Goal: Task Accomplishment & Management: Complete application form

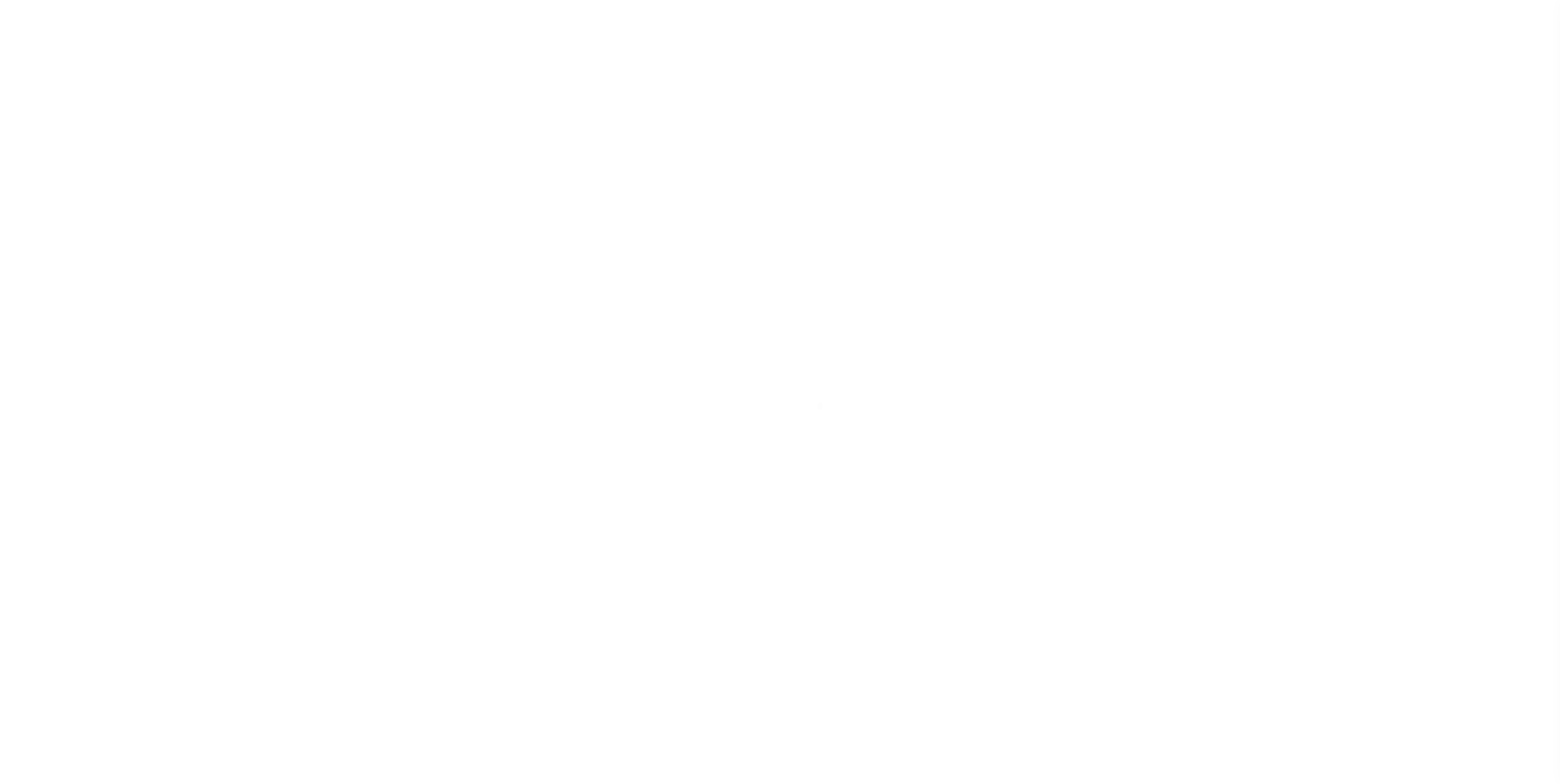
scroll to position [17, 0]
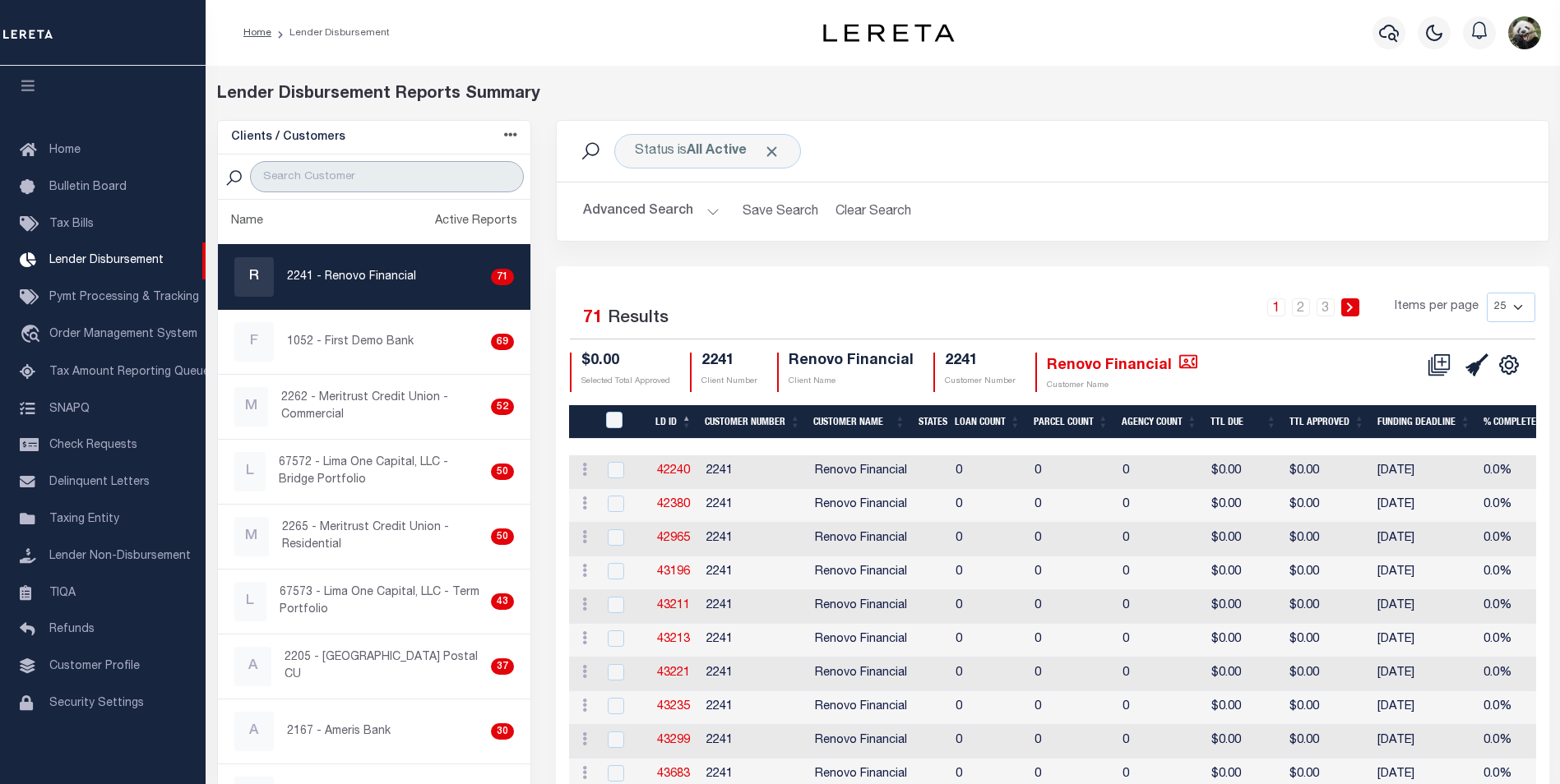
click at [360, 184] on input "search" at bounding box center [386, 177] width 274 height 32
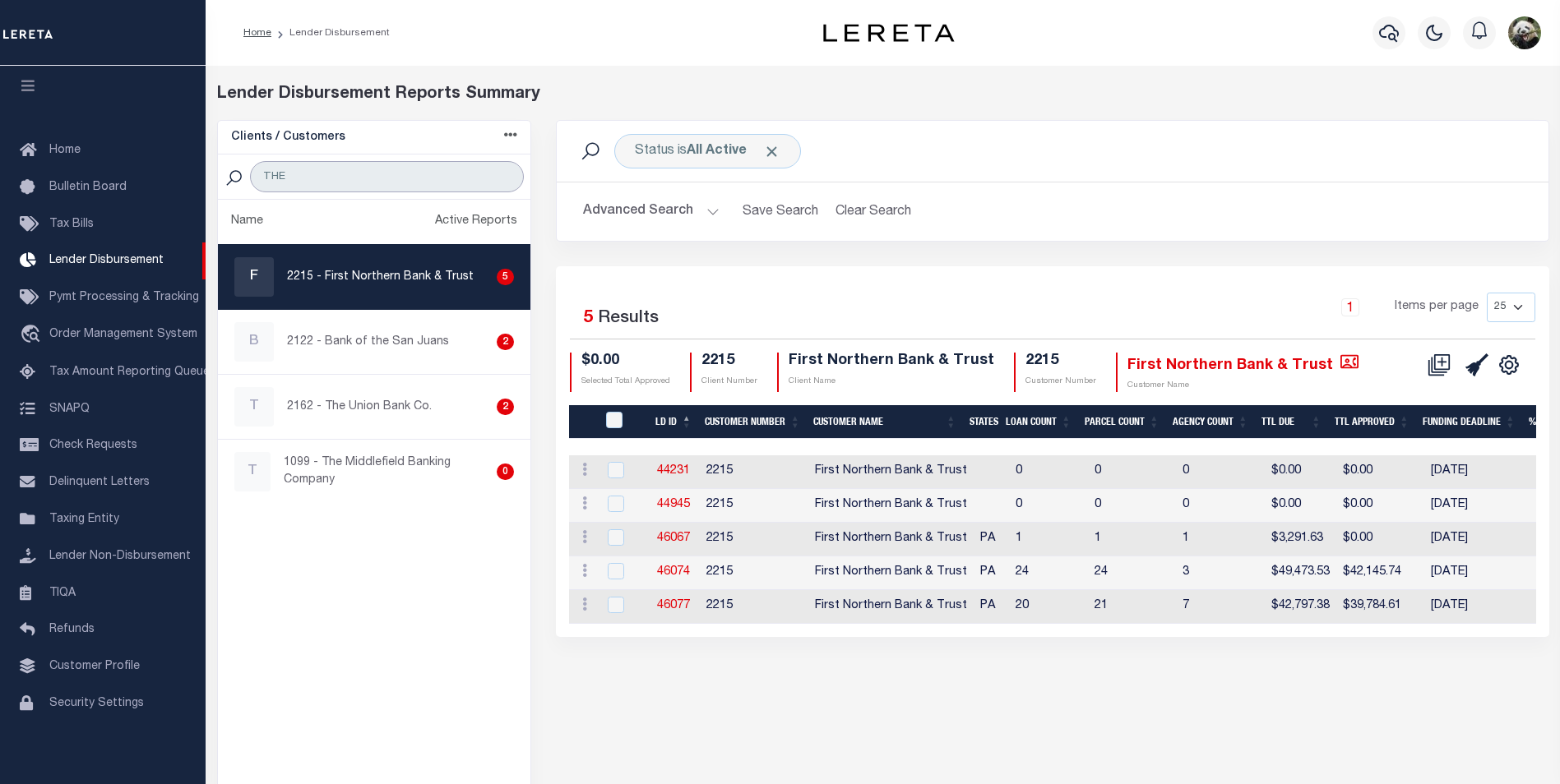
type input "THE UNION"
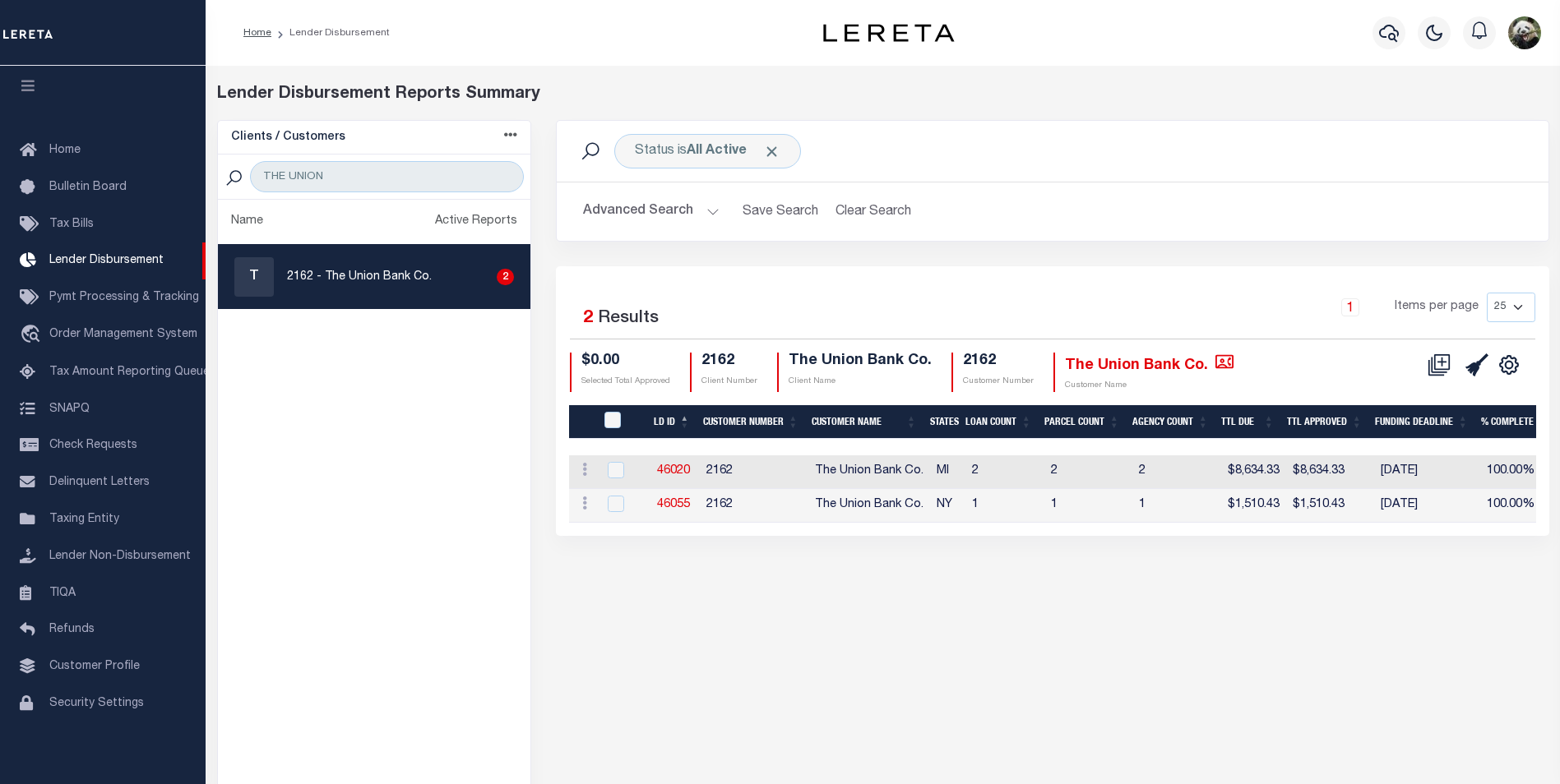
click at [406, 276] on p "2162 - The Union Bank Co." at bounding box center [360, 277] width 145 height 17
checkbox input "true"
click at [406, 276] on p "2162 - The Union Bank Co." at bounding box center [360, 277] width 145 height 17
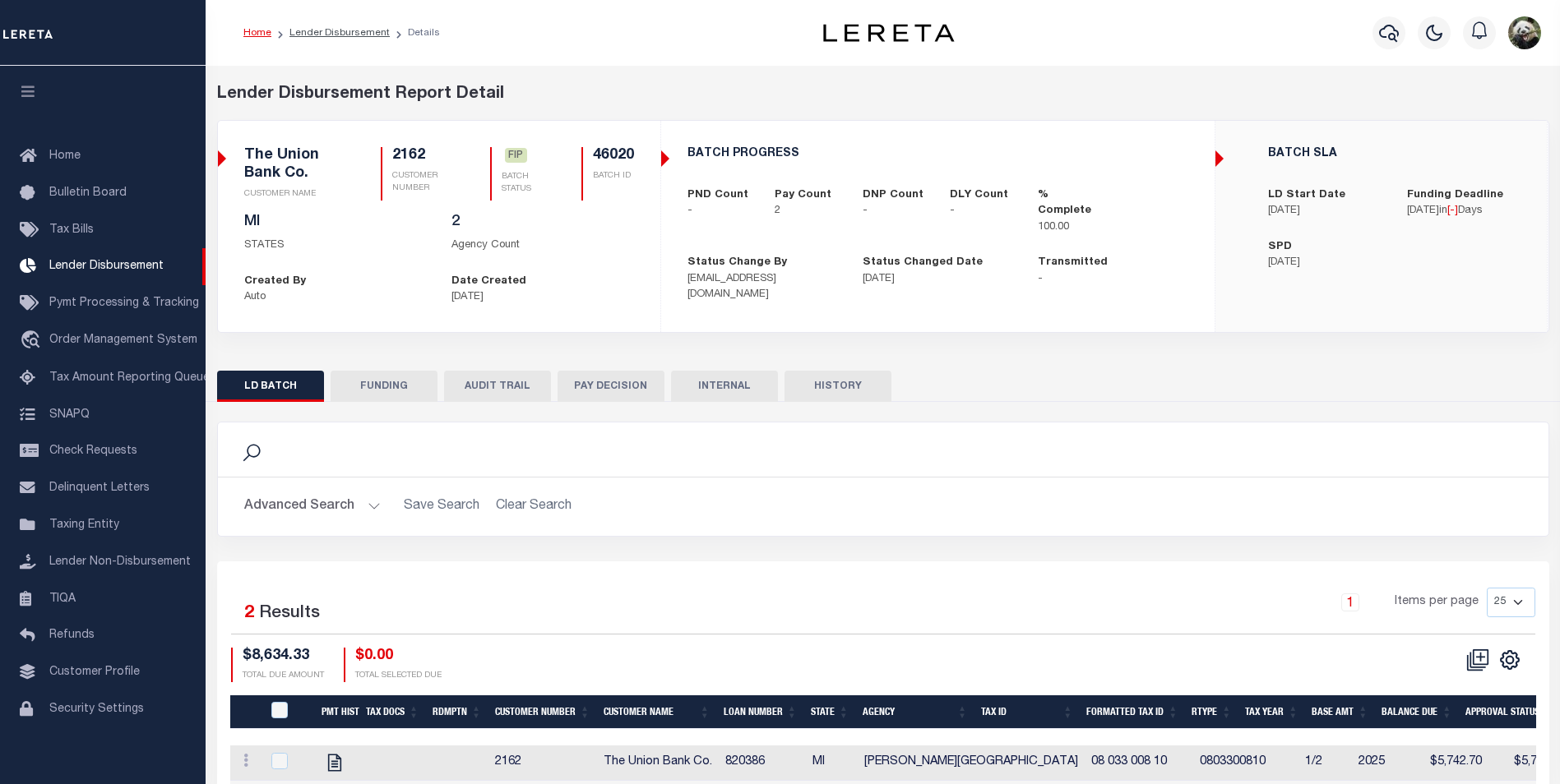
scroll to position [17, 0]
drag, startPoint x: 345, startPoint y: 382, endPoint x: 354, endPoint y: 376, distance: 10.8
click at [346, 382] on button "FUNDING" at bounding box center [384, 387] width 107 height 32
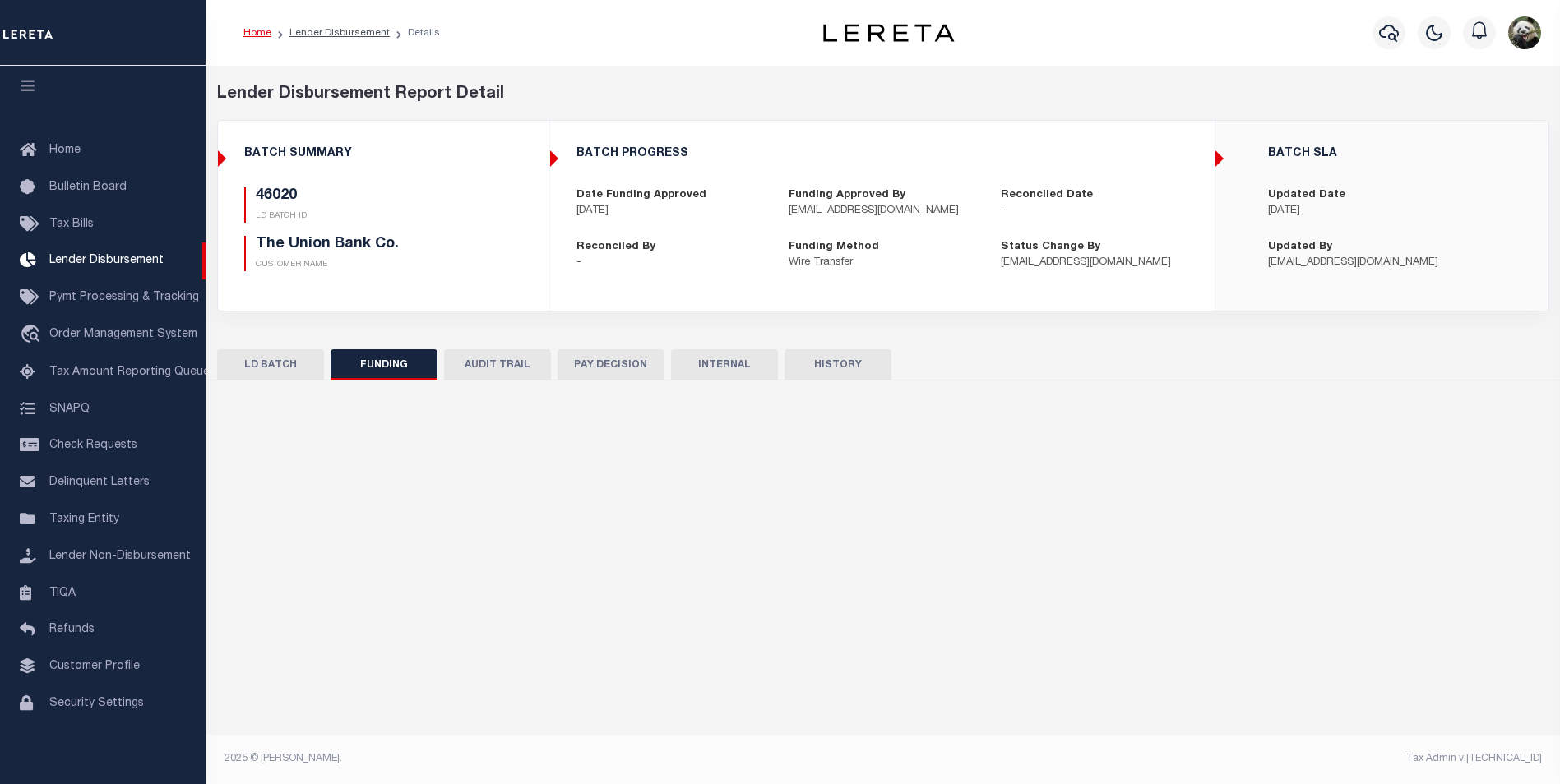
type input "$8,634.33"
type input "$0"
type input "[DATE]"
select select "100"
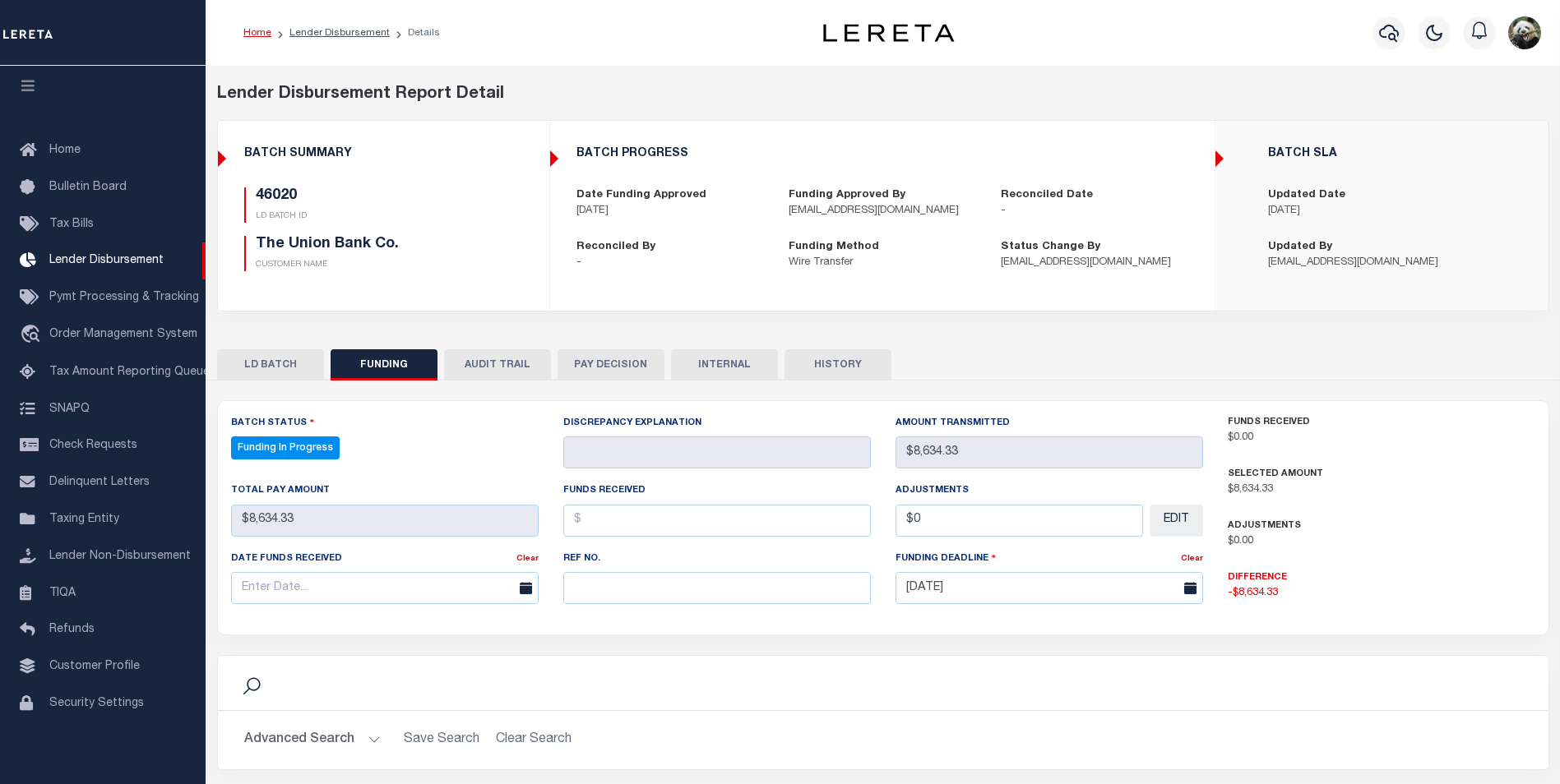
select select "100"
click at [606, 599] on input "text" at bounding box center [717, 588] width 307 height 32
click at [607, 599] on input "text" at bounding box center [717, 588] width 307 height 32
paste input "20250909MMQFMP2700223409091301FT03"
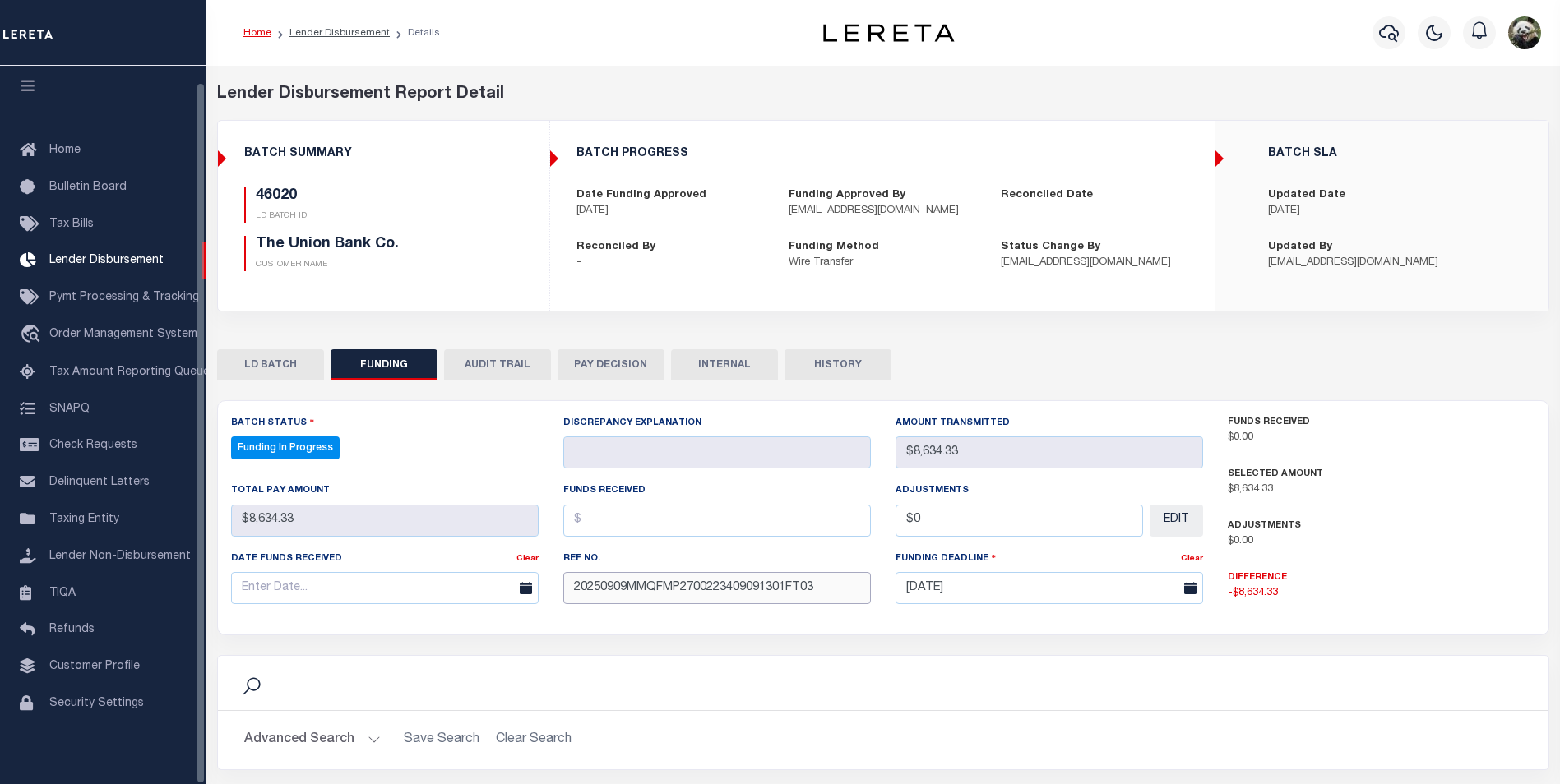
type input "20250909MMQFMP2700223409091301FT03"
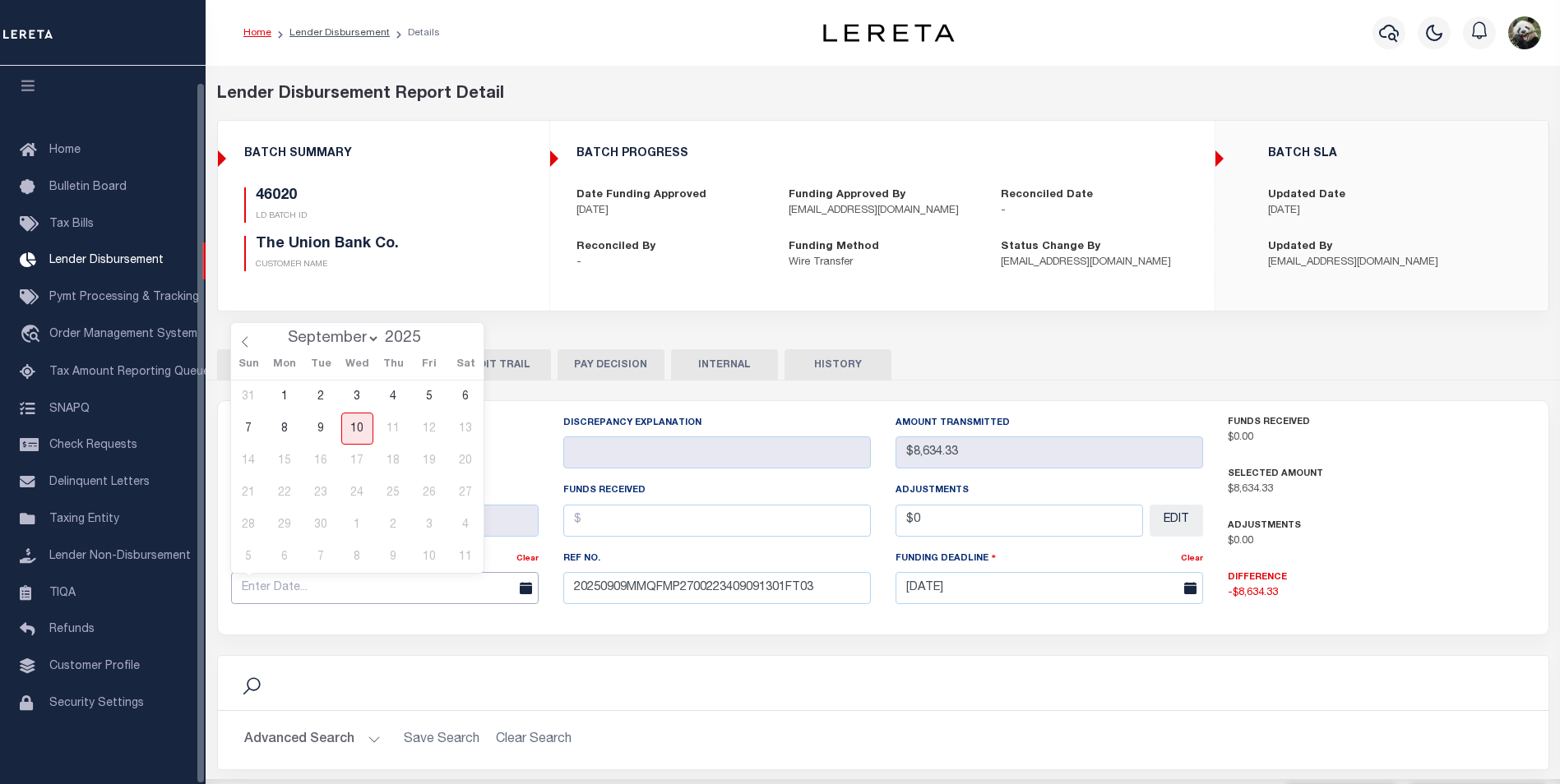
click at [323, 588] on input "text" at bounding box center [385, 588] width 307 height 32
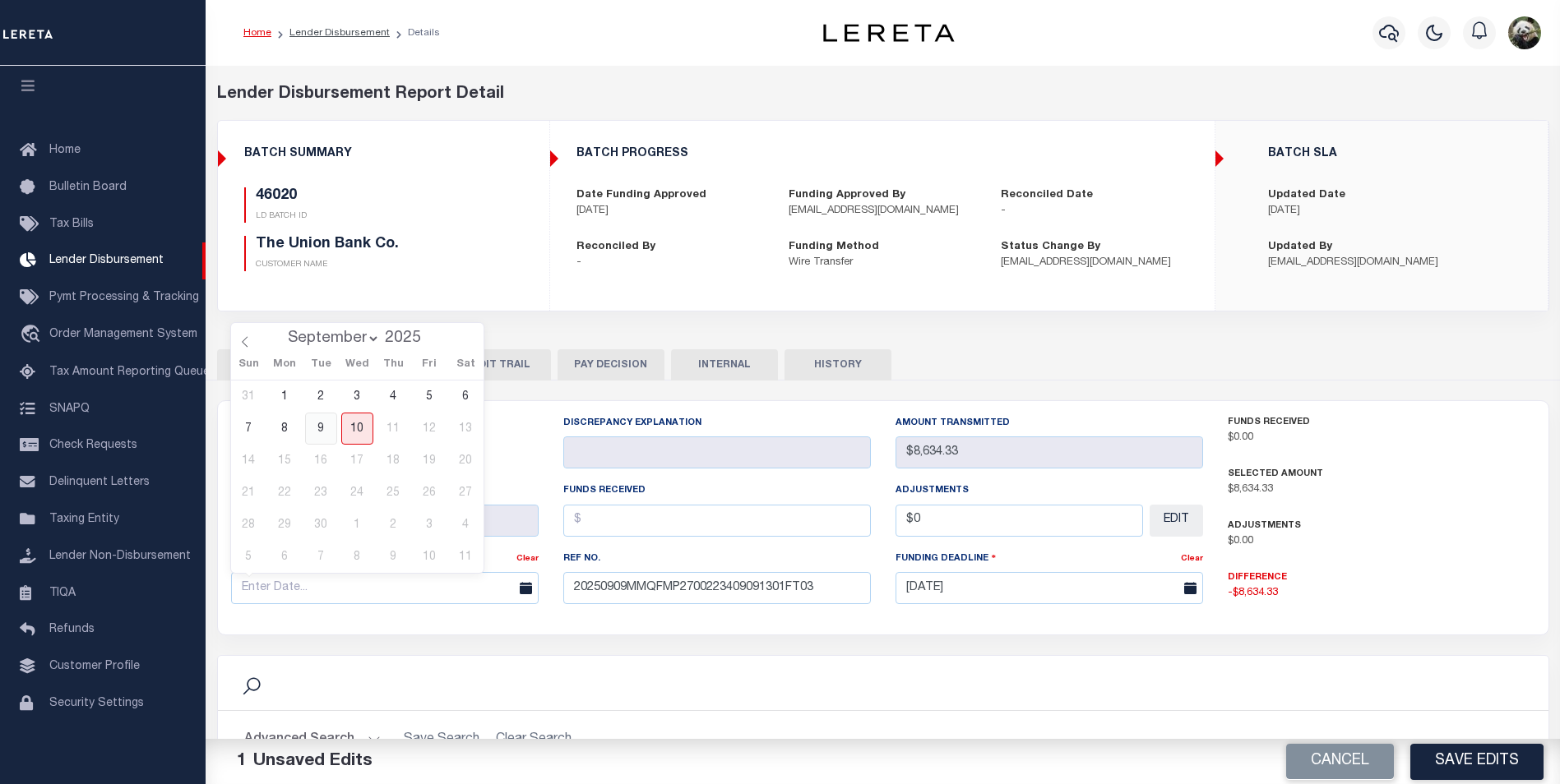
drag, startPoint x: 318, startPoint y: 424, endPoint x: 494, endPoint y: 476, distance: 183.5
click at [318, 423] on span "9" at bounding box center [320, 429] width 32 height 32
type input "[DATE]"
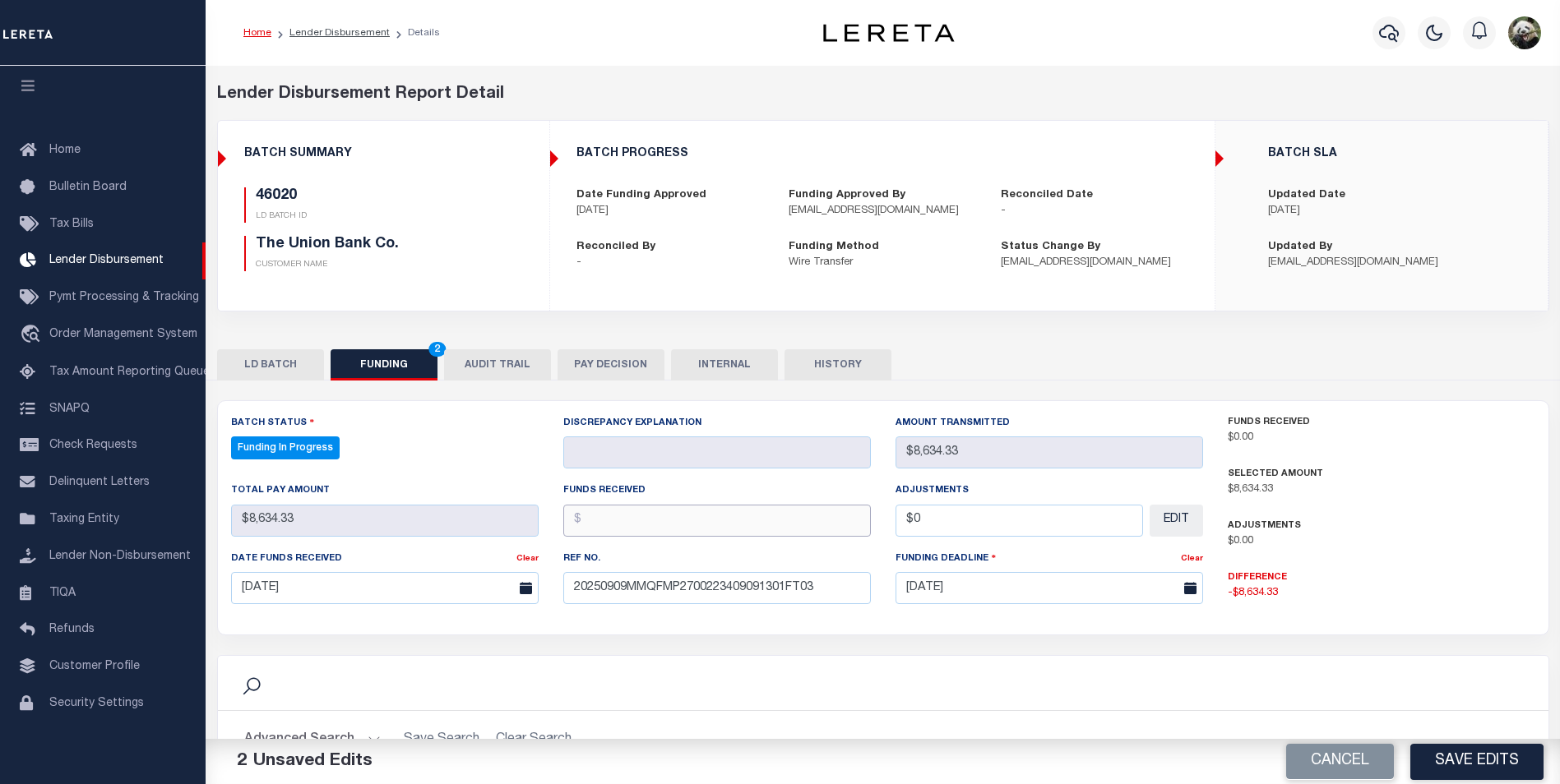
click at [693, 530] on input "text" at bounding box center [717, 521] width 307 height 32
type input "$8,634.33"
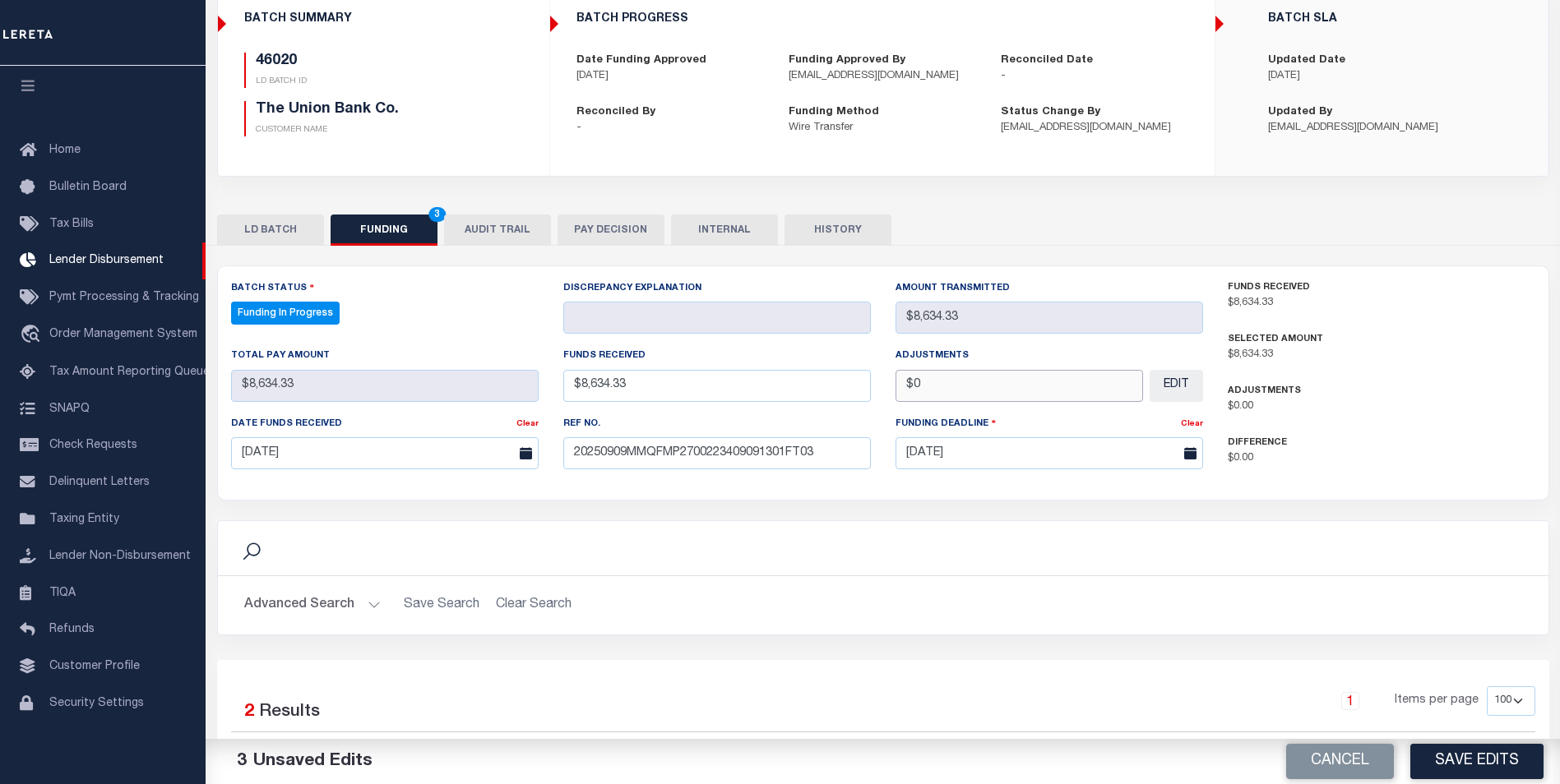
scroll to position [165, 0]
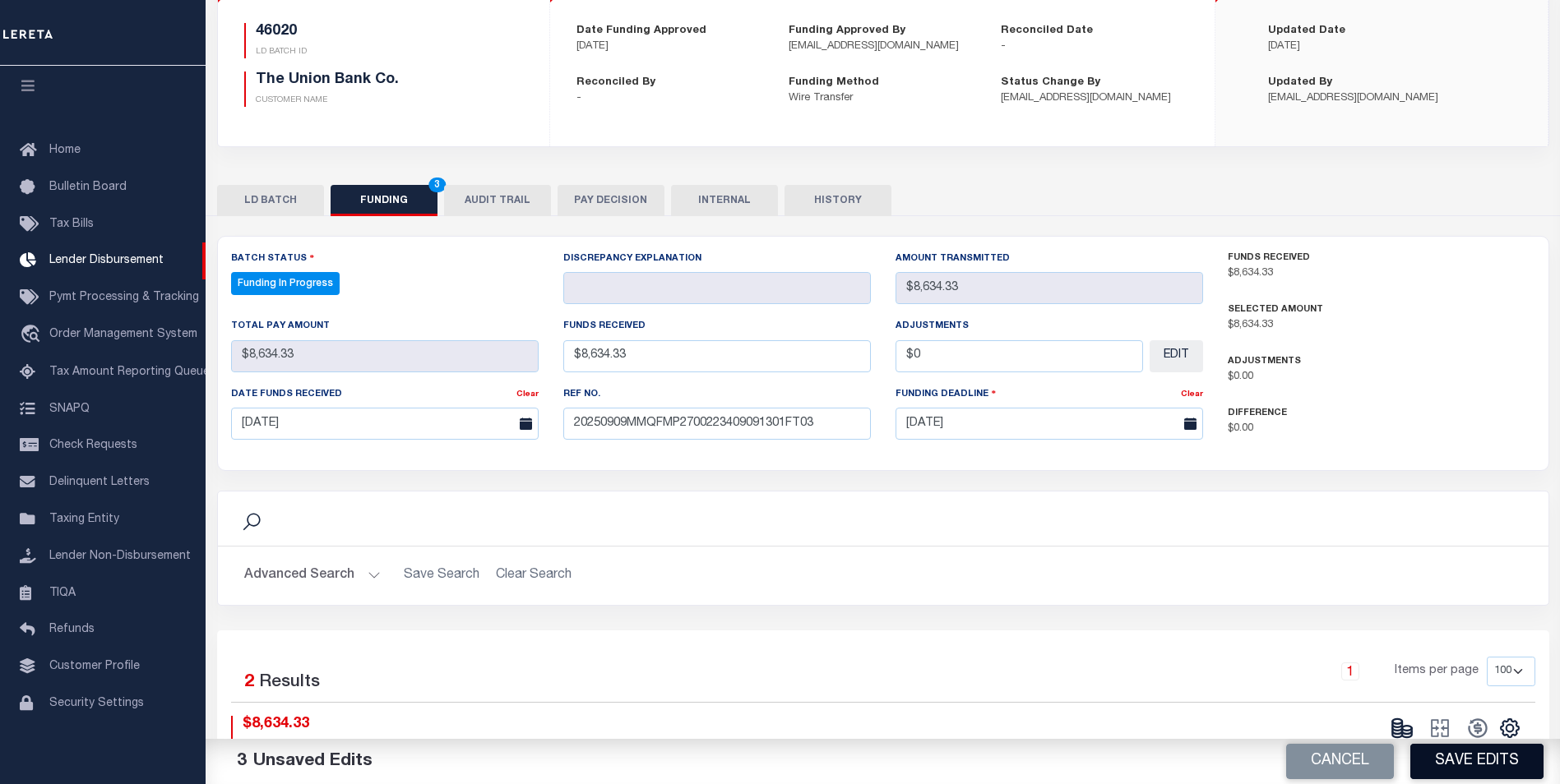
type input "$0.00"
click at [1523, 762] on button "Save Edits" at bounding box center [1477, 762] width 133 height 35
type input "$8,634.33"
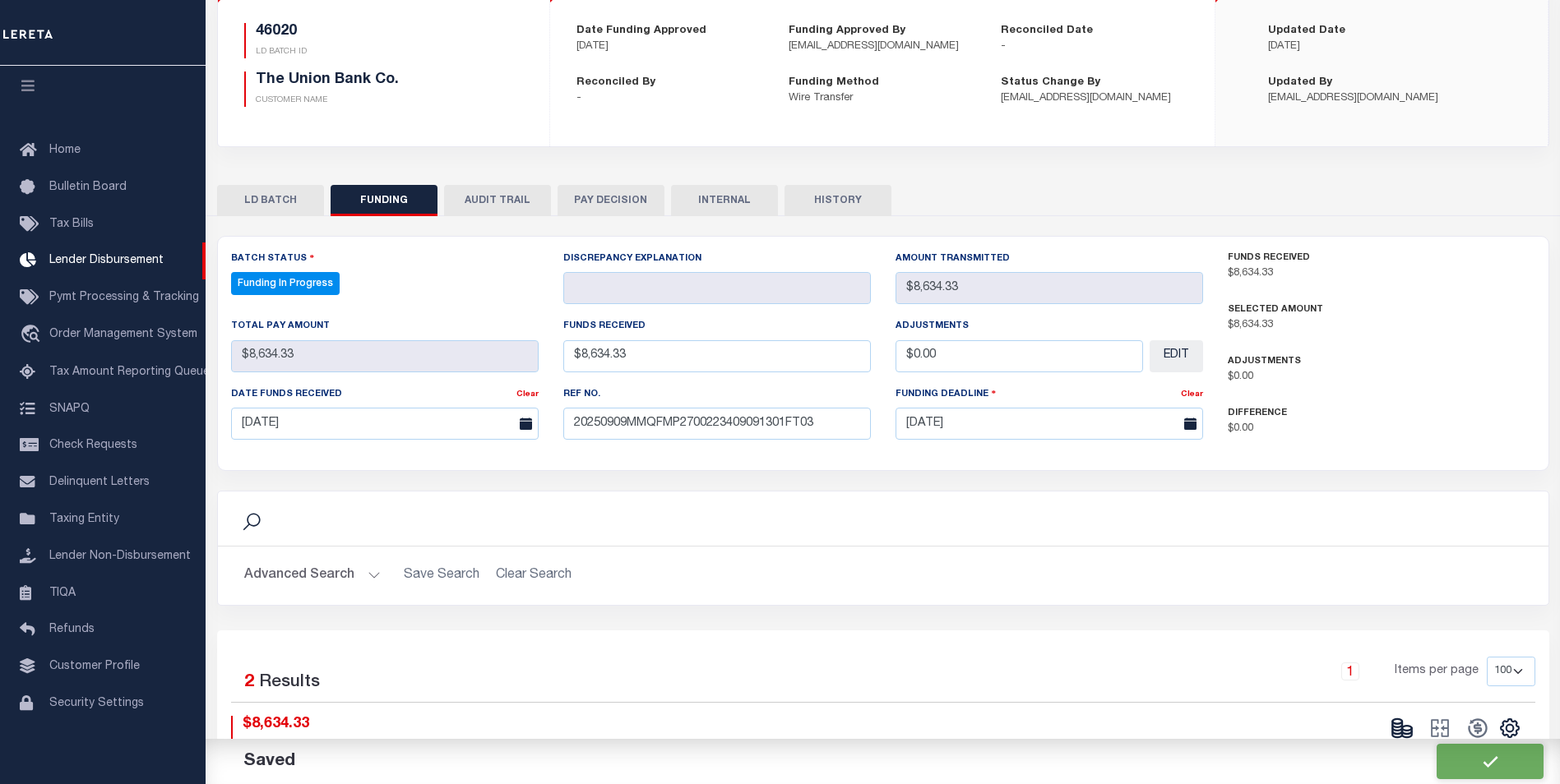
type input "$0"
select select "100"
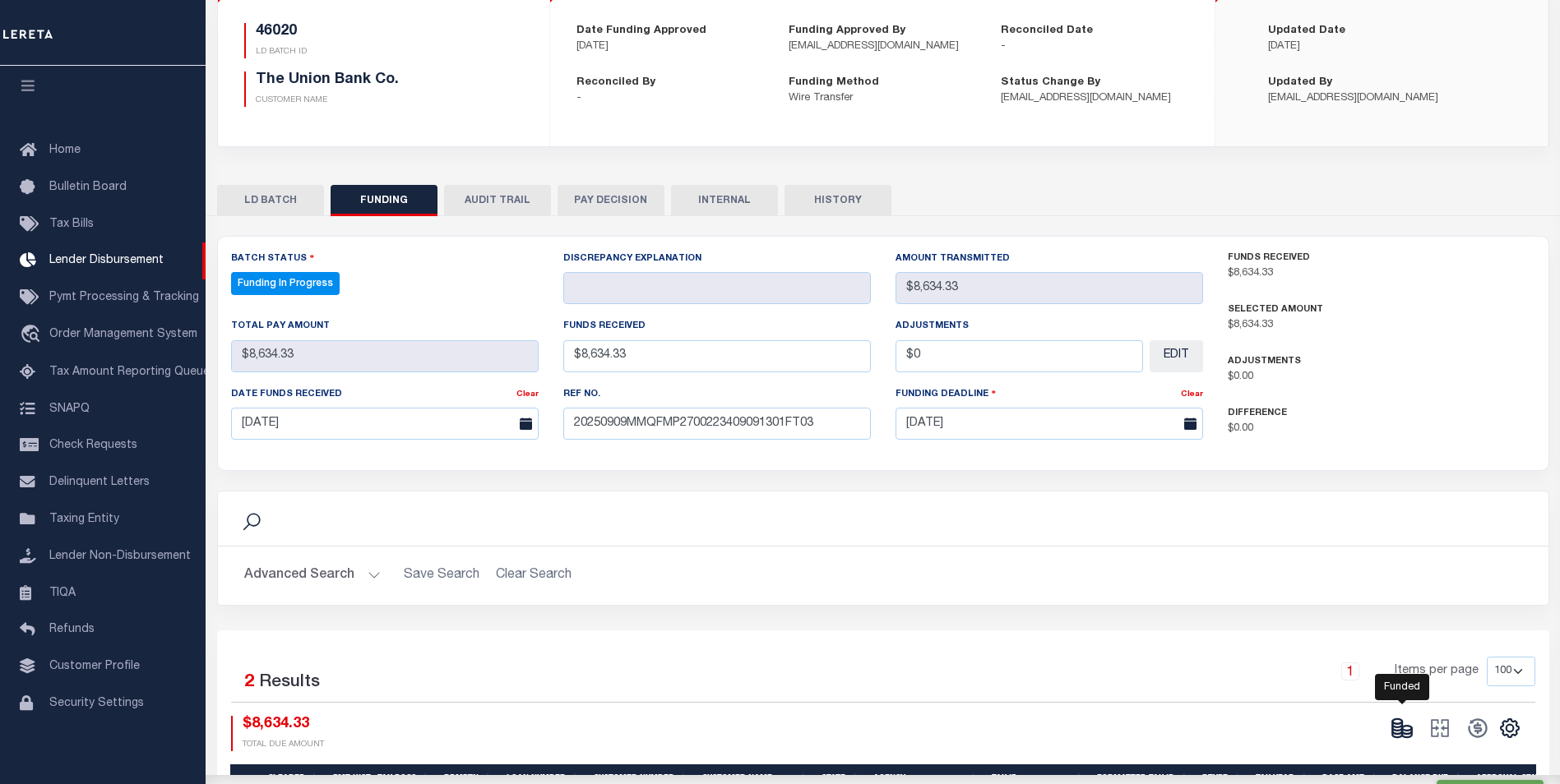
click at [1402, 730] on icon at bounding box center [1407, 731] width 10 height 6
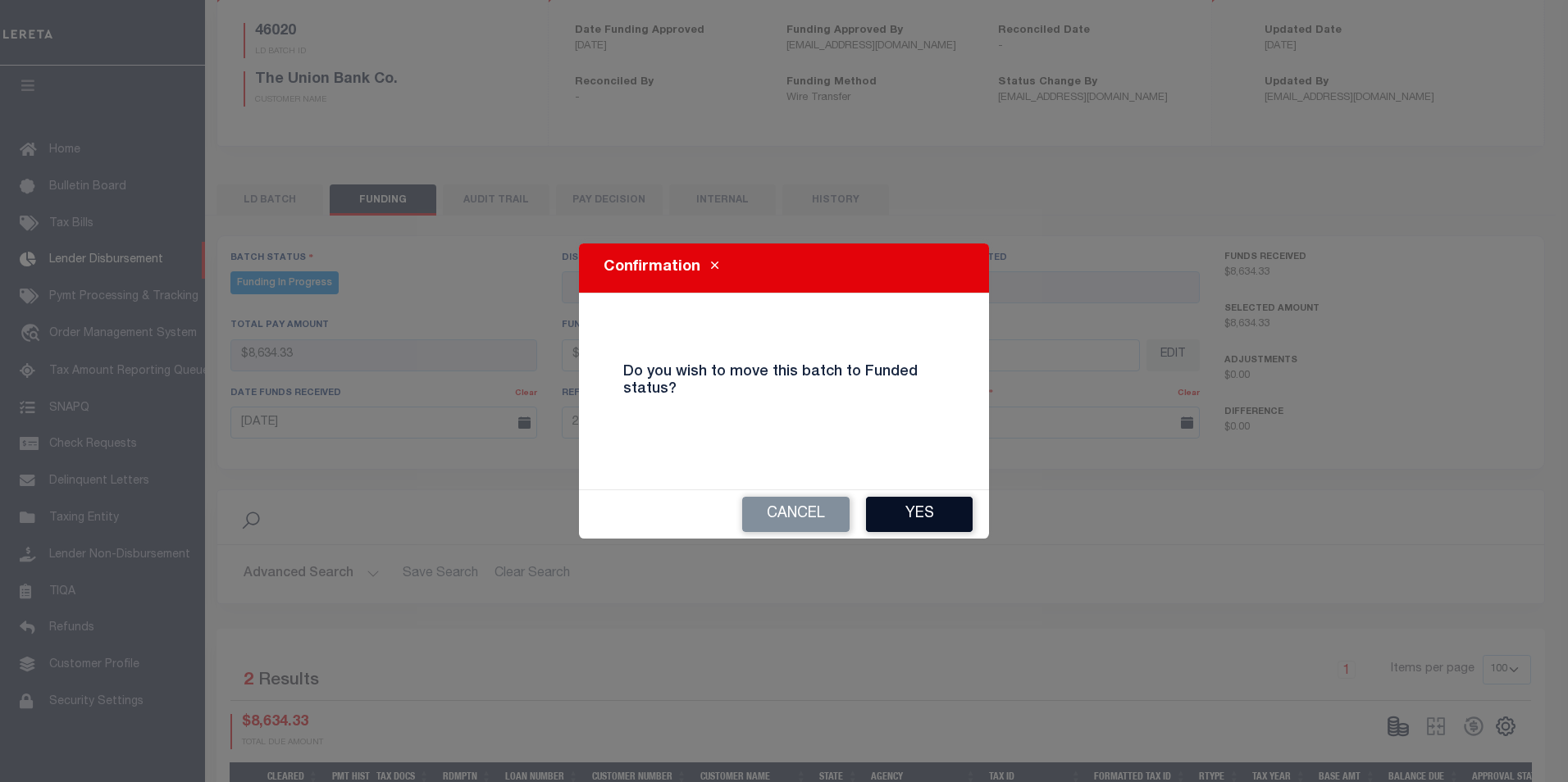
click at [952, 531] on div "Cancel Yes" at bounding box center [784, 515] width 410 height 48
click at [886, 501] on button "Yes" at bounding box center [919, 515] width 106 height 35
type input "$8,634.33"
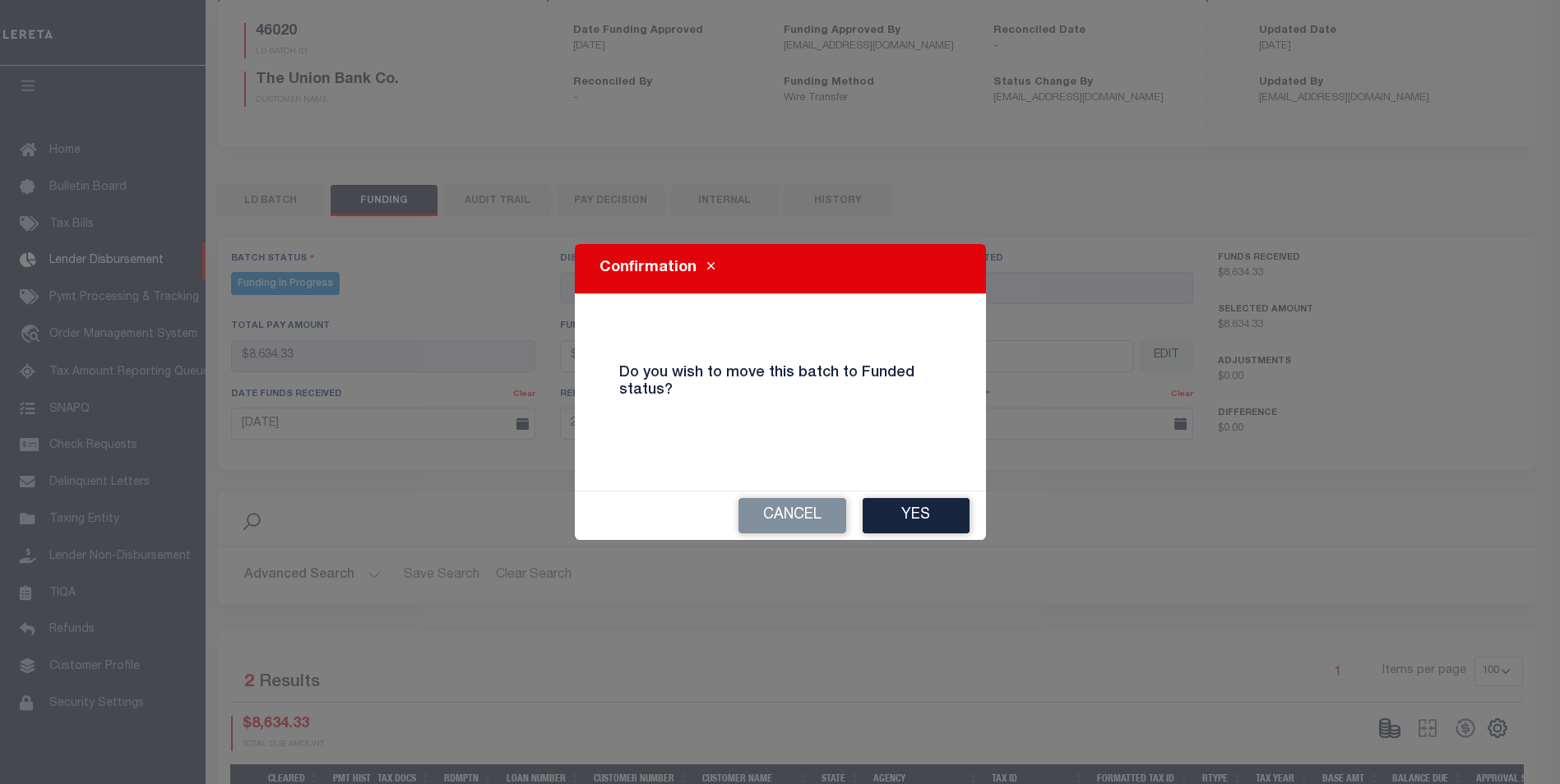
type input "$0"
select select "100"
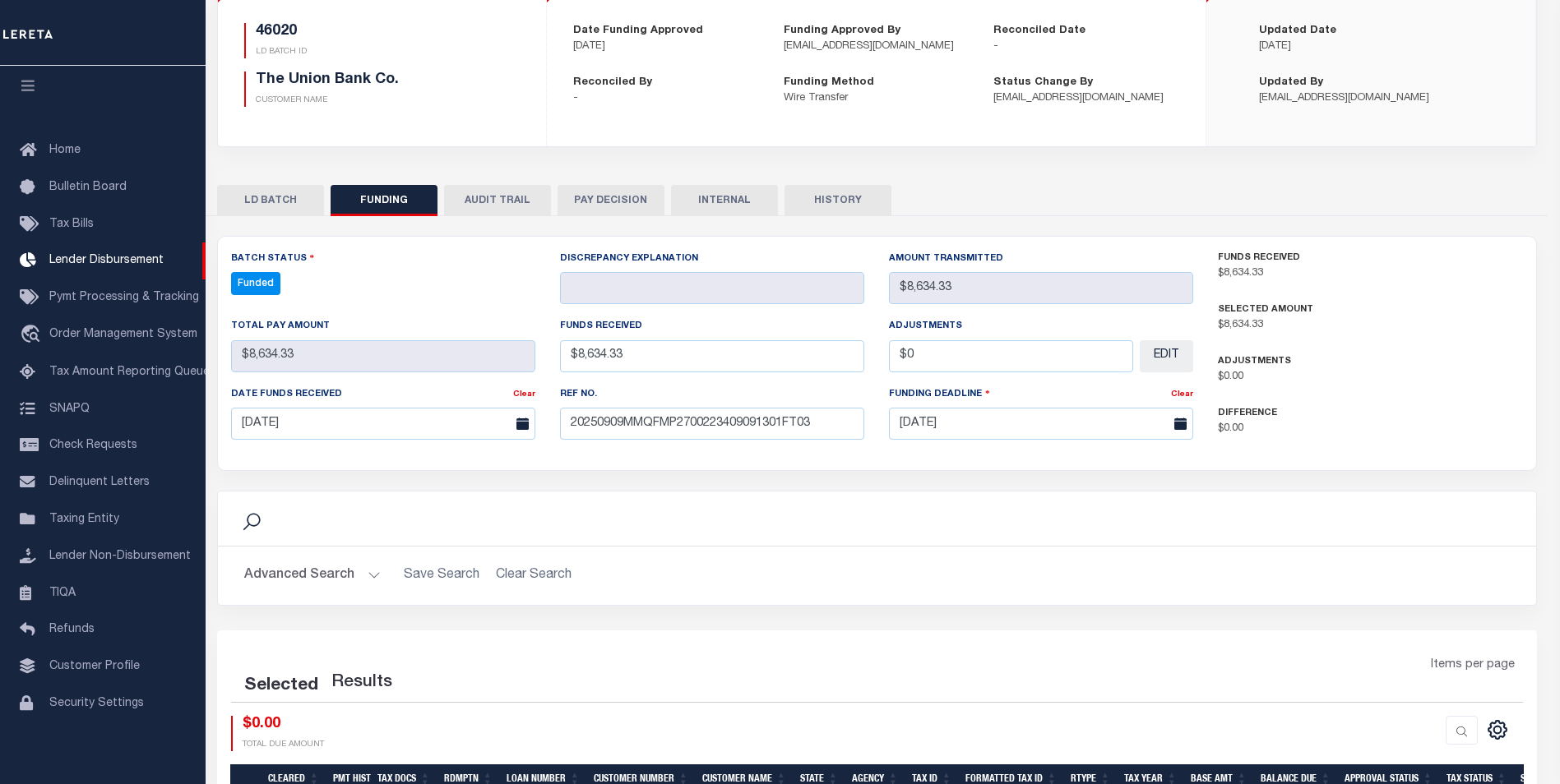
select select "100"
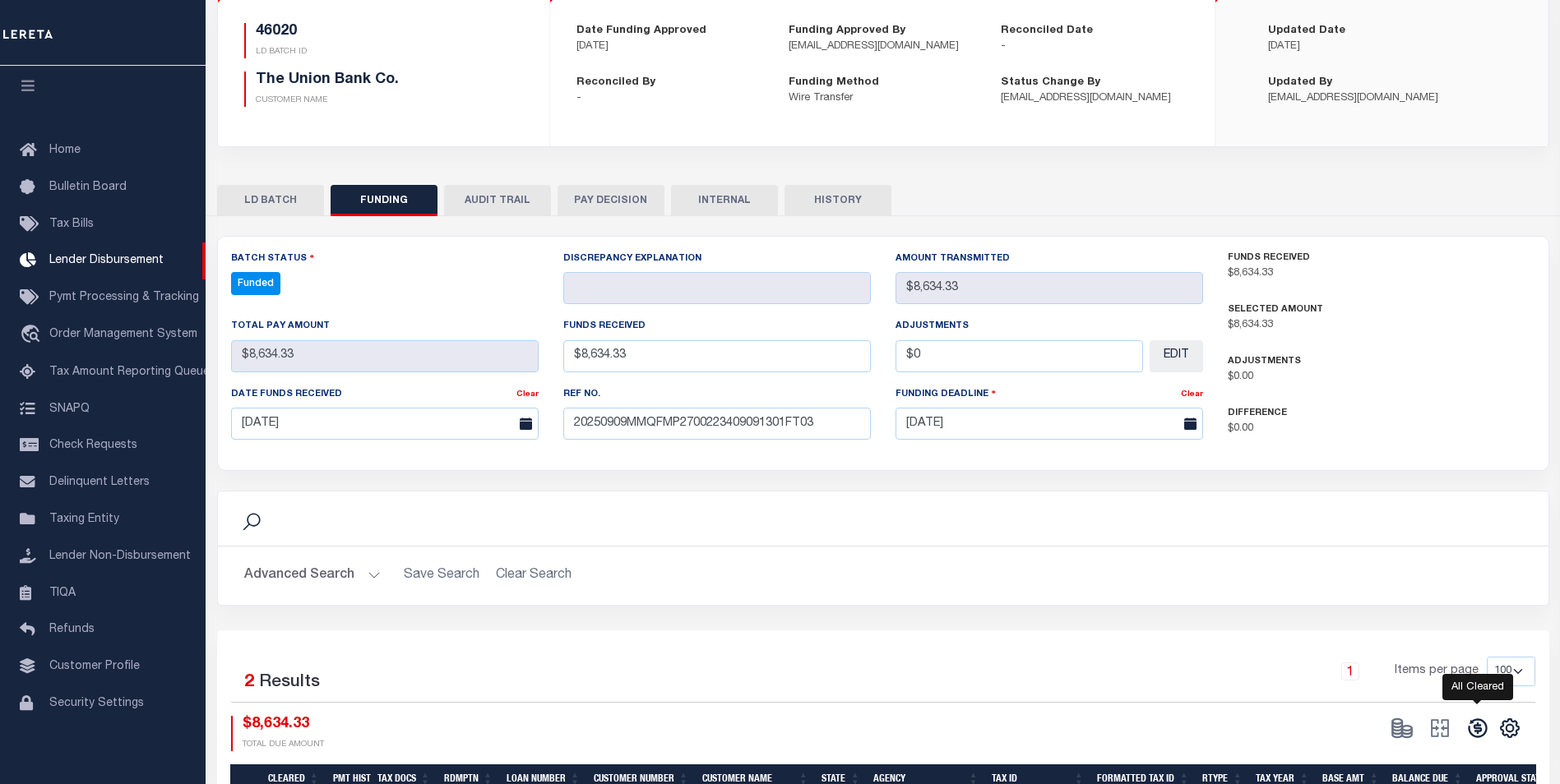
click at [1475, 737] on icon at bounding box center [1478, 728] width 23 height 23
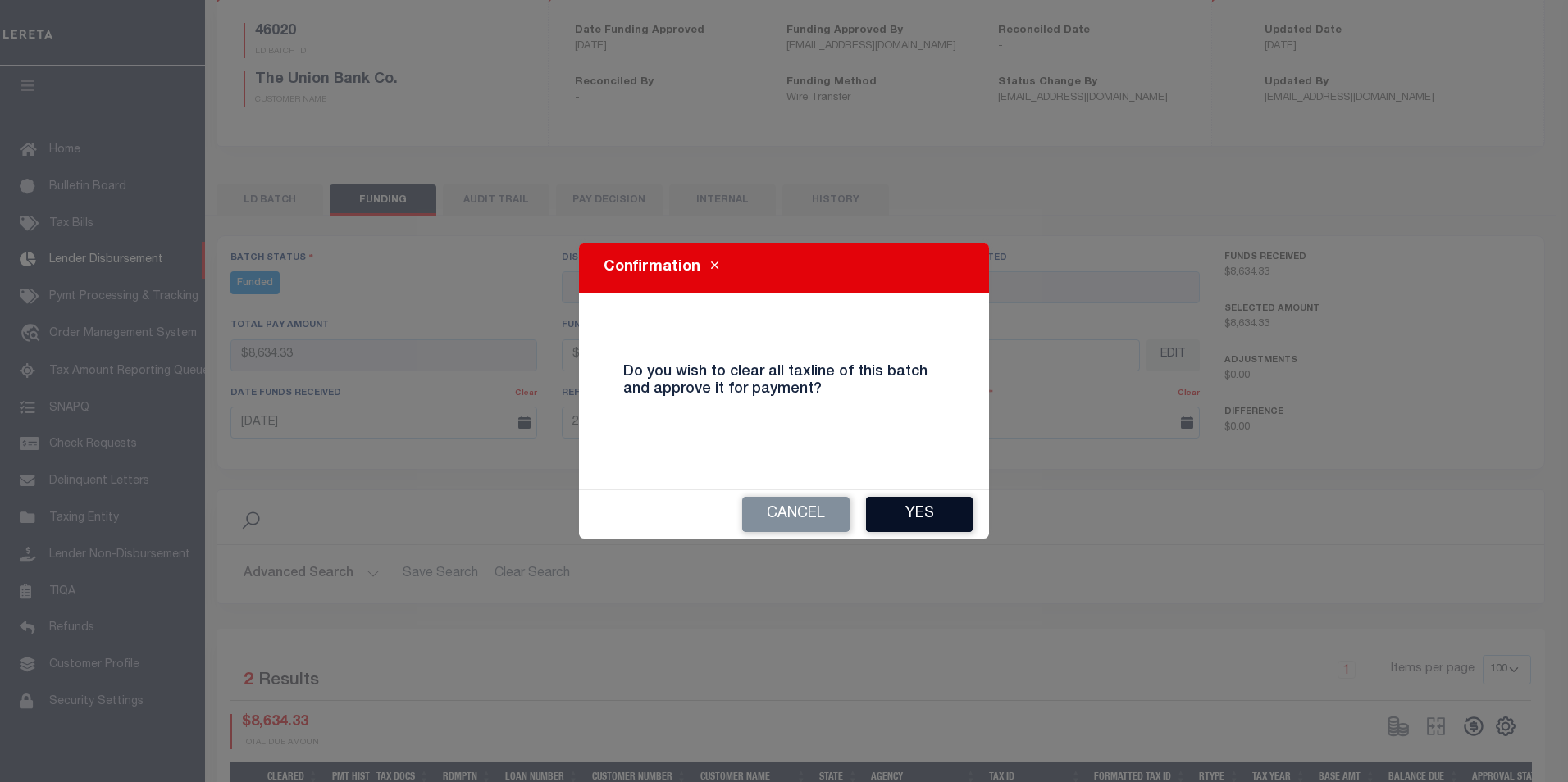
click at [936, 514] on button "Yes" at bounding box center [919, 515] width 106 height 35
select select "100"
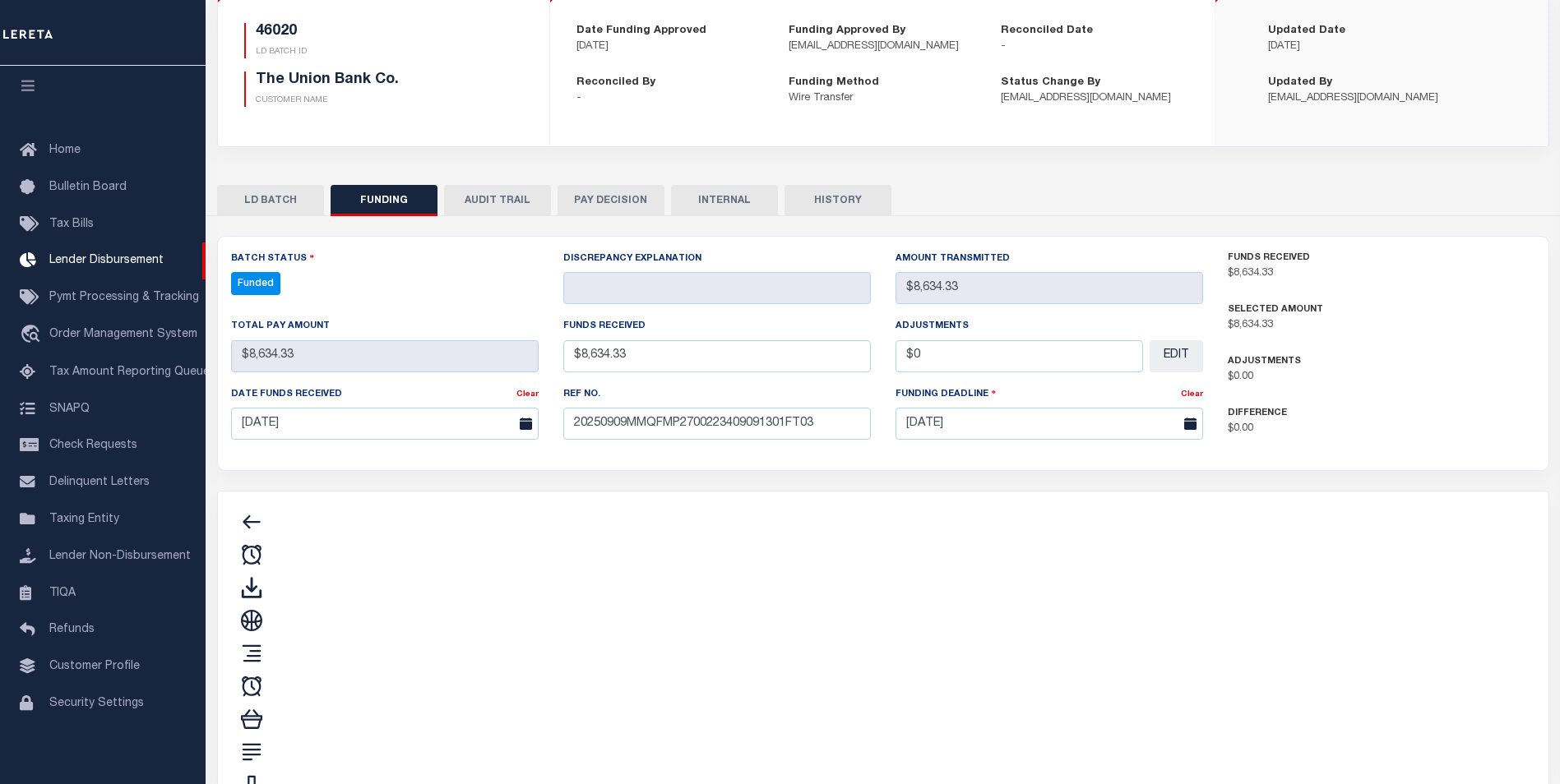
type input "$8,634.33"
type input "$0"
select select "100"
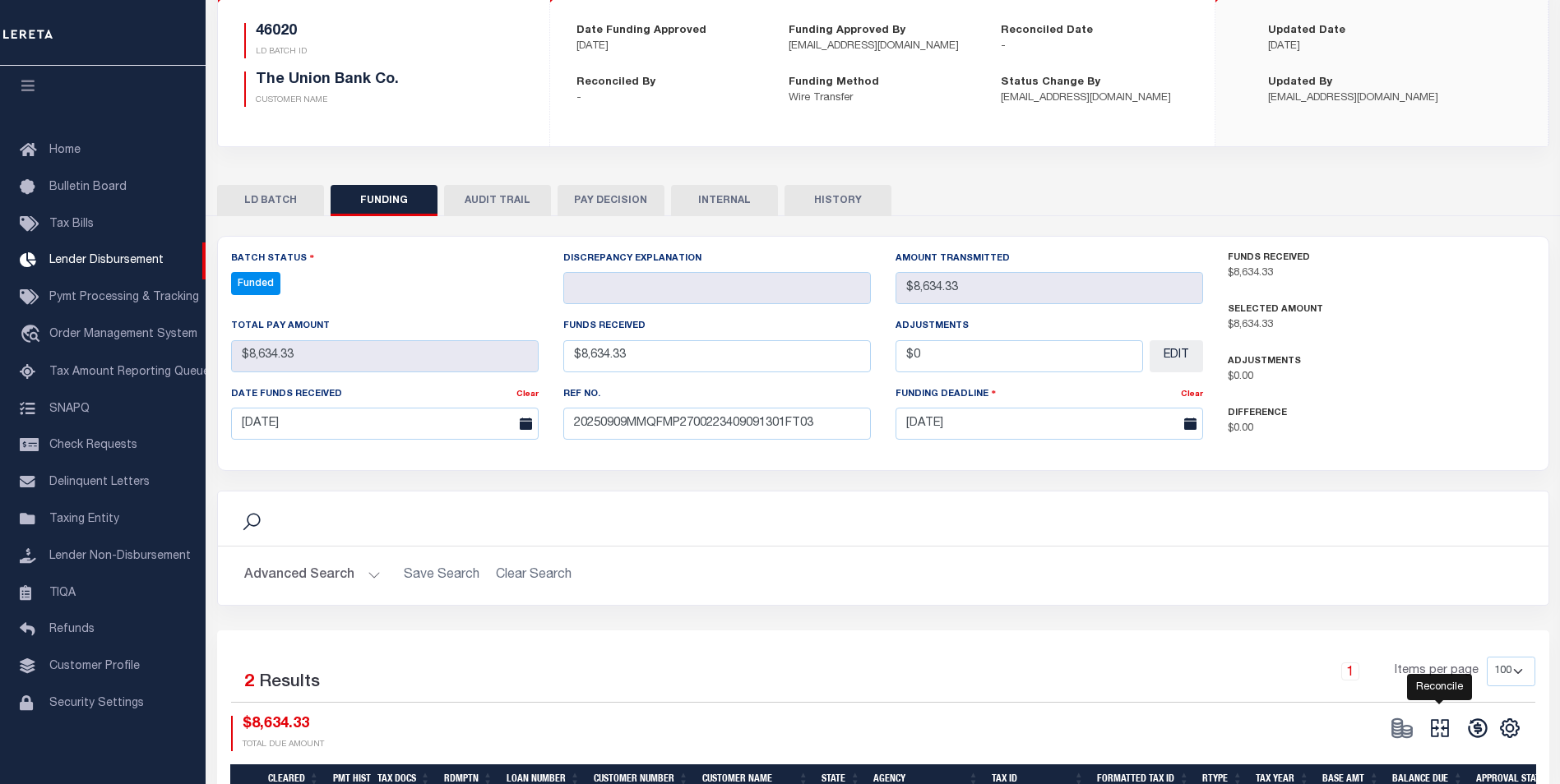
click at [1433, 736] on icon at bounding box center [1440, 728] width 23 height 23
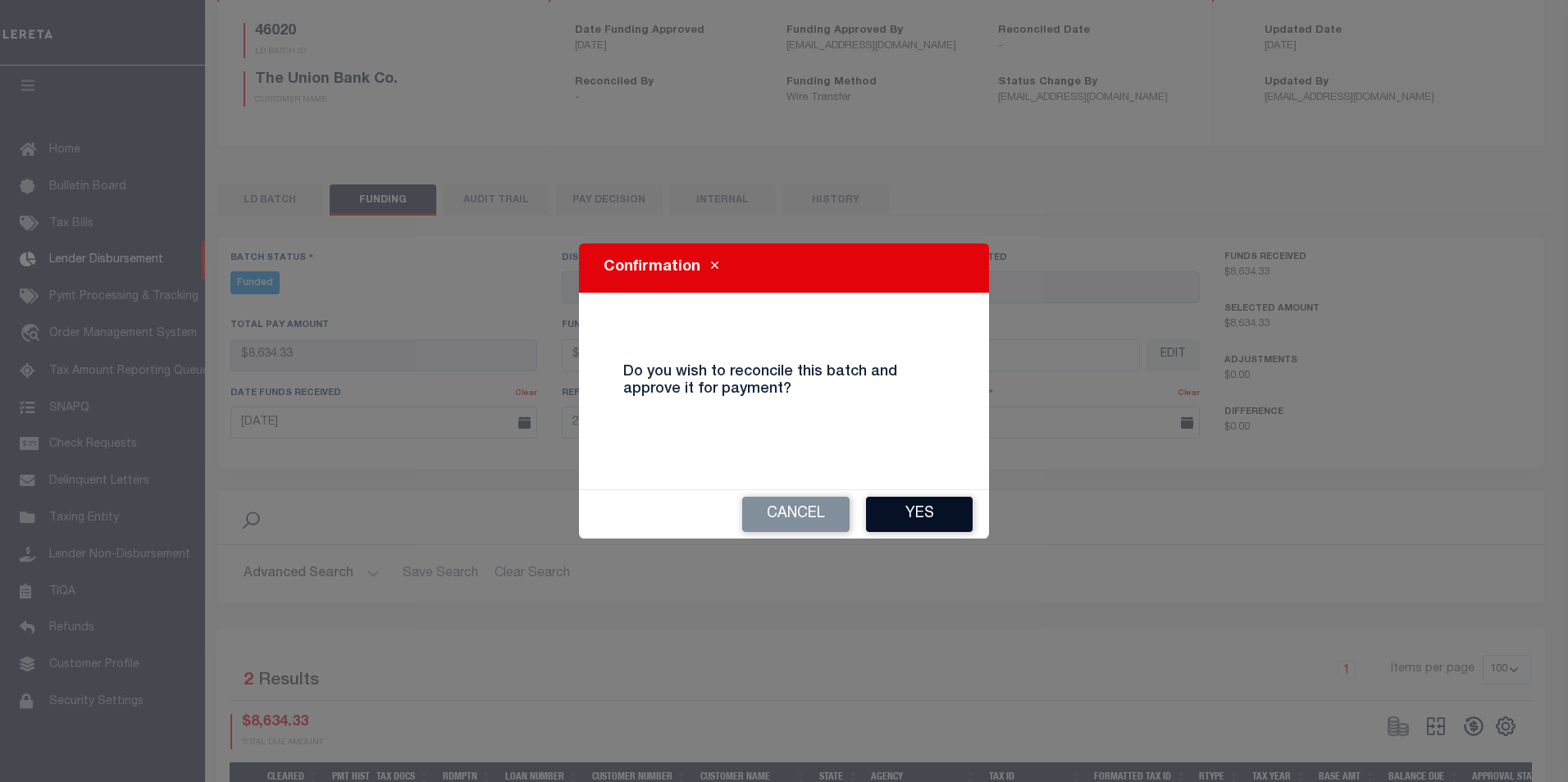
click at [921, 504] on button "Yes" at bounding box center [919, 515] width 106 height 35
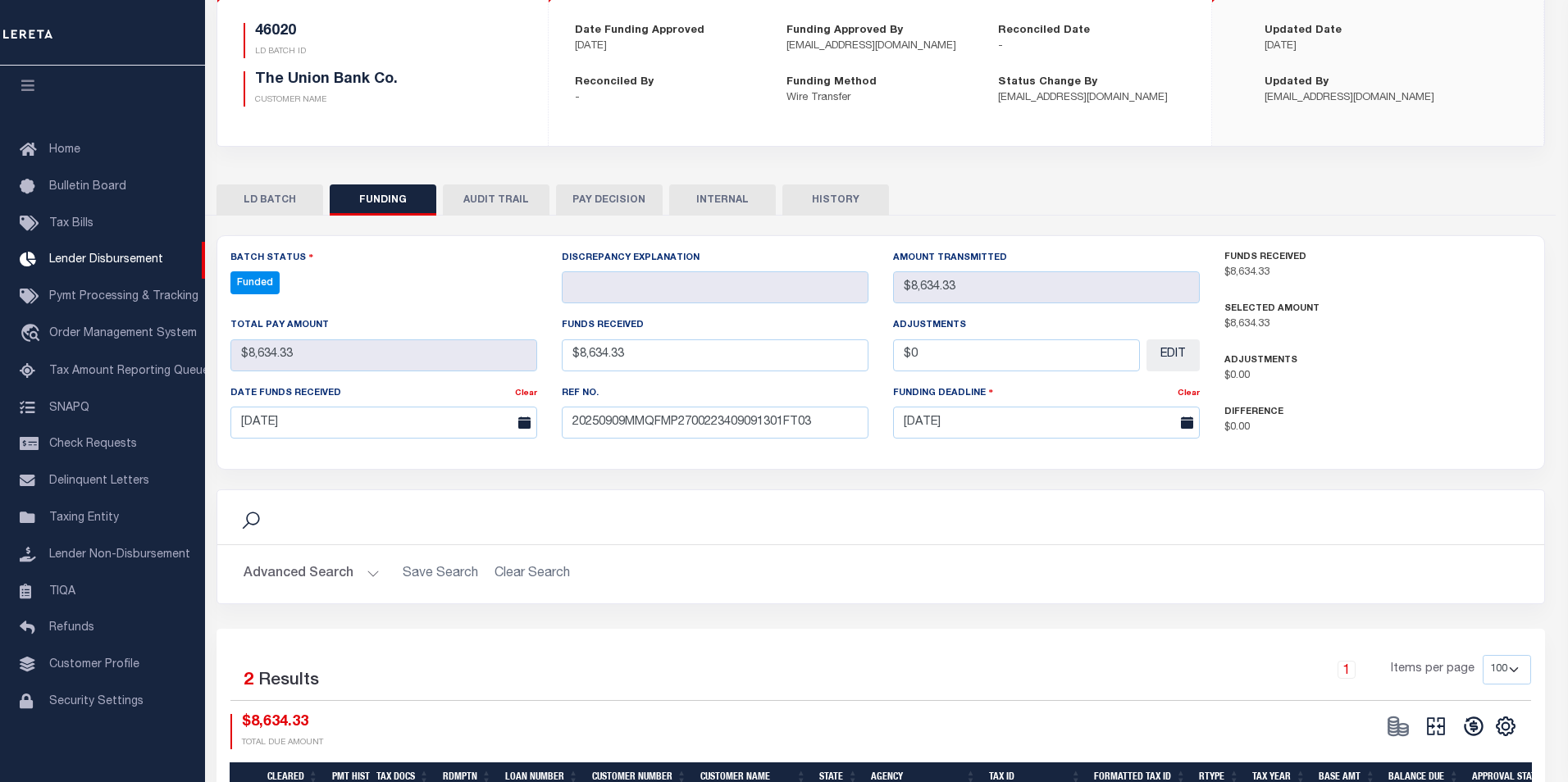
type input "$8,634.33"
type input "$0"
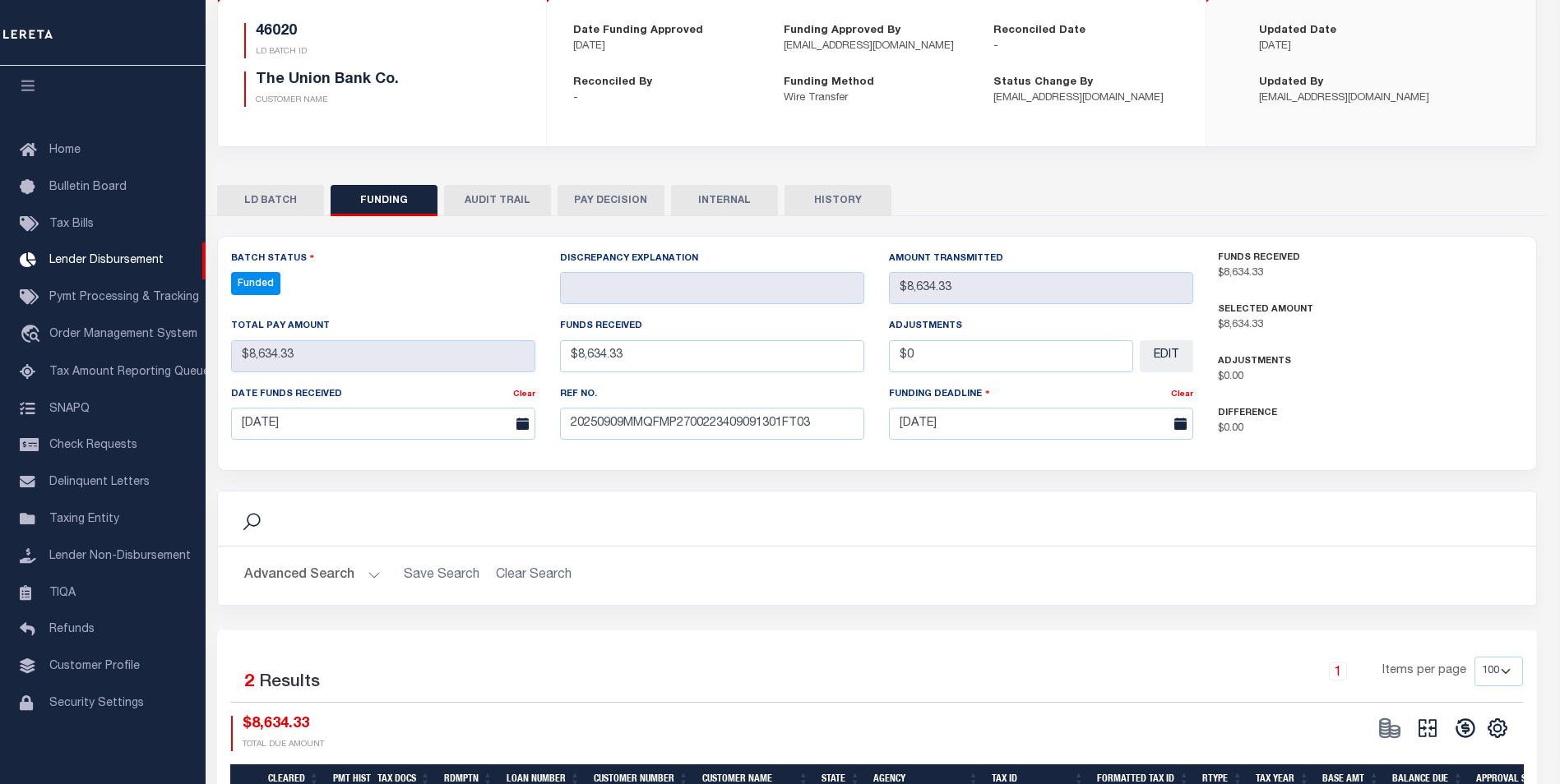
select select "100"
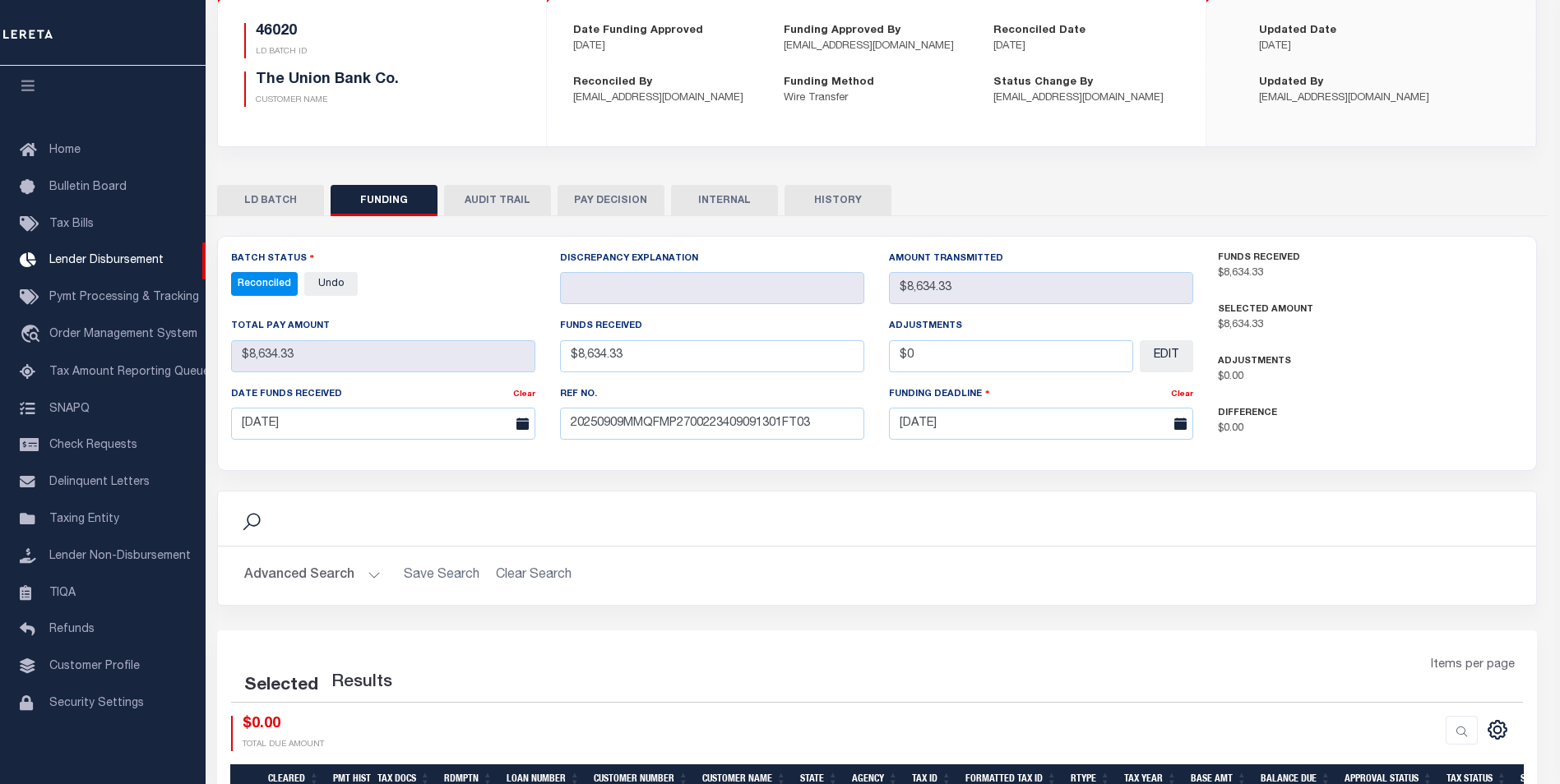
select select "100"
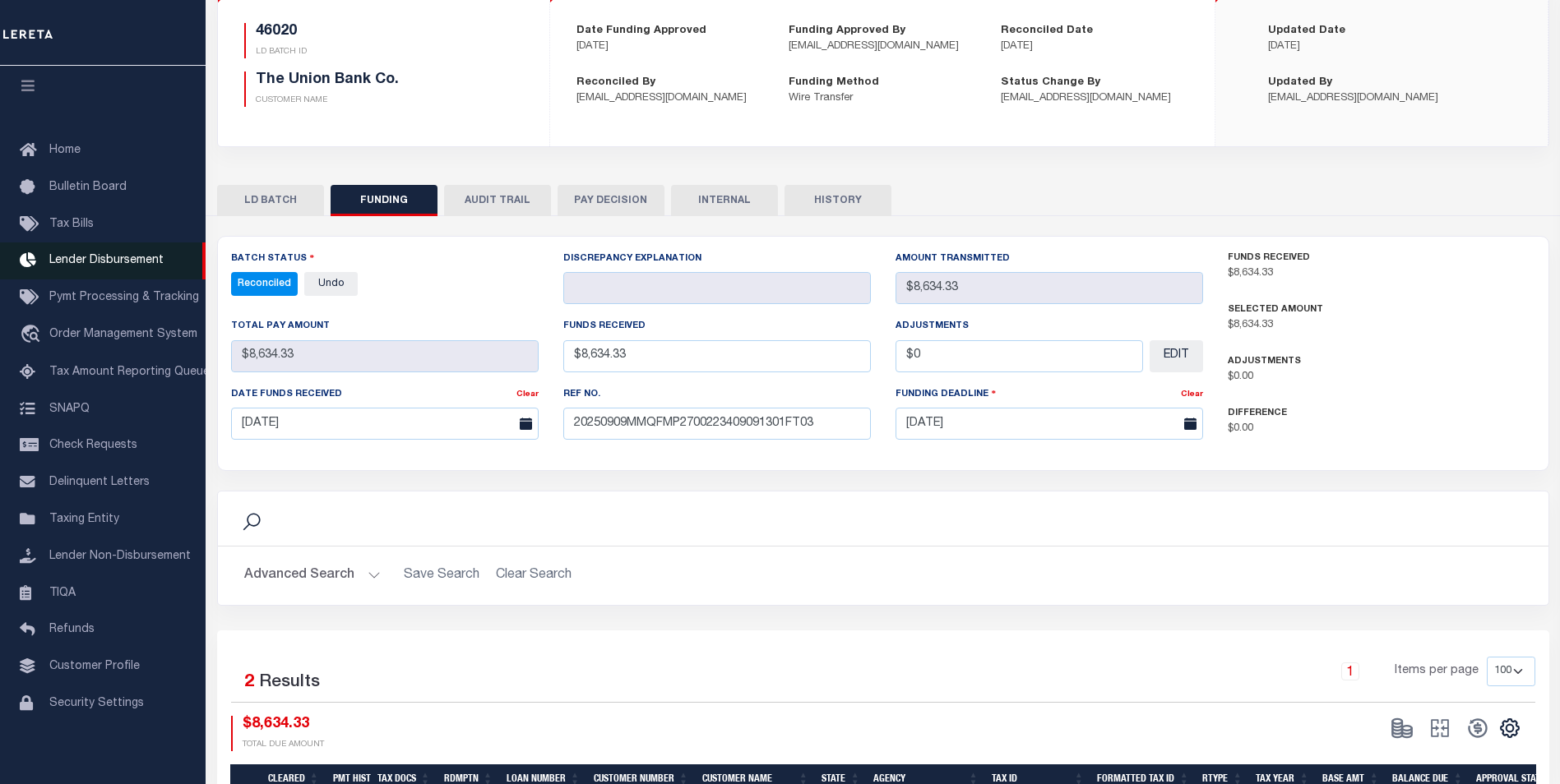
click at [58, 260] on link "Lender Disbursement" at bounding box center [102, 261] width 206 height 37
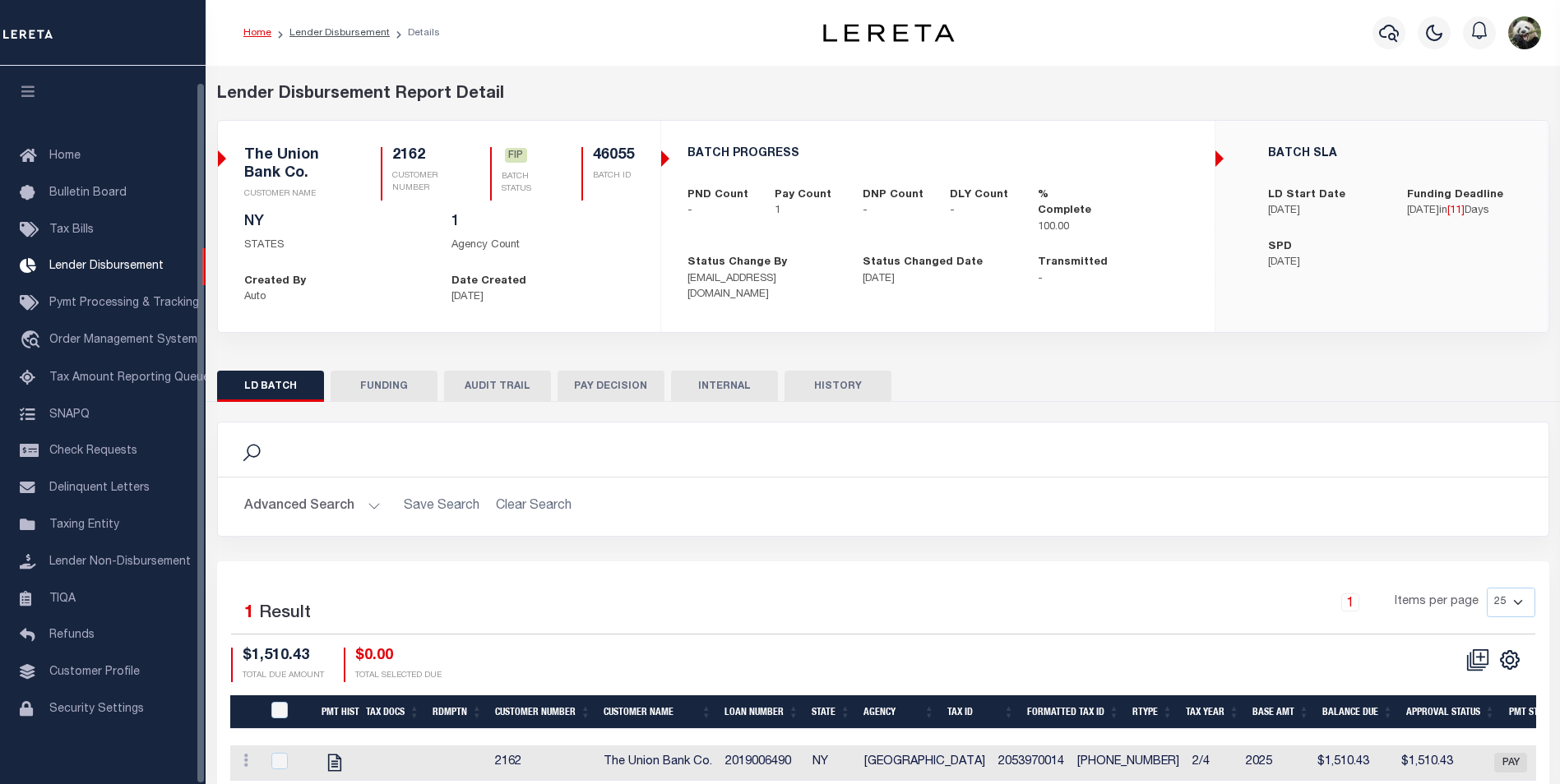
scroll to position [17, 0]
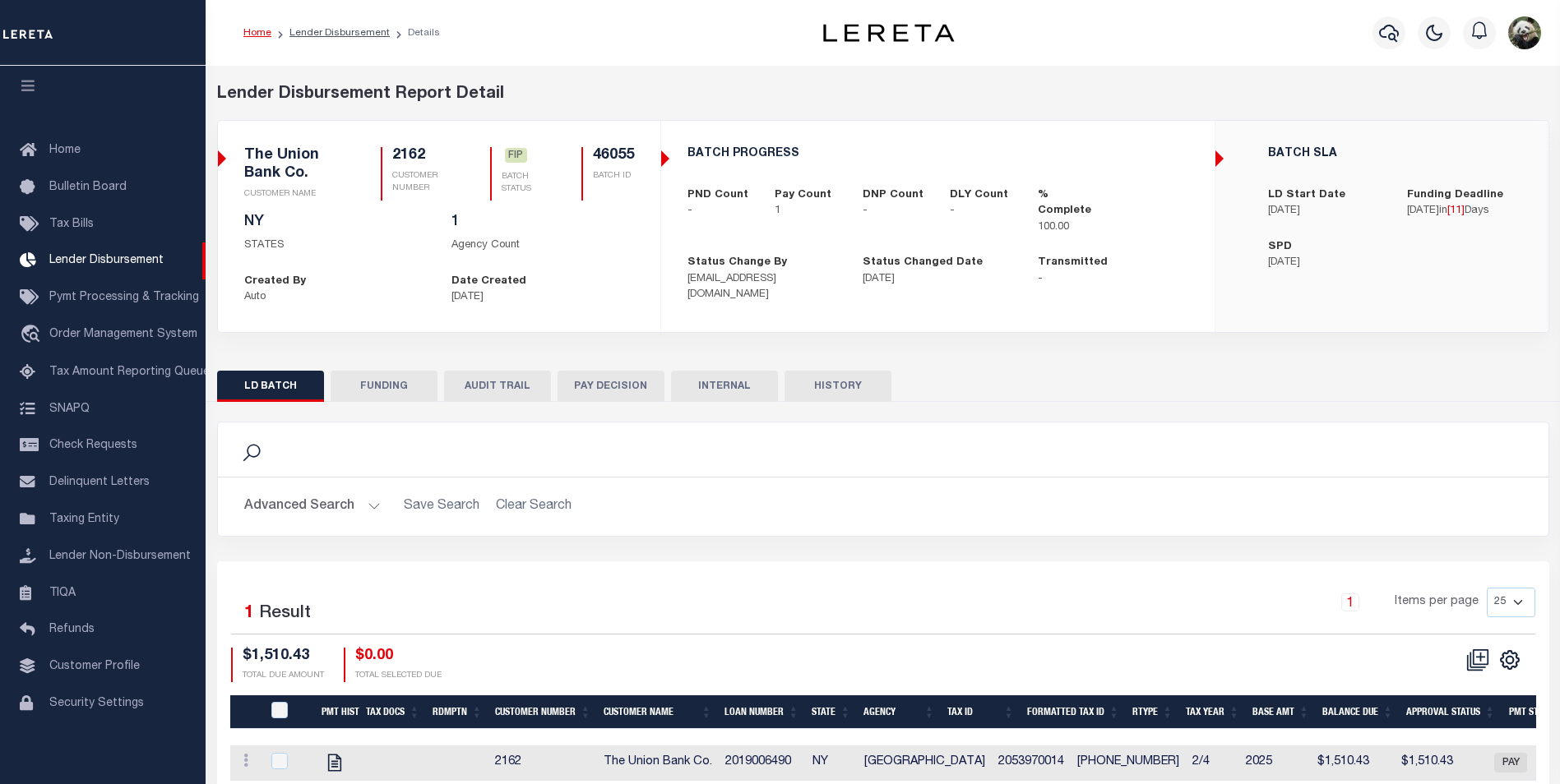
drag, startPoint x: 404, startPoint y: 391, endPoint x: 425, endPoint y: 389, distance: 21.1
click at [403, 391] on button "FUNDING" at bounding box center [384, 387] width 107 height 32
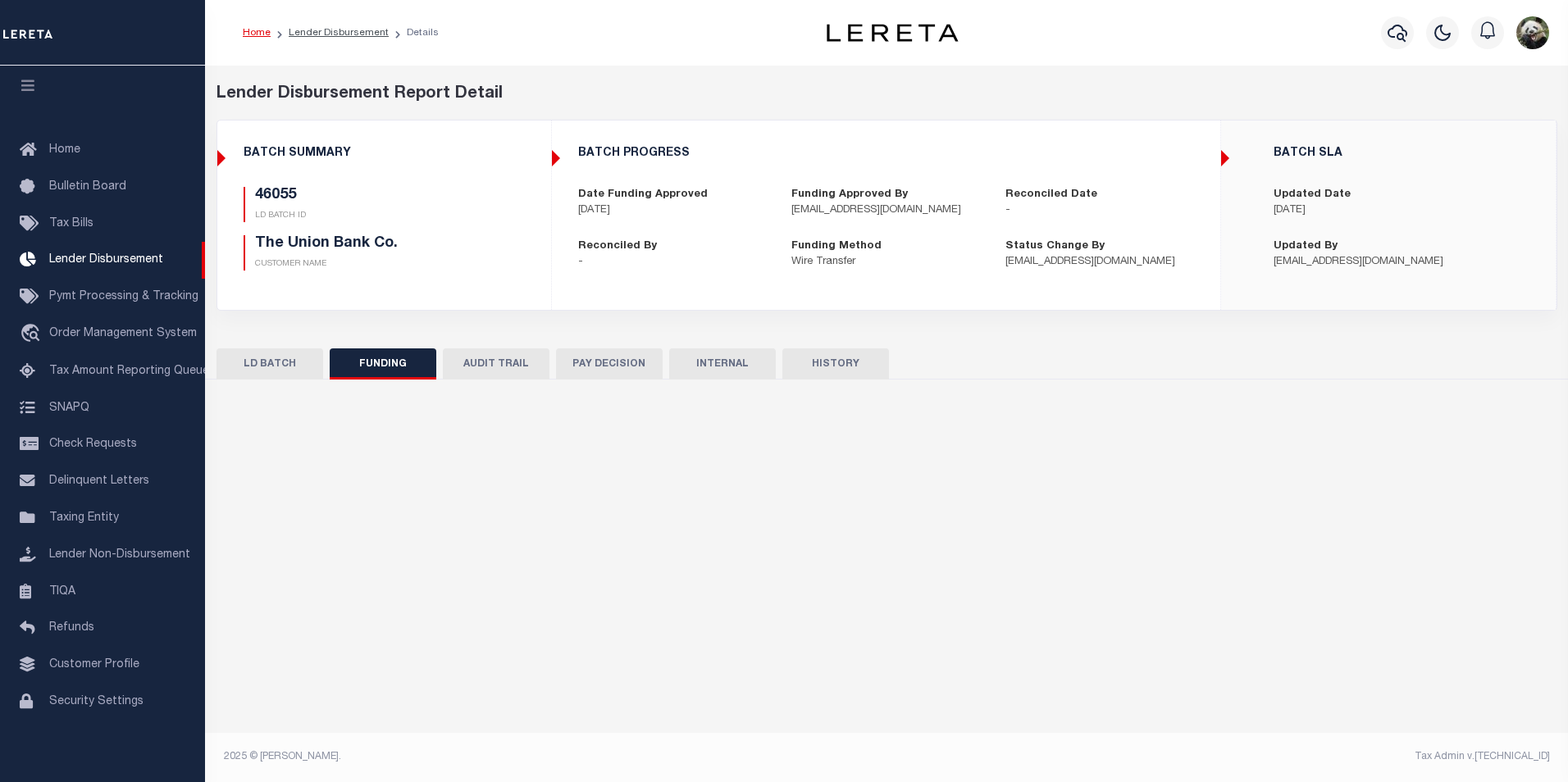
type input "$1,510.43"
type input "$0"
type input "[DATE]"
select select "8"
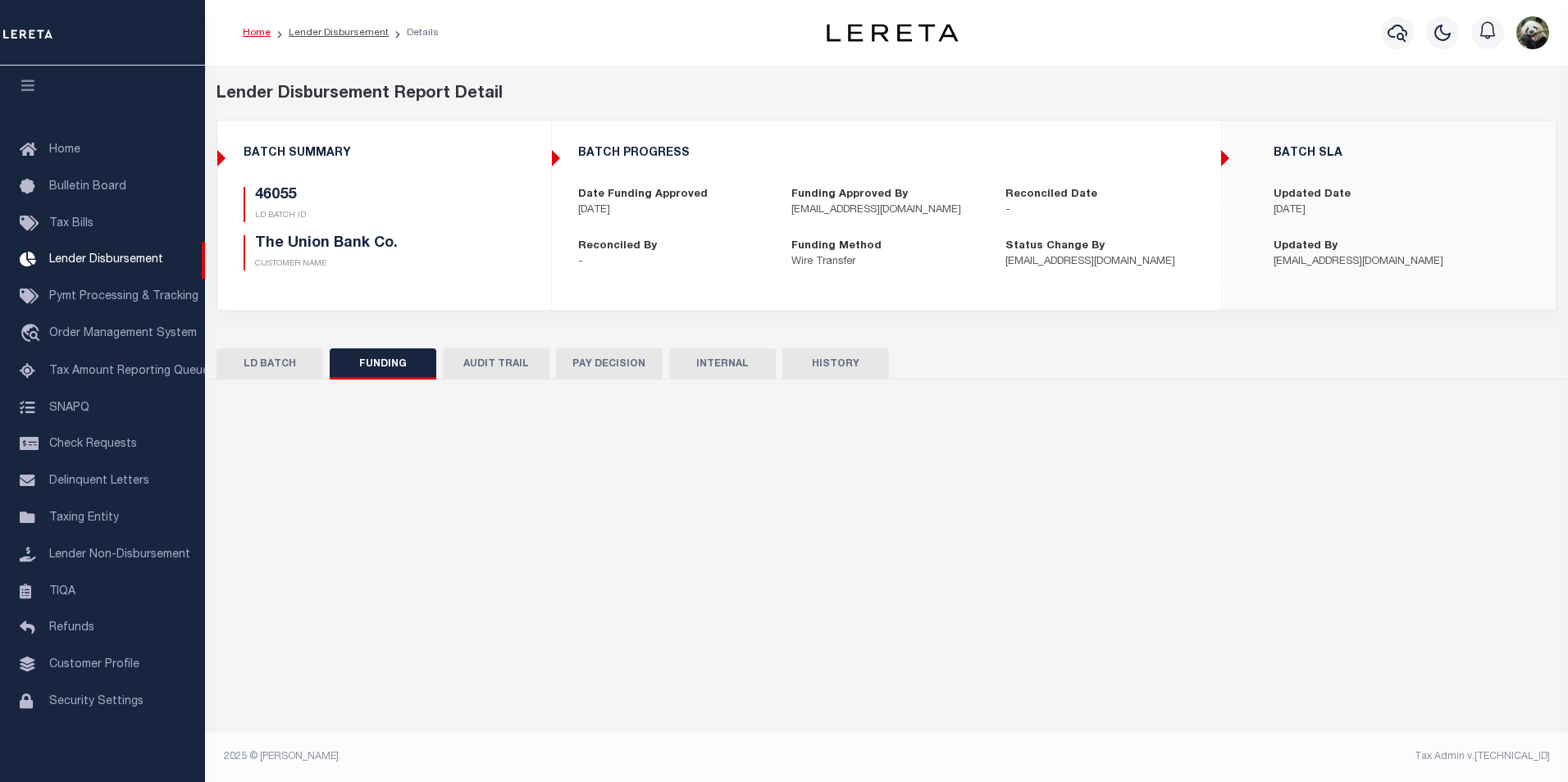
select select "100"
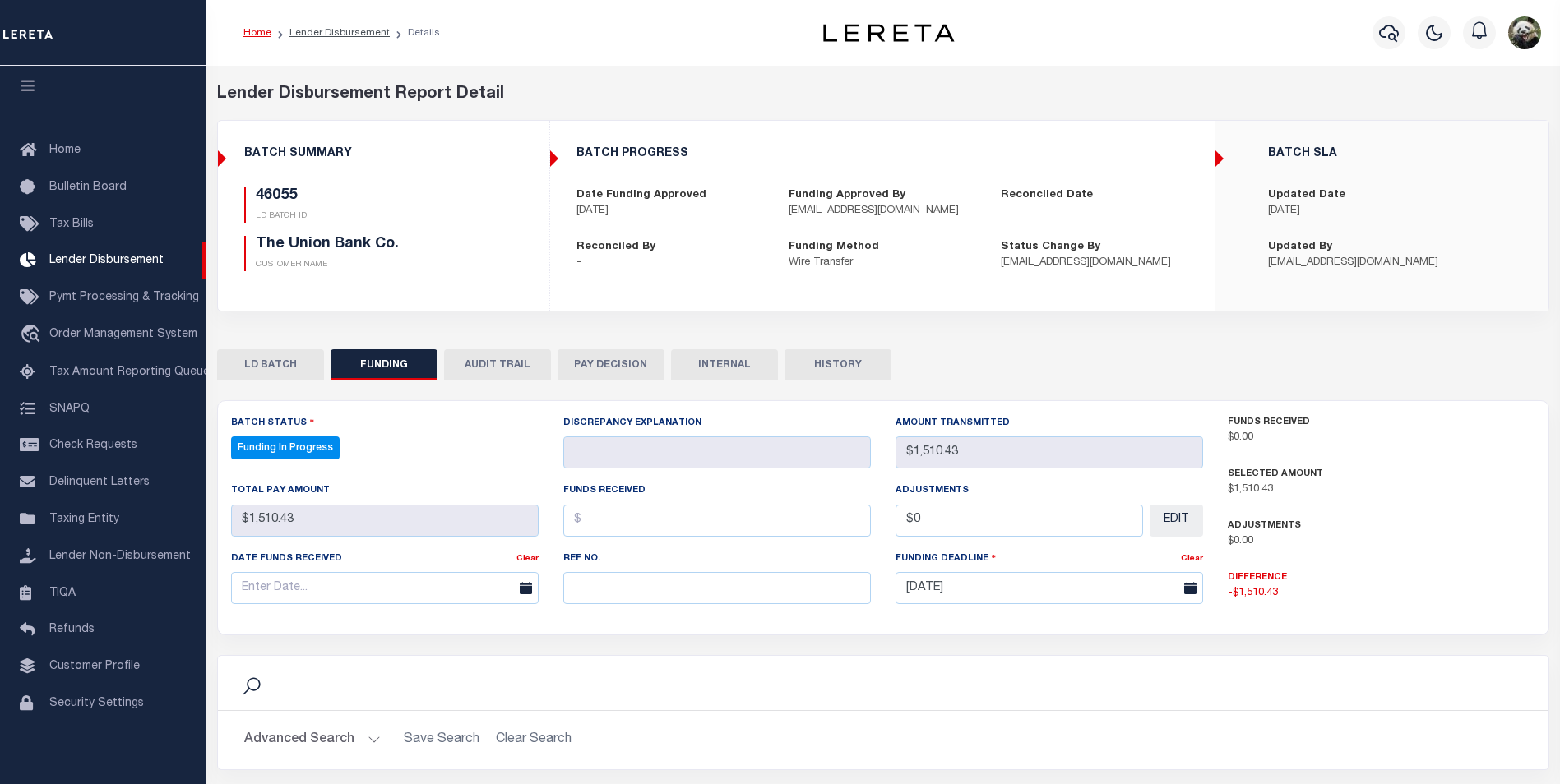
select select "100"
click at [669, 584] on input "text" at bounding box center [717, 588] width 307 height 32
paste input "20250909MMQFMP2700223509091301FT03"
type input "20250909MMQFMP2700223509091301FT03"
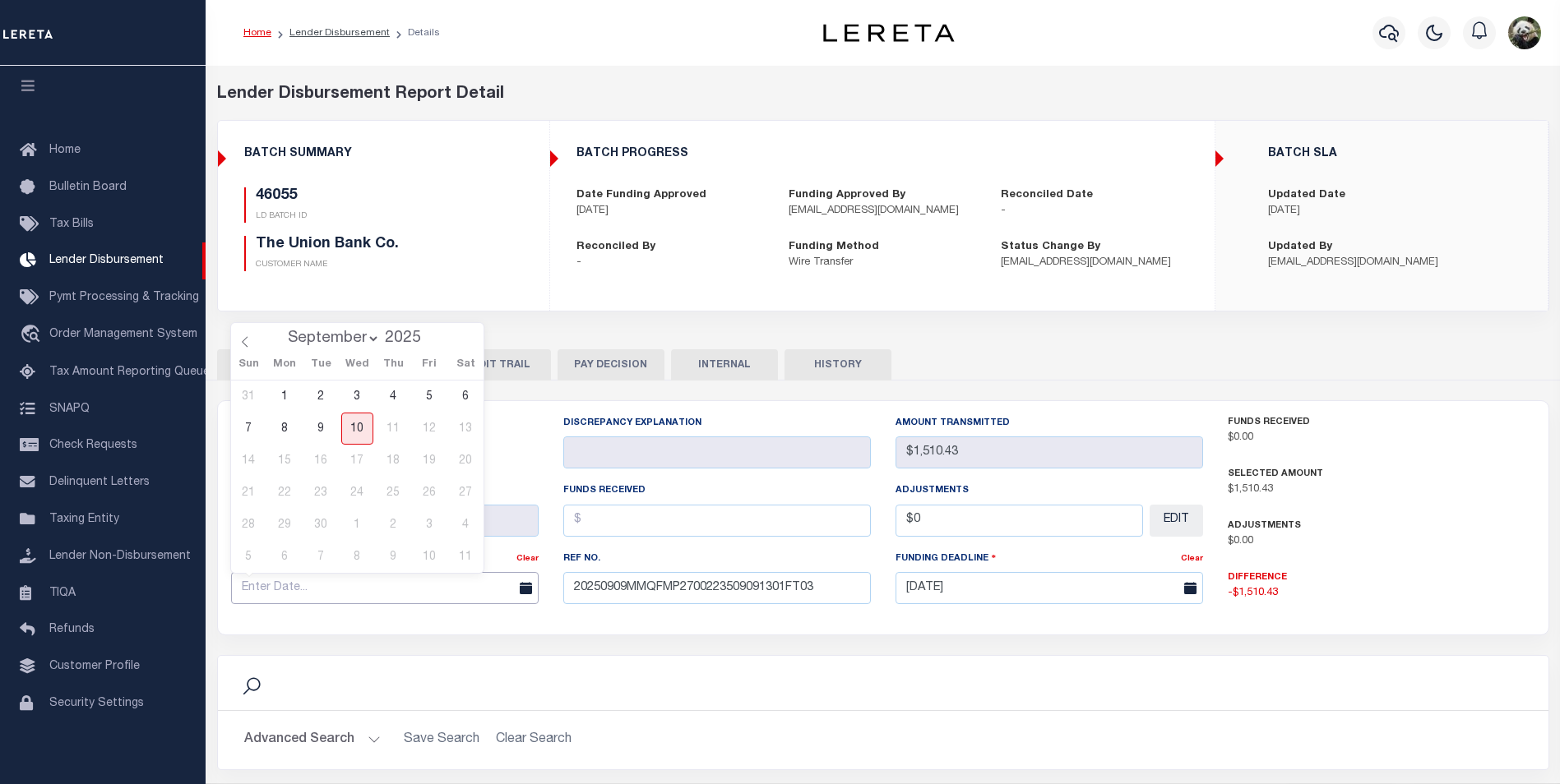
click at [319, 590] on input "text" at bounding box center [385, 588] width 307 height 32
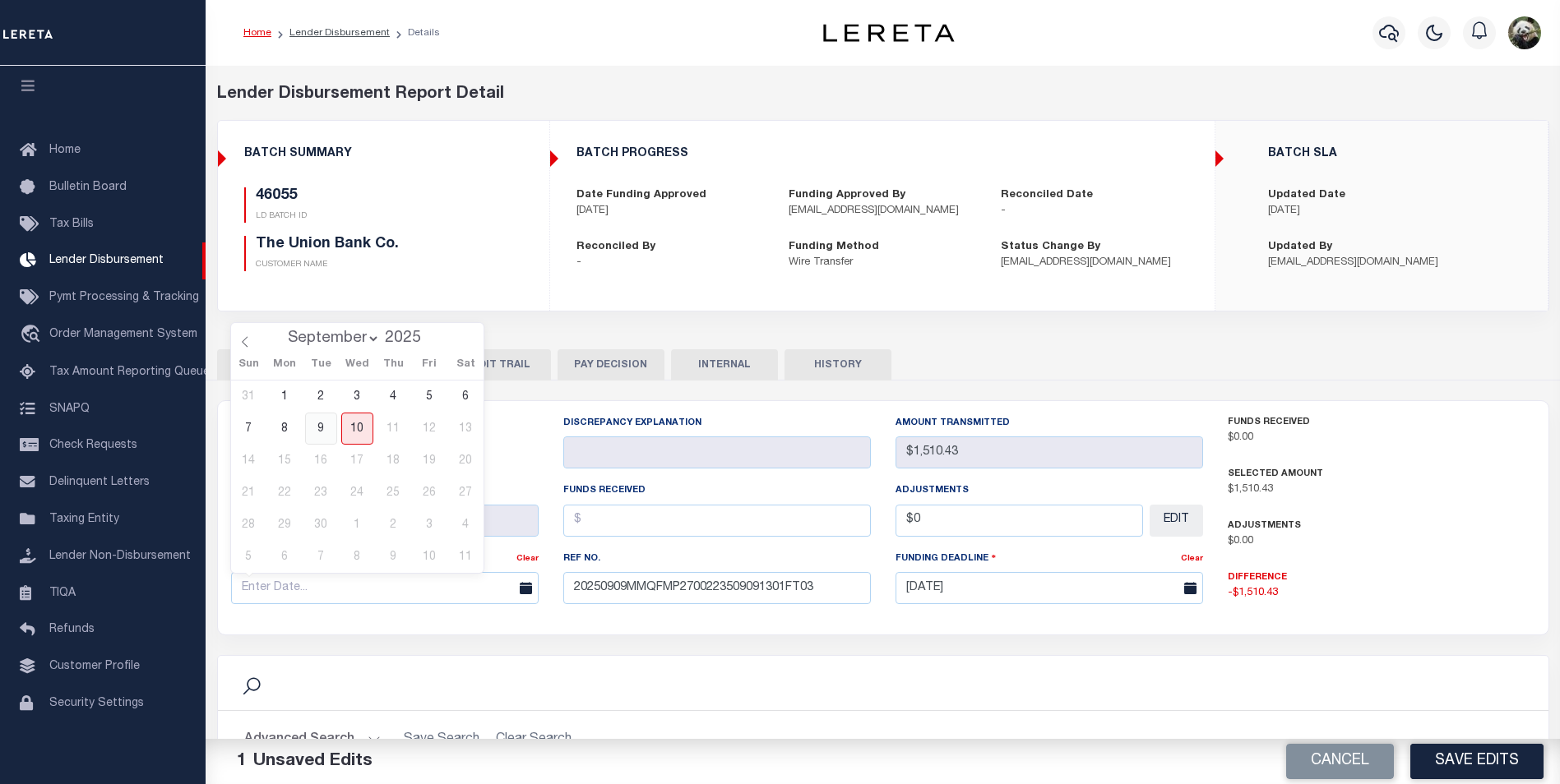
click at [323, 423] on span "9" at bounding box center [320, 429] width 32 height 32
type input "[DATE]"
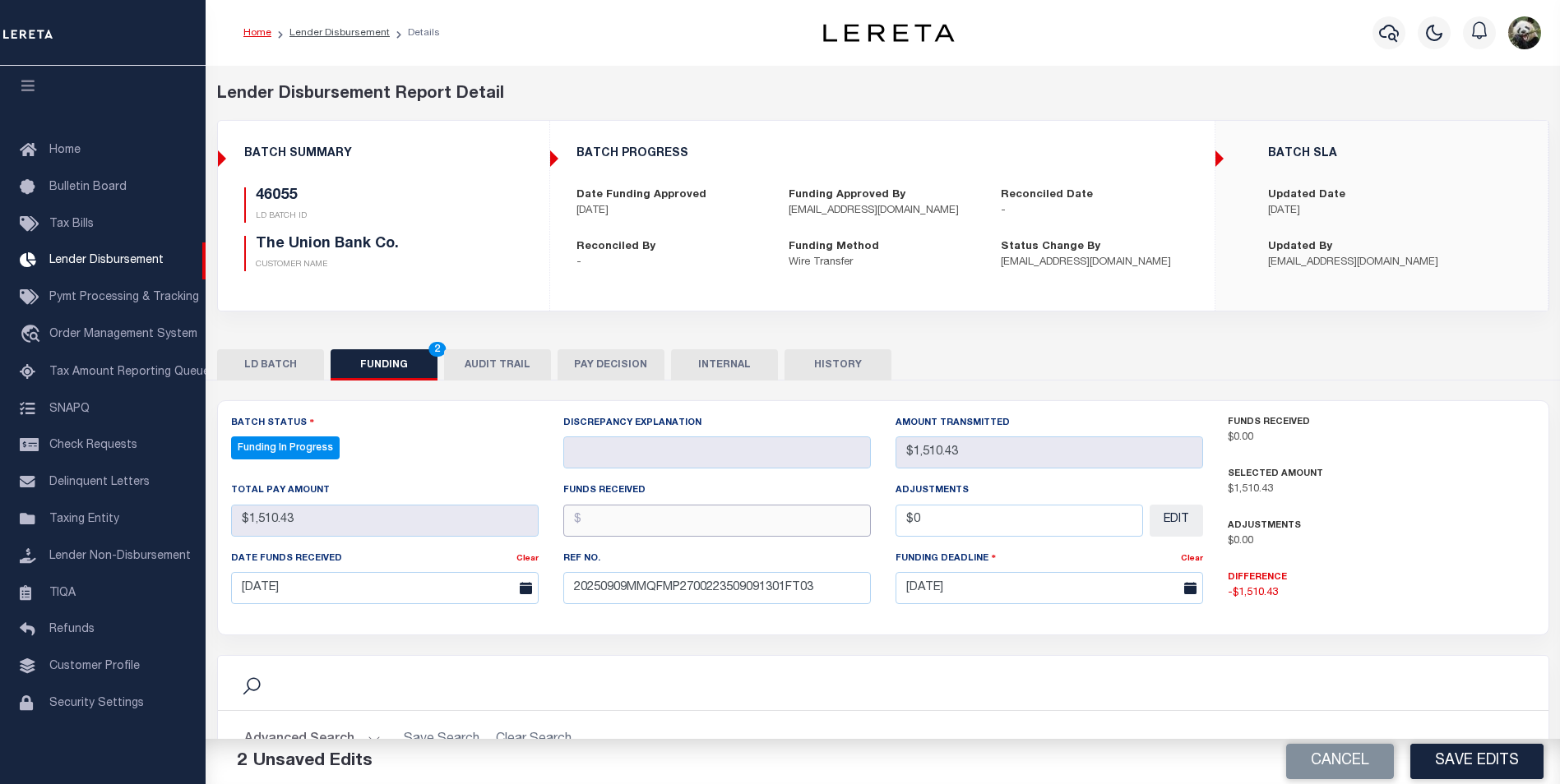
drag, startPoint x: 705, startPoint y: 513, endPoint x: 713, endPoint y: 518, distance: 9.4
click at [709, 516] on input "text" at bounding box center [717, 521] width 307 height 32
type input "$1,510.43"
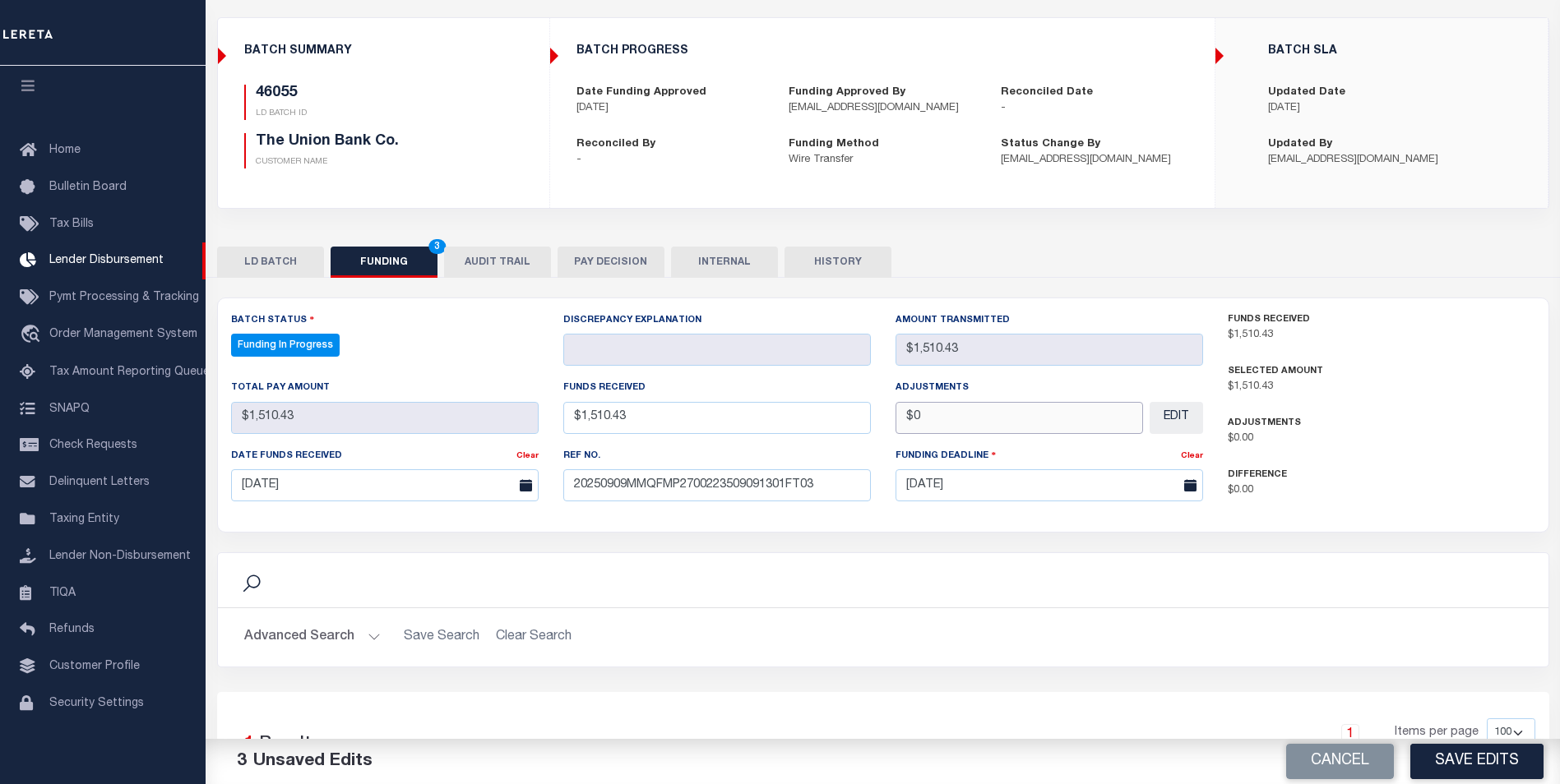
scroll to position [165, 0]
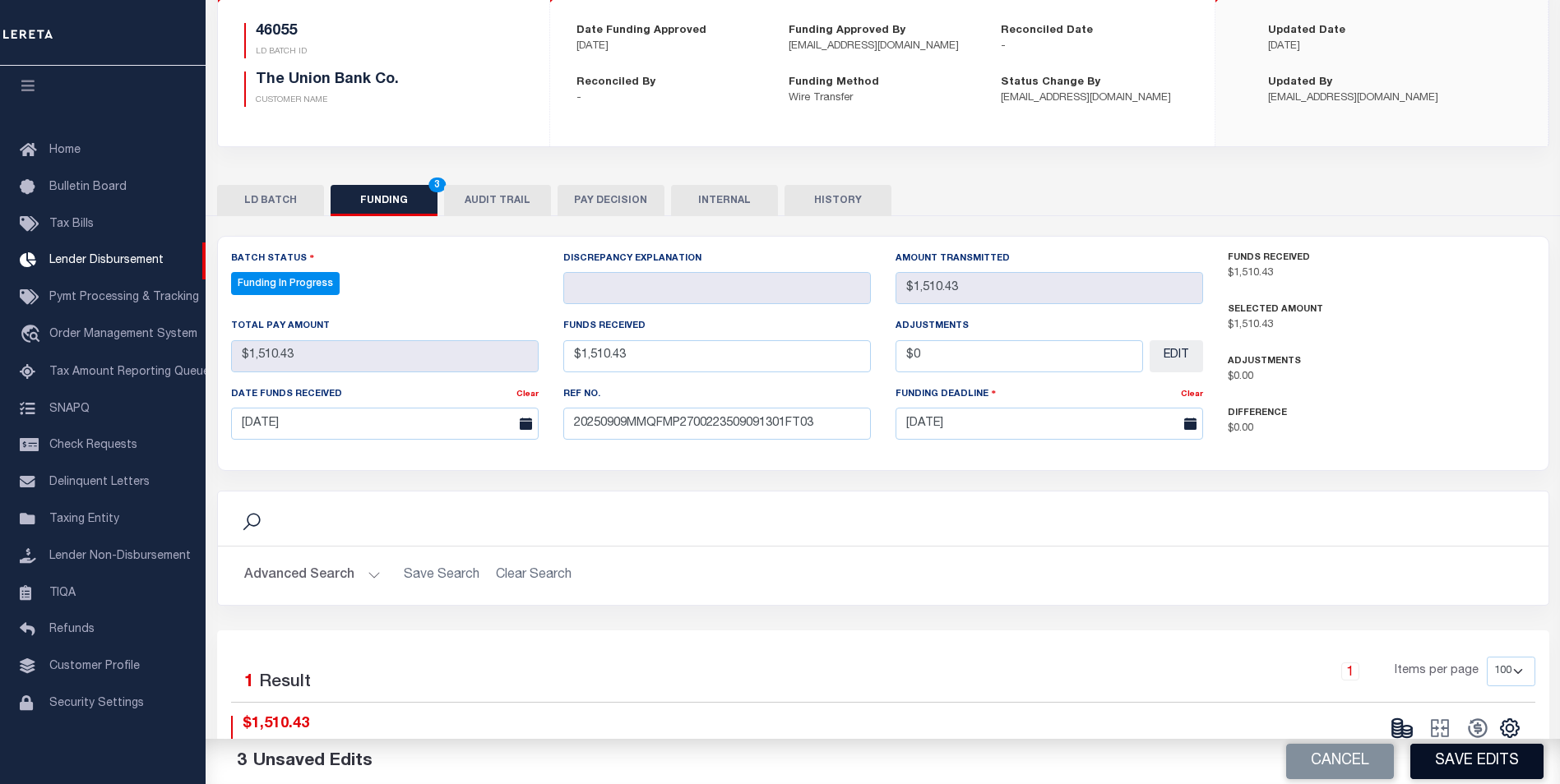
type input "$0.00"
click at [1454, 768] on button "Save Edits" at bounding box center [1477, 762] width 133 height 35
type input "$1,510.43"
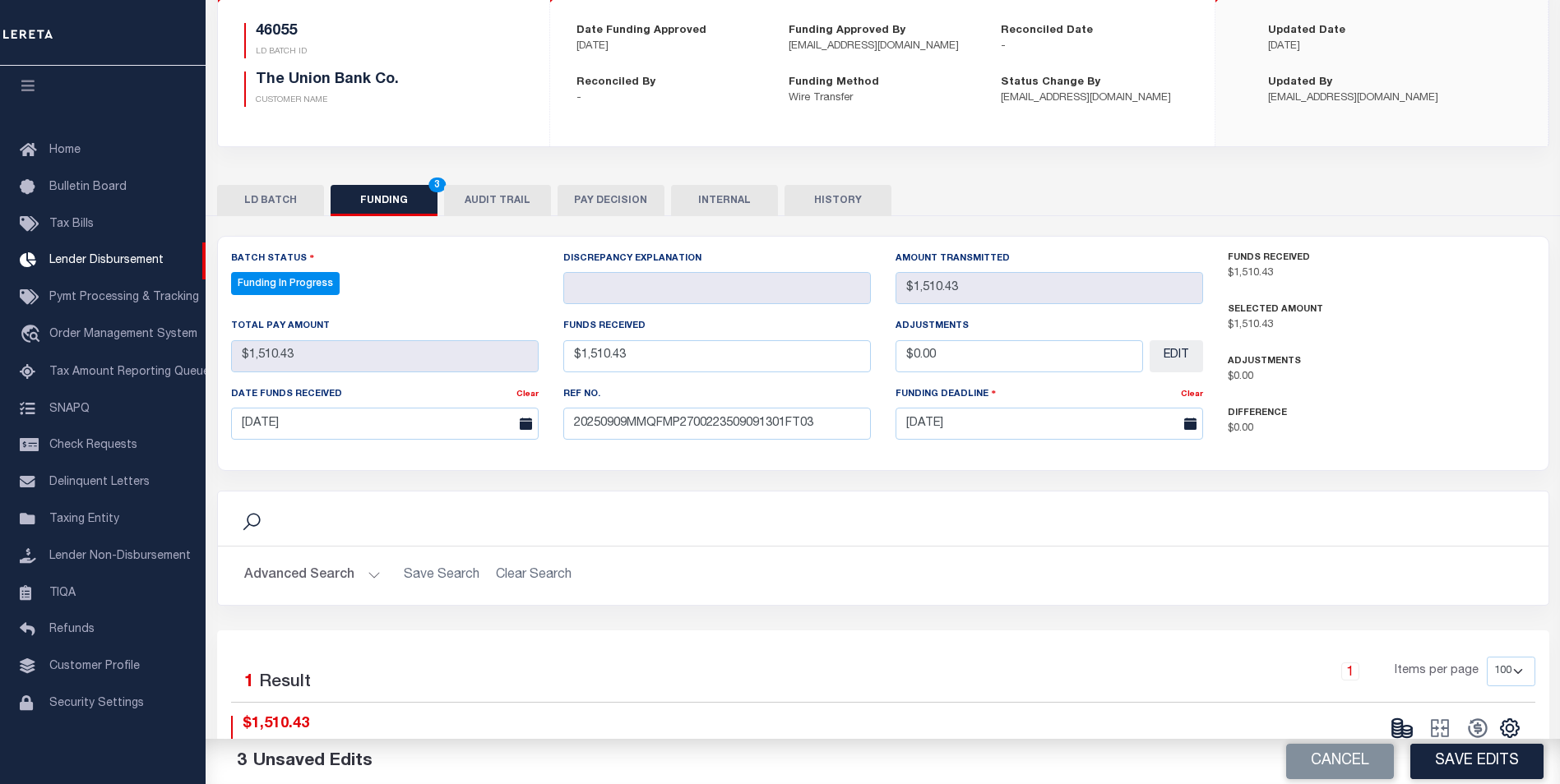
type input "$0"
select select "100"
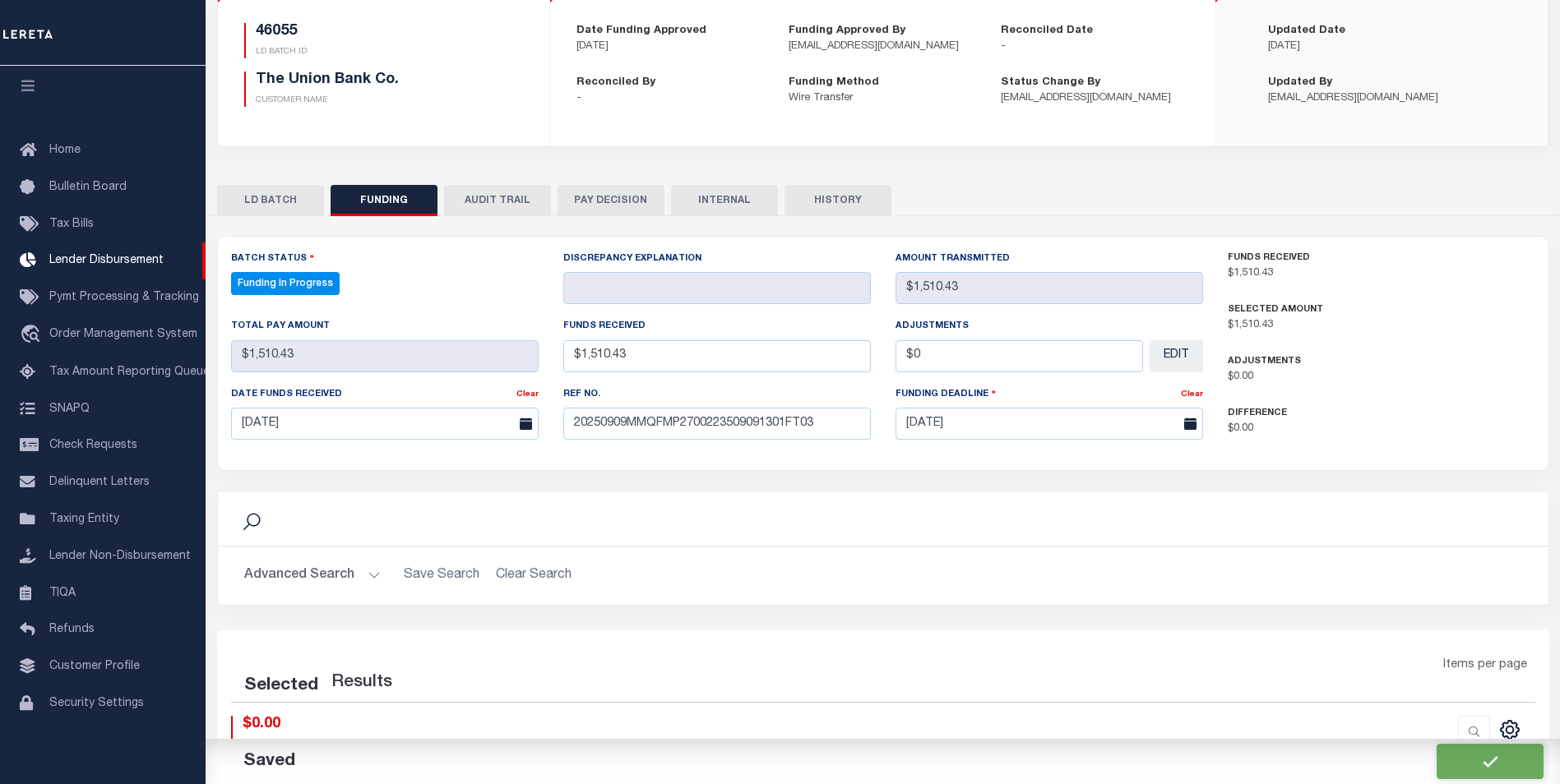
select select "100"
click at [1406, 725] on icon at bounding box center [1402, 728] width 23 height 23
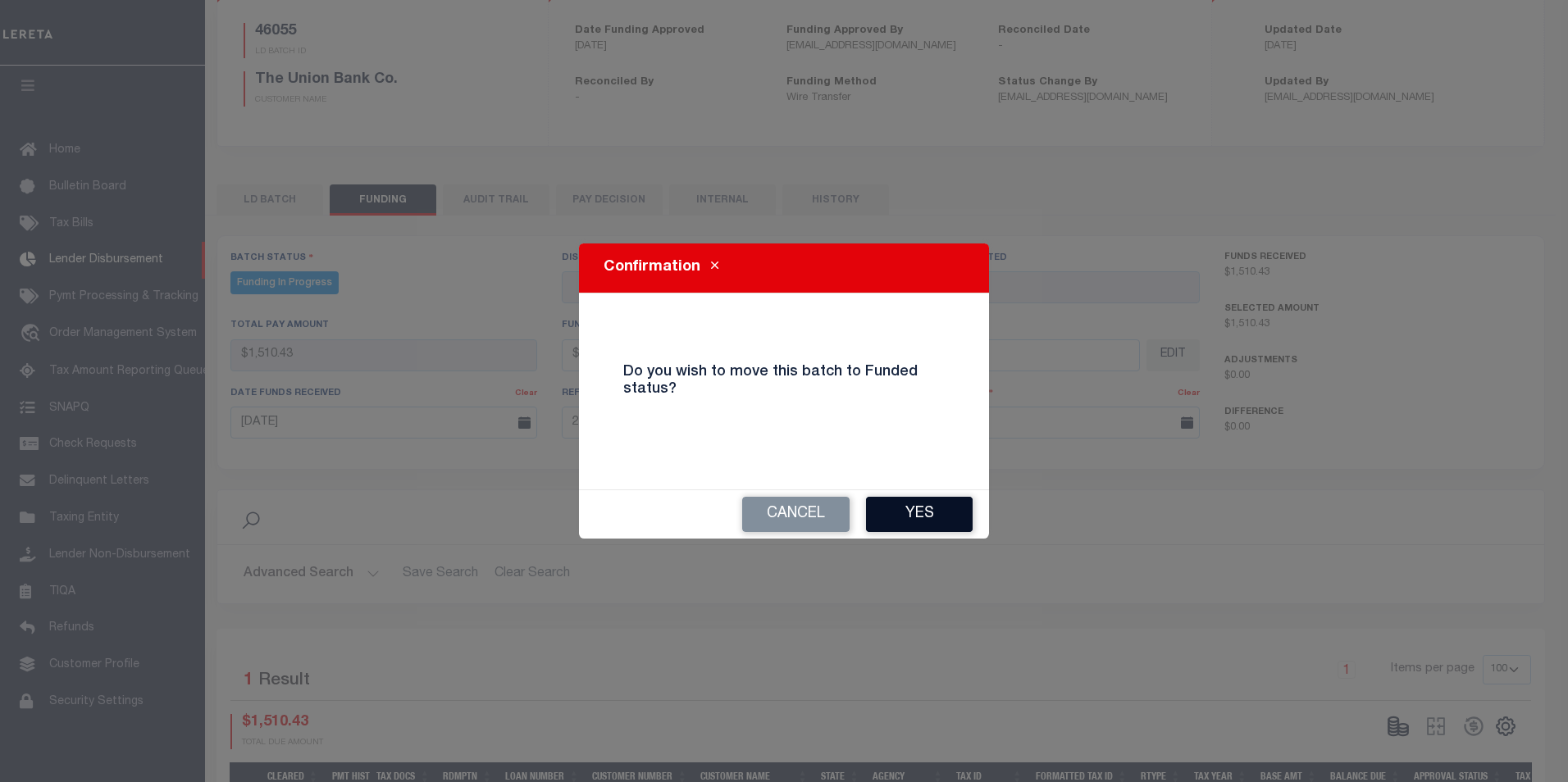
click at [938, 516] on button "Yes" at bounding box center [919, 515] width 106 height 35
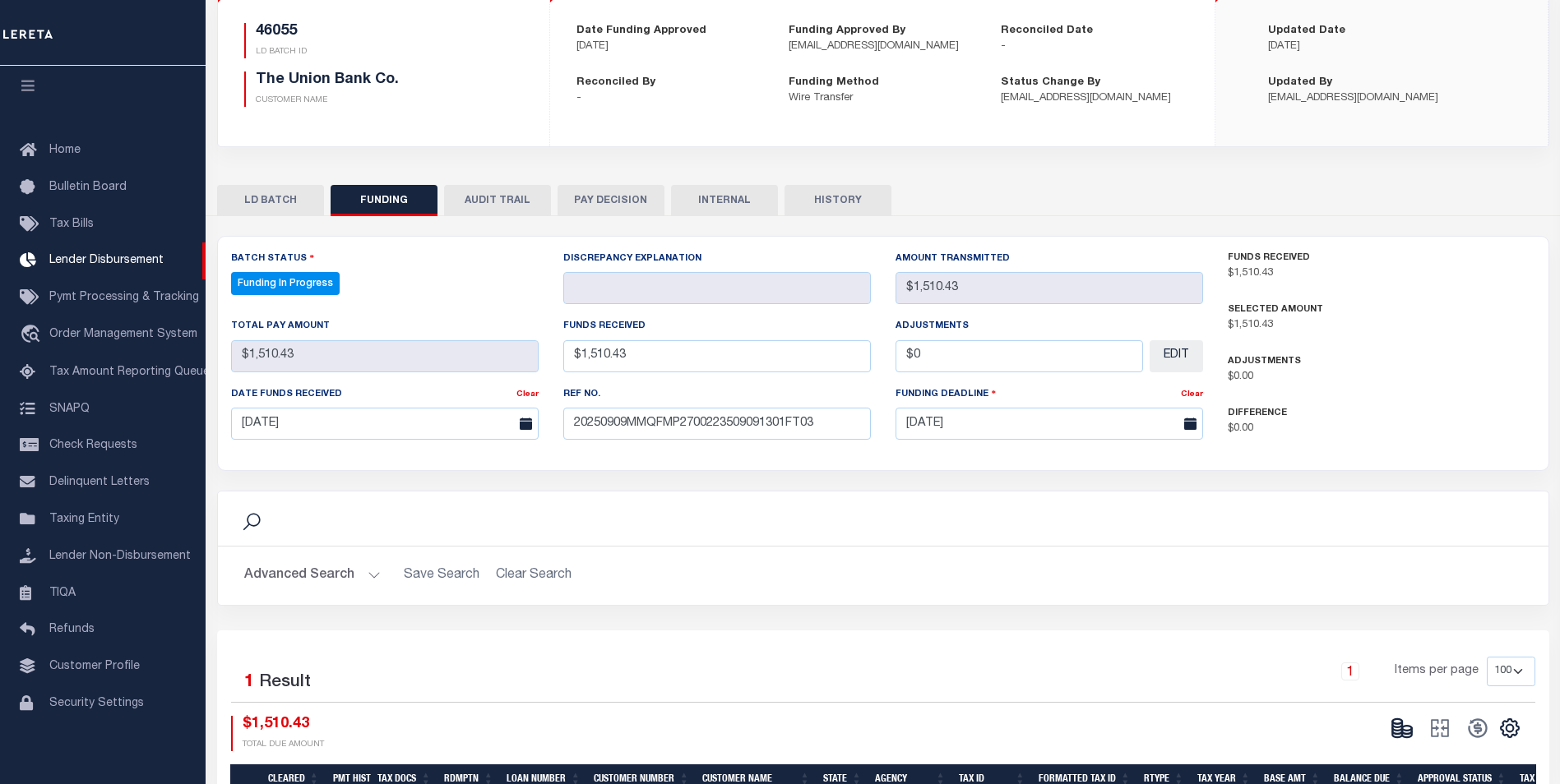
type input "$1,510.43"
type input "$0"
select select "100"
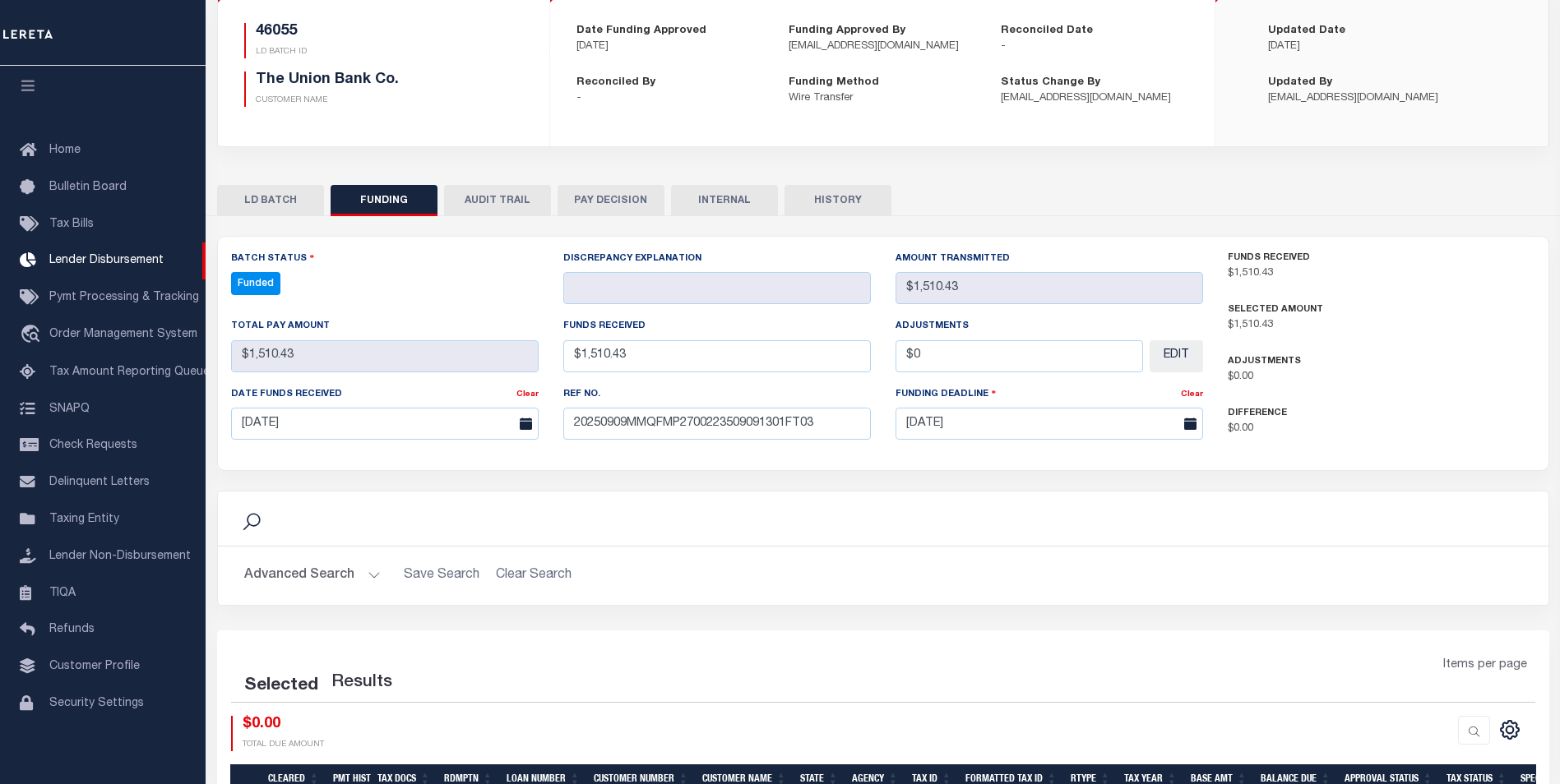
select select "100"
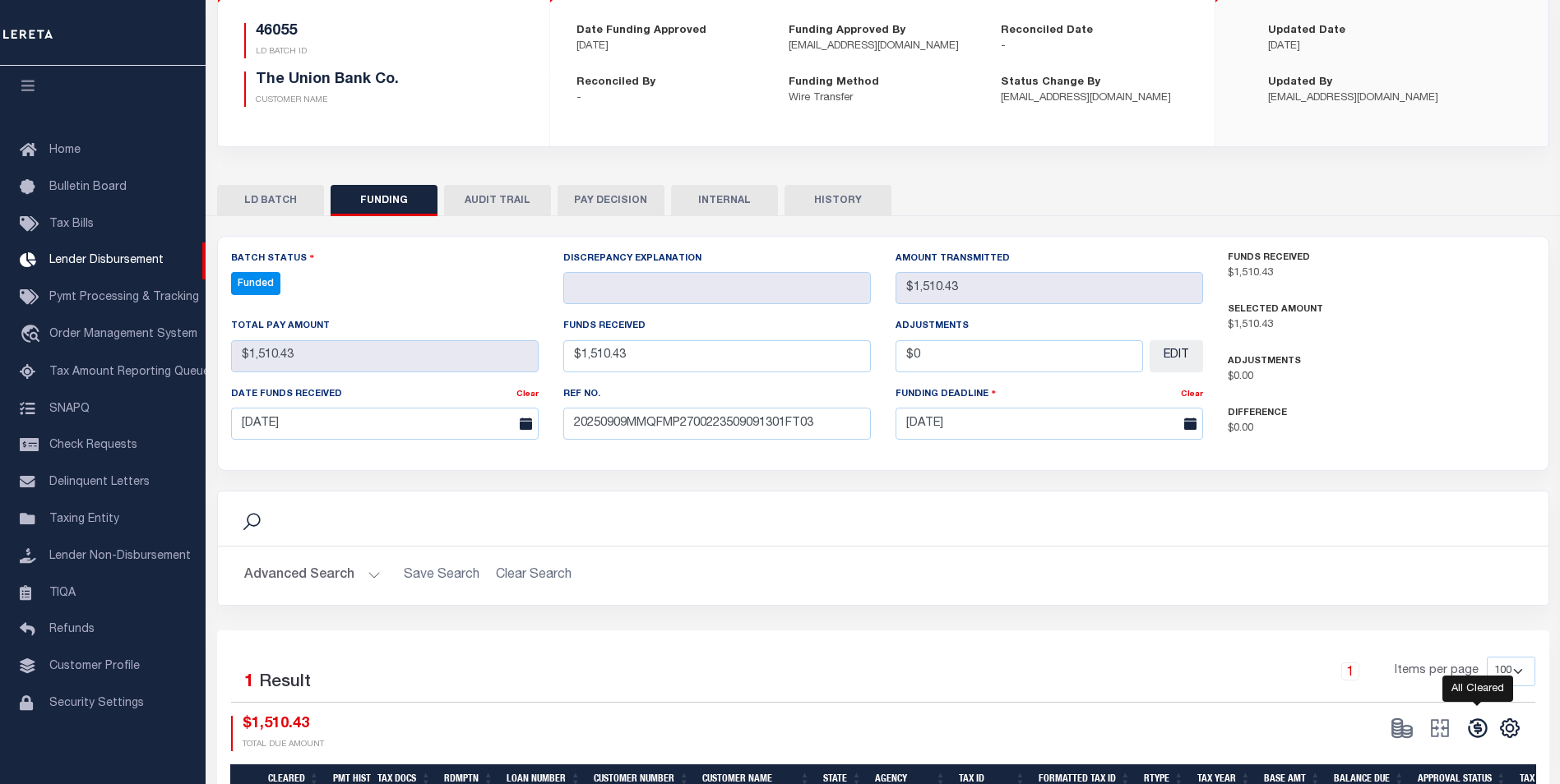
click at [1471, 731] on icon at bounding box center [1478, 728] width 23 height 23
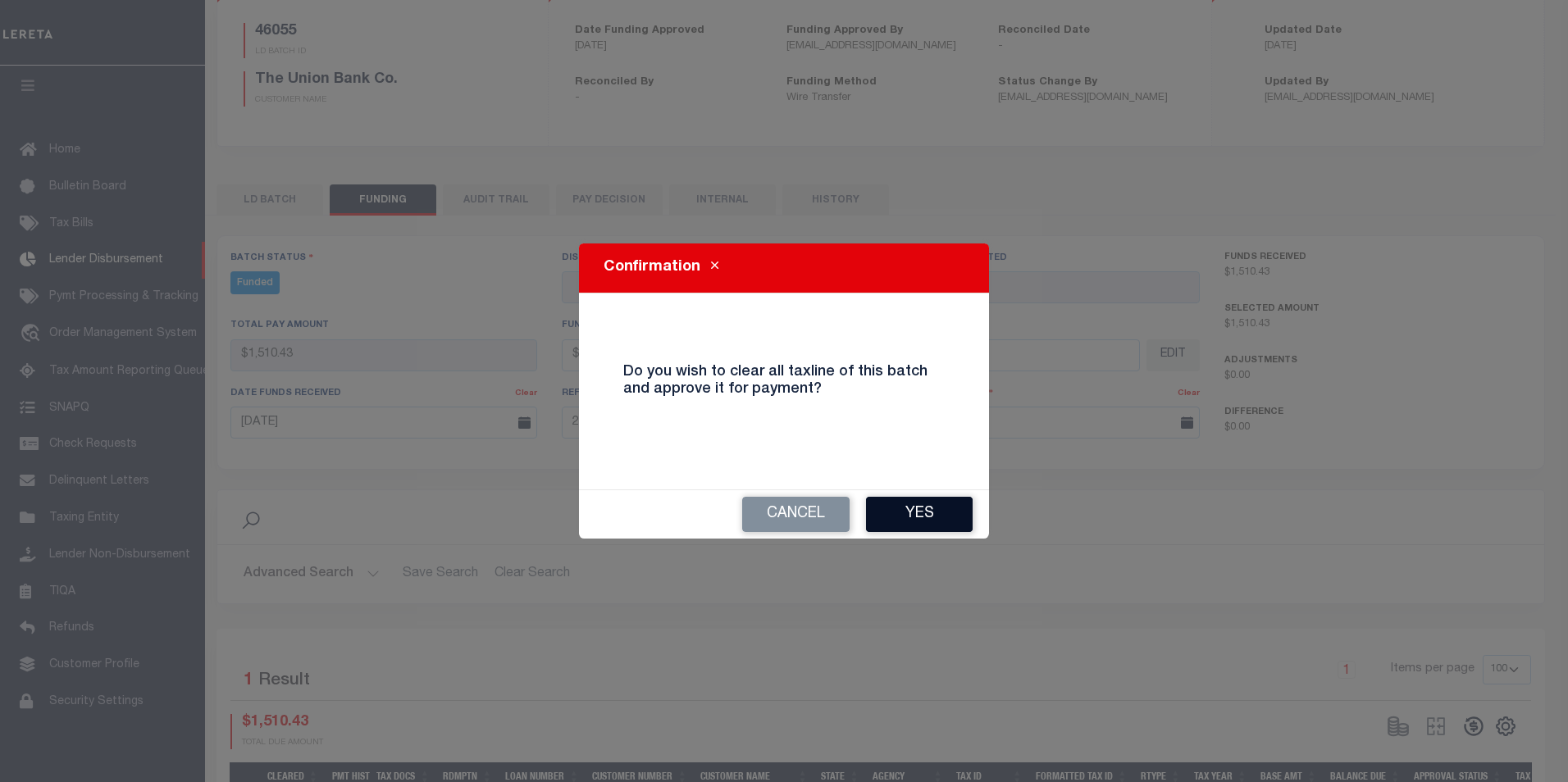
click at [892, 518] on button "Yes" at bounding box center [919, 515] width 106 height 35
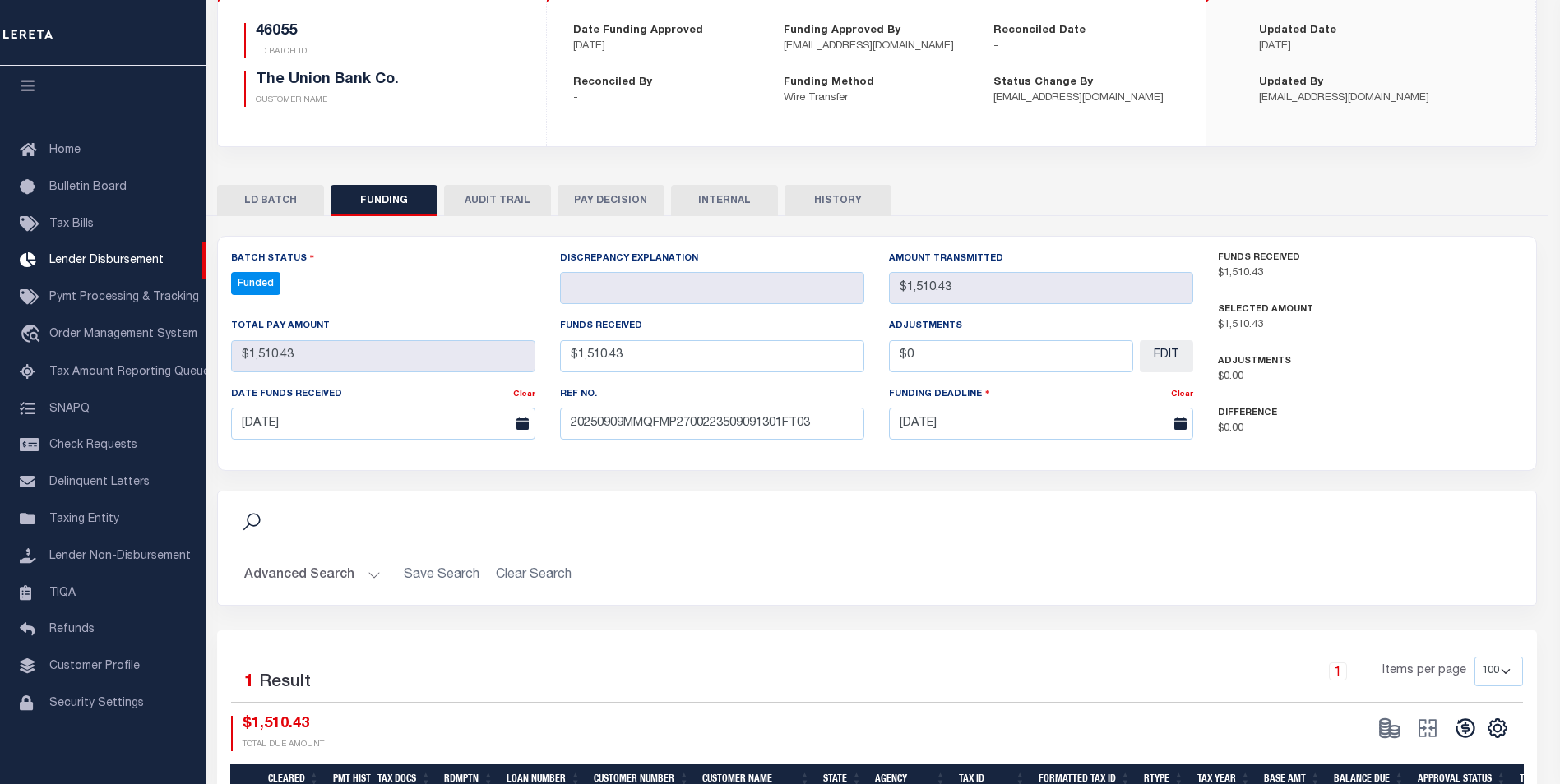
type input "$1,510.43"
type input "$0"
select select "100"
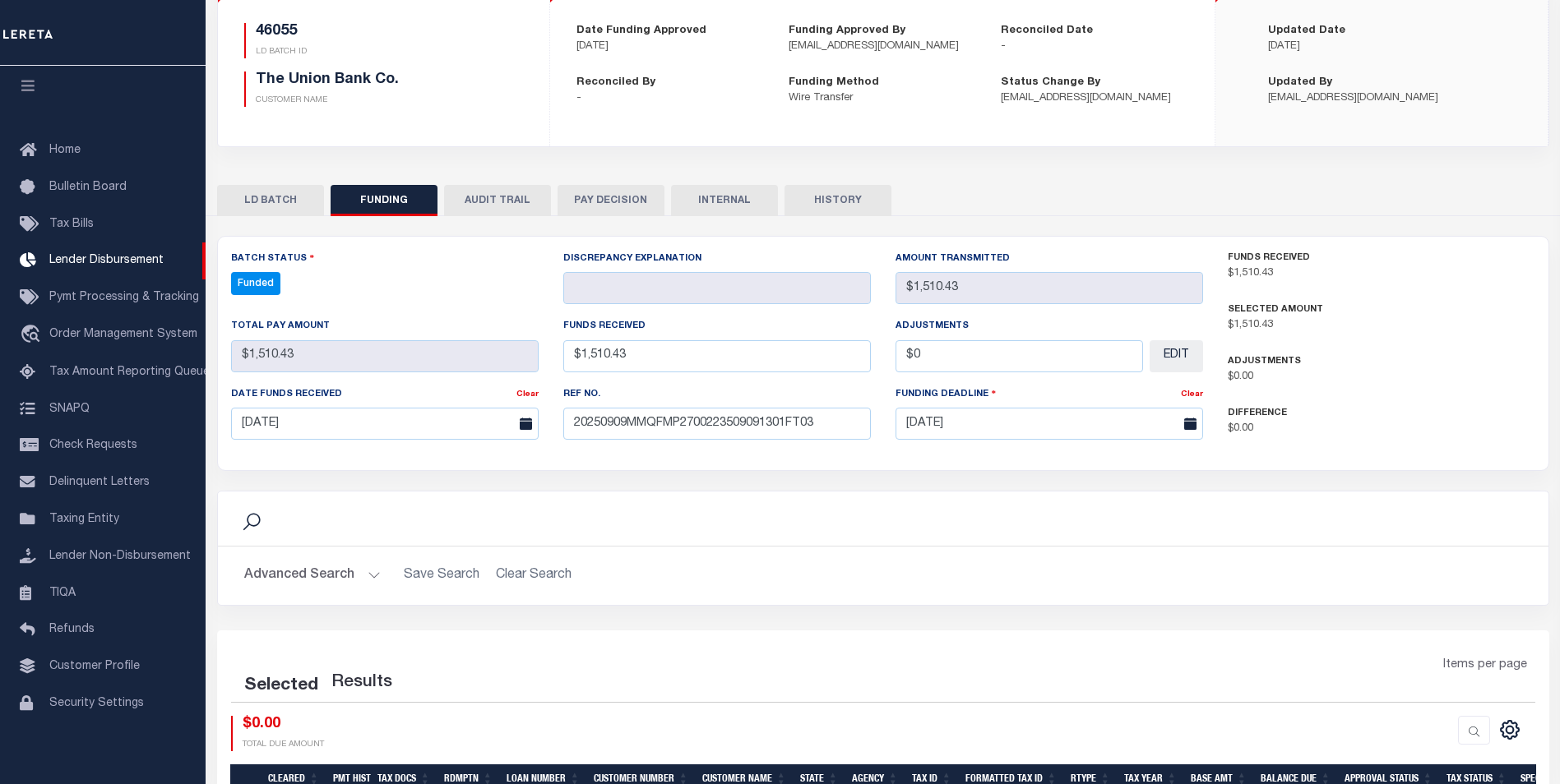
select select "100"
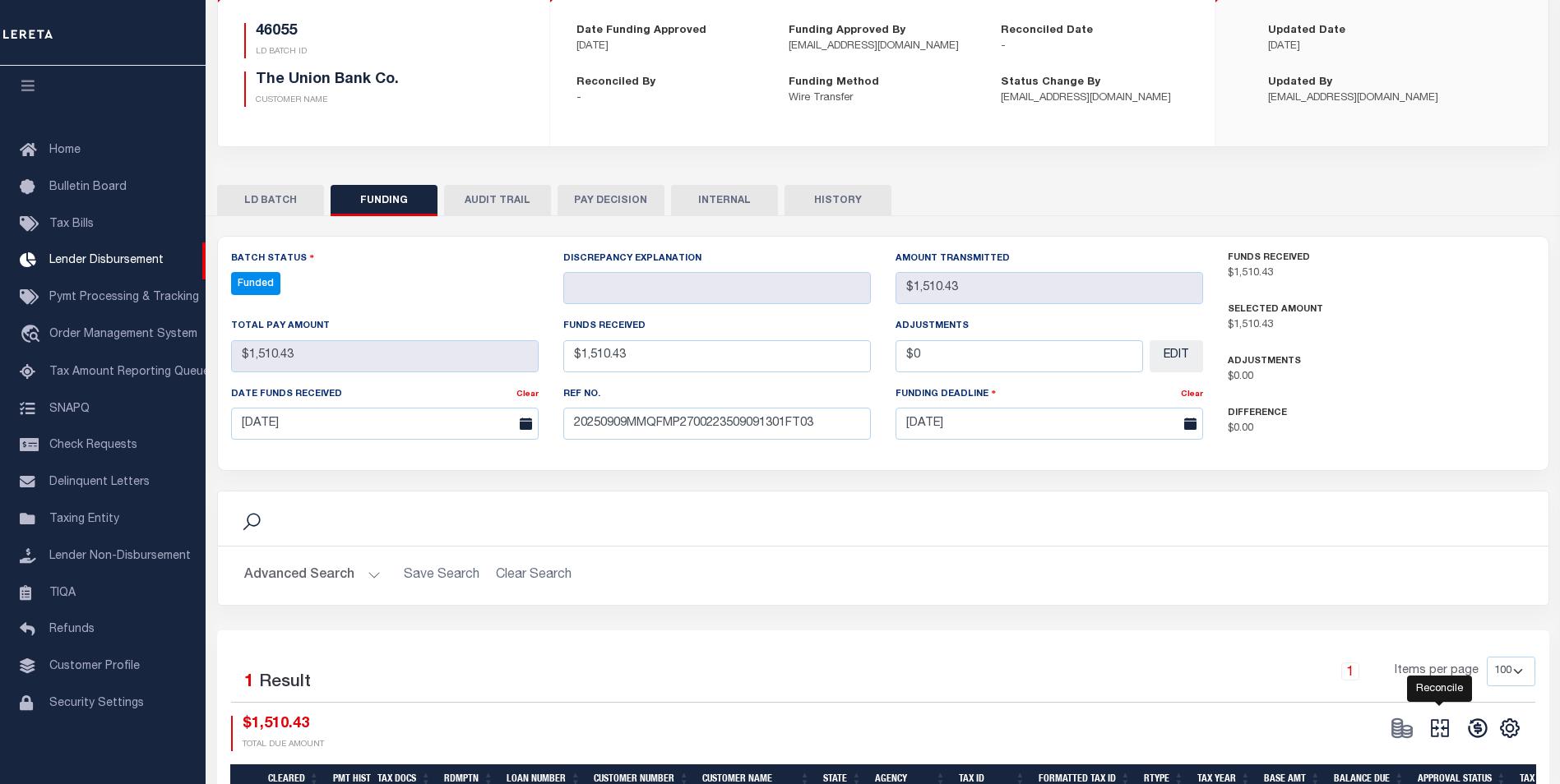
click at [1446, 731] on icon "" at bounding box center [1440, 728] width 18 height 18
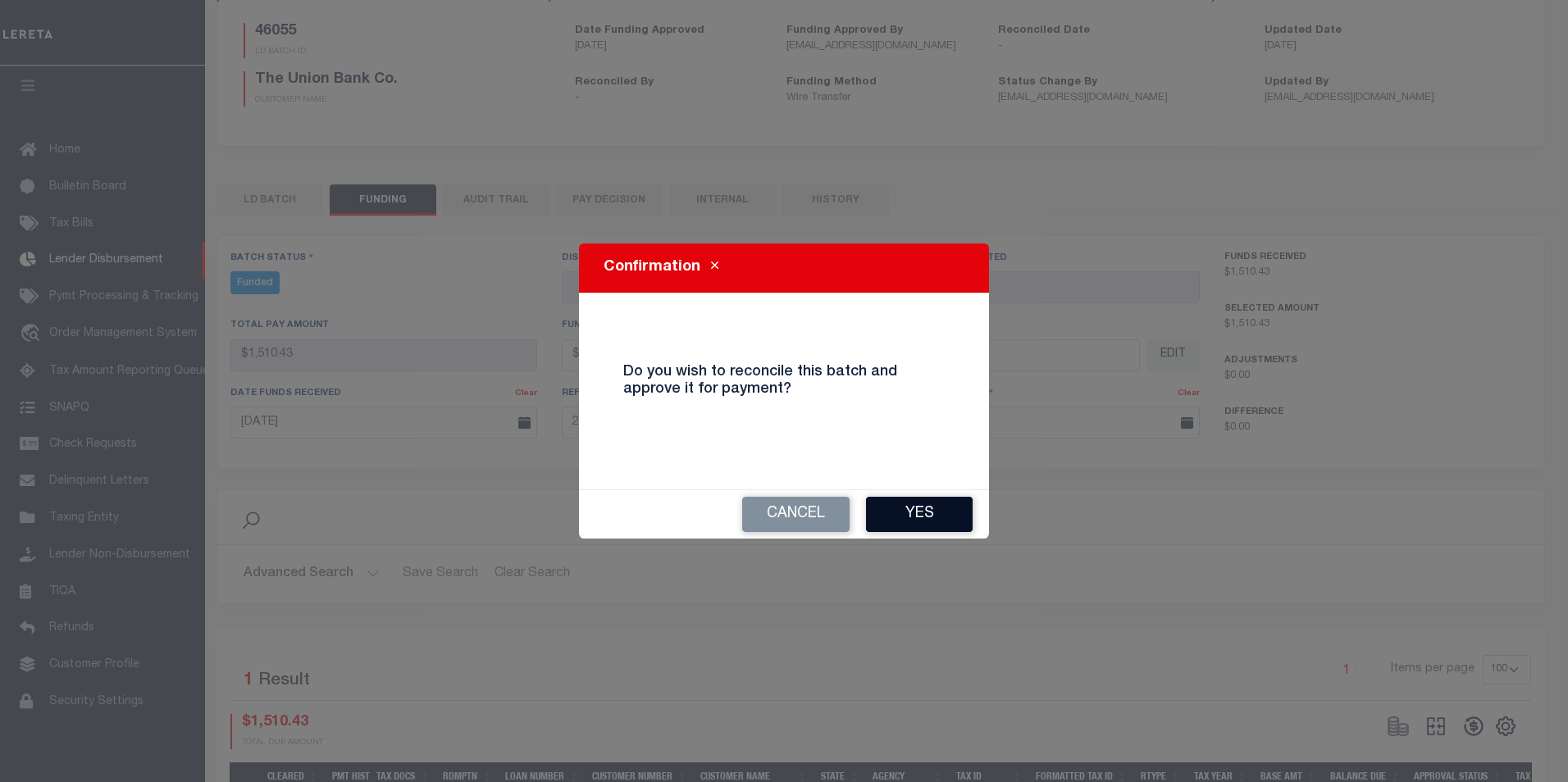
click at [925, 507] on button "Yes" at bounding box center [919, 515] width 106 height 35
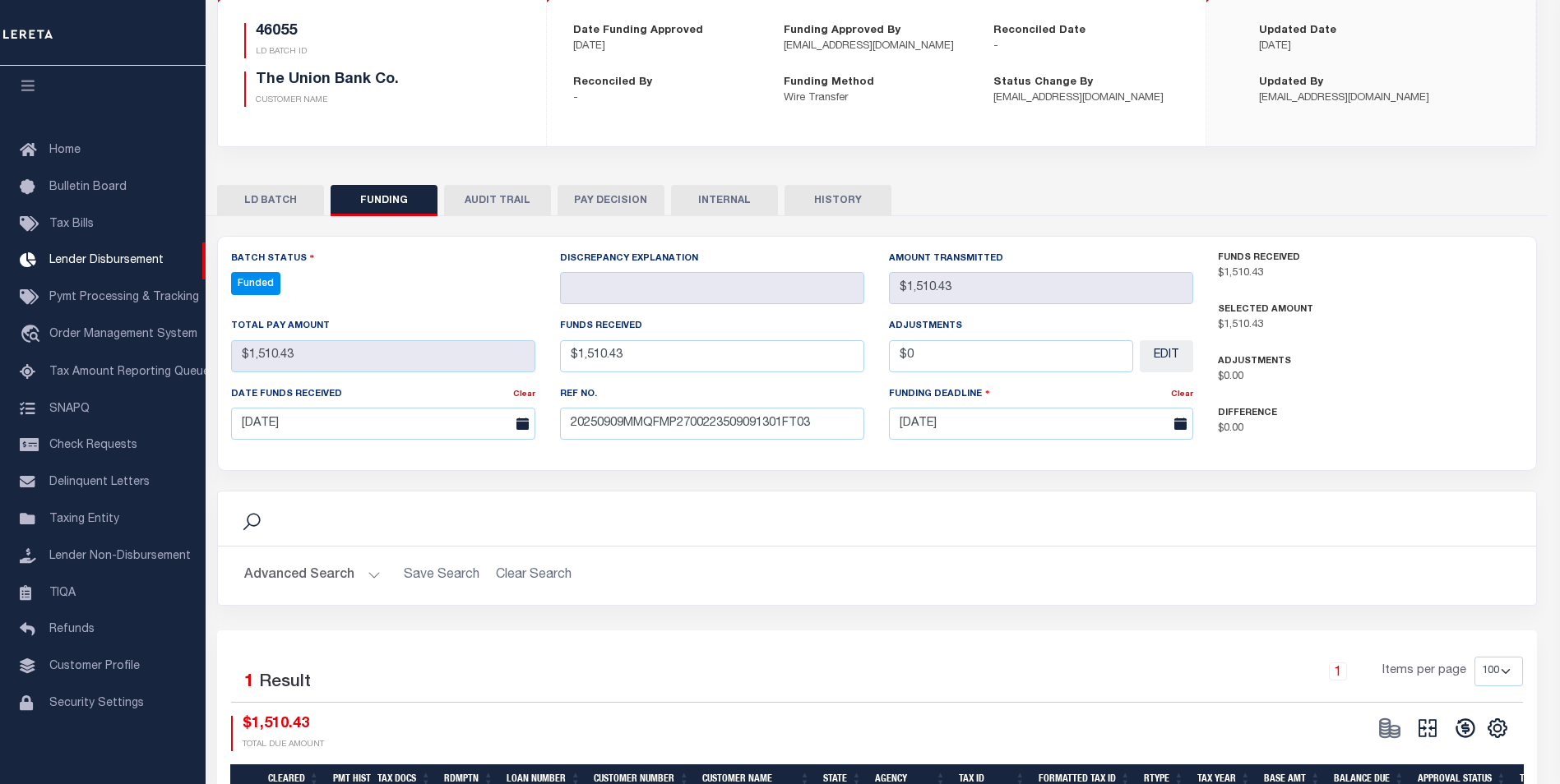
type input "$1,510.43"
type input "$0"
select select "100"
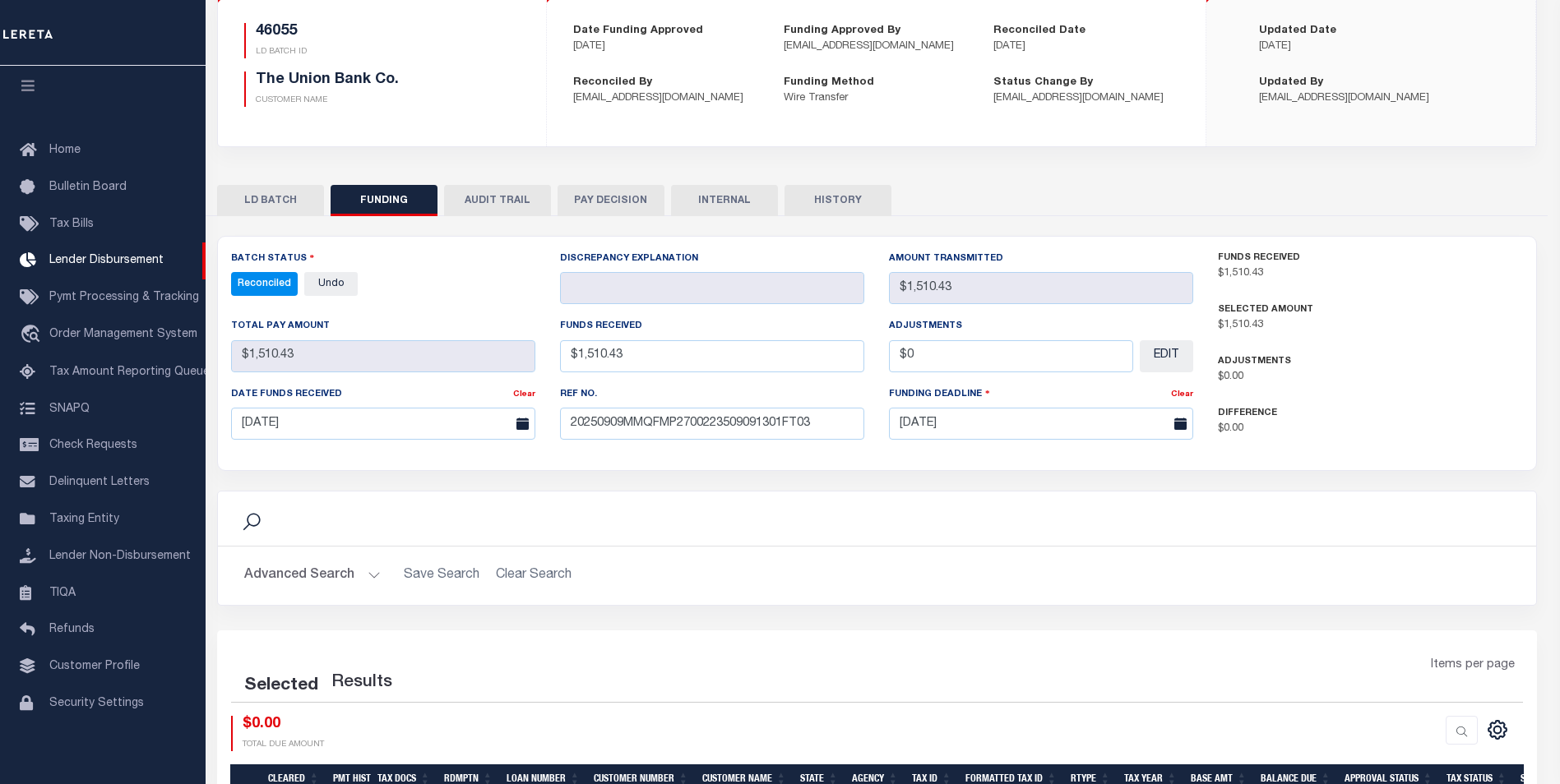
select select "100"
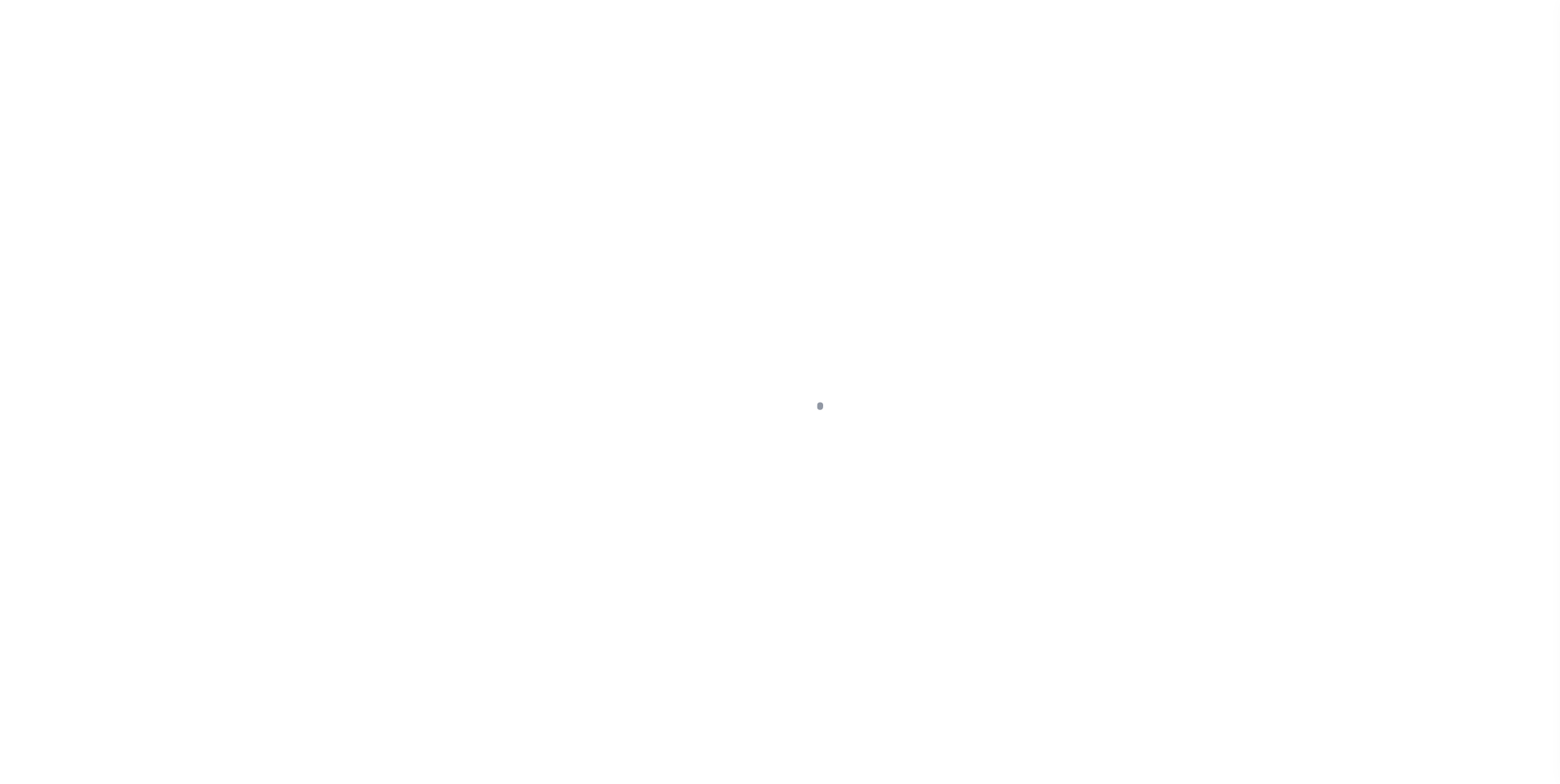
scroll to position [17, 0]
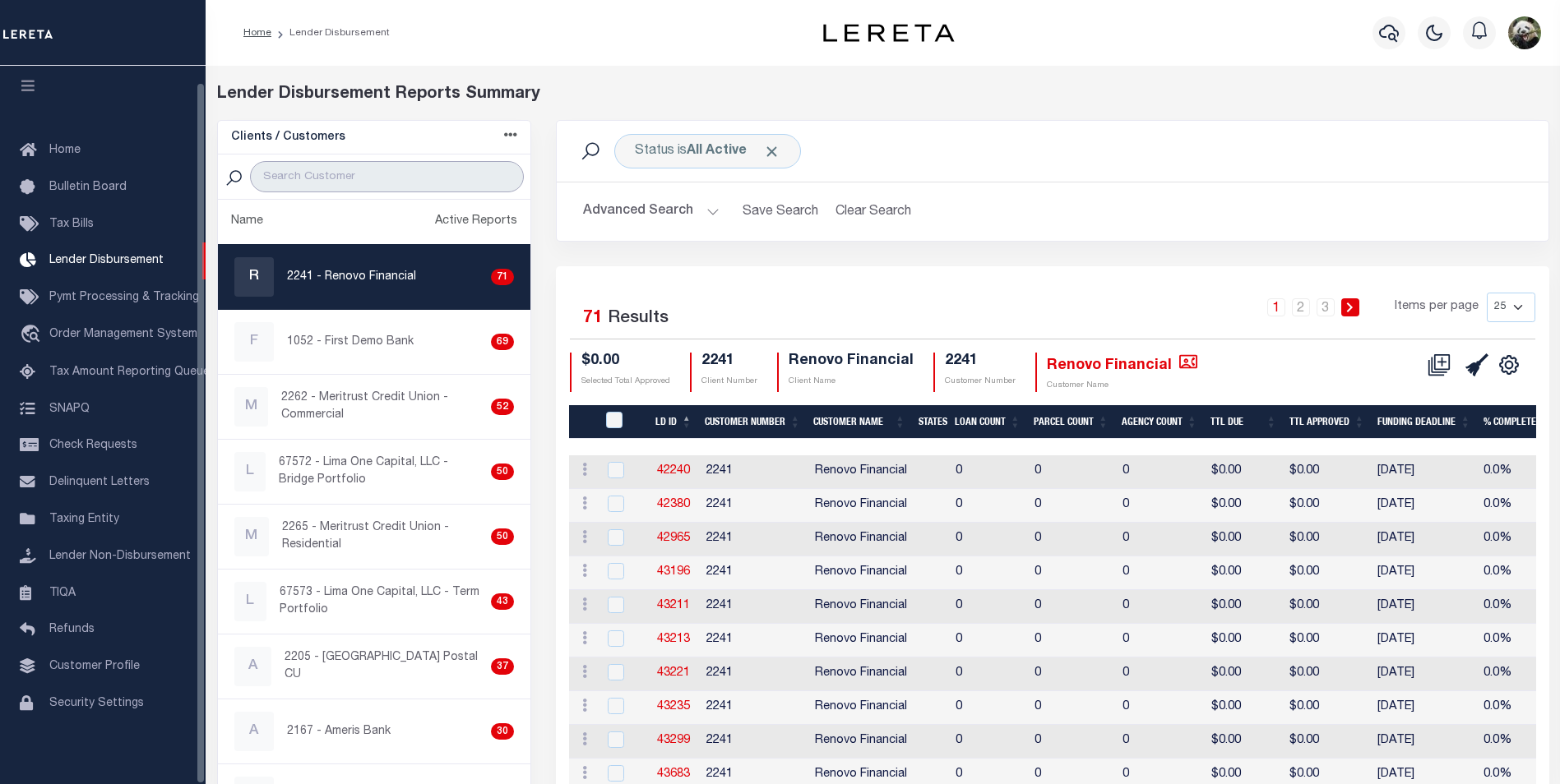
click at [311, 186] on input "search" at bounding box center [386, 177] width 274 height 32
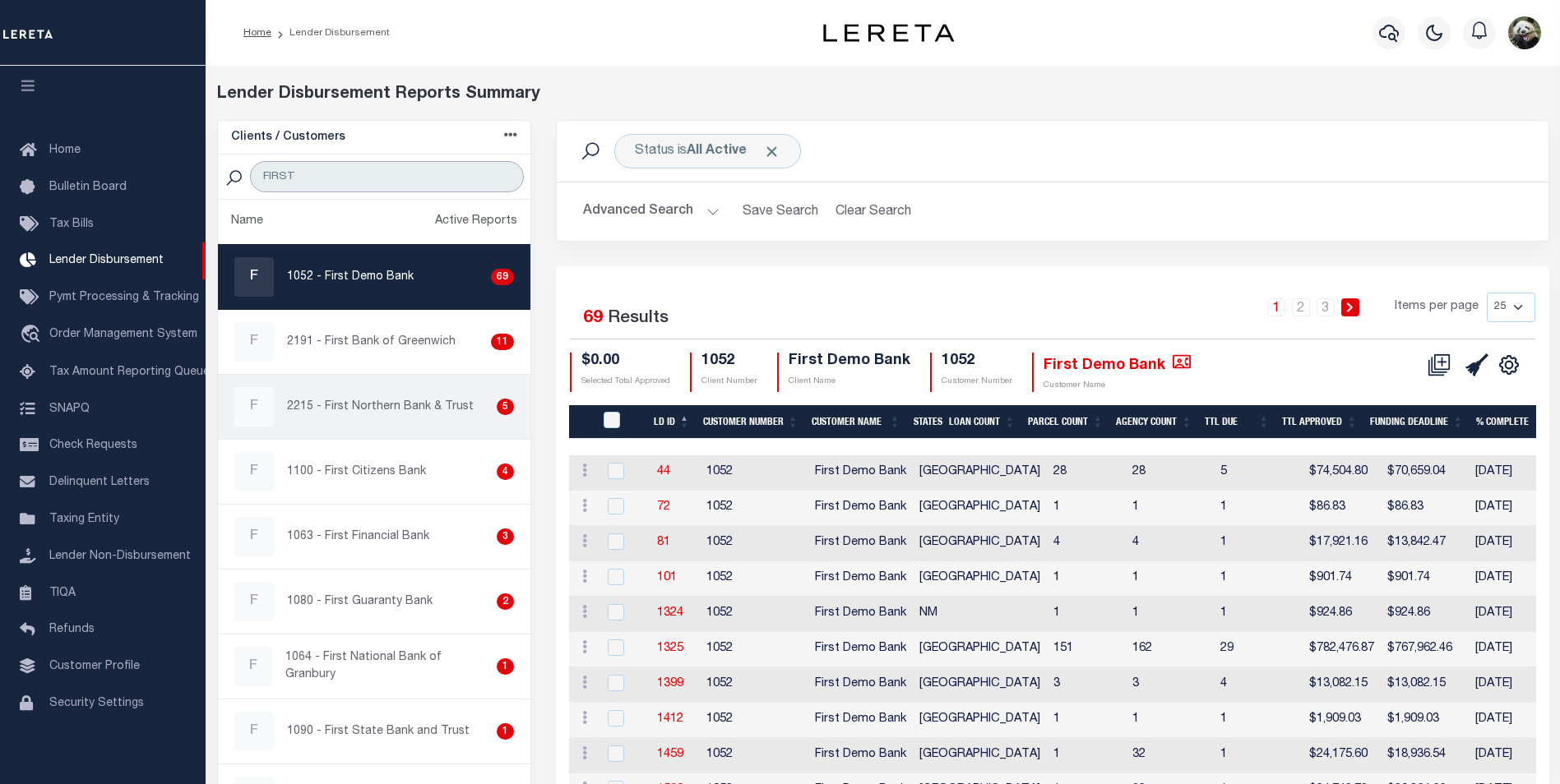
type input "FIRST"
click at [392, 409] on p "2215 - First Northern Bank & Trust" at bounding box center [380, 407] width 186 height 17
checkbox input "true"
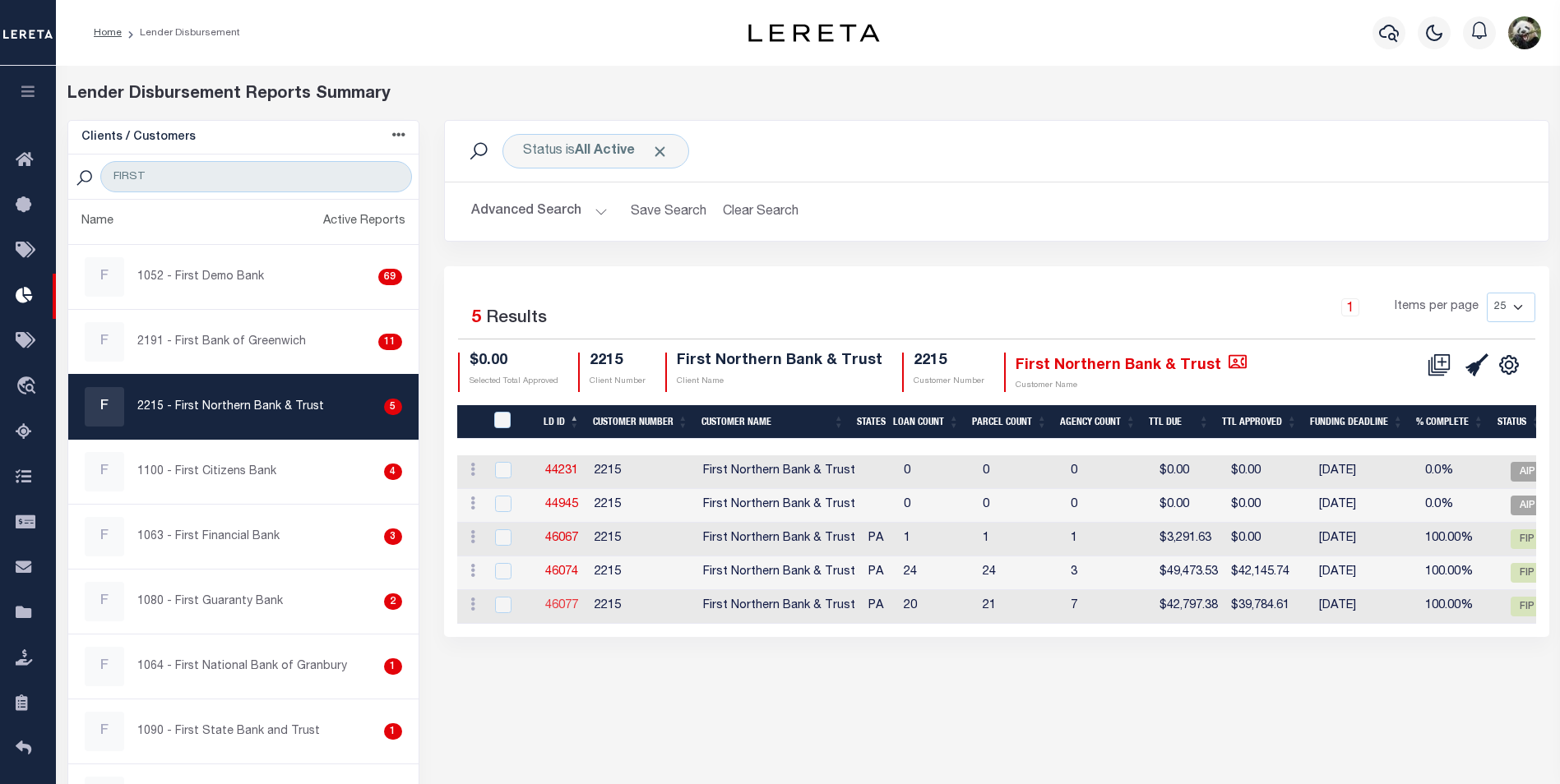
click at [559, 605] on link "46077" at bounding box center [562, 606] width 33 height 12
checkbox input "true"
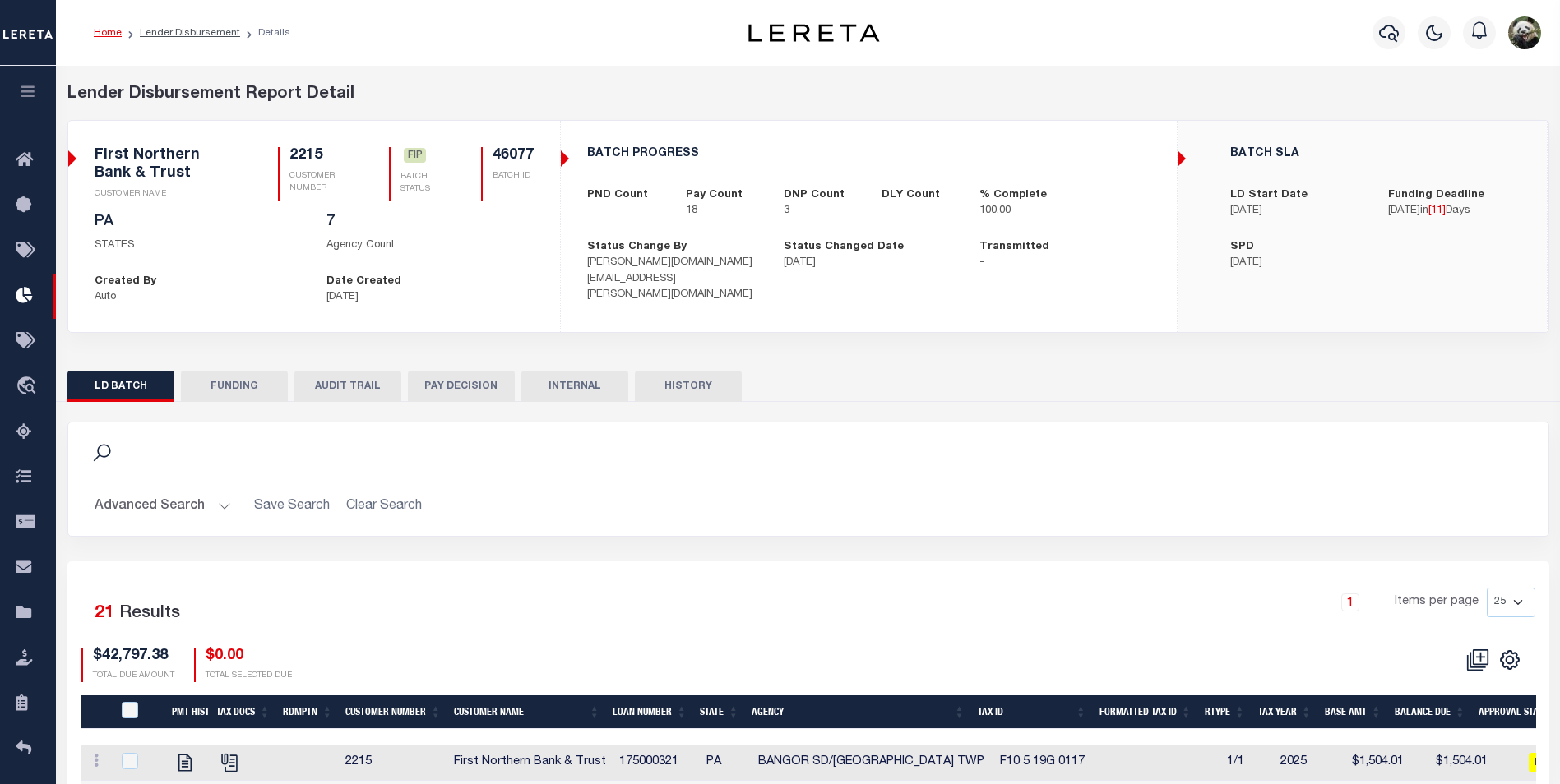
click at [250, 385] on button "FUNDING" at bounding box center [234, 387] width 107 height 32
type input "$39,784.61"
type input "$0"
type input "[DATE]"
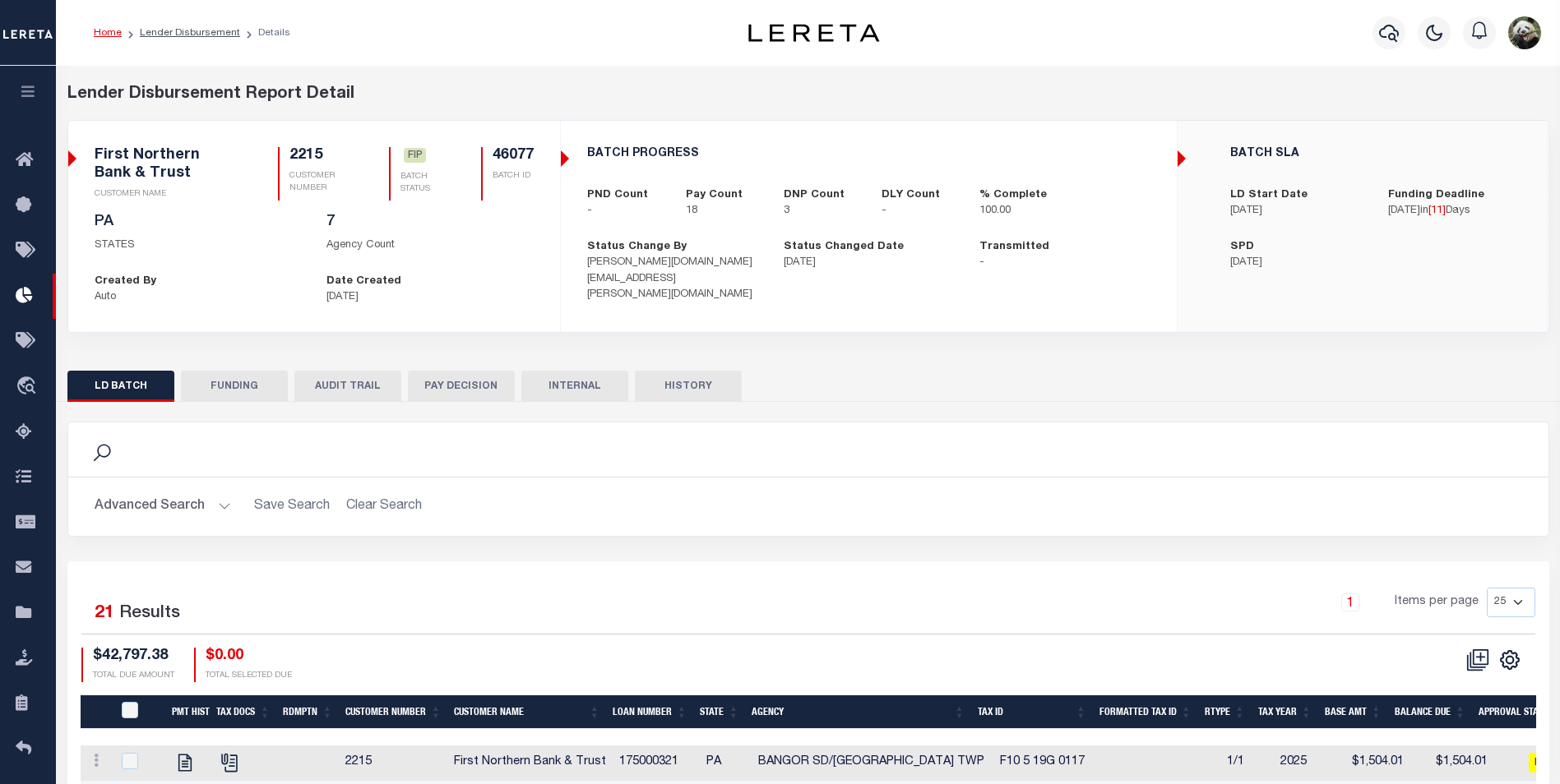
select select "100"
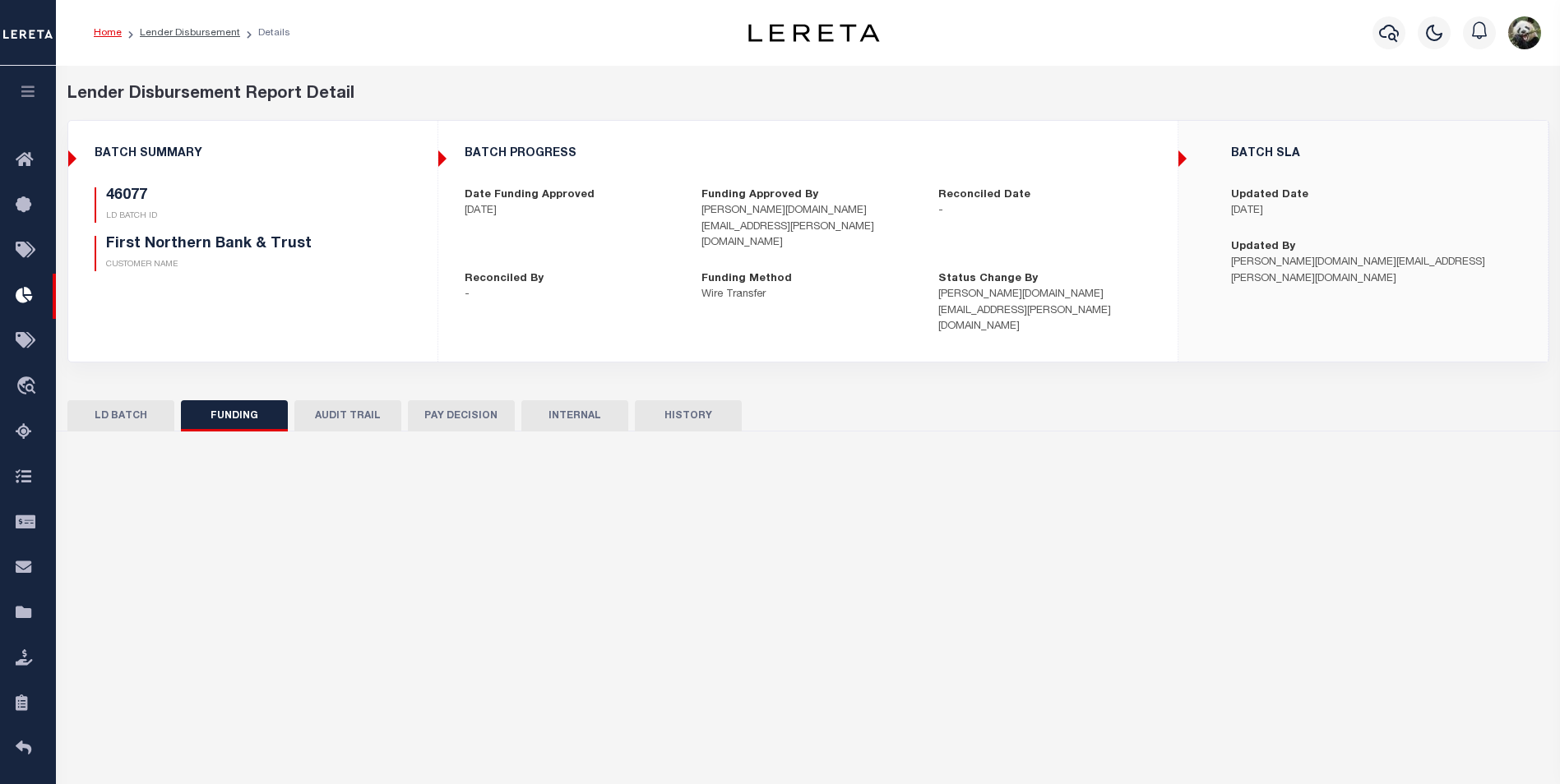
select select "100"
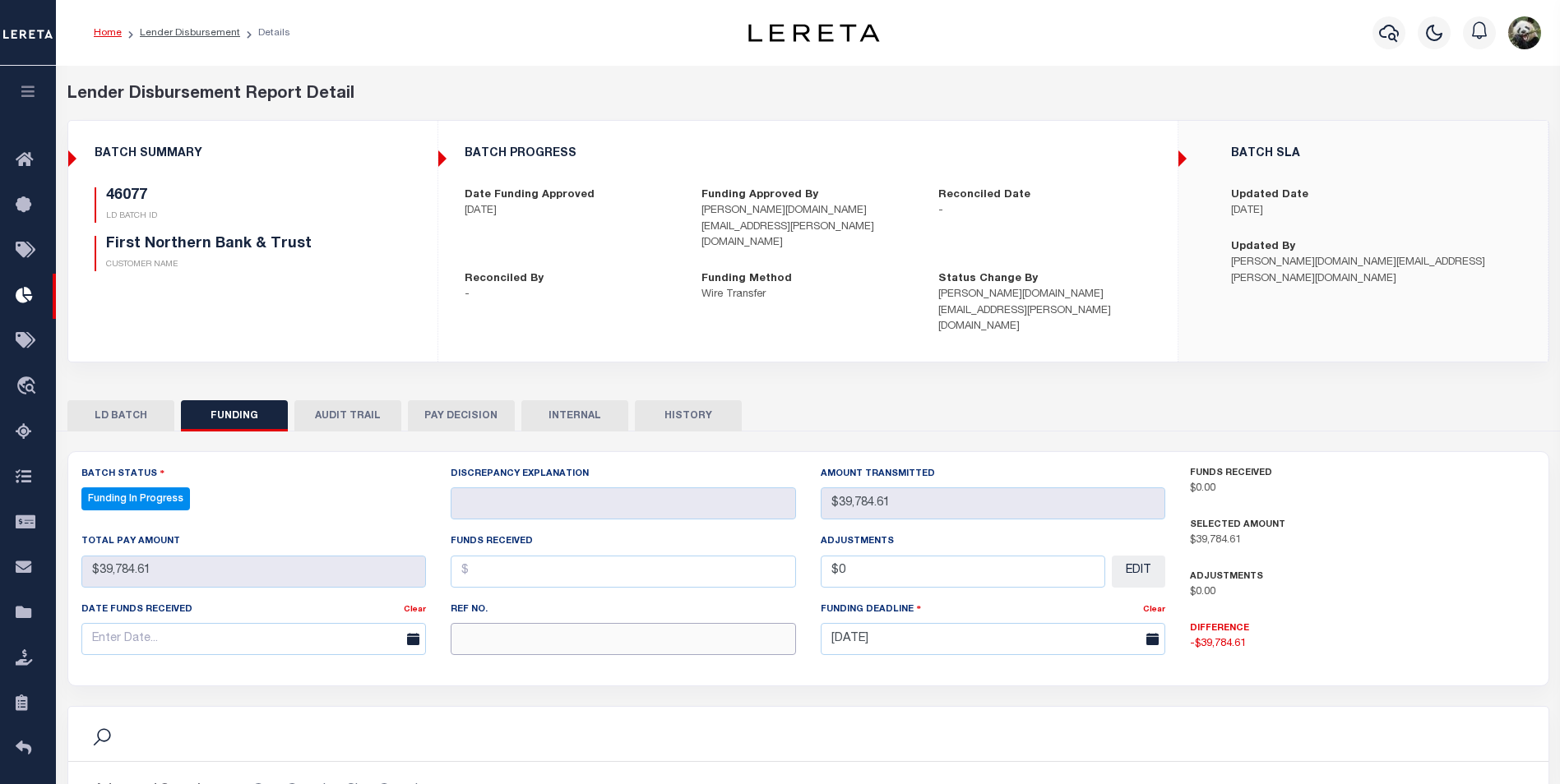
click at [497, 623] on input "text" at bounding box center [623, 639] width 345 height 32
paste input "20250909MMQFMP2700221309091257FT03"
type input "20250909MMQFMP2700221309091257FT03"
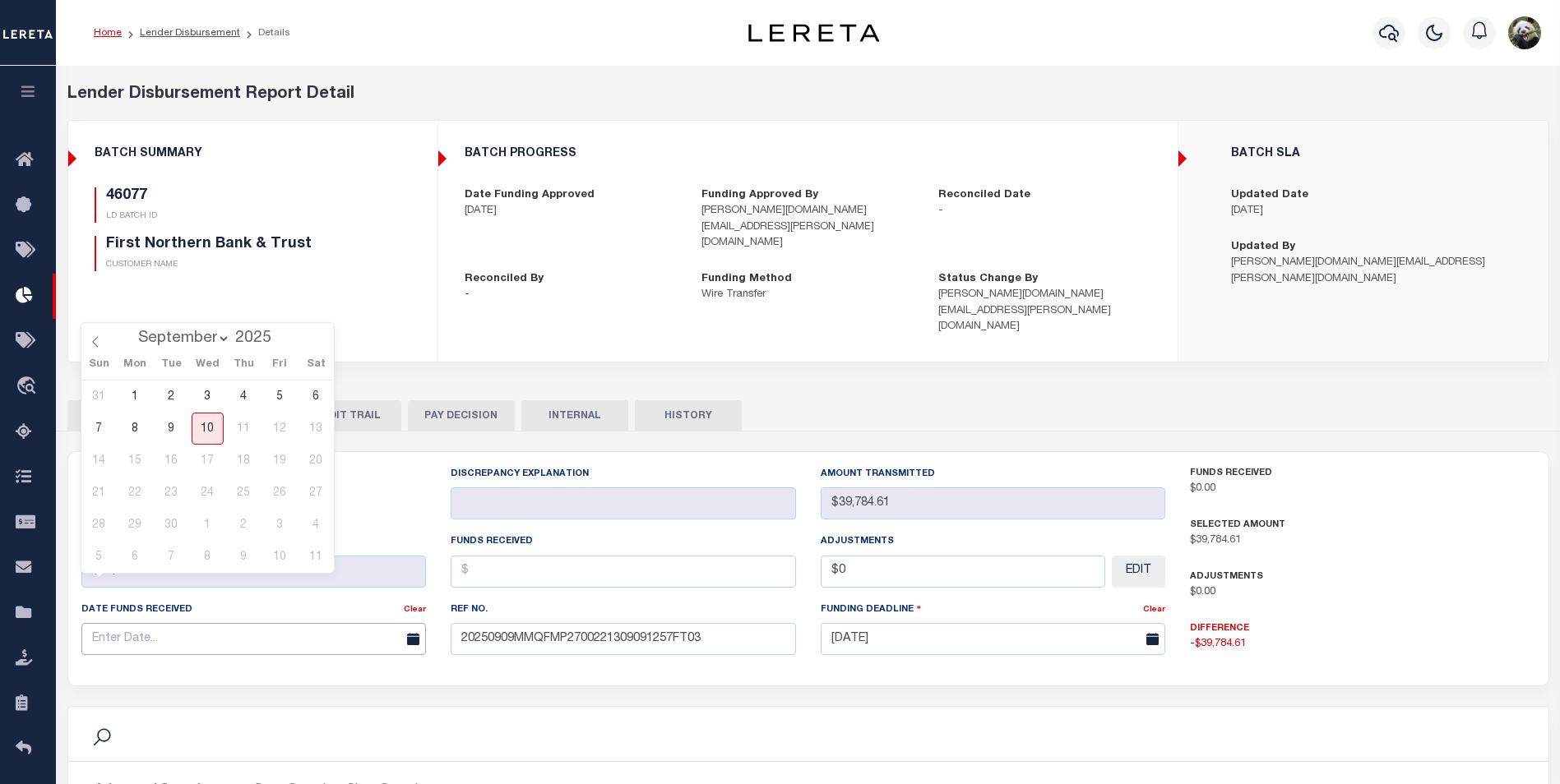
click at [171, 623] on input "text" at bounding box center [254, 639] width 345 height 32
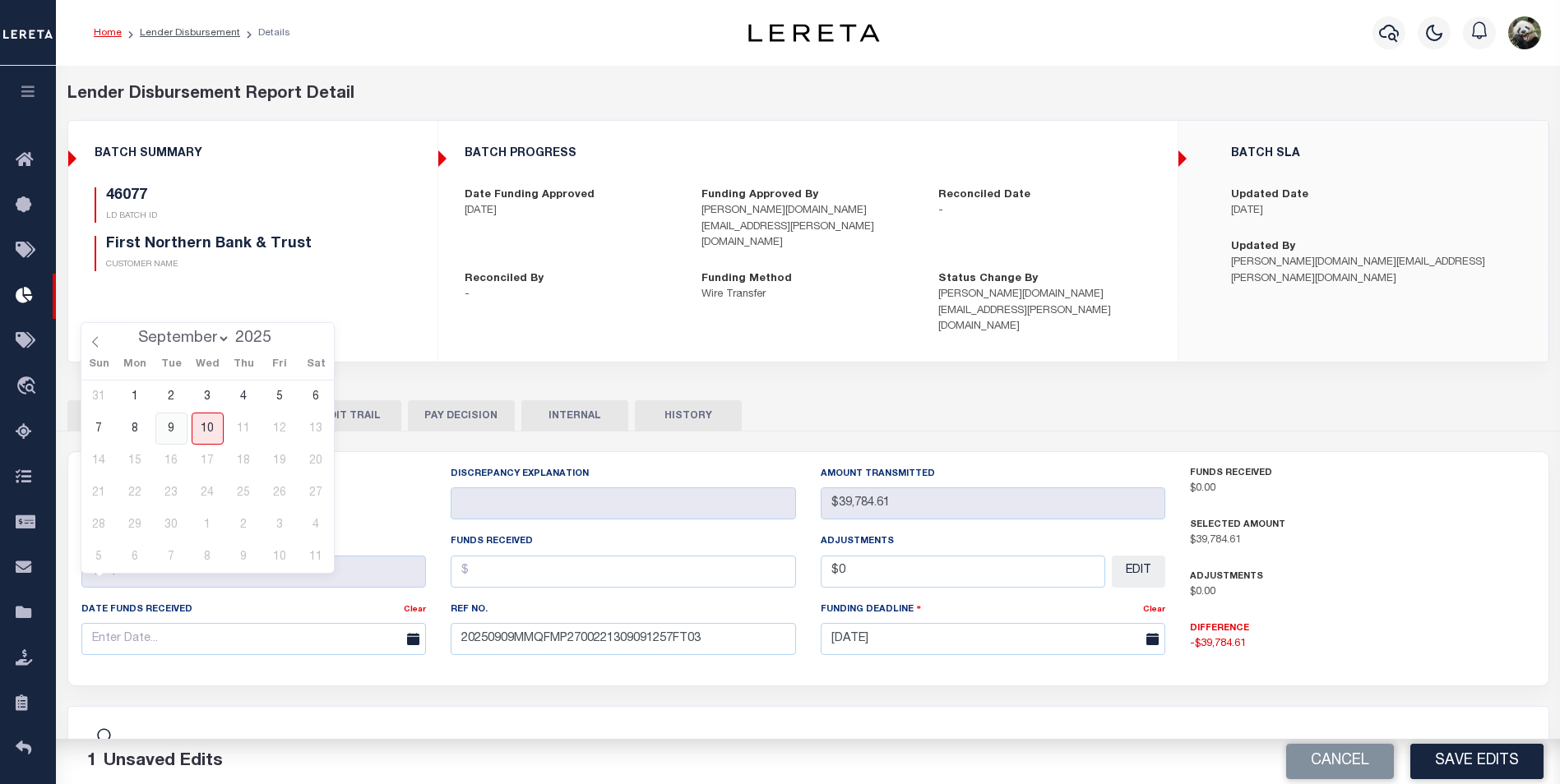
click at [167, 429] on span "9" at bounding box center [171, 429] width 32 height 32
type input "[DATE]"
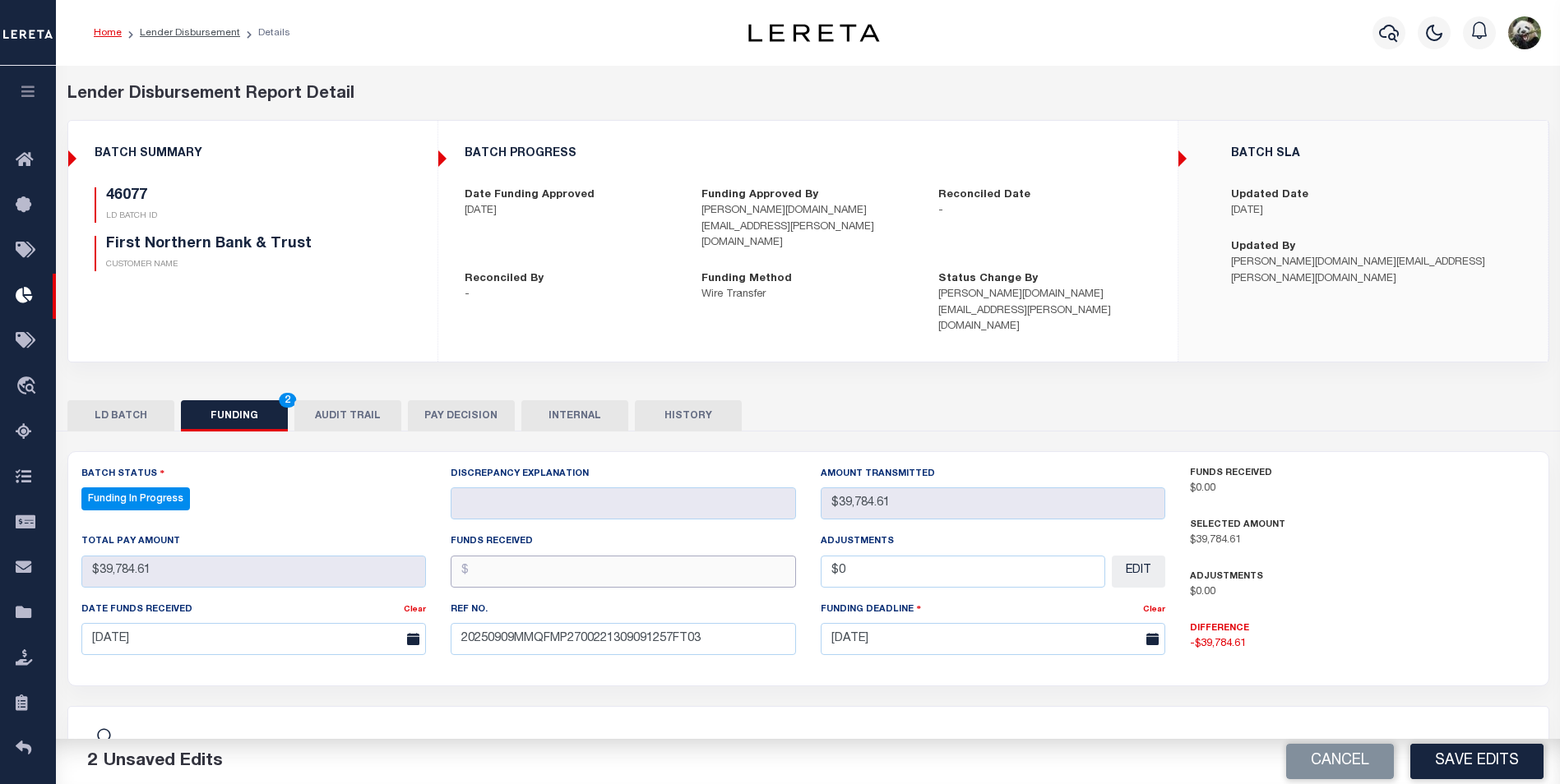
click at [497, 556] on input "text" at bounding box center [623, 572] width 345 height 32
type input "$39,784.61"
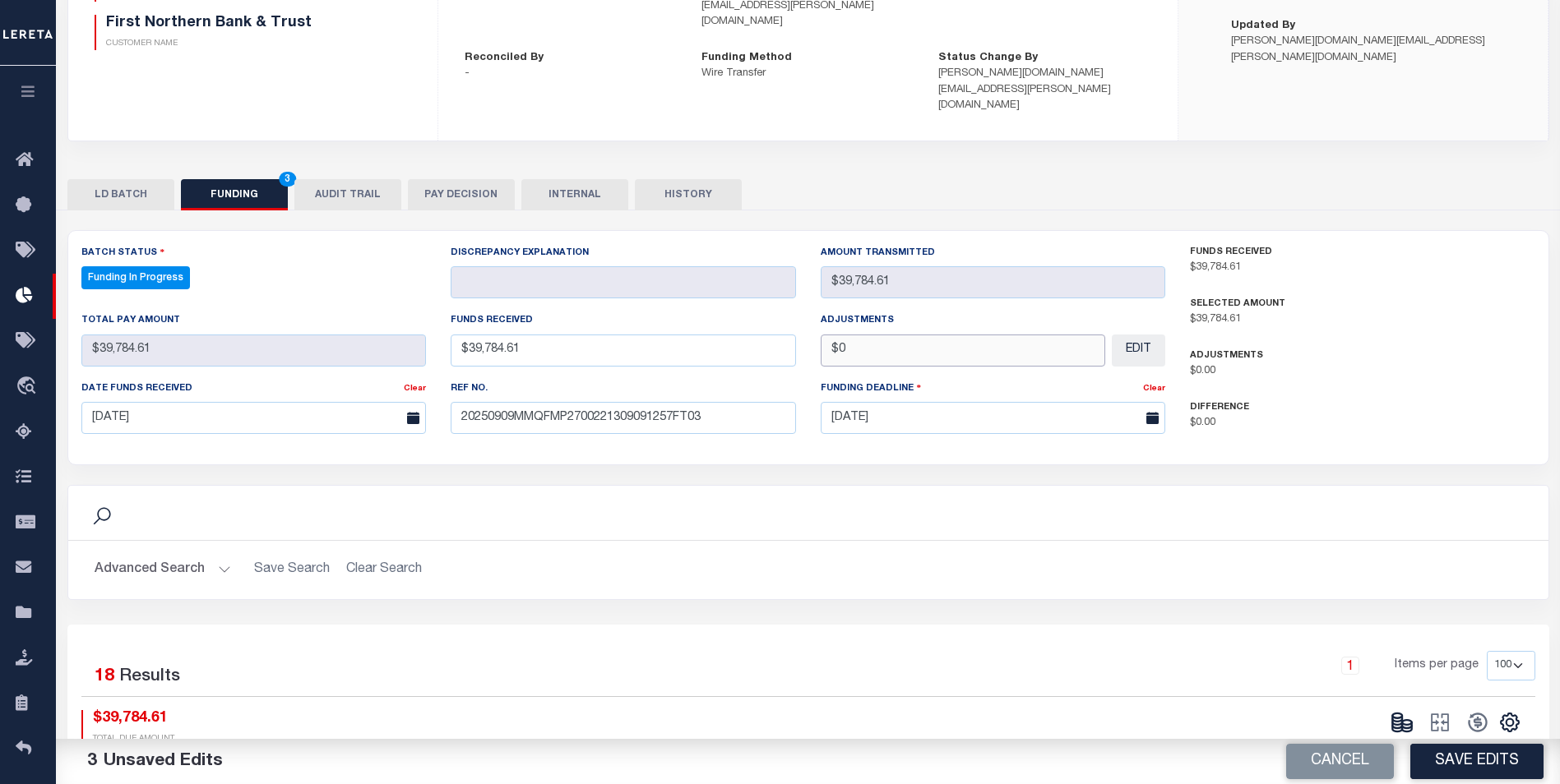
scroll to position [246, 0]
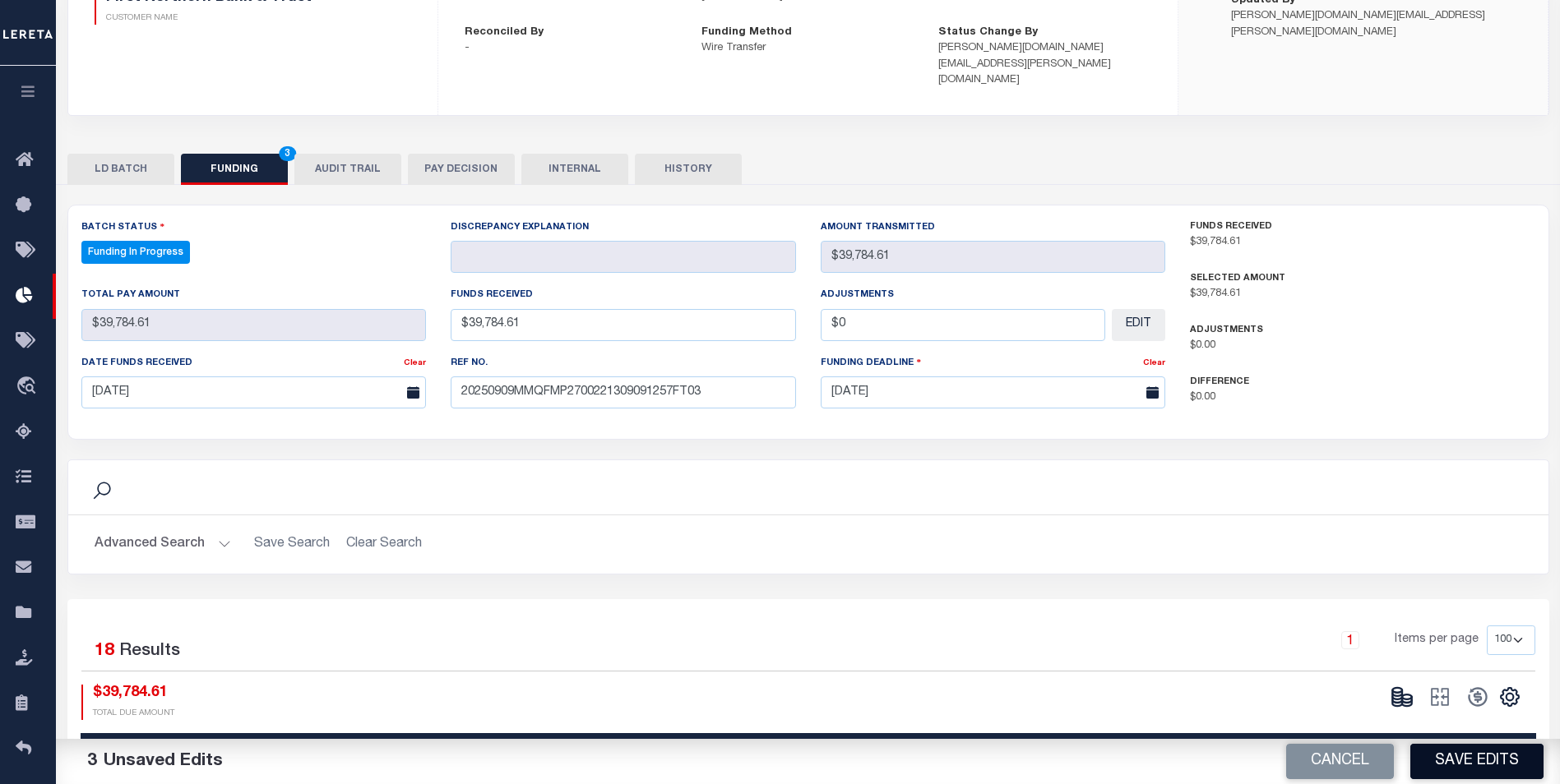
type input "$0.00"
click at [1495, 779] on div "Cancel Save Edits" at bounding box center [1185, 762] width 753 height 46
click at [1492, 772] on button "Save Edits" at bounding box center [1477, 762] width 133 height 35
type input "$39,784.61"
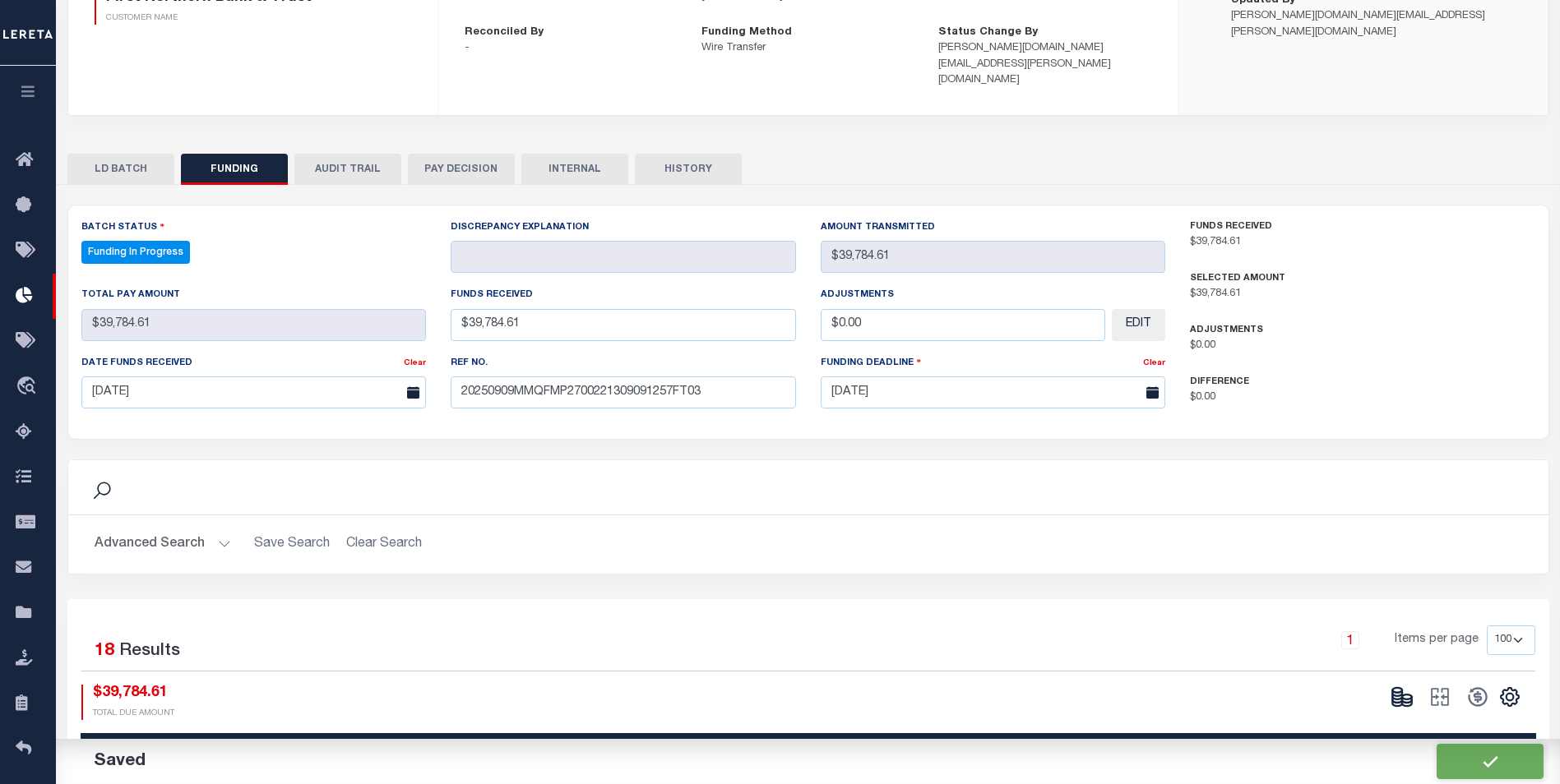
type input "$39,784.61"
type input "$0"
select select "100"
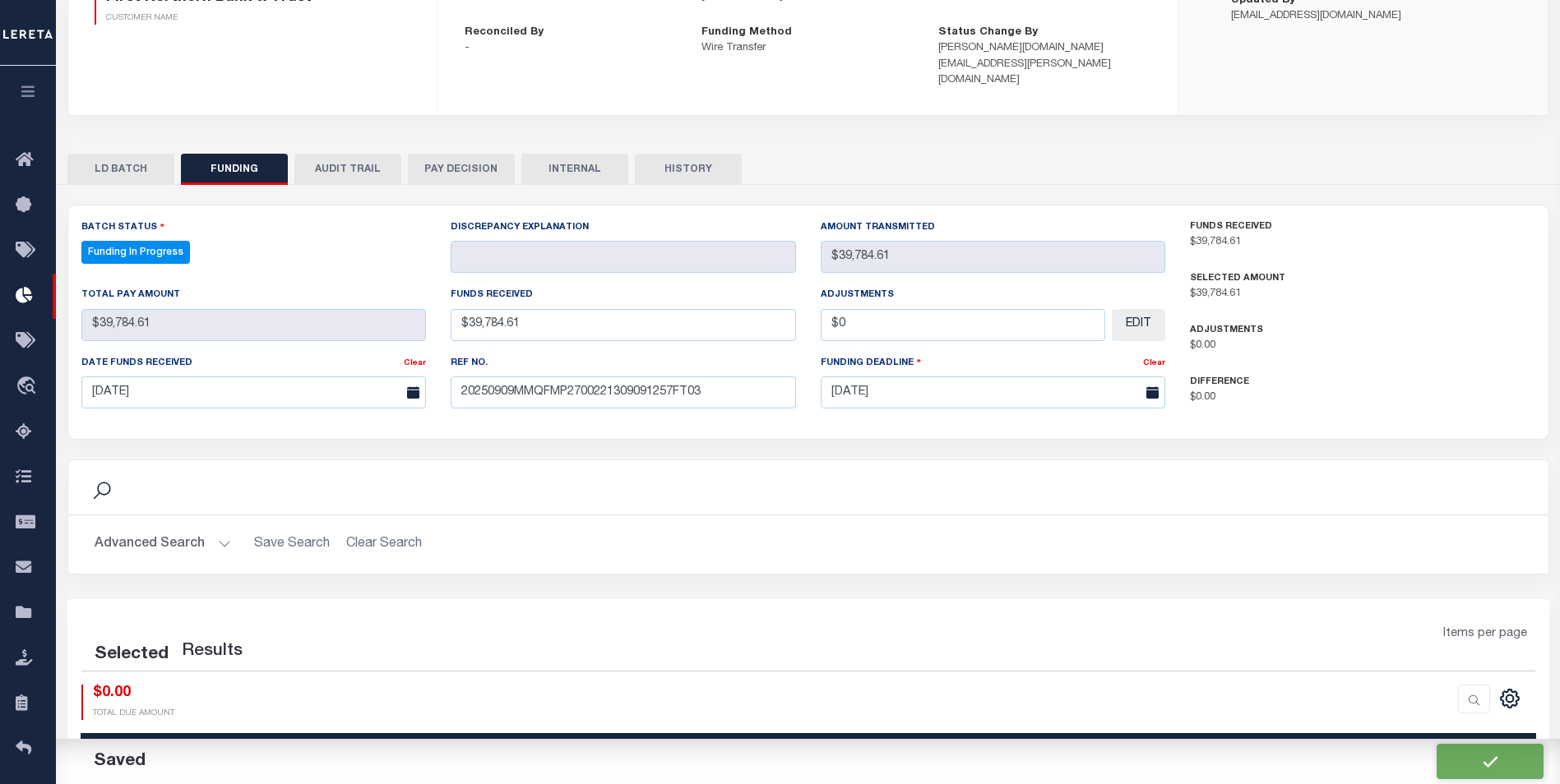
select select "100"
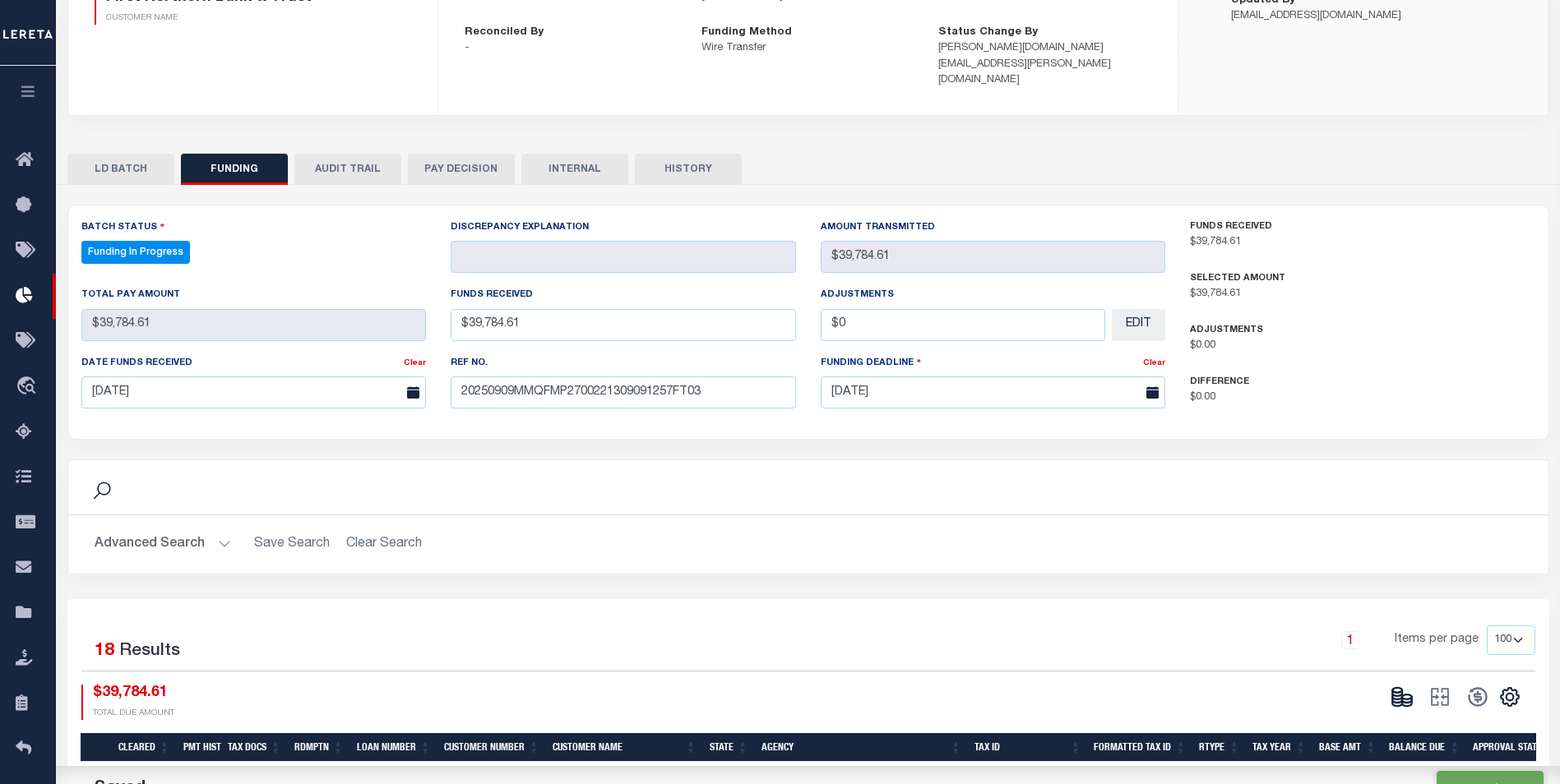
click at [1407, 686] on icon at bounding box center [1402, 697] width 23 height 23
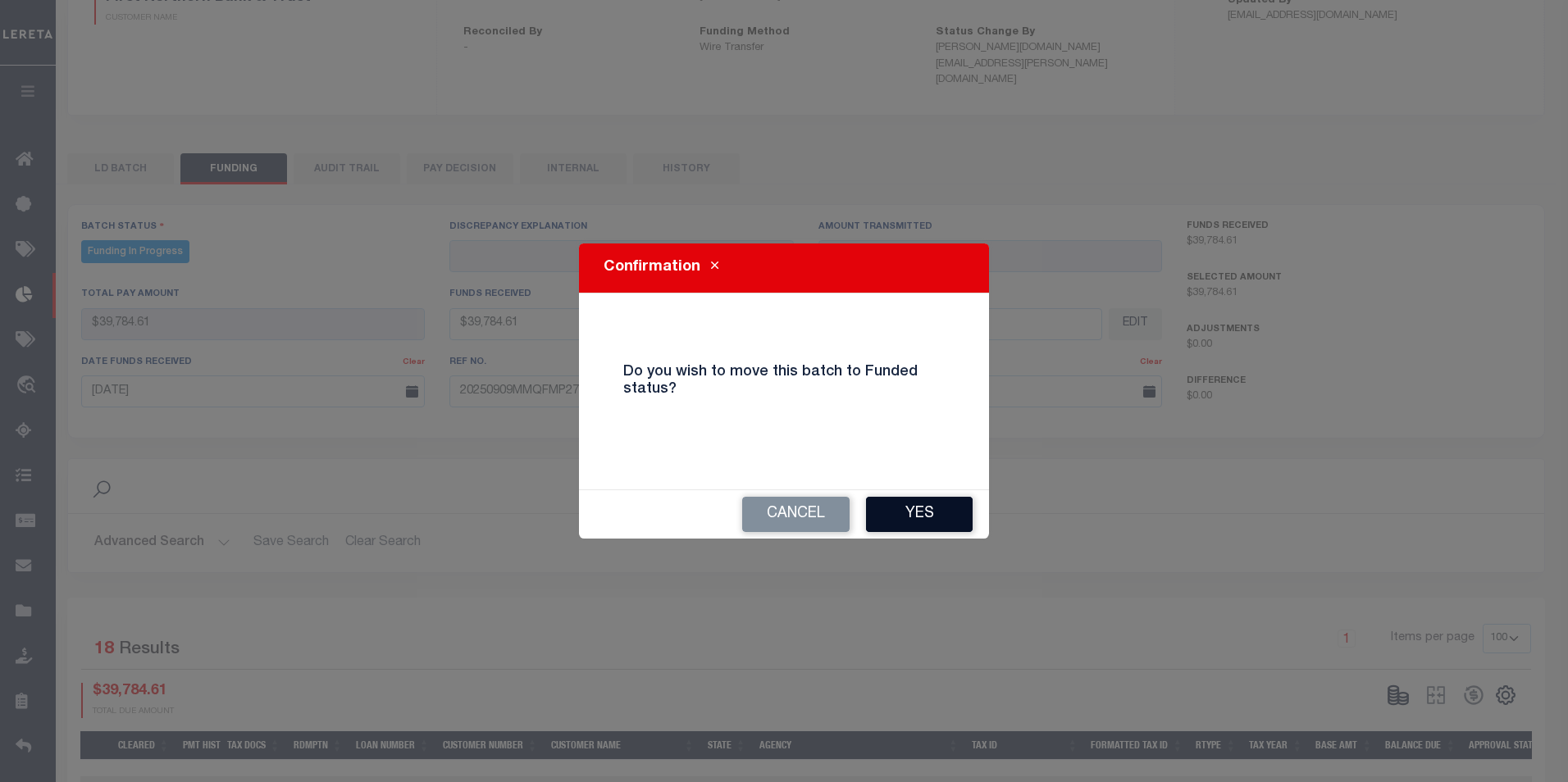
click at [927, 518] on button "Yes" at bounding box center [919, 515] width 106 height 35
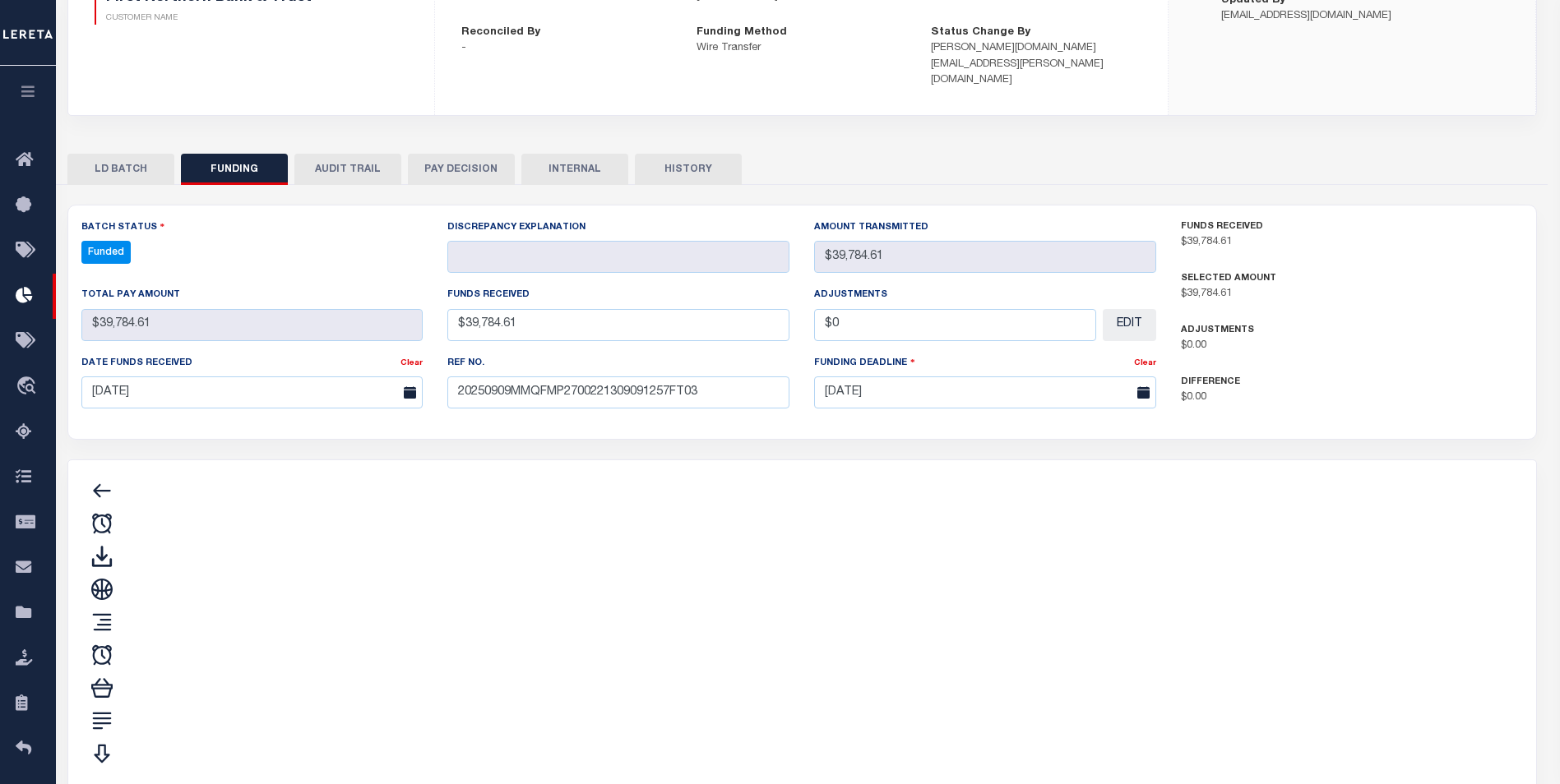
type input "$39,784.61"
type input "$0"
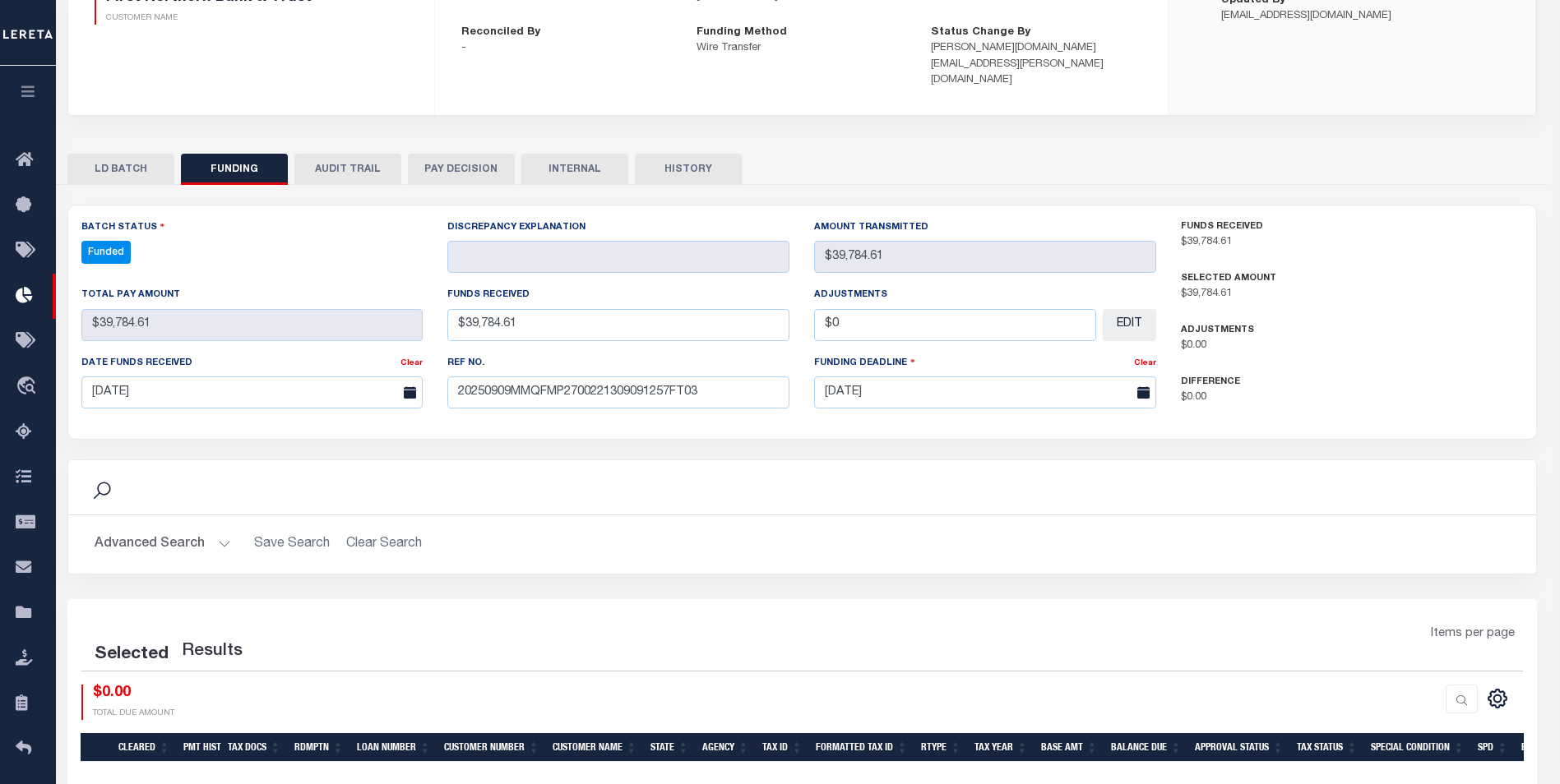
select select "100"
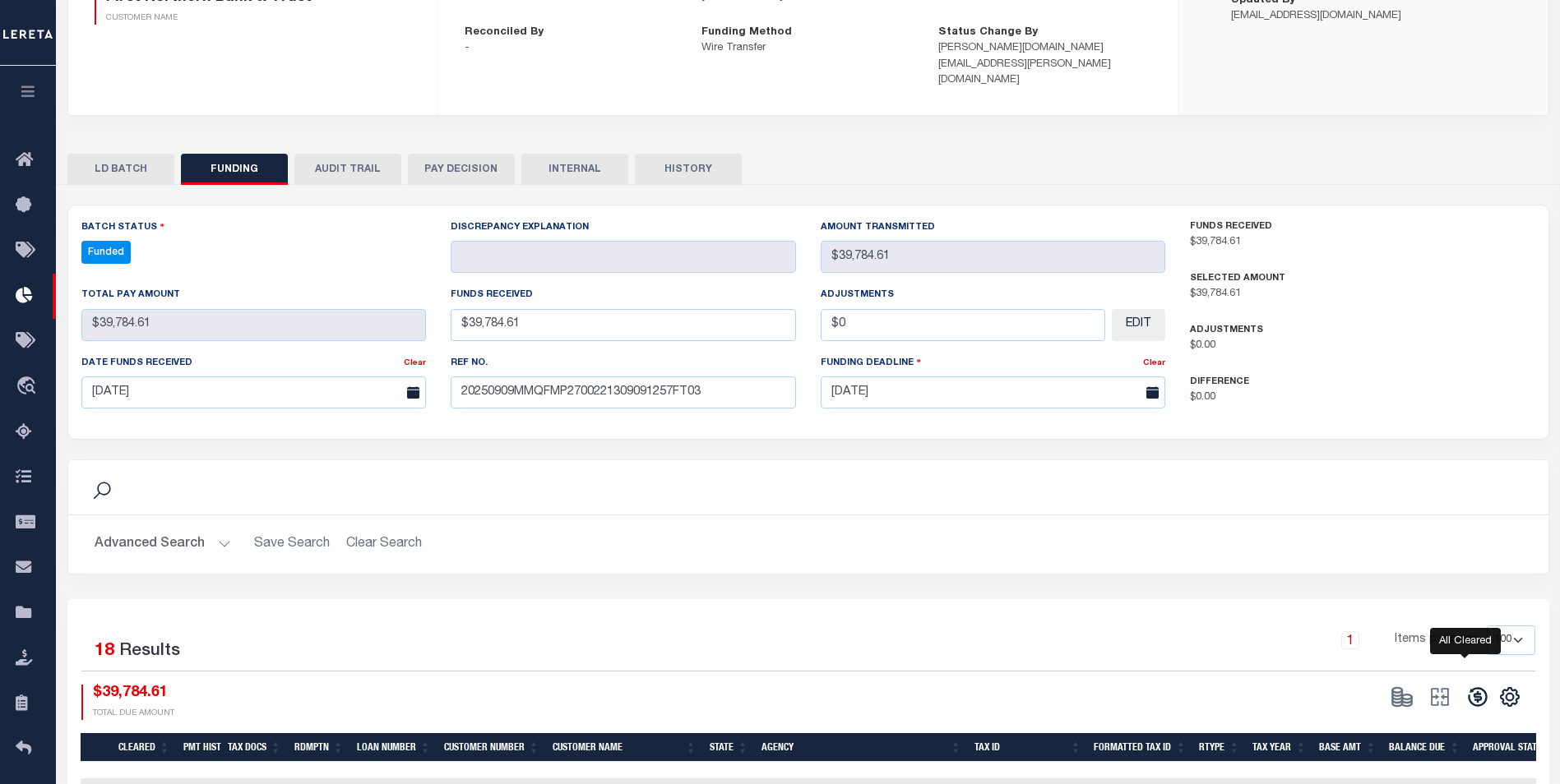
click at [1466, 686] on icon at bounding box center [1478, 697] width 23 height 23
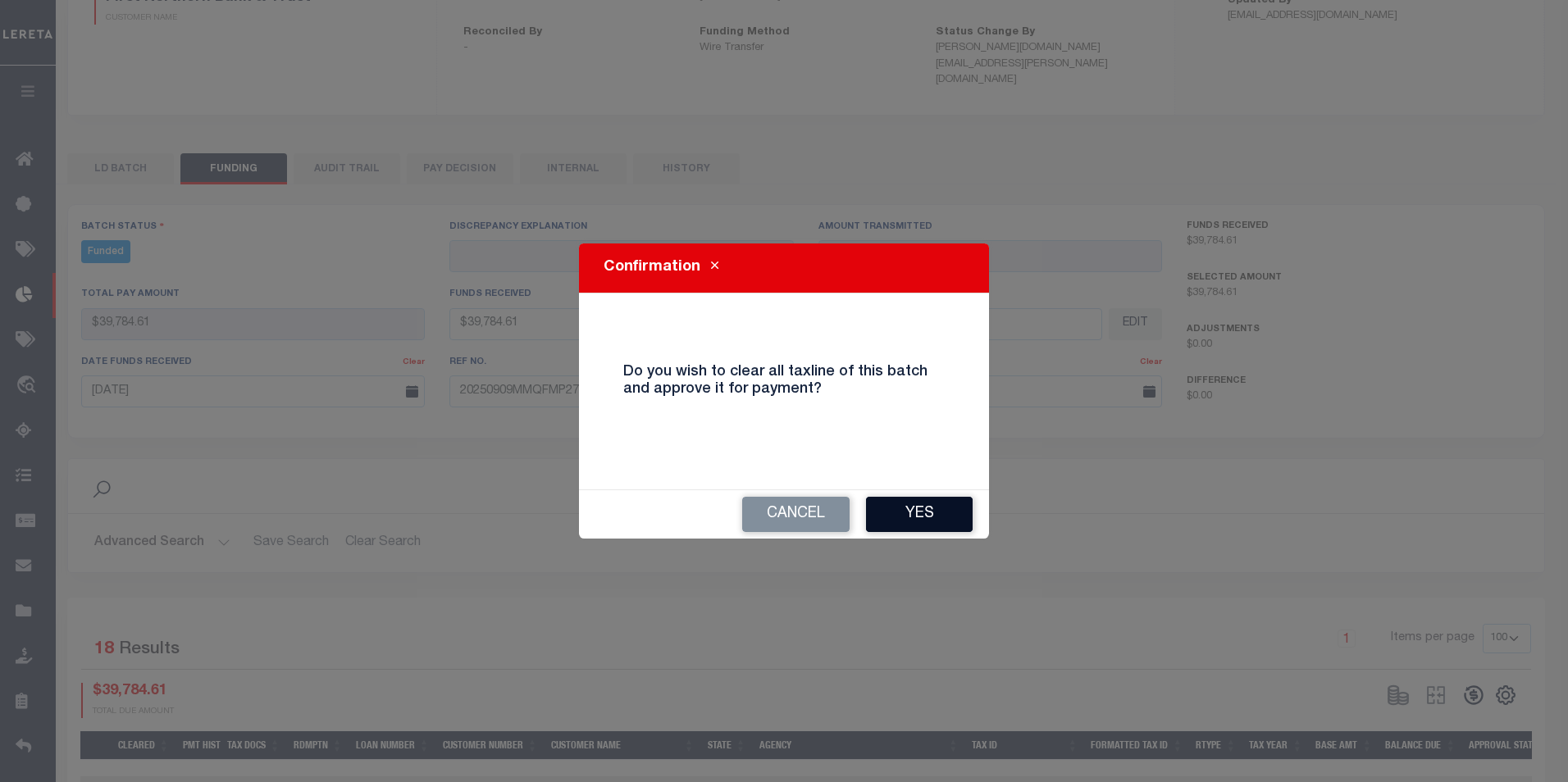
click at [899, 506] on button "Yes" at bounding box center [919, 515] width 106 height 35
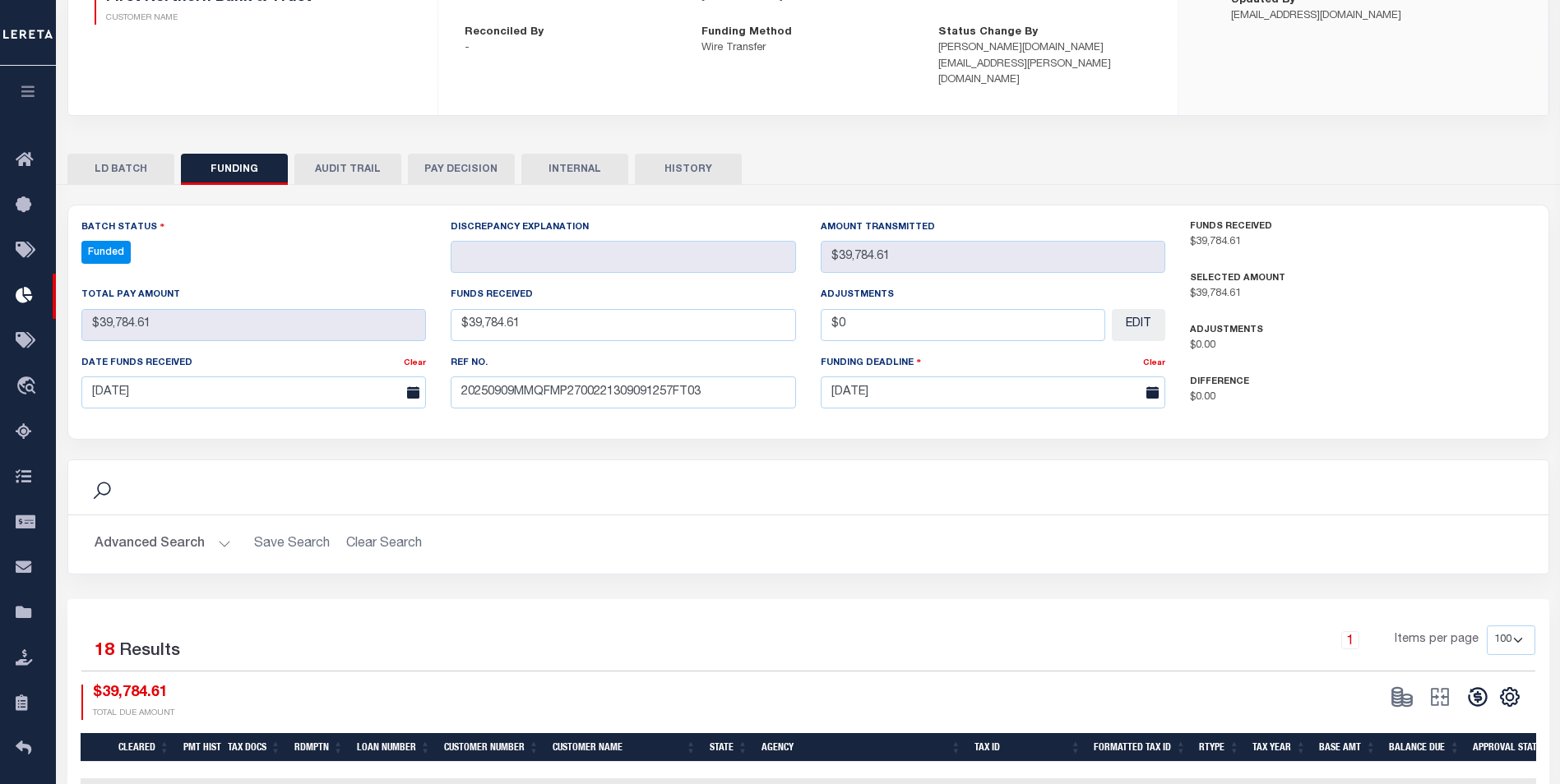
type input "$39,784.61"
type input "$0"
select select "100"
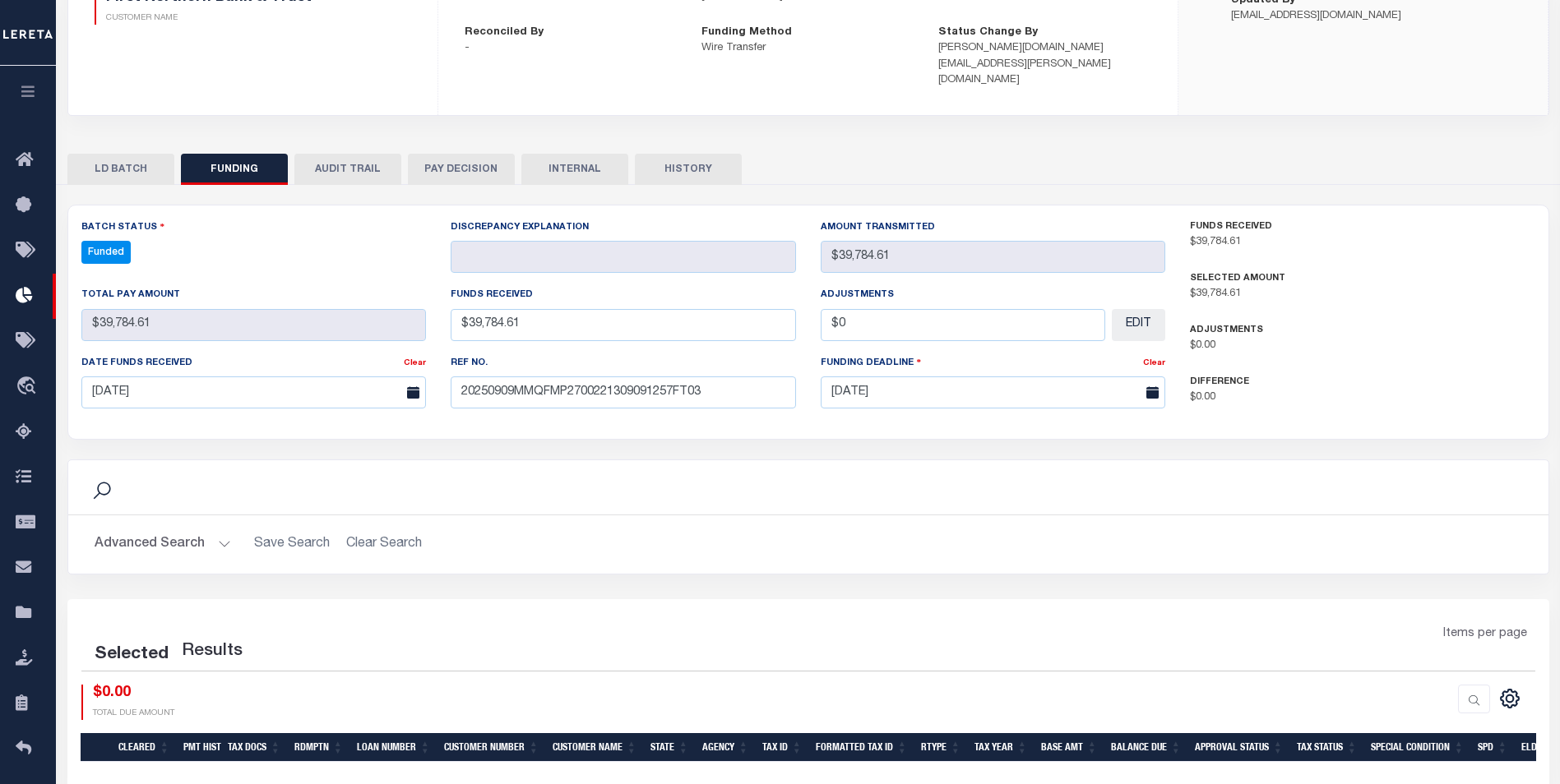
select select "100"
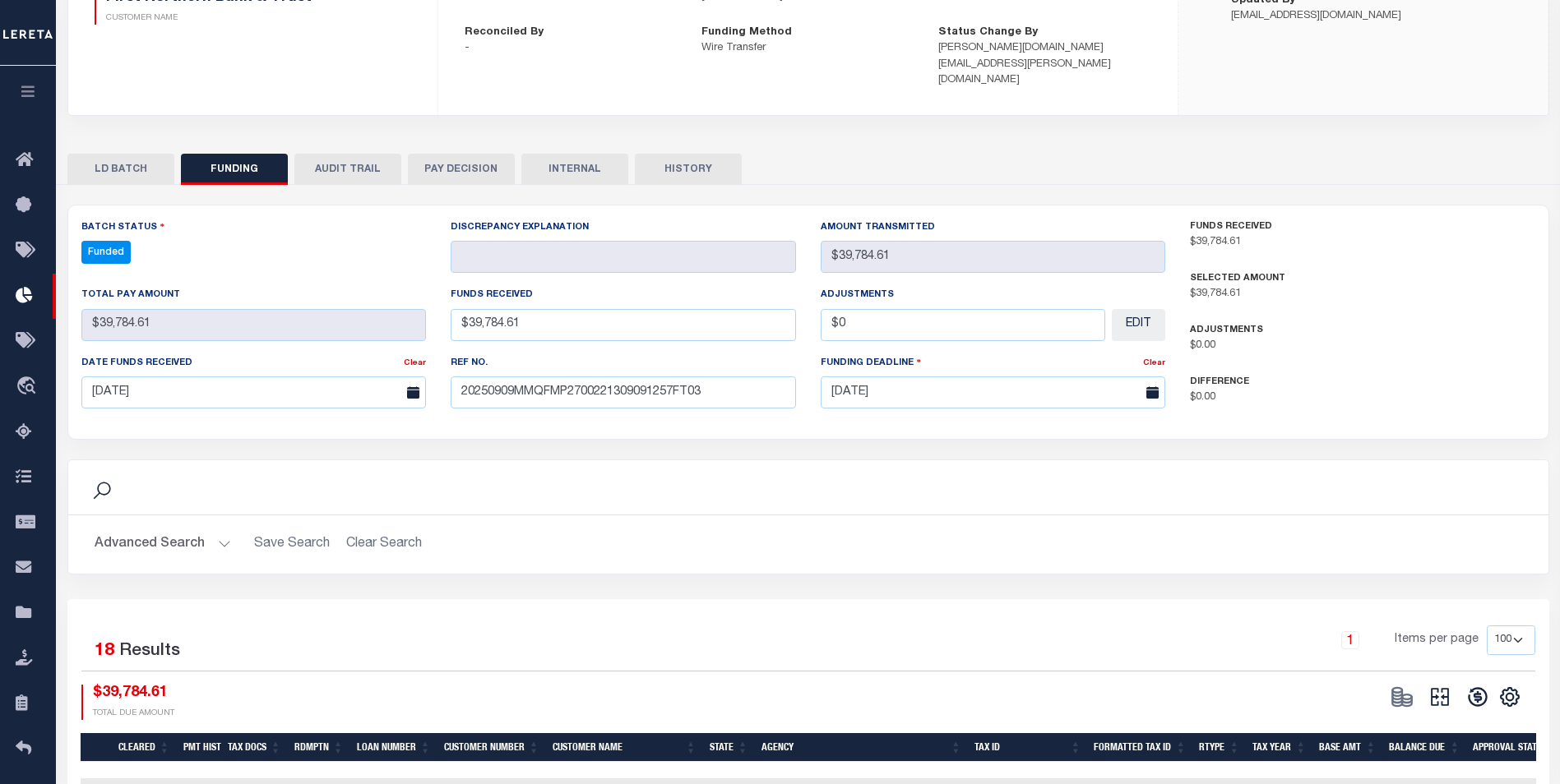
click at [1454, 685] on button at bounding box center [1439, 697] width 37 height 25
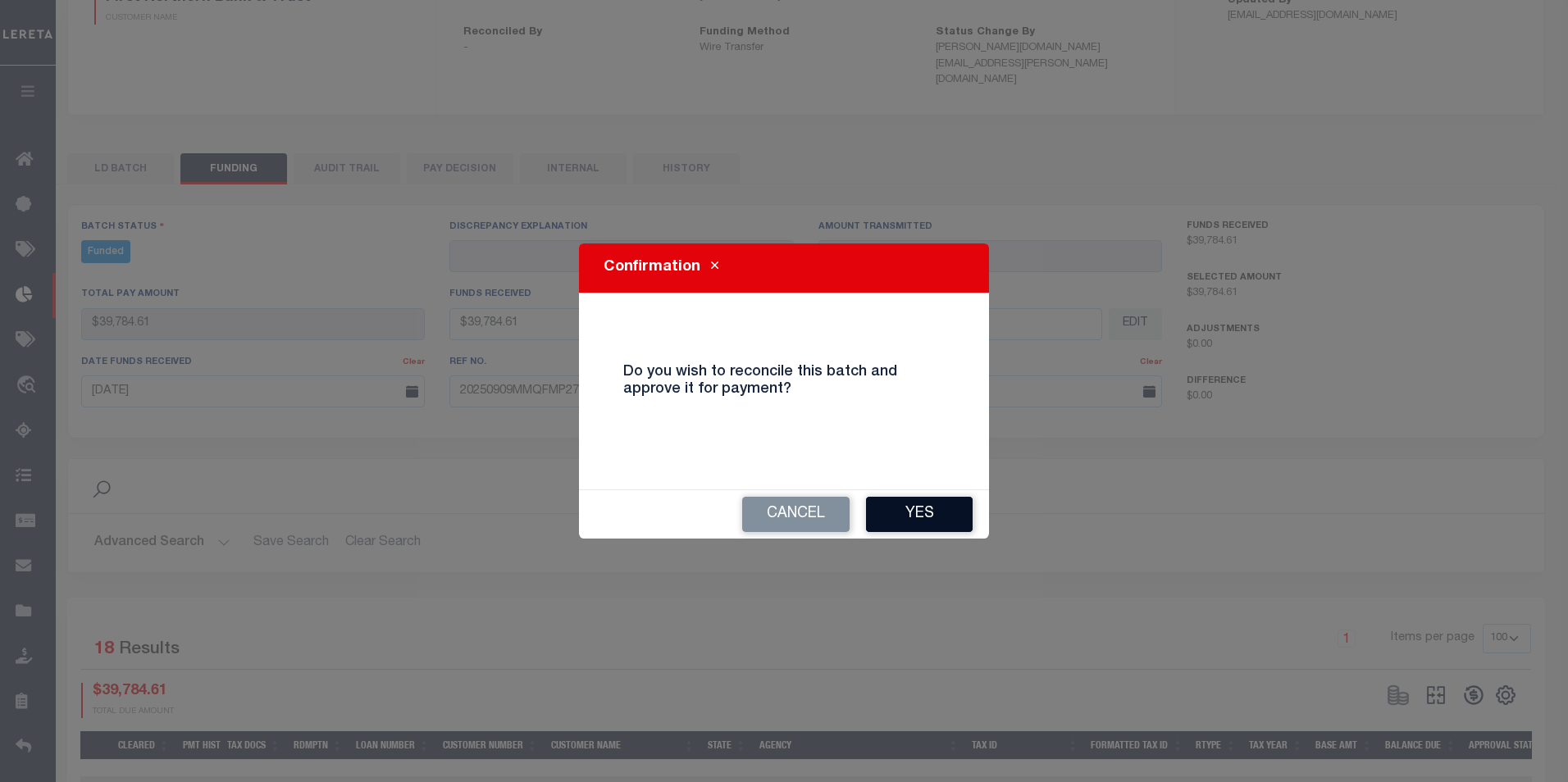
click at [877, 511] on button "Yes" at bounding box center [919, 515] width 106 height 35
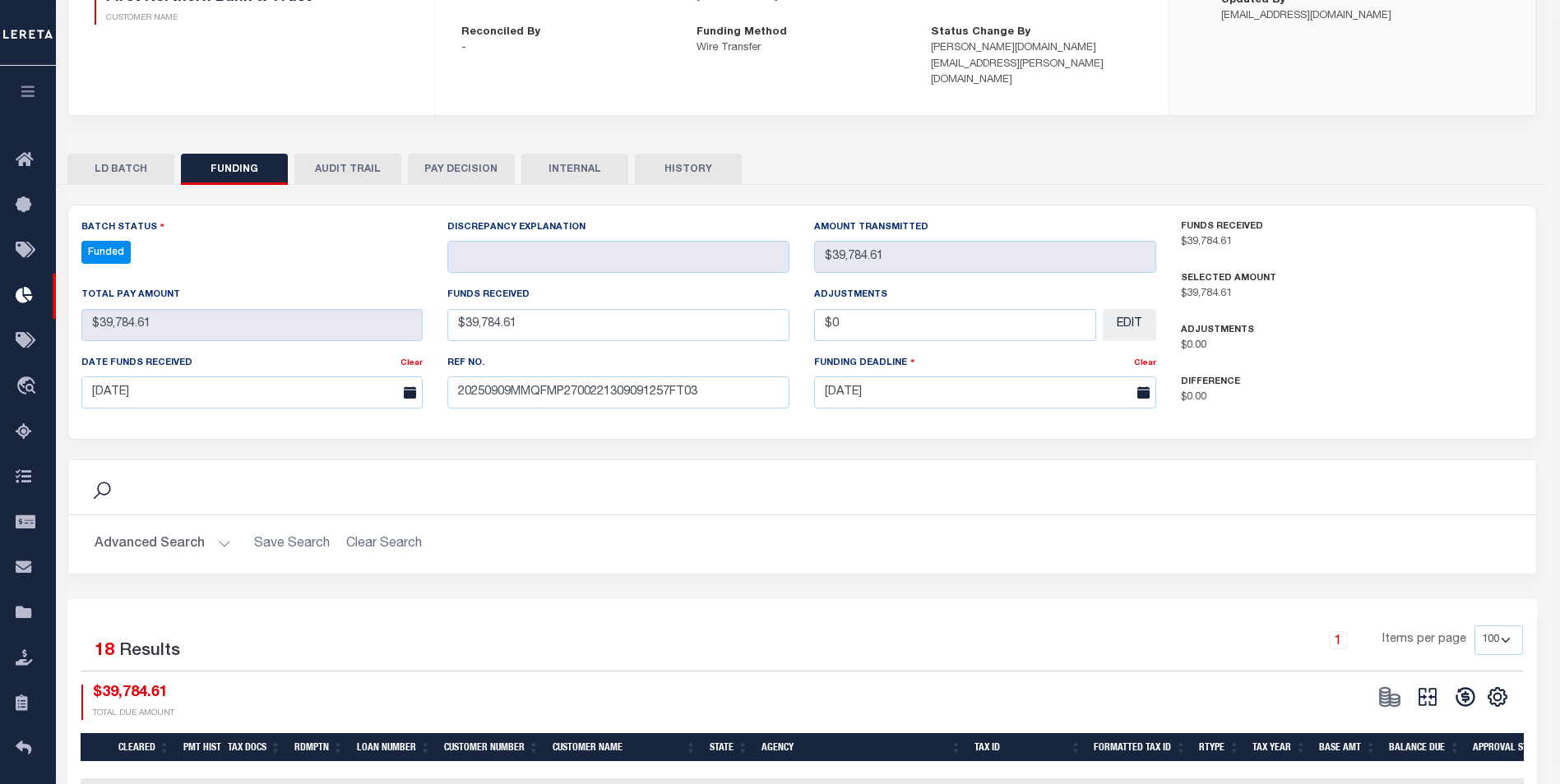
type input "$39,784.61"
type input "$0"
select select "100"
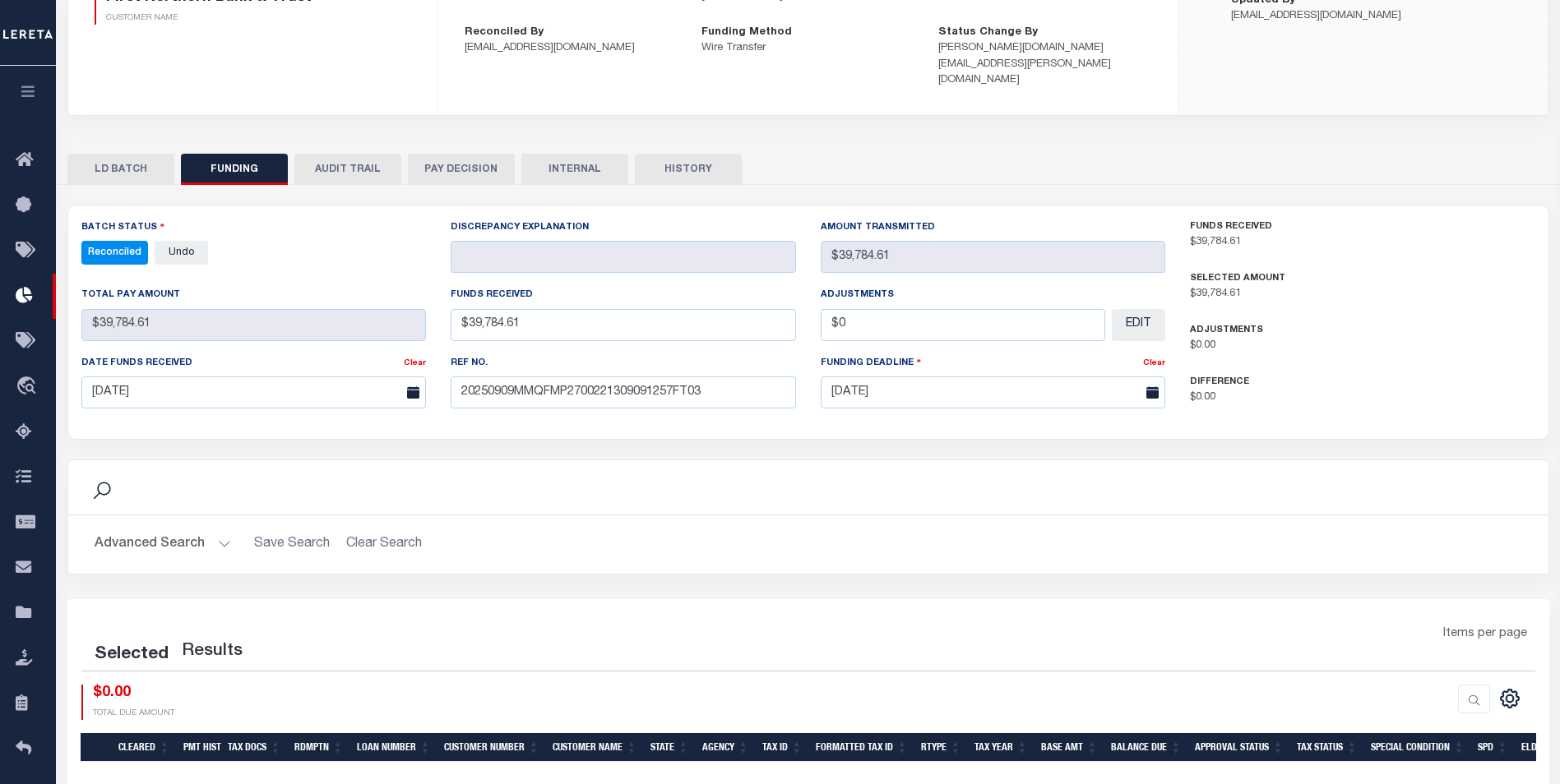
select select "100"
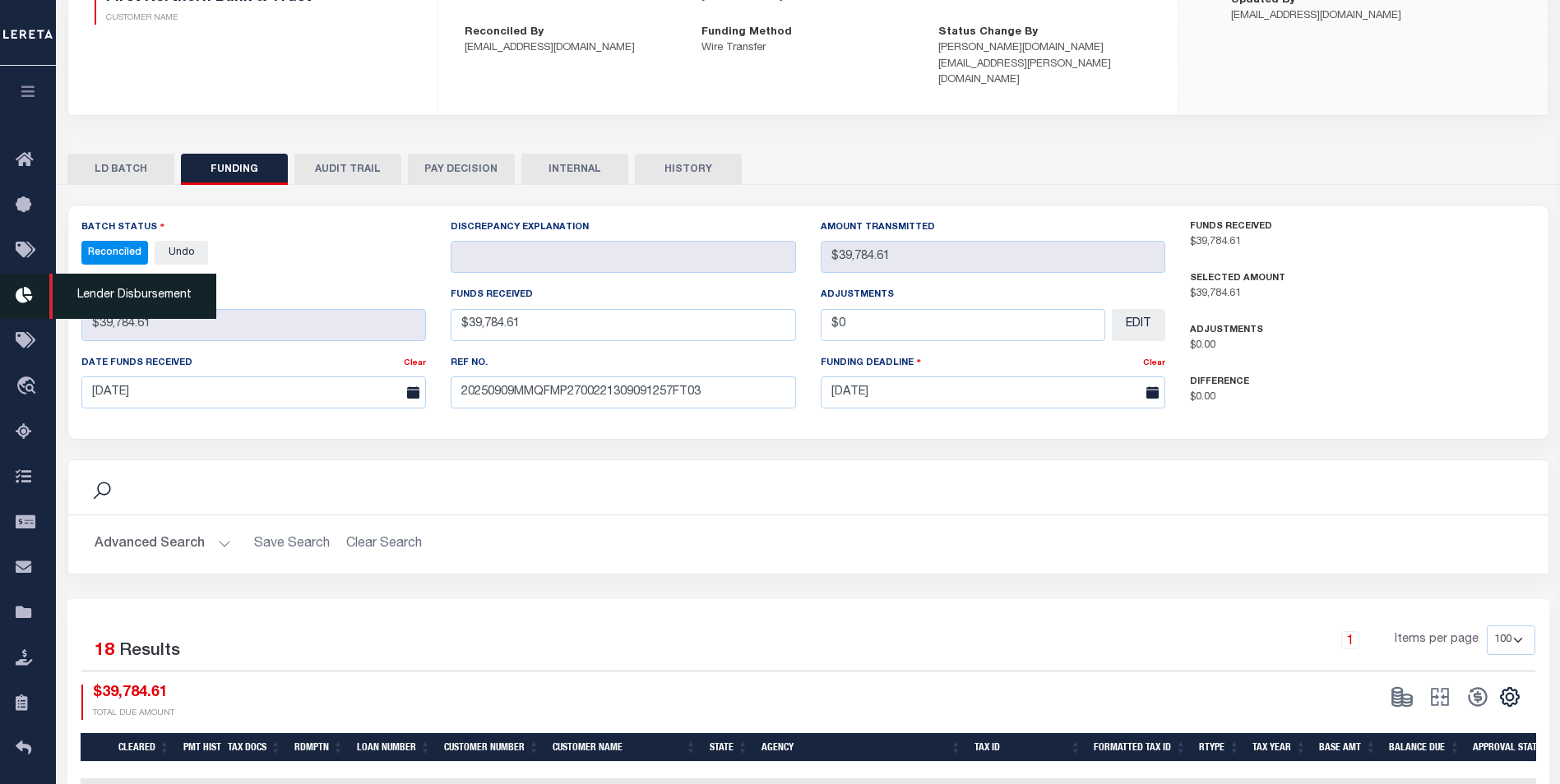
drag, startPoint x: 24, startPoint y: 294, endPoint x: 38, endPoint y: 297, distance: 14.3
click at [27, 296] on icon at bounding box center [29, 296] width 27 height 21
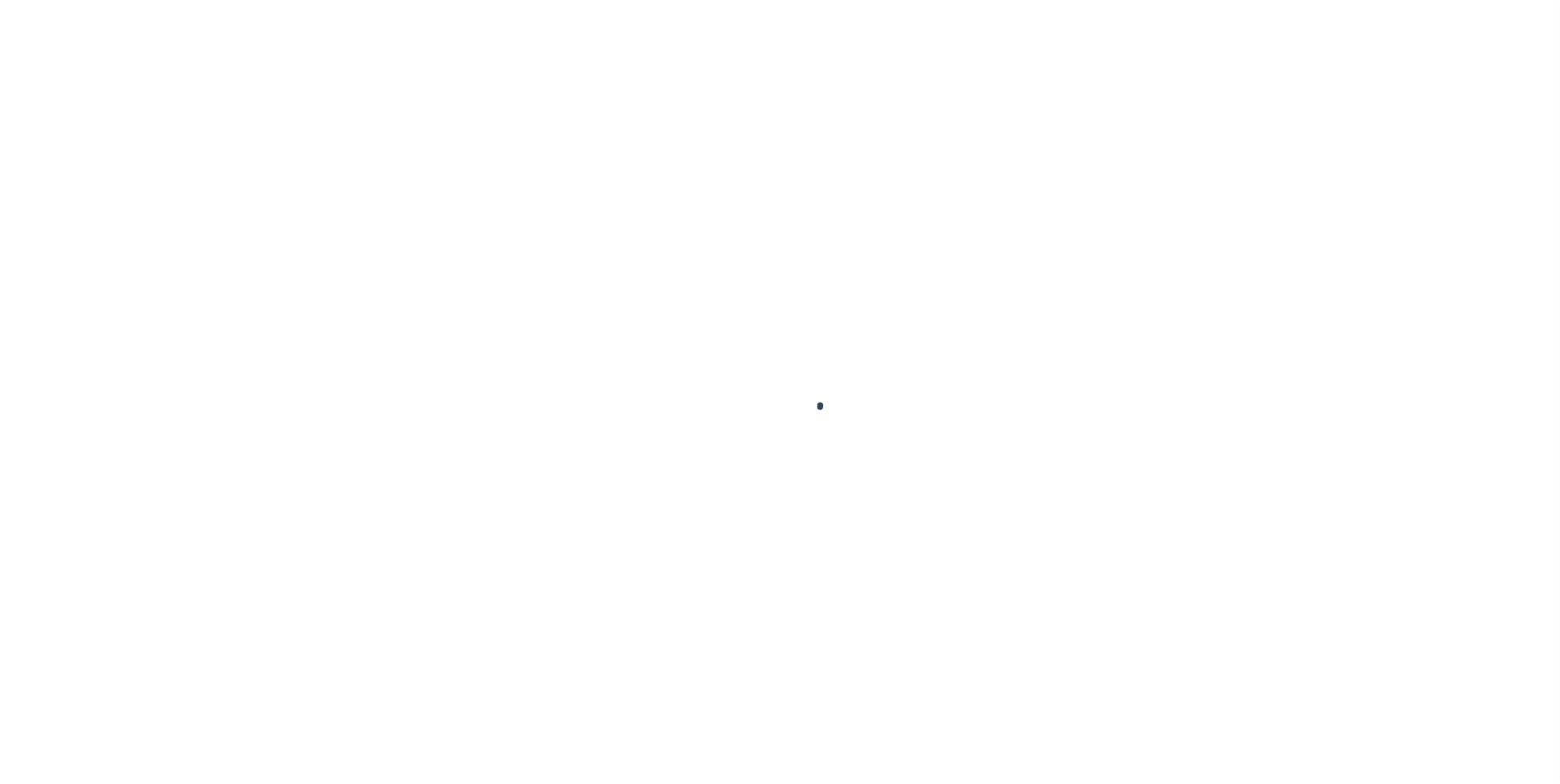
scroll to position [17, 0]
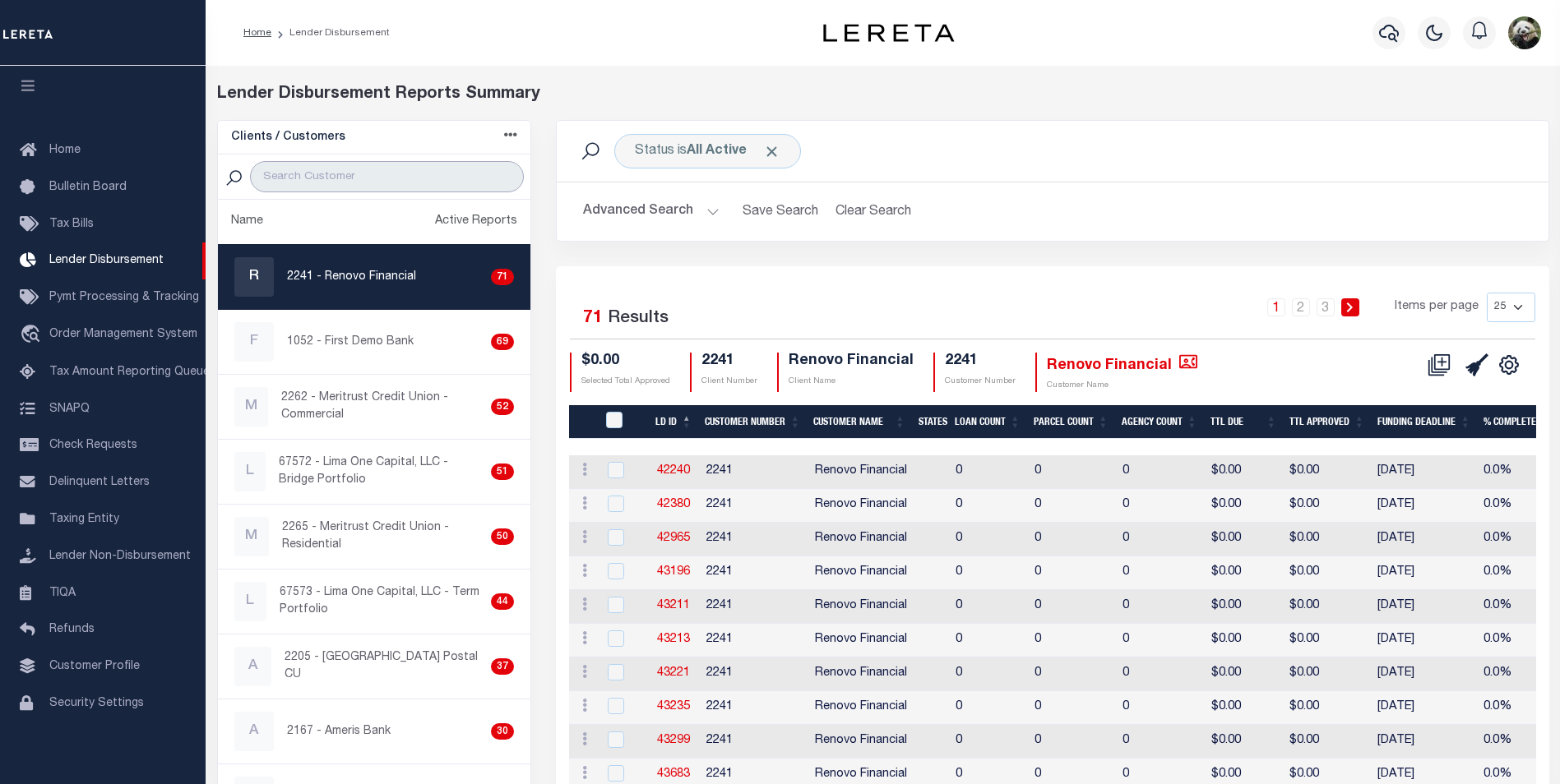
drag, startPoint x: 323, startPoint y: 180, endPoint x: 334, endPoint y: 180, distance: 11.0
click at [323, 180] on input "search" at bounding box center [386, 177] width 274 height 32
type input "[GEOGRAPHIC_DATA]"
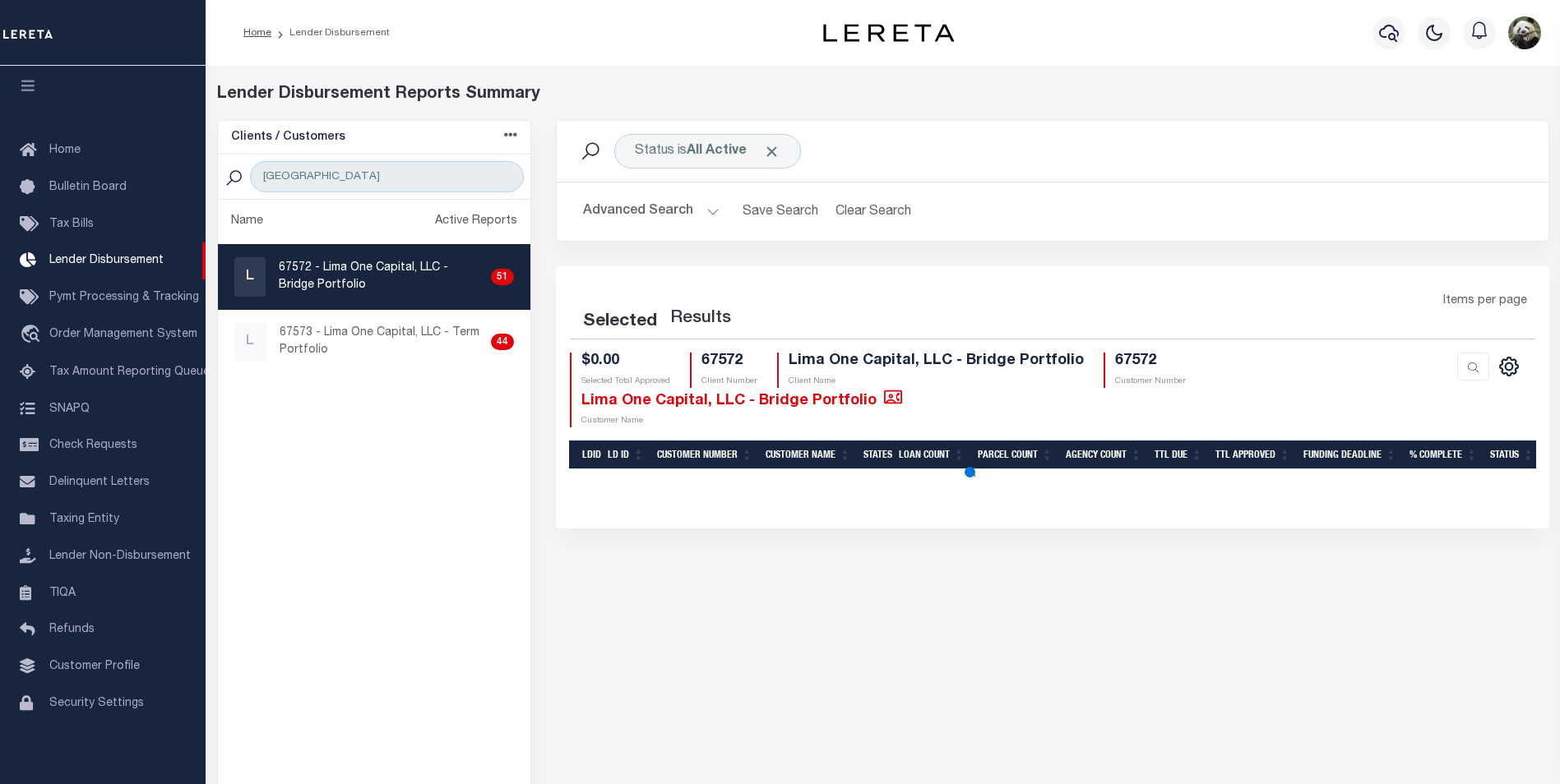
click at [340, 299] on link "L 67572 - Lima One Capital, LLC - Bridge Portfolio 51" at bounding box center [375, 276] width 313 height 64
checkbox input "true"
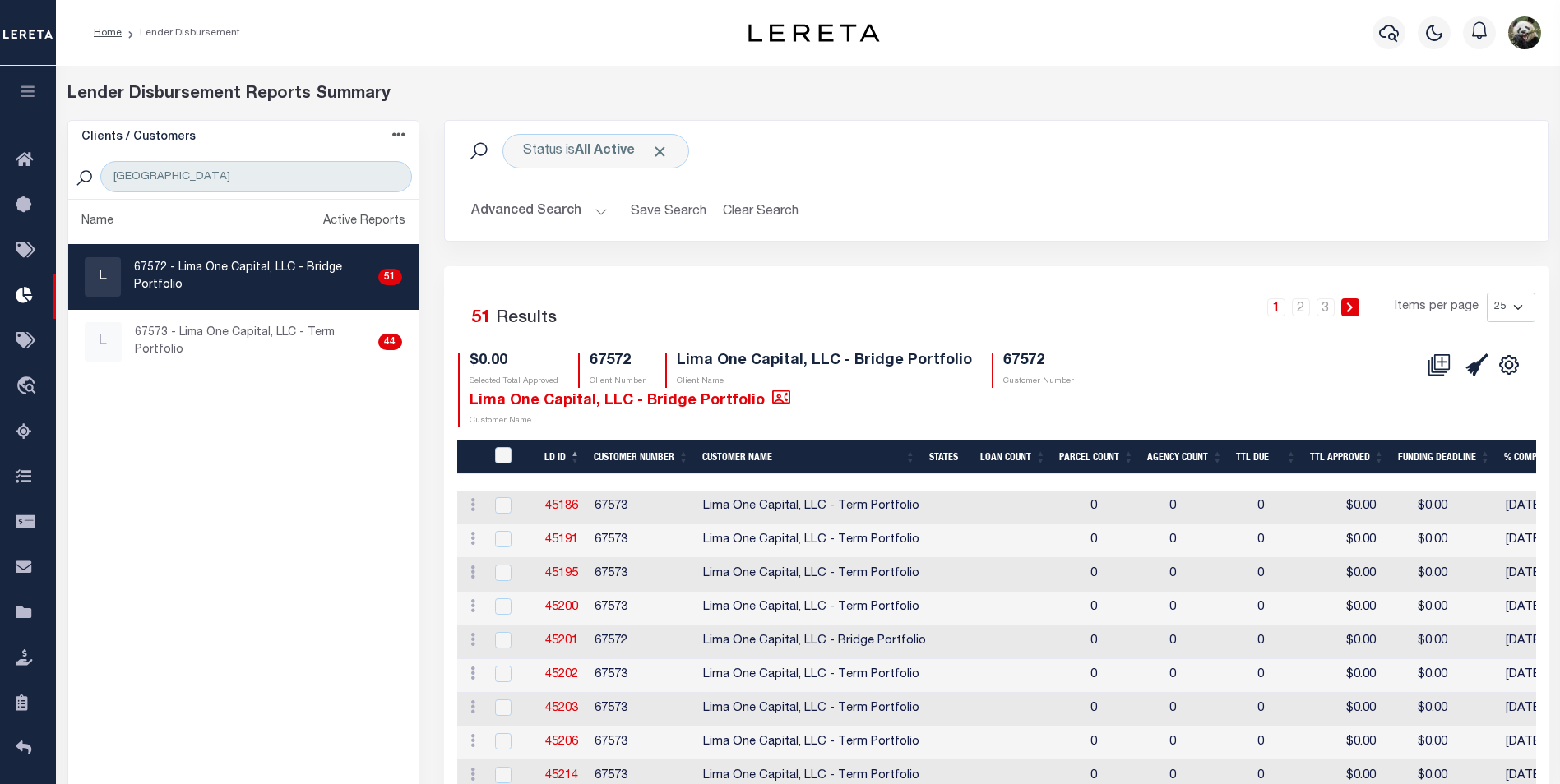
click at [1505, 310] on select "25 50 100 200" at bounding box center [1511, 308] width 48 height 30
select select "200"
click at [1487, 293] on select "25 50 100 200" at bounding box center [1511, 308] width 48 height 30
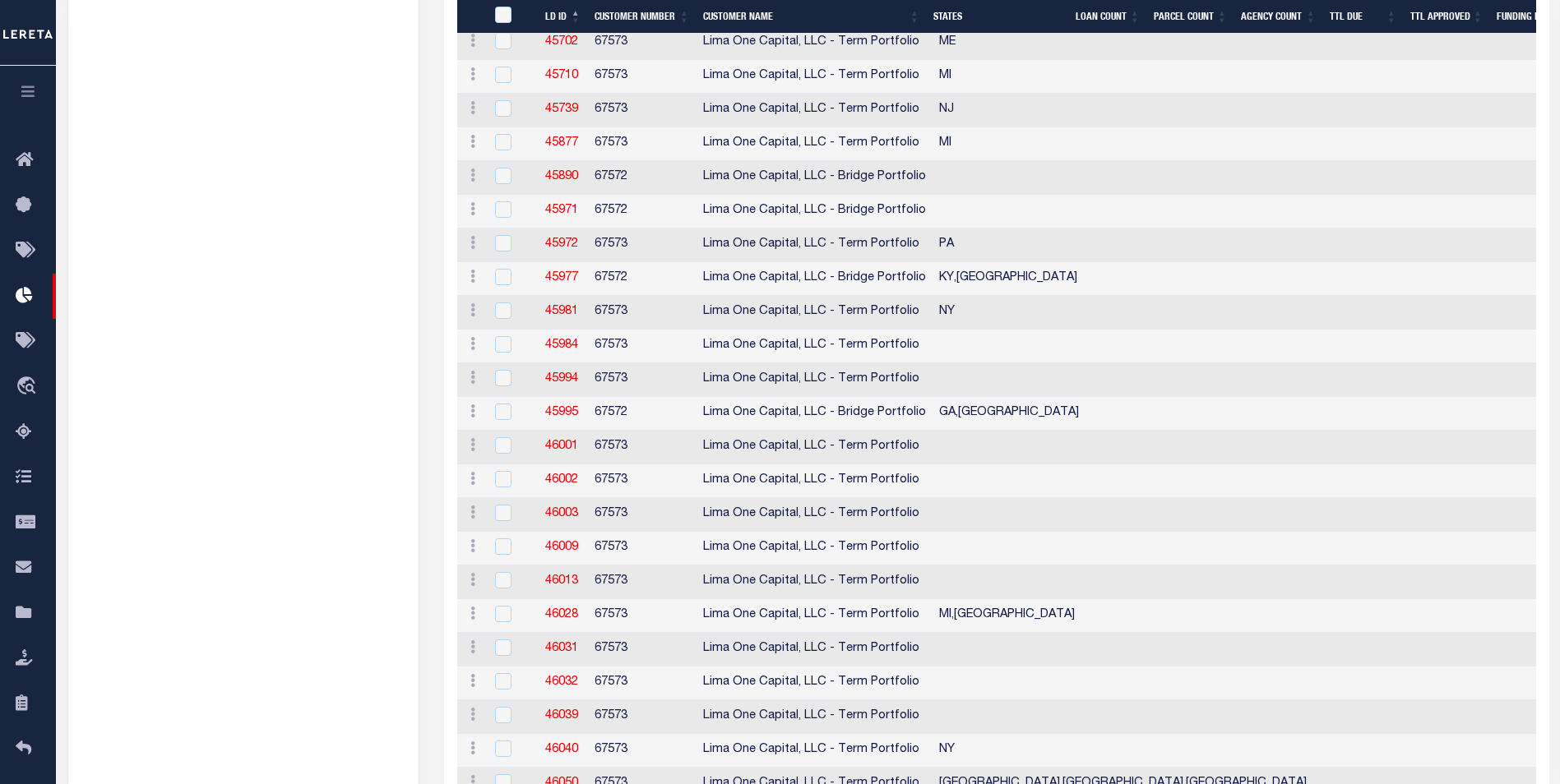
scroll to position [822, 0]
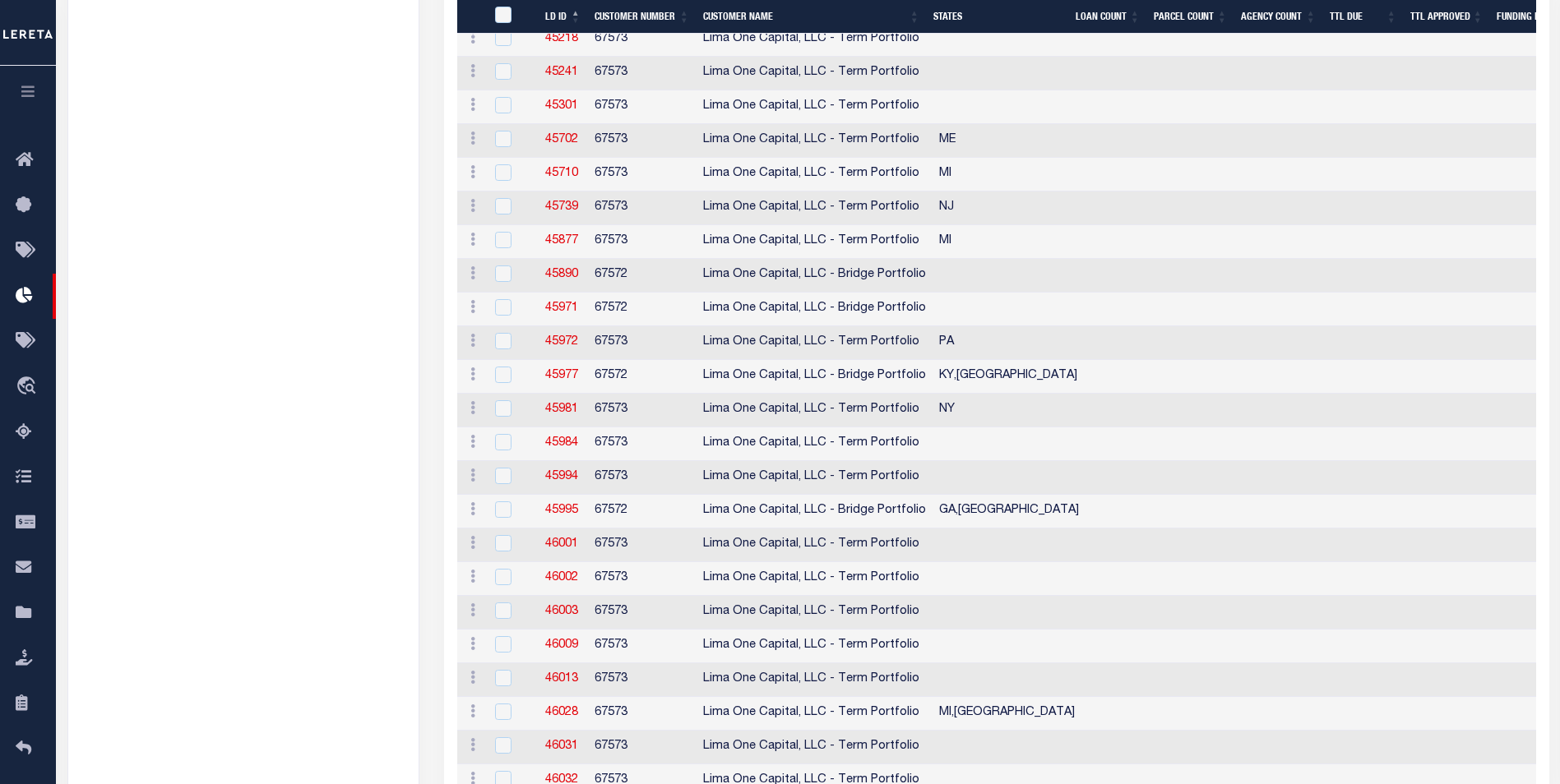
click at [195, 292] on ul "Name Active Reports L 67572 - [GEOGRAPHIC_DATA] One Capital, LLC - Bridge Portf…" at bounding box center [243, 366] width 350 height 1977
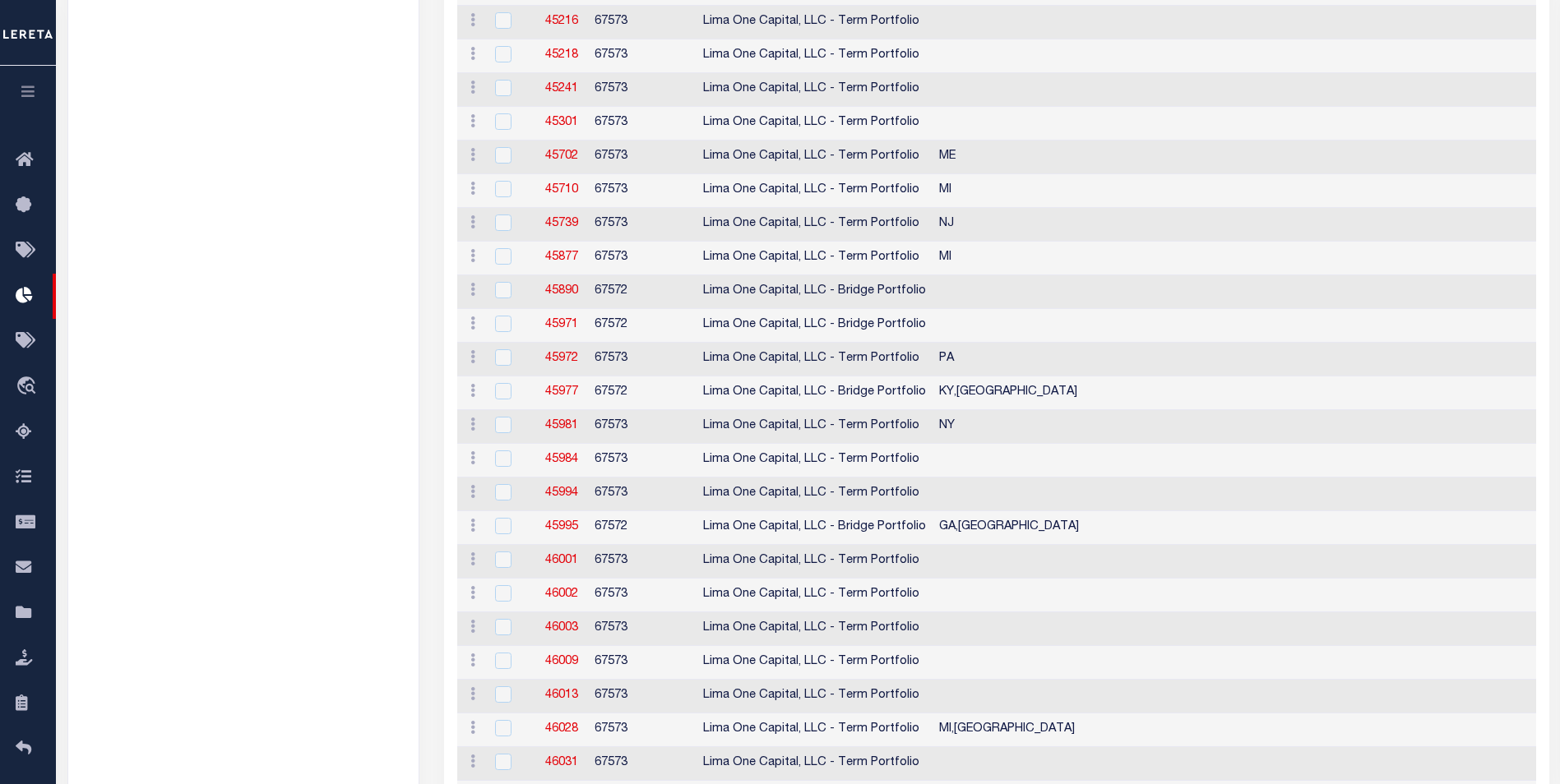
scroll to position [0, 0]
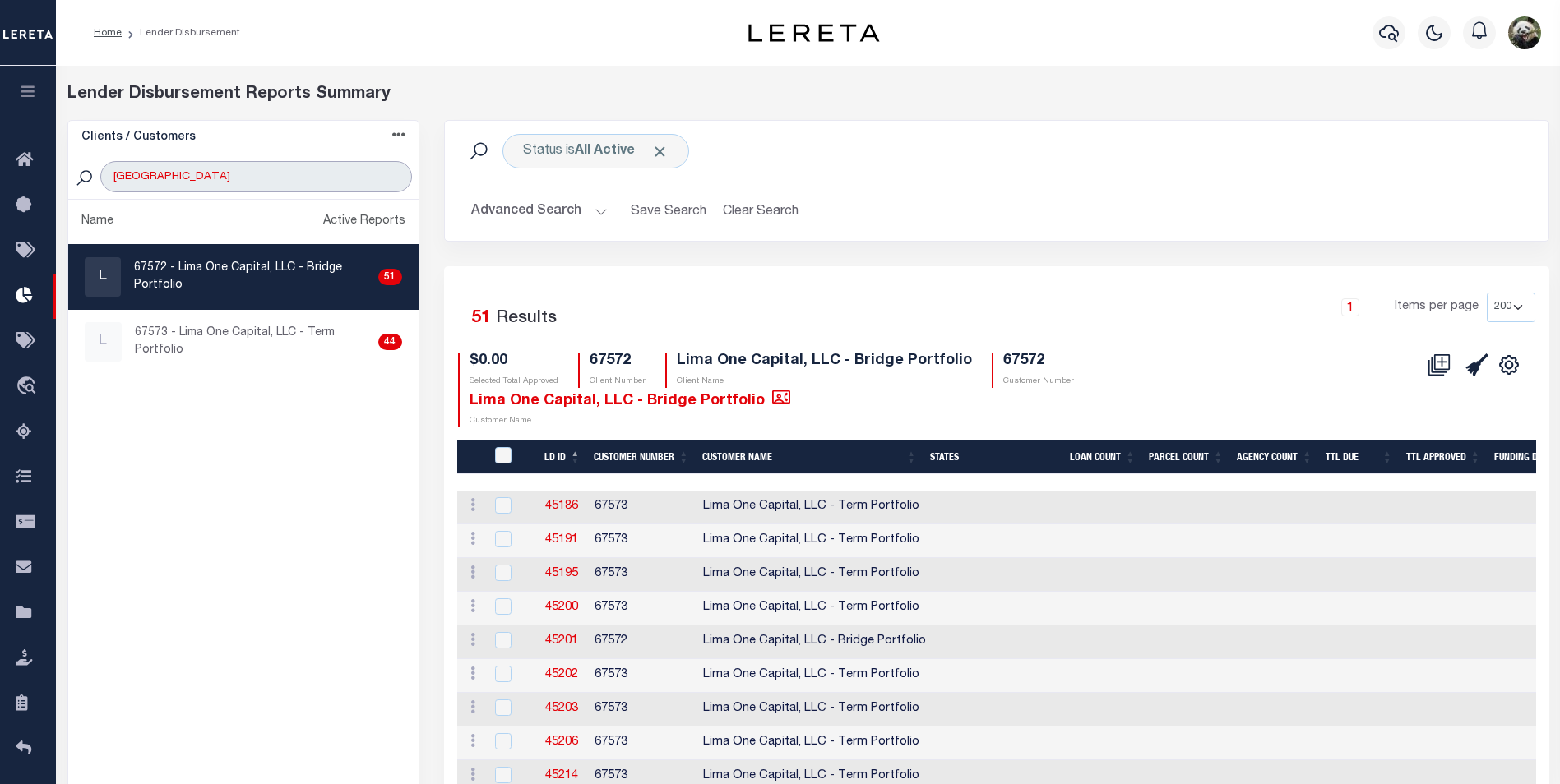
click at [196, 177] on input "[GEOGRAPHIC_DATA]" at bounding box center [256, 177] width 311 height 32
click at [1480, 370] on icon at bounding box center [1477, 365] width 23 height 23
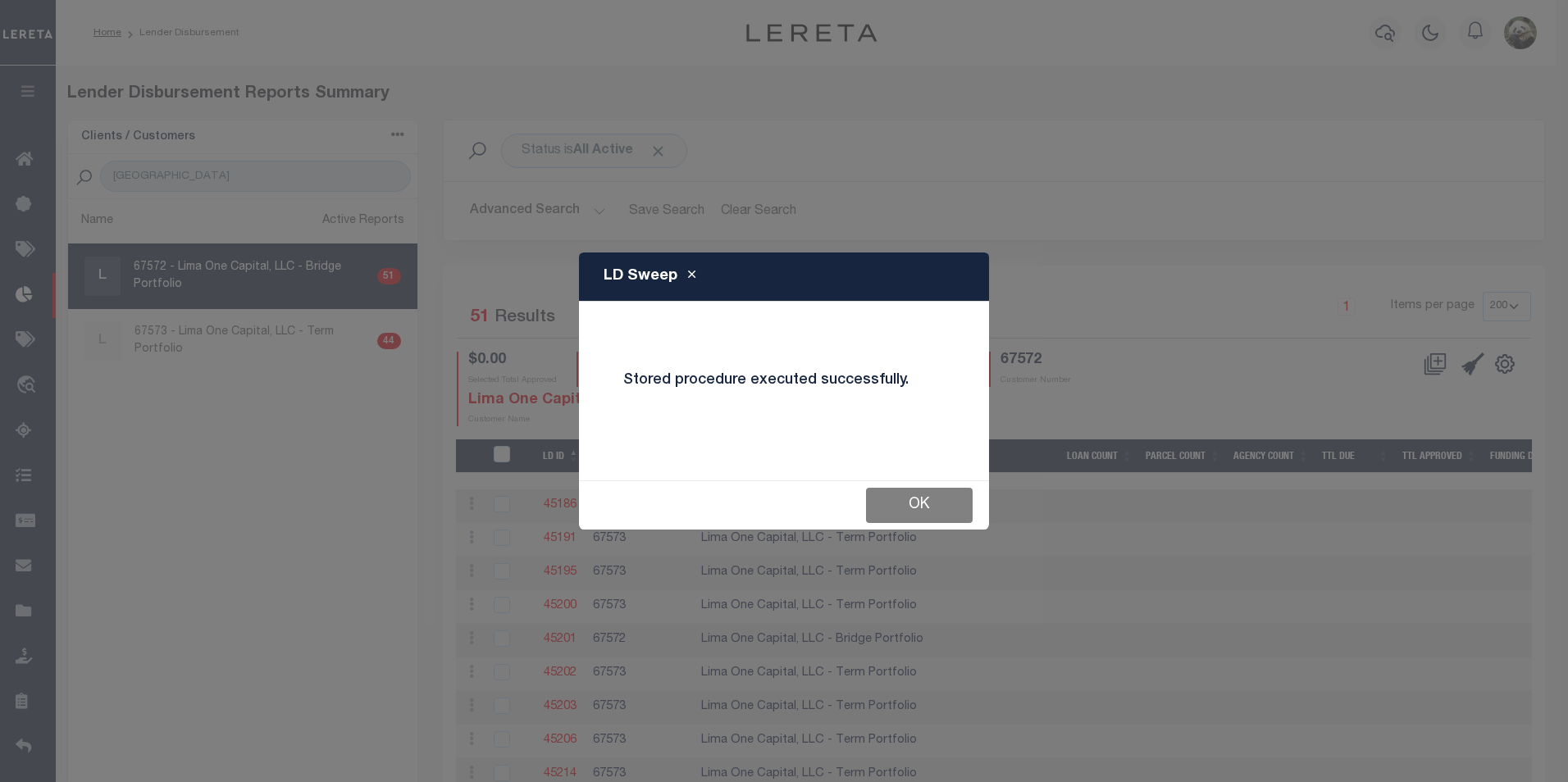
click at [937, 517] on button "OK" at bounding box center [919, 506] width 106 height 35
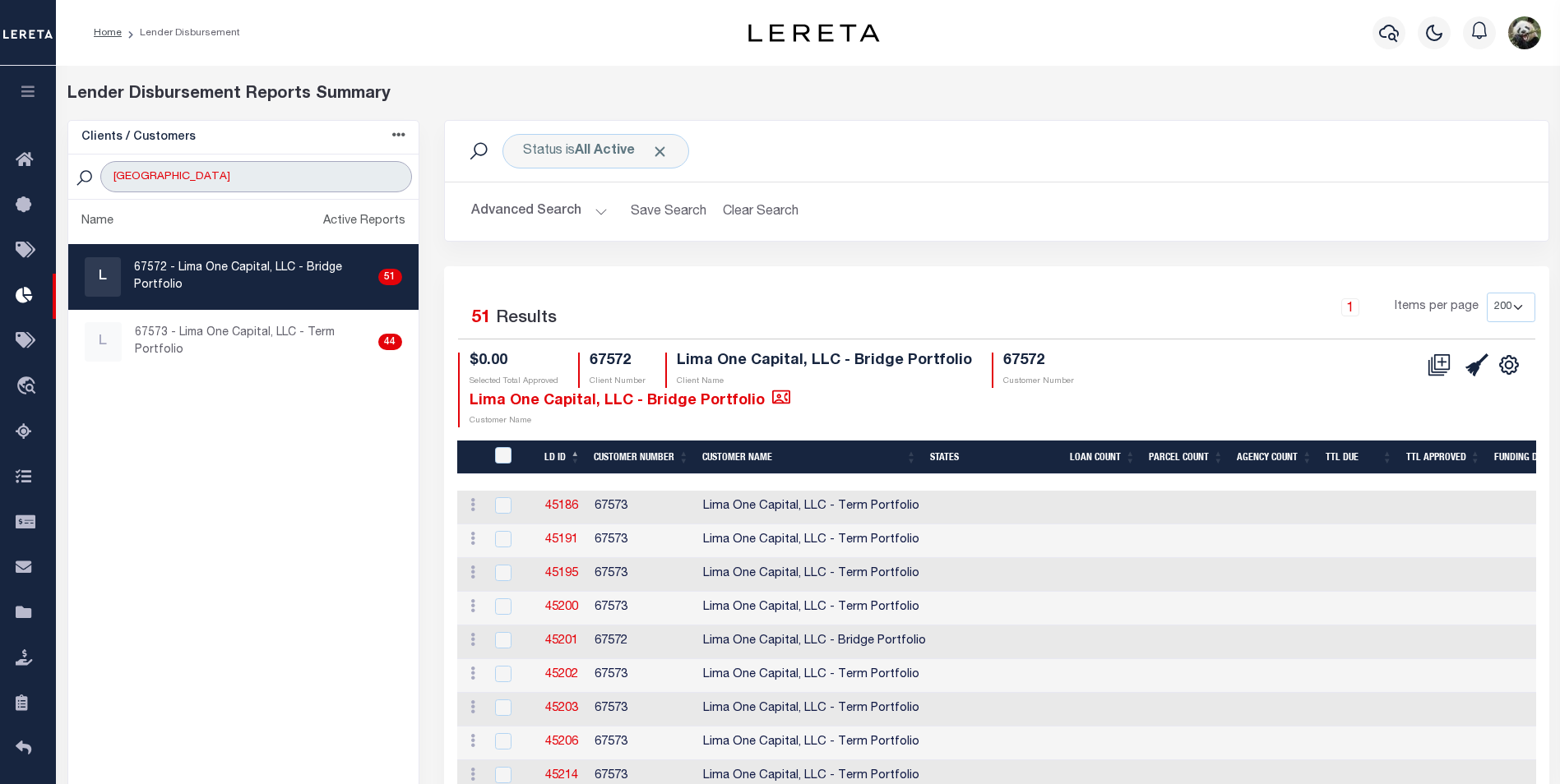
click at [185, 175] on input "[GEOGRAPHIC_DATA]" at bounding box center [256, 177] width 311 height 32
type input "T"
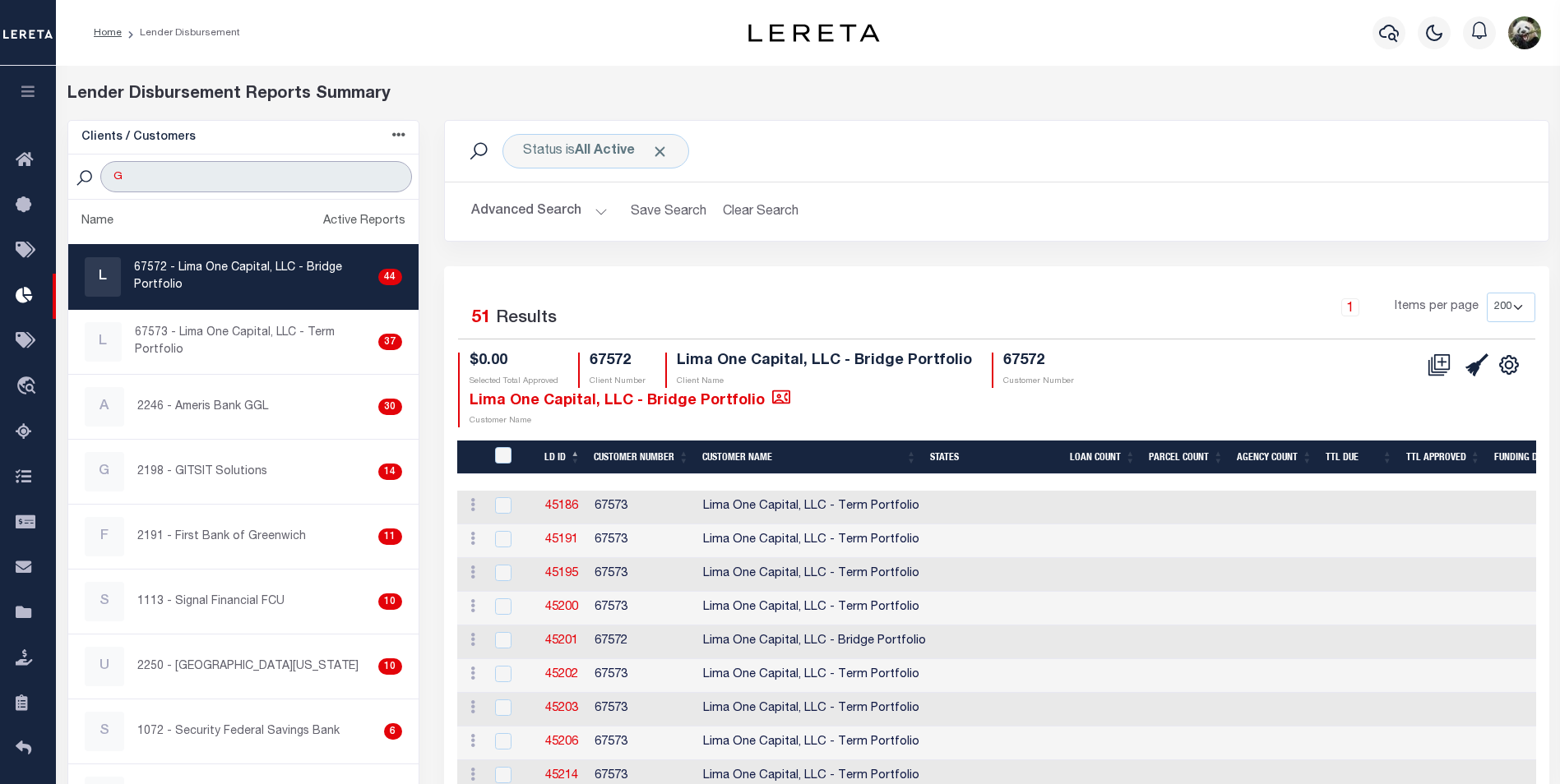
type input "G."
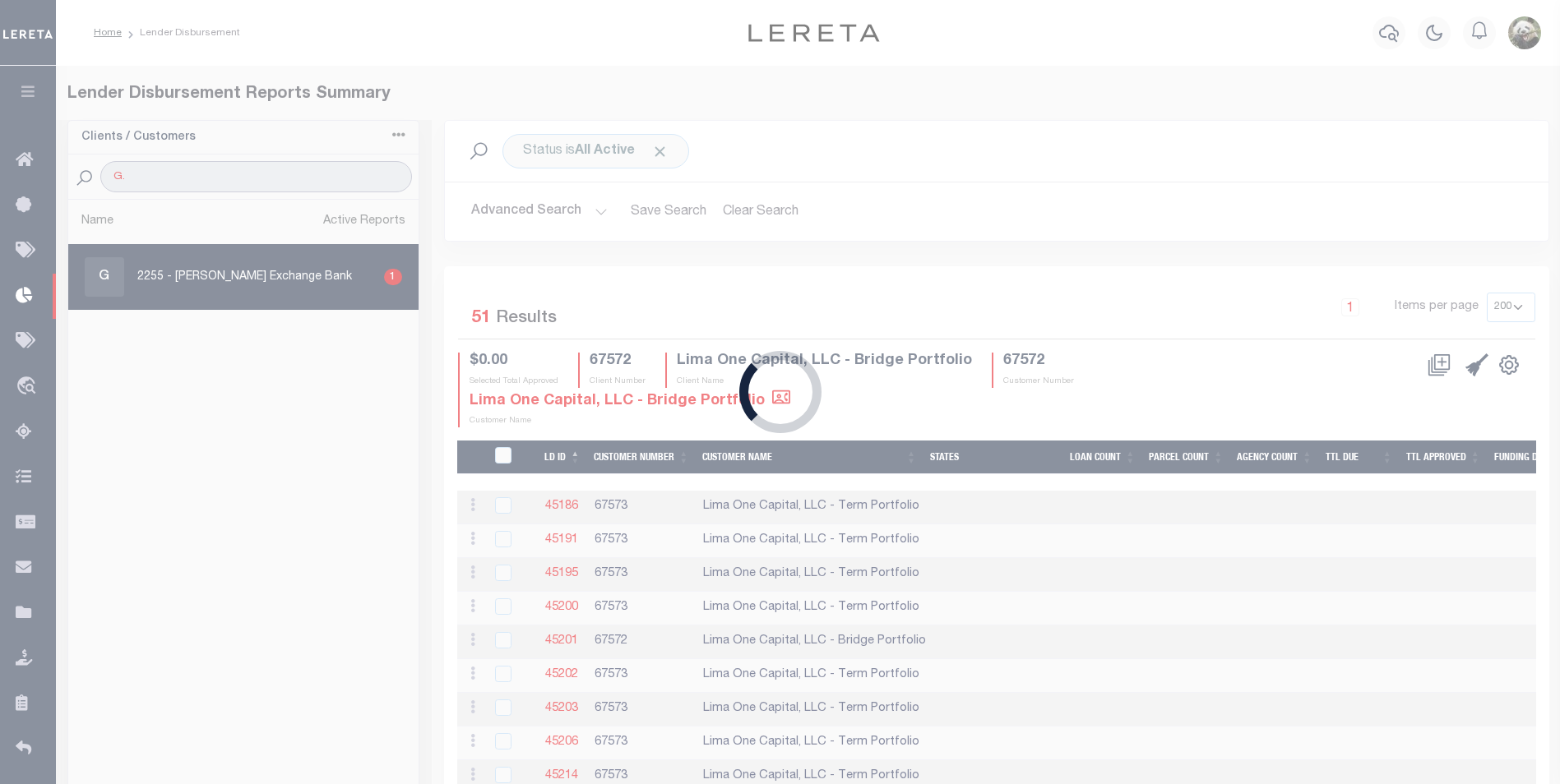
select select "200"
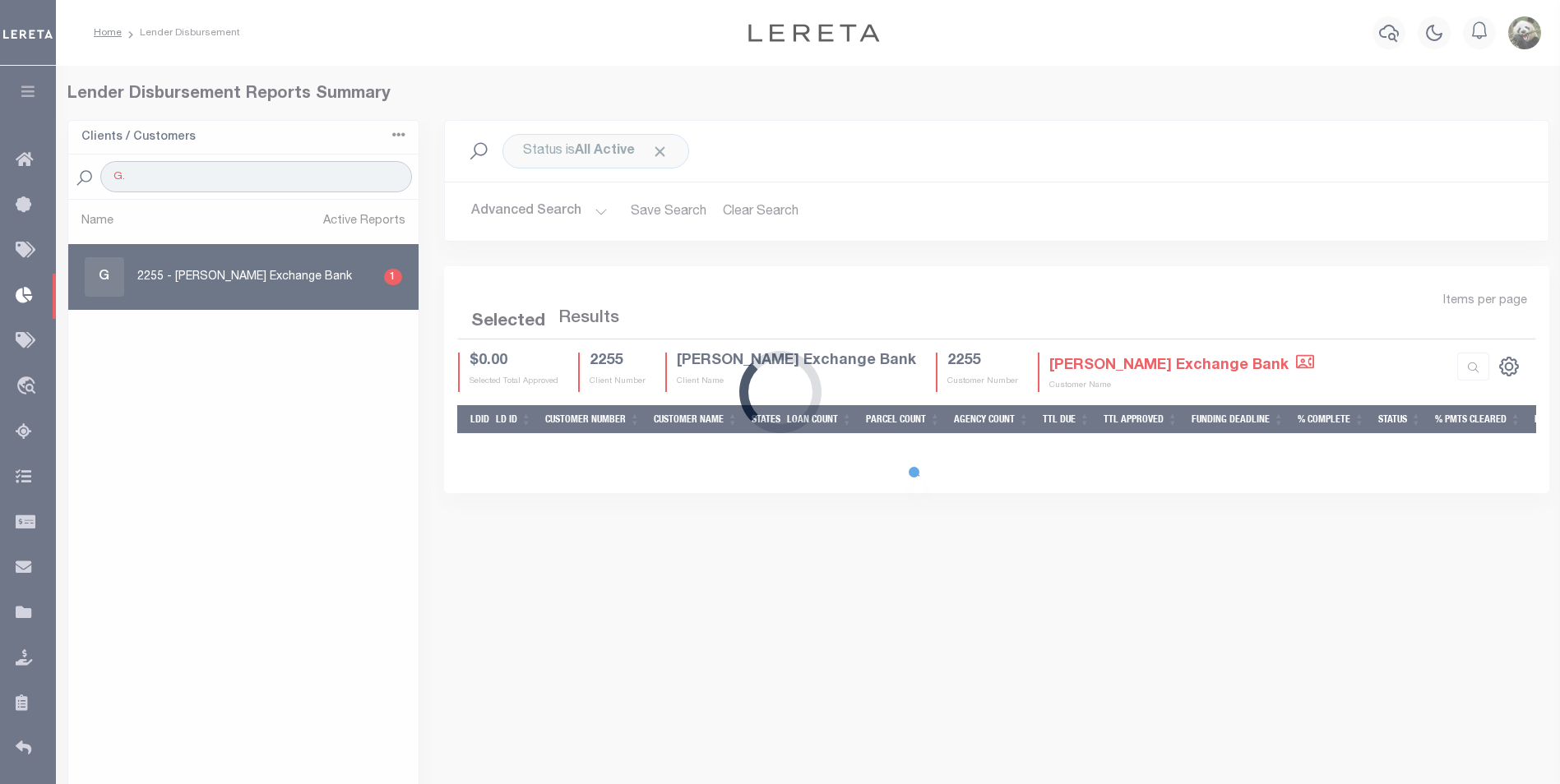
select select "200"
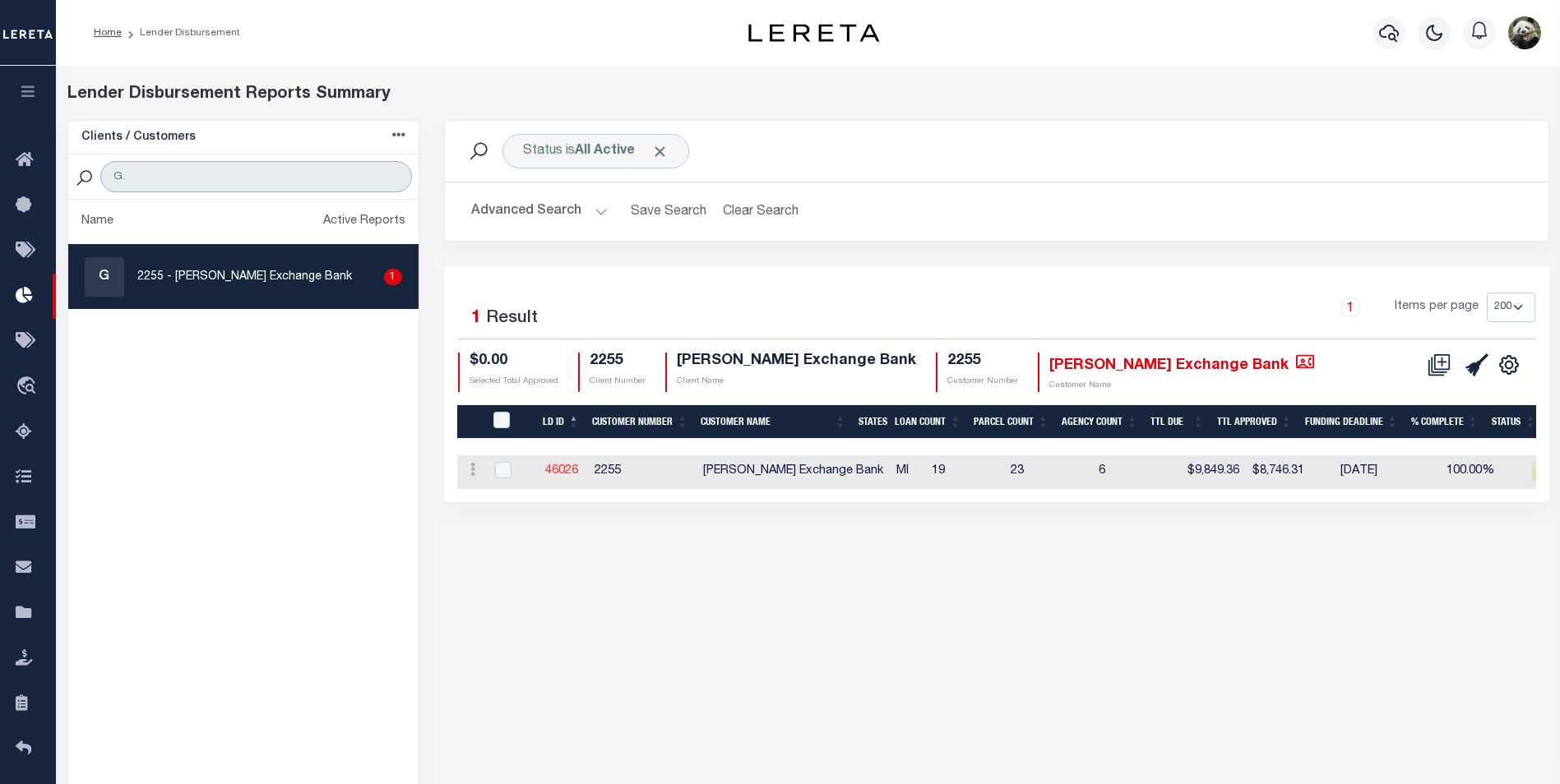
type input "G."
click at [566, 470] on link "46026" at bounding box center [562, 471] width 33 height 12
checkbox input "true"
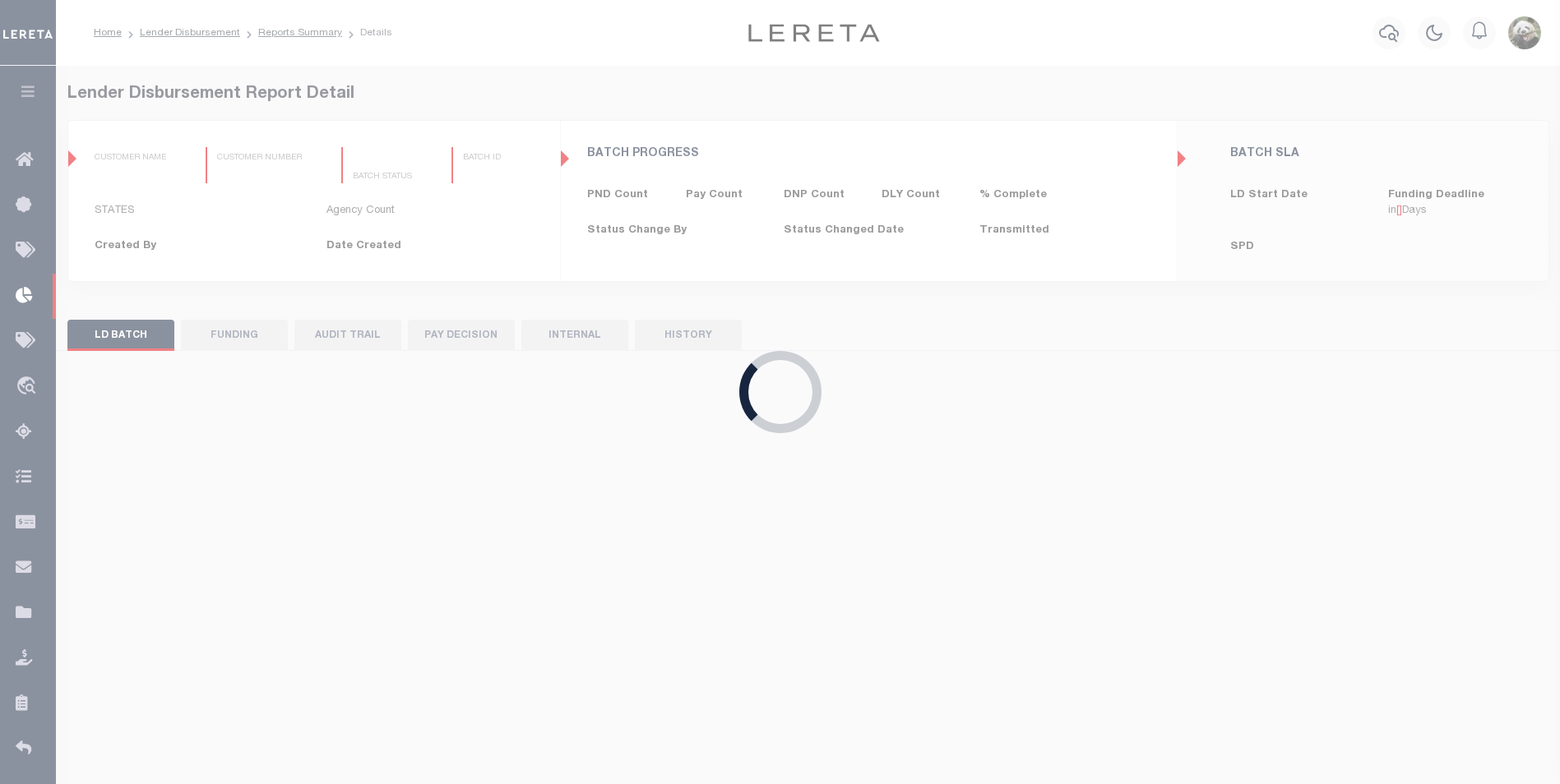
type input "$0.00"
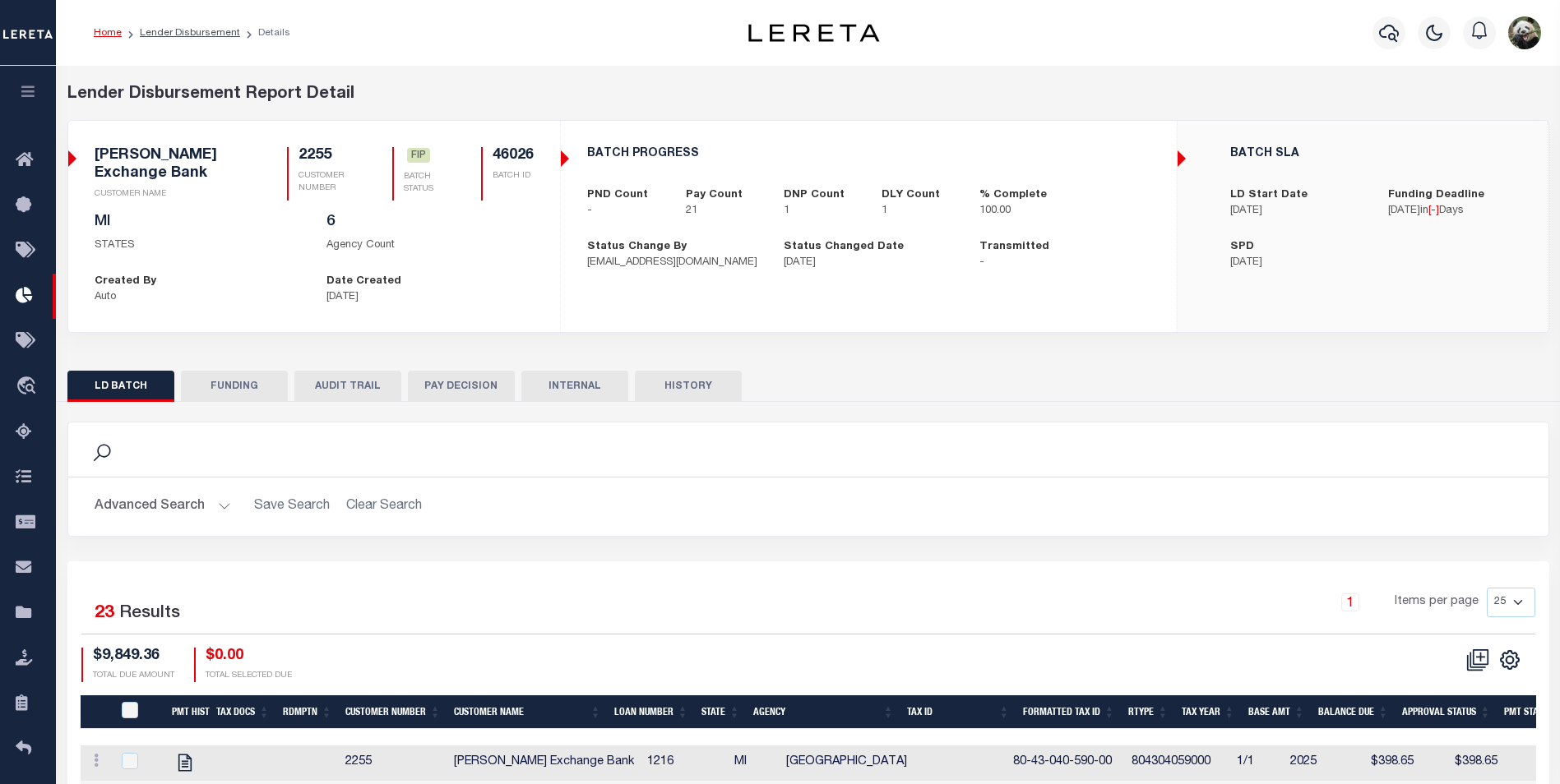
drag, startPoint x: 247, startPoint y: 377, endPoint x: 1570, endPoint y: 471, distance: 1326.3
click at [247, 375] on button "FUNDING" at bounding box center [234, 387] width 107 height 32
select select "100"
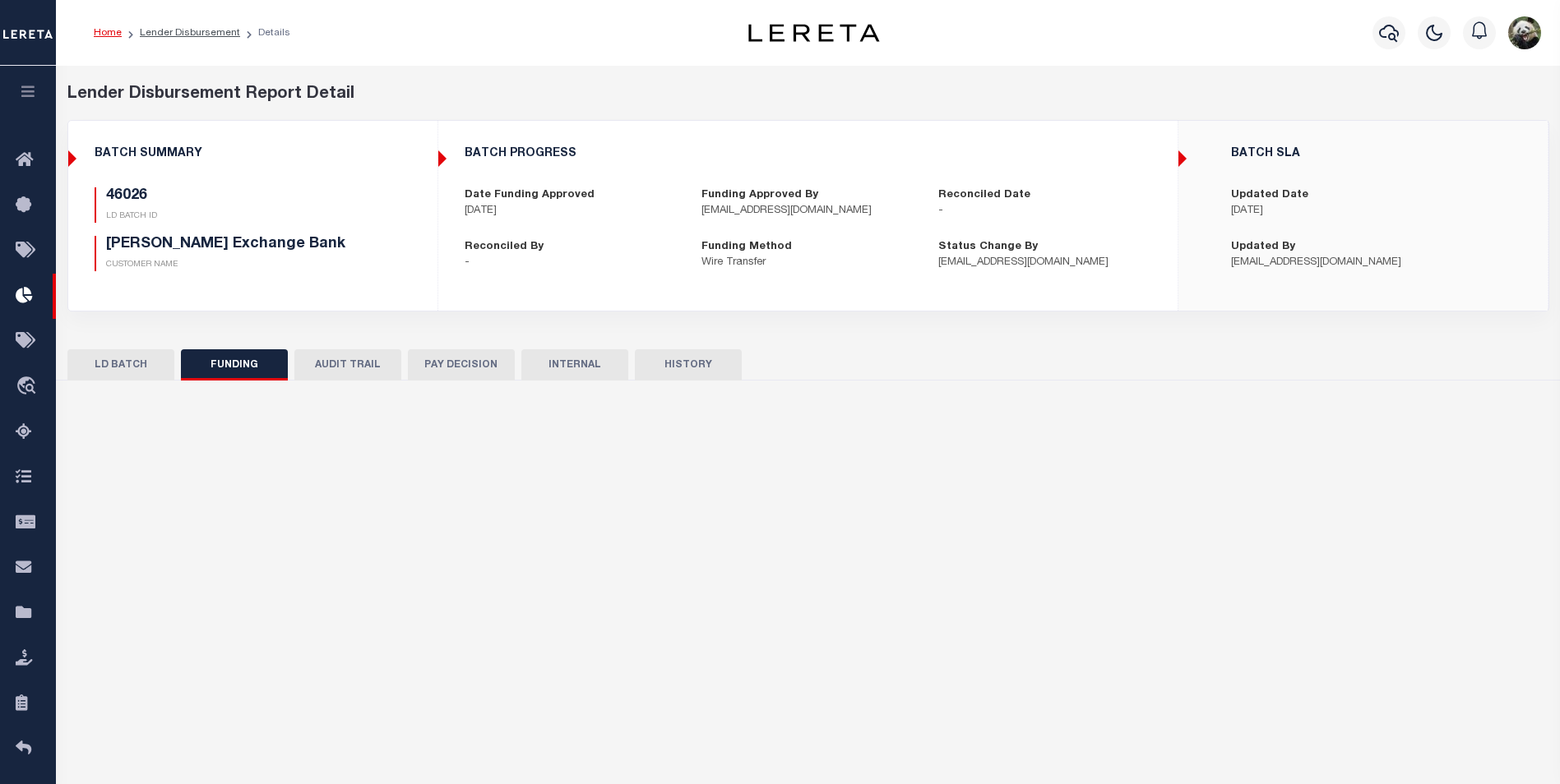
type input "$8,746.31"
type input "$0"
type input "[DATE]"
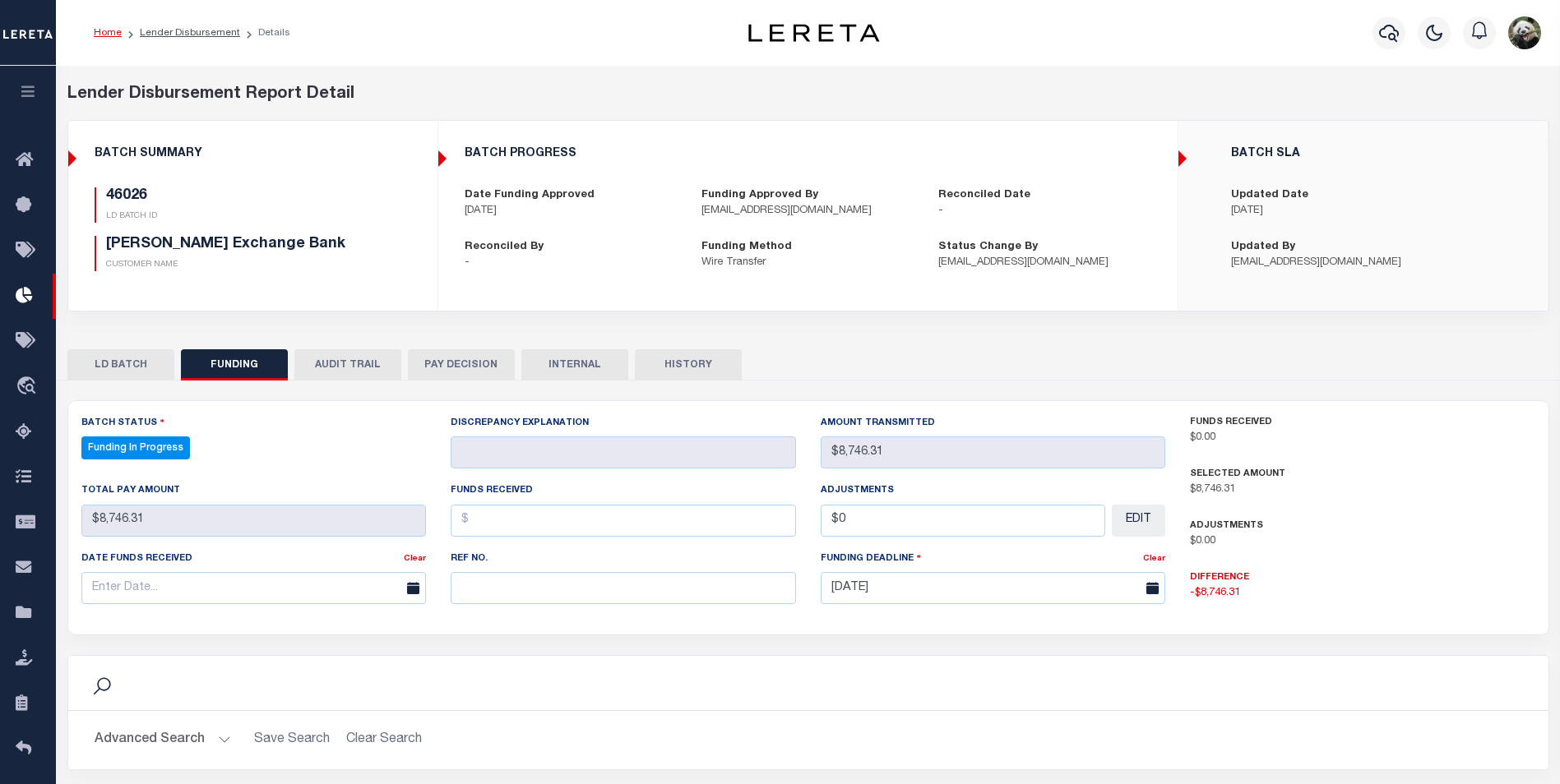
select select "100"
click at [596, 591] on input "text" at bounding box center [623, 588] width 345 height 32
paste input "20250909MMQFMP2700267109091457FT03"
type input "20250909MMQFMP2700267109091457FT03"
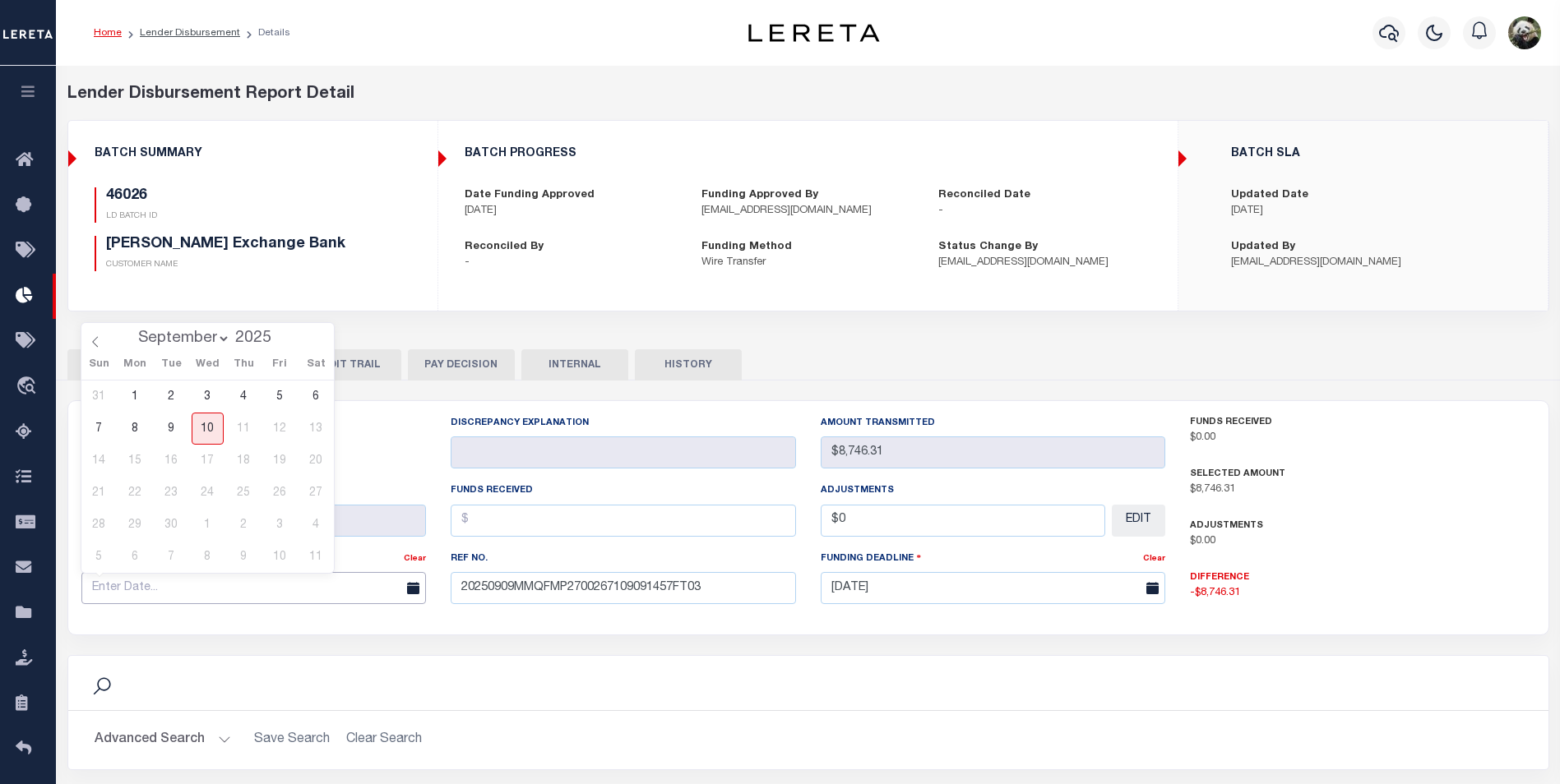
click at [242, 581] on input "text" at bounding box center [254, 588] width 345 height 32
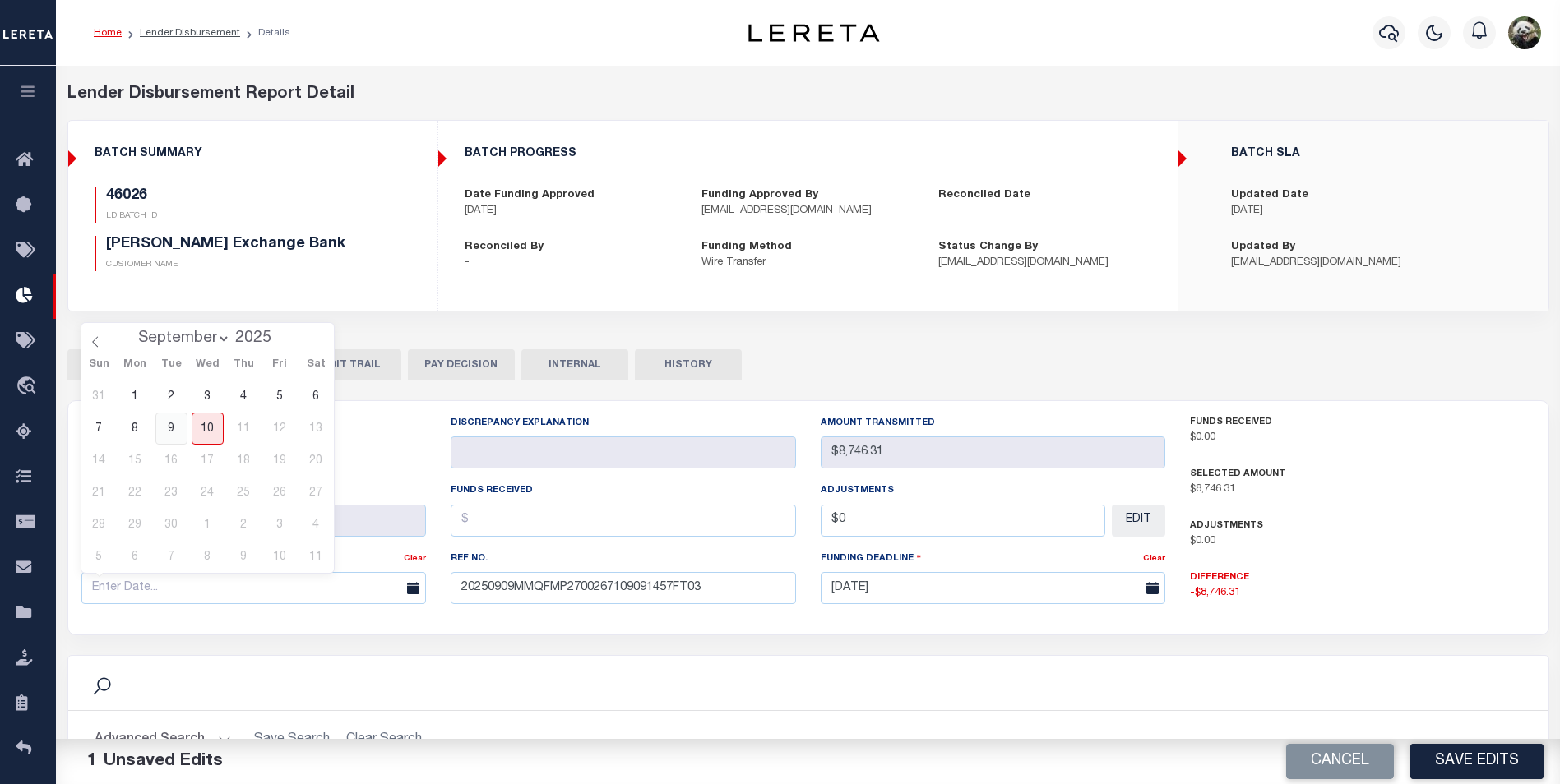
click at [180, 436] on span "9" at bounding box center [171, 429] width 32 height 32
type input "[DATE]"
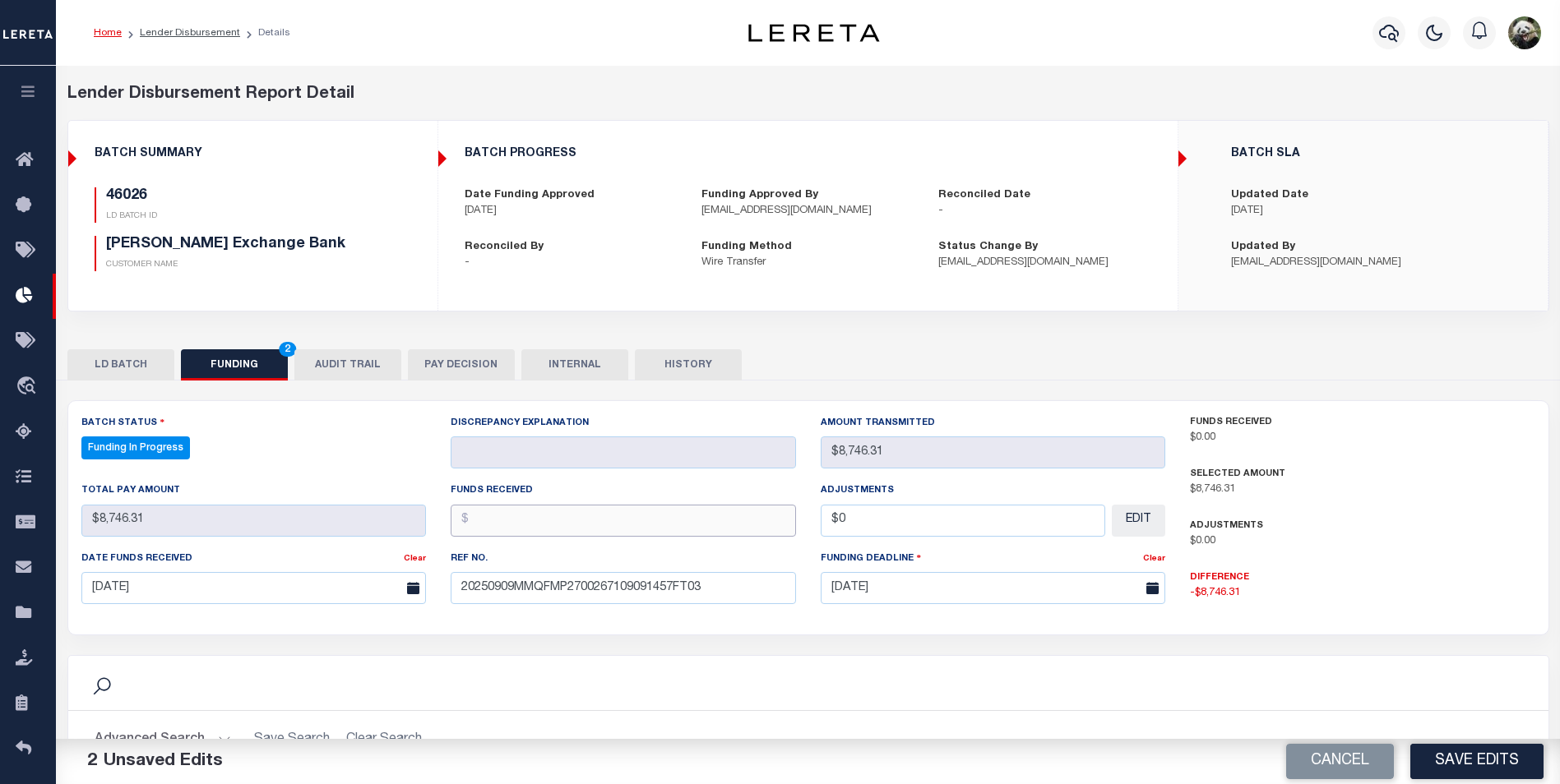
click at [545, 523] on input "text" at bounding box center [623, 521] width 345 height 32
type input "$8,746.31"
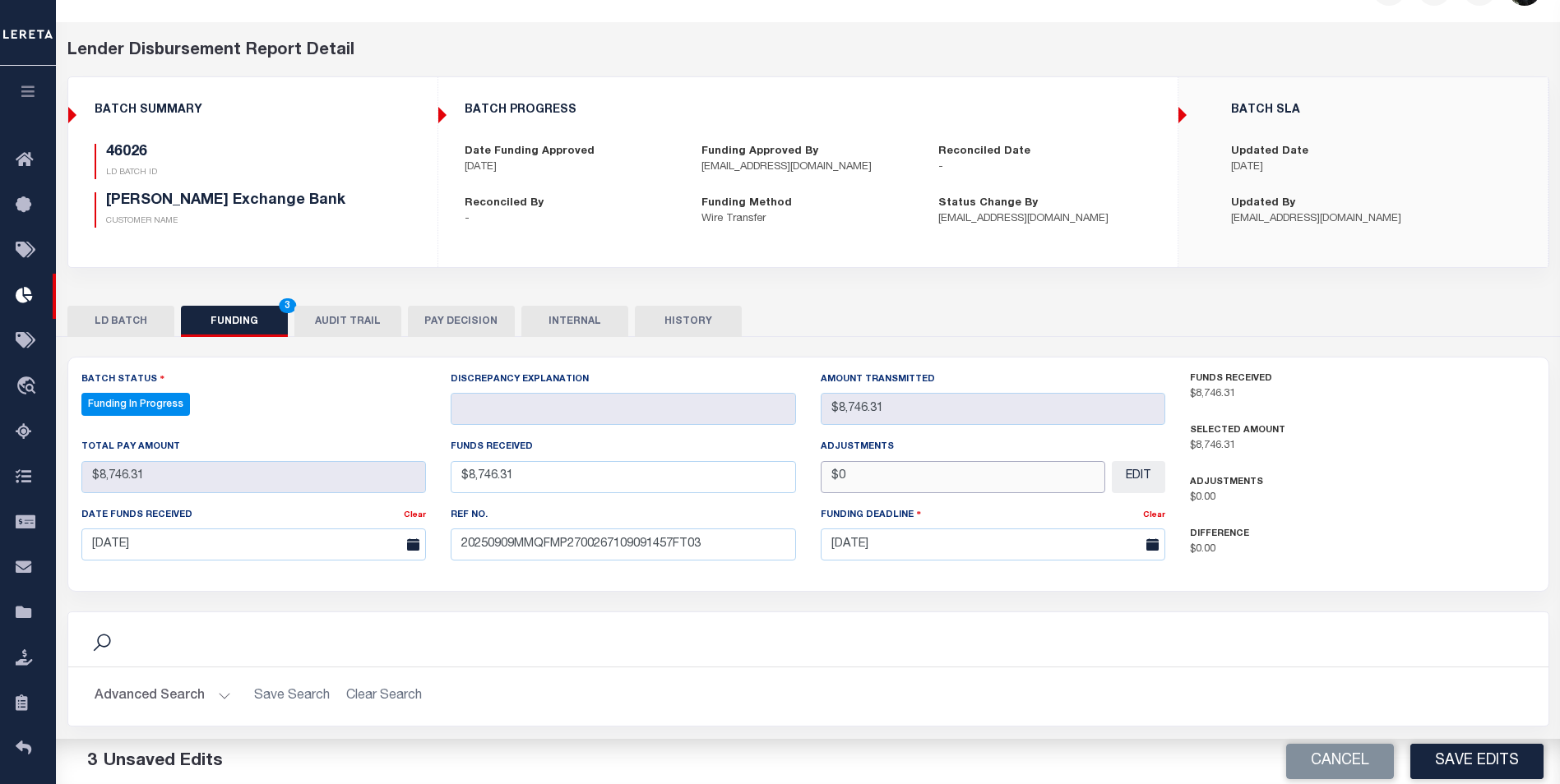
scroll to position [82, 0]
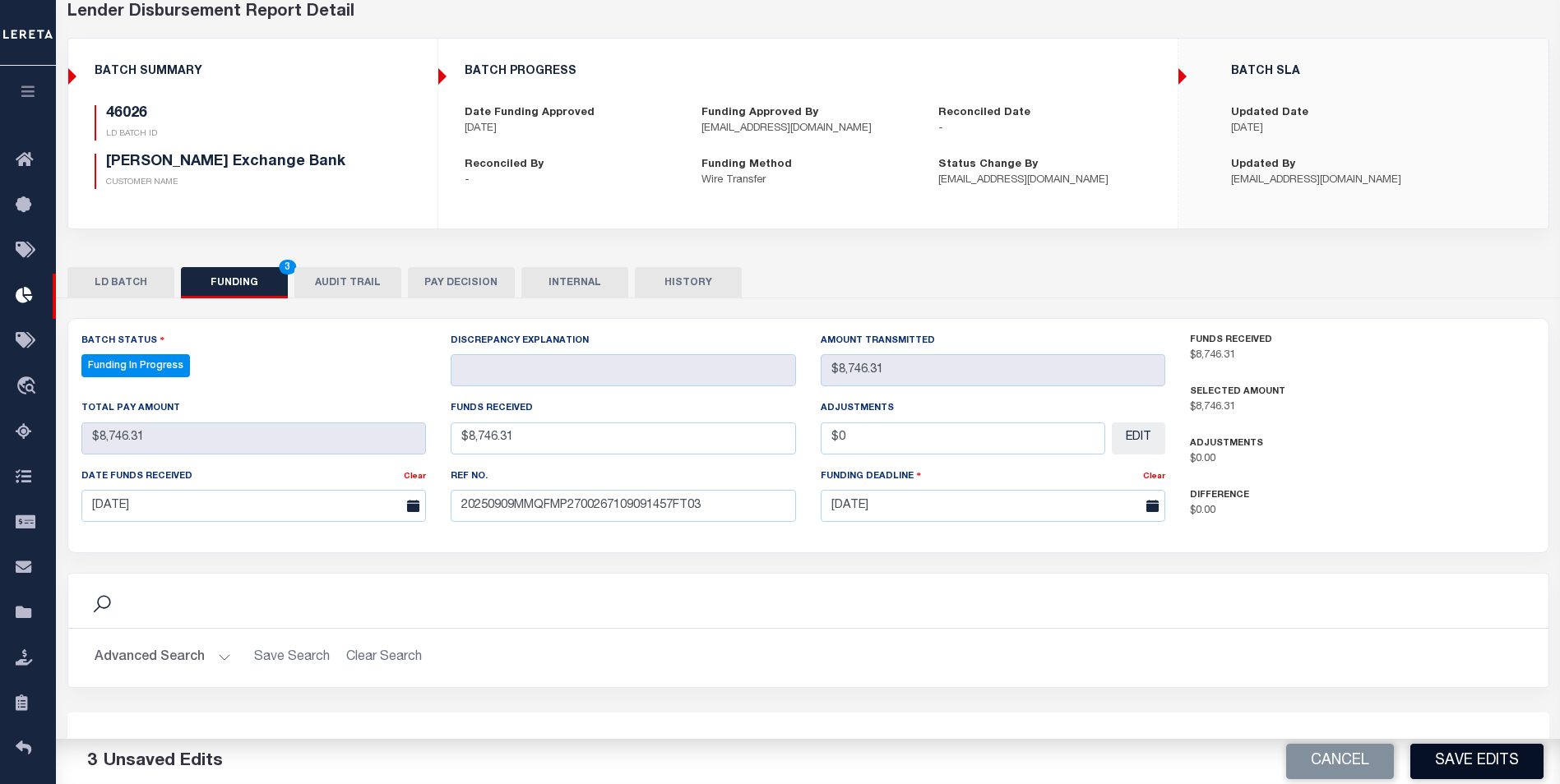
type input "$0.00"
click at [1456, 750] on button "Save Edits" at bounding box center [1477, 762] width 133 height 35
select select "100"
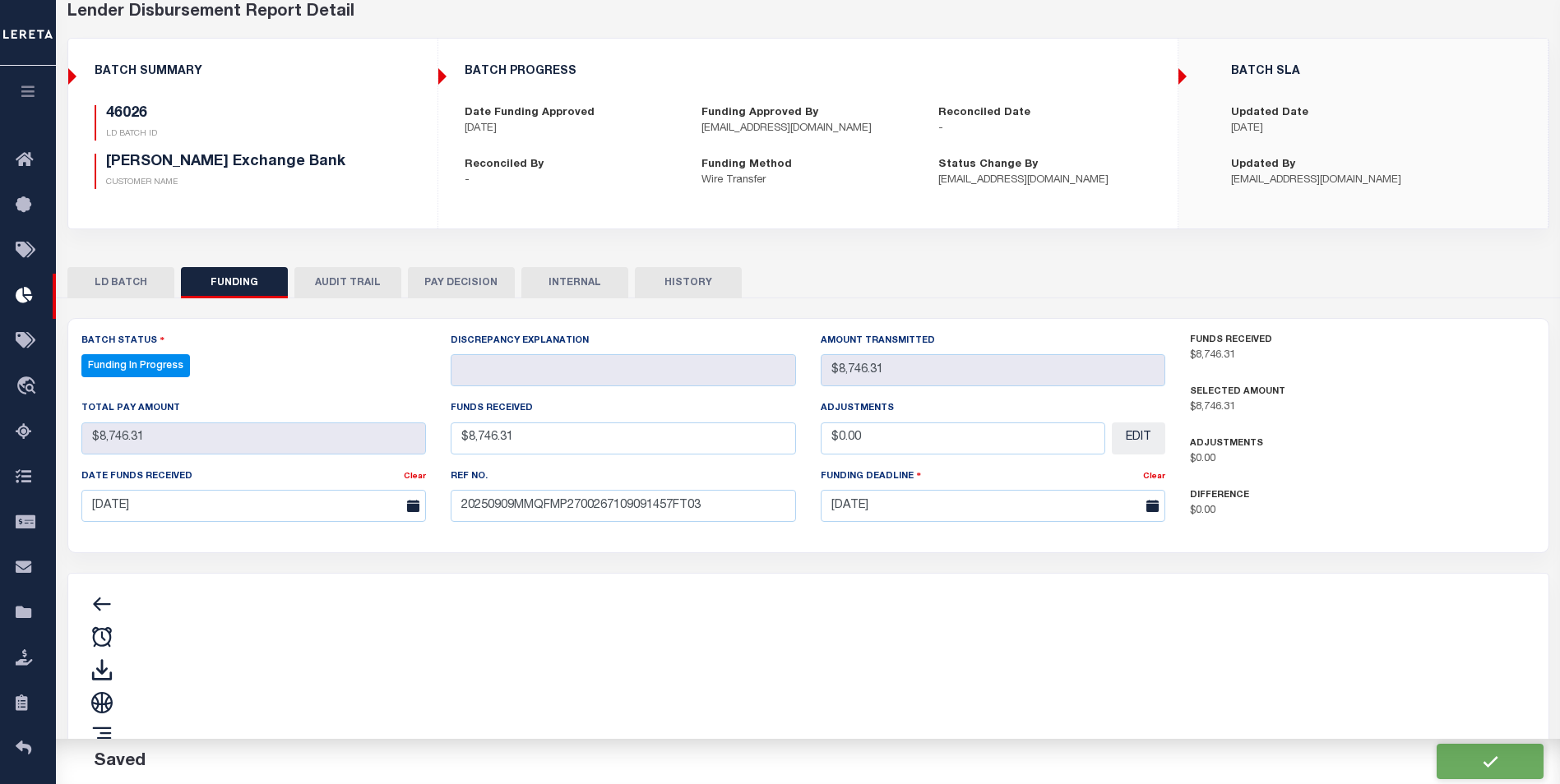
type input "$8,746.31"
type input "$0"
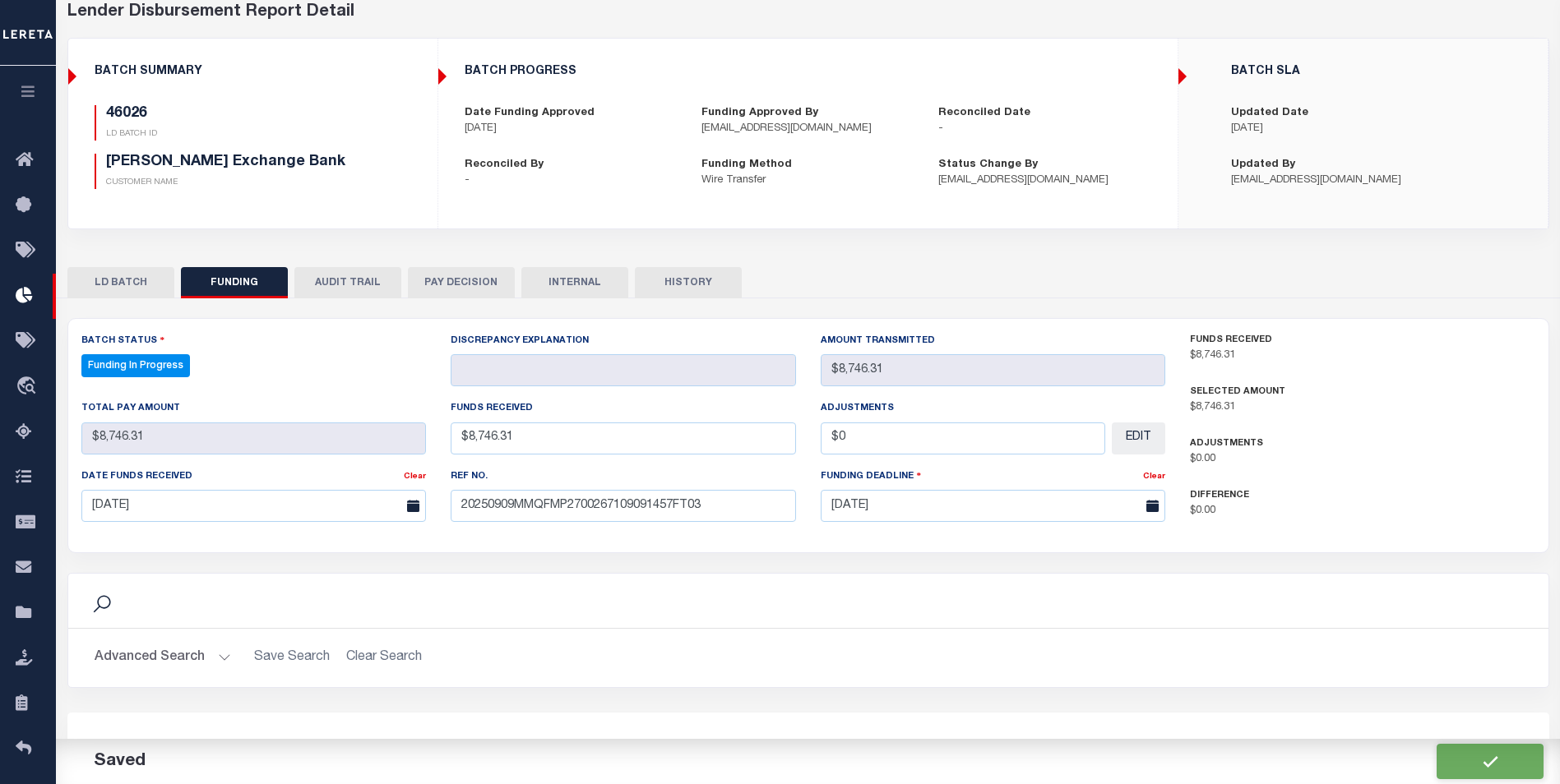
select select "100"
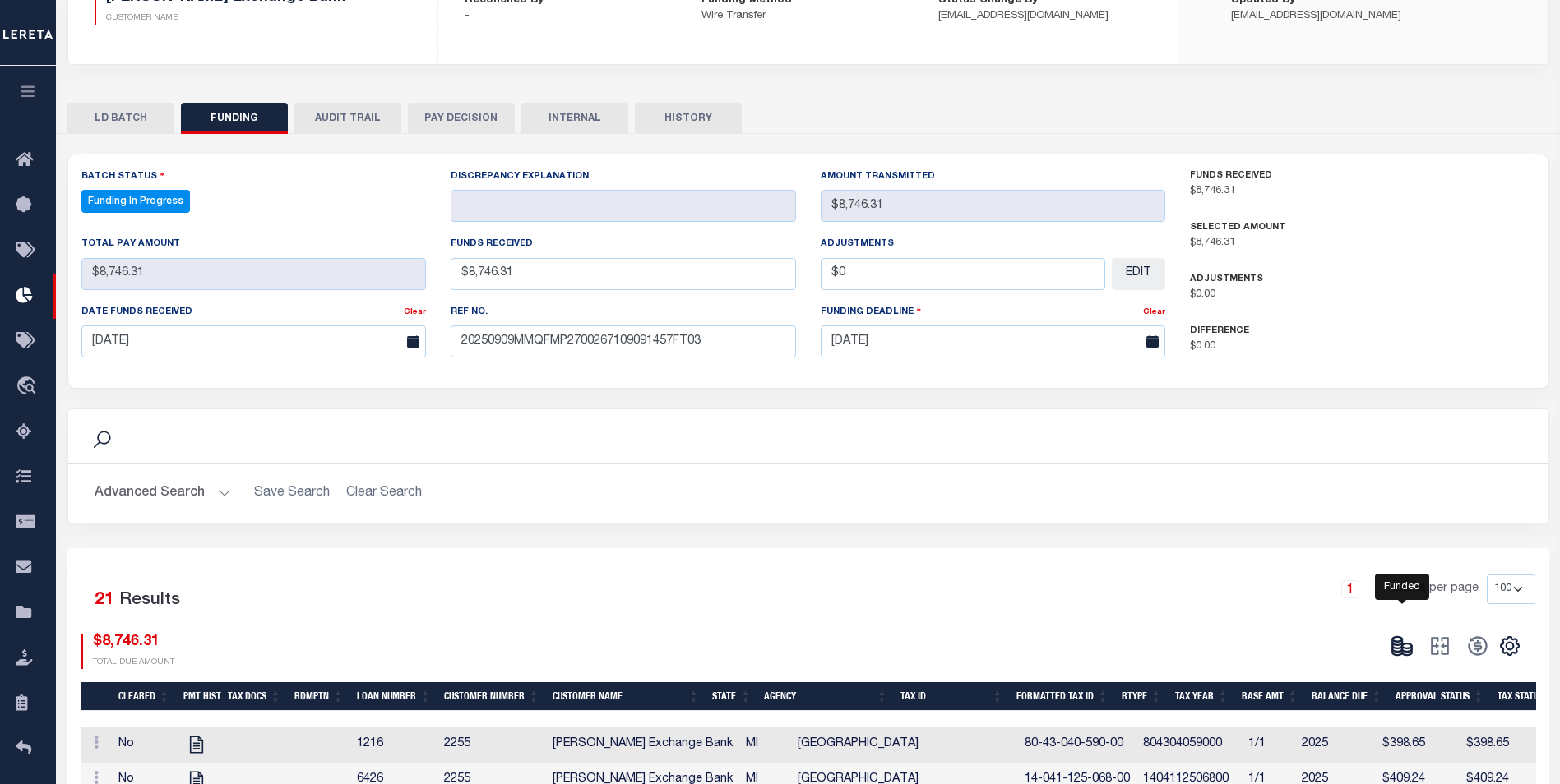
click at [1400, 645] on icon at bounding box center [1397, 643] width 10 height 6
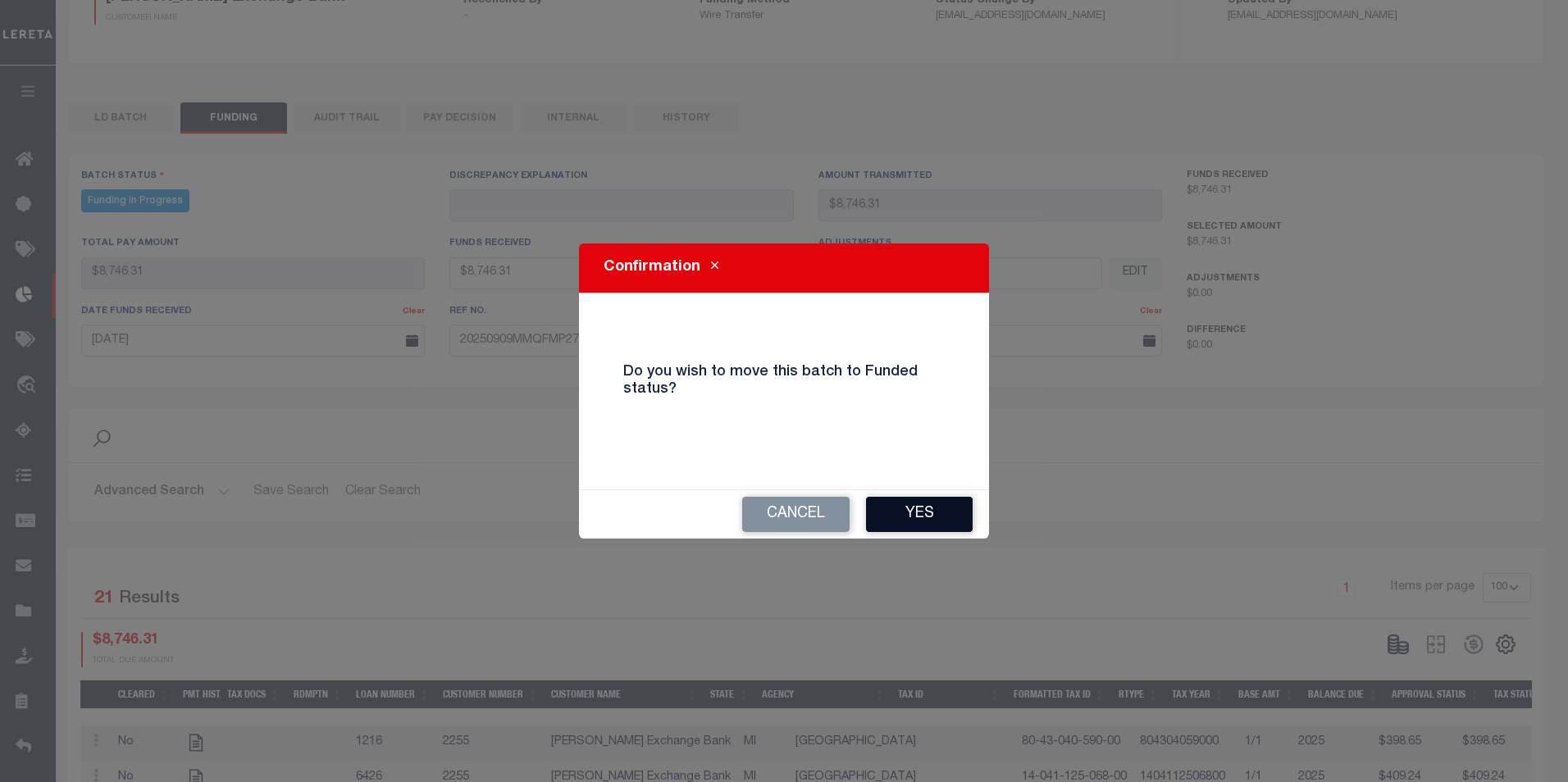
click at [897, 505] on button "Yes" at bounding box center [919, 515] width 106 height 35
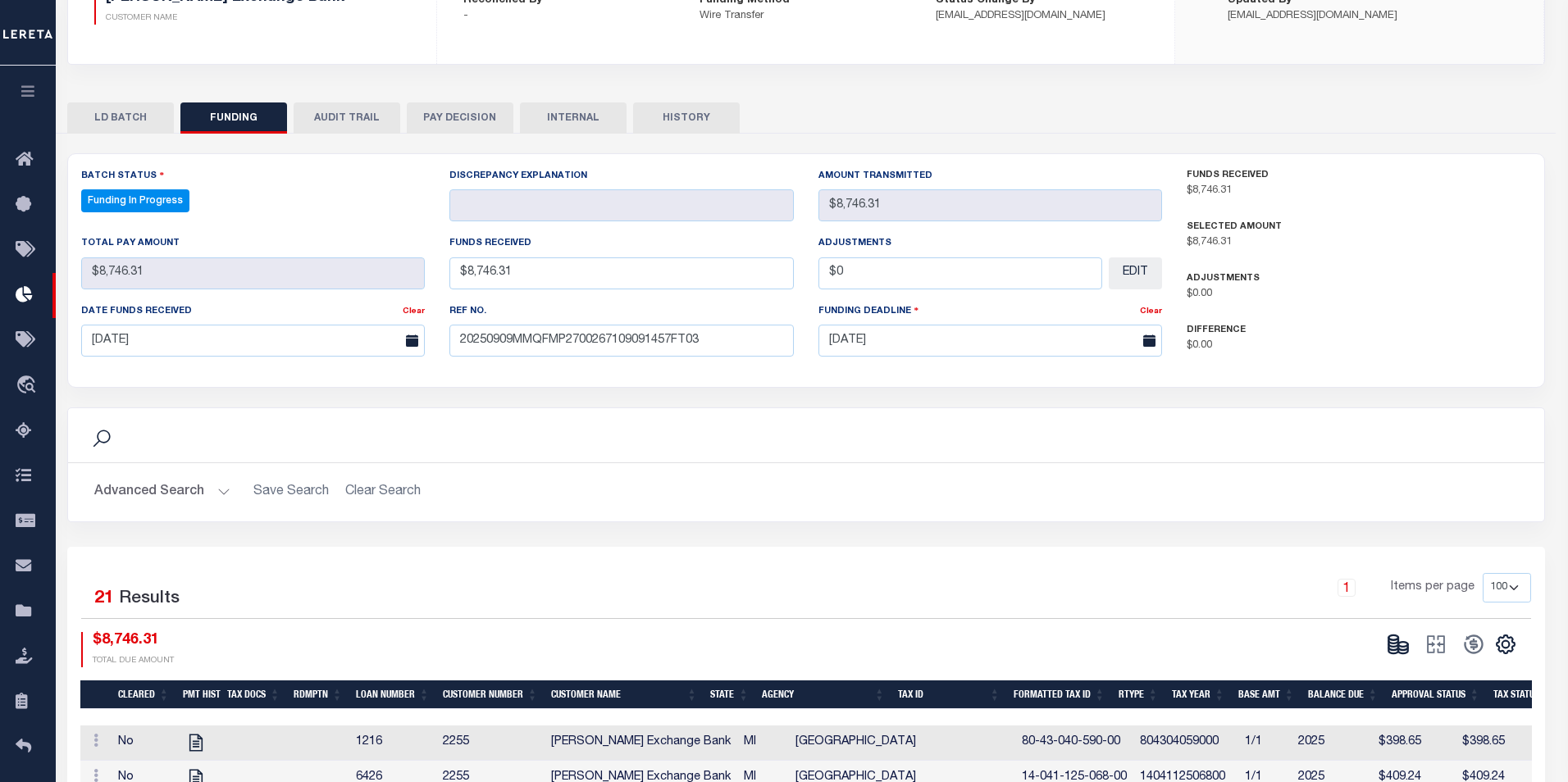
type input "$8,746.31"
type input "$0"
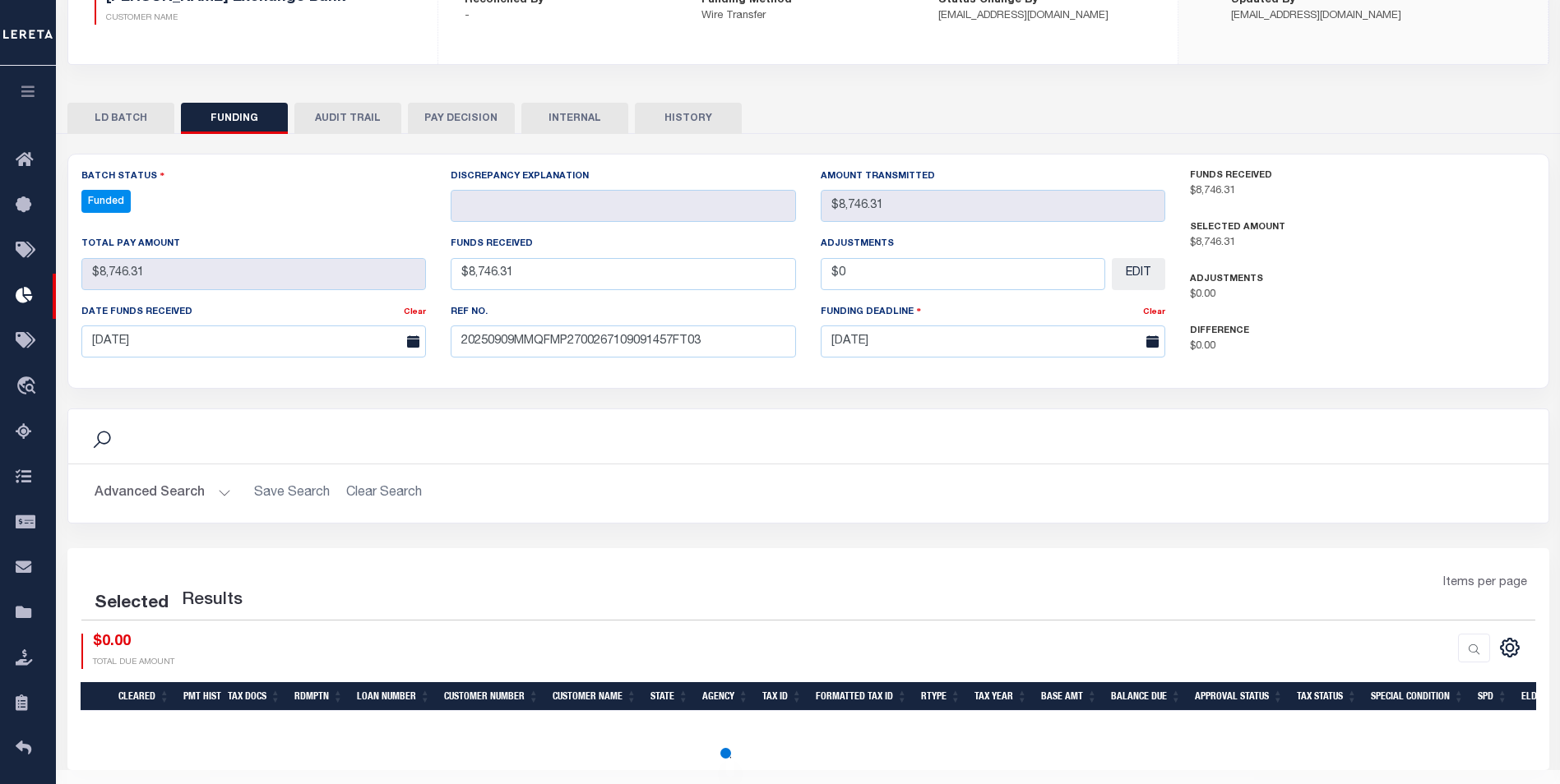
select select "100"
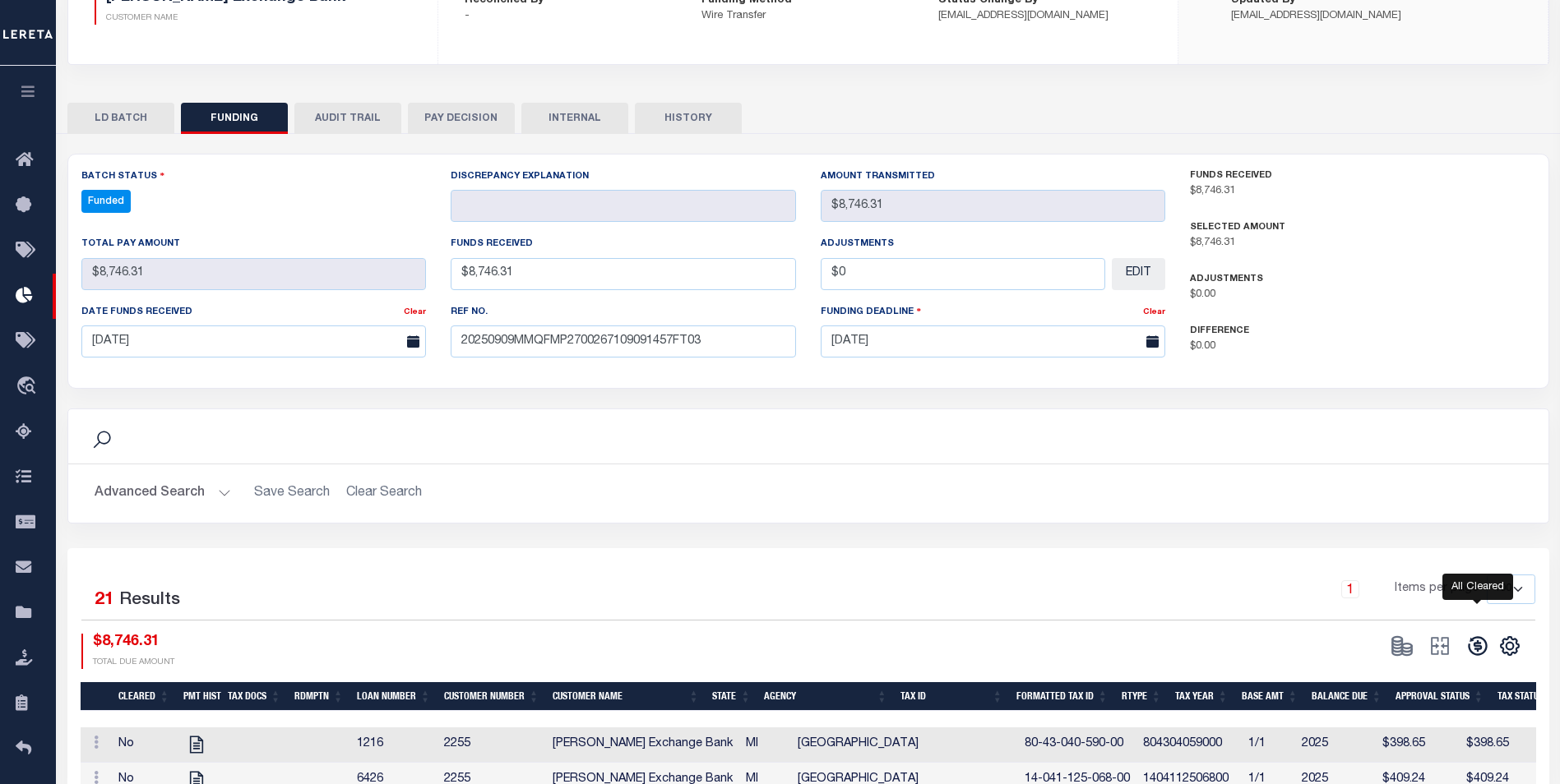
click at [1479, 648] on icon at bounding box center [1477, 647] width 19 height 19
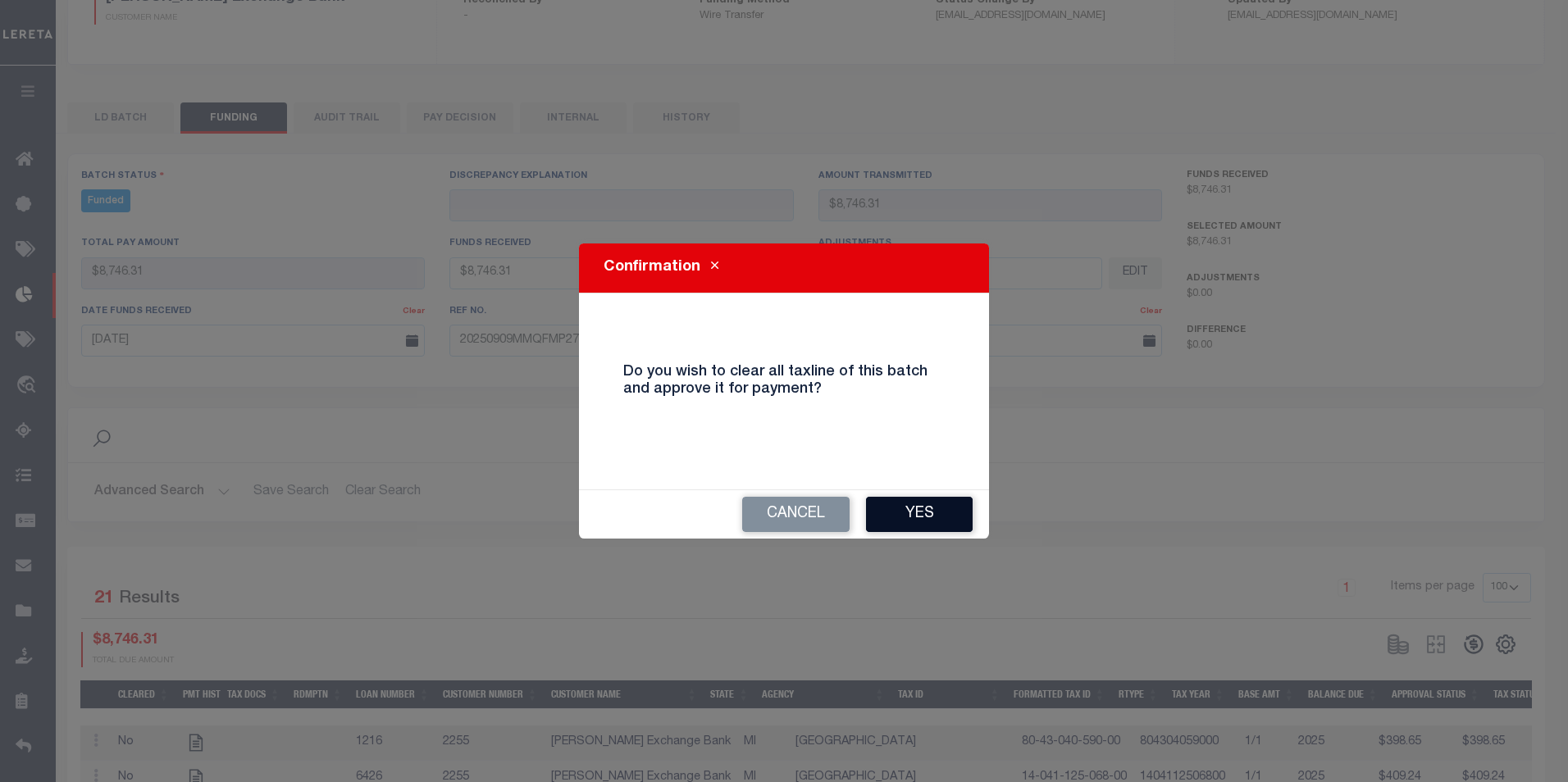
click at [913, 504] on button "Yes" at bounding box center [919, 515] width 106 height 35
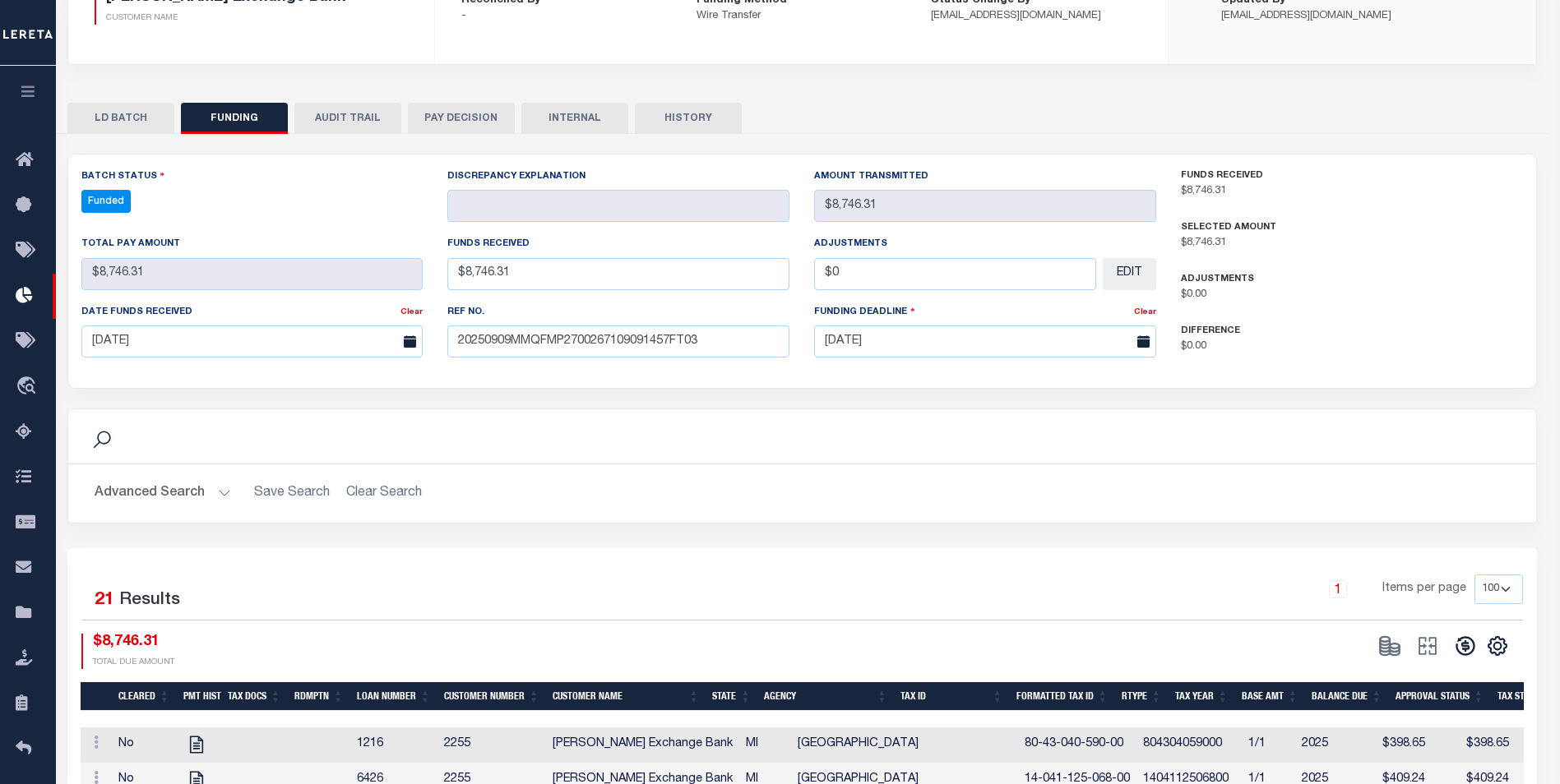
type input "$8,746.31"
type input "$0"
select select "100"
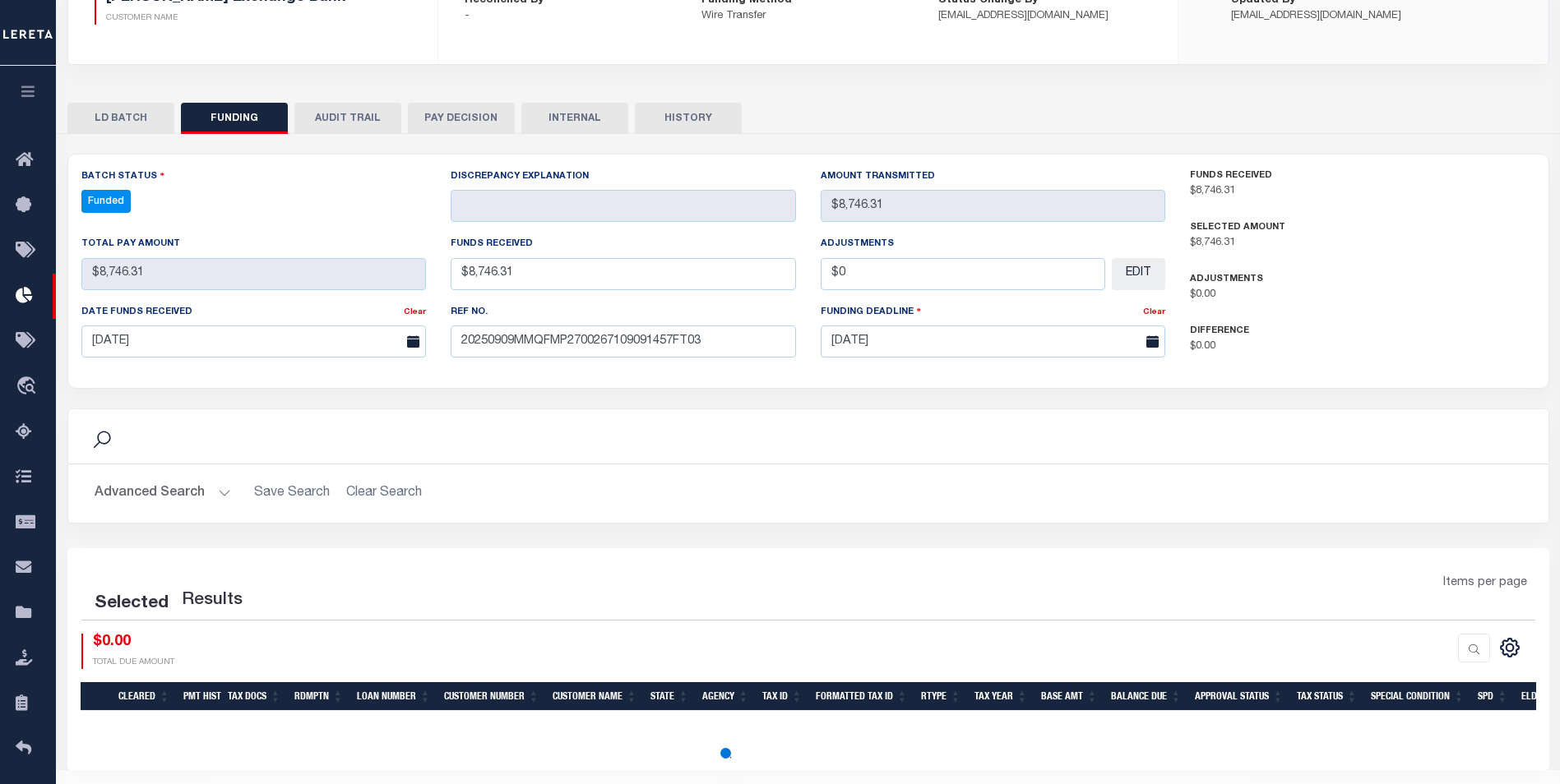
select select "100"
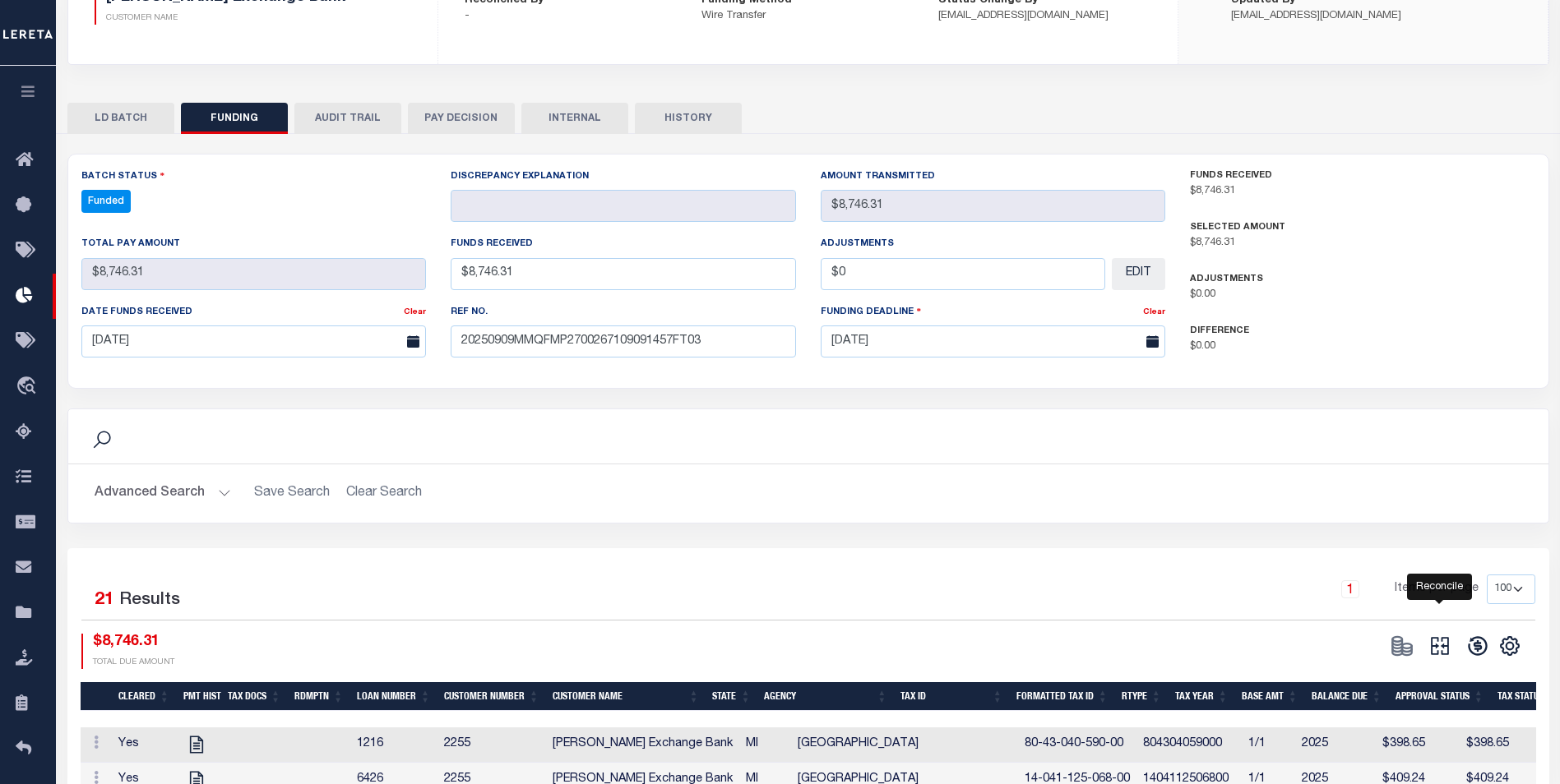
click at [1433, 650] on icon "" at bounding box center [1440, 647] width 23 height 23
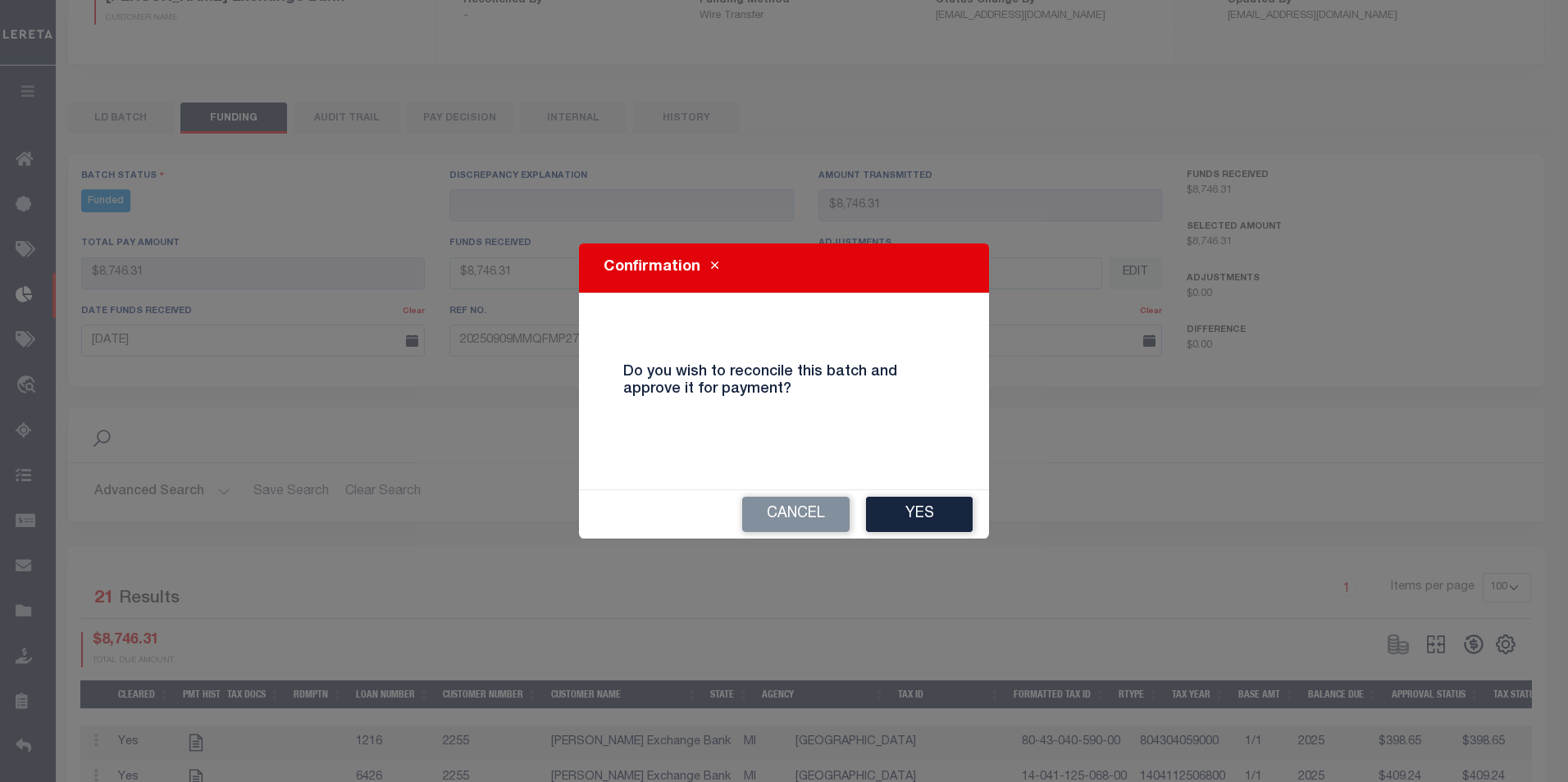
click at [949, 510] on button "Yes" at bounding box center [919, 515] width 106 height 35
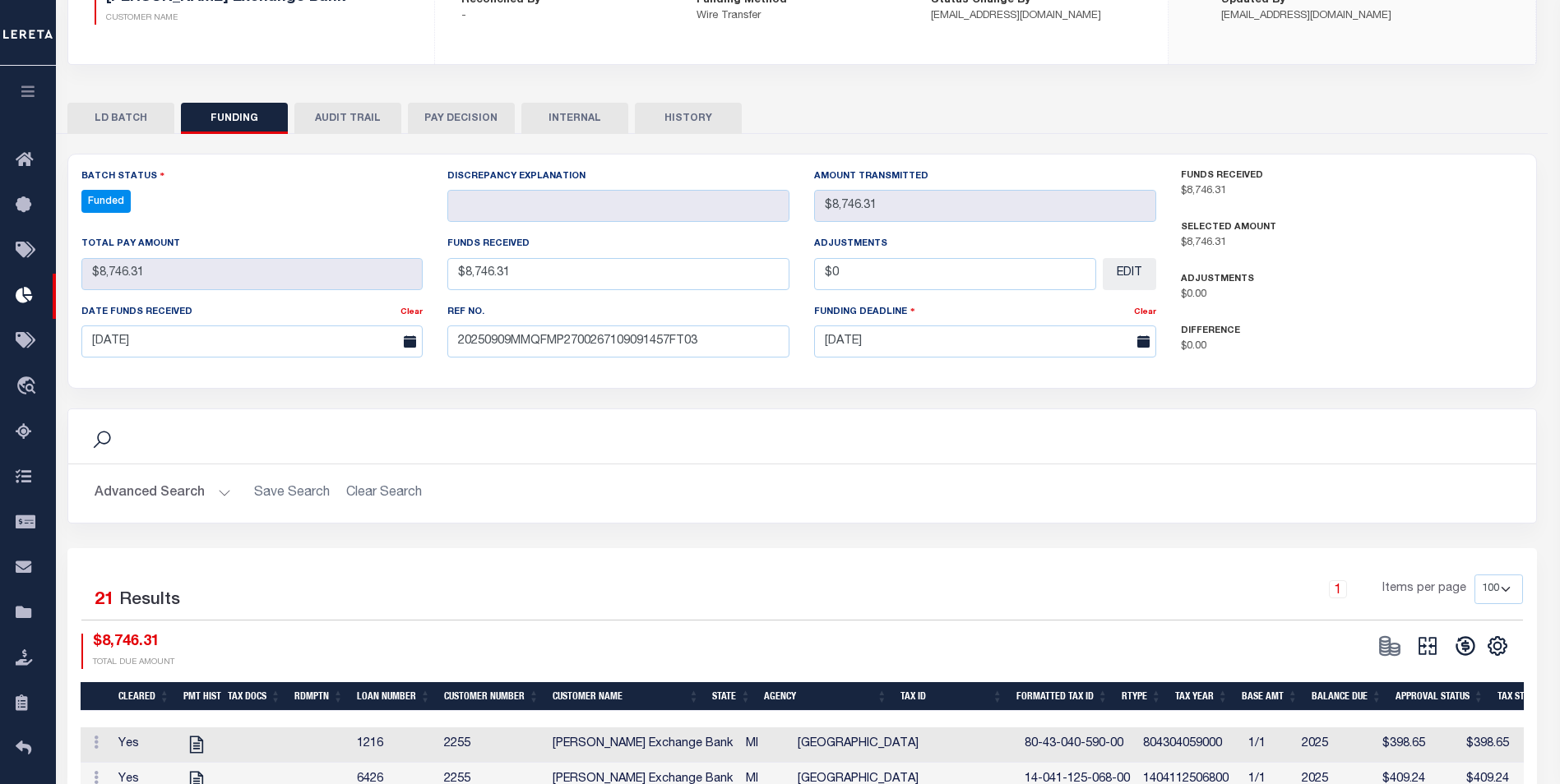
type input "$8,746.31"
type input "$0"
select select "100"
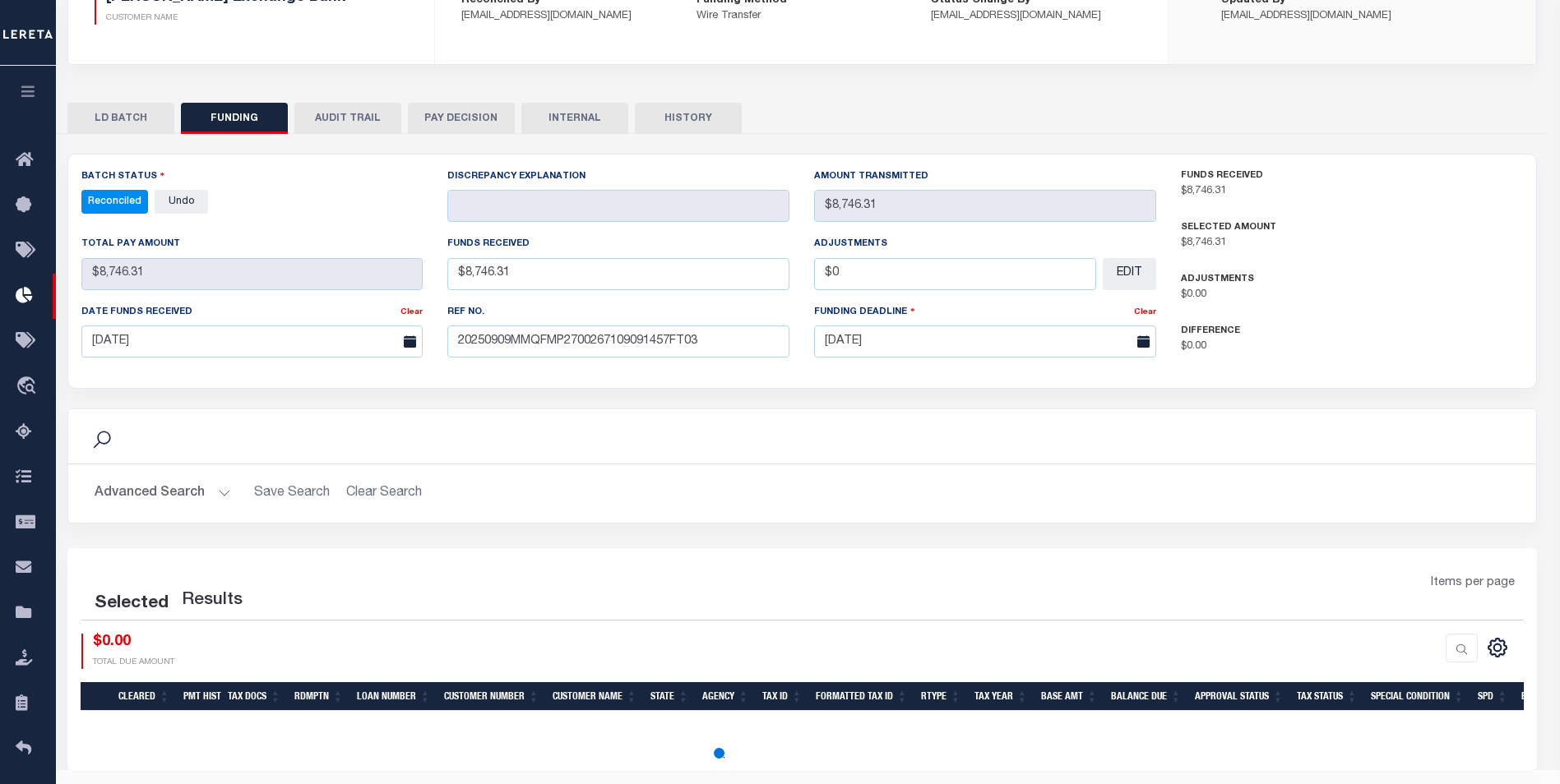
select select "100"
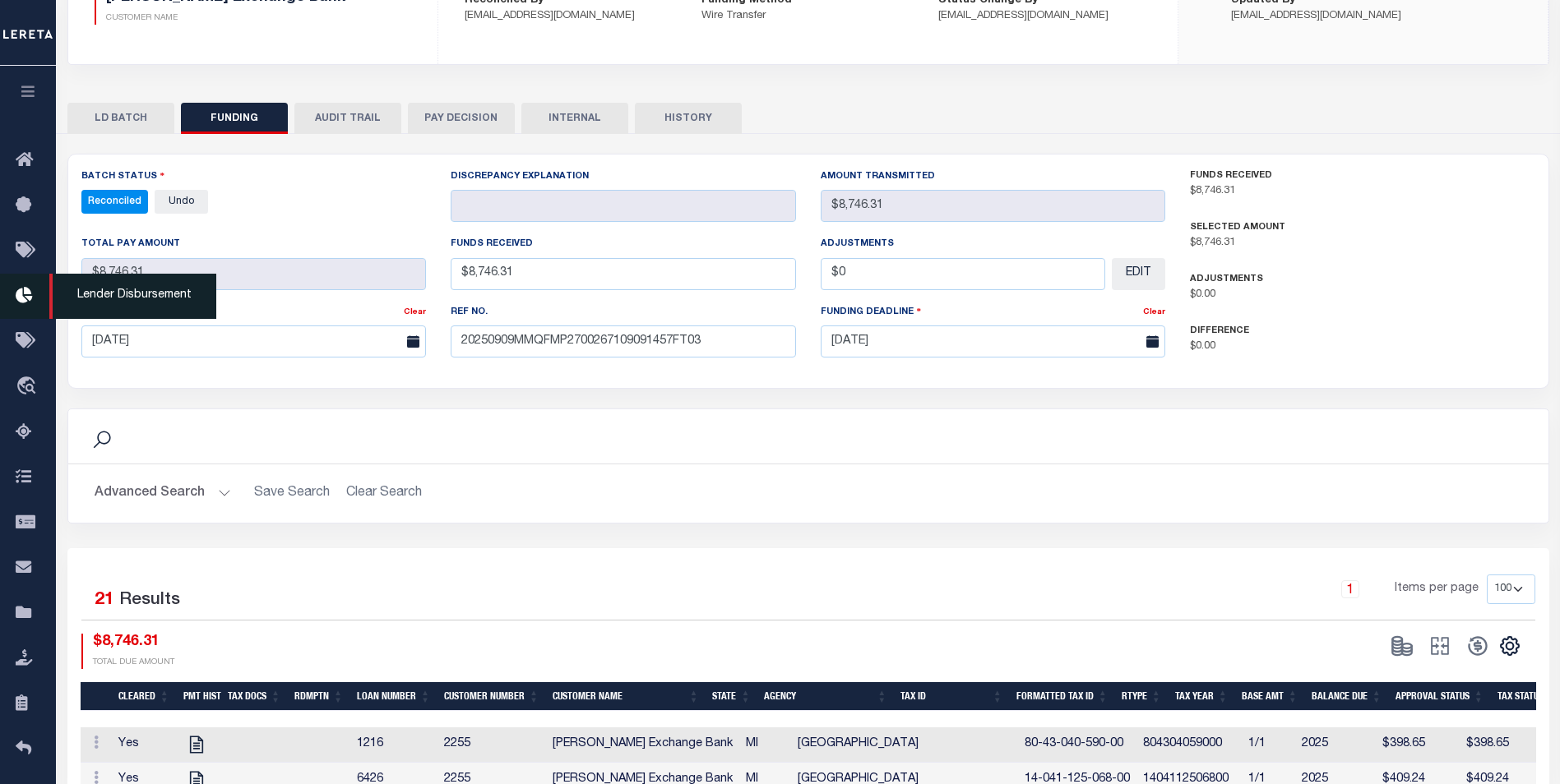
click at [28, 297] on icon at bounding box center [29, 296] width 27 height 21
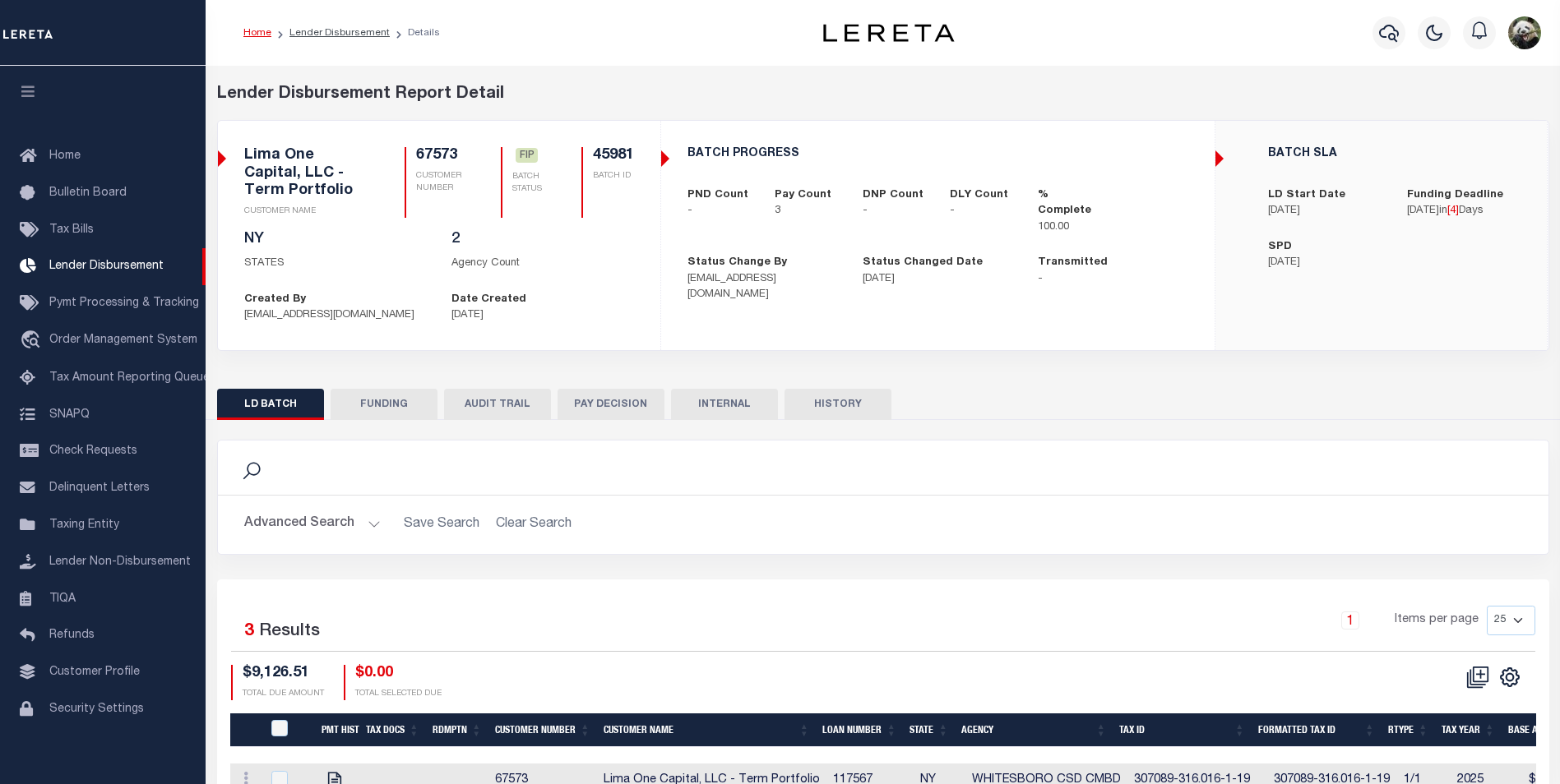
scroll to position [17, 0]
click at [367, 401] on button "FUNDING" at bounding box center [384, 404] width 107 height 32
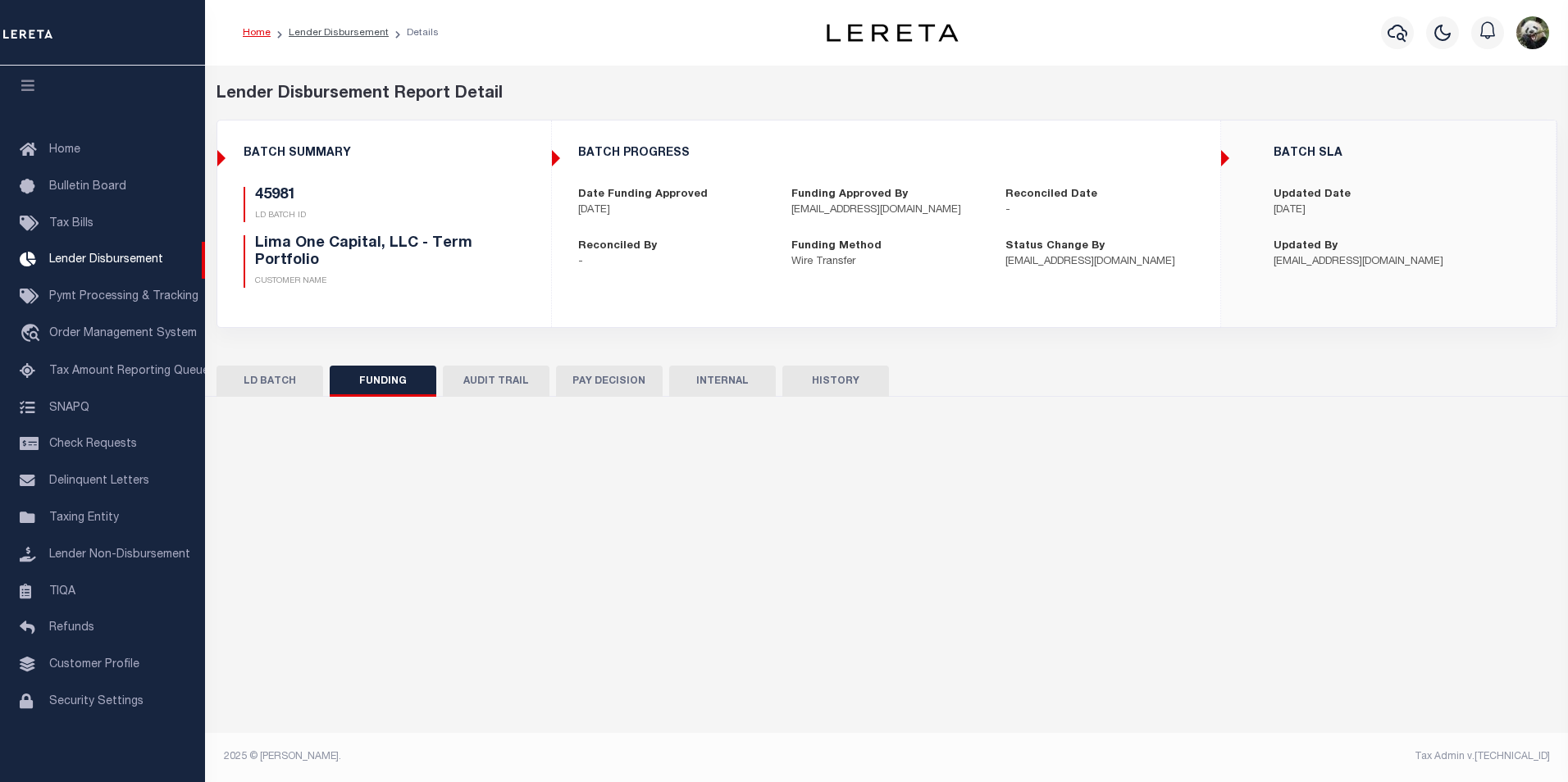
type input "$9,126.51"
type input "$0"
type input "[DATE]"
select select "100"
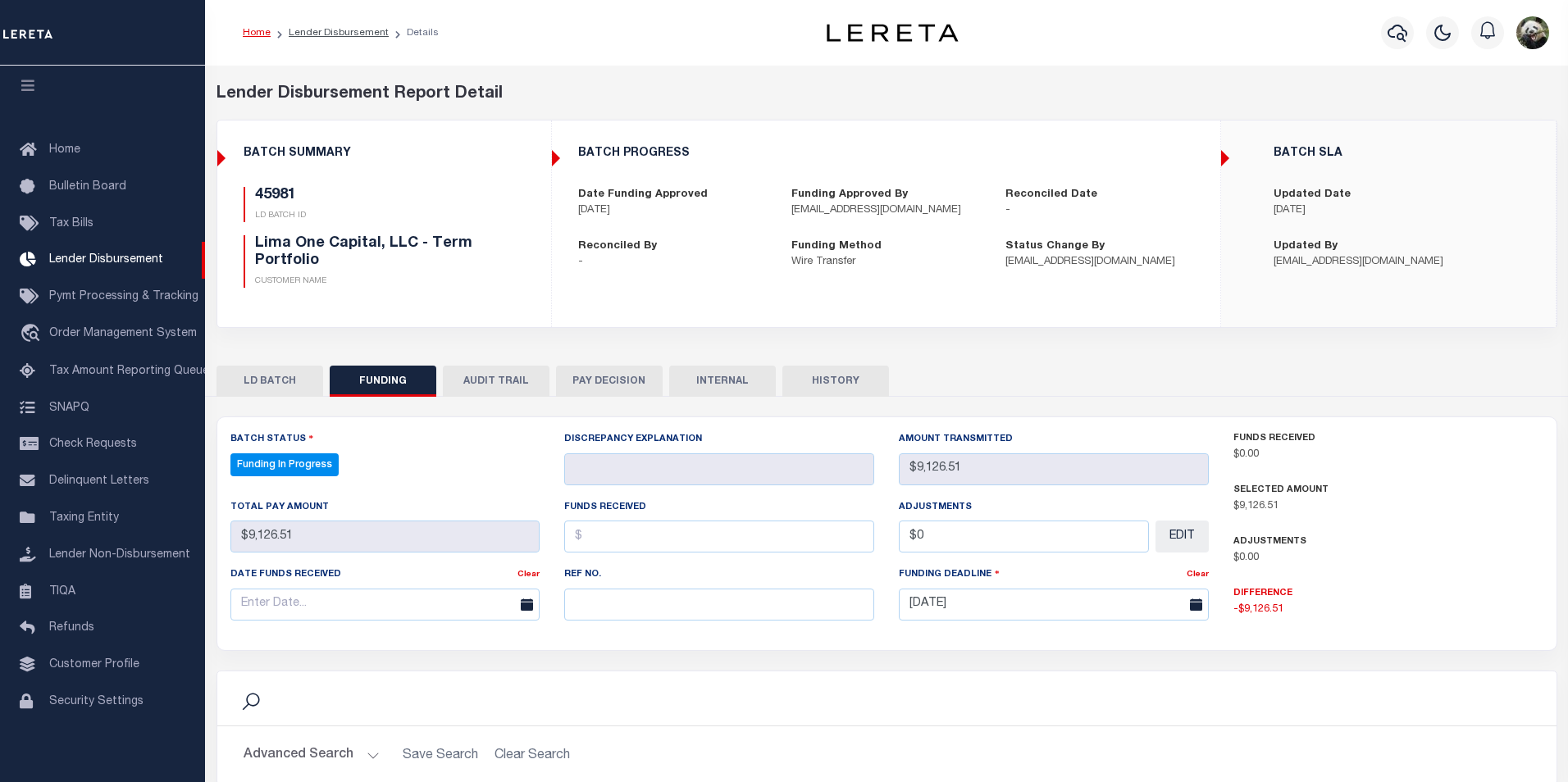
select select "100"
click at [633, 599] on input "text" at bounding box center [715, 604] width 306 height 32
paste input "20250909MMQFMP2700281009091532FT03"
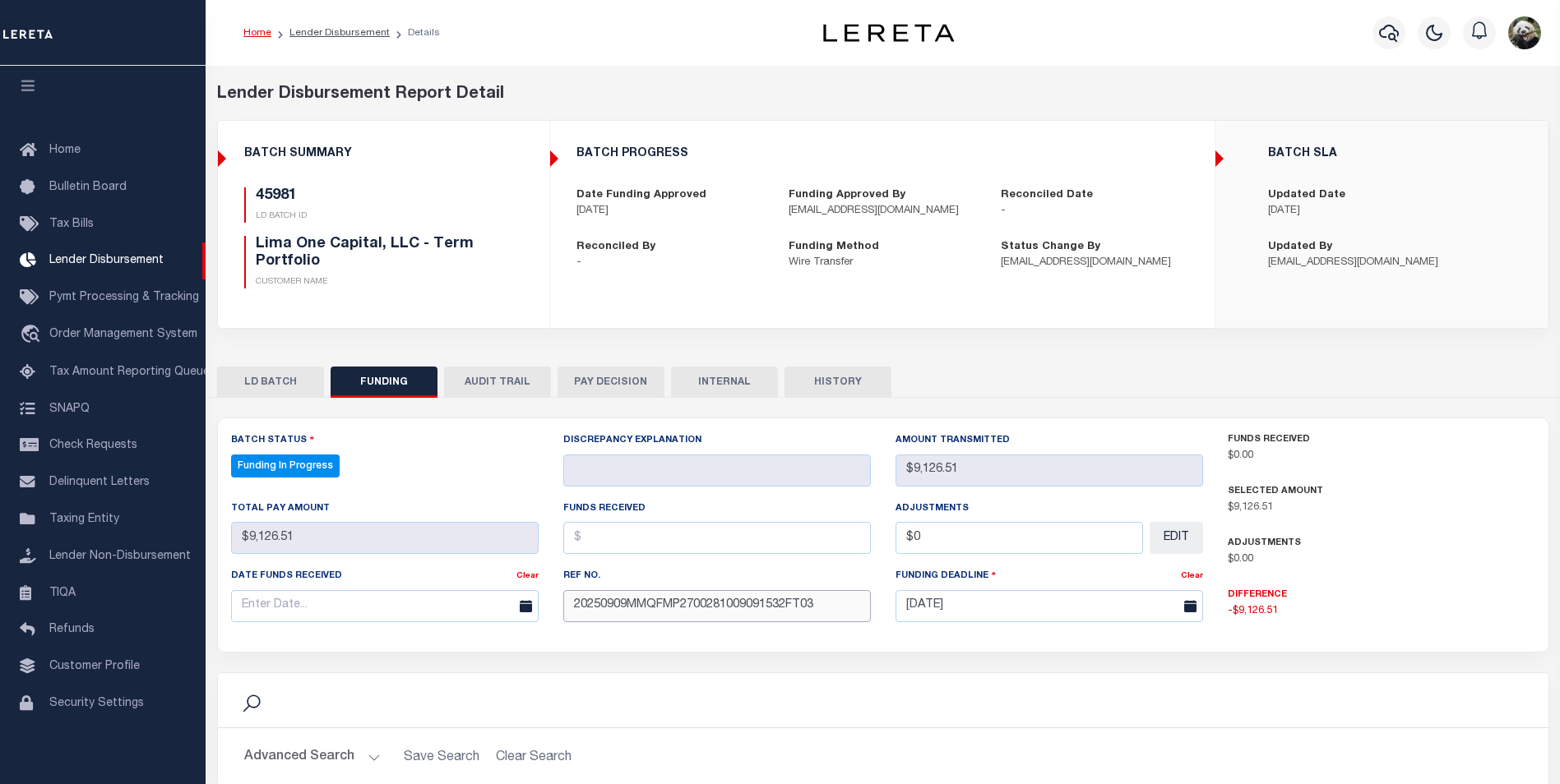
type input "20250909MMQFMP2700281009091532FT03"
click at [387, 601] on input "text" at bounding box center [385, 606] width 307 height 32
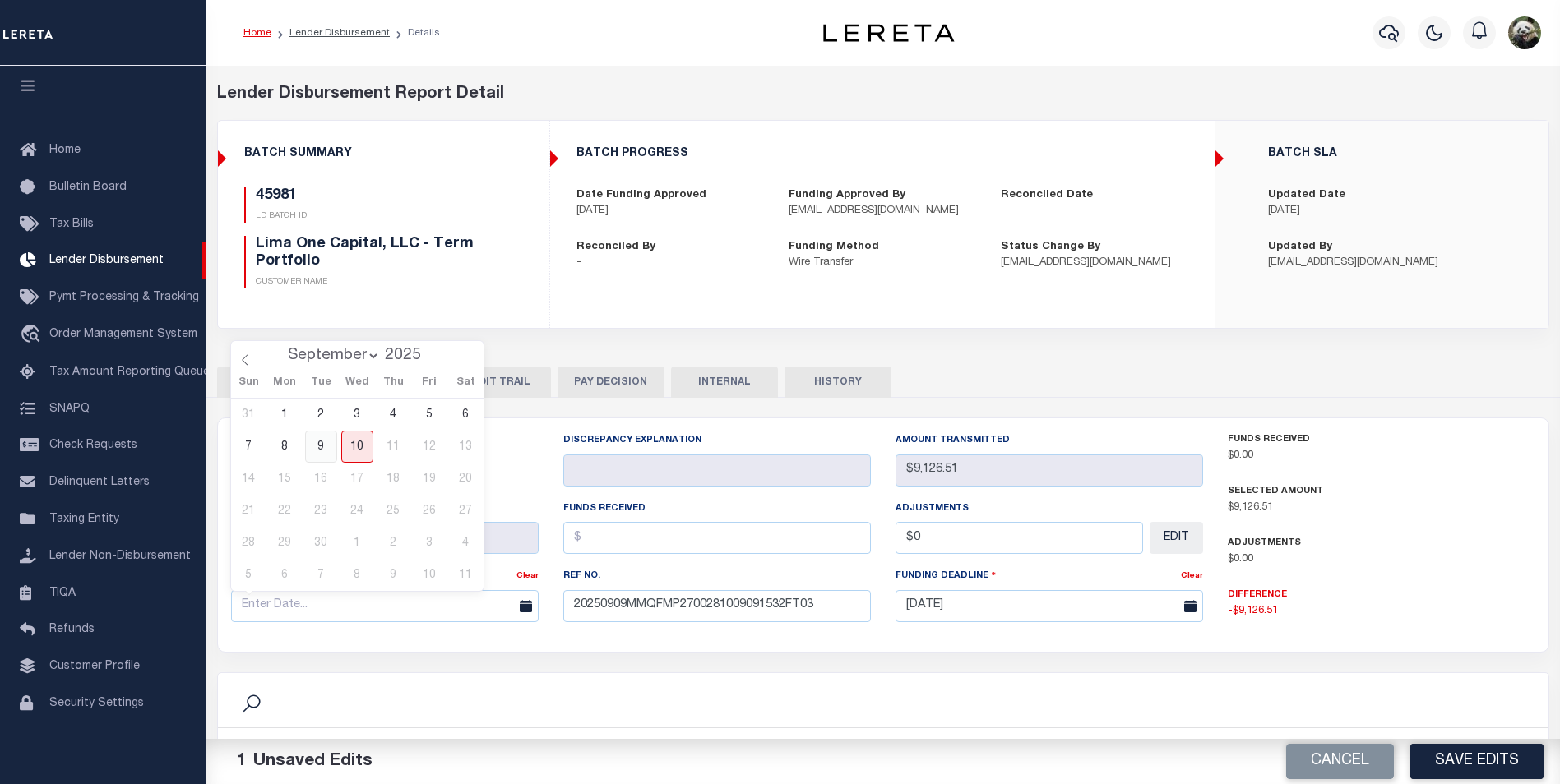
click at [317, 441] on span "9" at bounding box center [320, 447] width 32 height 32
type input "[DATE]"
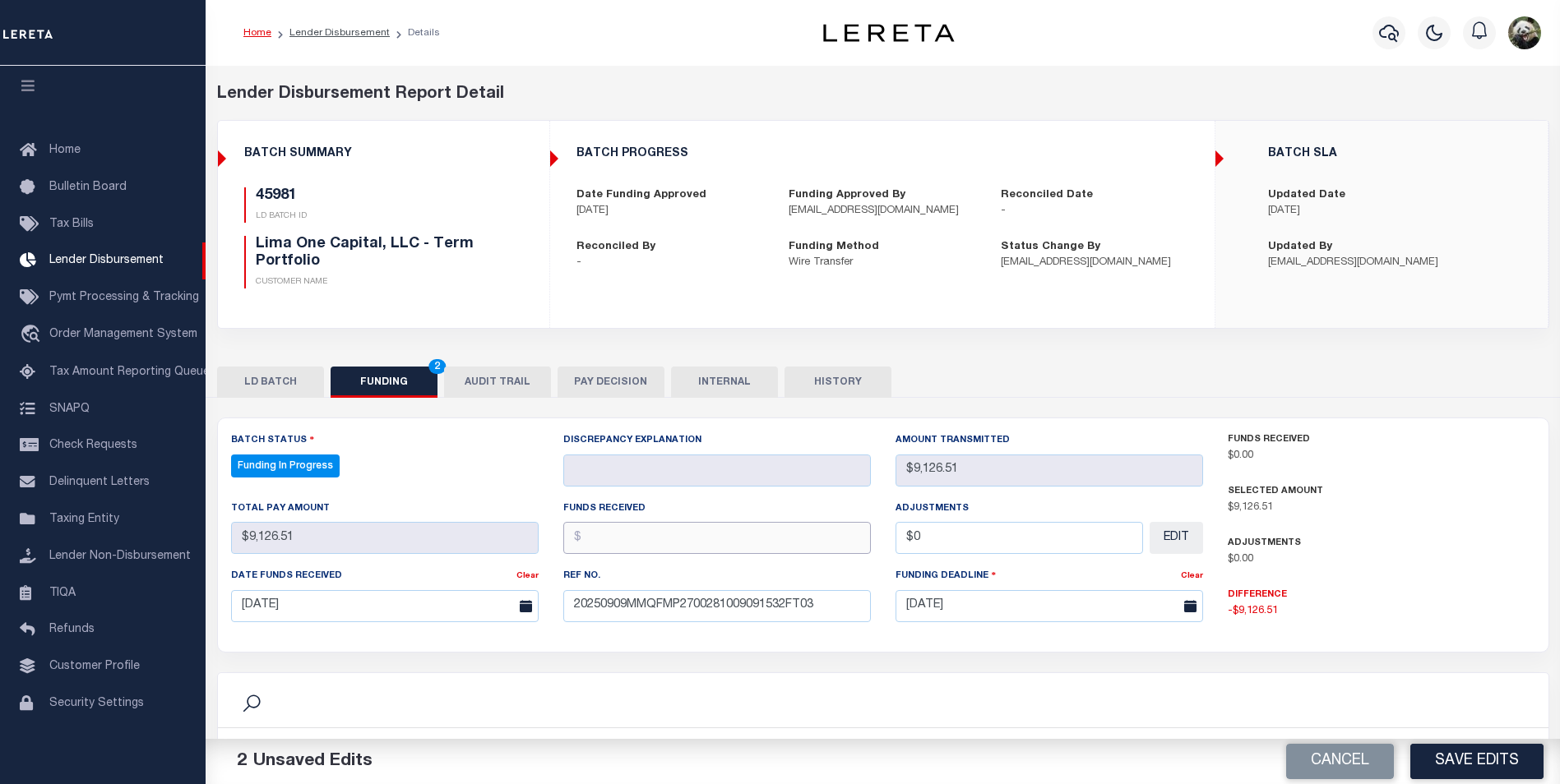
click at [618, 547] on input "text" at bounding box center [717, 538] width 307 height 32
type input "$9,126.51"
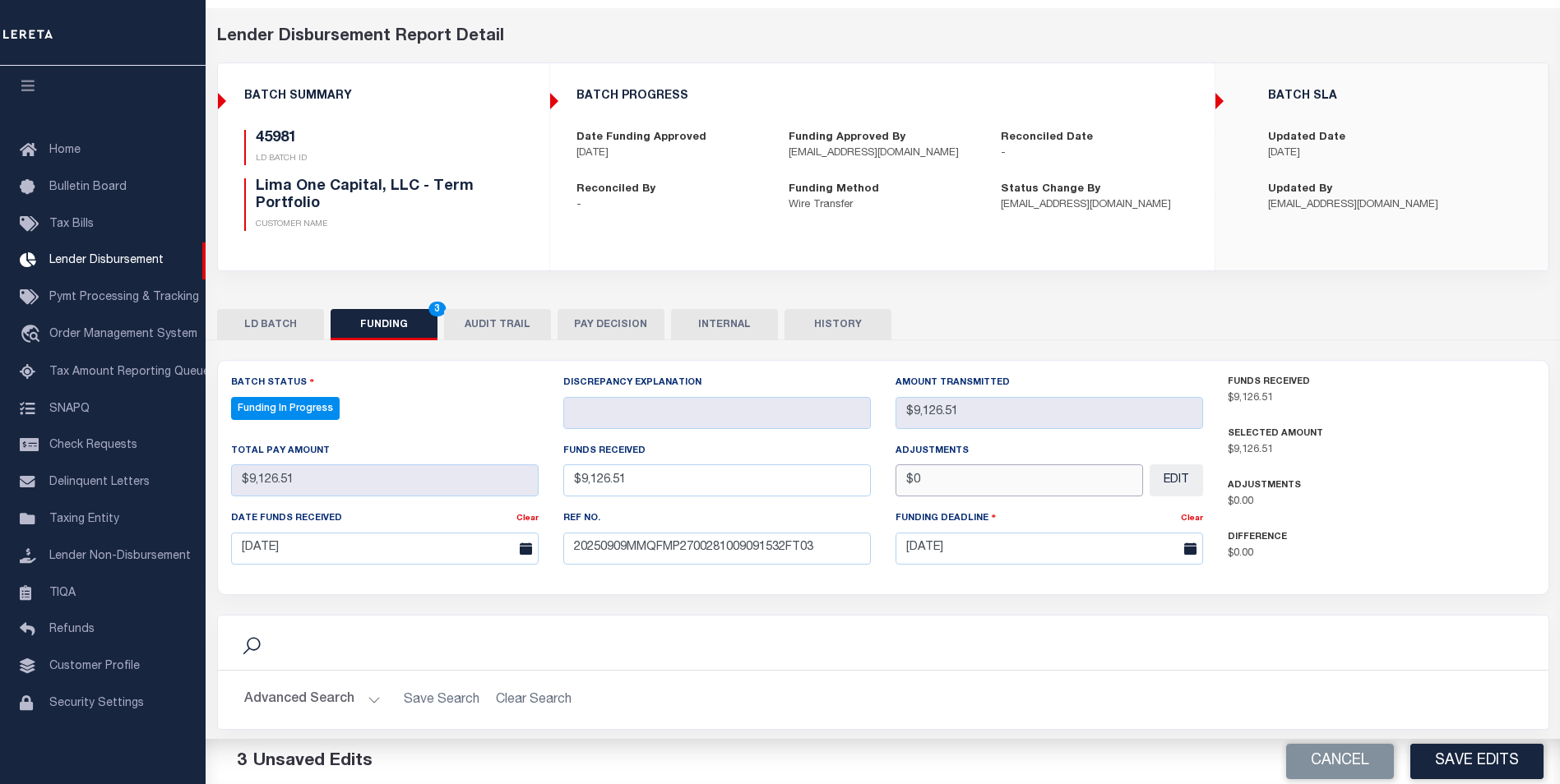
scroll to position [246, 0]
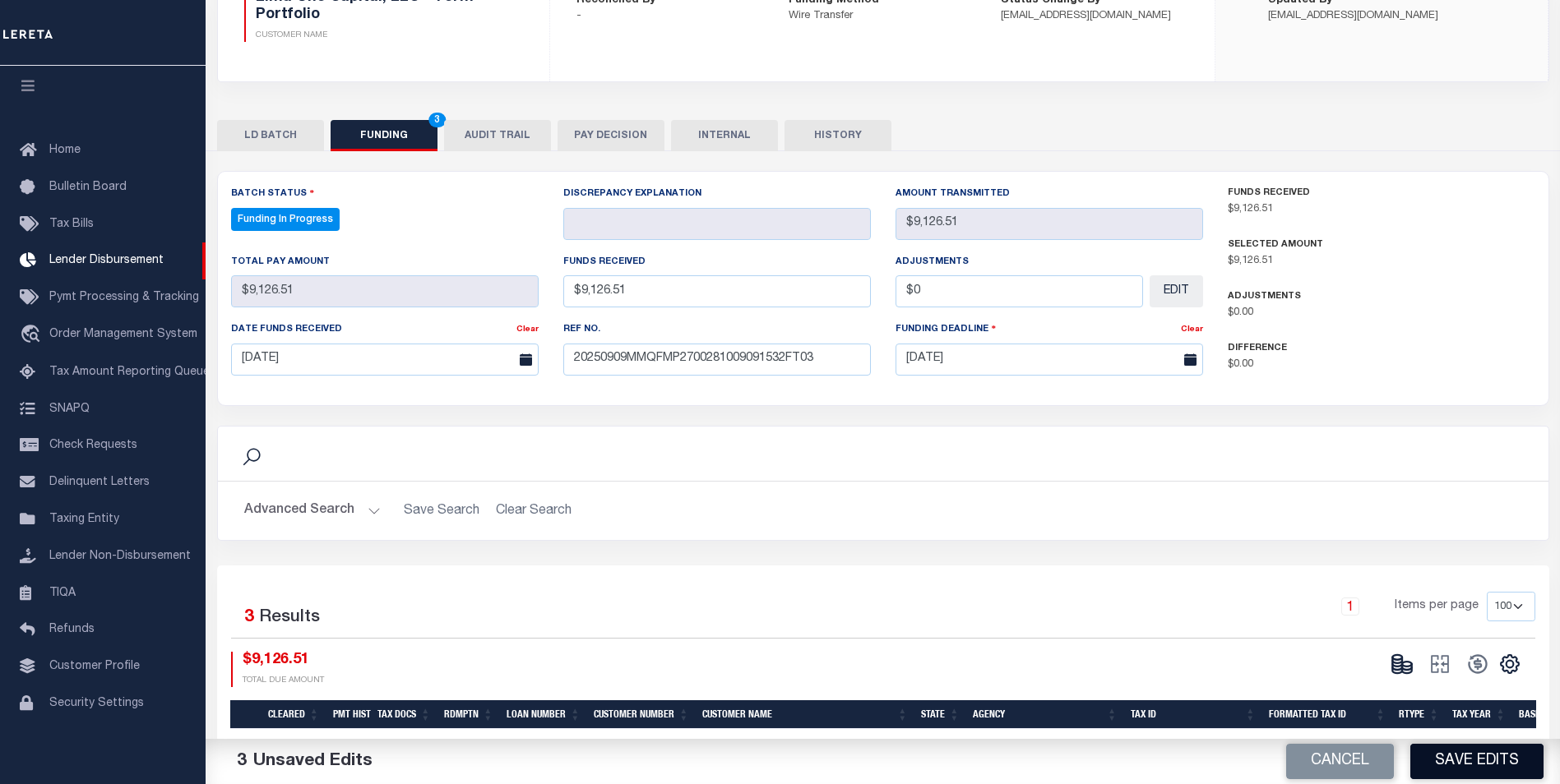
type input "$0.00"
click at [1477, 761] on button "Save Edits" at bounding box center [1477, 762] width 133 height 35
type input "$9,126.51"
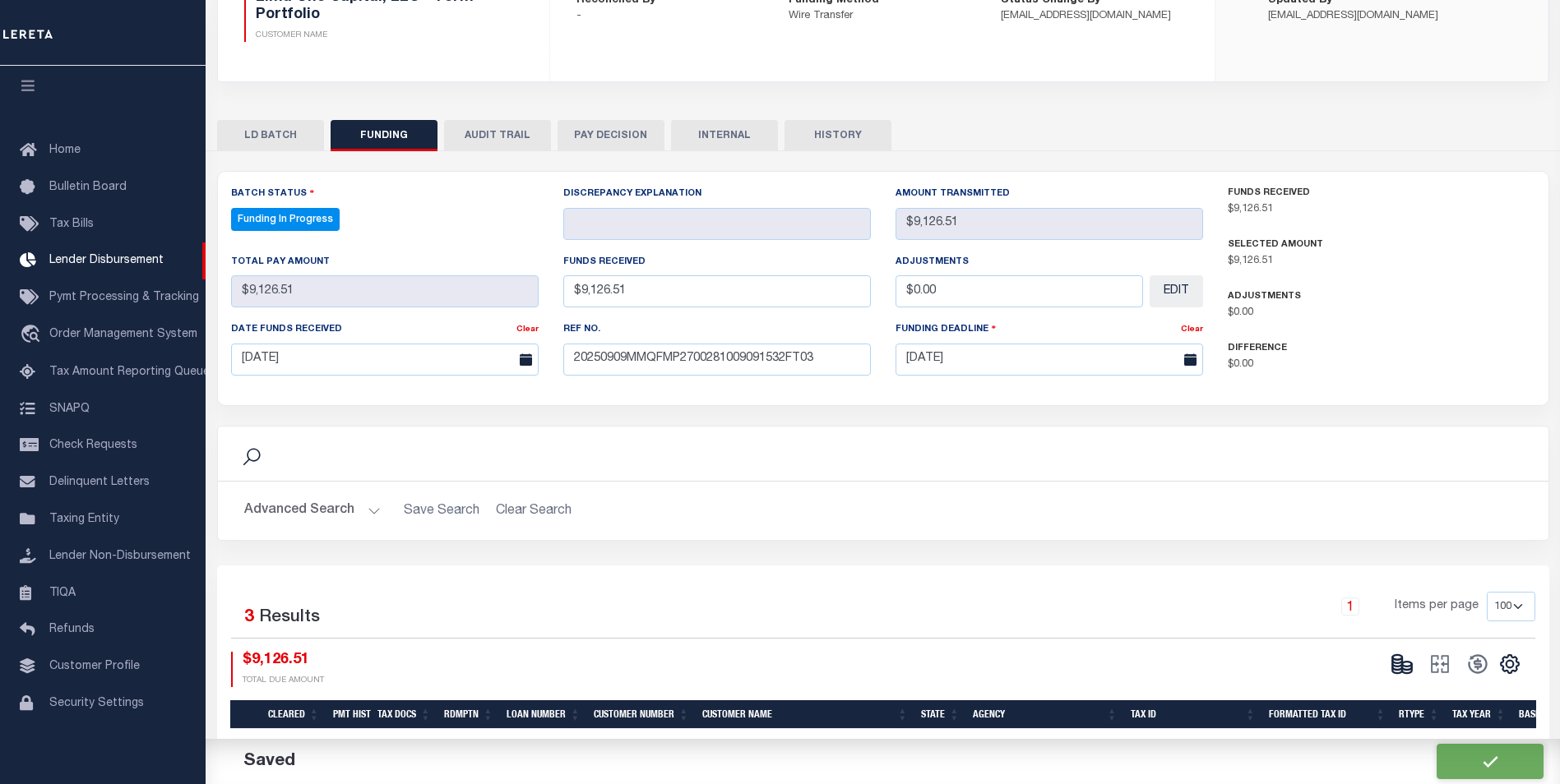
type input "$0"
select select "100"
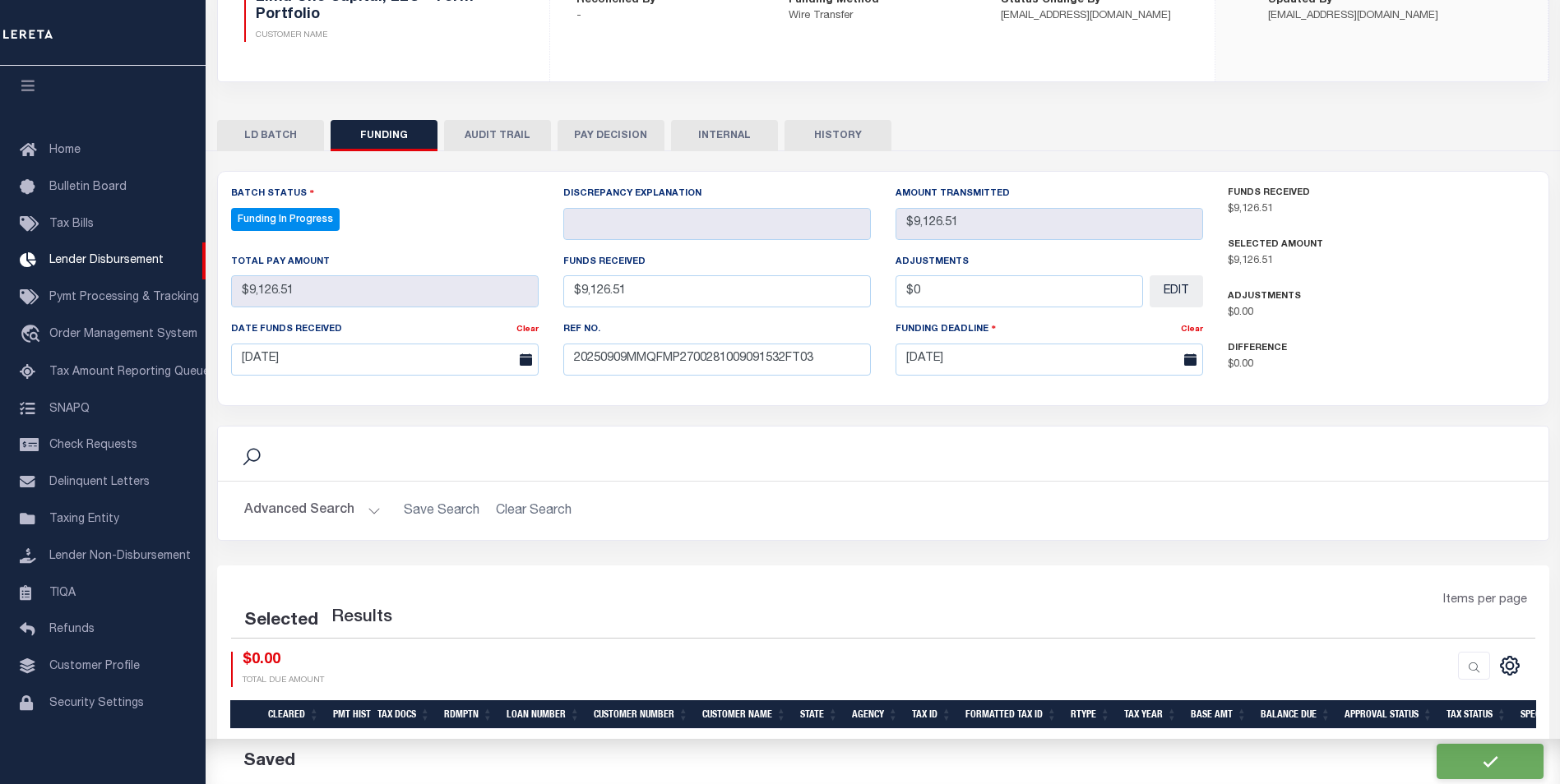
select select "100"
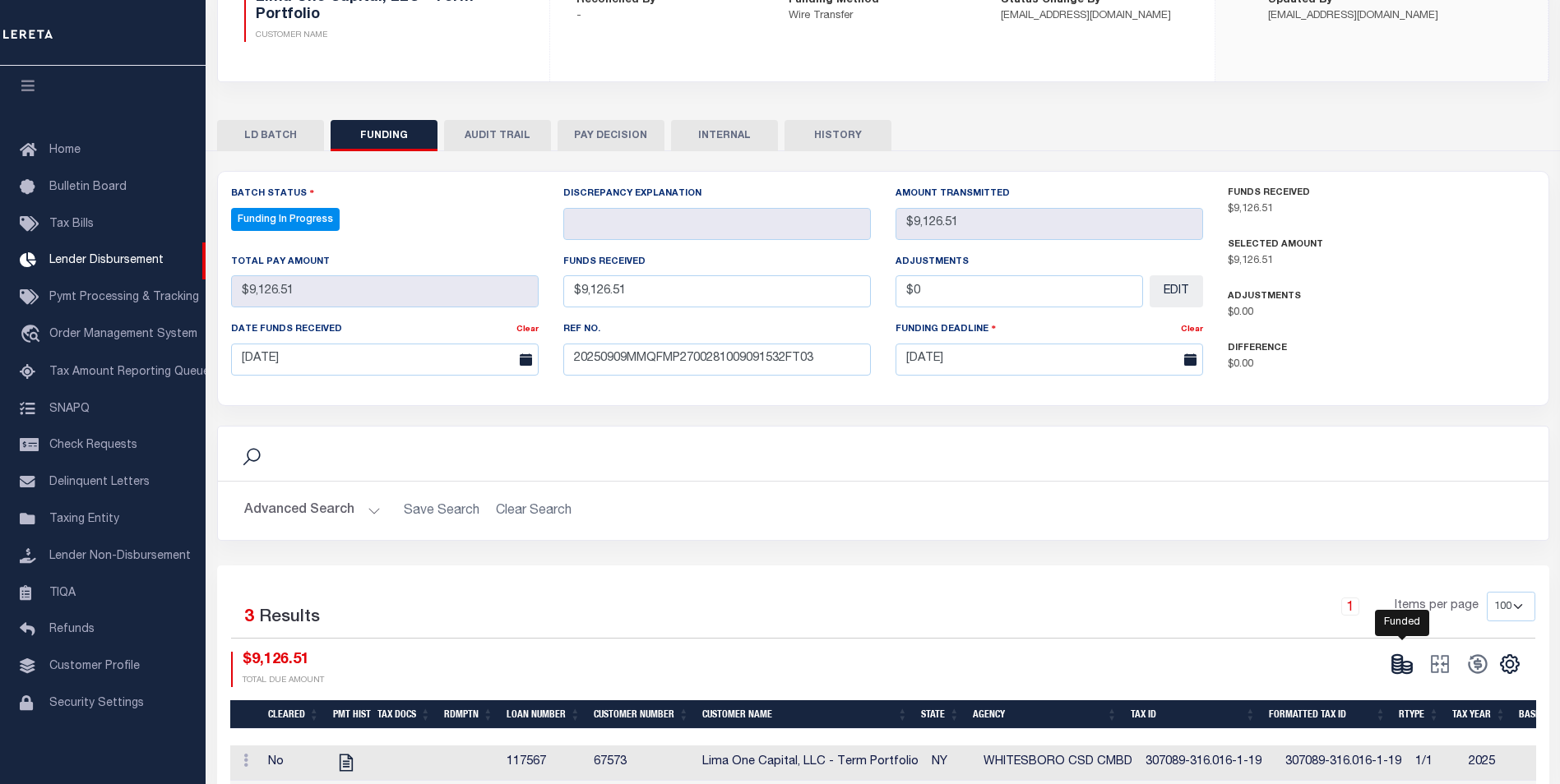
click at [1402, 663] on icon at bounding box center [1397, 663] width 10 height 6
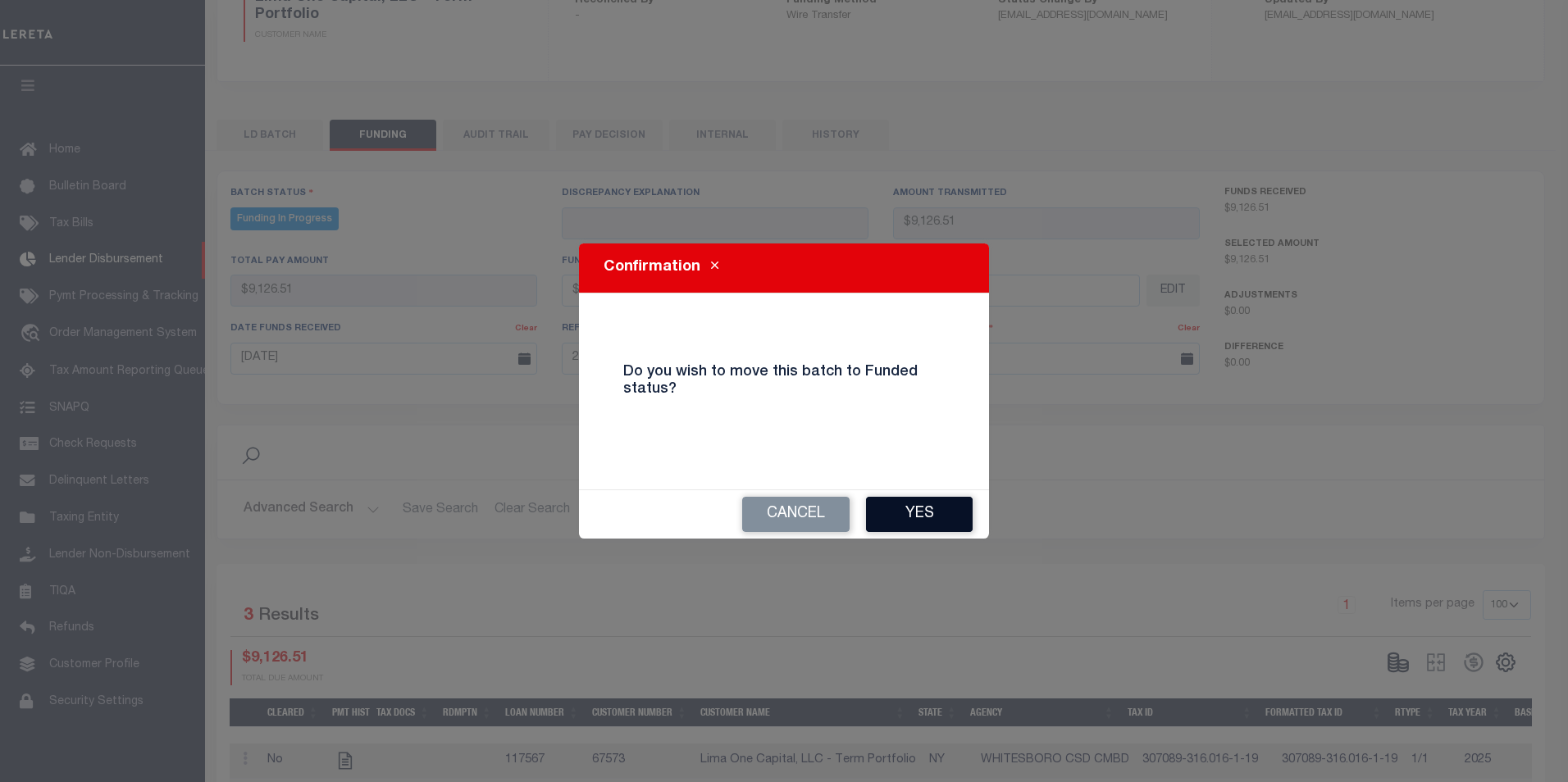
click at [941, 514] on button "Yes" at bounding box center [919, 515] width 106 height 35
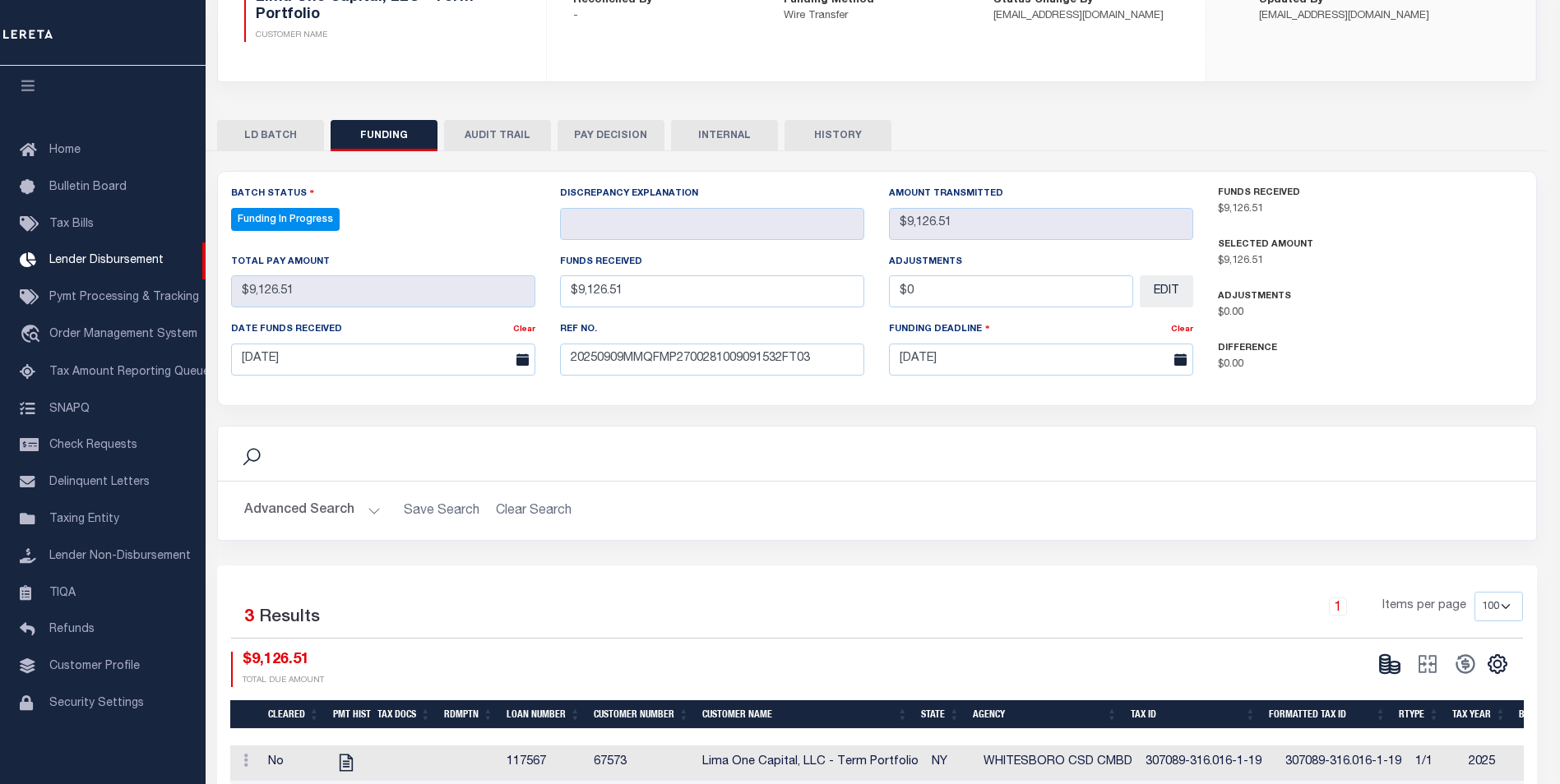
type input "$9,126.51"
type input "$0"
select select "100"
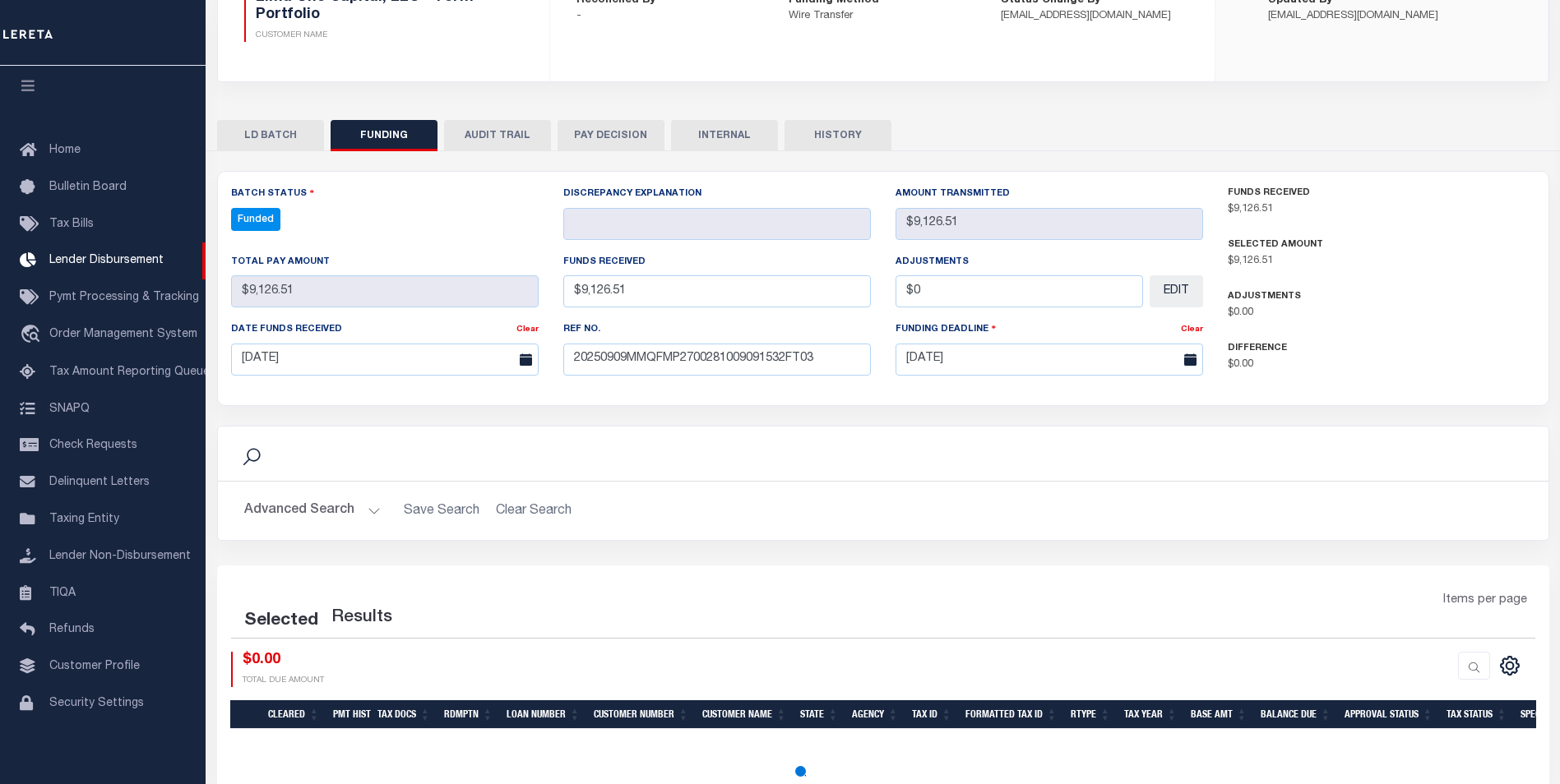
select select "100"
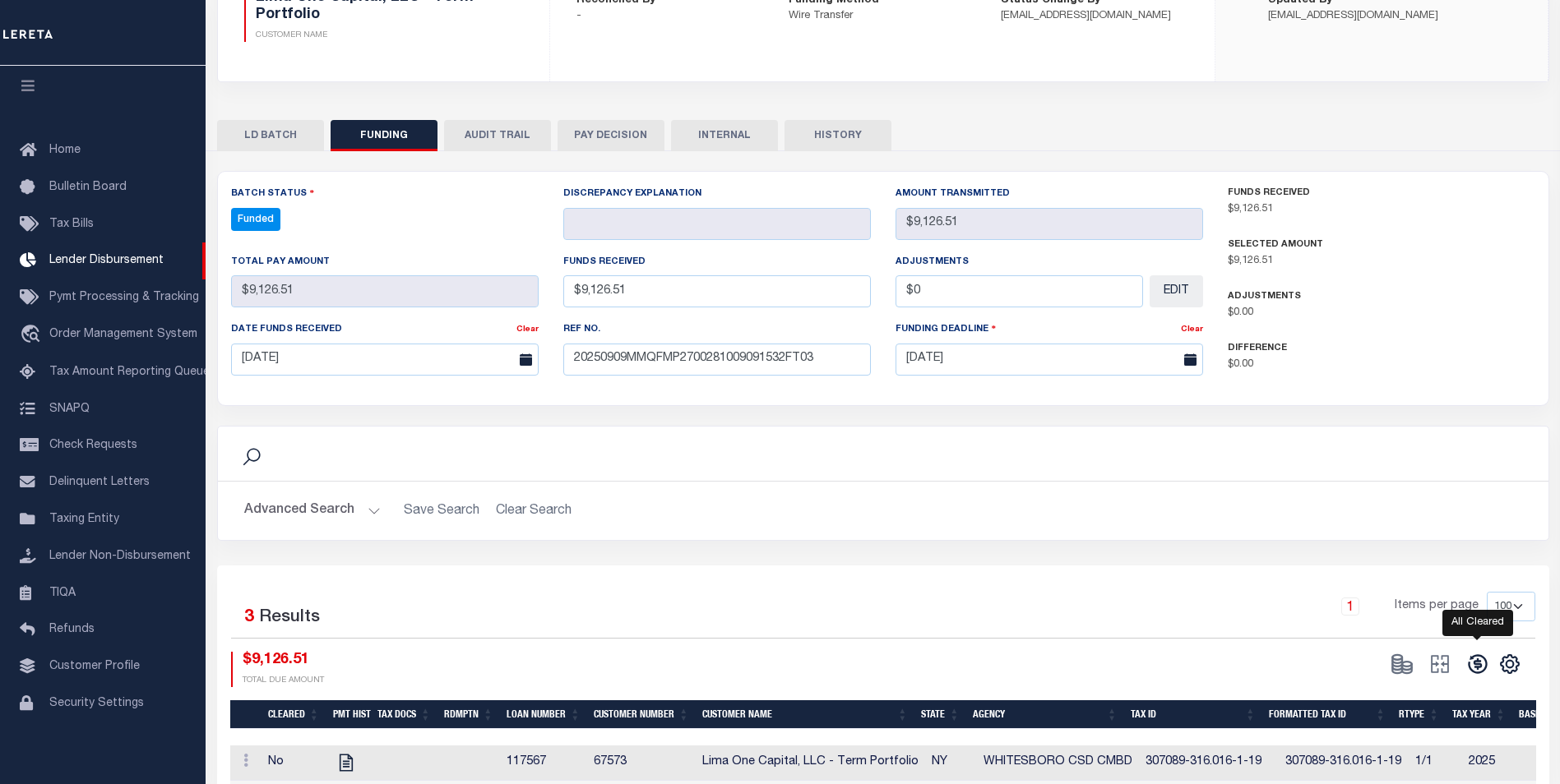
click at [1477, 673] on icon at bounding box center [1477, 663] width 19 height 19
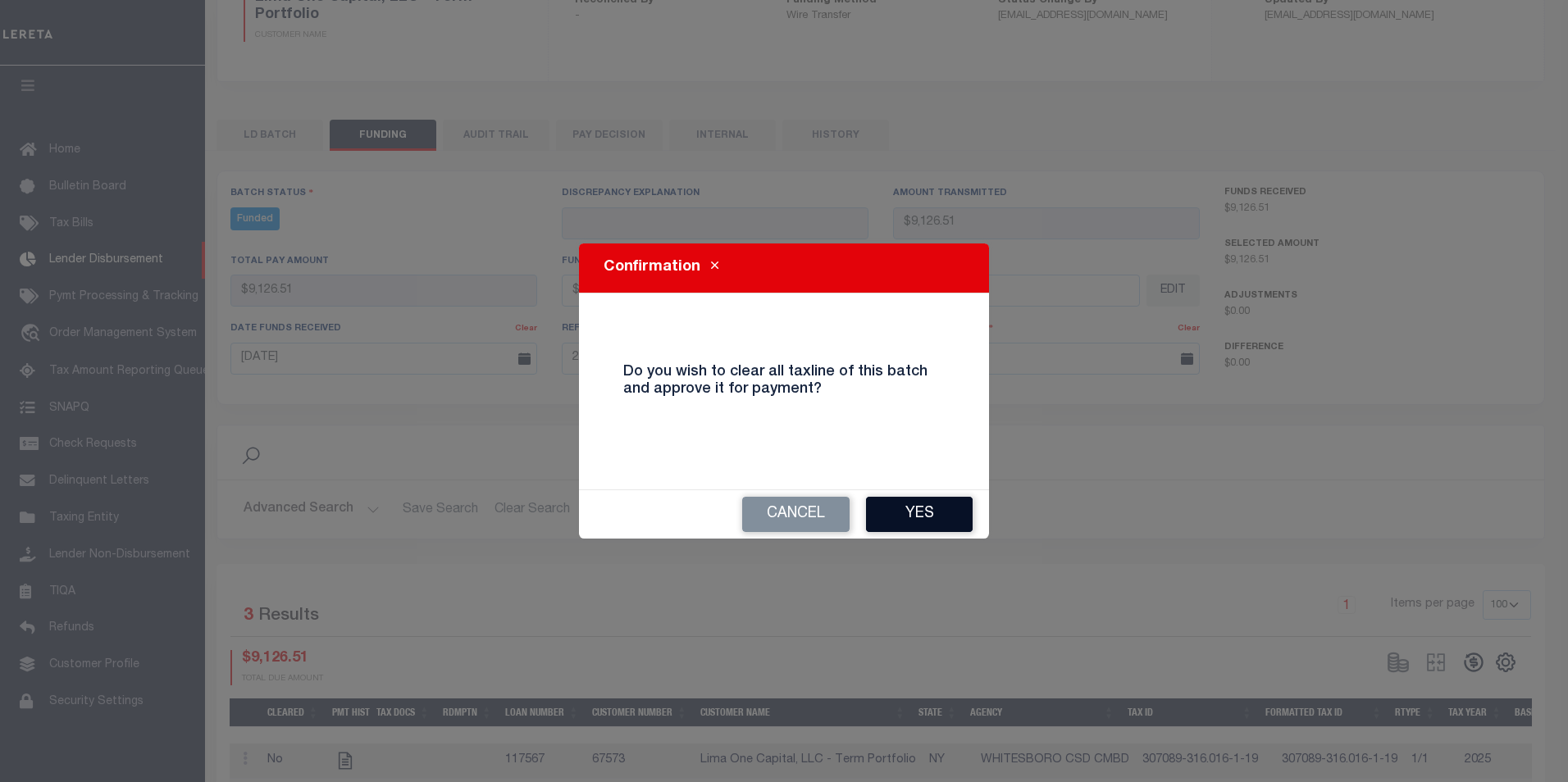
click at [934, 499] on button "Yes" at bounding box center [919, 515] width 106 height 35
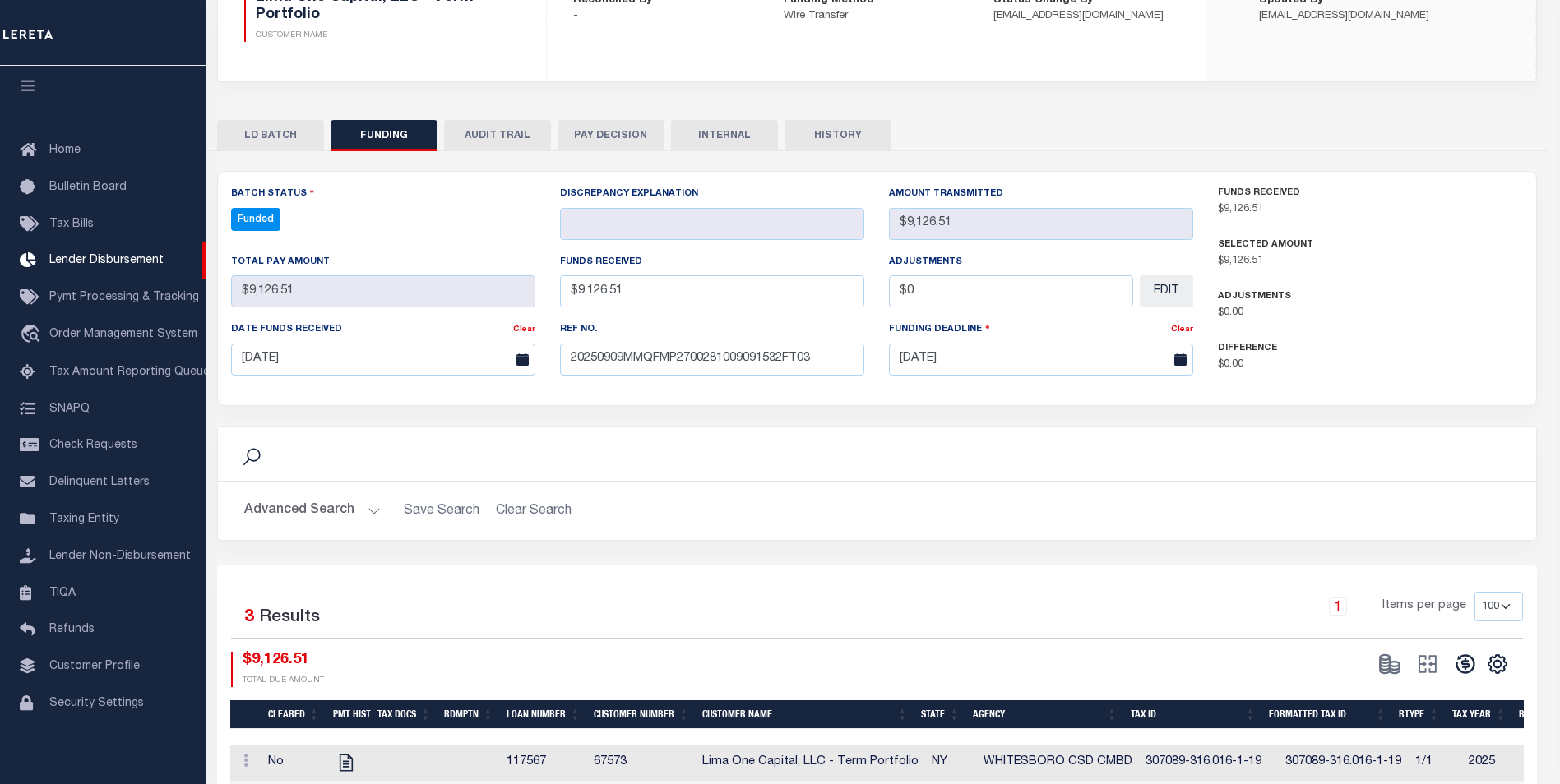
type input "$9,126.51"
type input "$0"
select select "100"
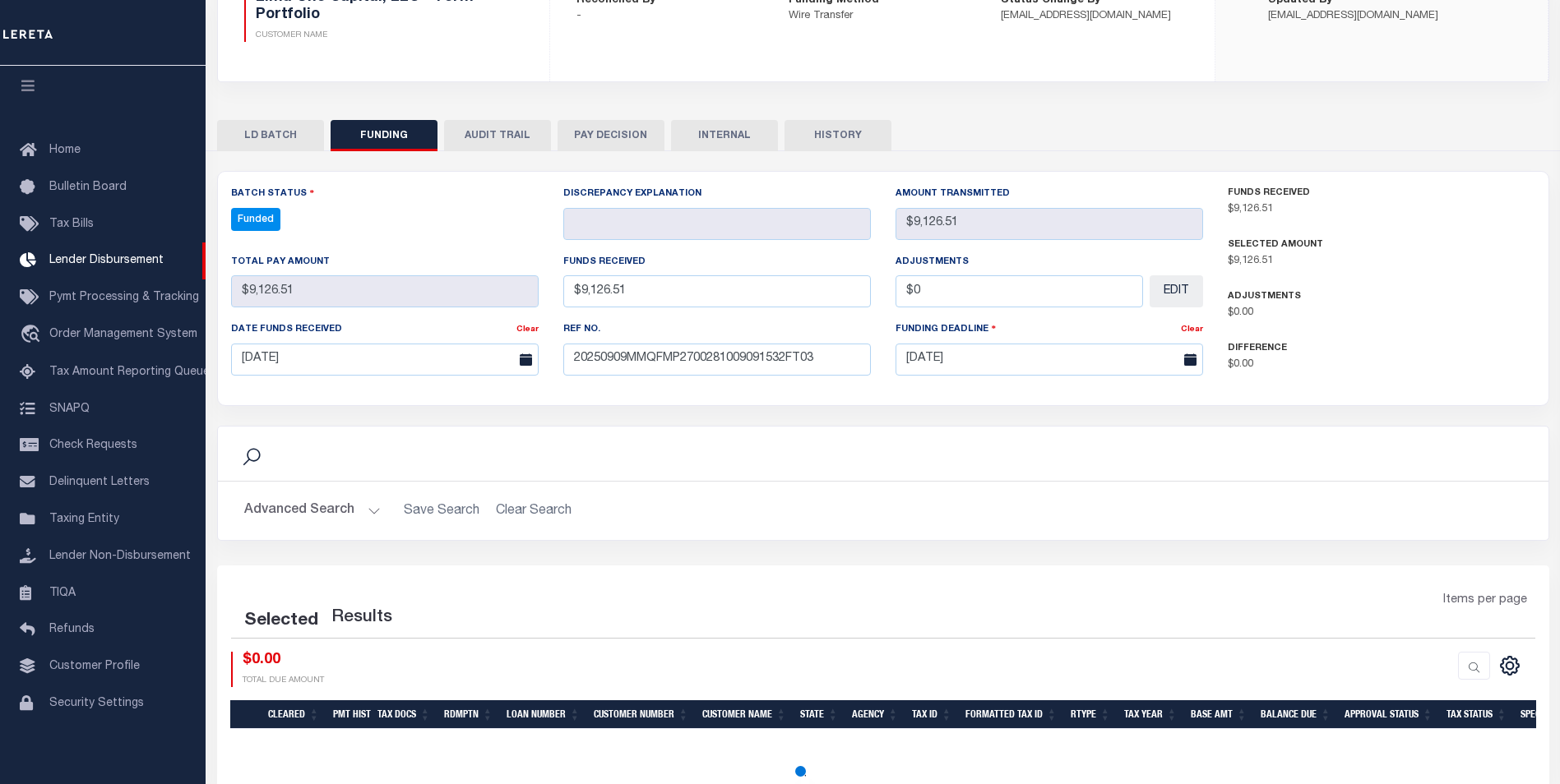
select select "100"
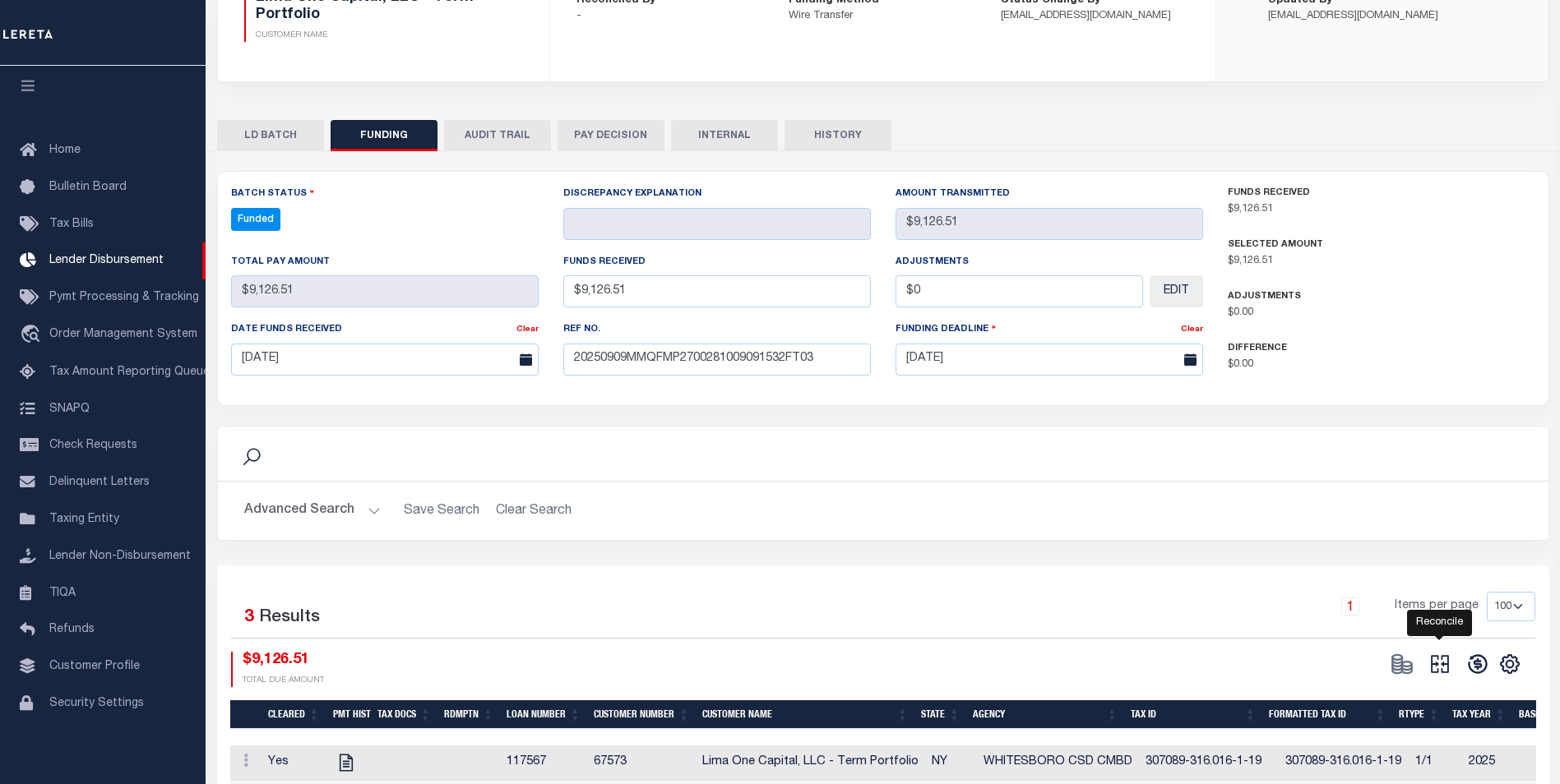
click at [1446, 667] on icon at bounding box center [1440, 664] width 23 height 23
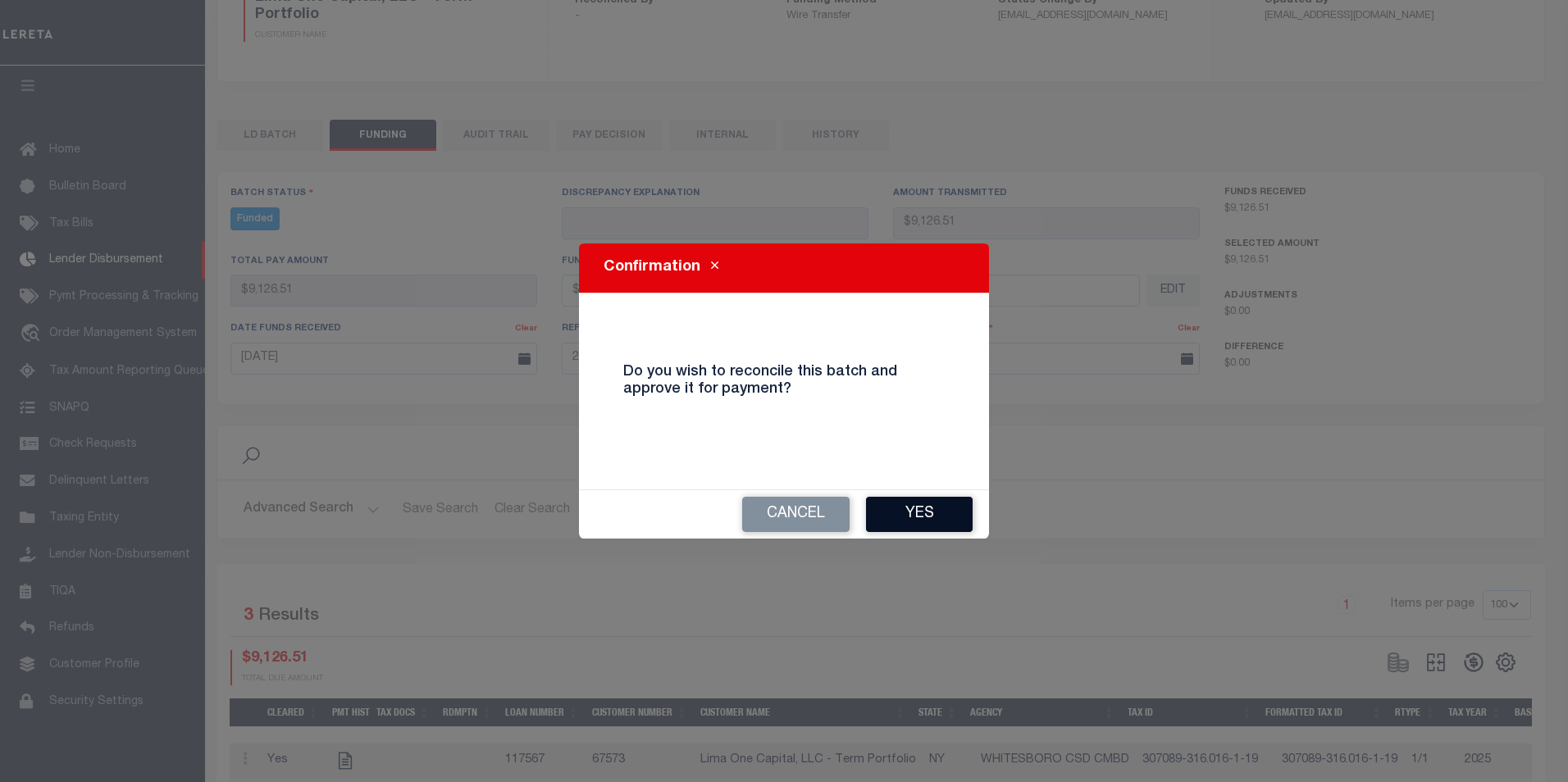
click at [963, 525] on button "Yes" at bounding box center [919, 515] width 106 height 35
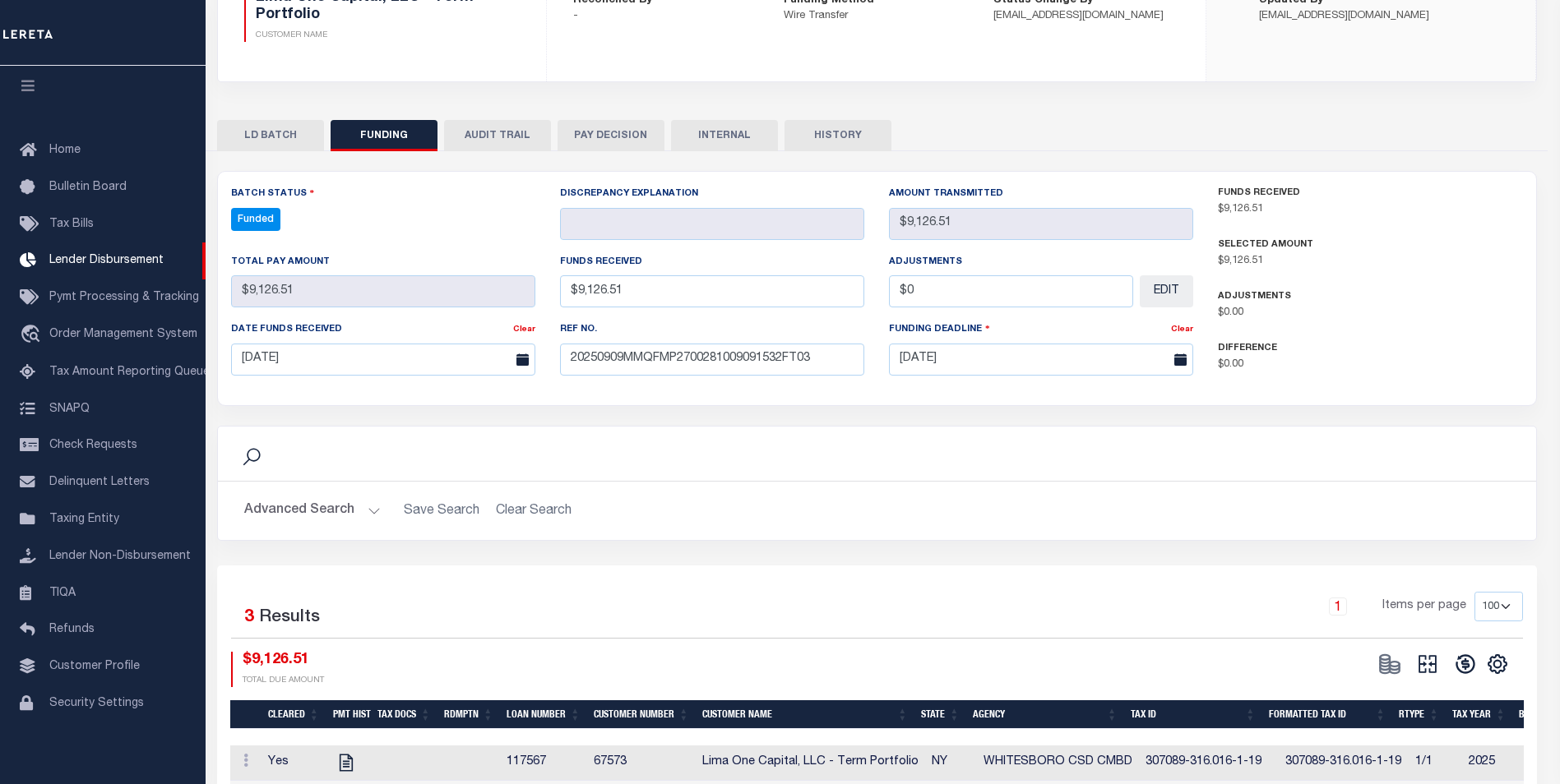
type input "$9,126.51"
type input "$0"
select select "100"
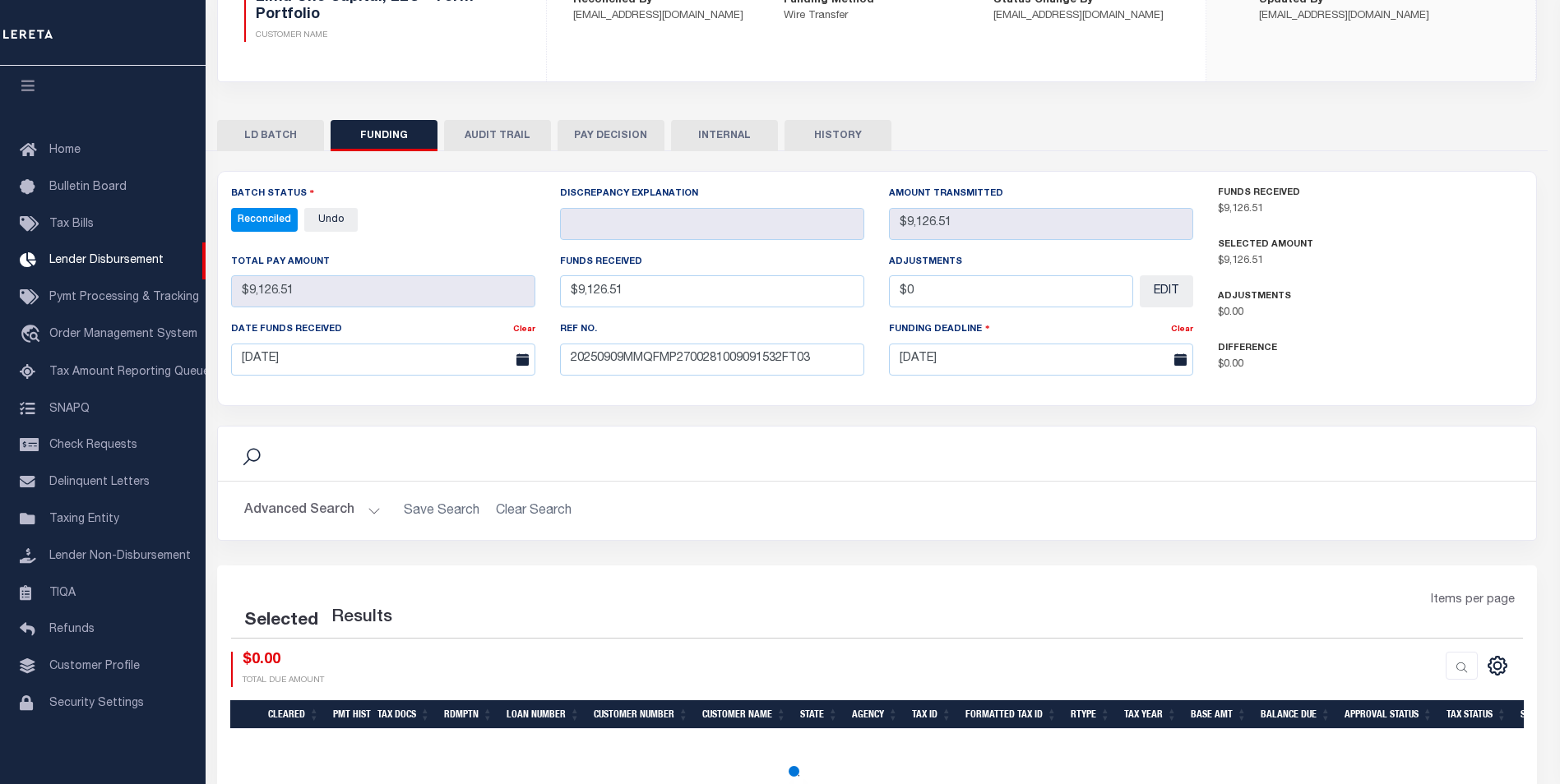
select select "100"
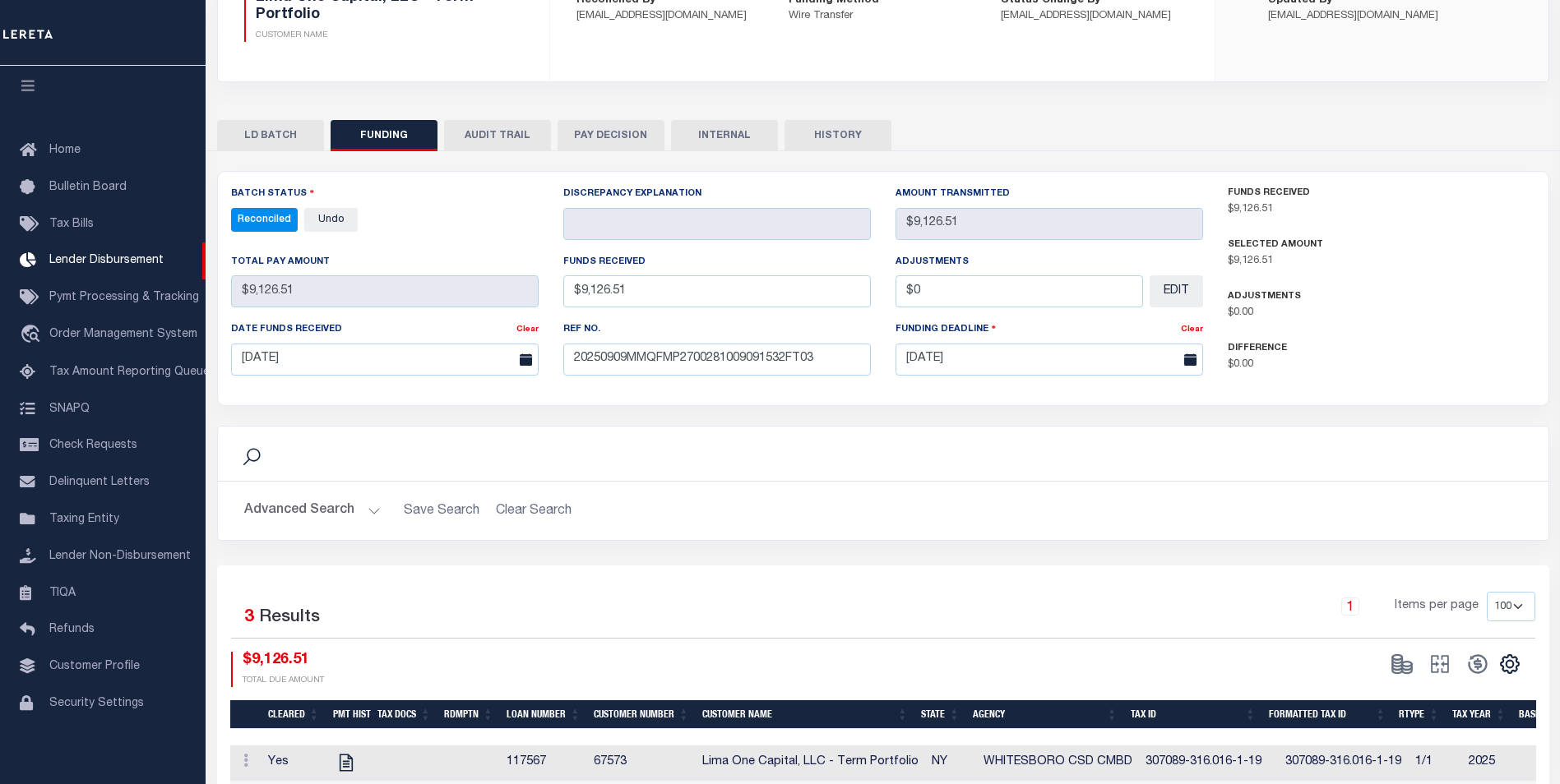
click at [723, 133] on button "INTERNAL" at bounding box center [724, 136] width 107 height 32
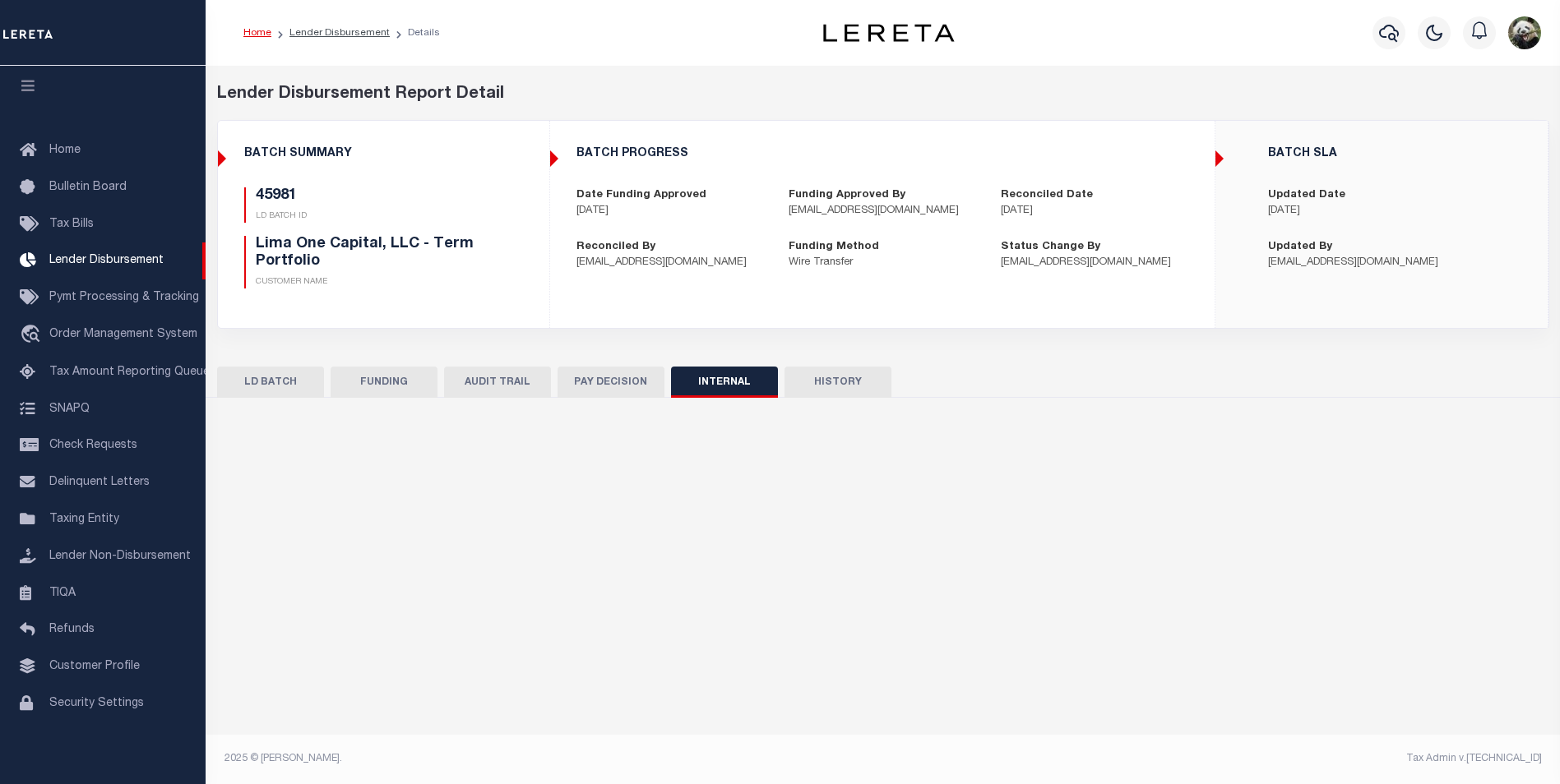
scroll to position [0, 0]
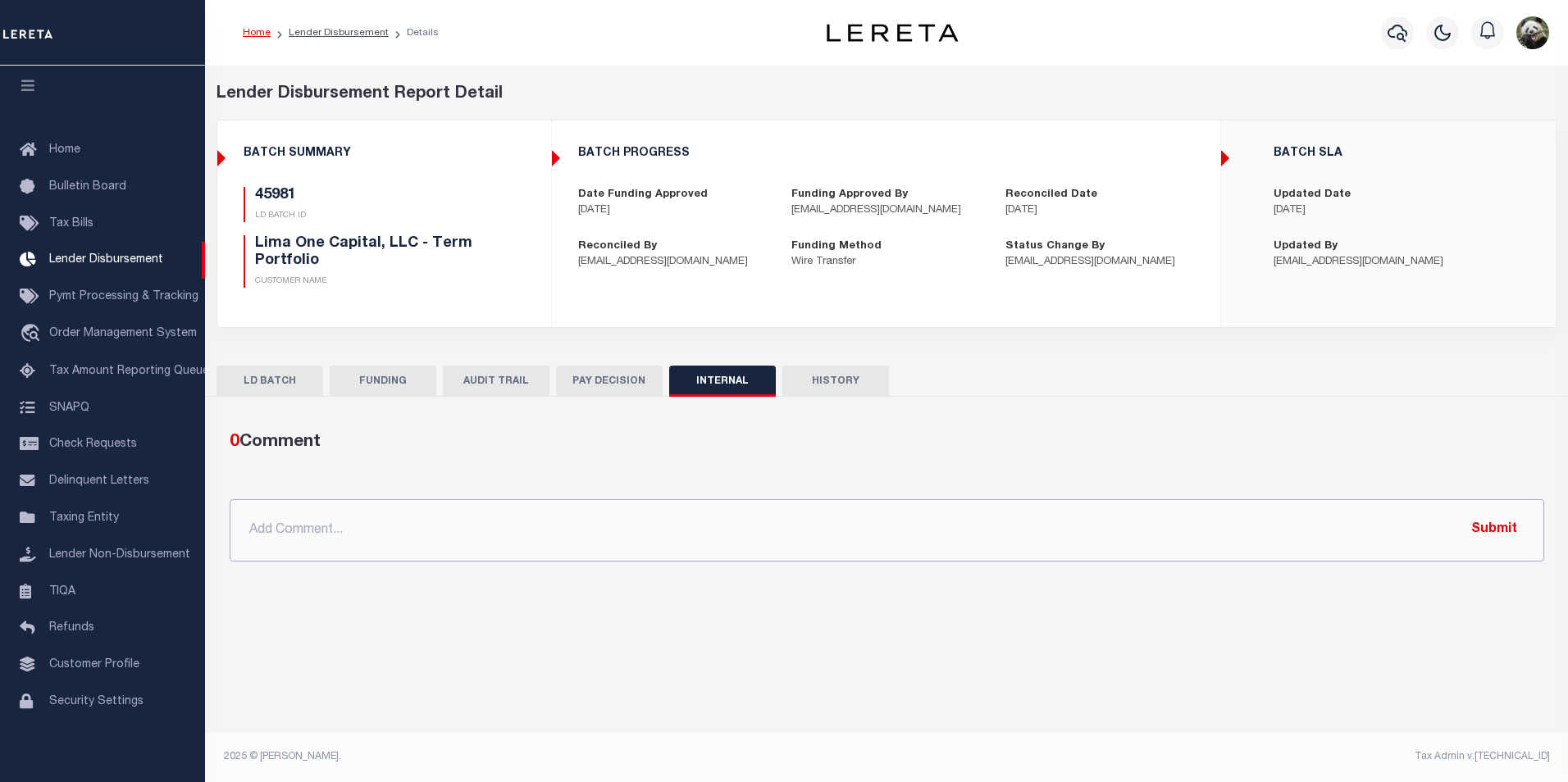
click at [428, 524] on input "text" at bounding box center [887, 530] width 1315 height 62
paste input "OG AMOUNT $159,169.47 45981 - $9,126.51 46028 - $2,267.45 46040 - $1,201.99 460…"
type input "OG AMOUNT $159,169.47 45981 - $9,126.51 46028 - $2,267.45 46040 - $1,201.99 460…"
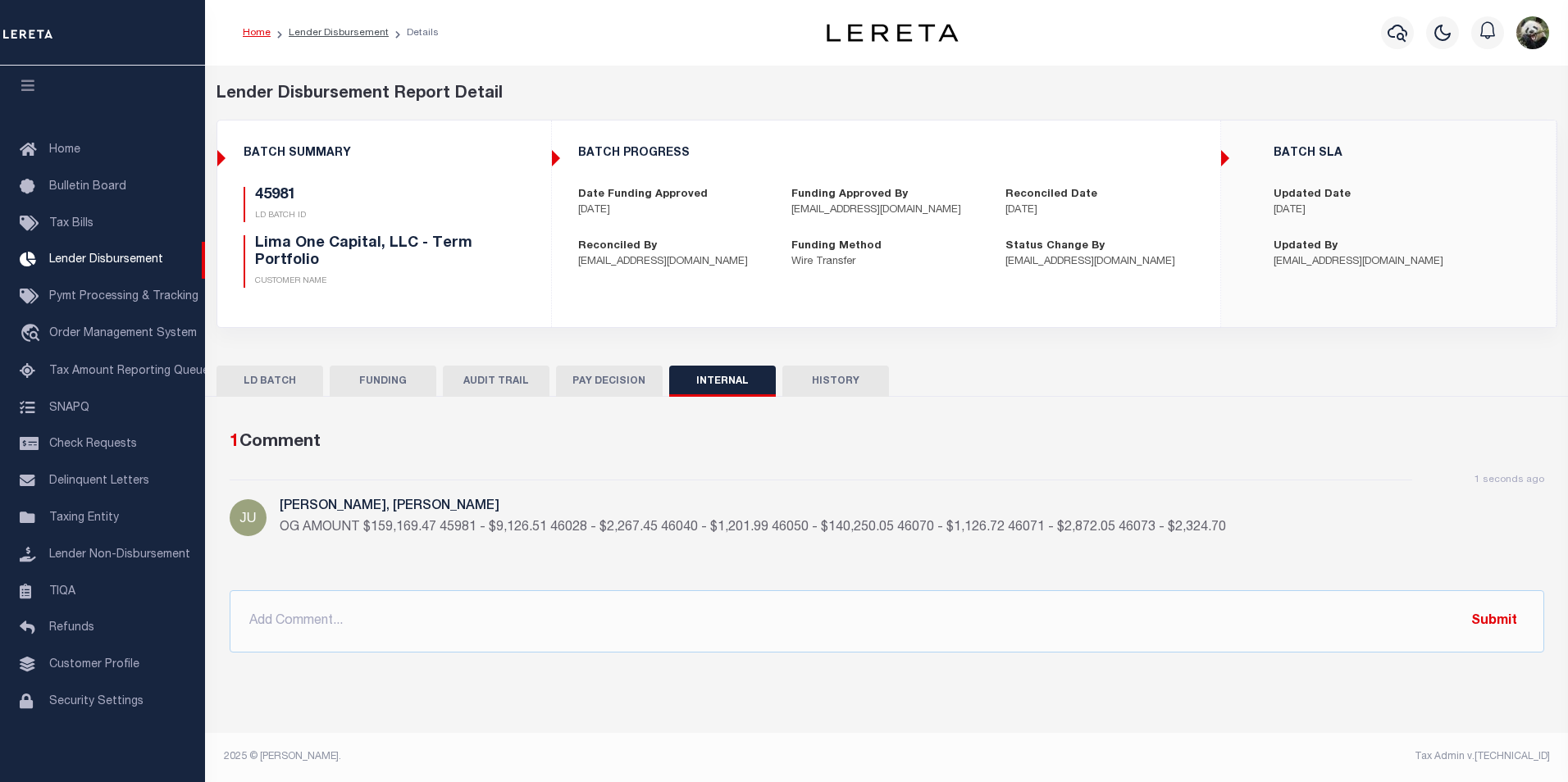
click at [406, 378] on button "FUNDING" at bounding box center [383, 382] width 106 height 32
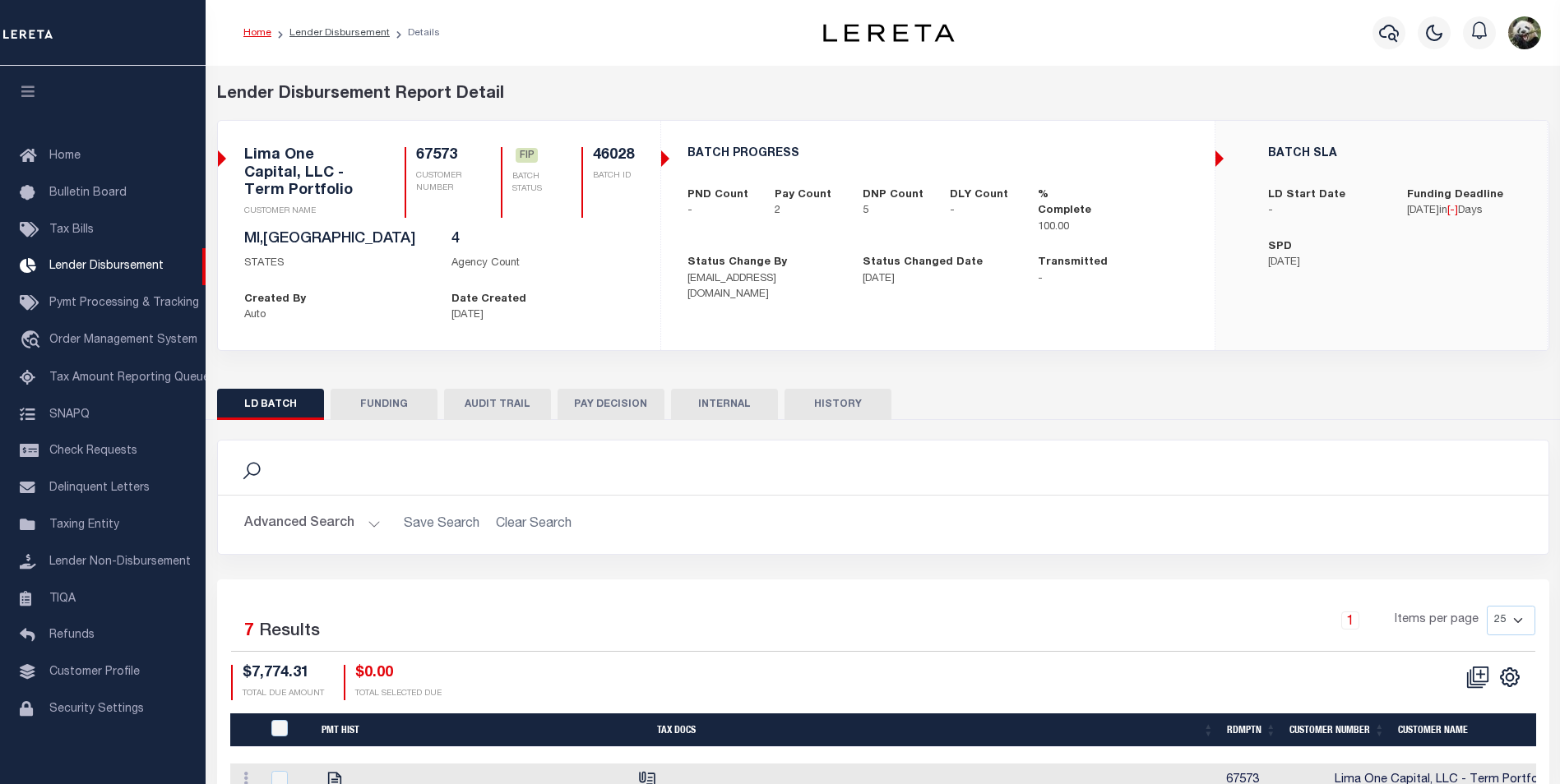
scroll to position [17, 0]
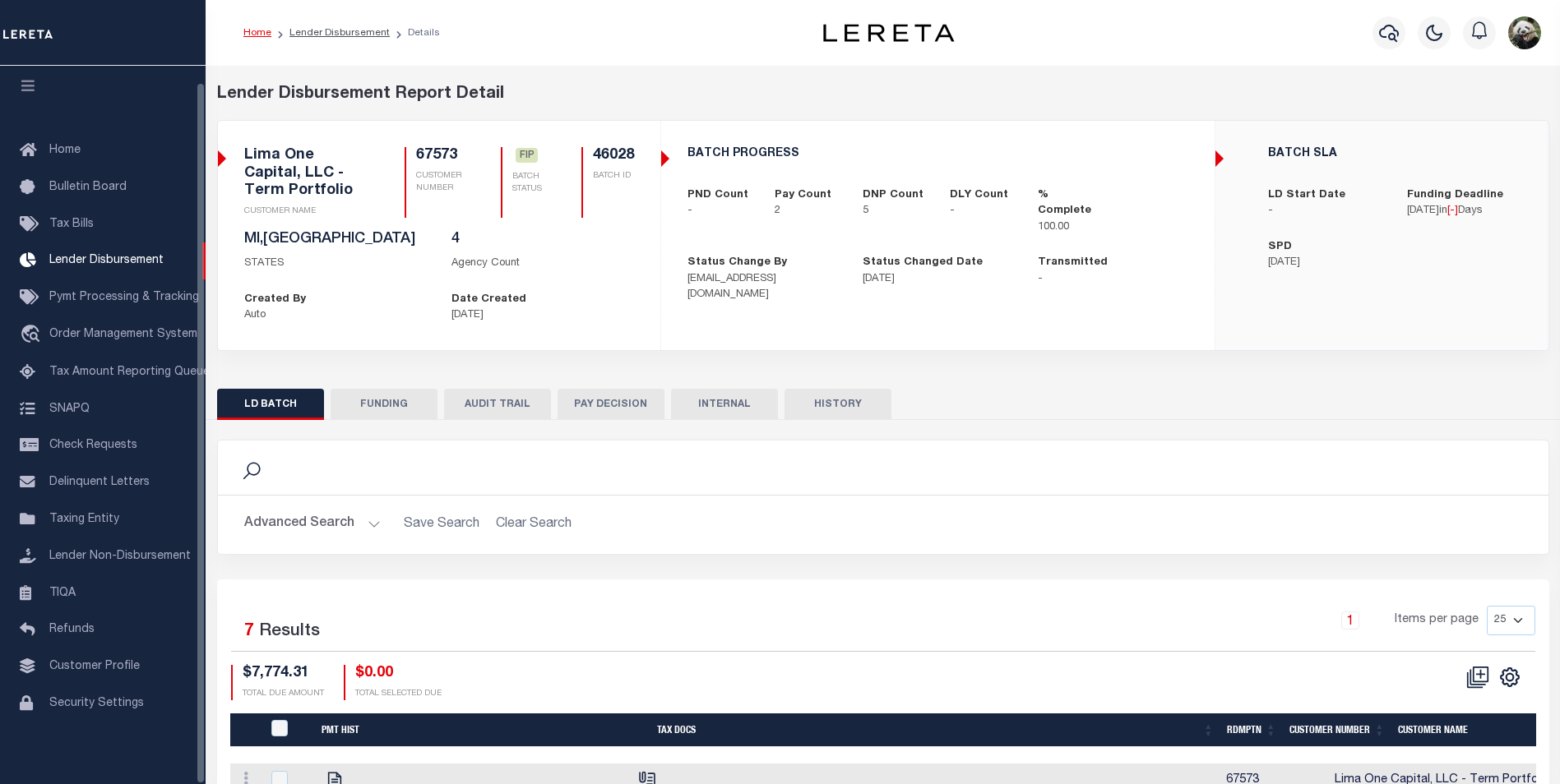
click at [405, 409] on button "FUNDING" at bounding box center [384, 404] width 107 height 32
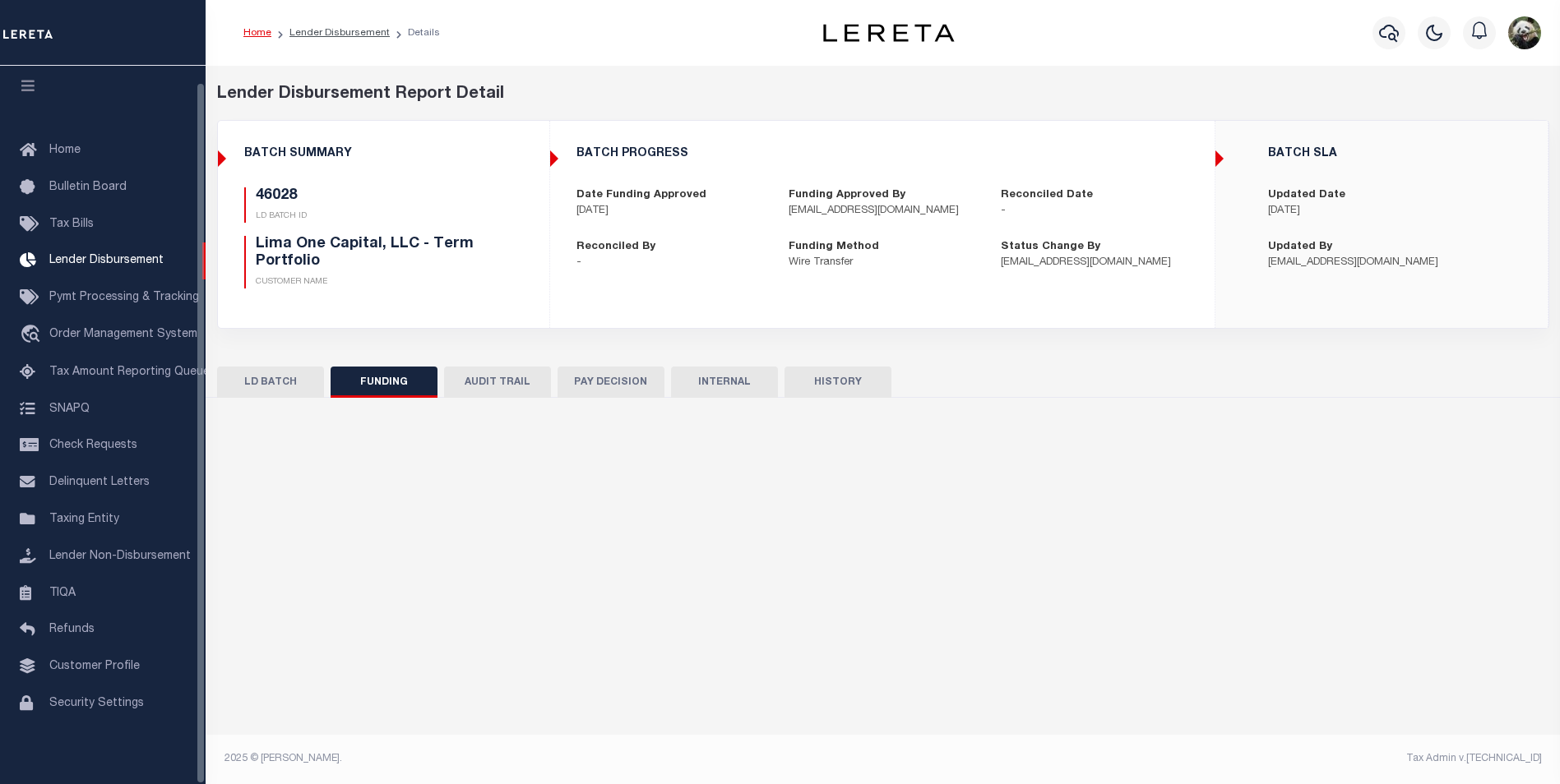
type input "$2,267.45"
type input "$0"
type input "[DATE]"
select select "100"
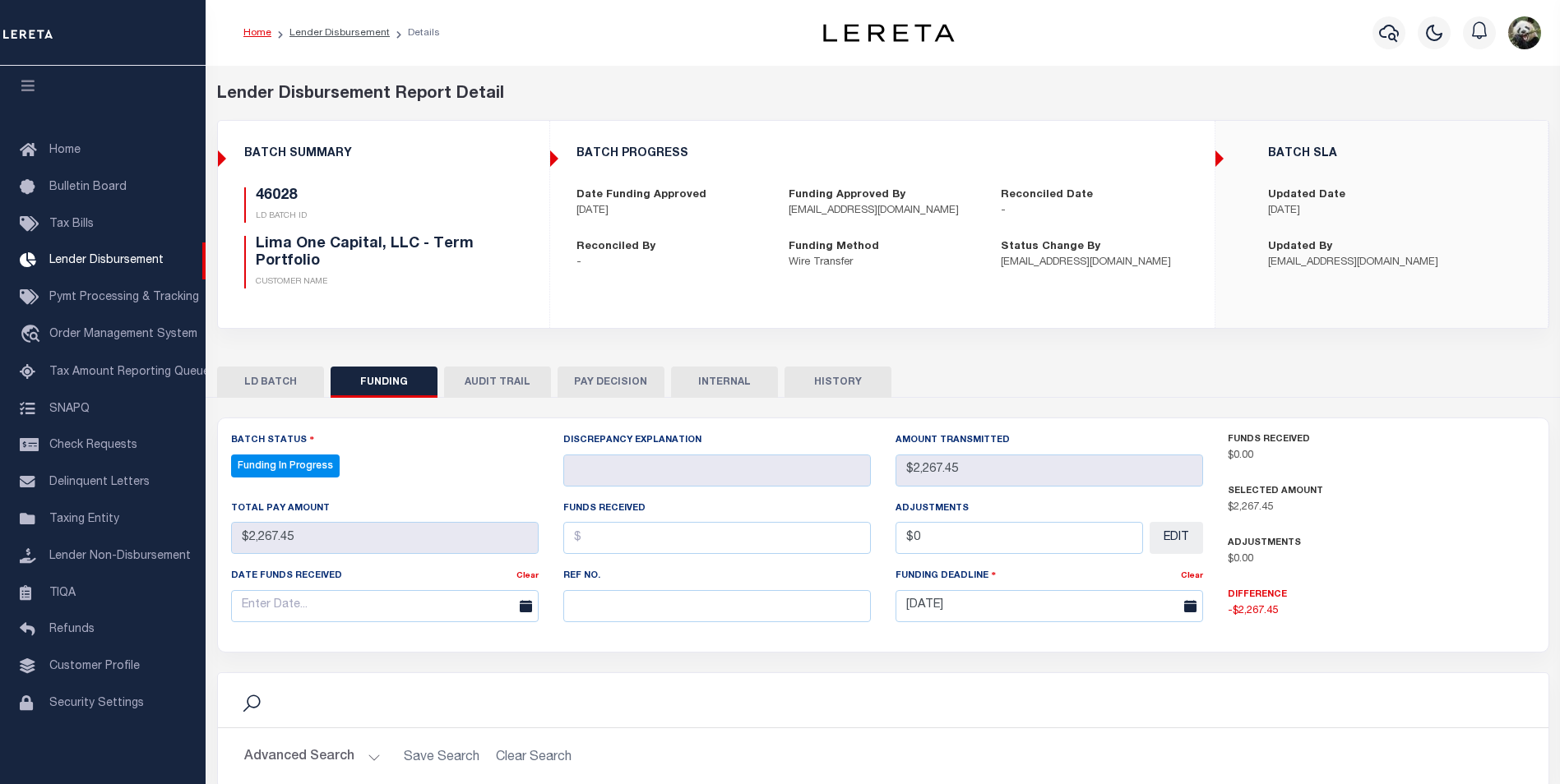
select select "100"
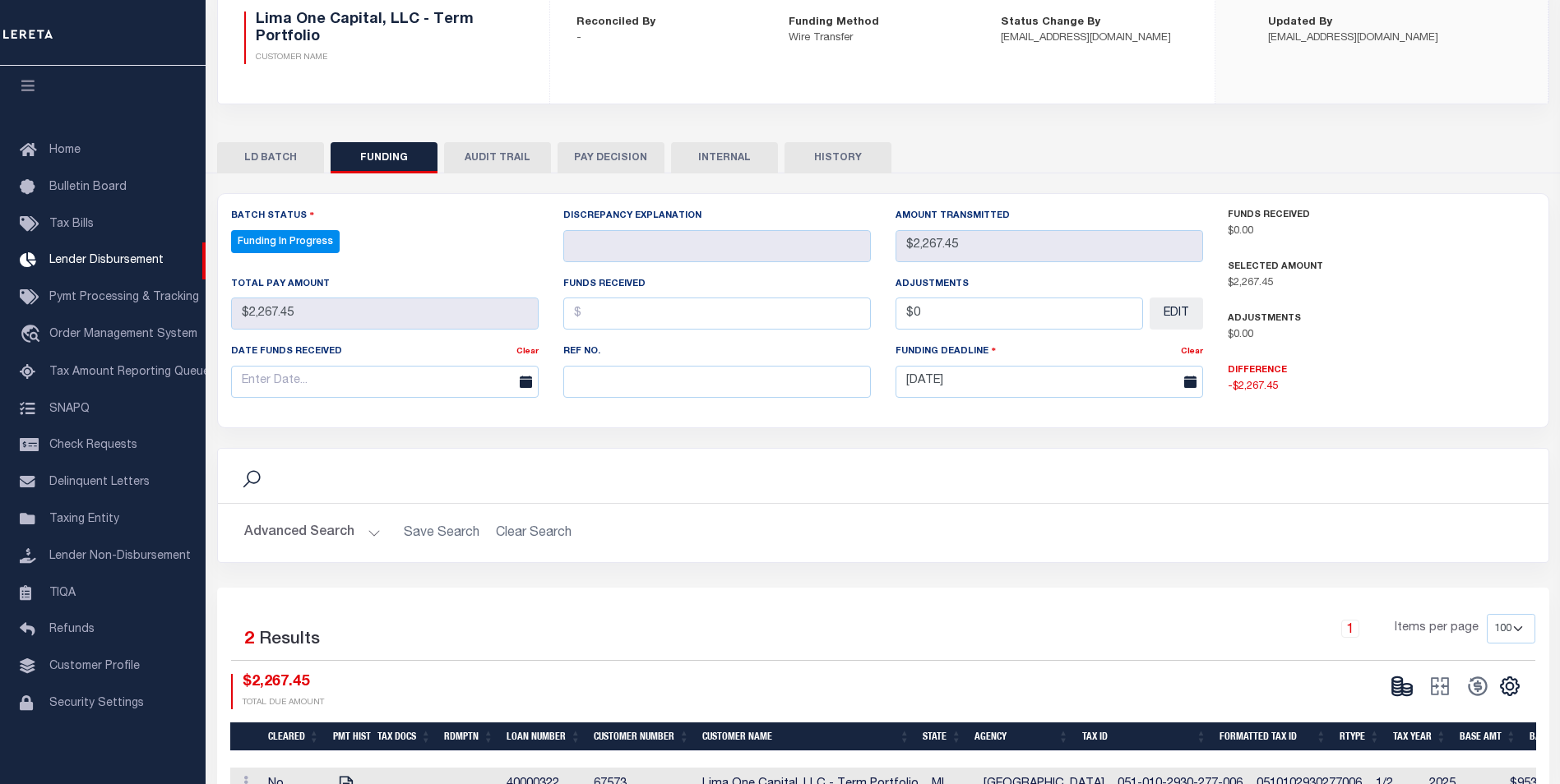
scroll to position [246, 0]
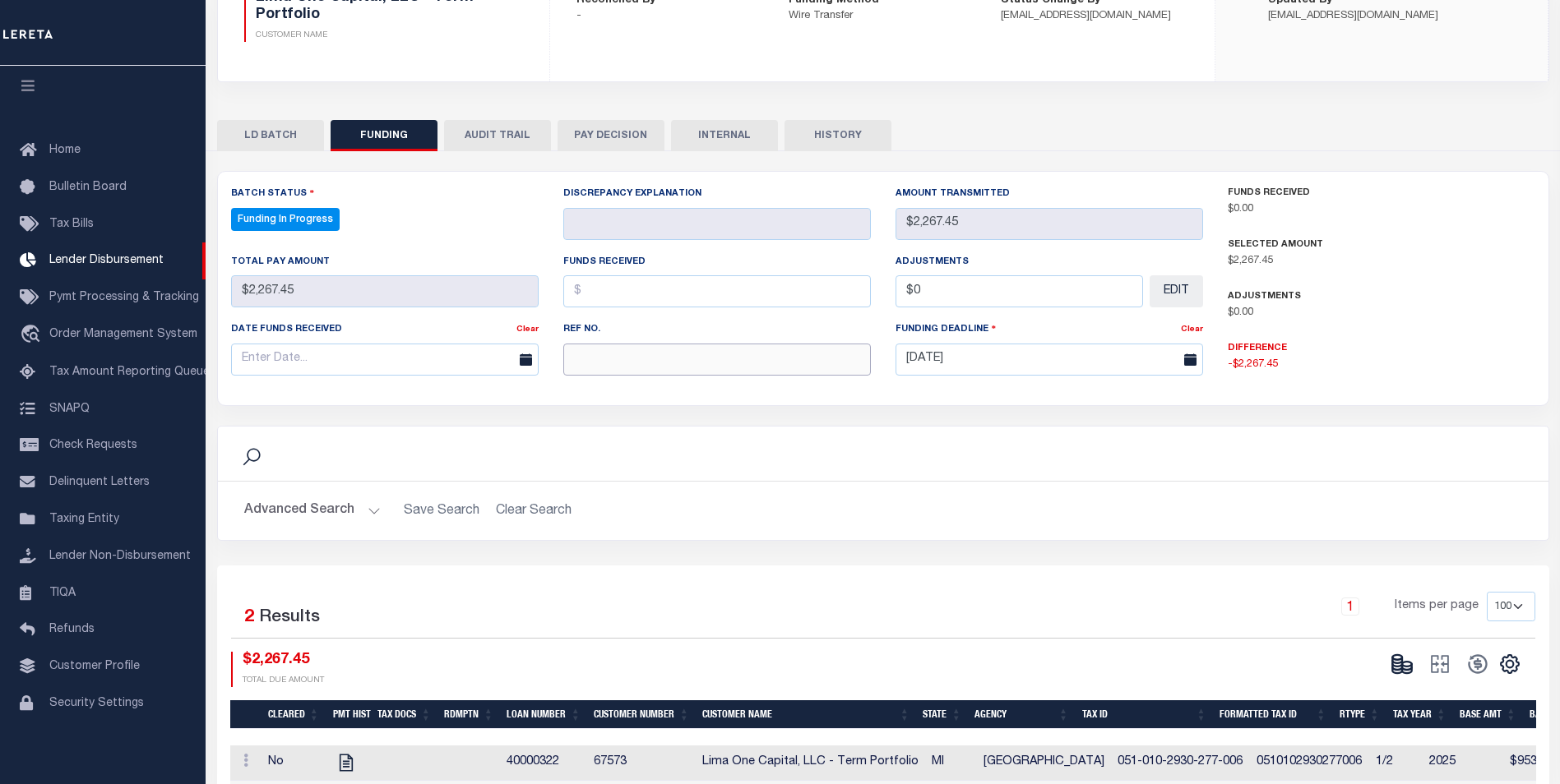
click at [629, 366] on input "text" at bounding box center [717, 360] width 307 height 32
paste input "20250909MMQFMP2700281009091532FT03"
type input "20250909MMQFMP2700281009091532FT03"
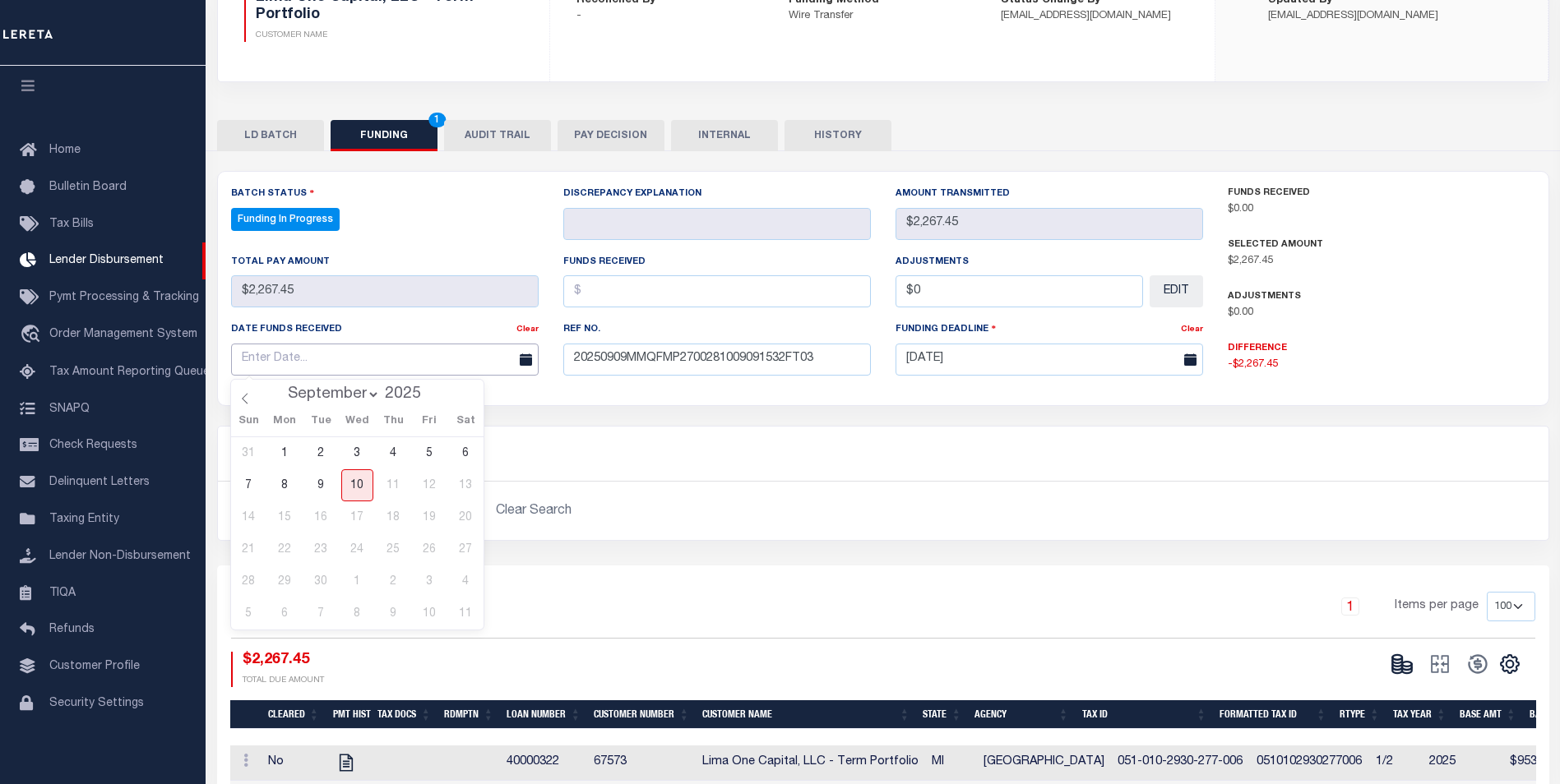
click at [370, 366] on input "text" at bounding box center [385, 360] width 307 height 32
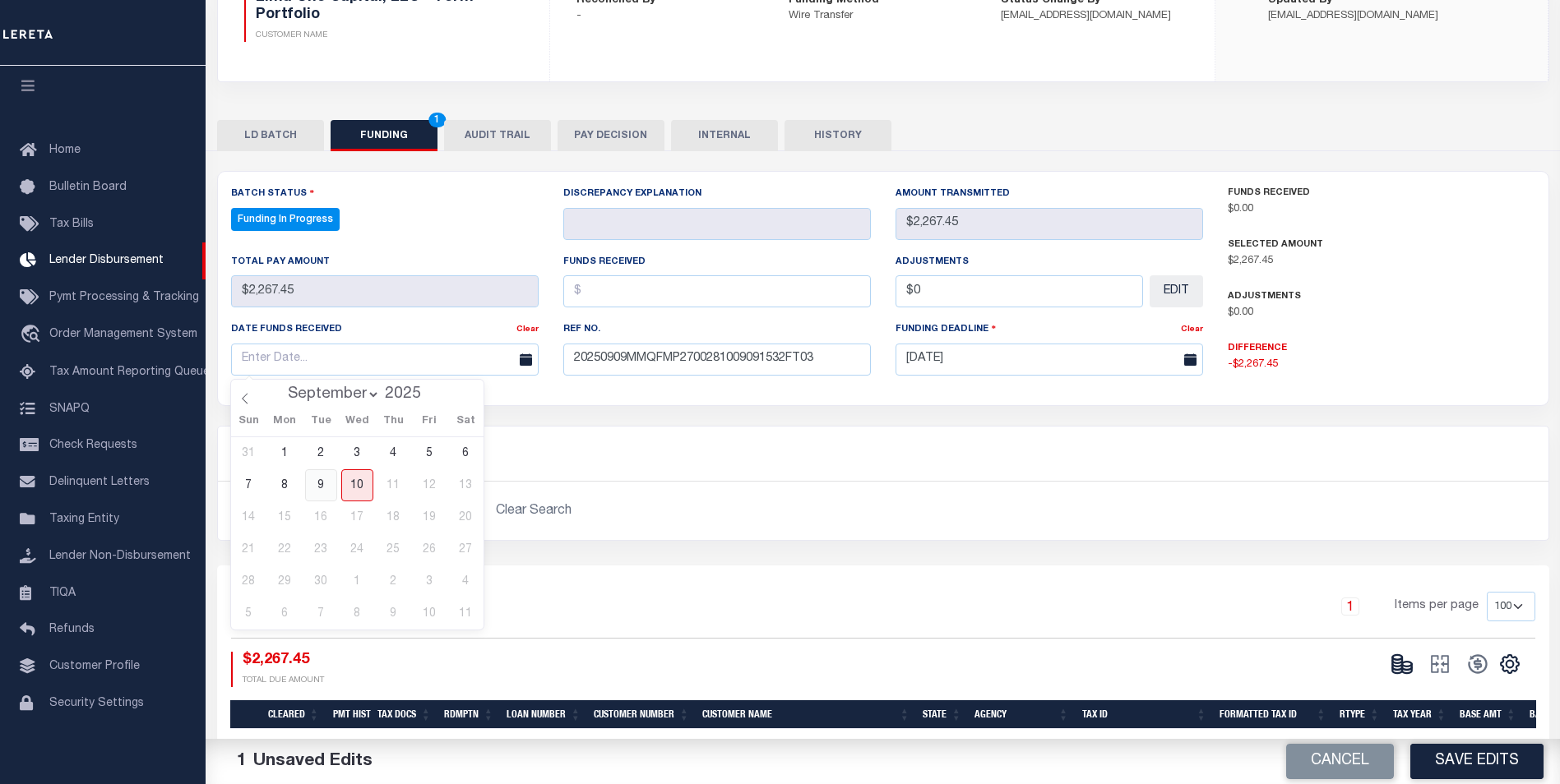
click at [319, 486] on span "9" at bounding box center [320, 485] width 32 height 32
type input "09/09/2025"
click at [628, 299] on input "text" at bounding box center [717, 291] width 307 height 32
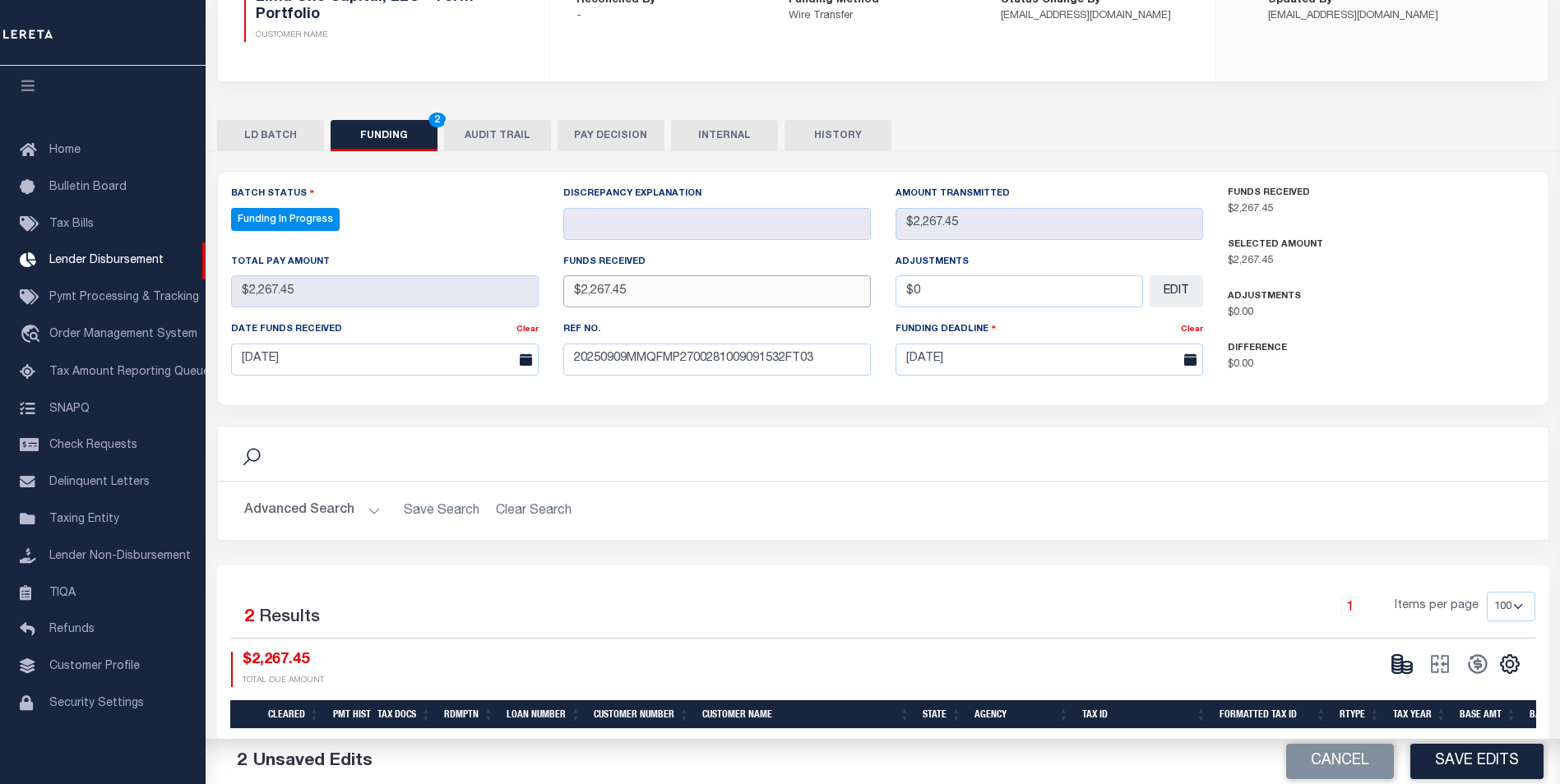
type input "$2,267.45"
type input "$0.00"
click at [1497, 768] on button "Save Edits" at bounding box center [1477, 762] width 133 height 35
type input "$2,267.45"
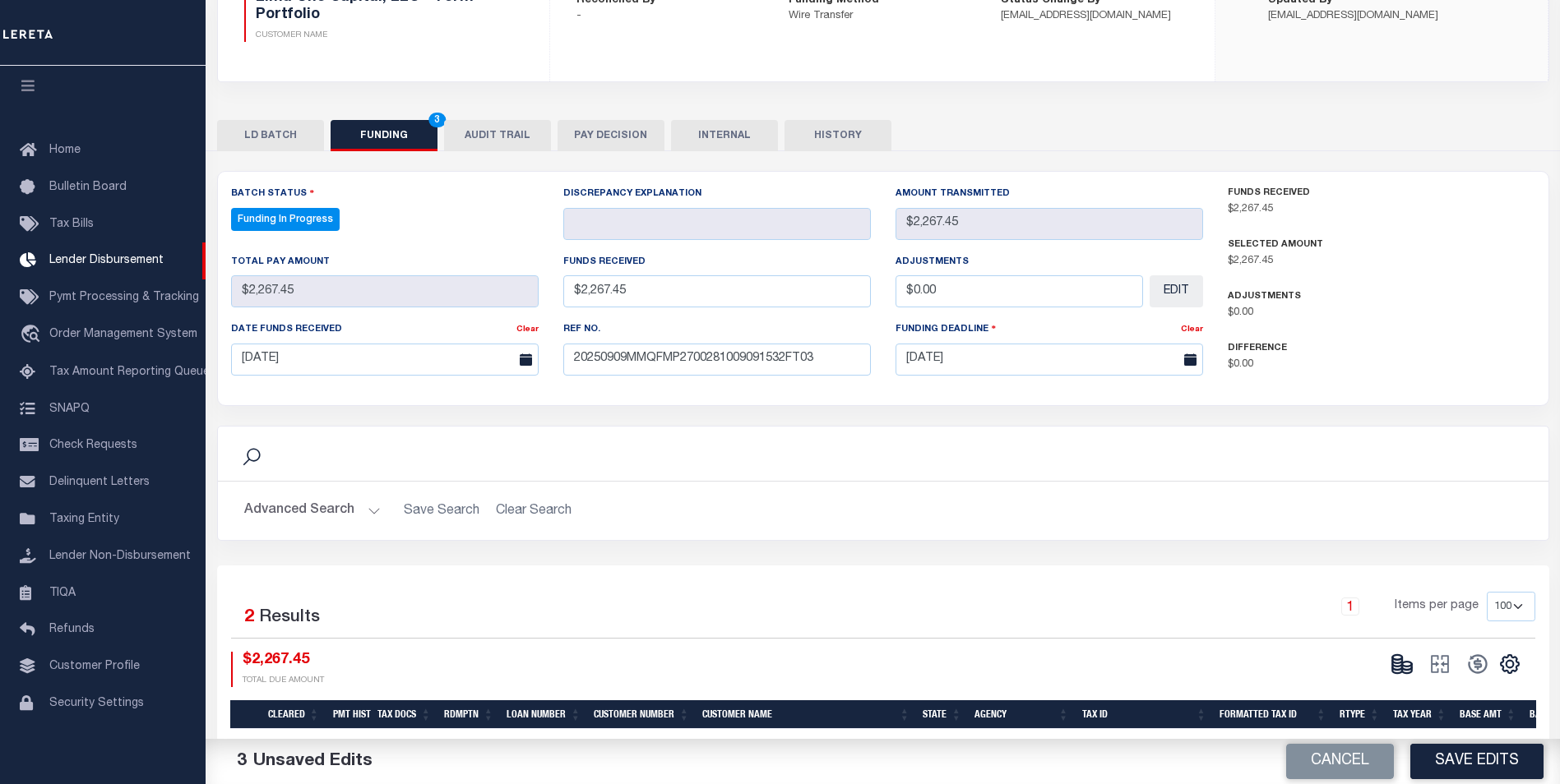
type input "$2,267.45"
type input "$0"
select select "100"
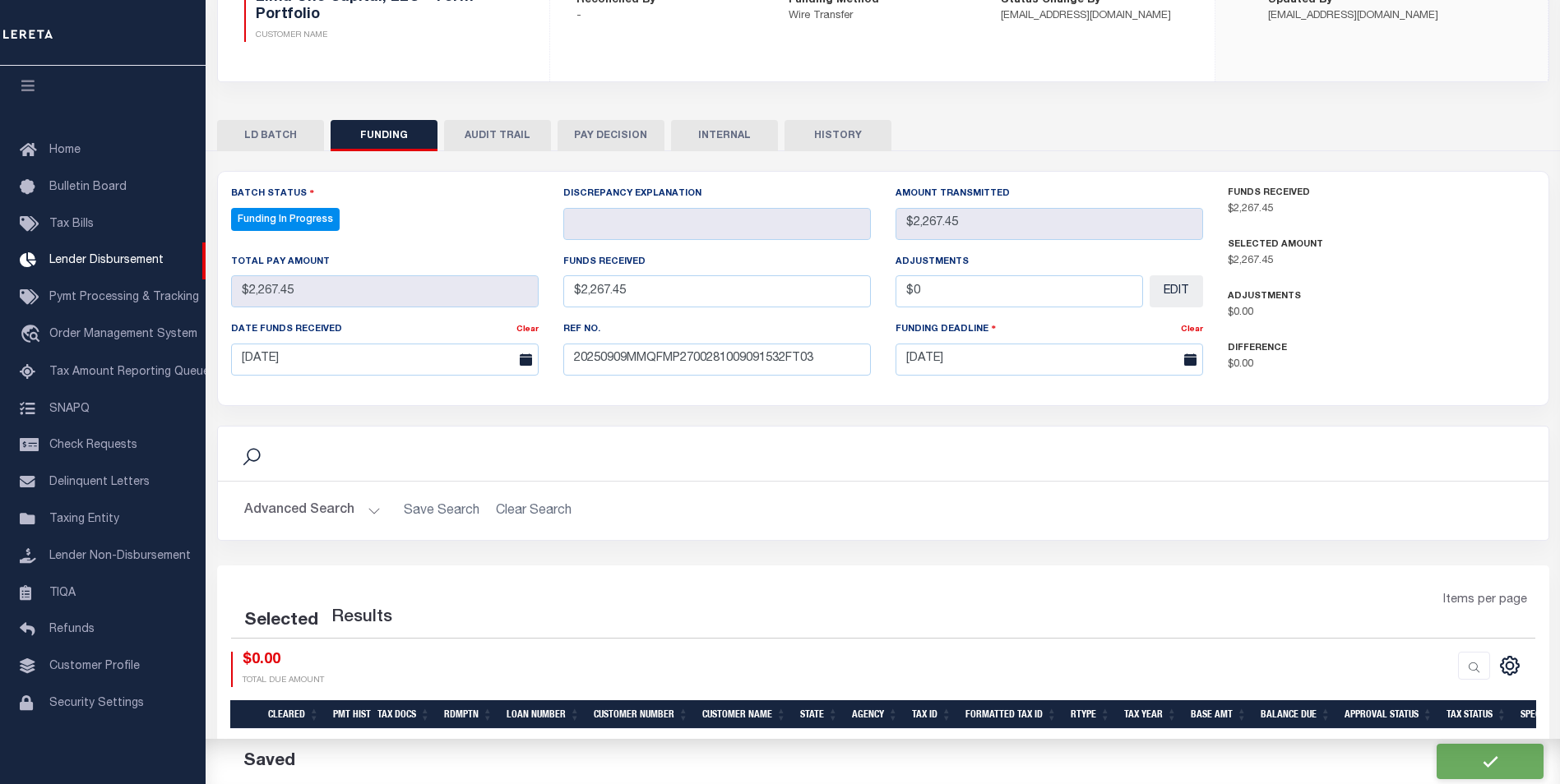
select select "100"
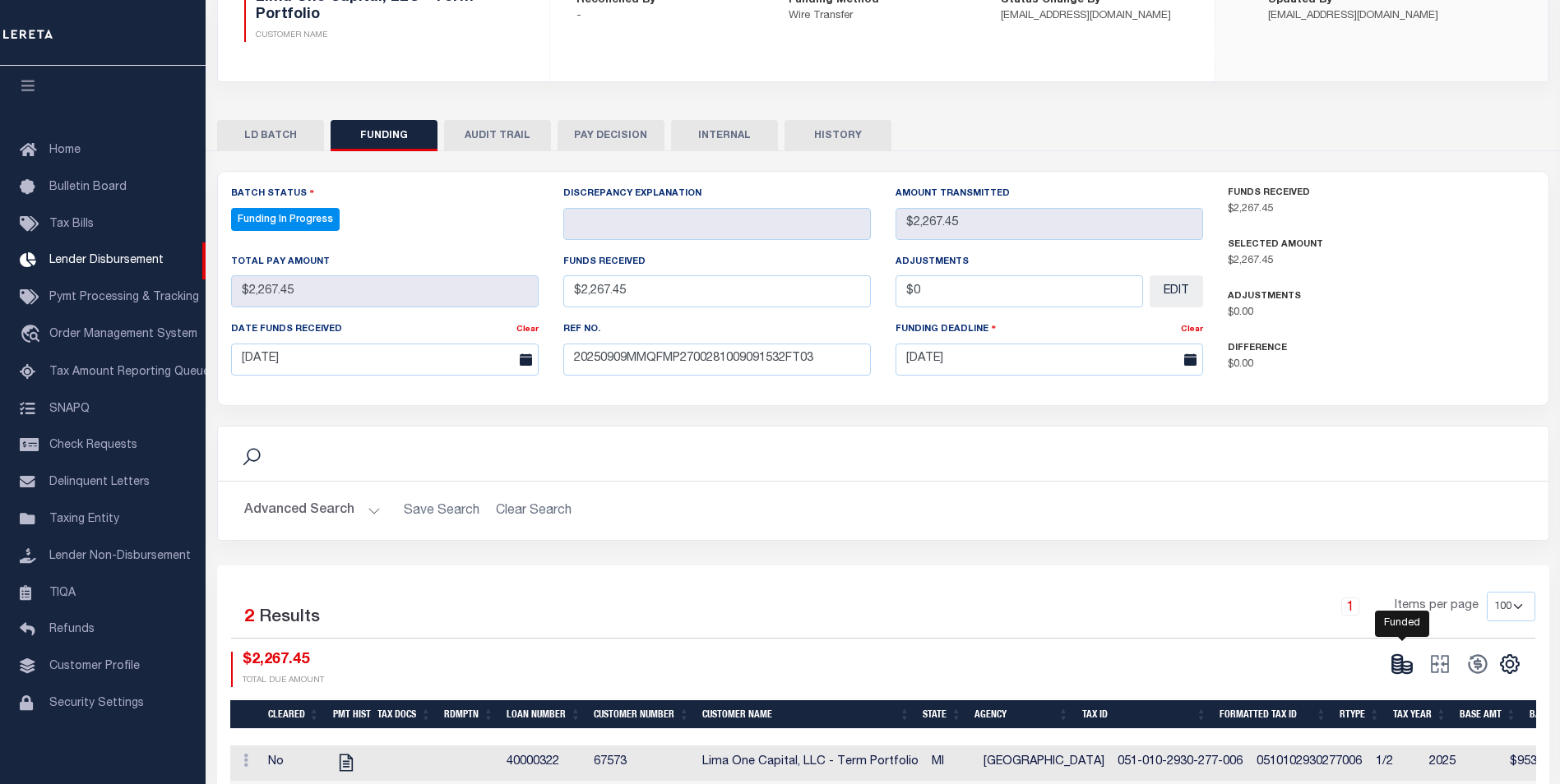
click at [1394, 670] on icon at bounding box center [1397, 667] width 10 height 6
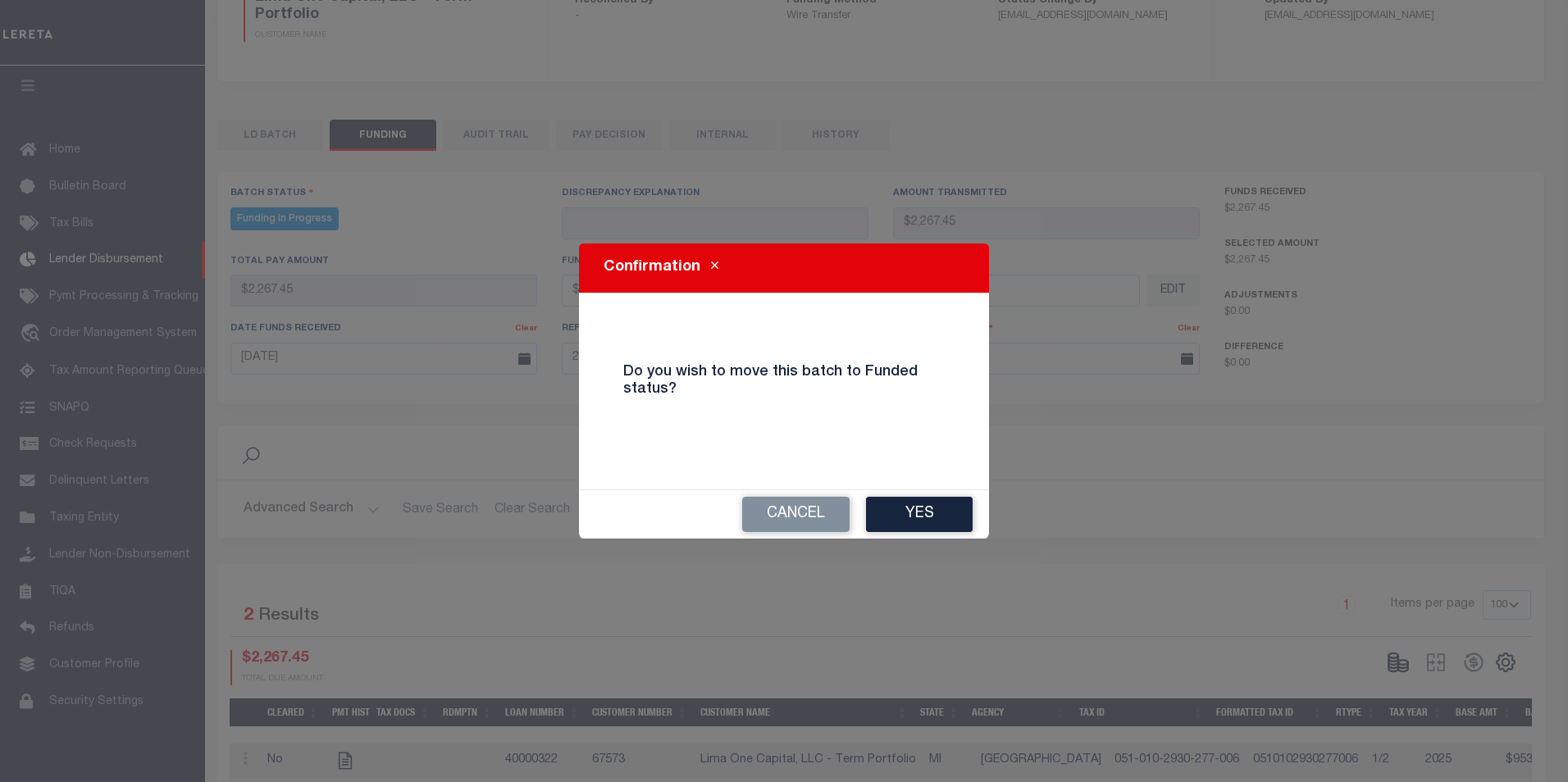
click at [892, 513] on button "Yes" at bounding box center [919, 515] width 106 height 35
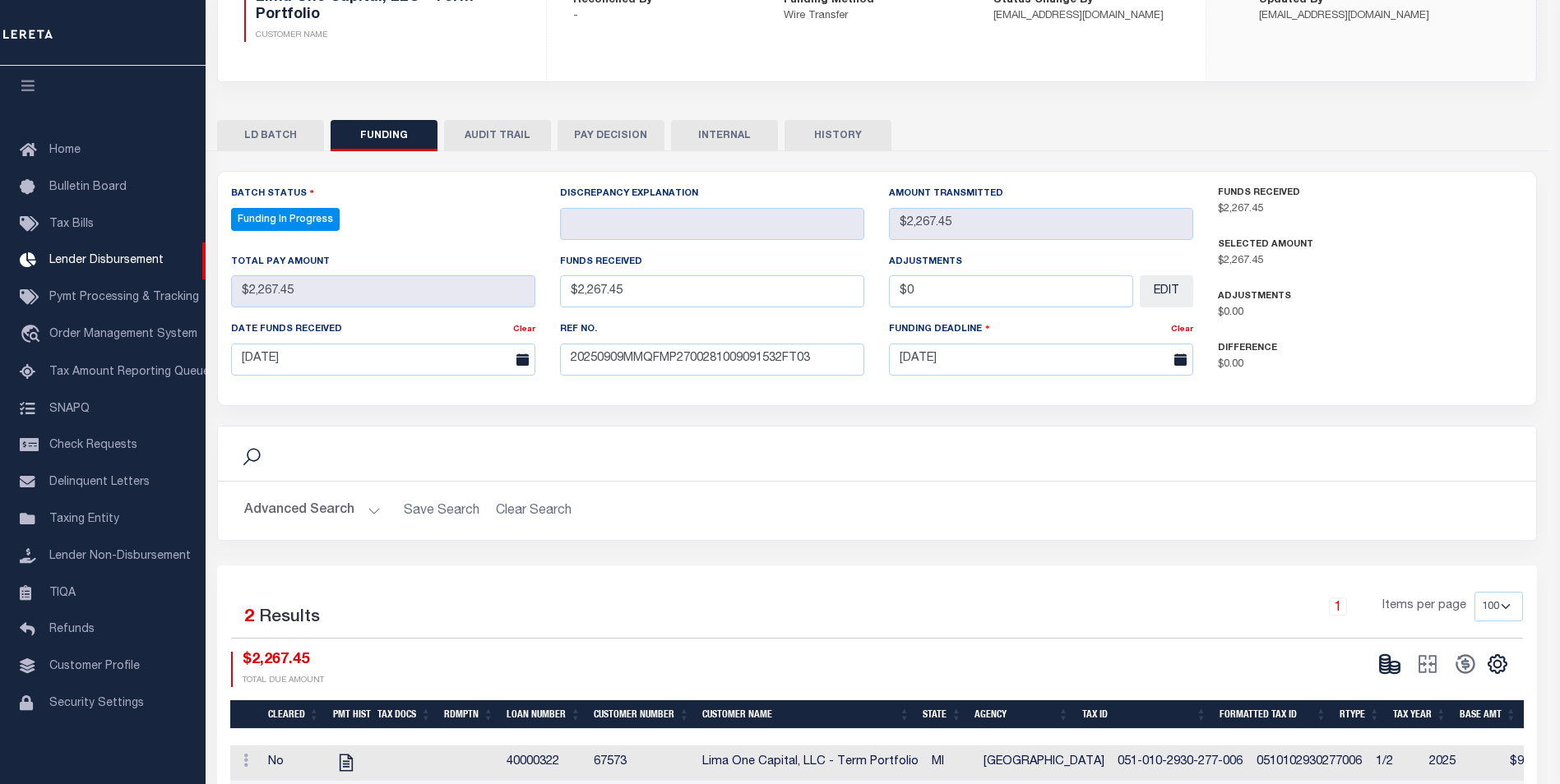
type input "$2,267.45"
type input "$0"
select select "100"
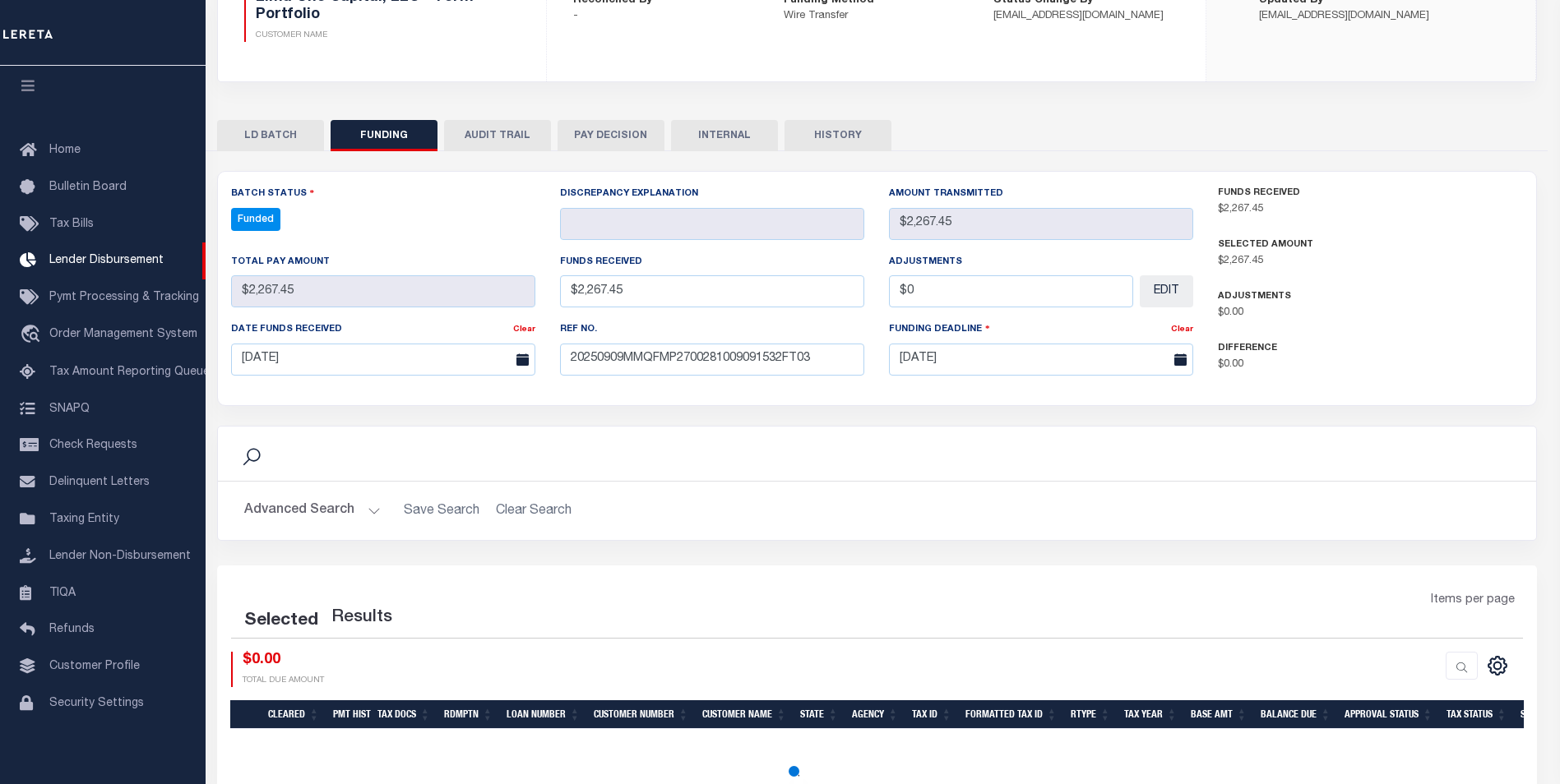
select select "100"
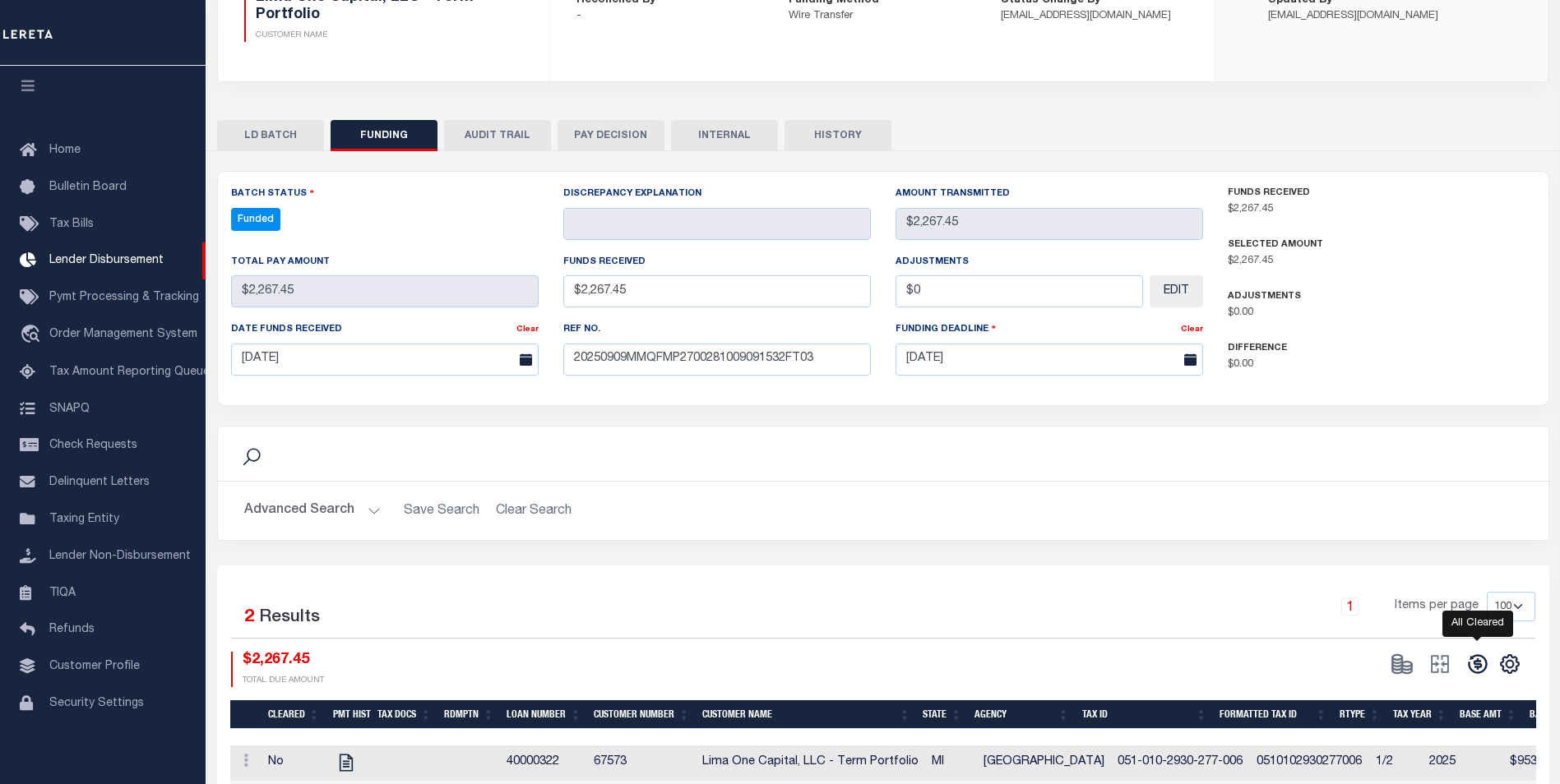
click at [1473, 665] on icon at bounding box center [1477, 663] width 19 height 19
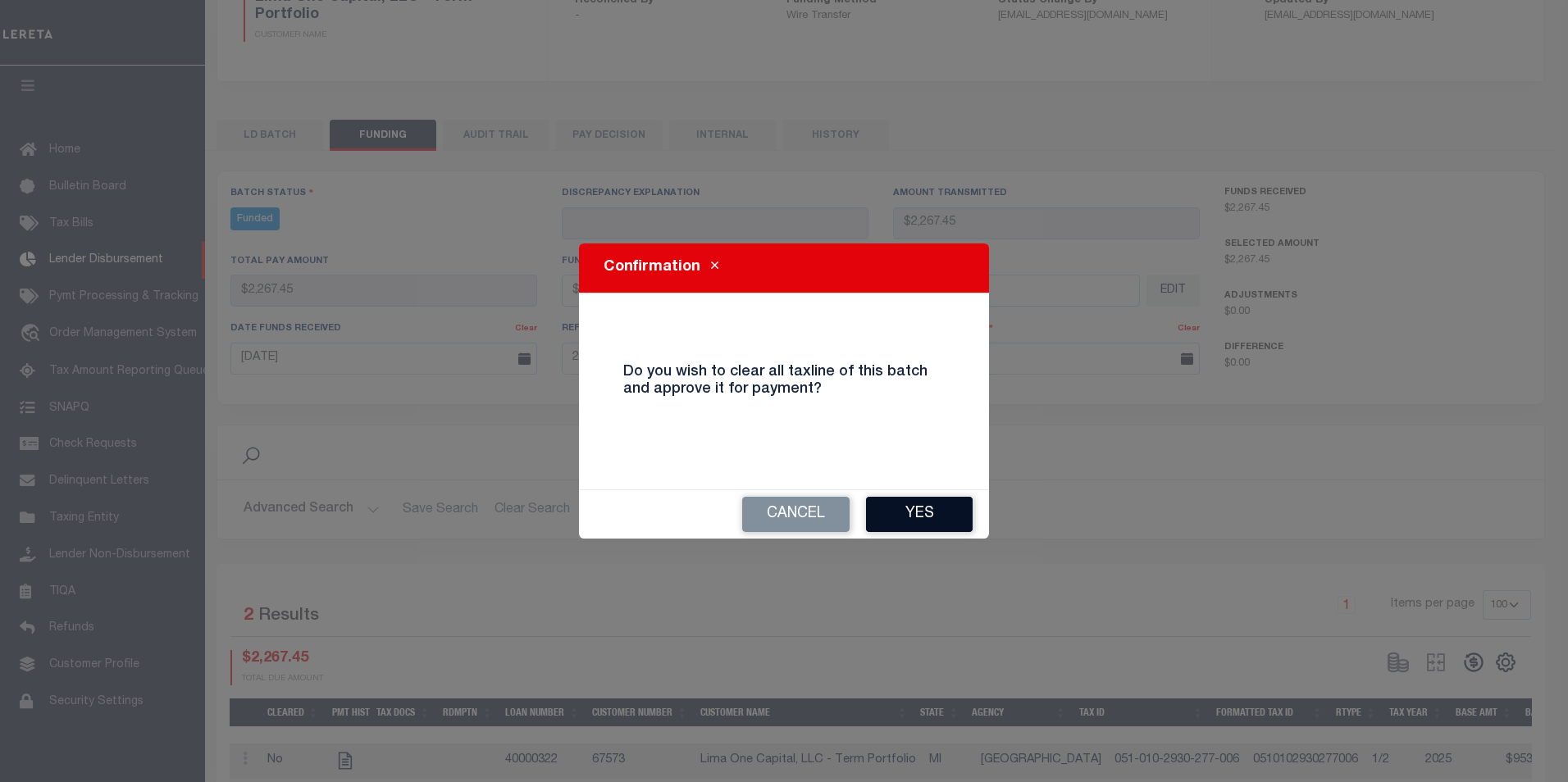
click at [908, 506] on button "Yes" at bounding box center [919, 515] width 106 height 35
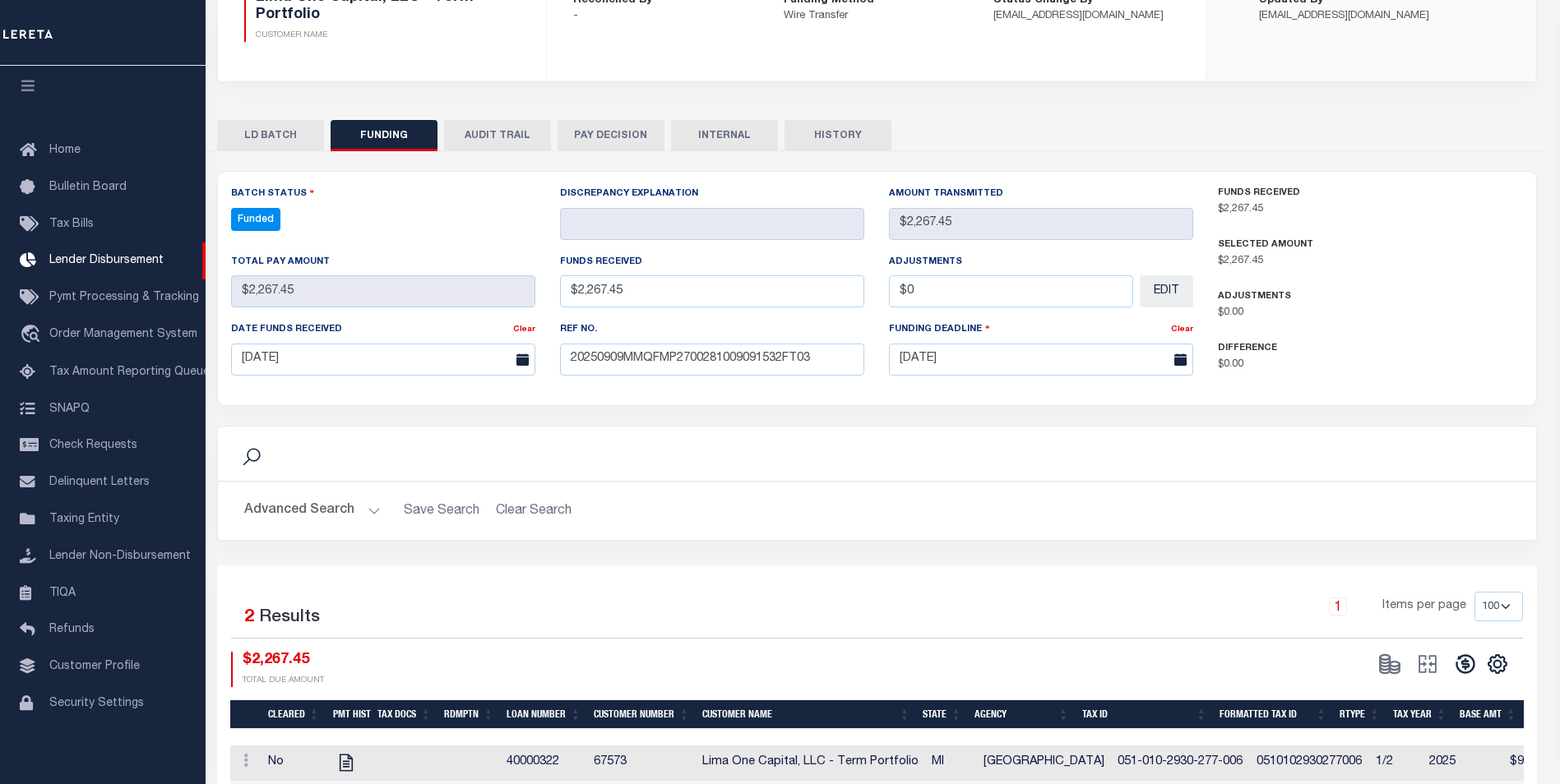
type input "$2,267.45"
type input "$0"
select select "100"
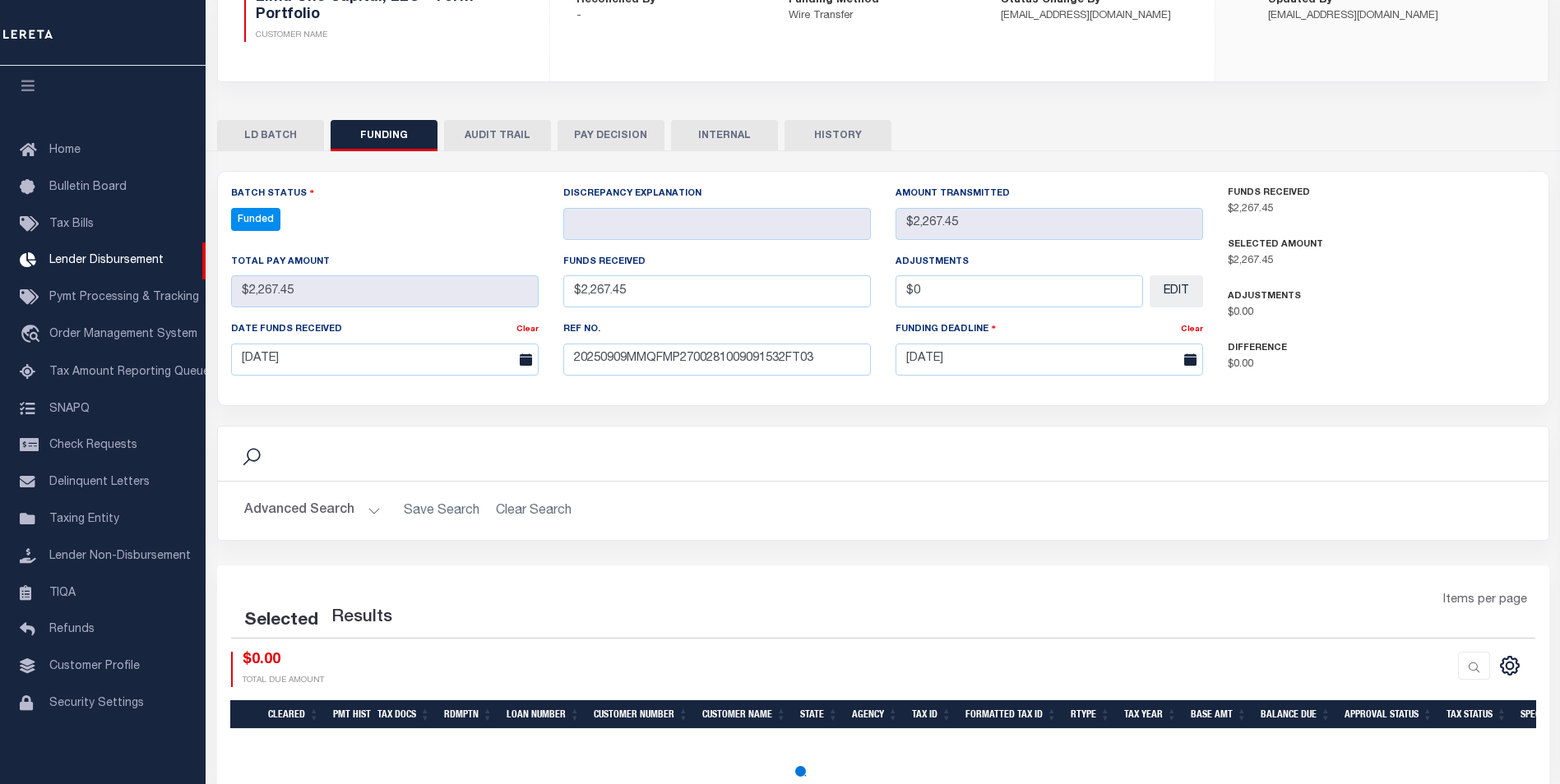
select select "100"
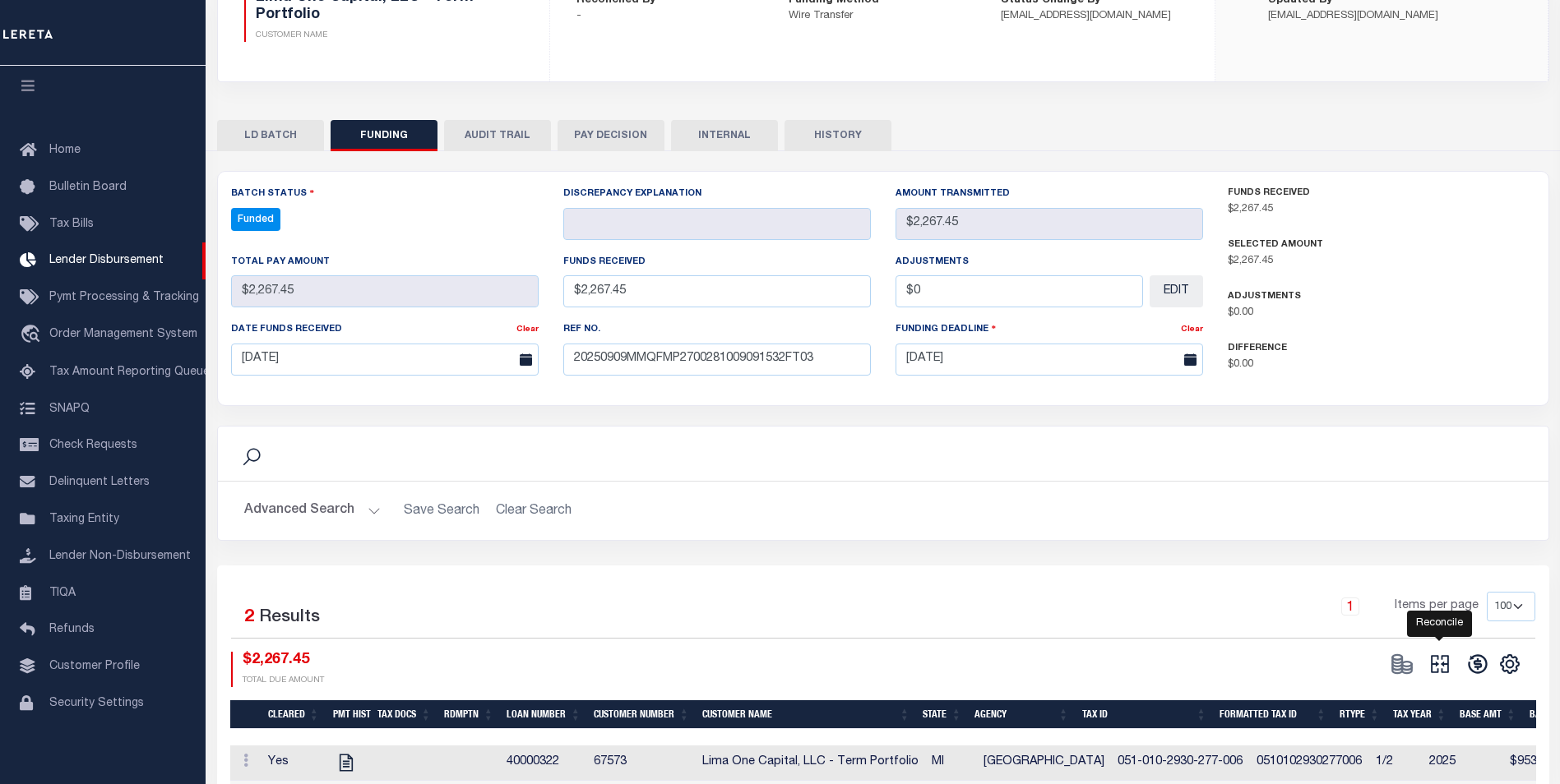
click at [1451, 672] on icon at bounding box center [1440, 664] width 23 height 23
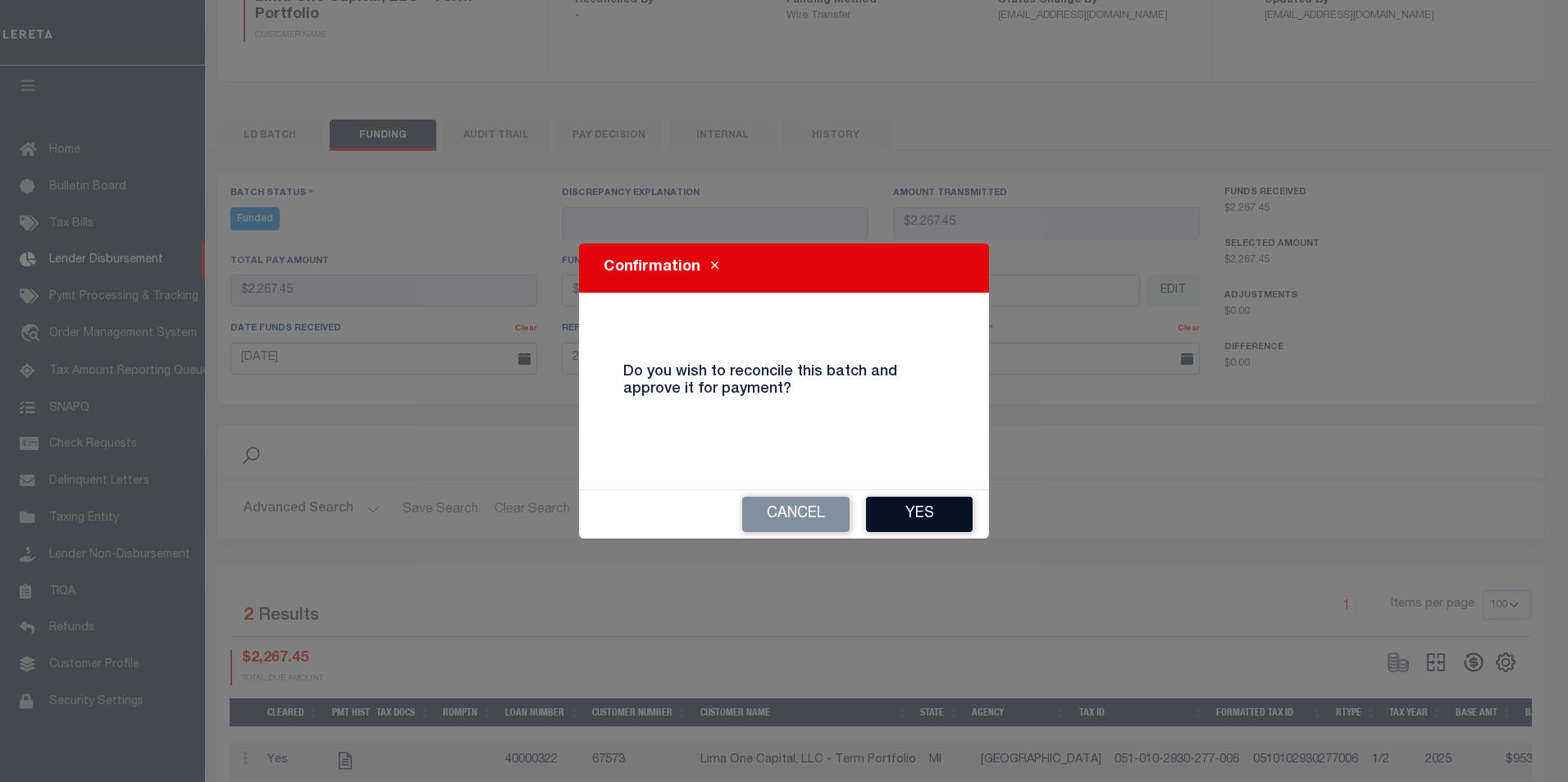
click at [883, 513] on button "Yes" at bounding box center [919, 515] width 106 height 35
type input "$2,267.45"
type input "$0"
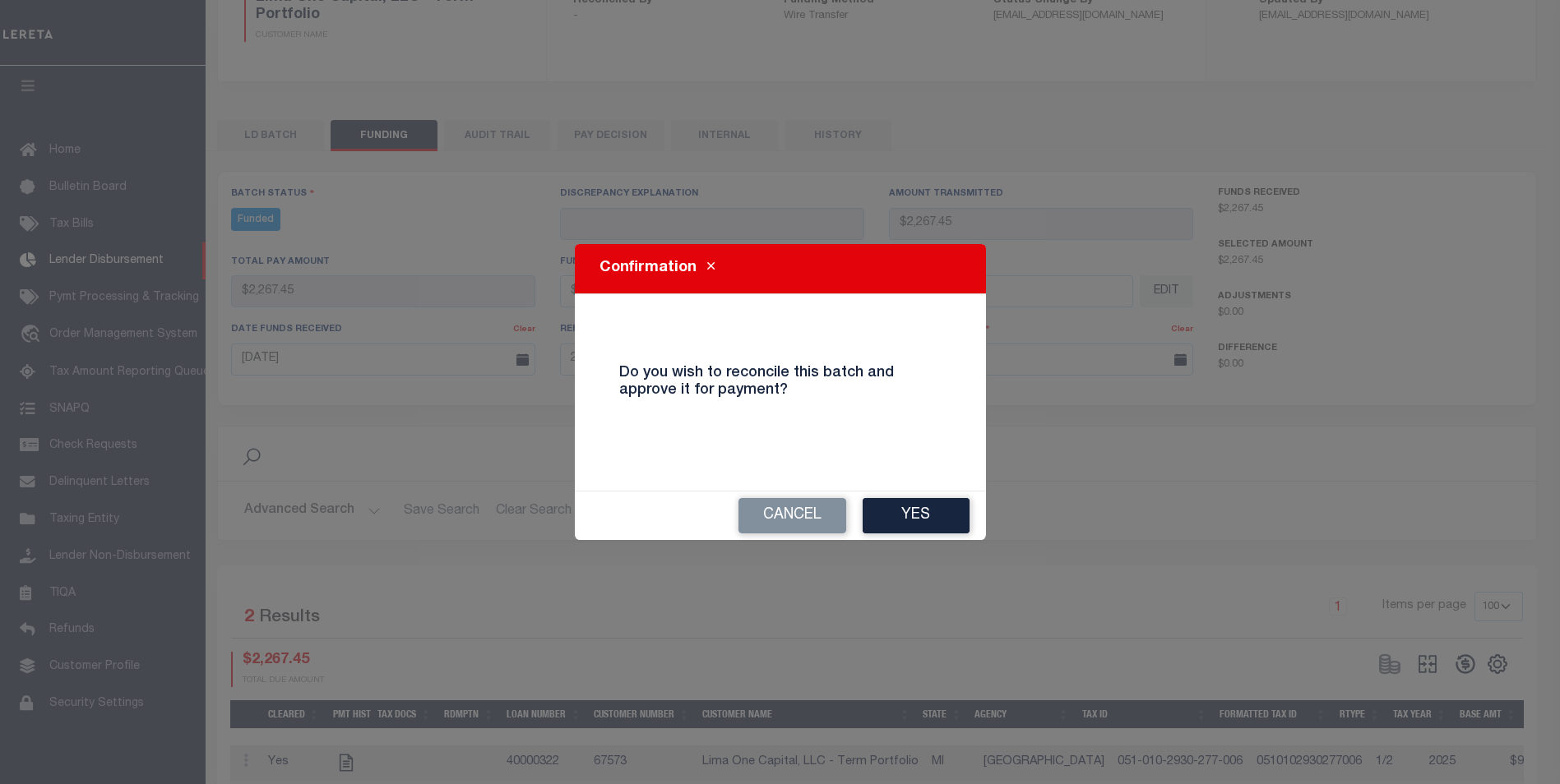
select select "100"
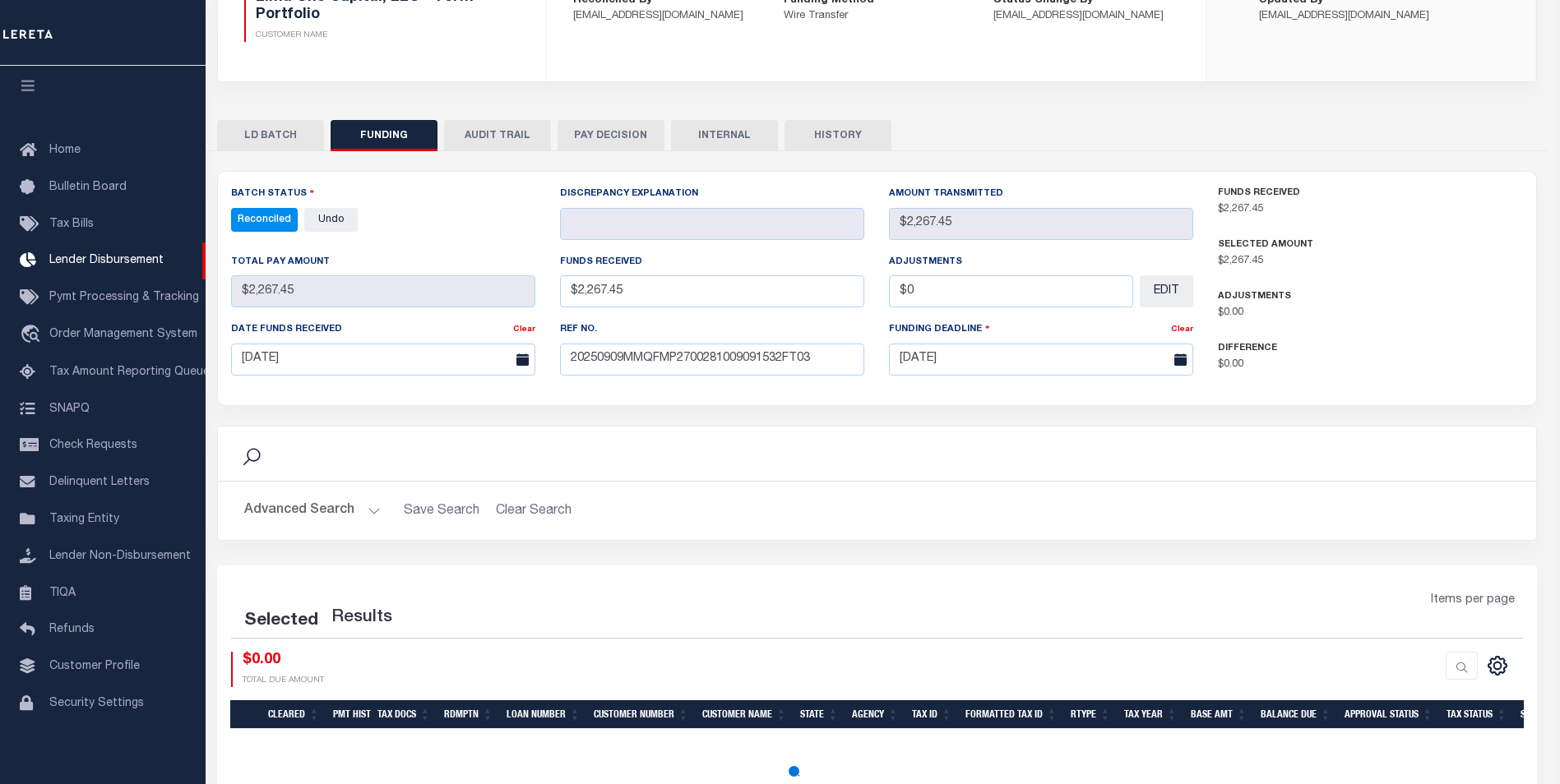
select select "100"
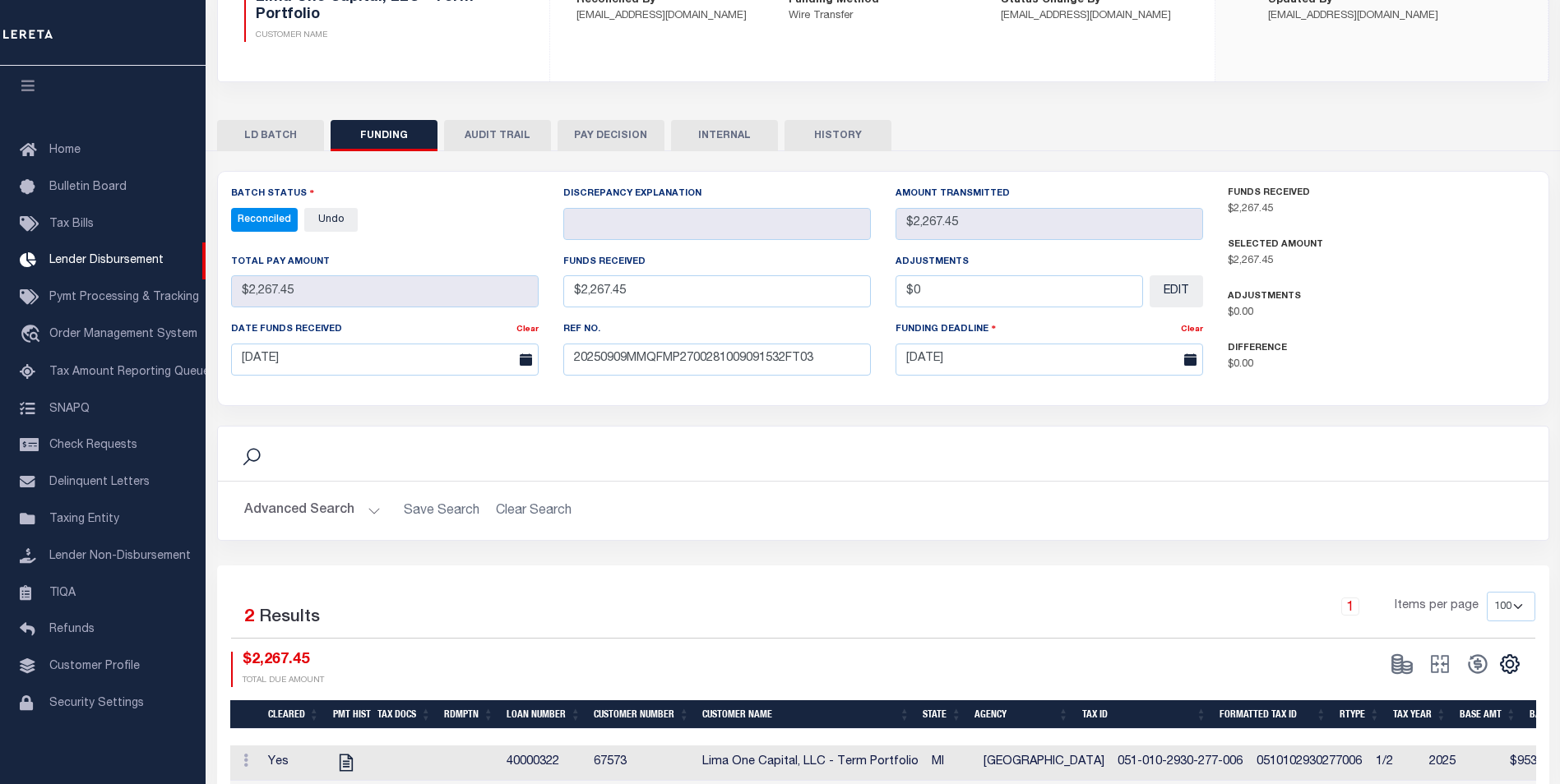
click at [728, 131] on button "INTERNAL" at bounding box center [724, 136] width 107 height 32
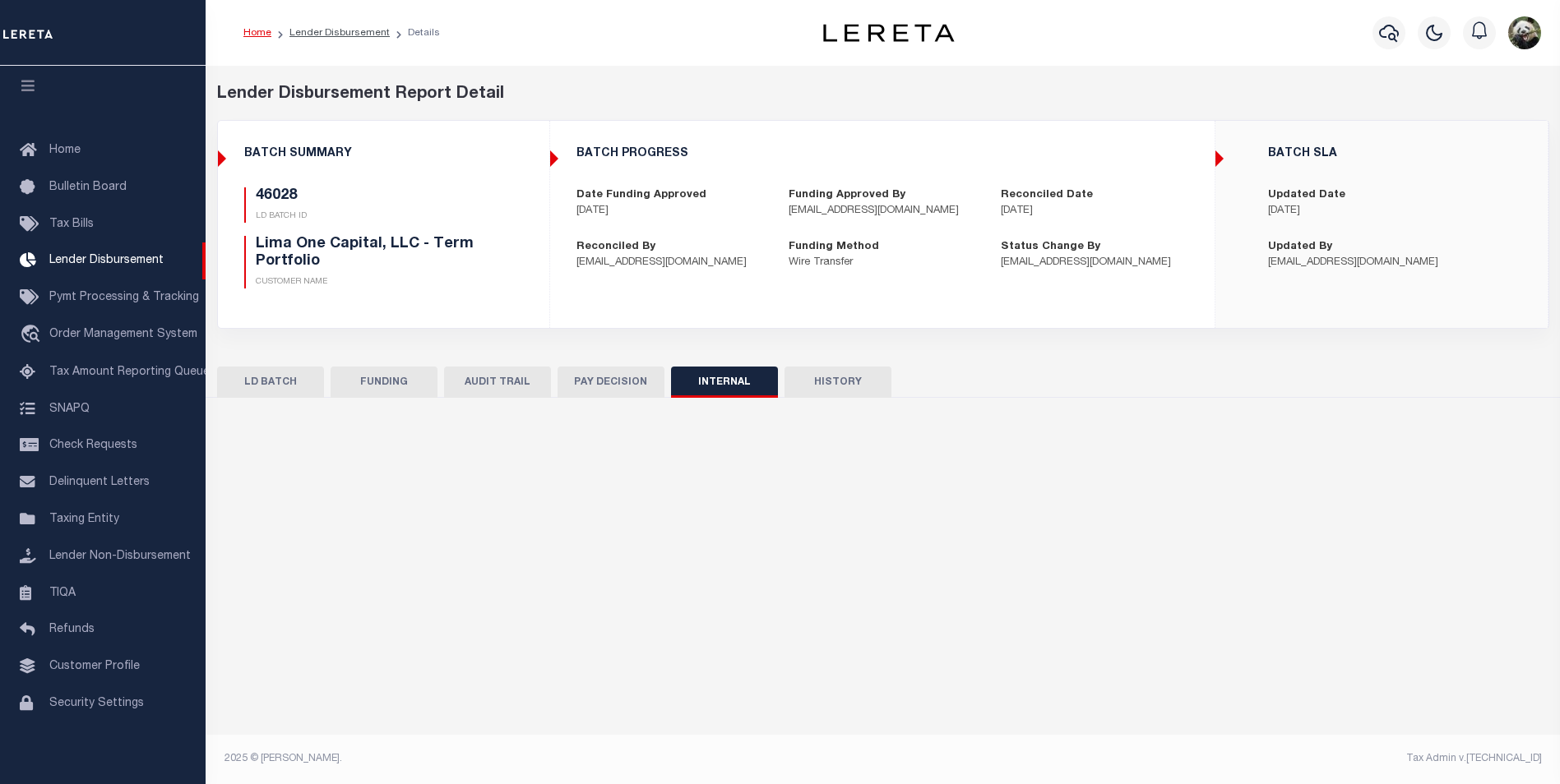
scroll to position [0, 0]
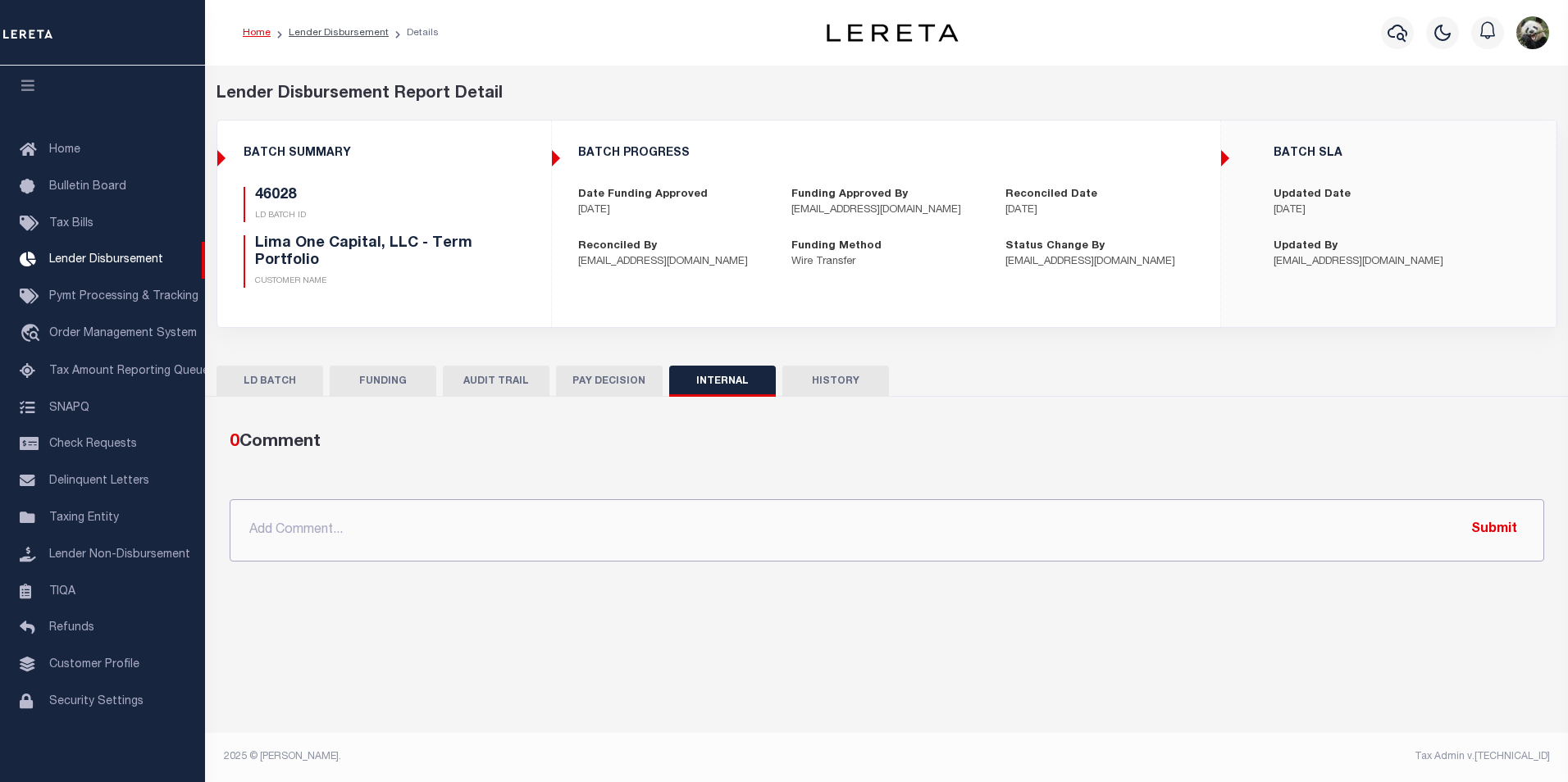
click at [583, 542] on input "text" at bounding box center [887, 530] width 1315 height 62
paste input "OG AMOUNT $159,169.47 45981 - $9,126.51 46028 - $2,267.45 46040 - $1,201.99 460…"
type input "OG AMOUNT $159,169.47 45981 - $9,126.51 46028 - $2,267.45 46040 - $1,201.99 460…"
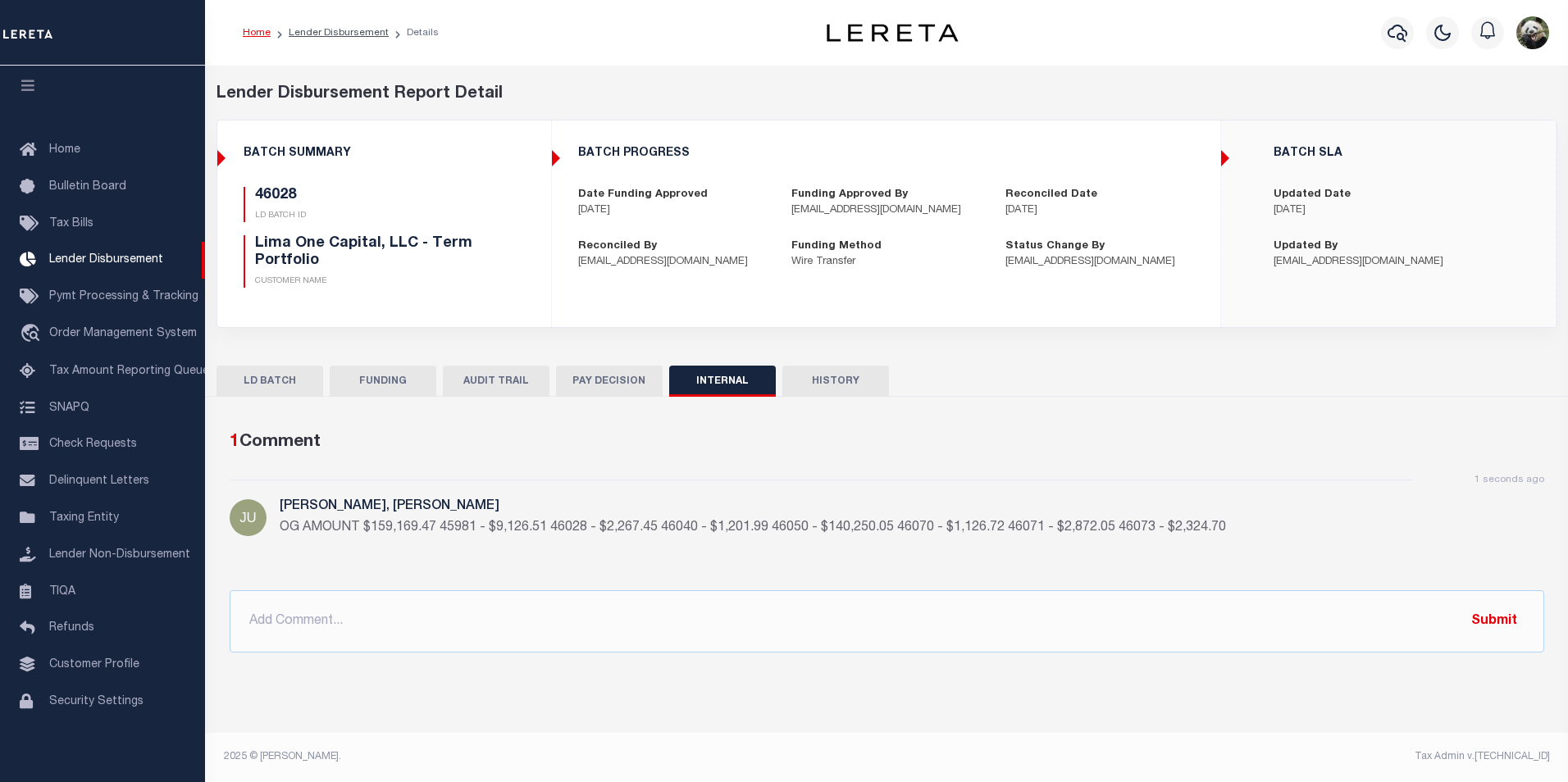
click at [390, 388] on button "FUNDING" at bounding box center [383, 382] width 106 height 32
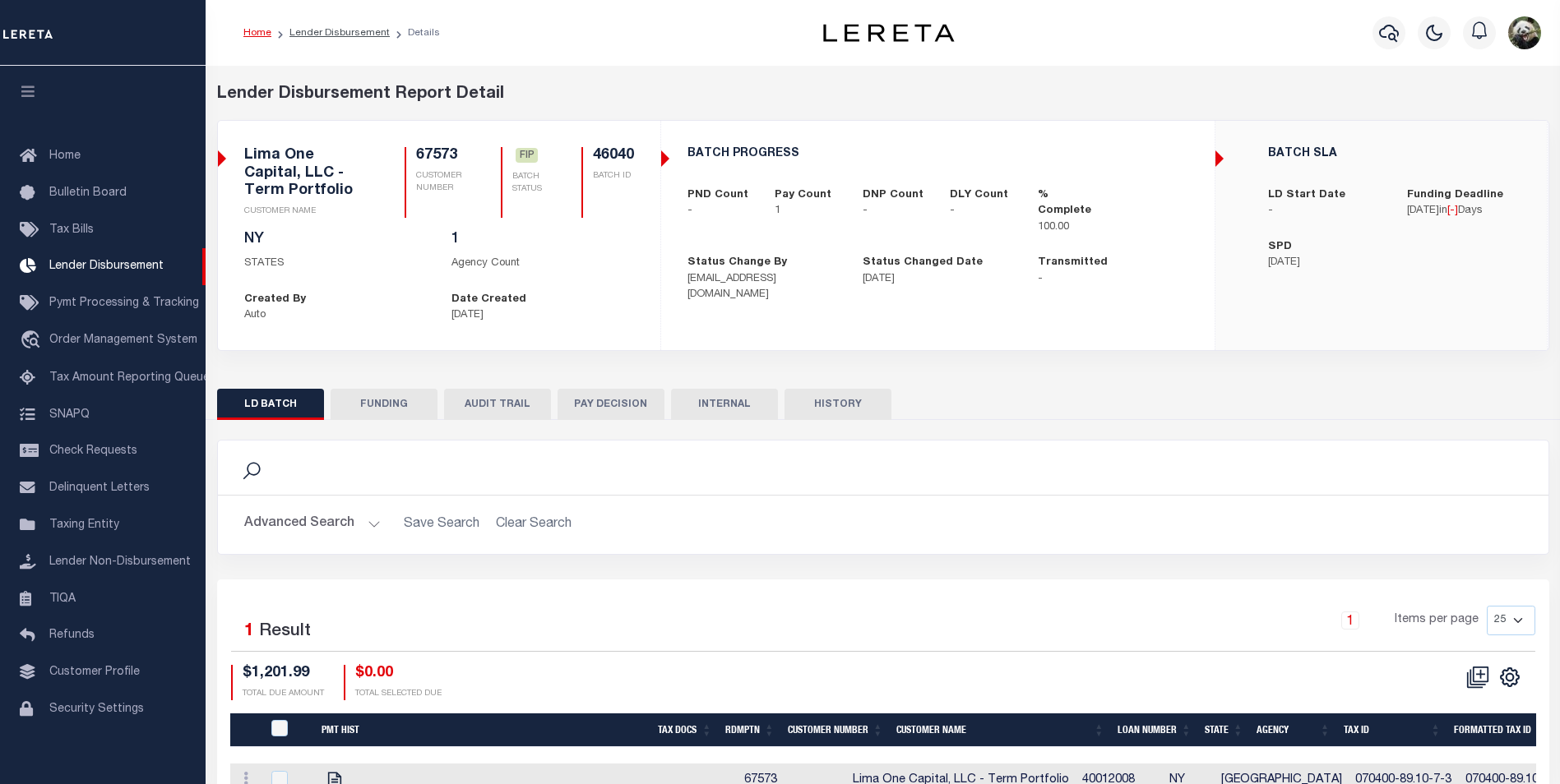
scroll to position [17, 0]
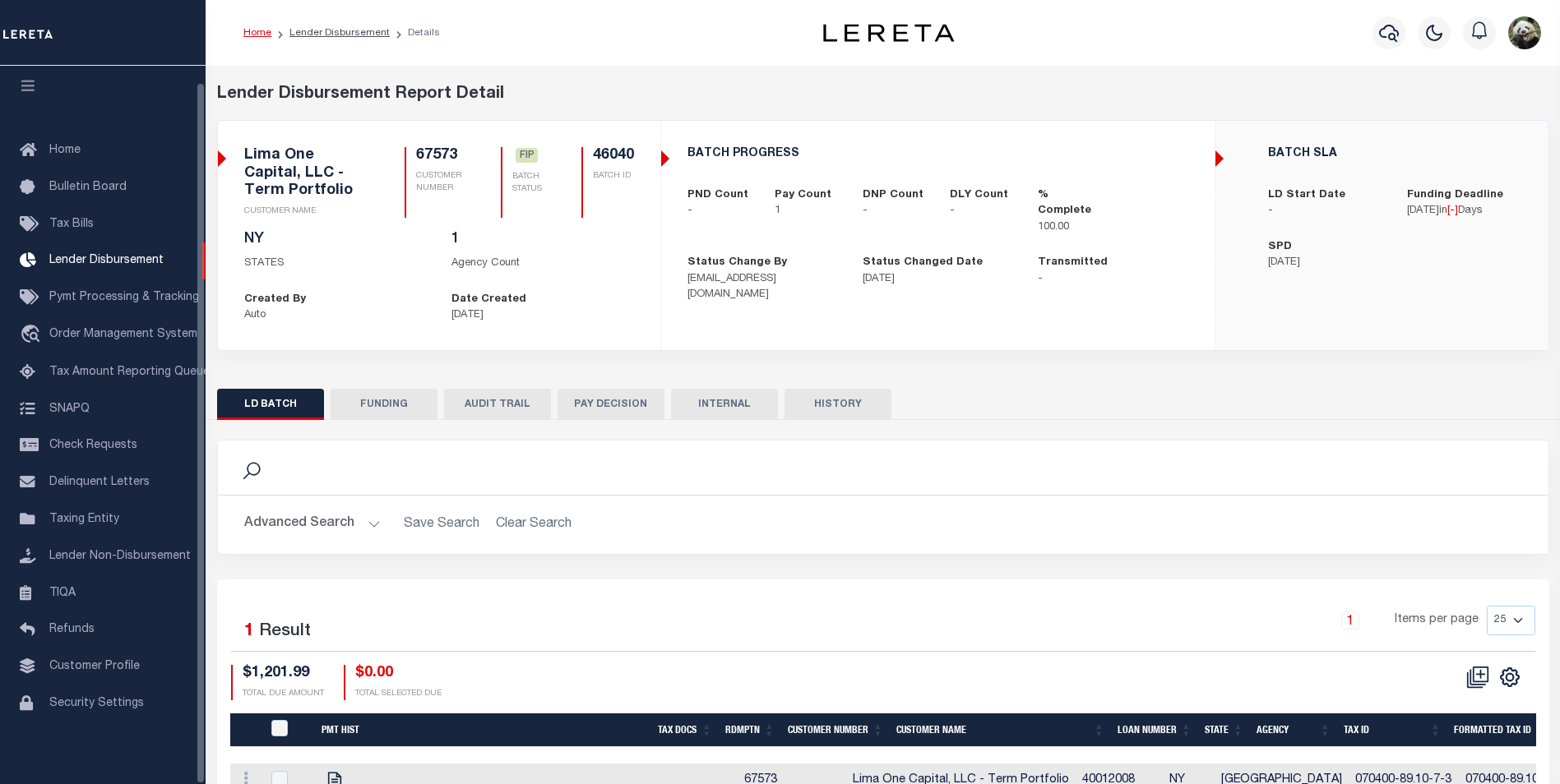
click at [383, 416] on button "FUNDING" at bounding box center [384, 404] width 107 height 32
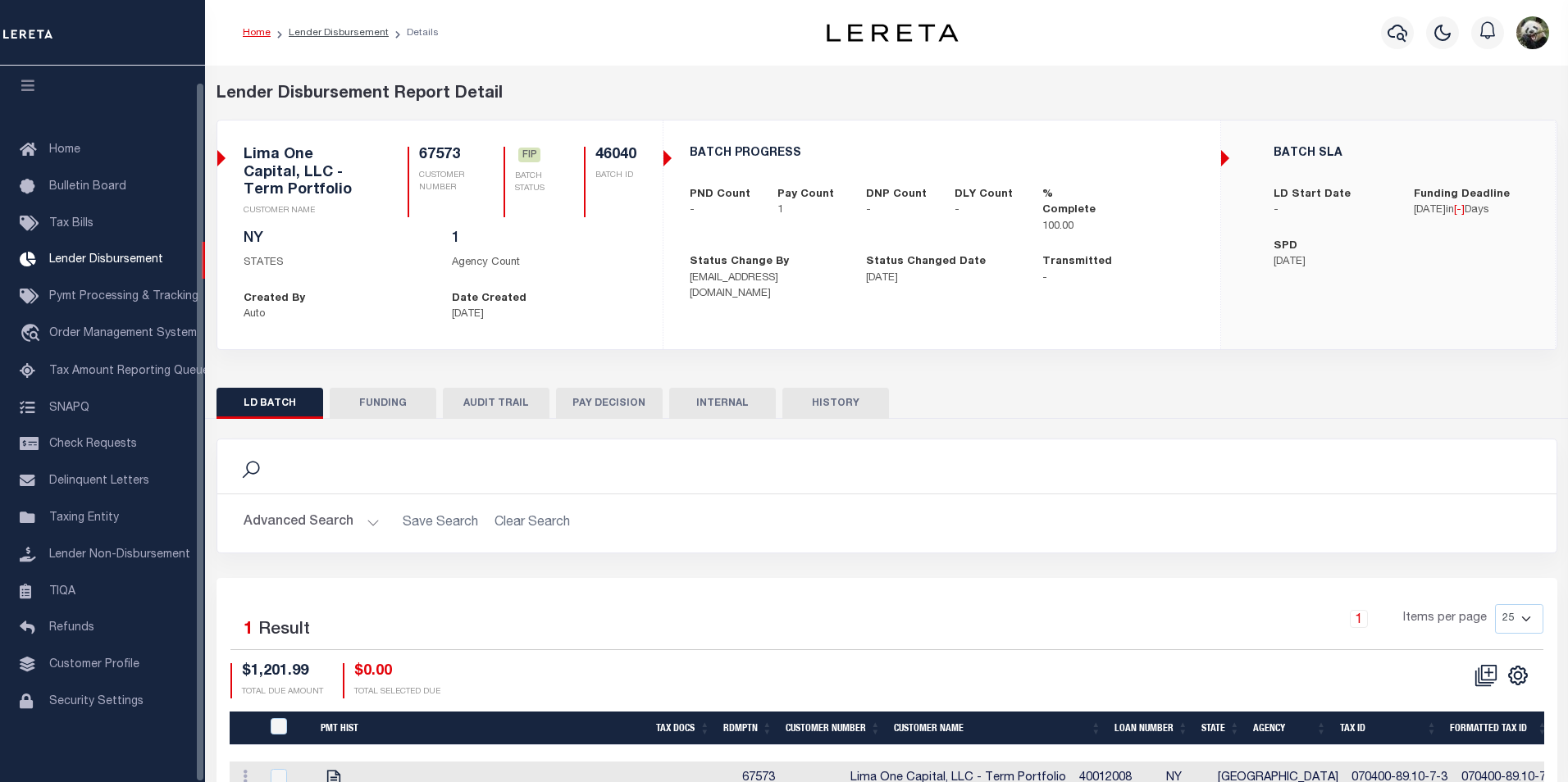
type input "$1,201.99"
type input "$0"
type input "[DATE]"
select select "100"
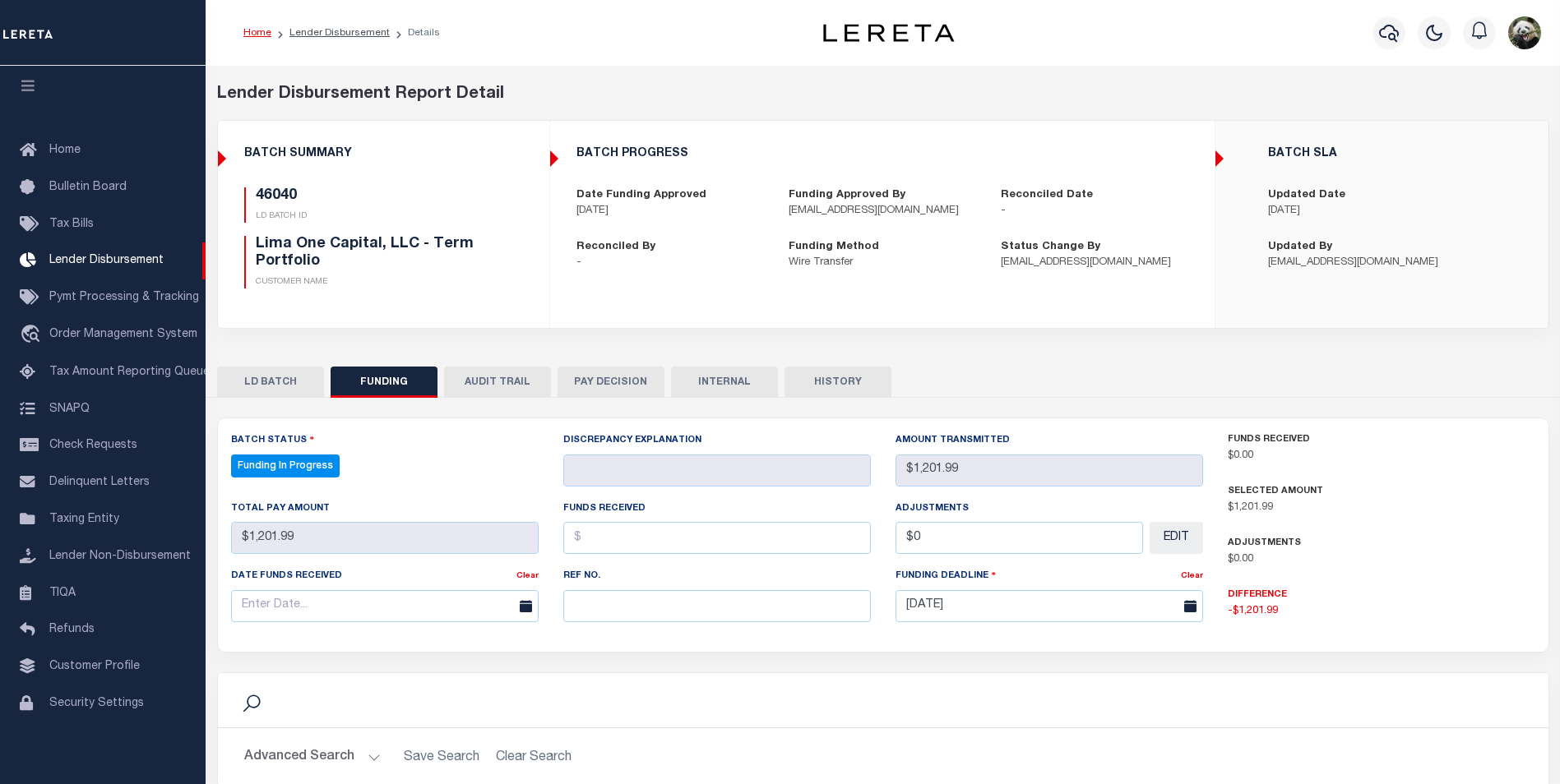
select select "100"
click at [685, 606] on input "text" at bounding box center [717, 606] width 307 height 32
paste input "20250909MMQFMP2700281009091532FT03"
type input "20250909MMQFMP2700281009091532FT03"
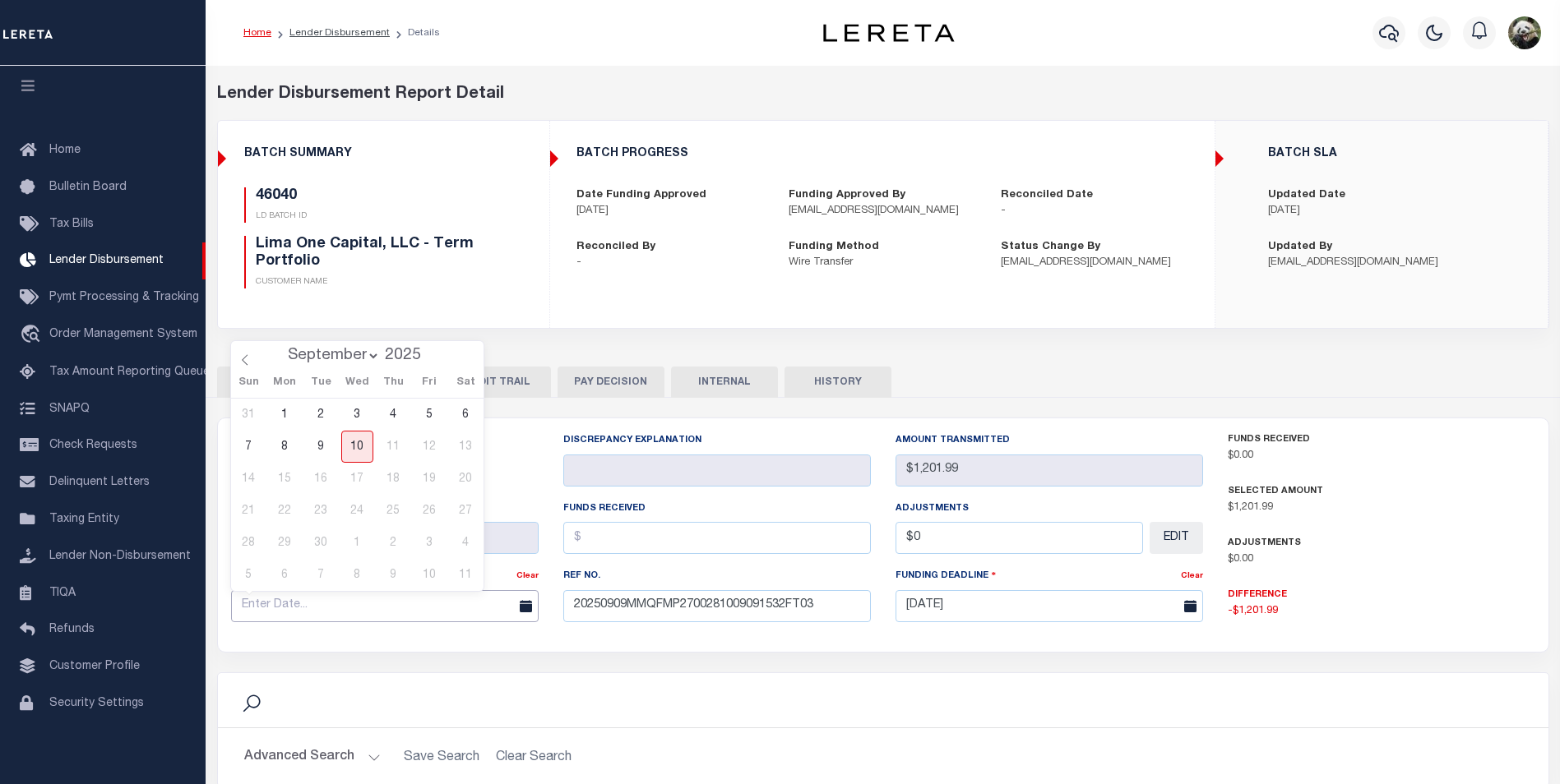
click at [307, 612] on input "text" at bounding box center [385, 606] width 307 height 32
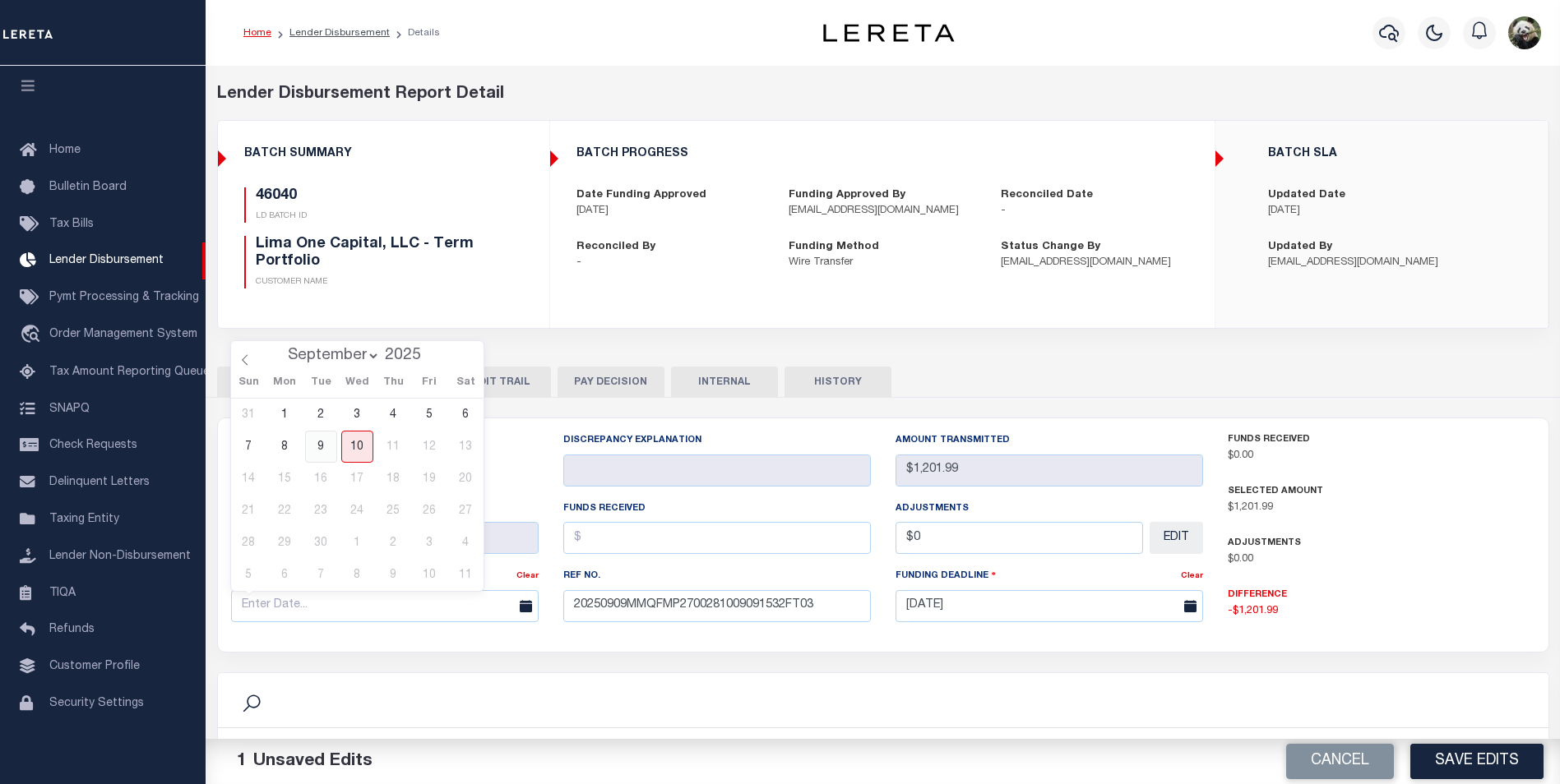
click at [315, 444] on span "9" at bounding box center [320, 447] width 32 height 32
type input "[DATE]"
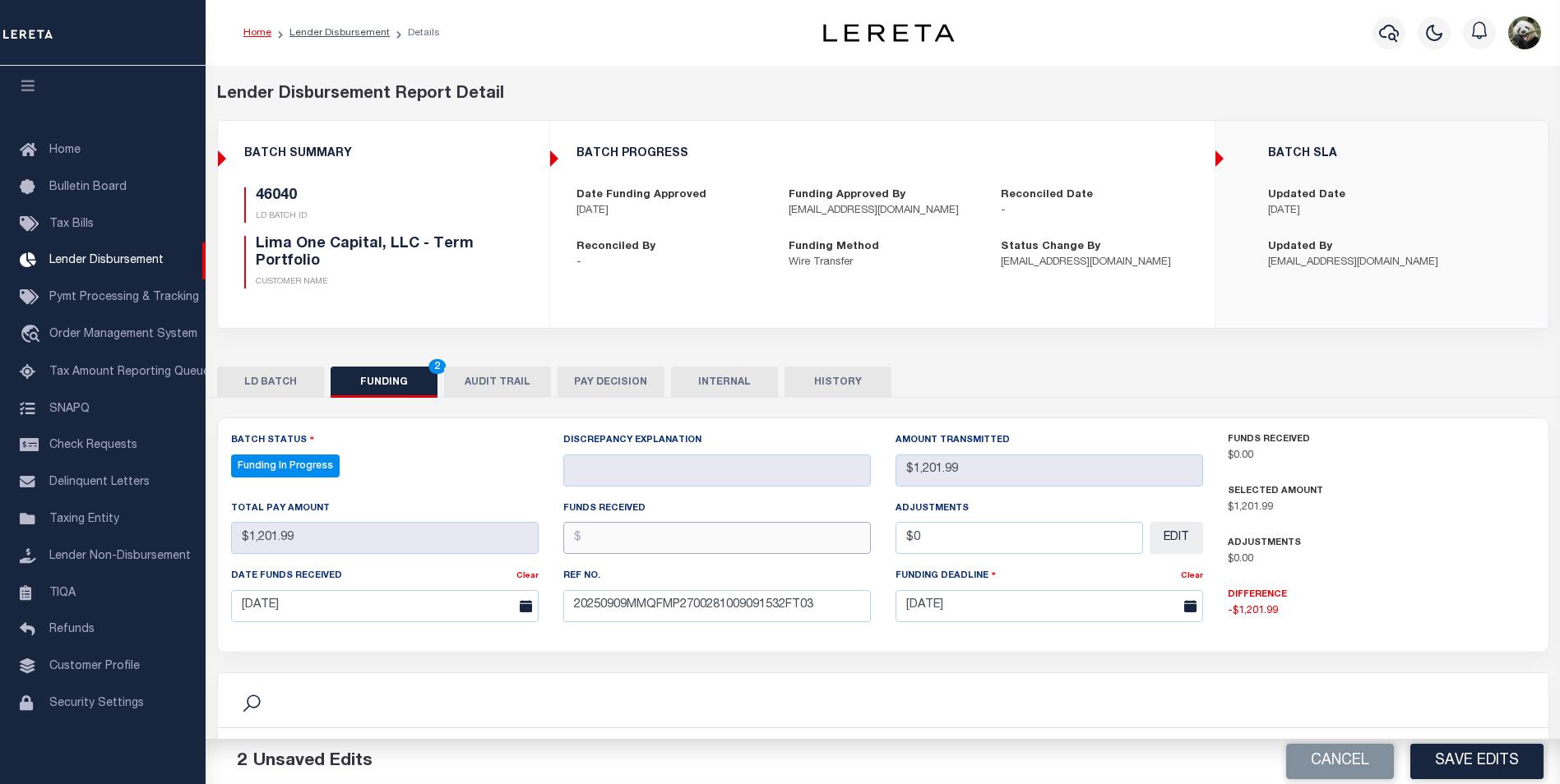
click at [641, 544] on input "text" at bounding box center [717, 538] width 307 height 32
type input "$1,201.99"
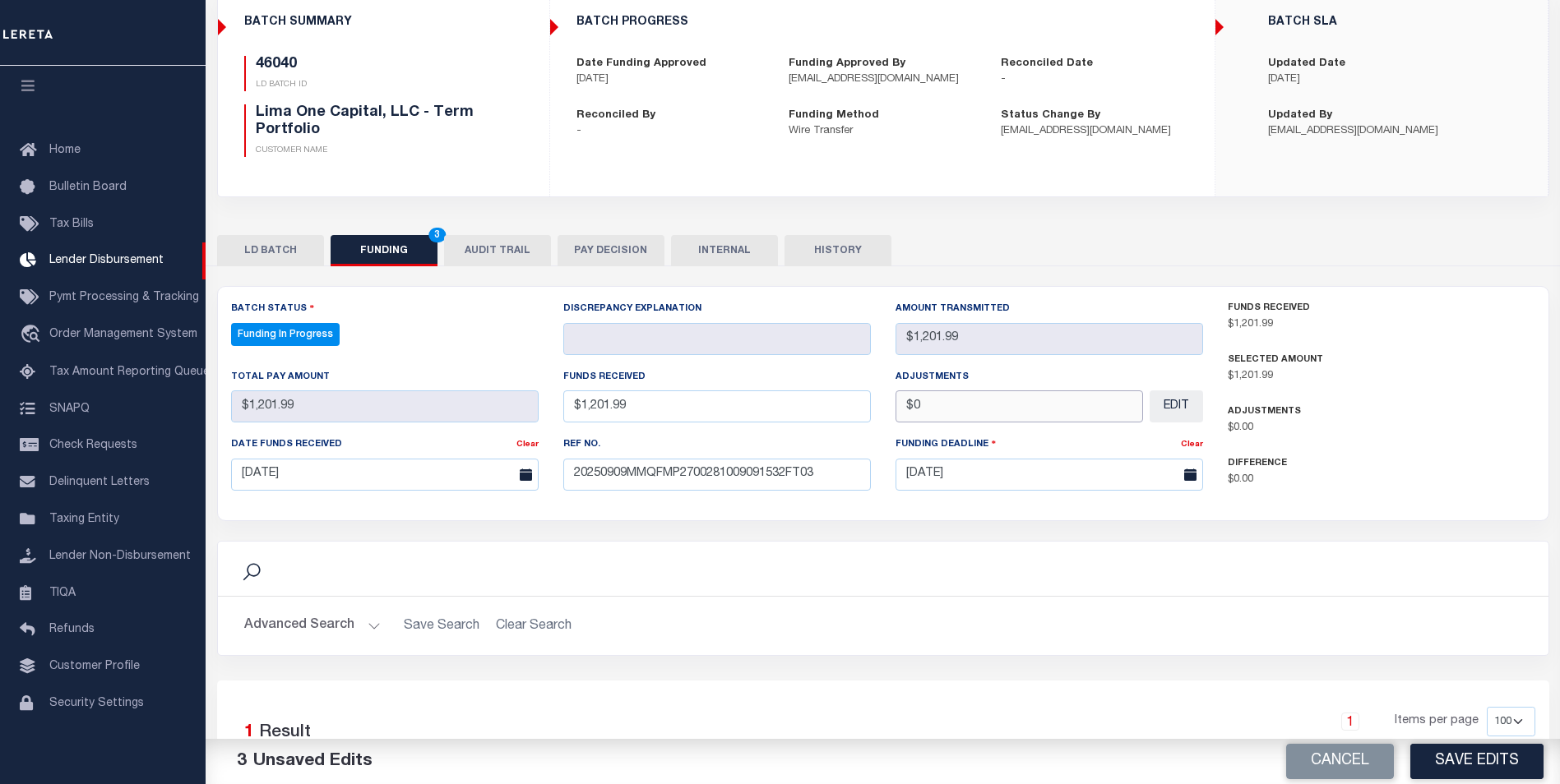
scroll to position [165, 0]
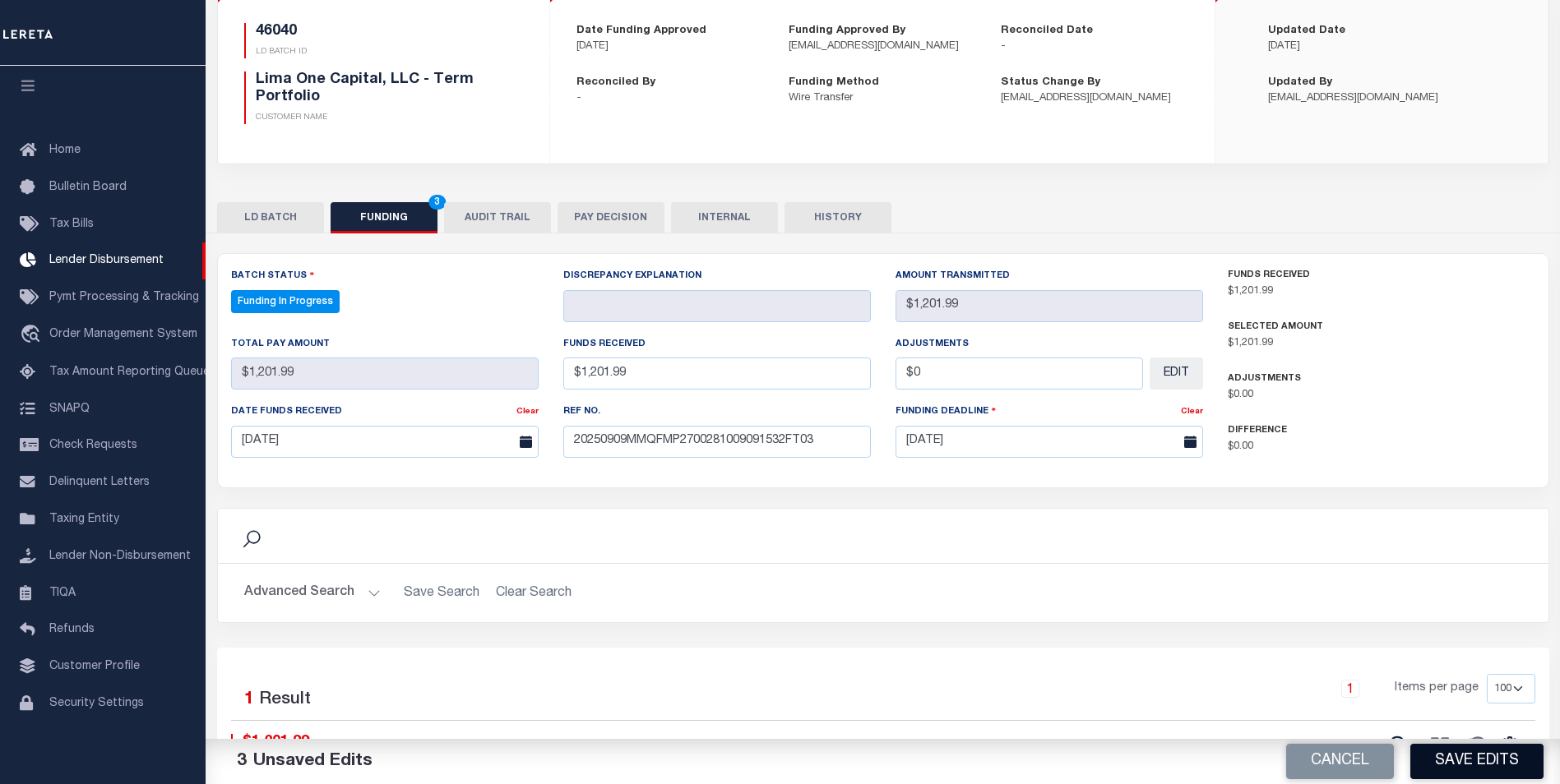
type input "$0.00"
click at [1493, 764] on button "Save Edits" at bounding box center [1477, 762] width 133 height 35
type input "$1,201.99"
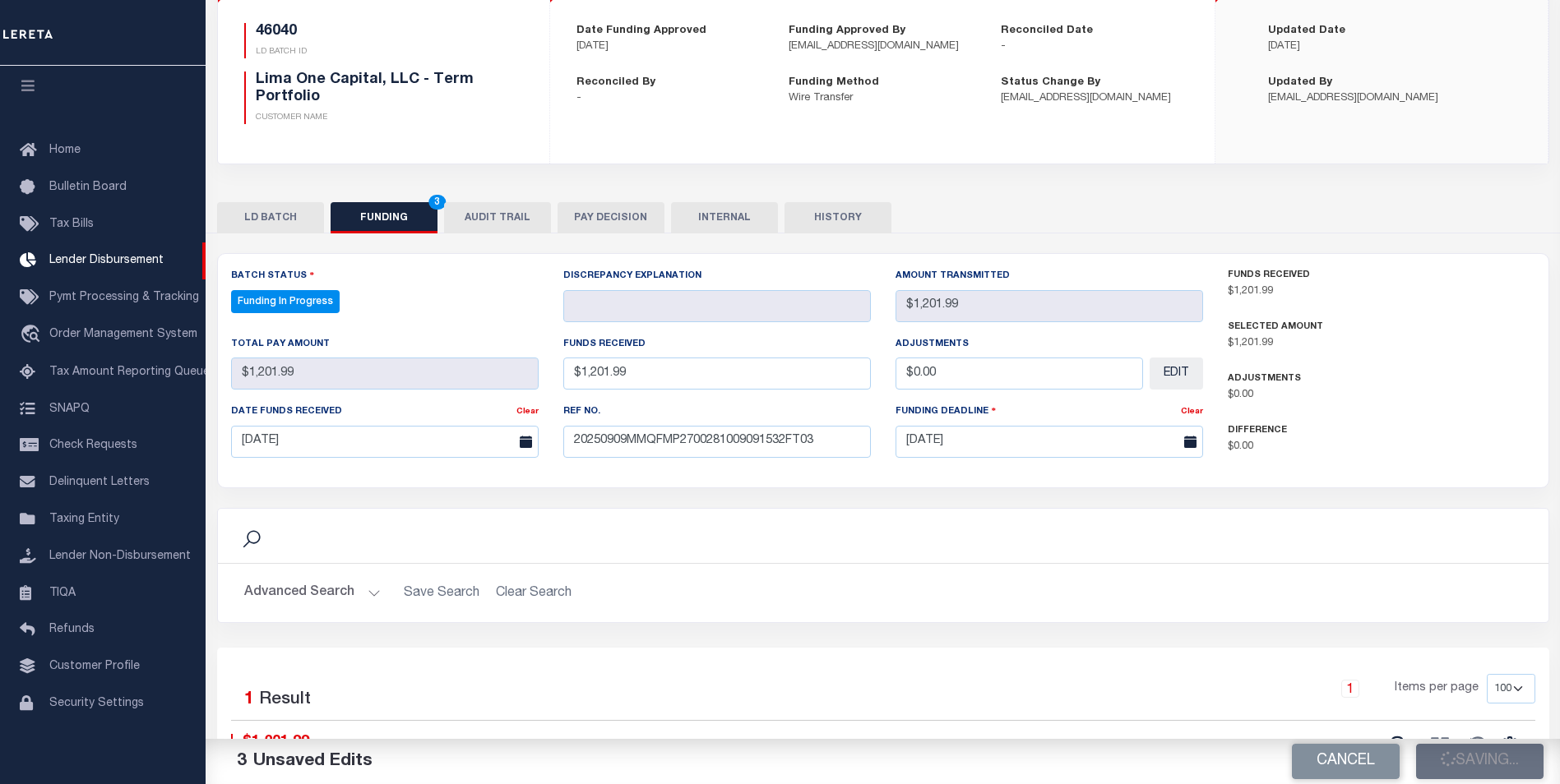
type input "$0"
select select "100"
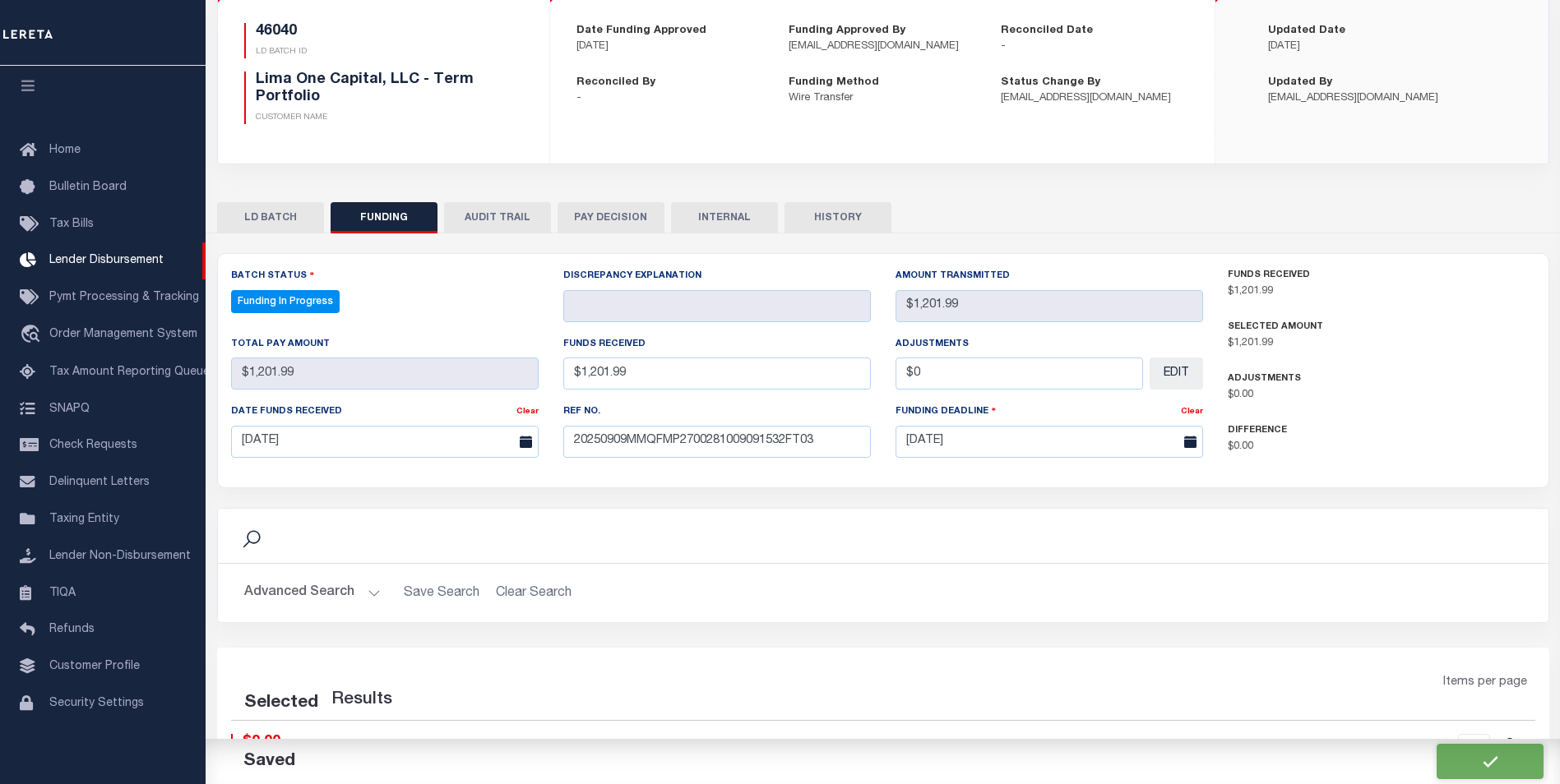
select select "100"
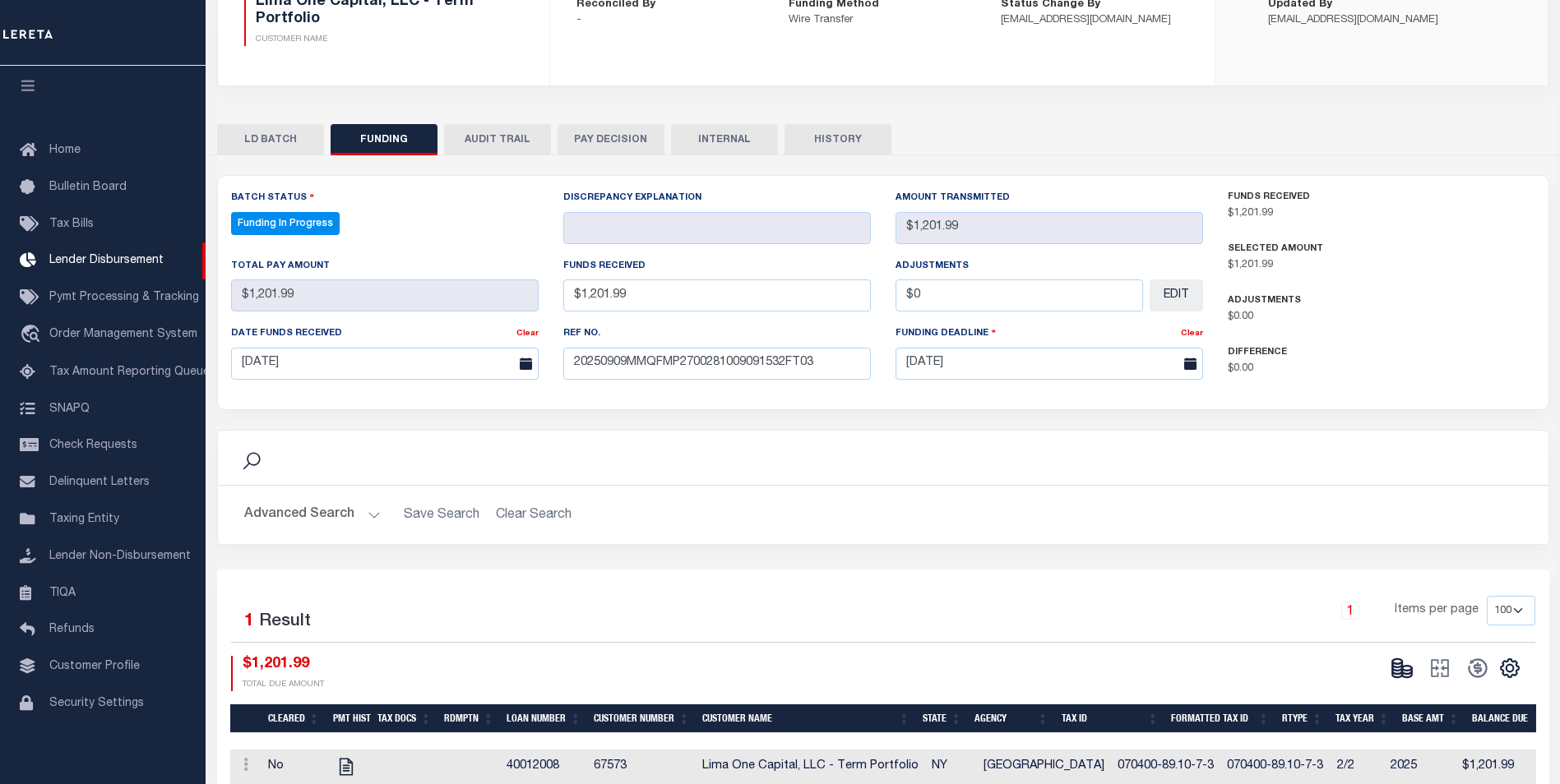
scroll to position [246, 0]
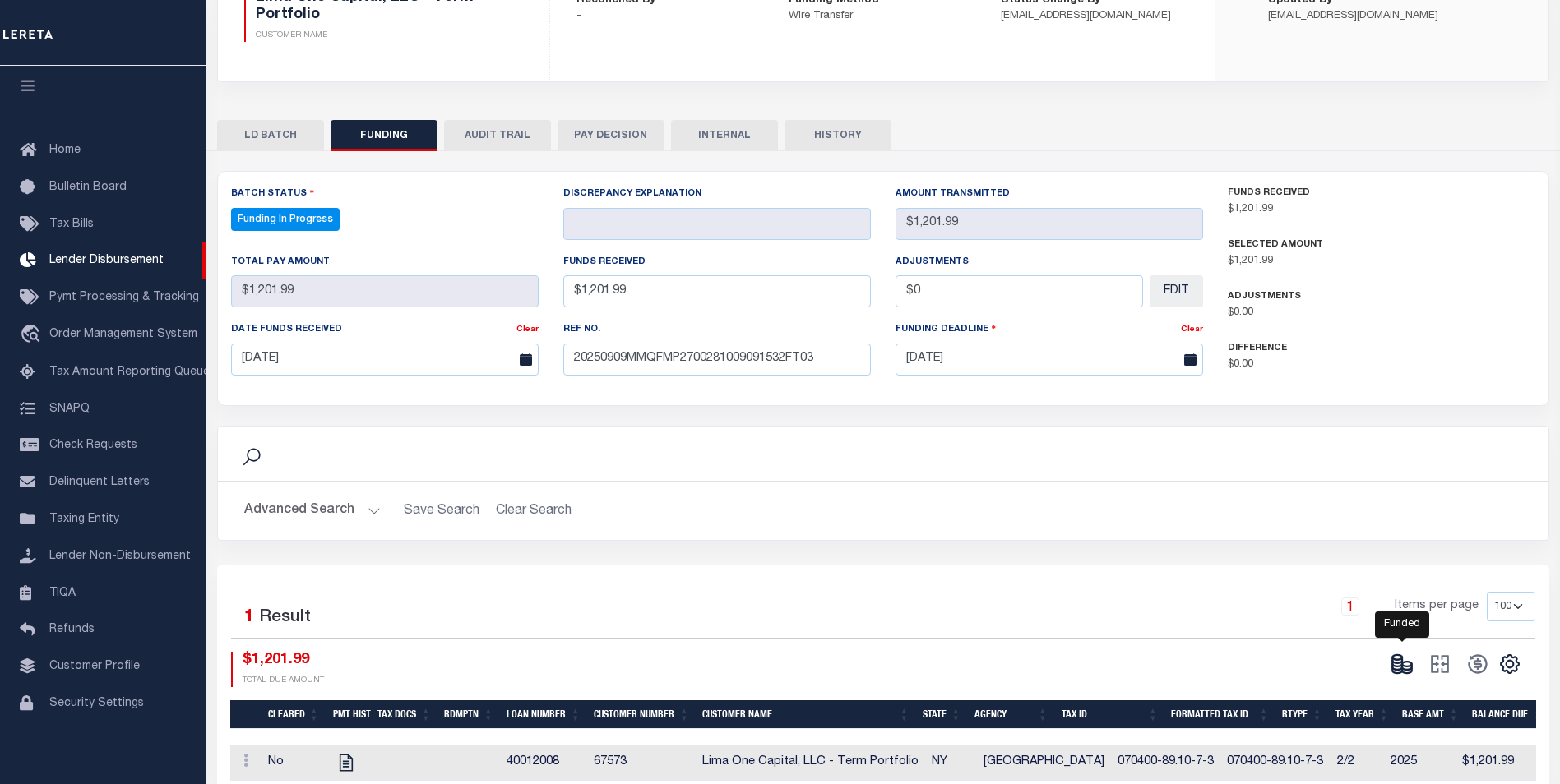
click at [1396, 659] on icon at bounding box center [1402, 664] width 23 height 23
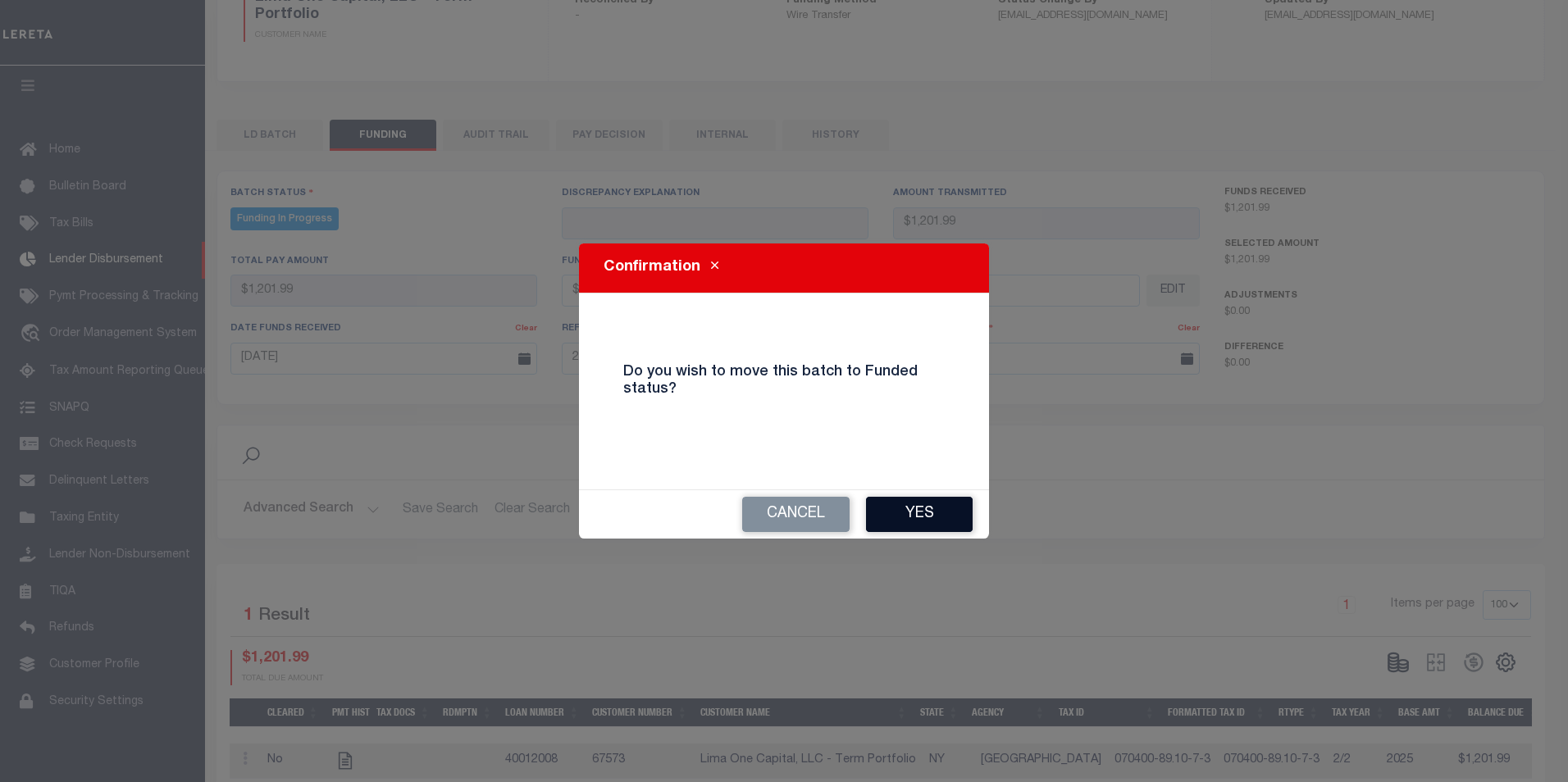
click at [915, 506] on button "Yes" at bounding box center [919, 515] width 106 height 35
type input "$1,201.99"
type input "$0"
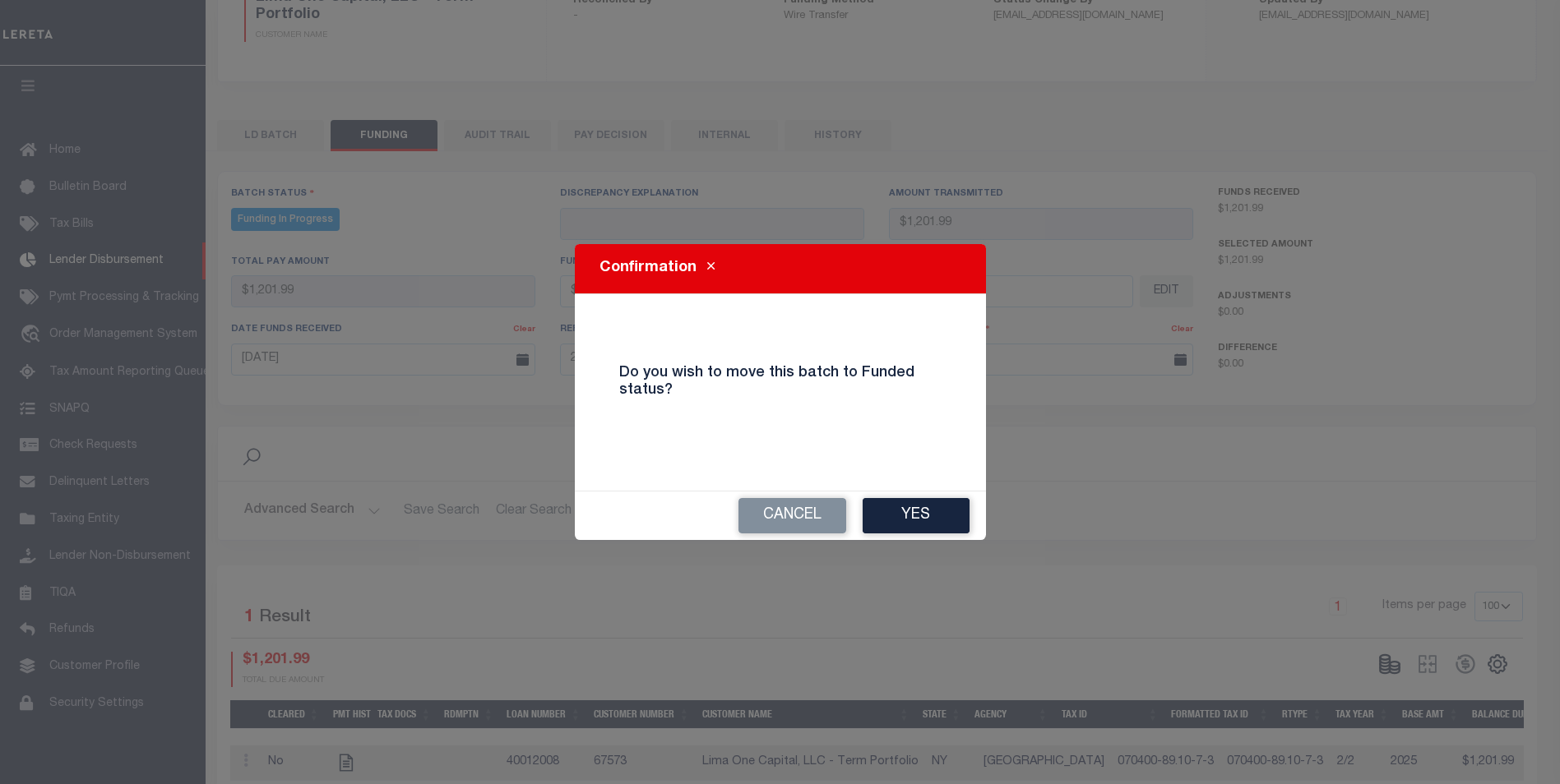
select select "100"
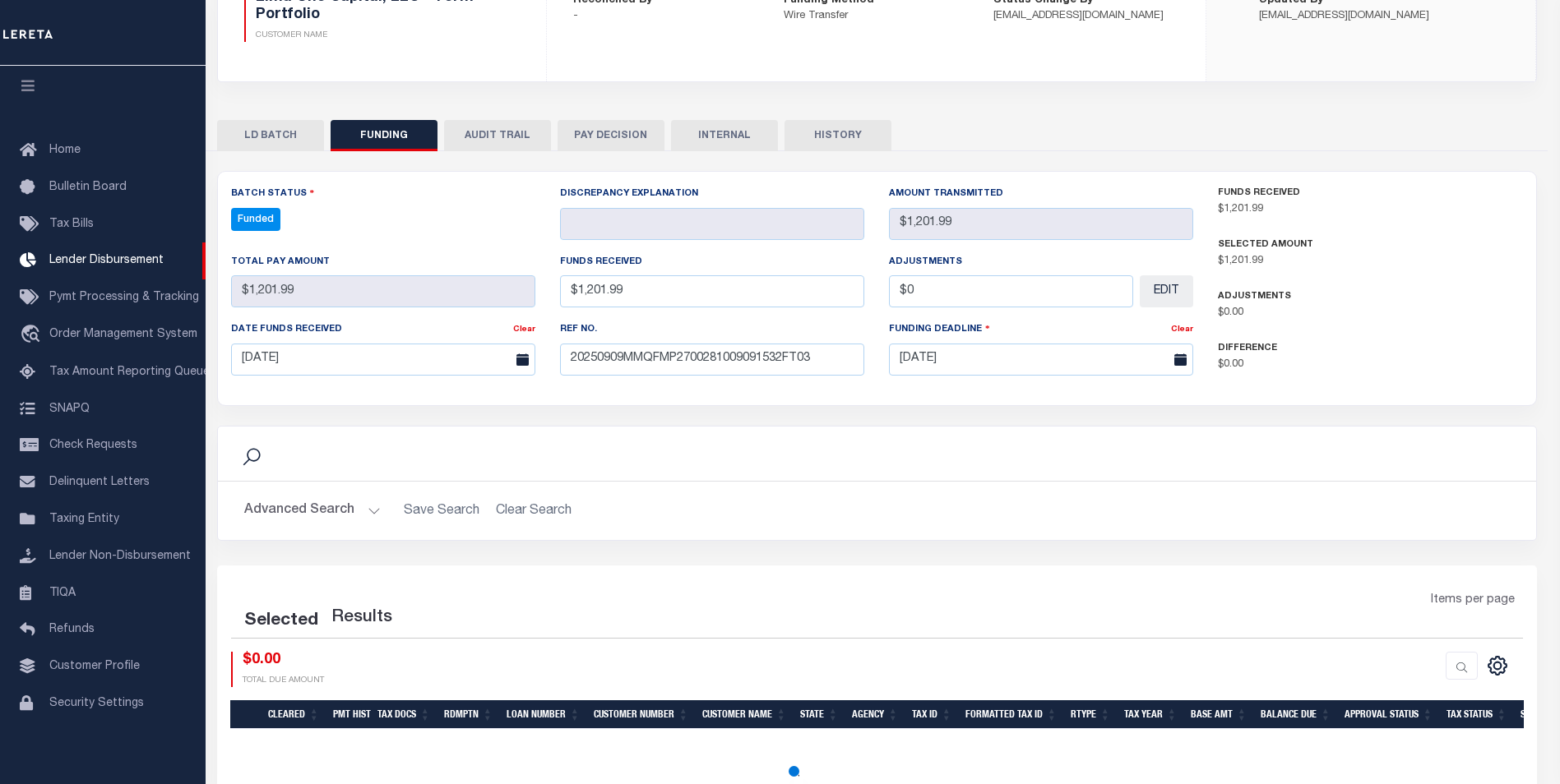
select select "100"
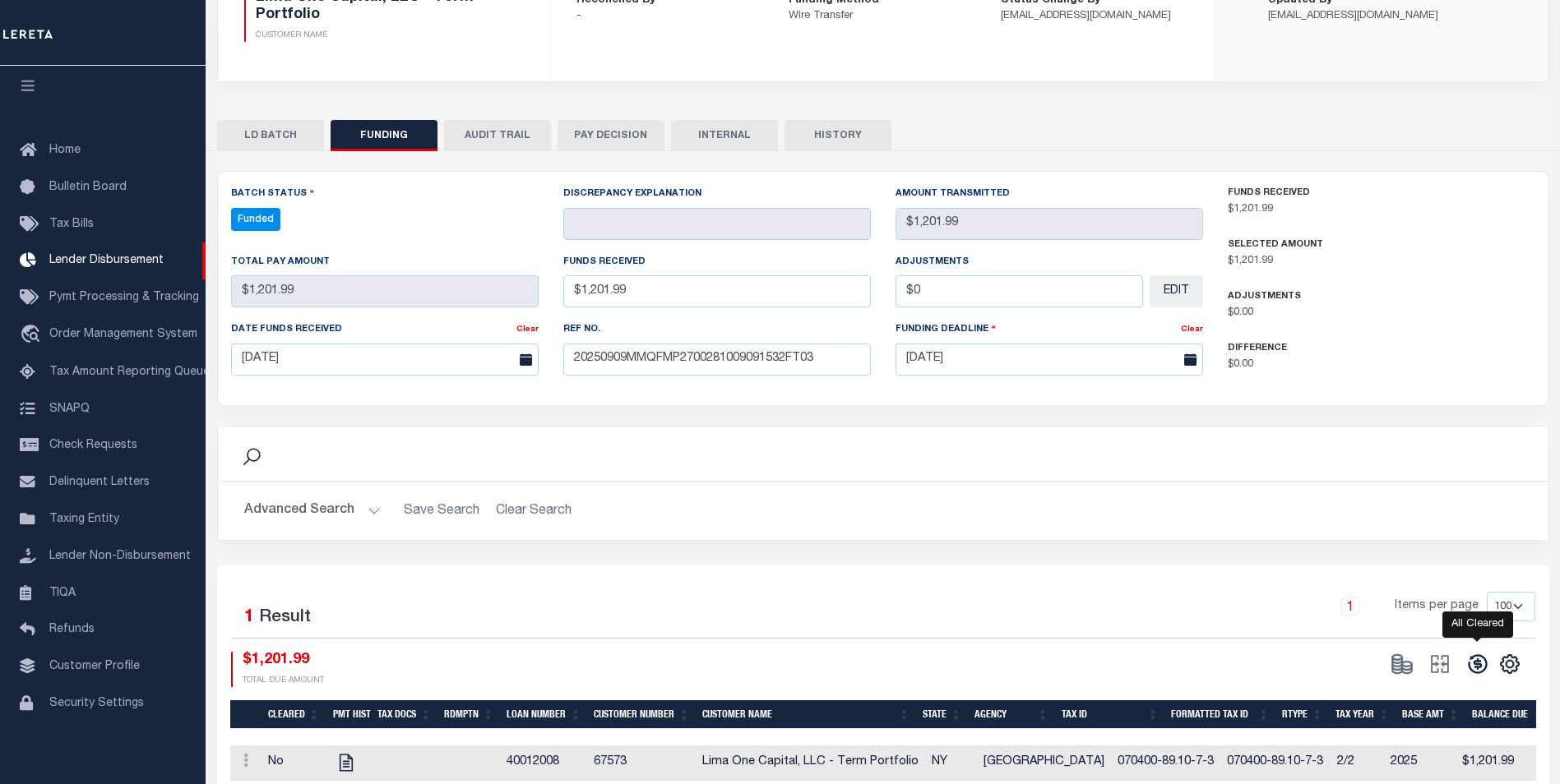
click at [1482, 667] on icon at bounding box center [1478, 664] width 23 height 23
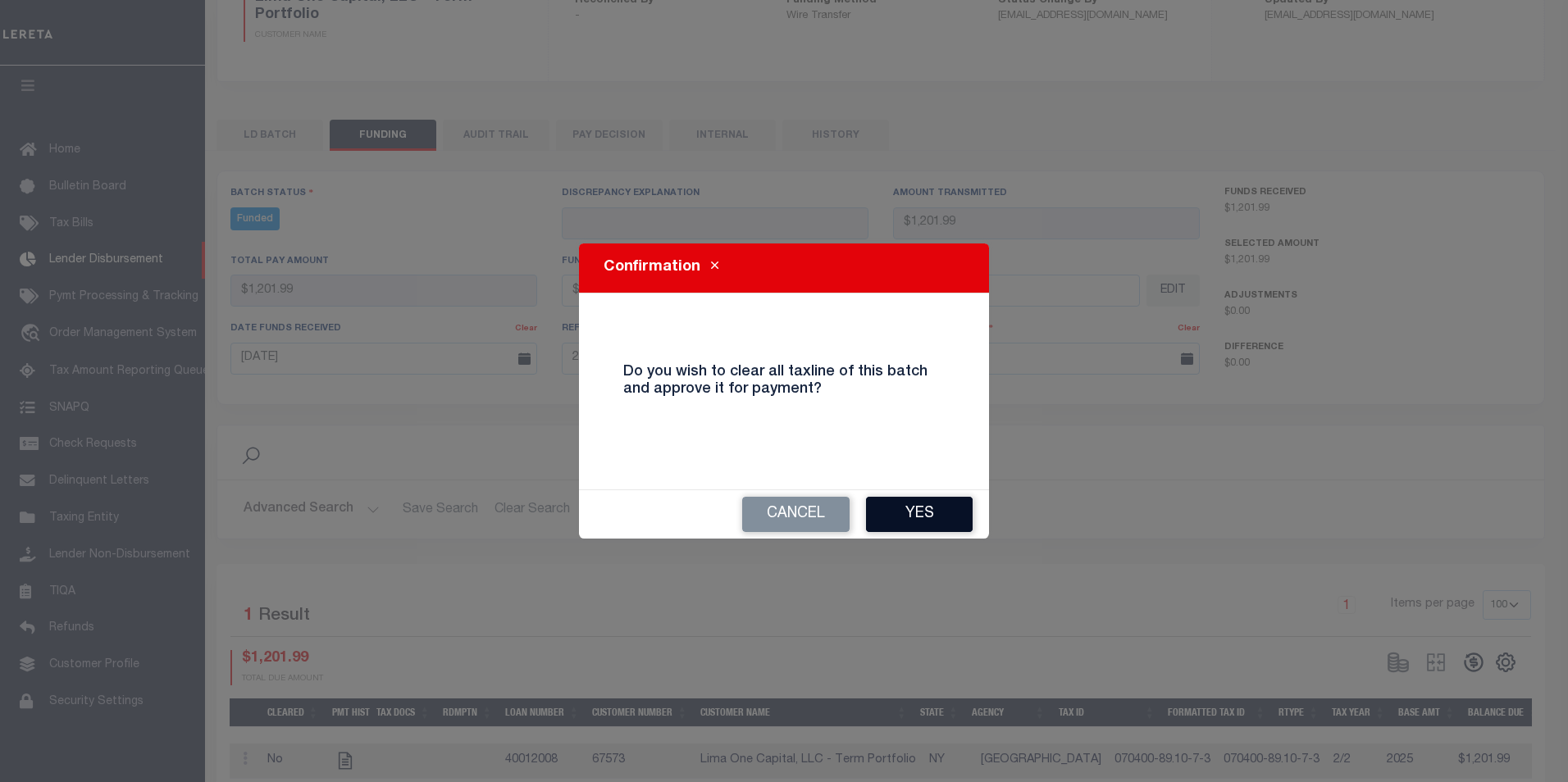
click at [954, 516] on button "Yes" at bounding box center [919, 515] width 106 height 35
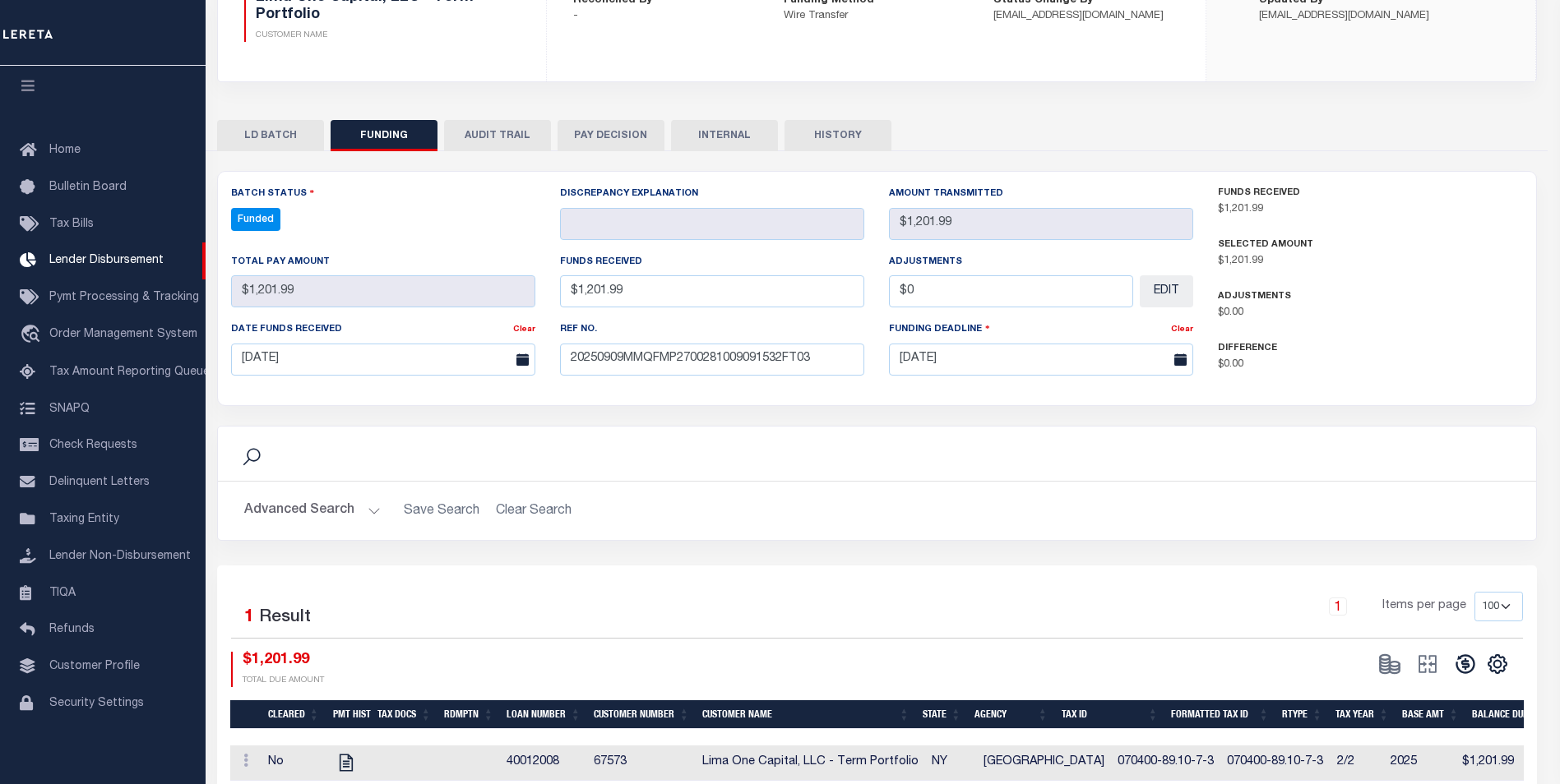
type input "$1,201.99"
type input "$0"
select select "100"
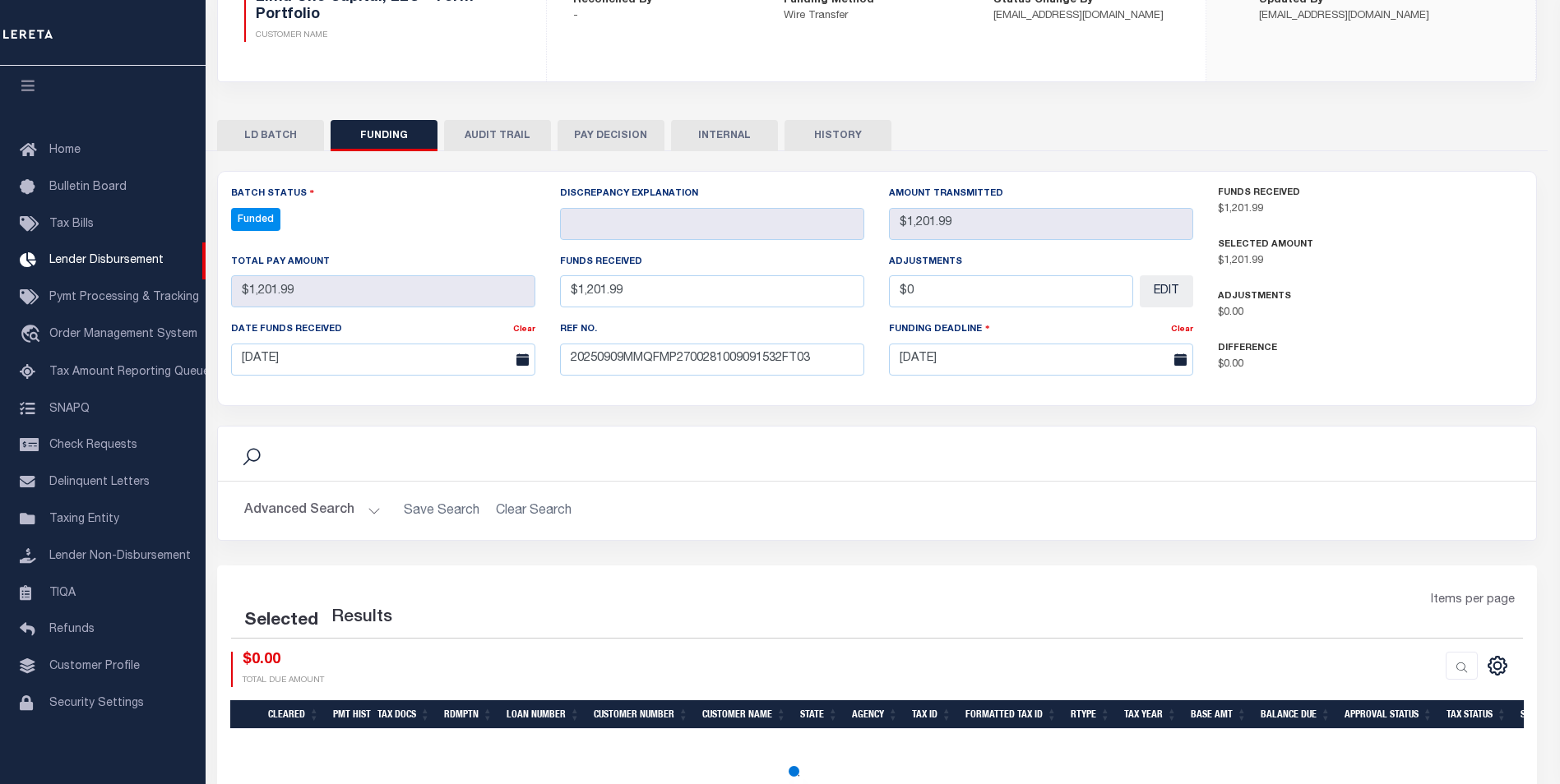
select select "100"
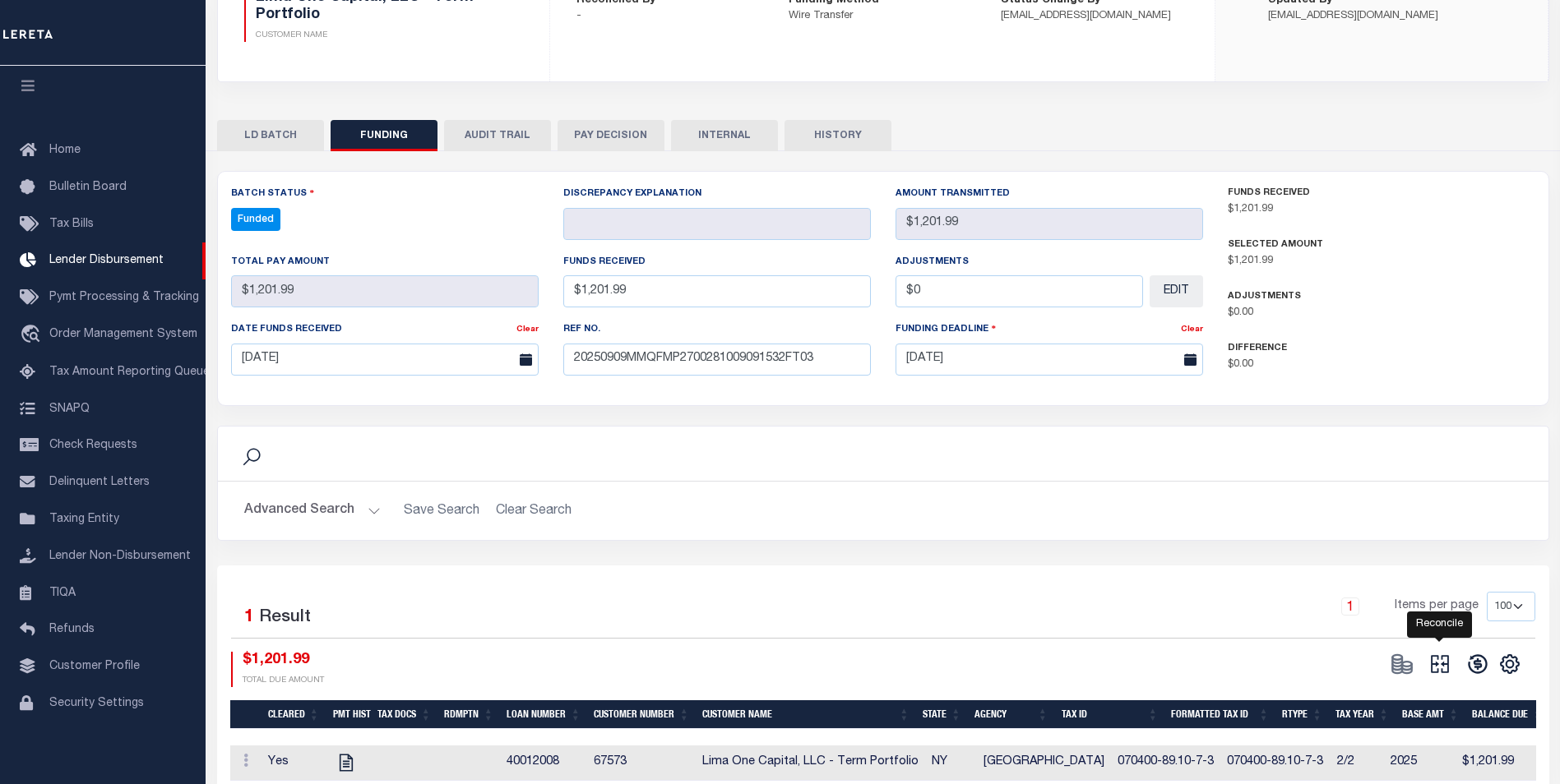
click at [1448, 672] on icon at bounding box center [1440, 664] width 18 height 18
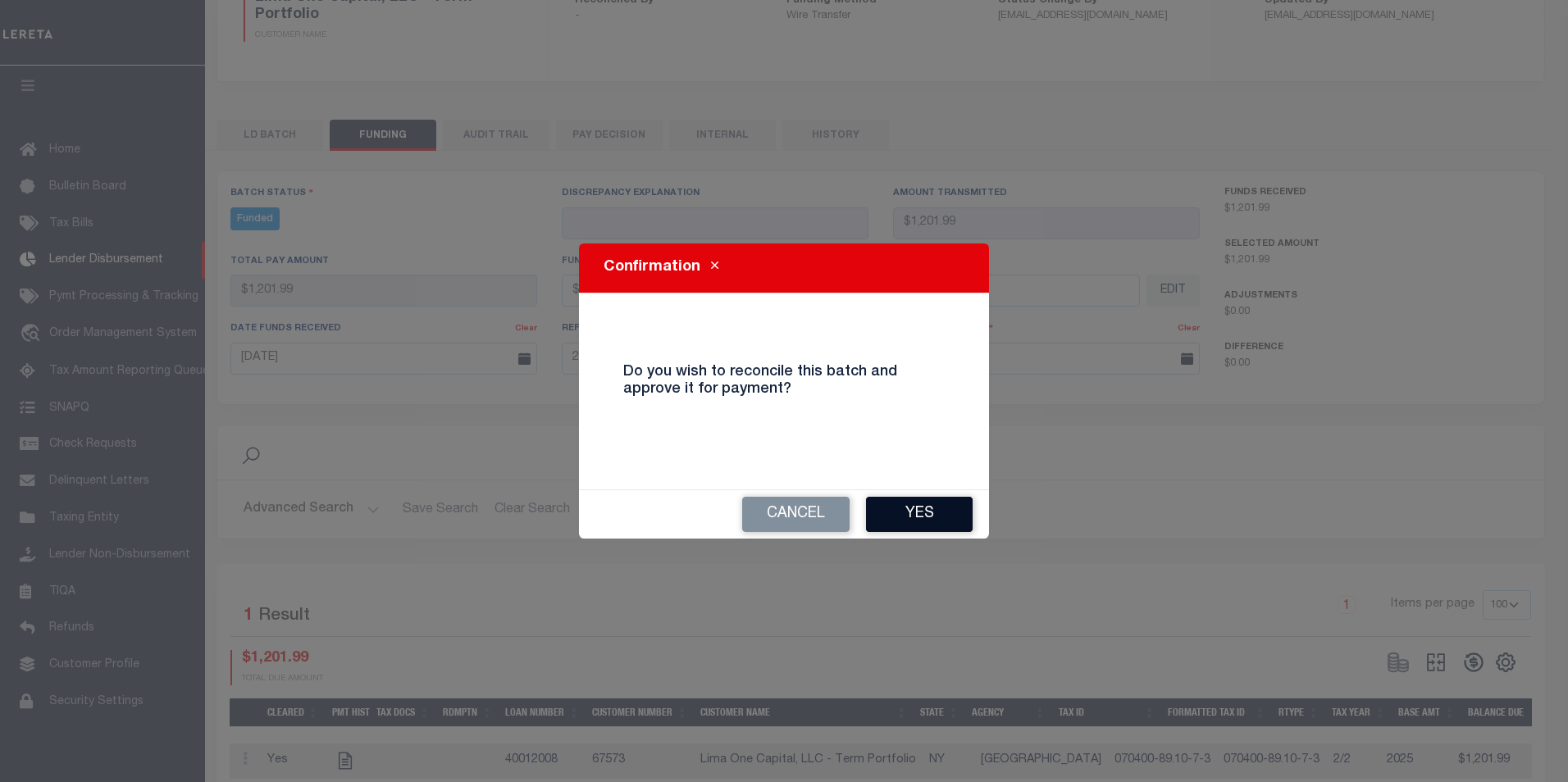
click at [942, 516] on button "Yes" at bounding box center [919, 515] width 106 height 35
select select "100"
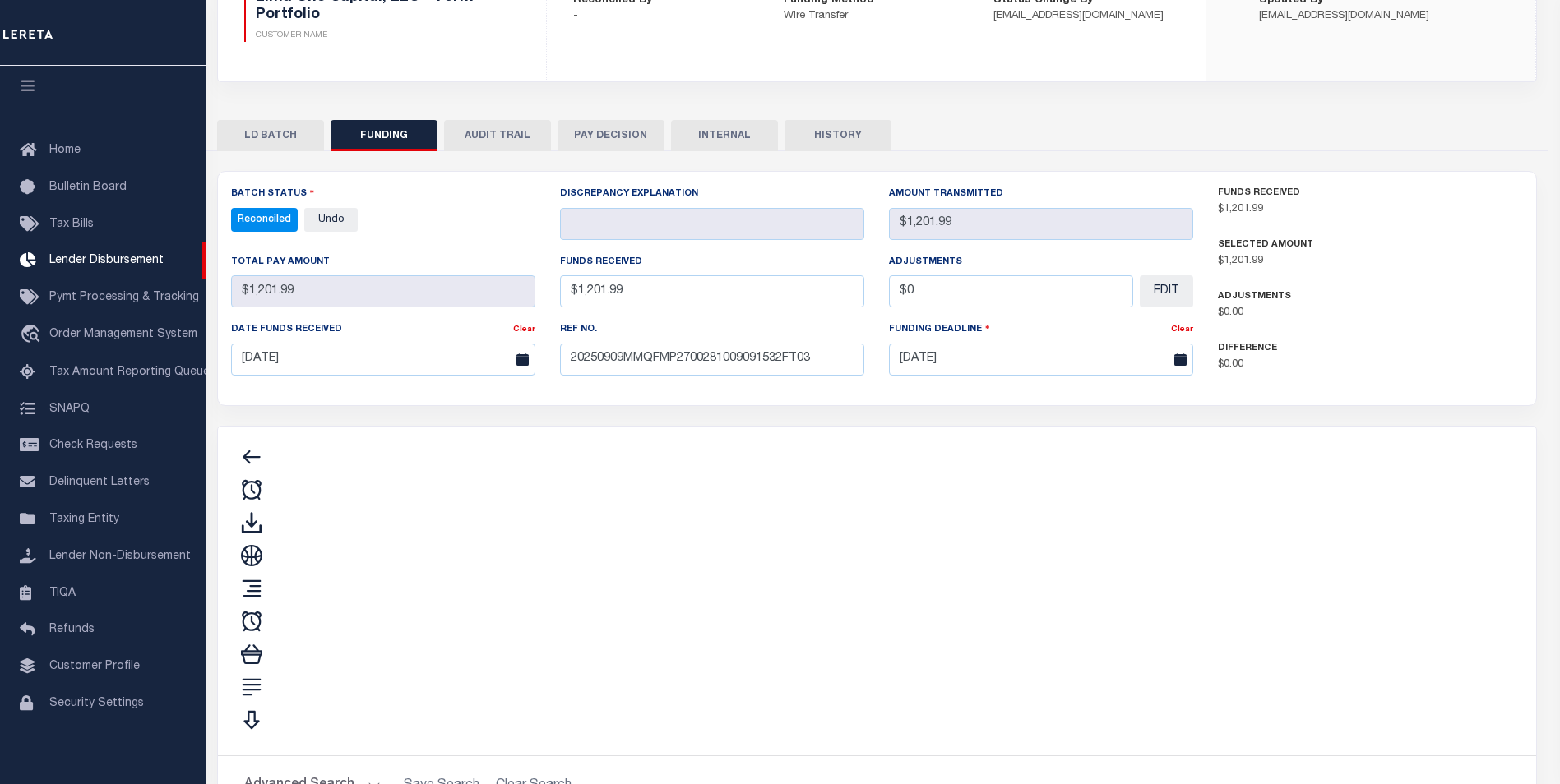
type input "$1,201.99"
type input "$0"
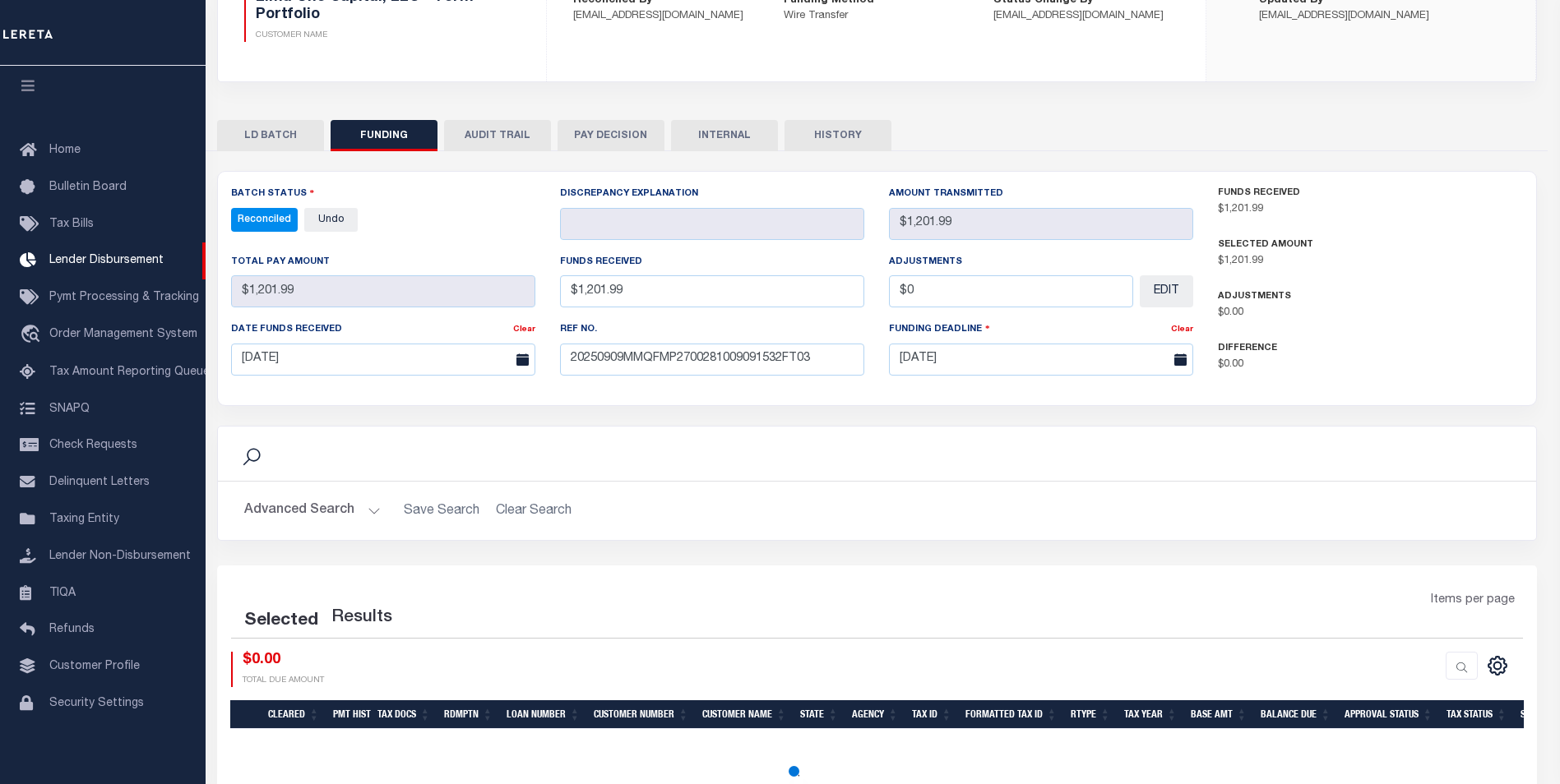
select select "100"
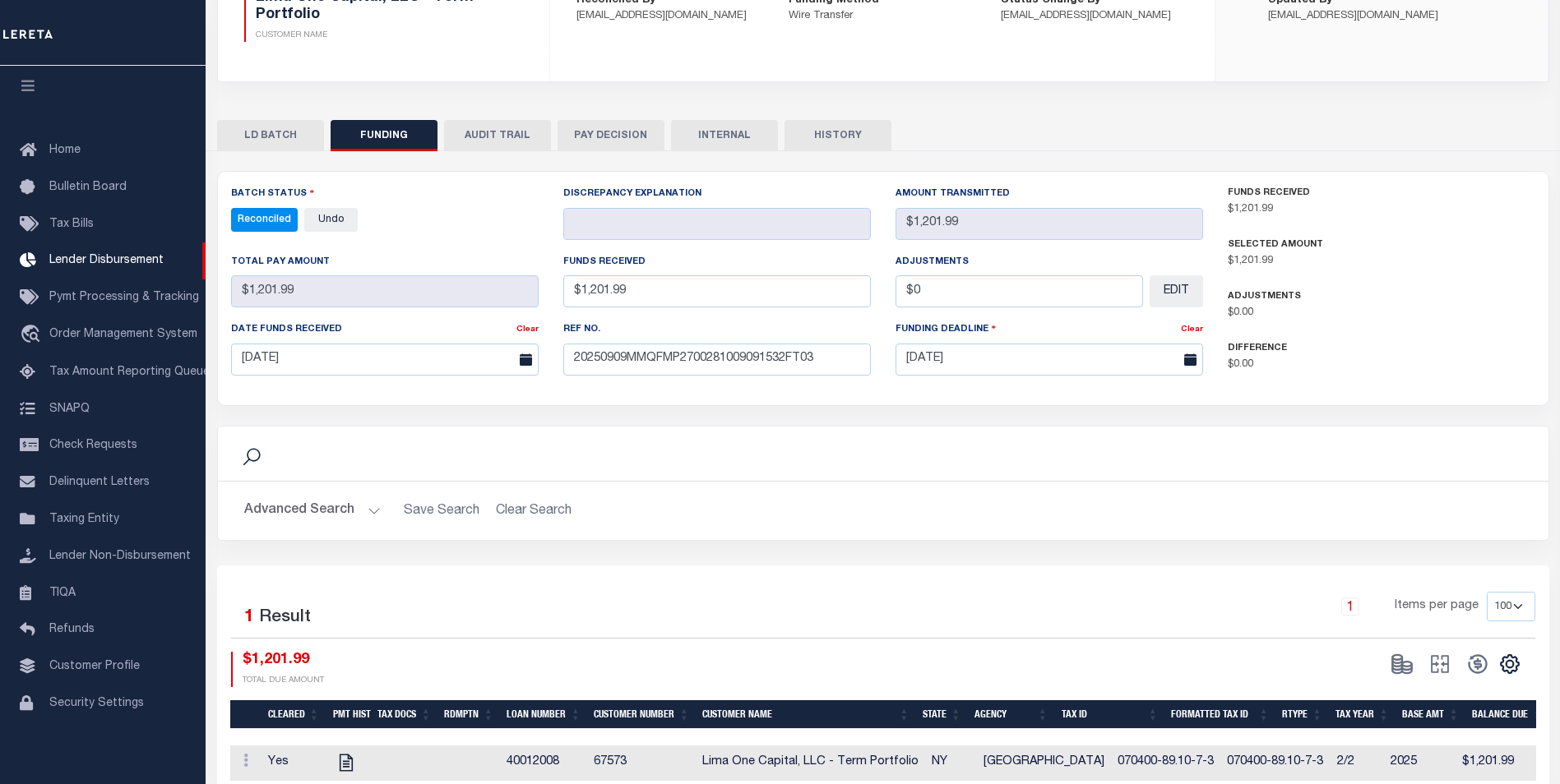
click at [693, 134] on button "INTERNAL" at bounding box center [724, 136] width 107 height 32
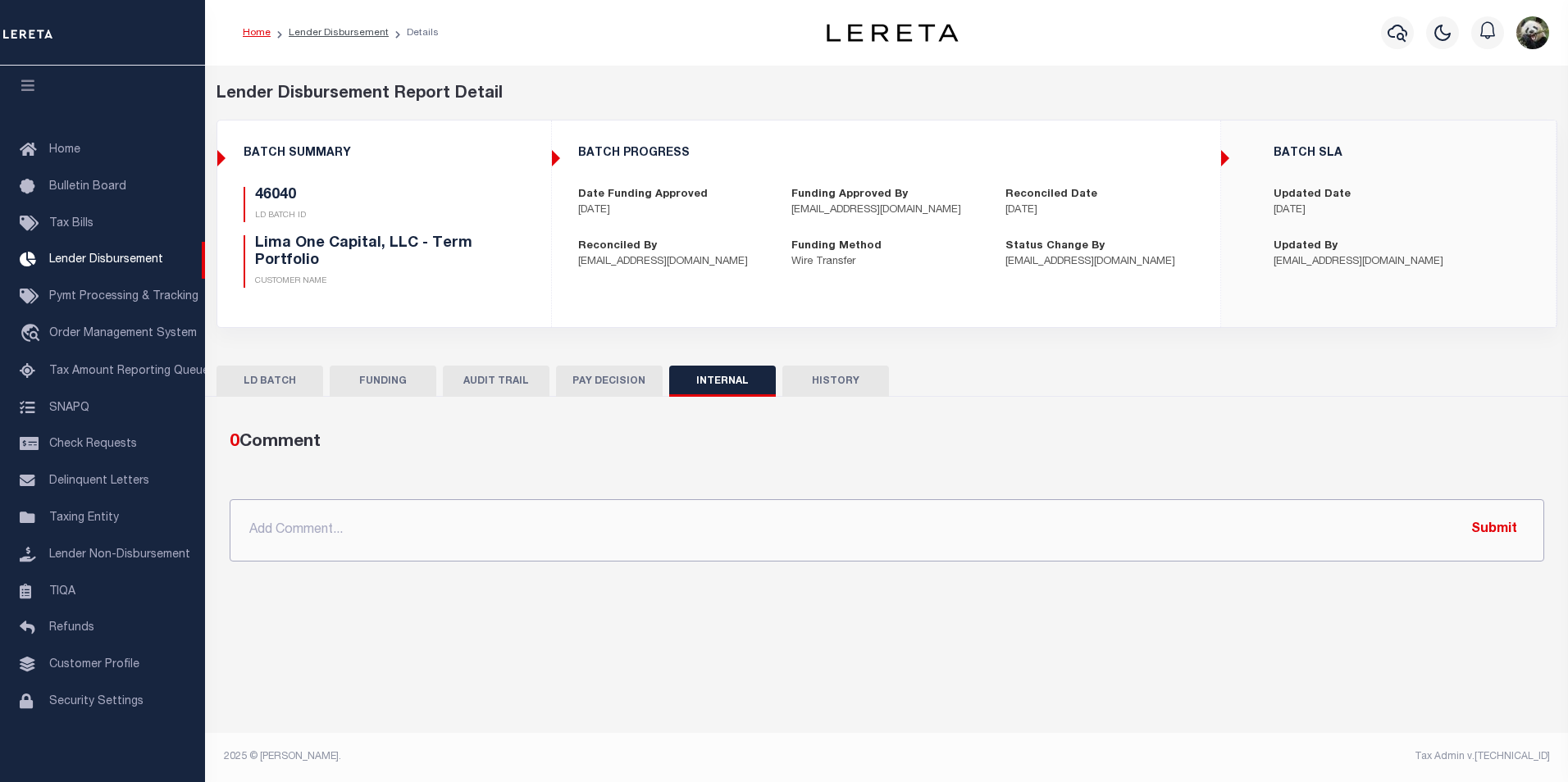
click at [501, 509] on input "text" at bounding box center [887, 530] width 1315 height 62
paste input "OG AMOUNT $159,169.47 45981 - $9,126.51 46028 - $2,267.45 46040 - $1,201.99 460…"
type input "OG AMOUNT $159,169.47 45981 - $9,126.51 46028 - $2,267.45 46040 - $1,201.99 460…"
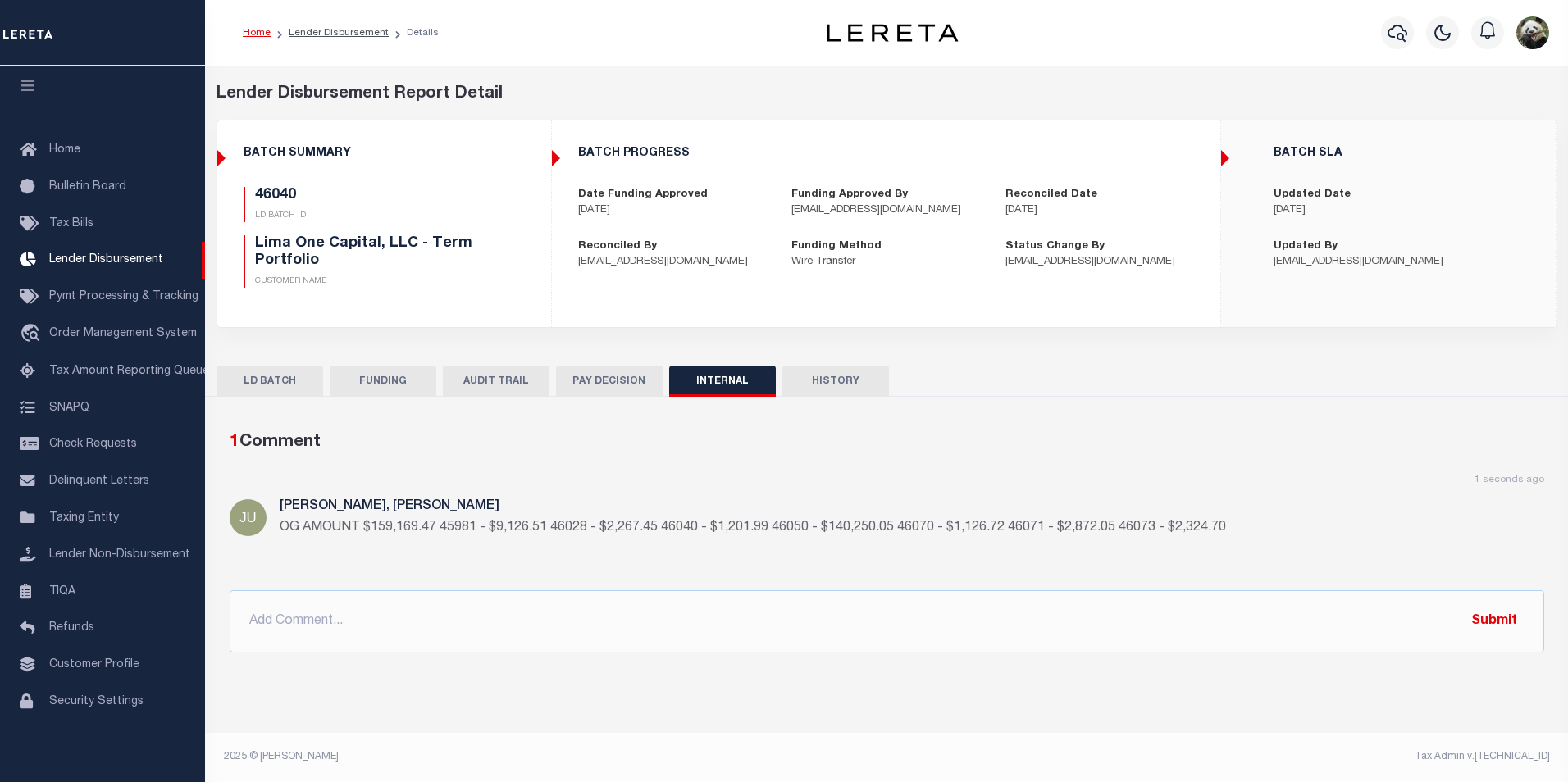
click at [389, 389] on button "FUNDING" at bounding box center [383, 382] width 106 height 32
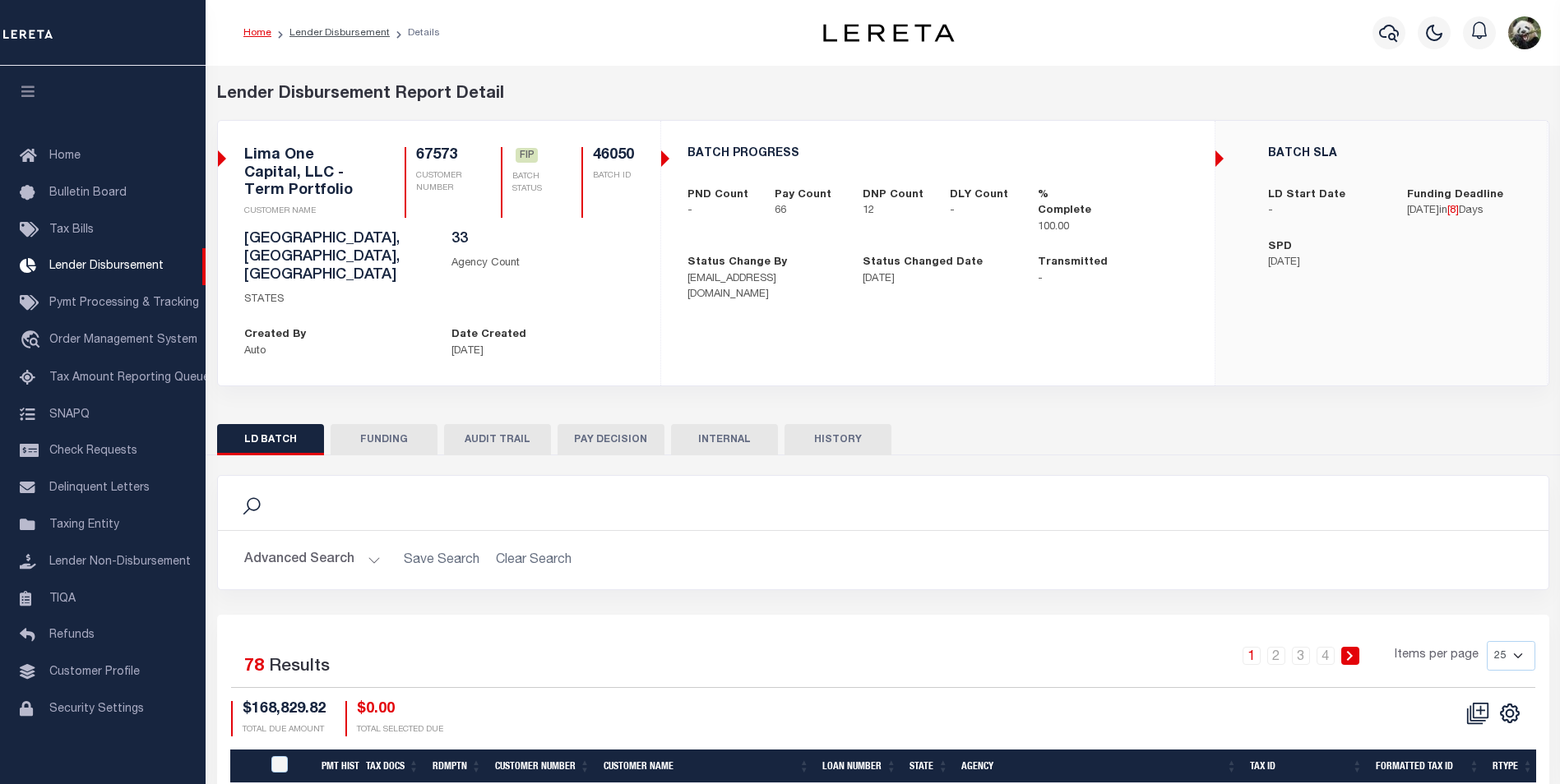
scroll to position [17, 0]
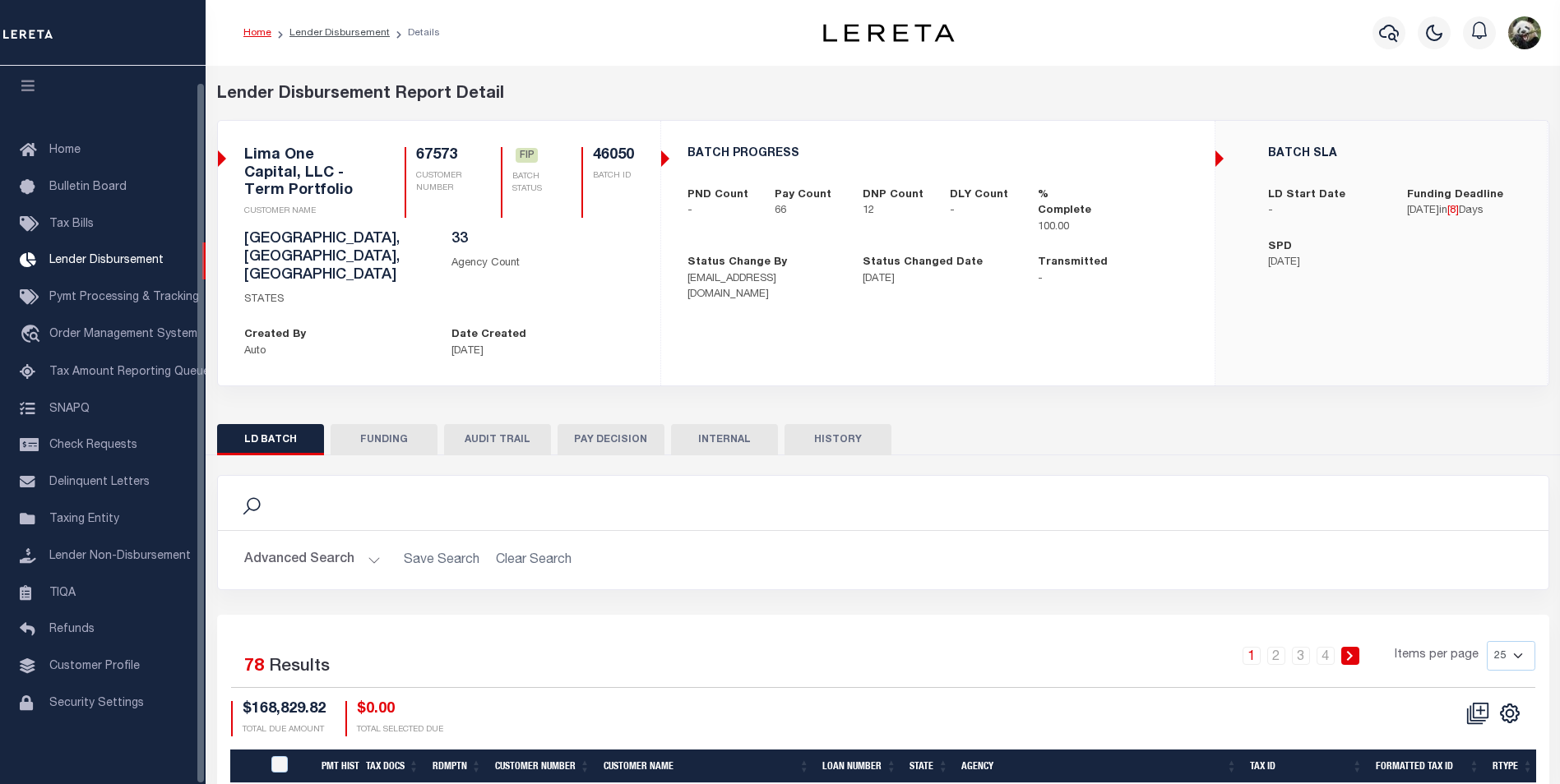
click at [397, 424] on button "FUNDING" at bounding box center [384, 440] width 107 height 32
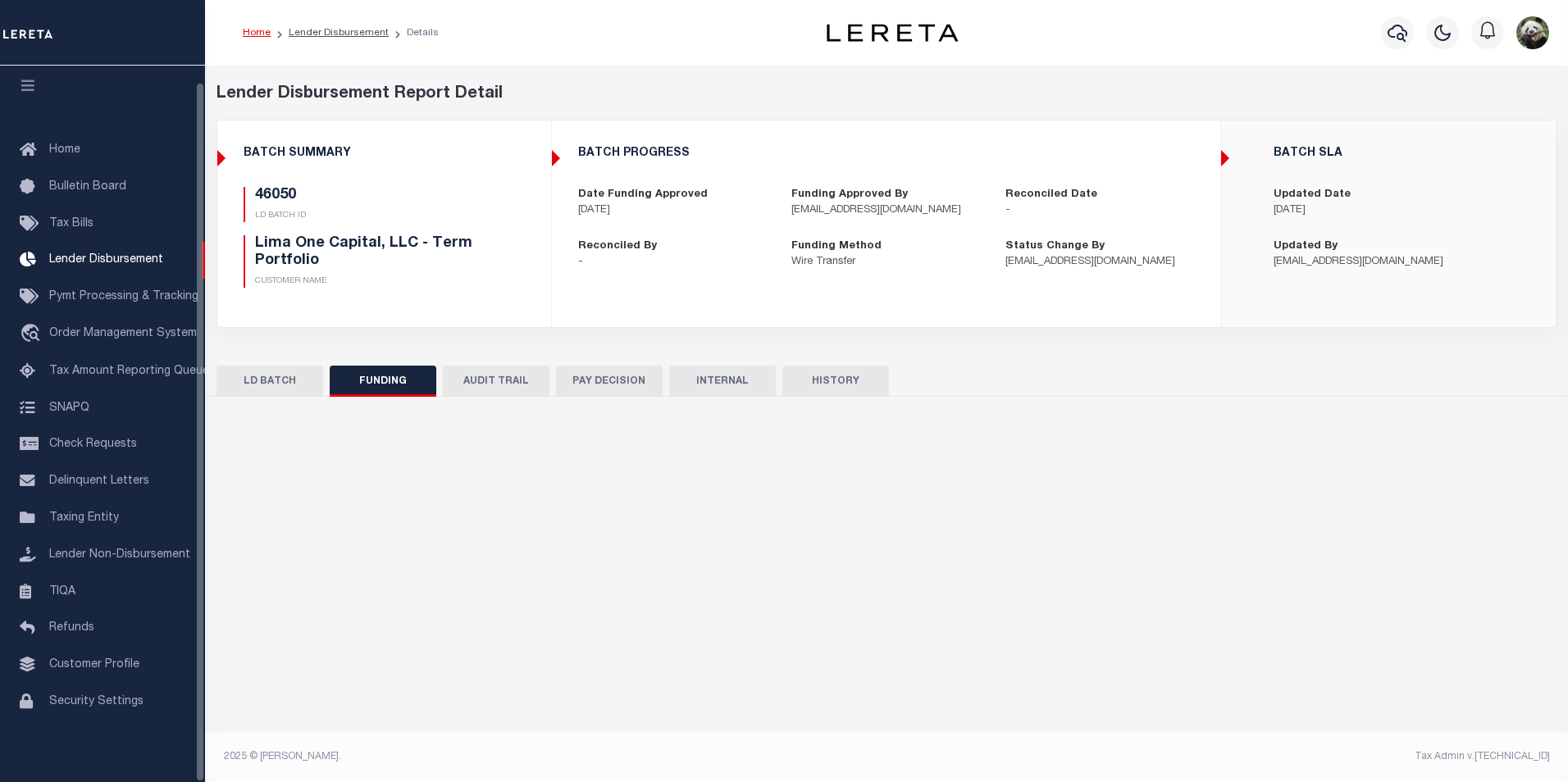
type input "$140,250.05"
type input "$0"
type input "[DATE]"
select select "100"
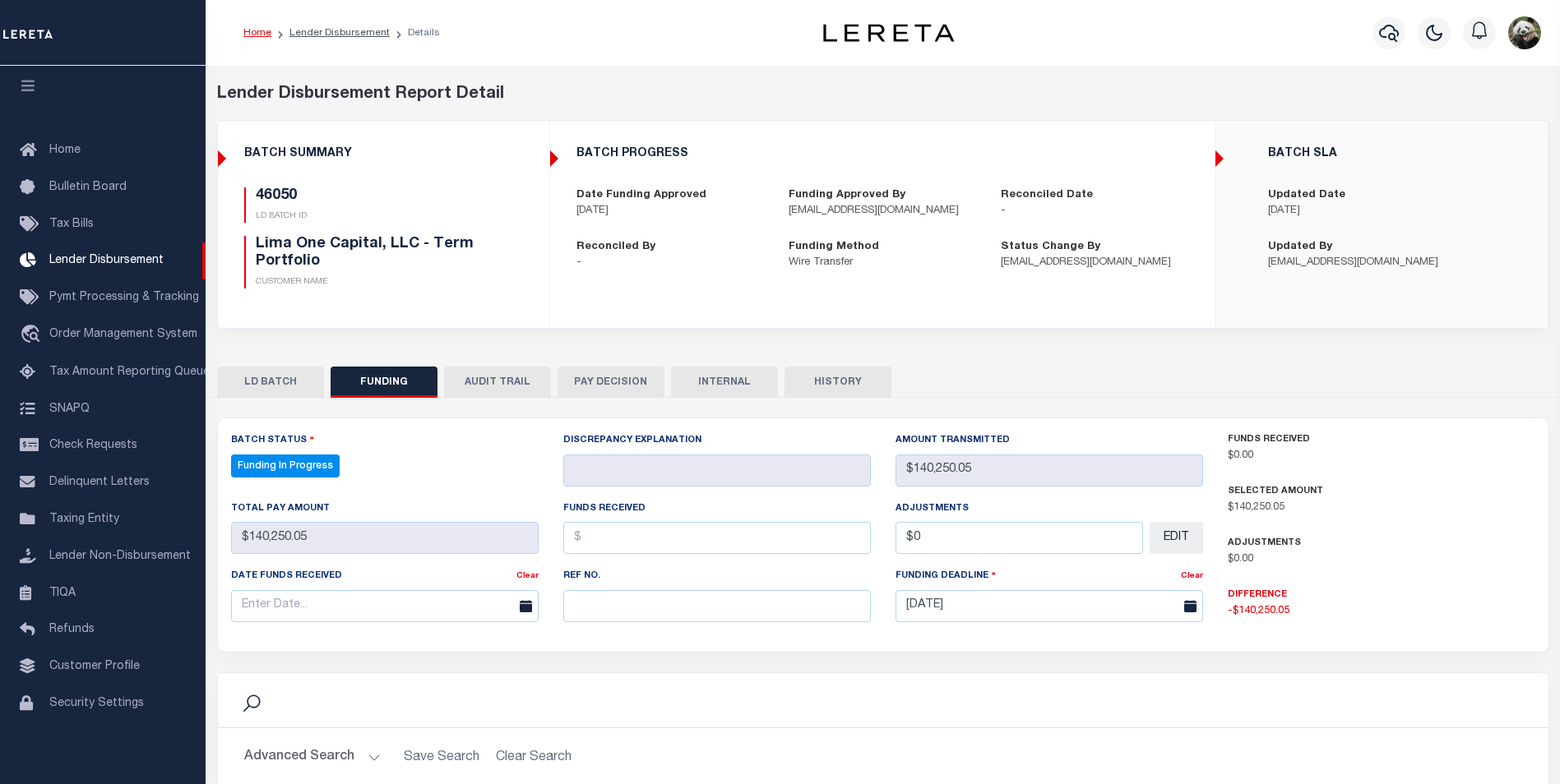
select select "100"
click at [677, 601] on input "text" at bounding box center [717, 606] width 307 height 32
paste input "20250909MMQFMP2700281009091532FT03"
type input "20250909MMQFMP2700281009091532FT03"
click at [393, 607] on input "text" at bounding box center [385, 606] width 307 height 32
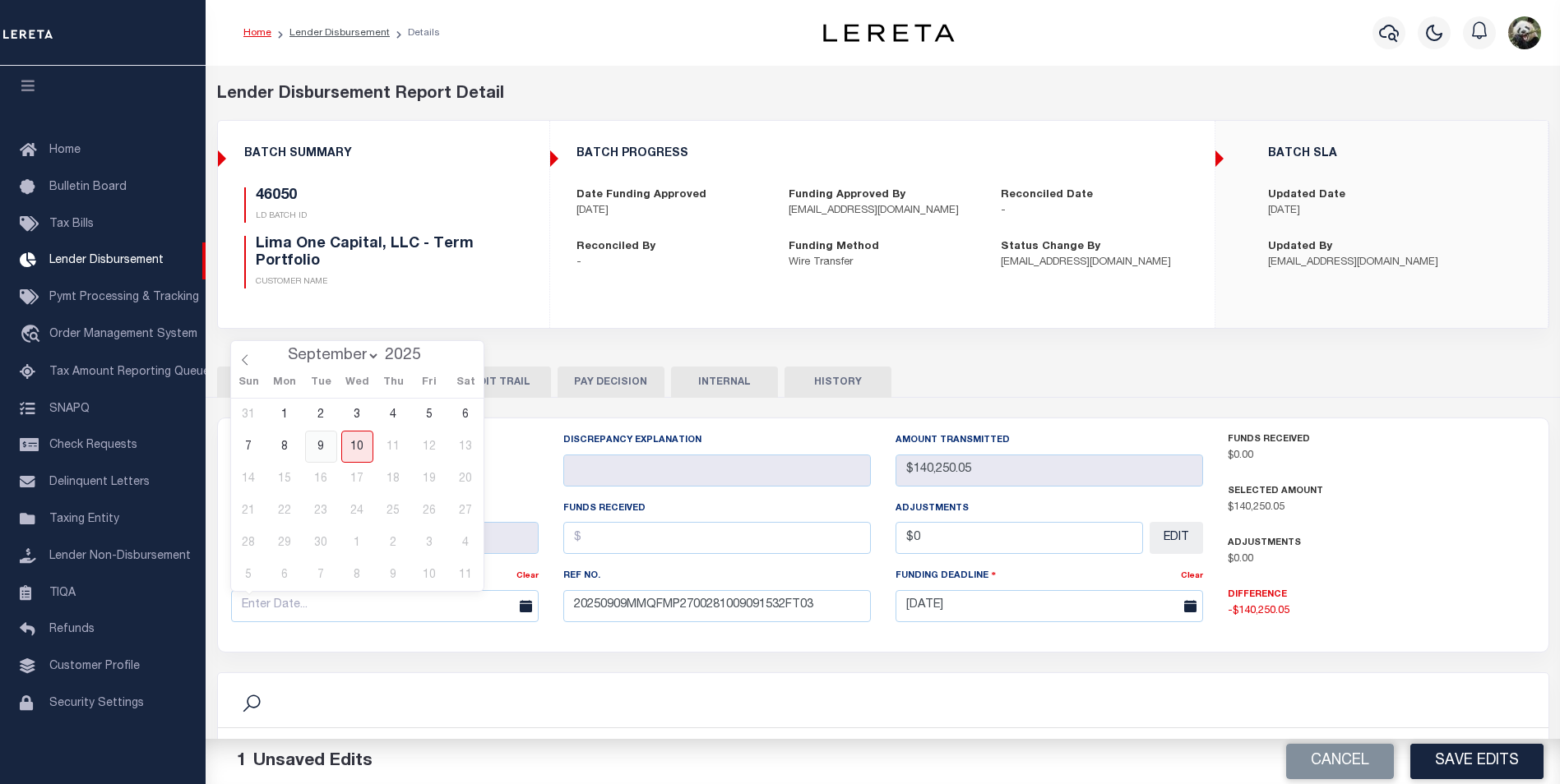
click at [320, 444] on span "9" at bounding box center [320, 447] width 32 height 32
type input "[DATE]"
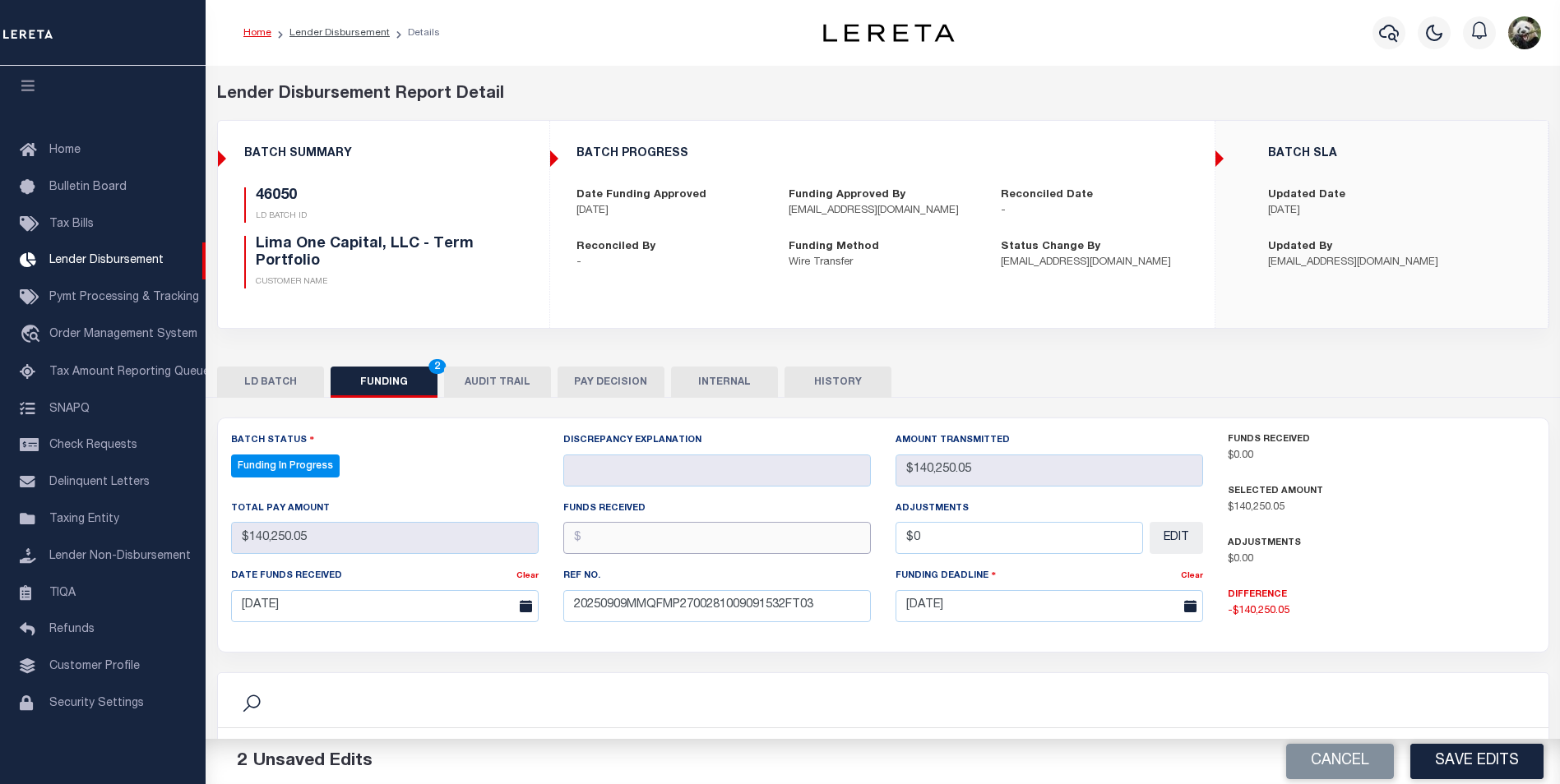
click at [670, 549] on input "text" at bounding box center [717, 538] width 307 height 32
type input "$140,250.05"
type input "$0.00"
click at [1481, 767] on button "Save Edits" at bounding box center [1477, 762] width 133 height 35
type input "$140,250.05"
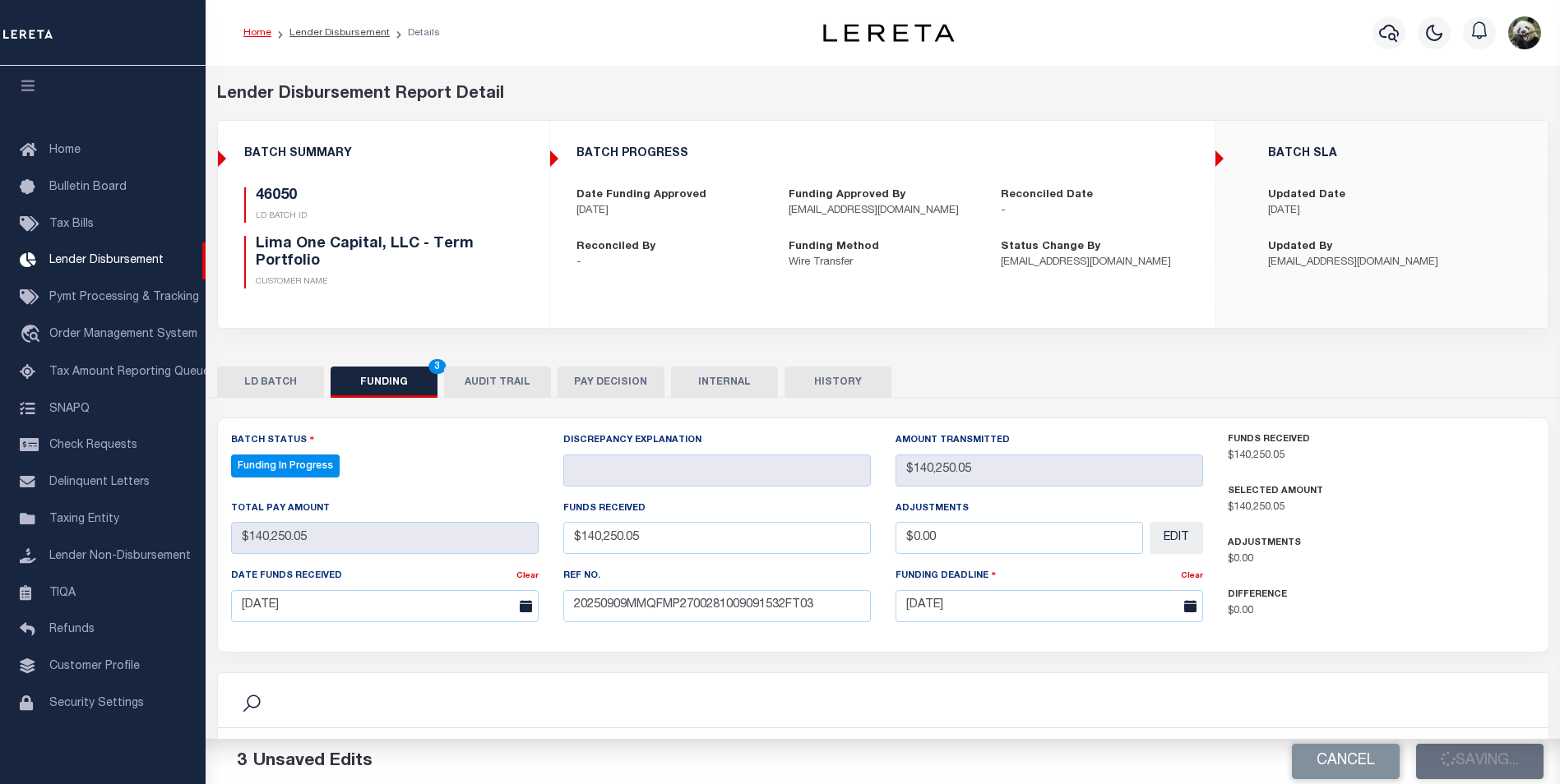
type input "$140,250.05"
type input "$0"
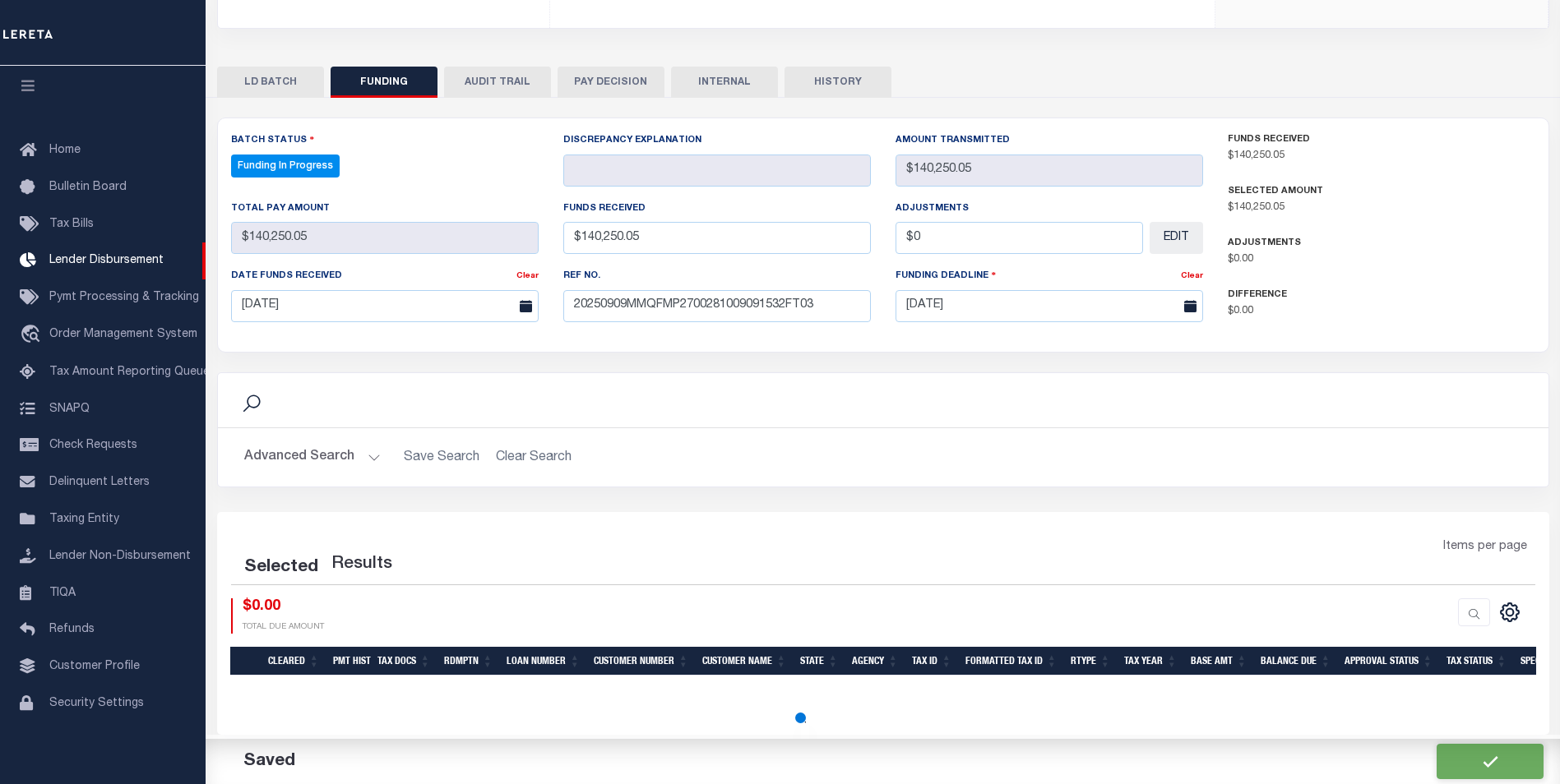
select select "100"
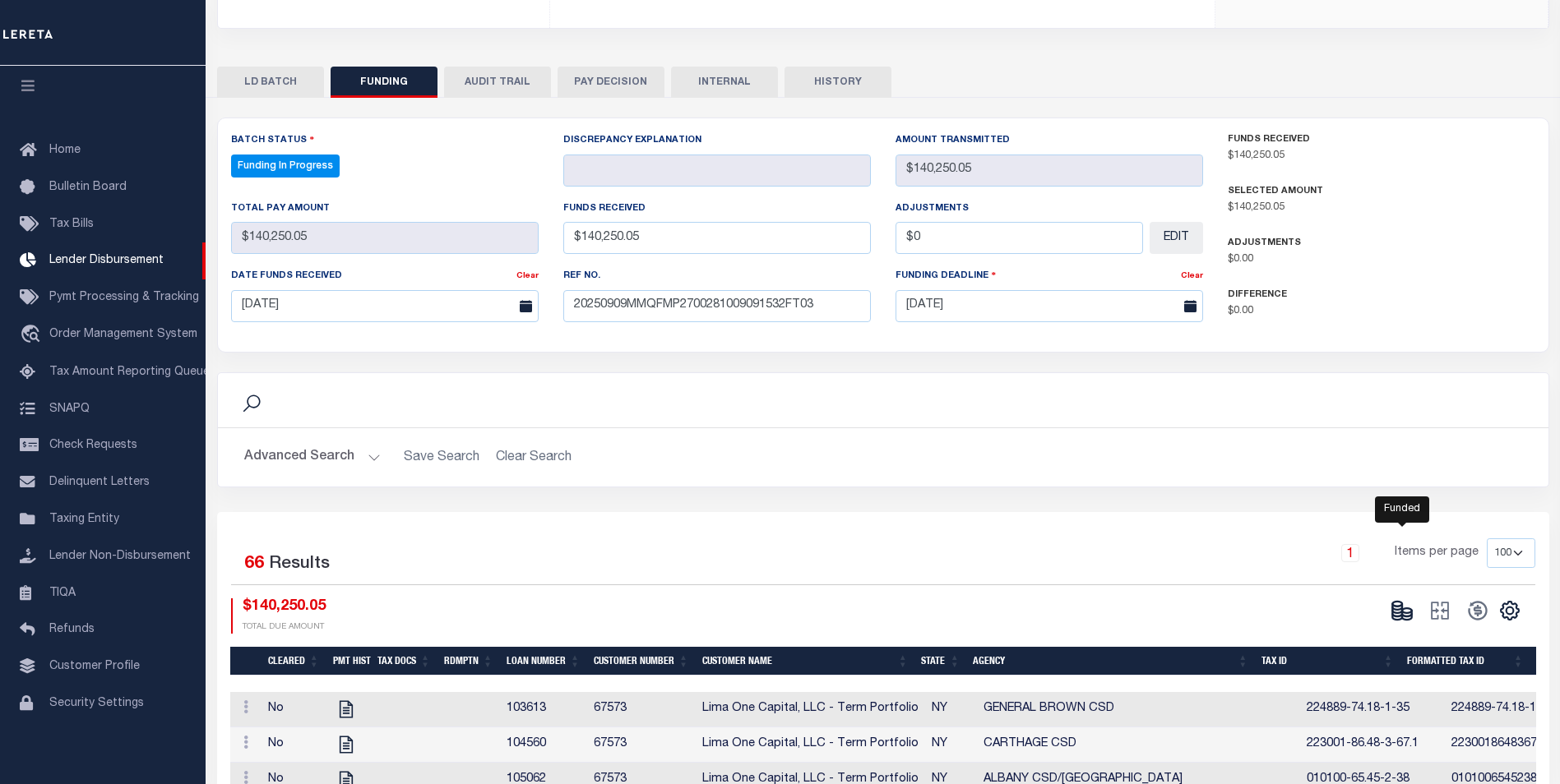
click at [1409, 613] on icon at bounding box center [1402, 611] width 23 height 23
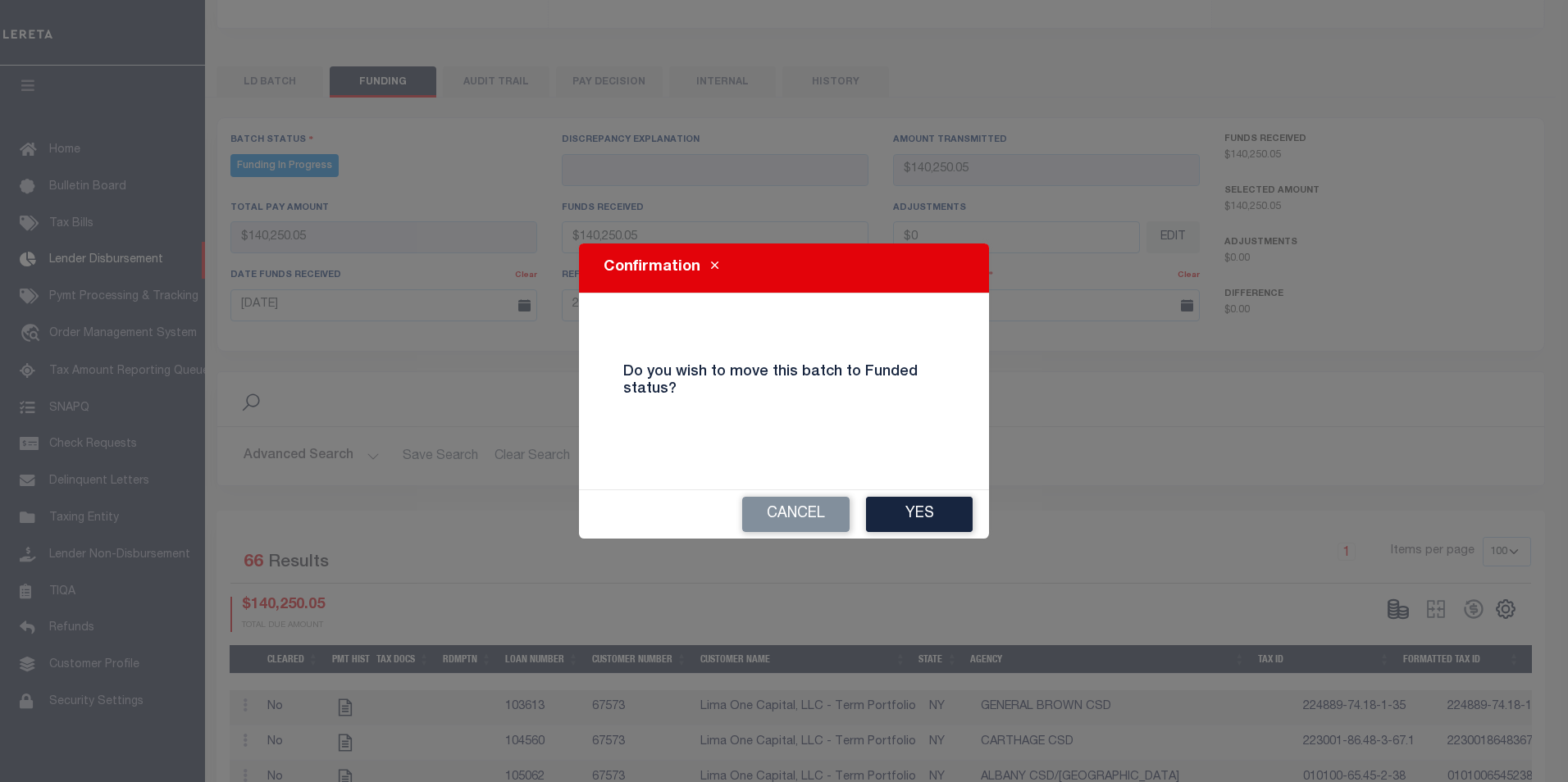
drag, startPoint x: 932, startPoint y: 512, endPoint x: 950, endPoint y: 511, distance: 18.0
click at [931, 511] on button "Yes" at bounding box center [919, 515] width 106 height 35
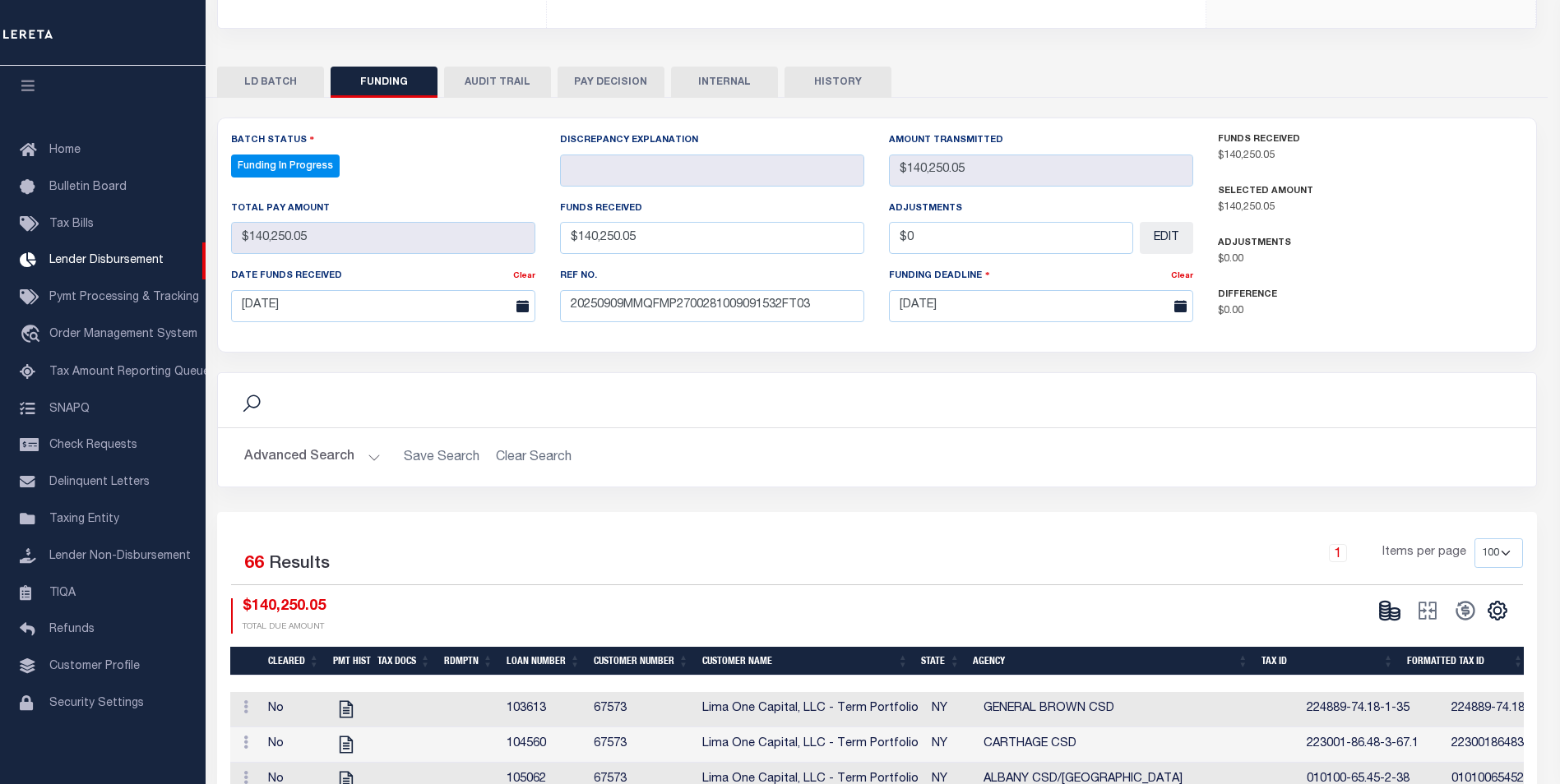
type input "$140,250.05"
type input "$0"
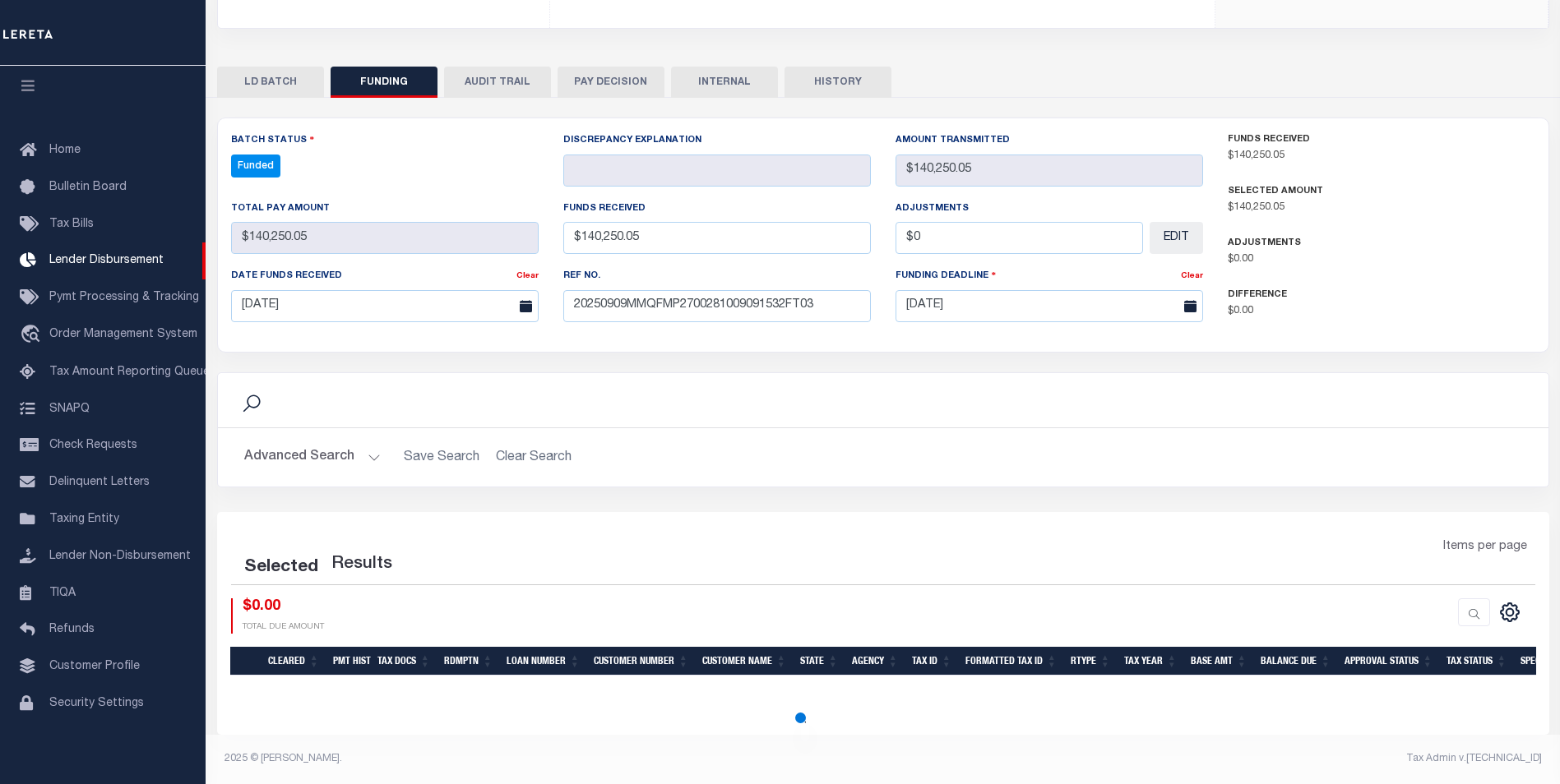
select select "100"
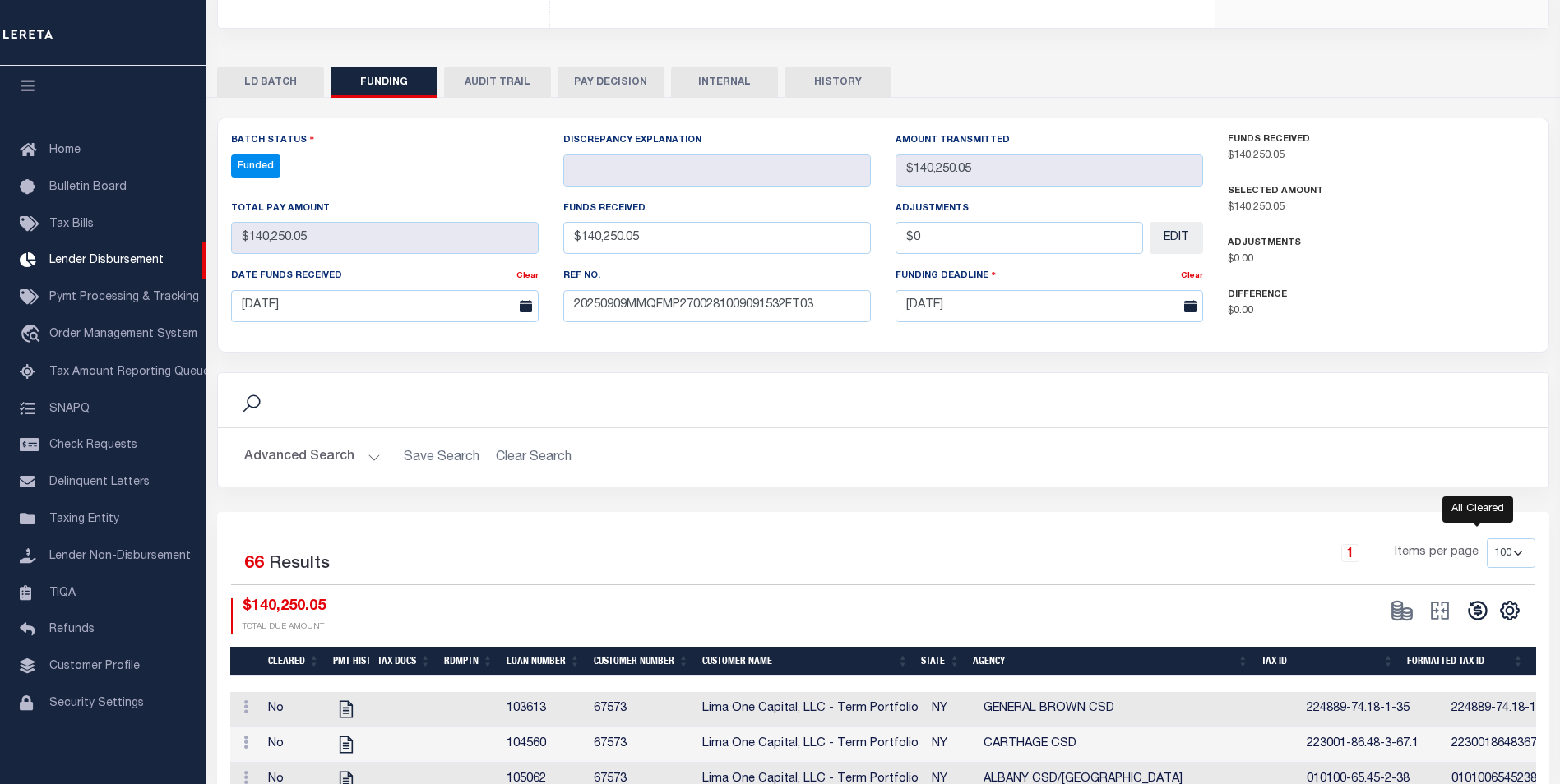
click at [1471, 616] on icon at bounding box center [1478, 611] width 23 height 23
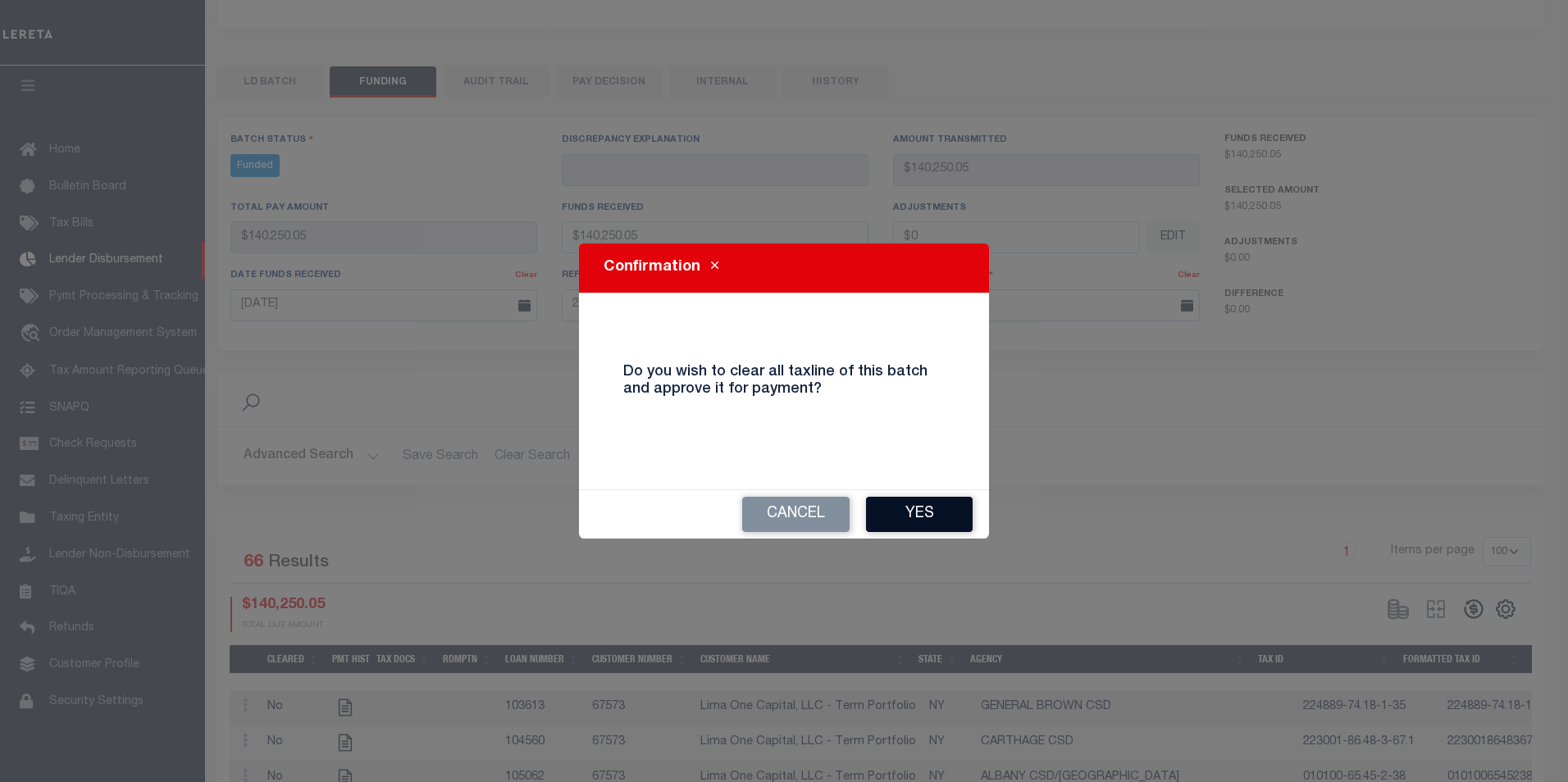
click at [960, 511] on button "Yes" at bounding box center [919, 515] width 106 height 35
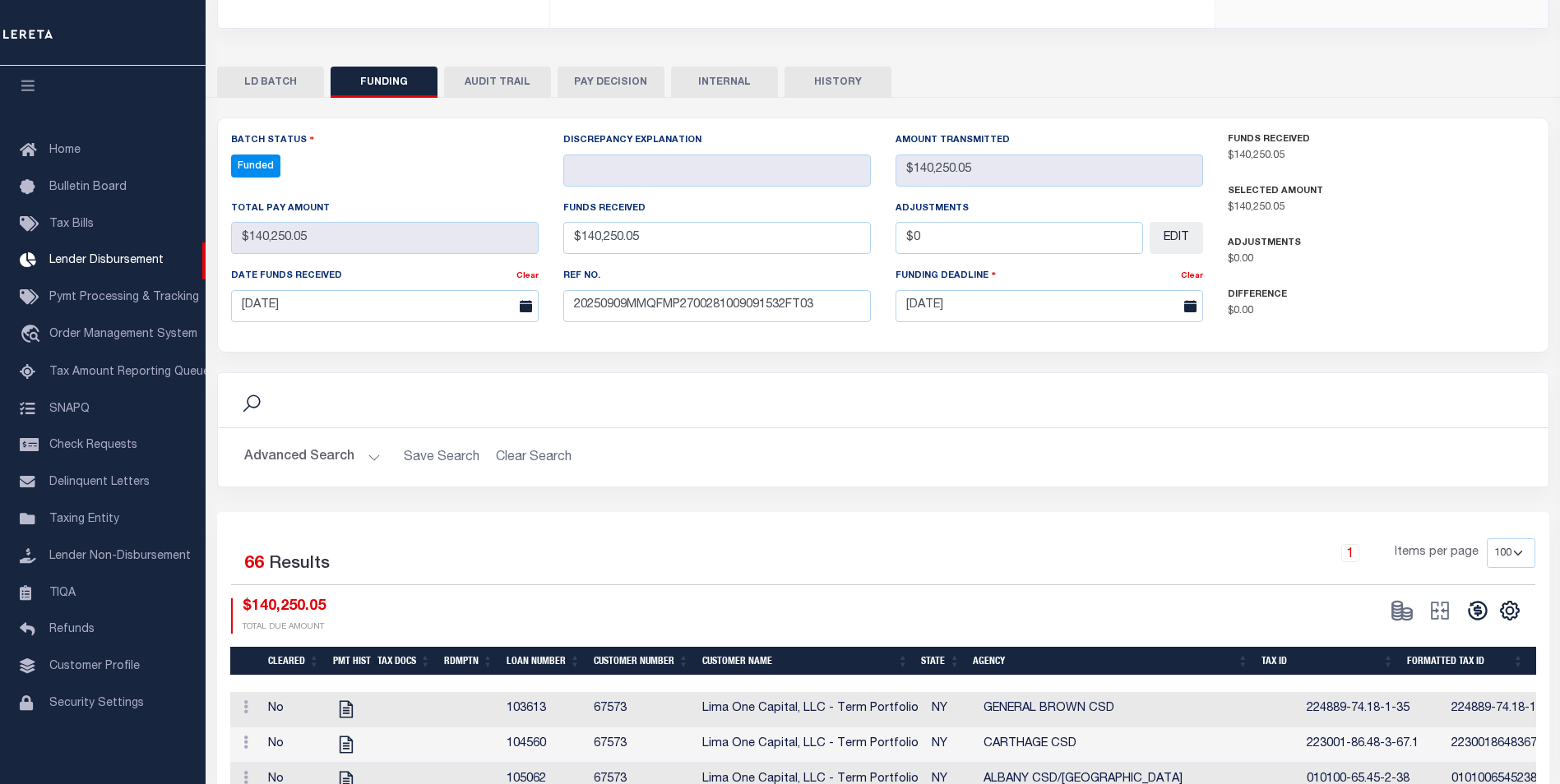
type input "$140,250.05"
type input "$0"
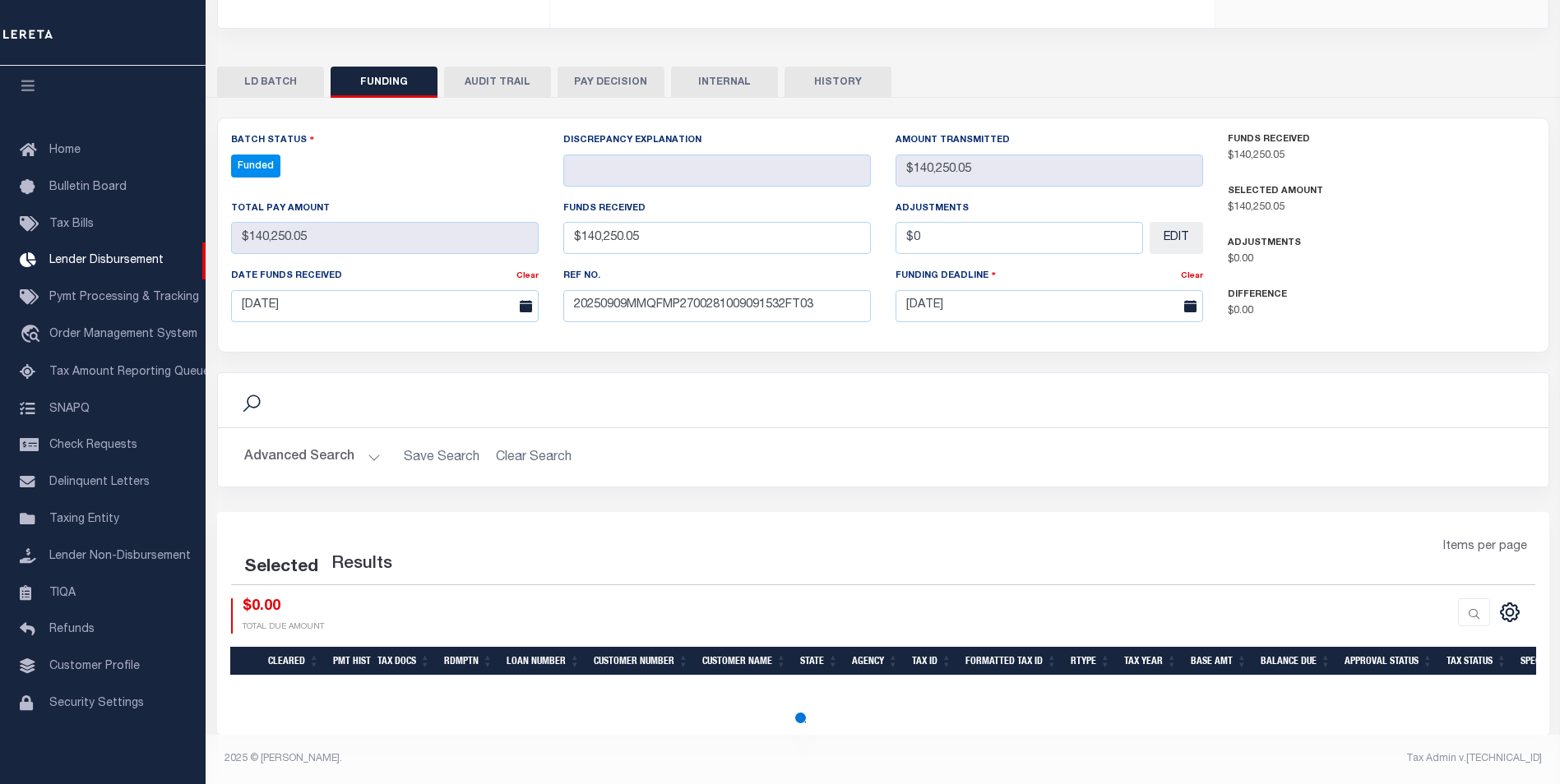
select select "100"
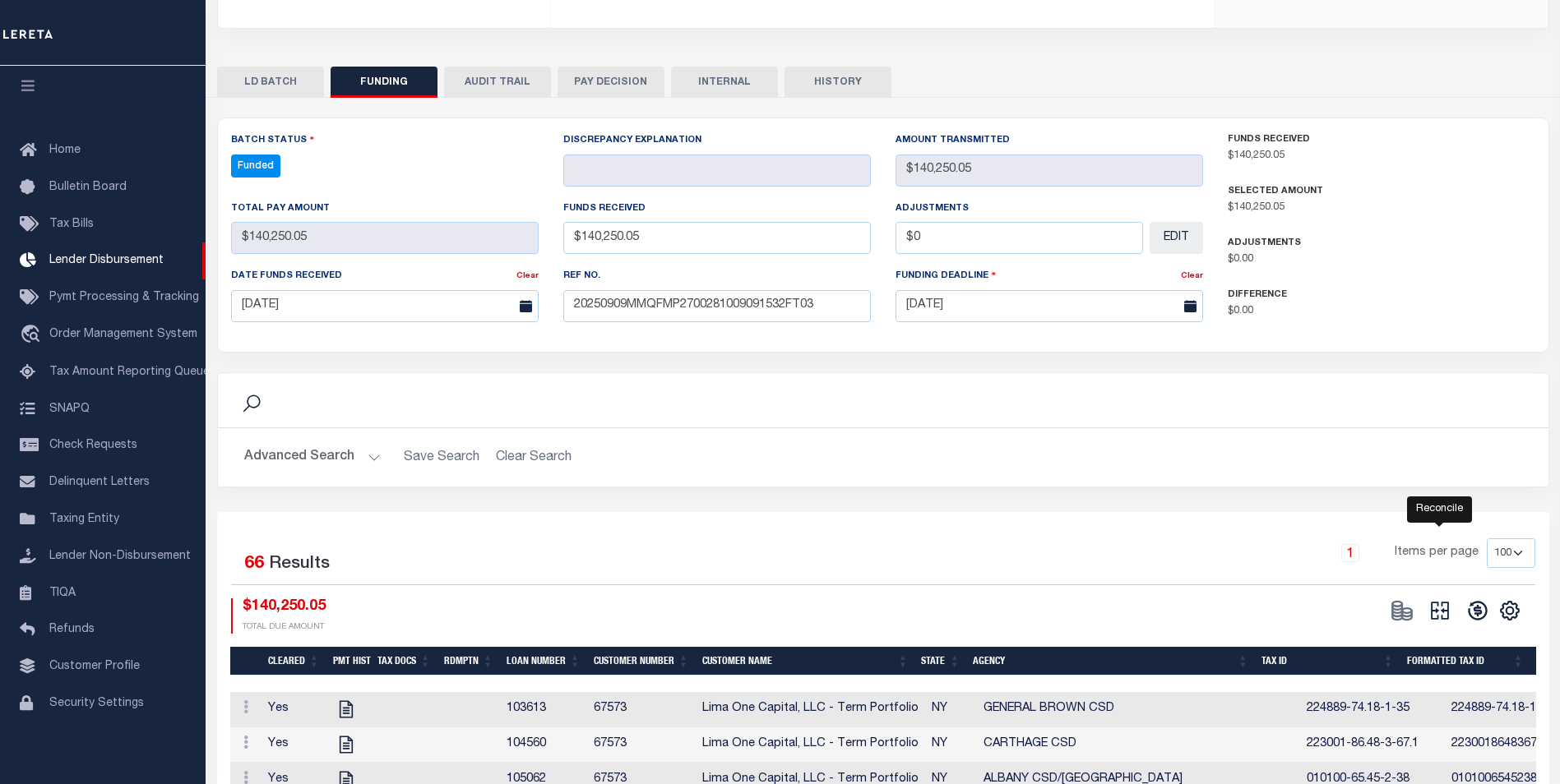
click at [1441, 611] on icon at bounding box center [1440, 611] width 23 height 23
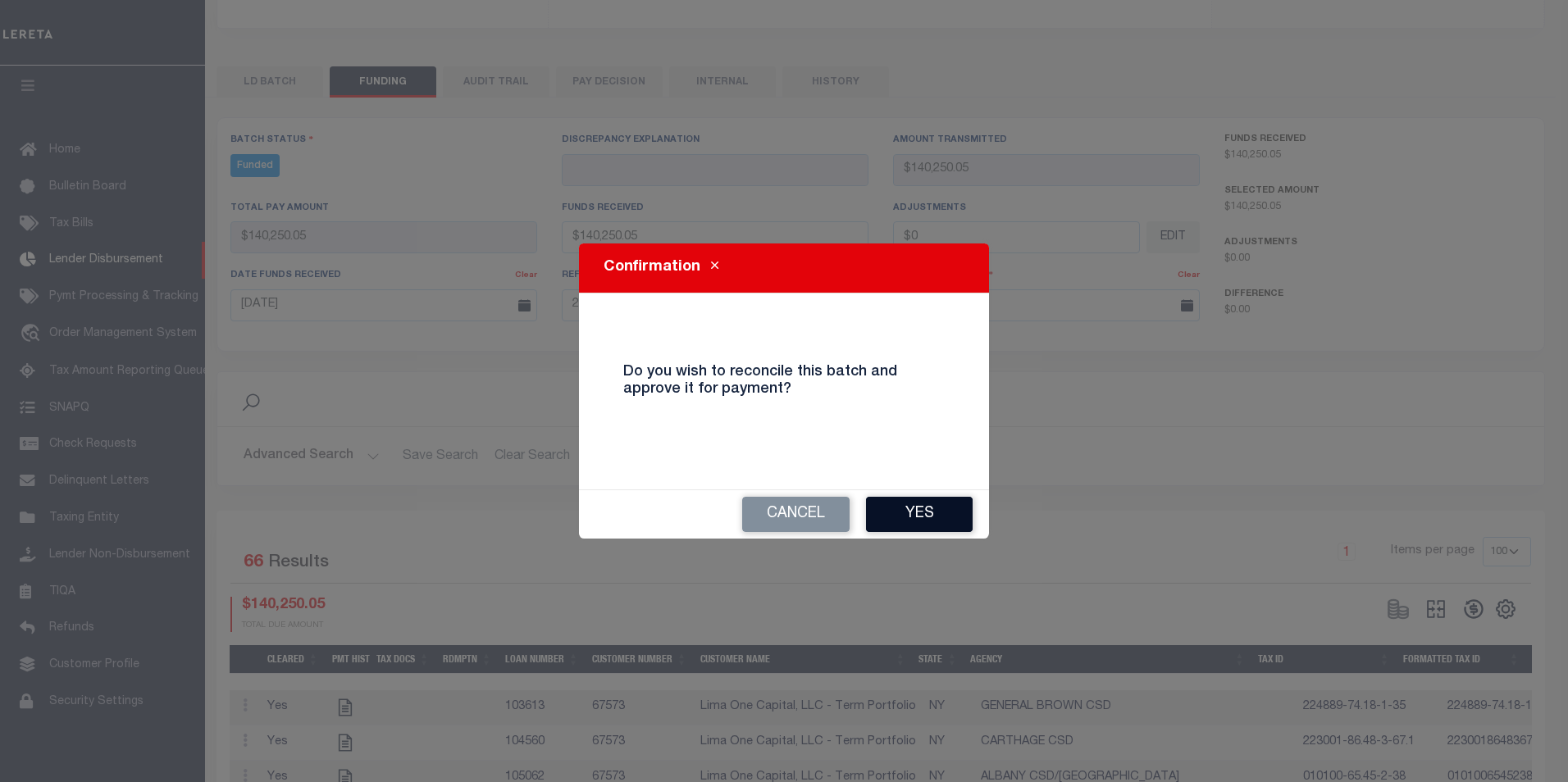
click at [911, 514] on button "Yes" at bounding box center [919, 515] width 106 height 35
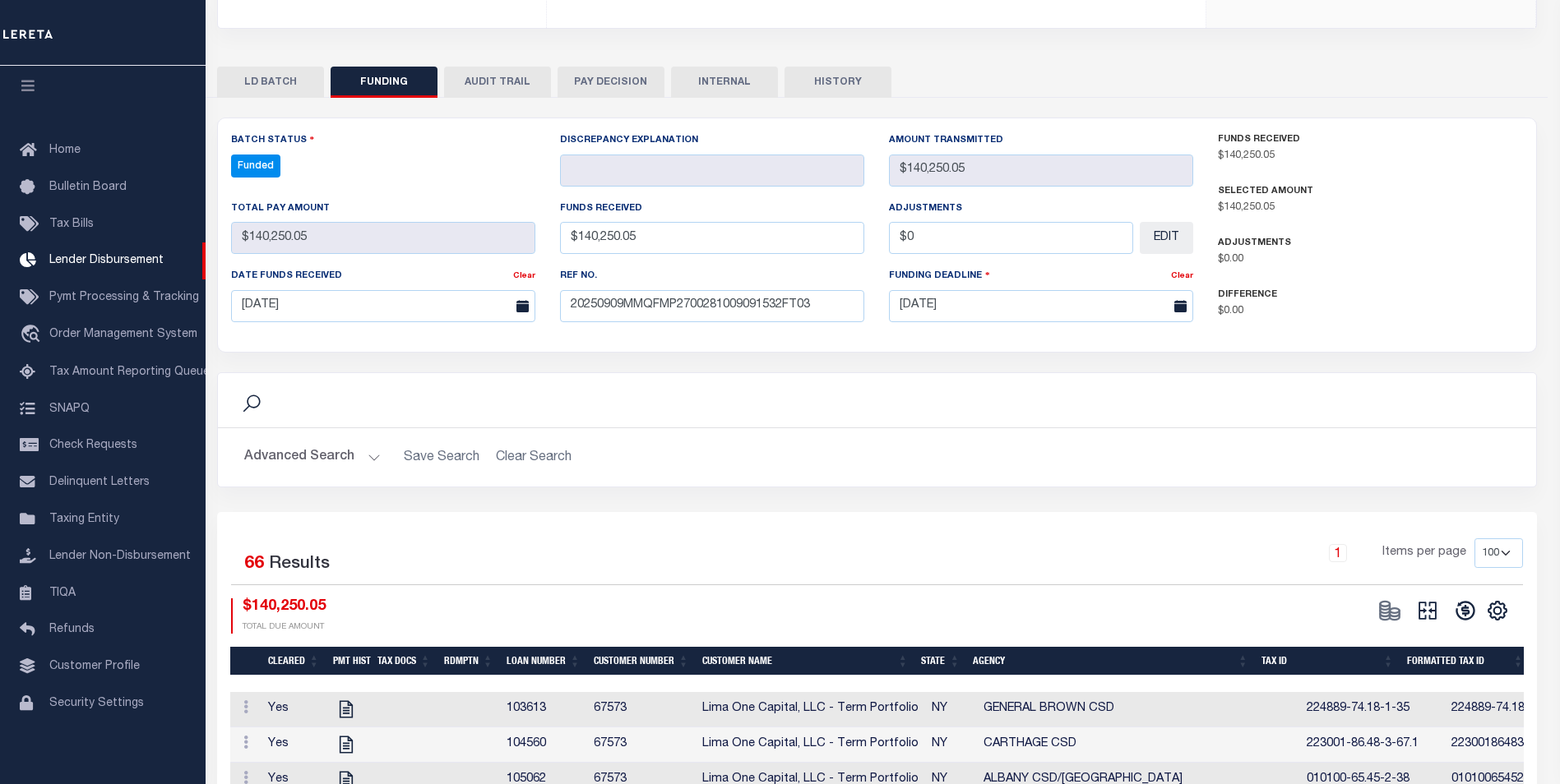
type input "$140,250.05"
type input "$0"
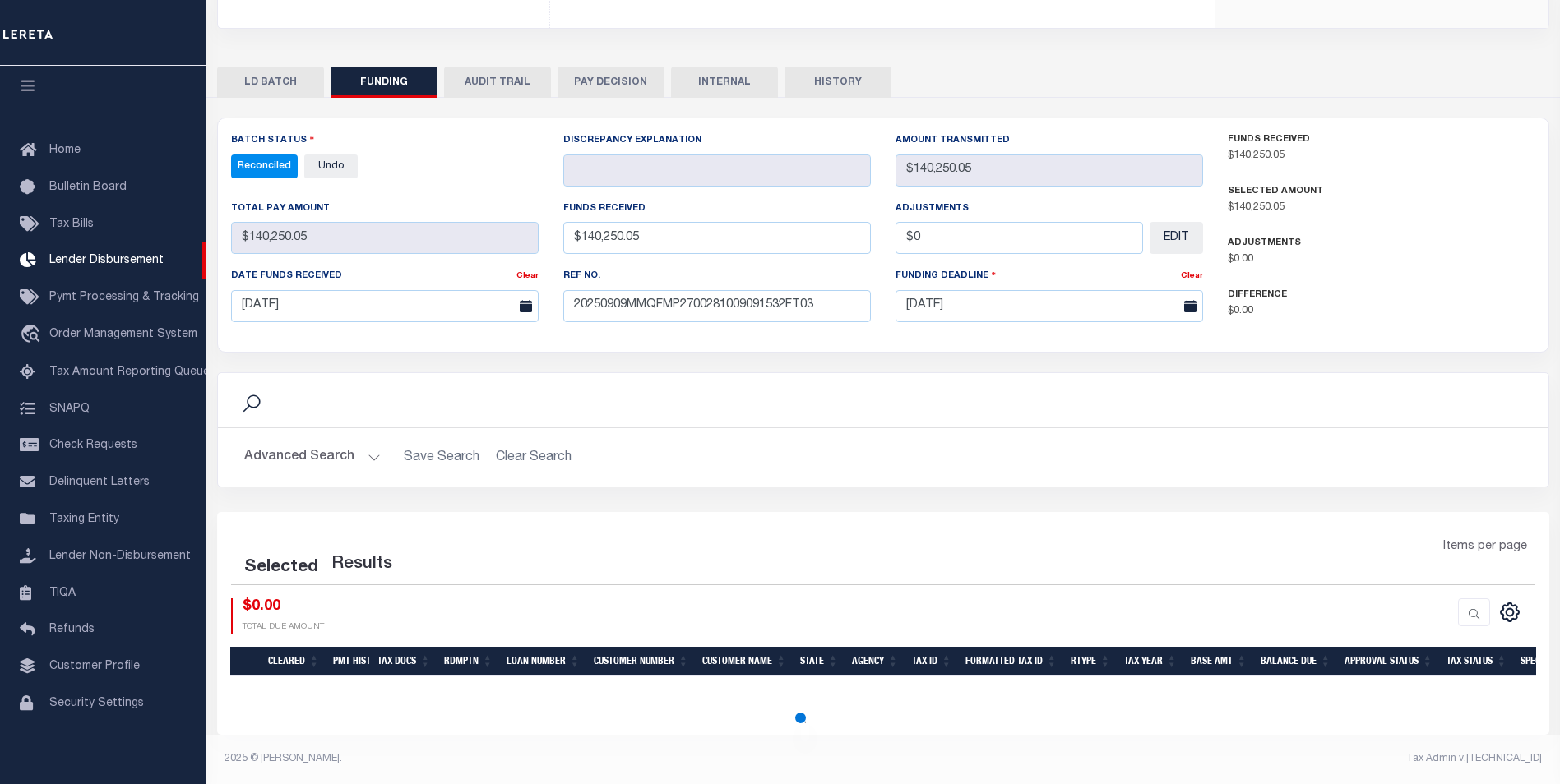
select select "100"
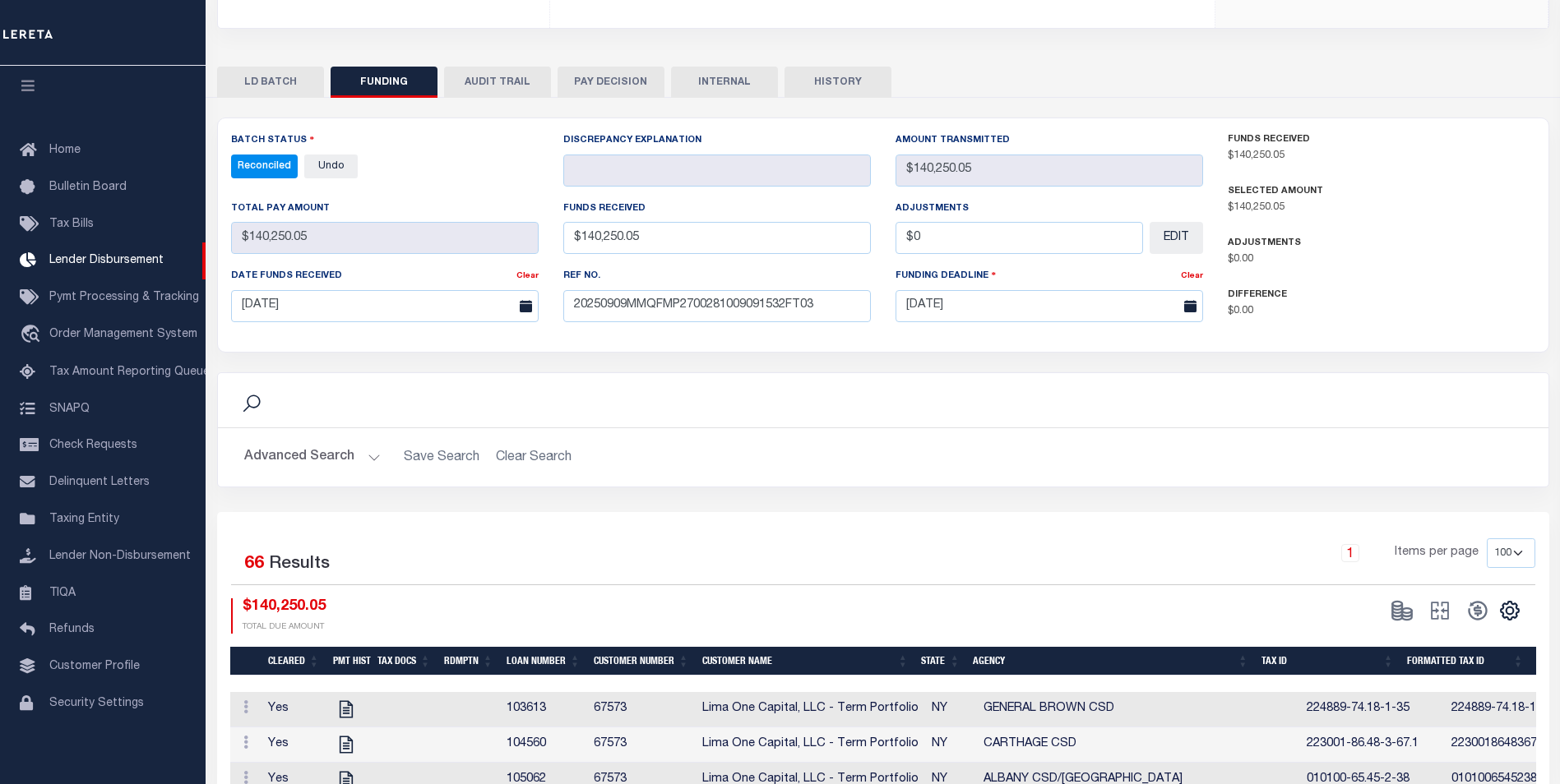
click at [735, 83] on button "INTERNAL" at bounding box center [724, 82] width 107 height 32
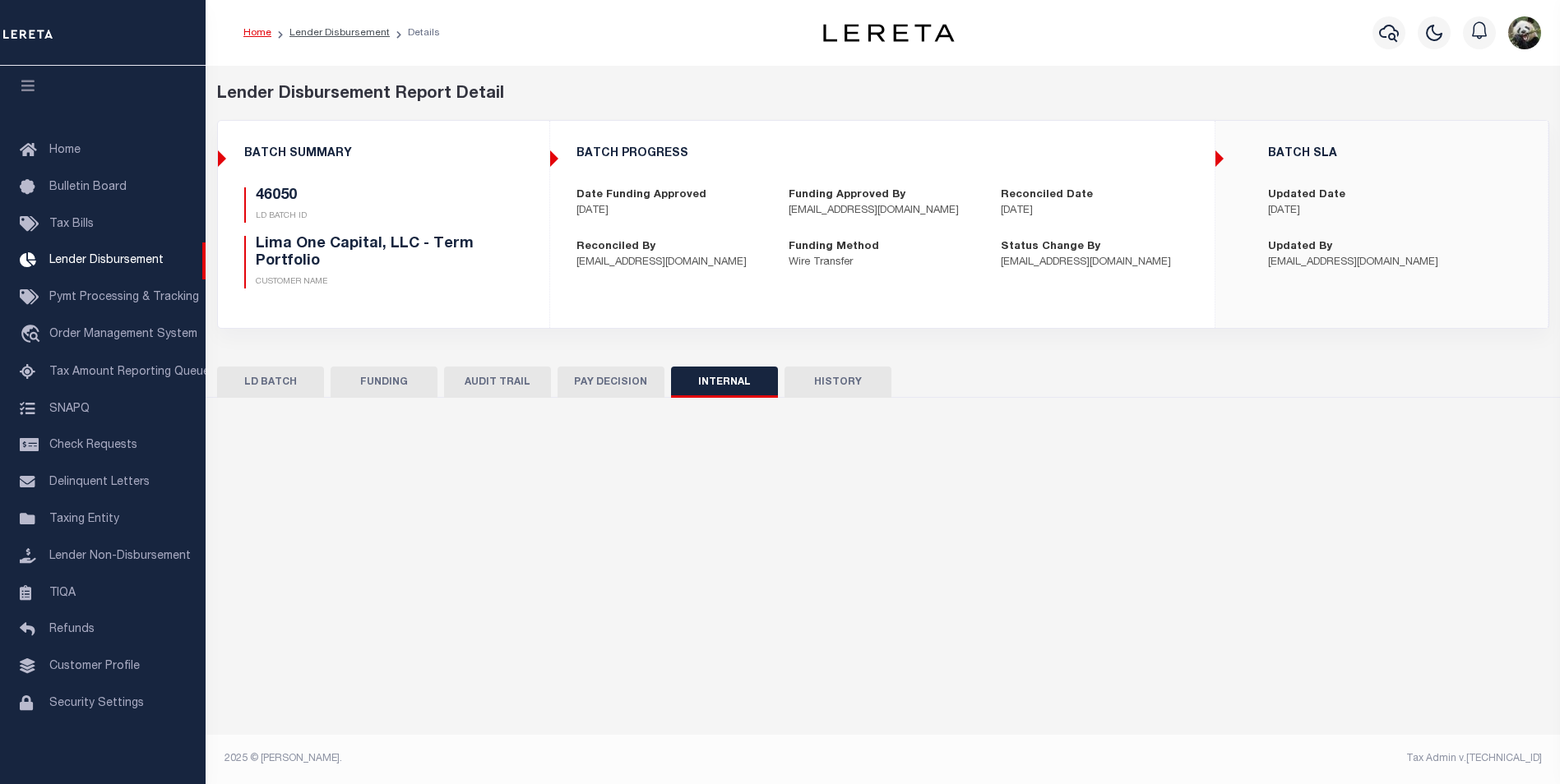
scroll to position [0, 0]
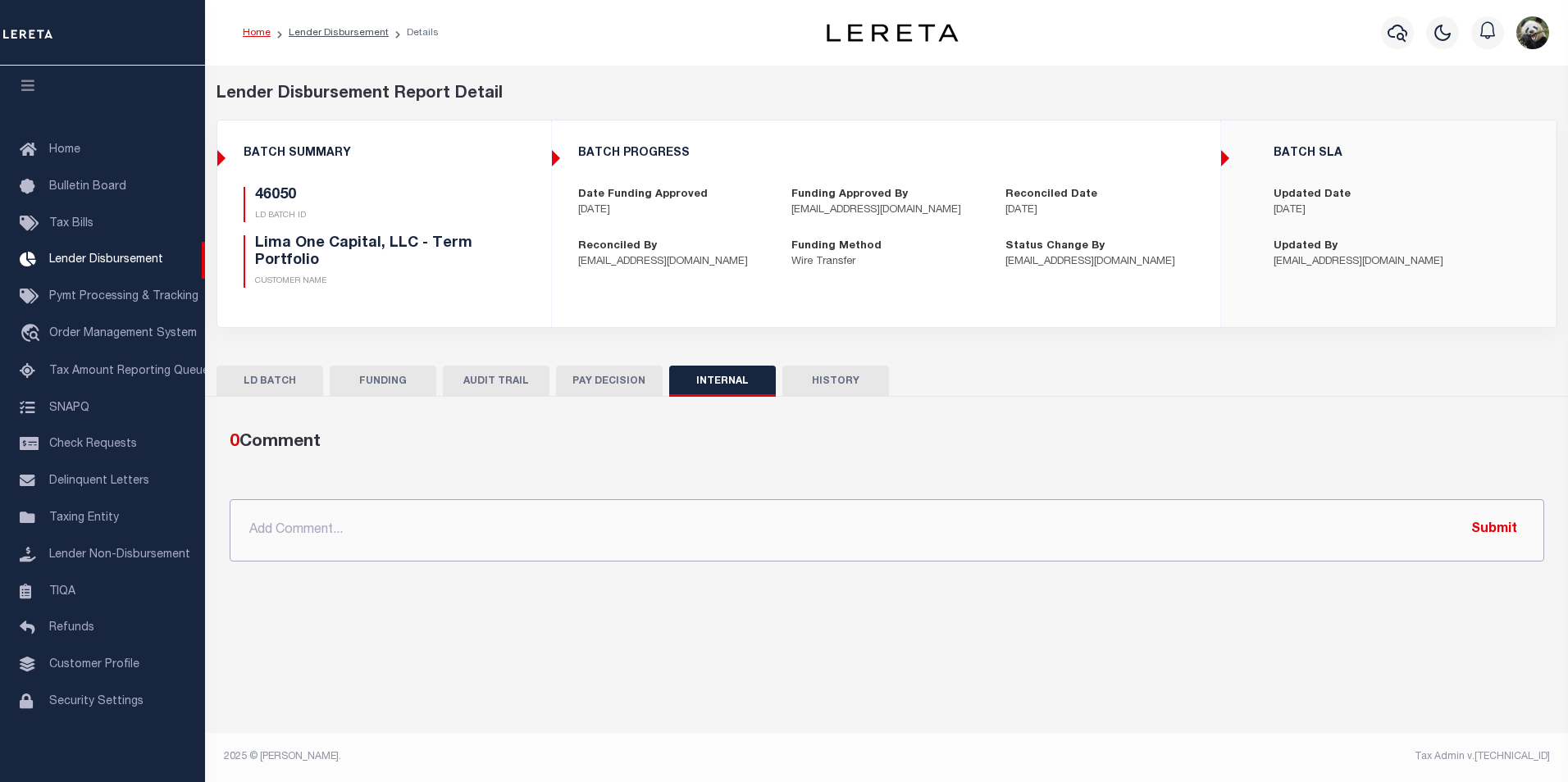
click at [698, 528] on input "text" at bounding box center [887, 530] width 1315 height 62
paste input "OG AMOUNT $159,169.47 45981 - $9,126.51 46028 - $2,267.45 46040 - $1,201.99 460…"
type input "OG AMOUNT $159,169.47 45981 - $9,126.51 46028 - $2,267.45 46040 - $1,201.99 460…"
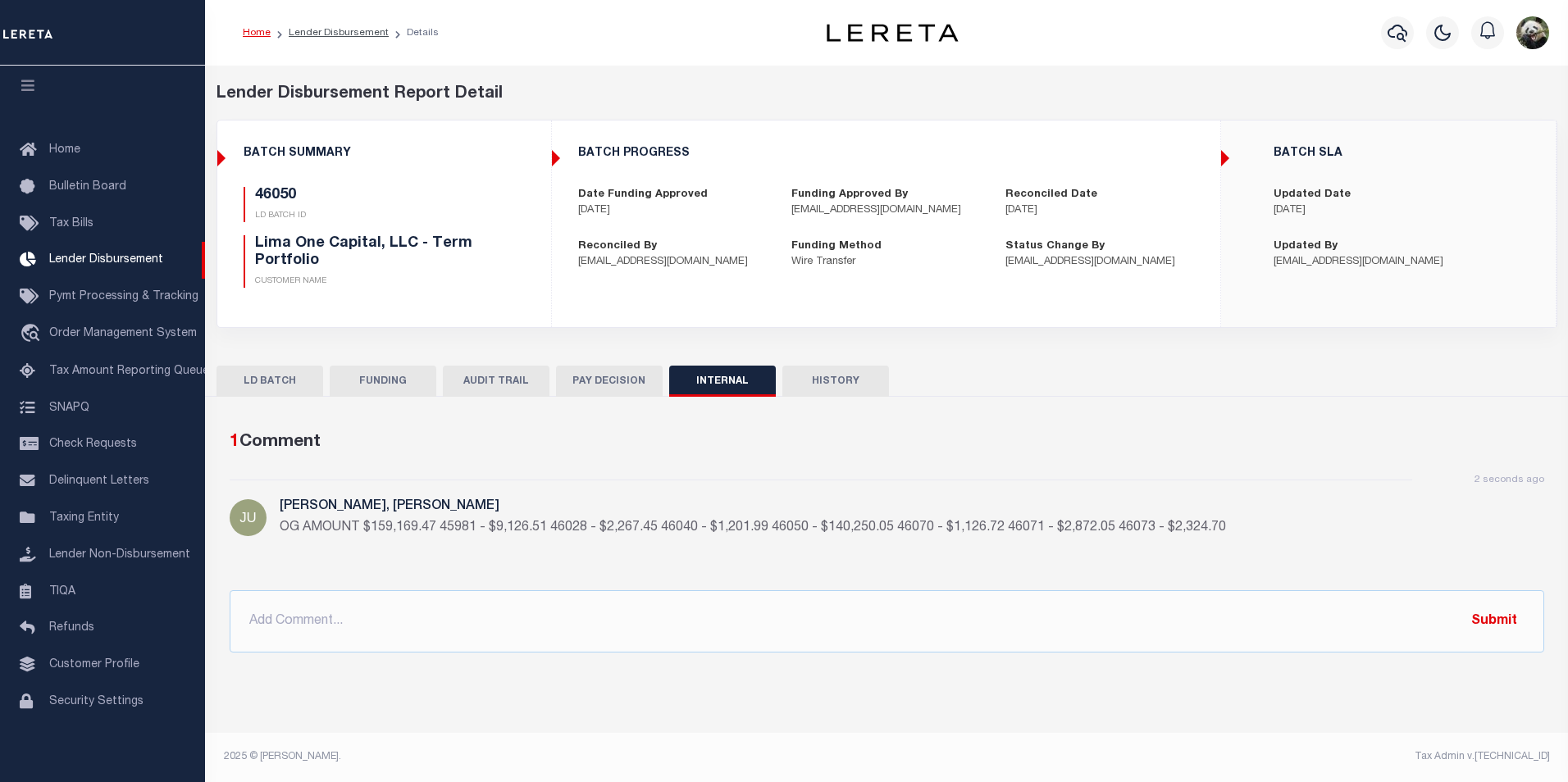
click at [370, 375] on button "FUNDING" at bounding box center [383, 382] width 106 height 32
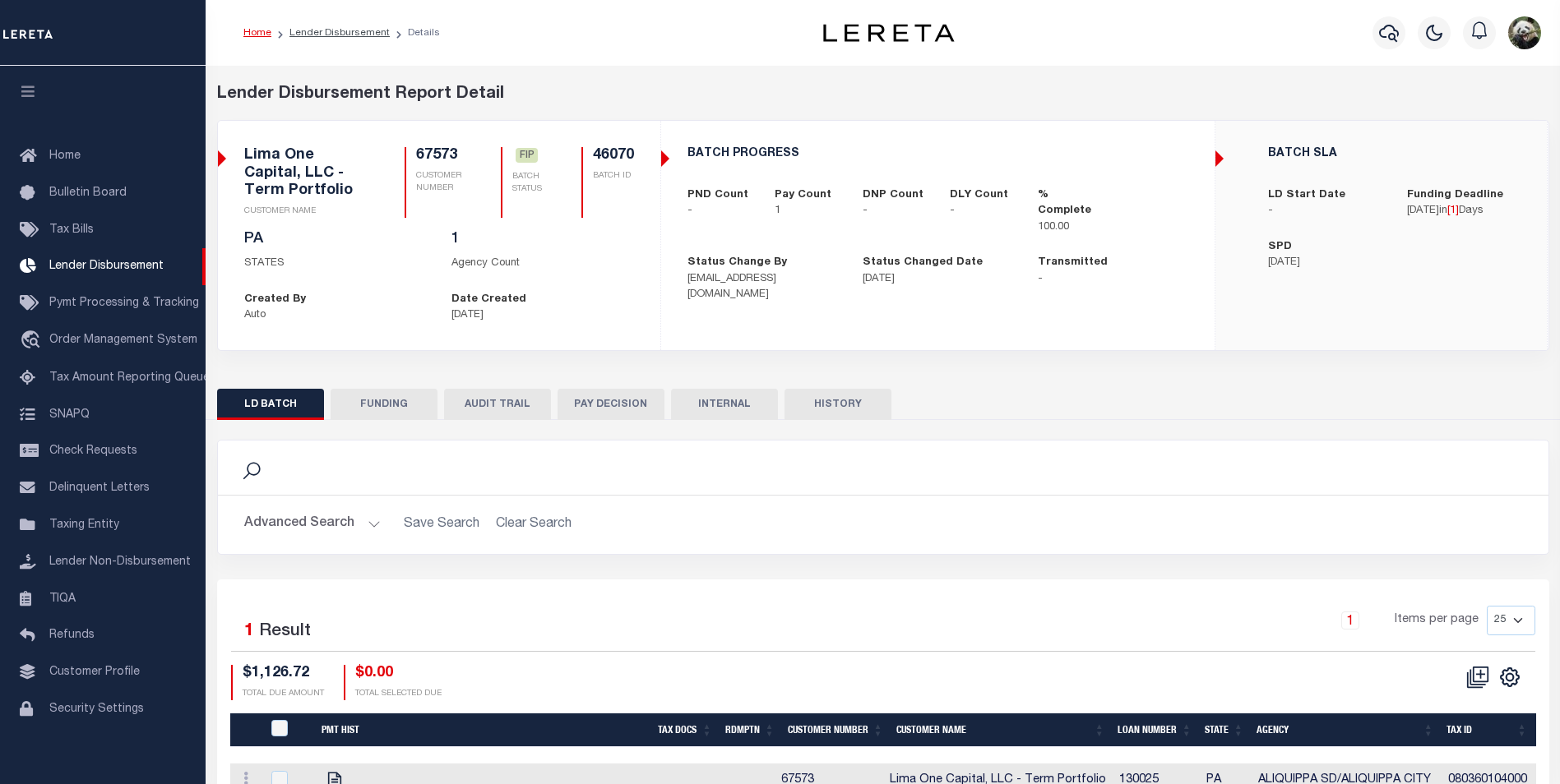
scroll to position [17, 0]
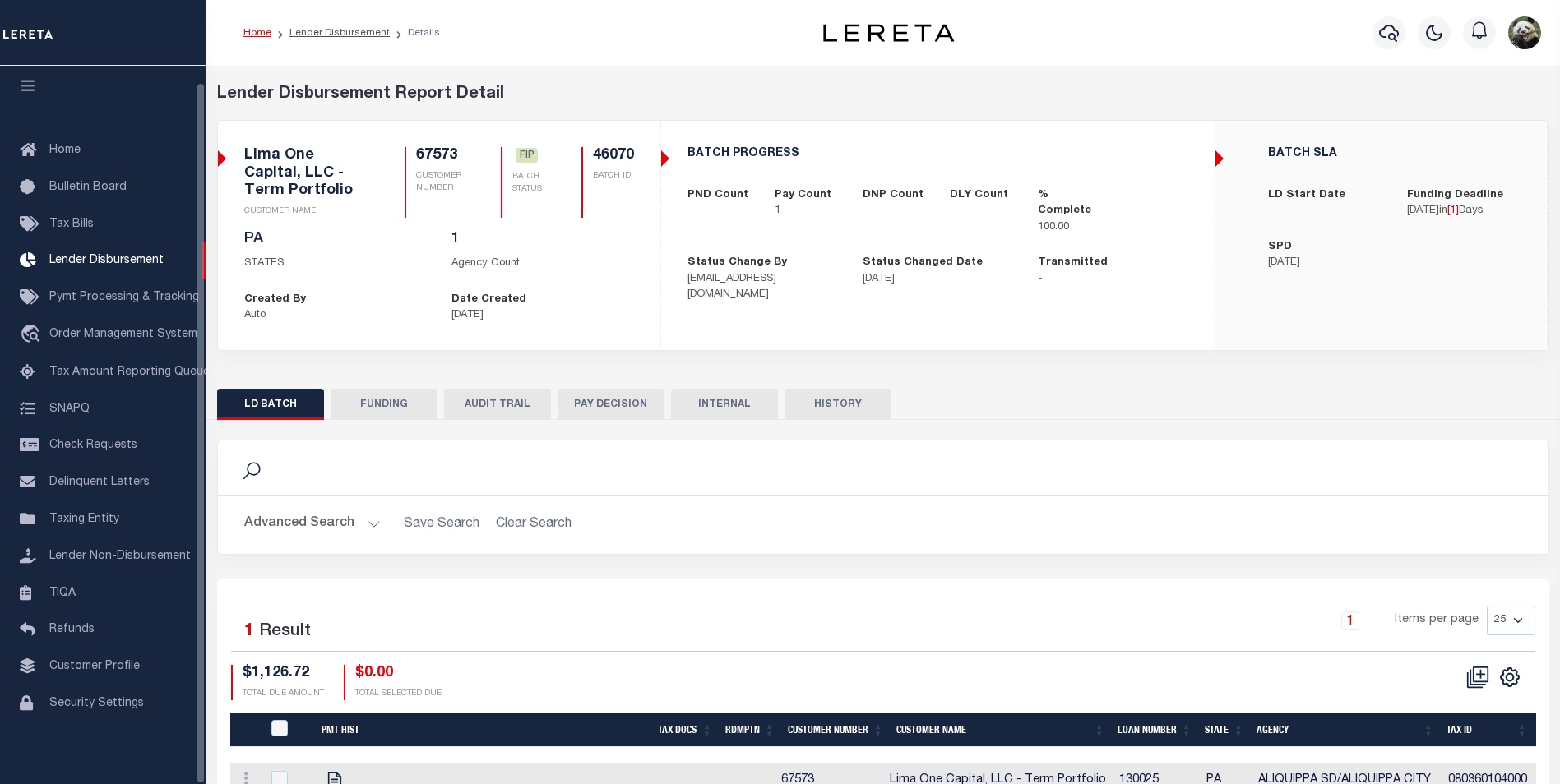
click at [359, 403] on button "FUNDING" at bounding box center [384, 404] width 107 height 32
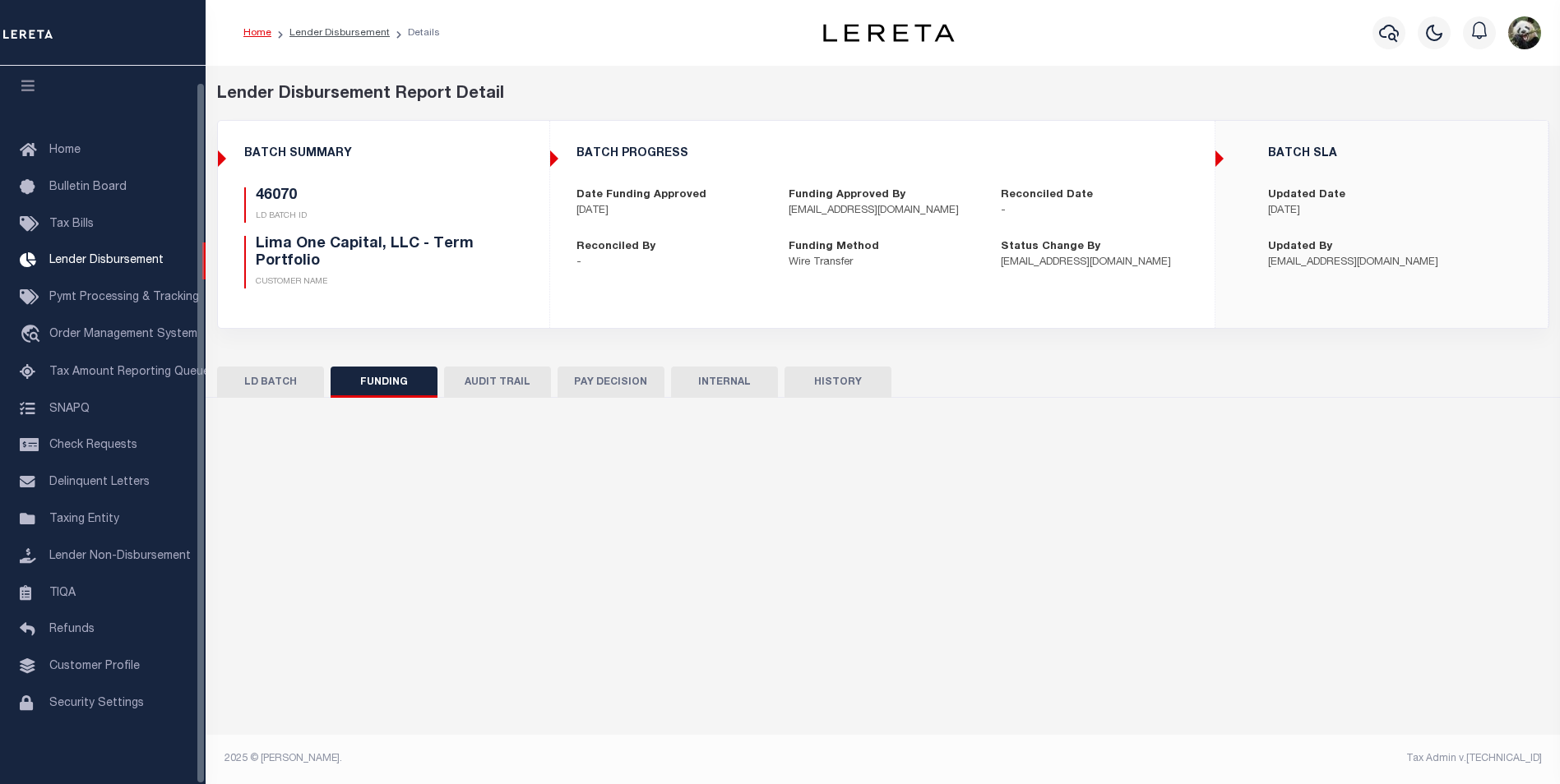
type input "$1,126.72"
type input "$0"
type input "[DATE]"
select select "100"
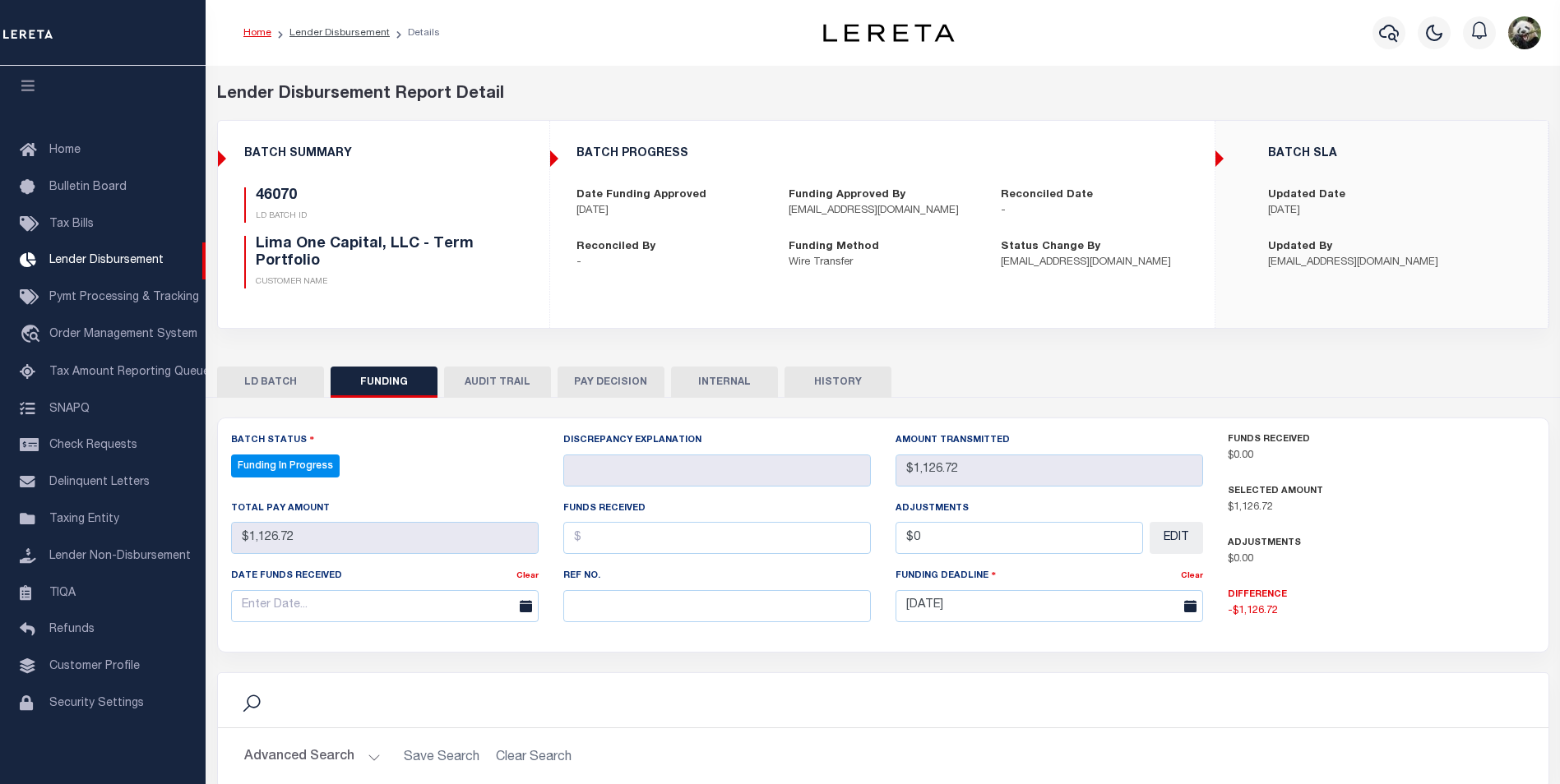
select select "100"
click at [655, 608] on input "text" at bounding box center [717, 606] width 307 height 32
paste input "20250909MMQFMP2700281009091532FT03"
type input "20250909MMQFMP2700281009091532FT03"
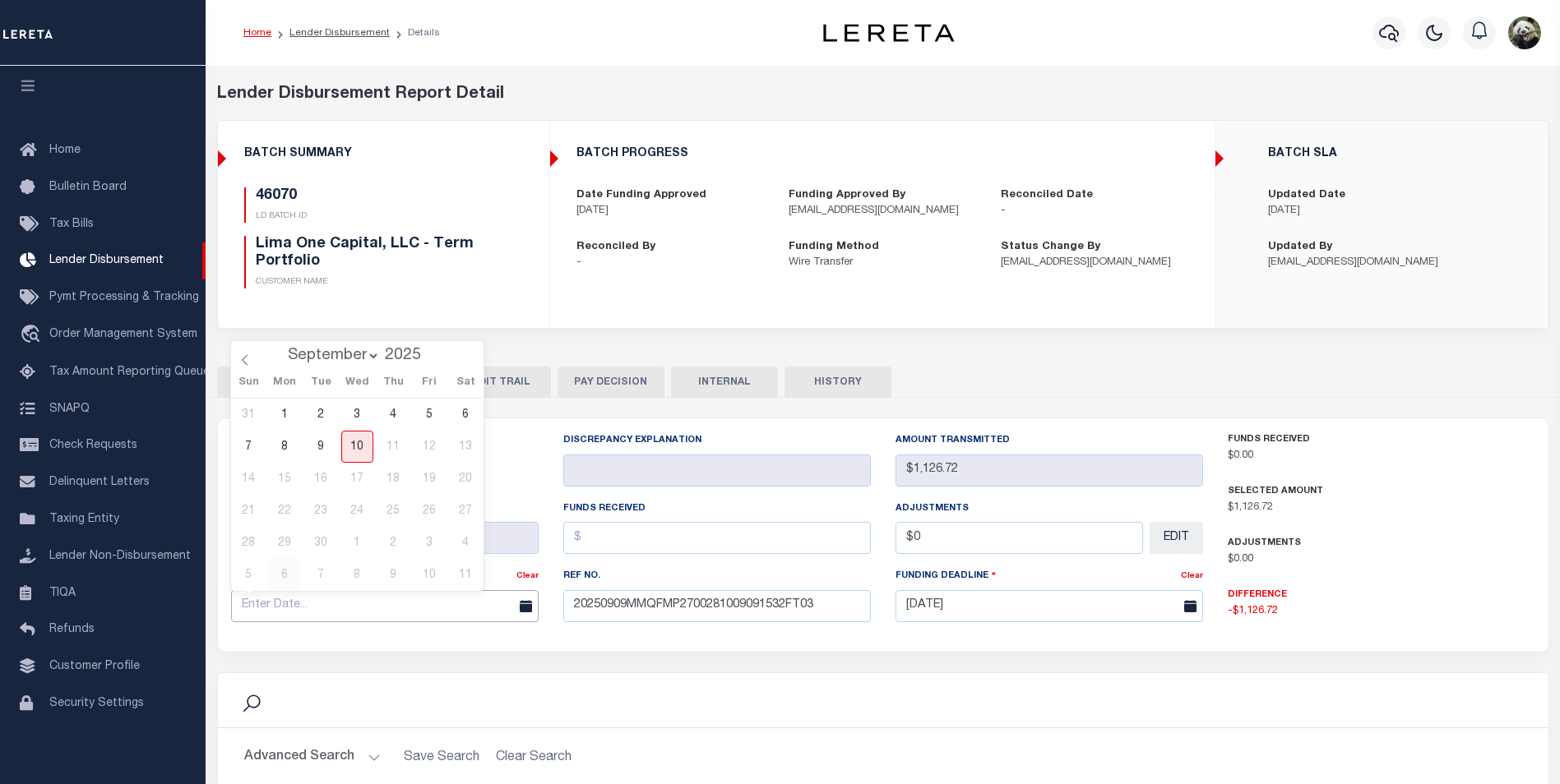
drag, startPoint x: 270, startPoint y: 600, endPoint x: 284, endPoint y: 571, distance: 32.2
click at [271, 594] on input "text" at bounding box center [385, 606] width 307 height 32
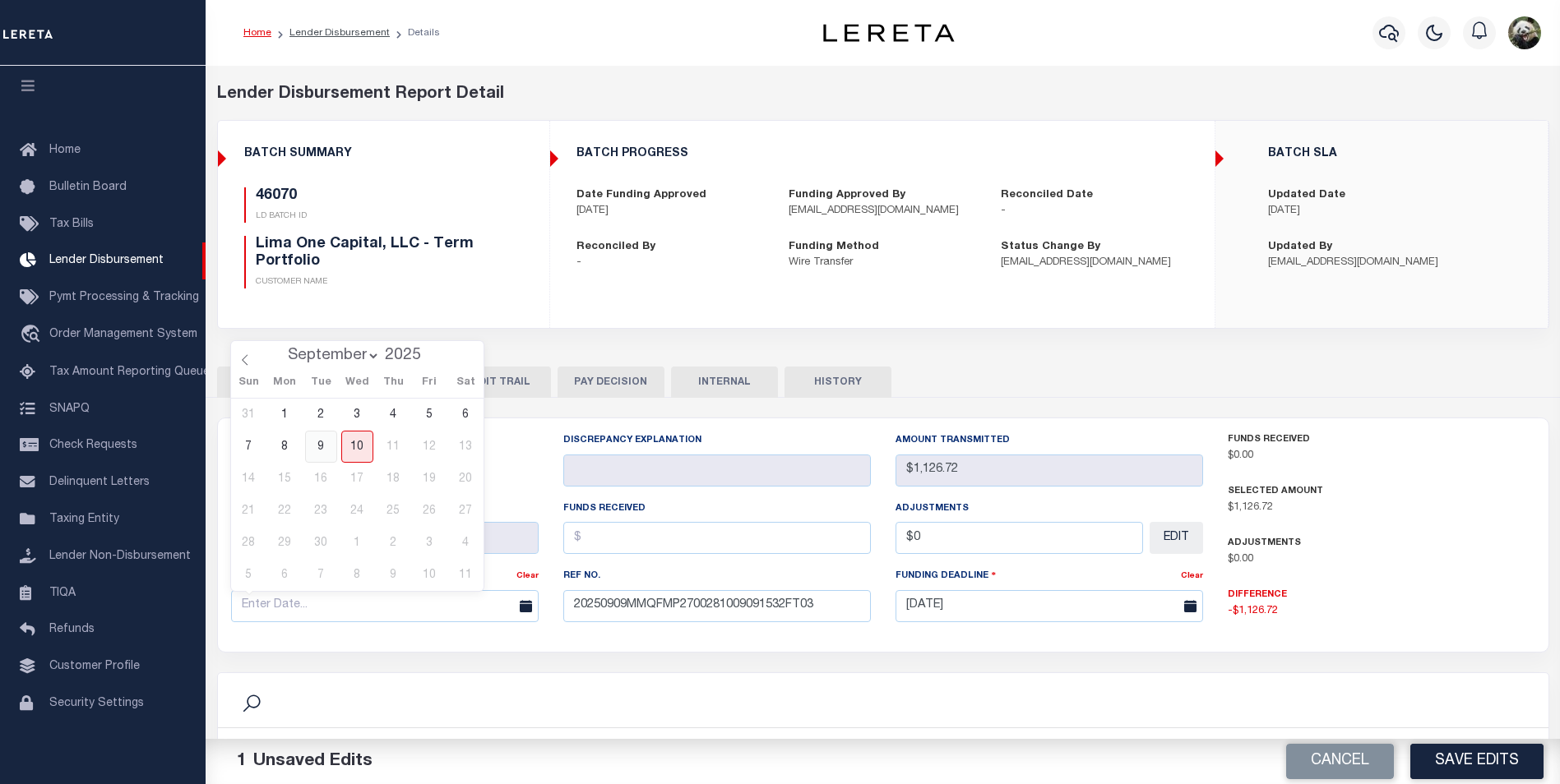
click at [315, 445] on span "9" at bounding box center [320, 447] width 32 height 32
type input "[DATE]"
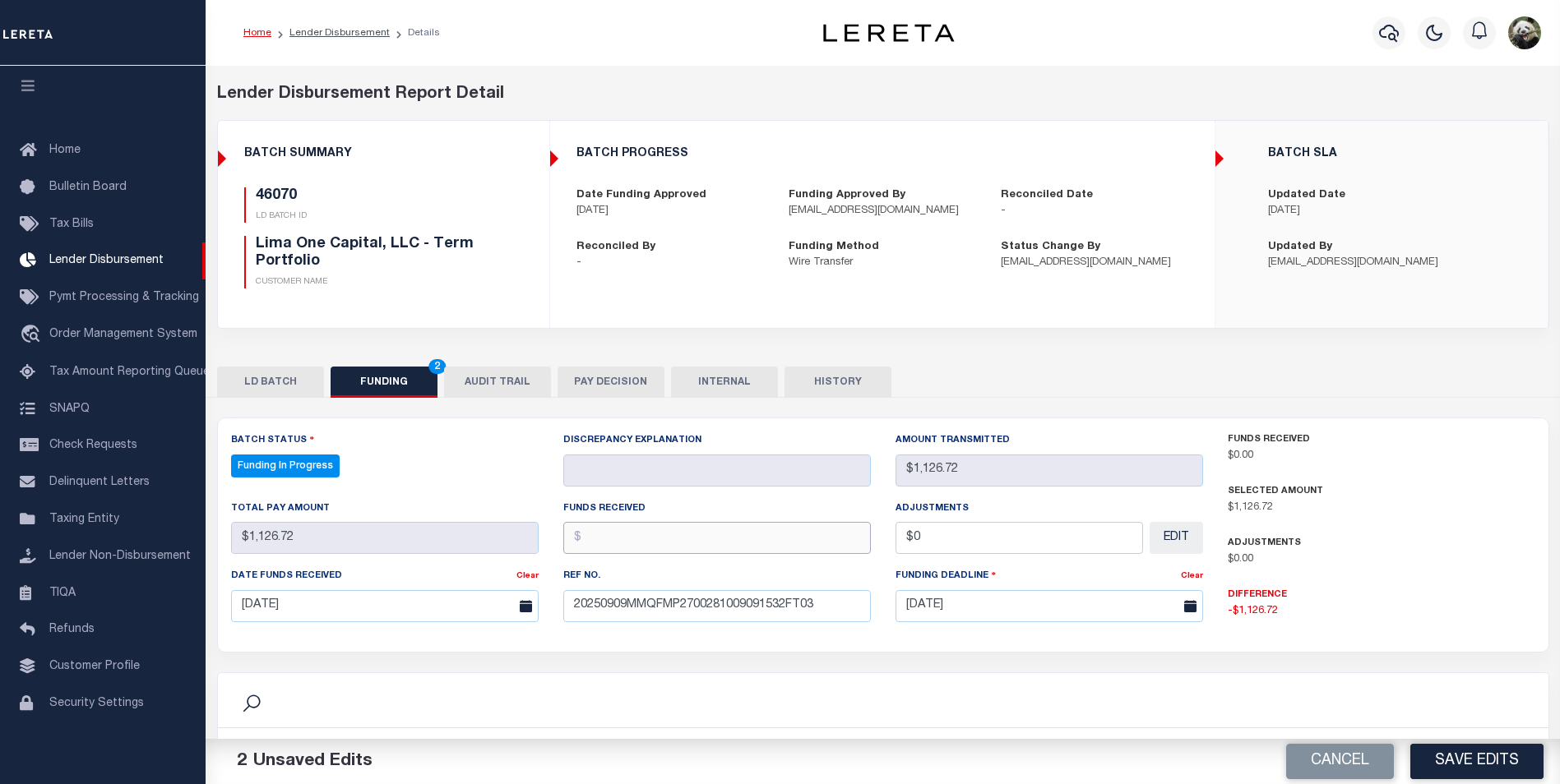
click at [626, 528] on input "text" at bounding box center [717, 538] width 307 height 32
type input "$1,126.72"
type input "$0.00"
click at [1469, 759] on button "Save Edits" at bounding box center [1477, 762] width 133 height 35
type input "$1,126.72"
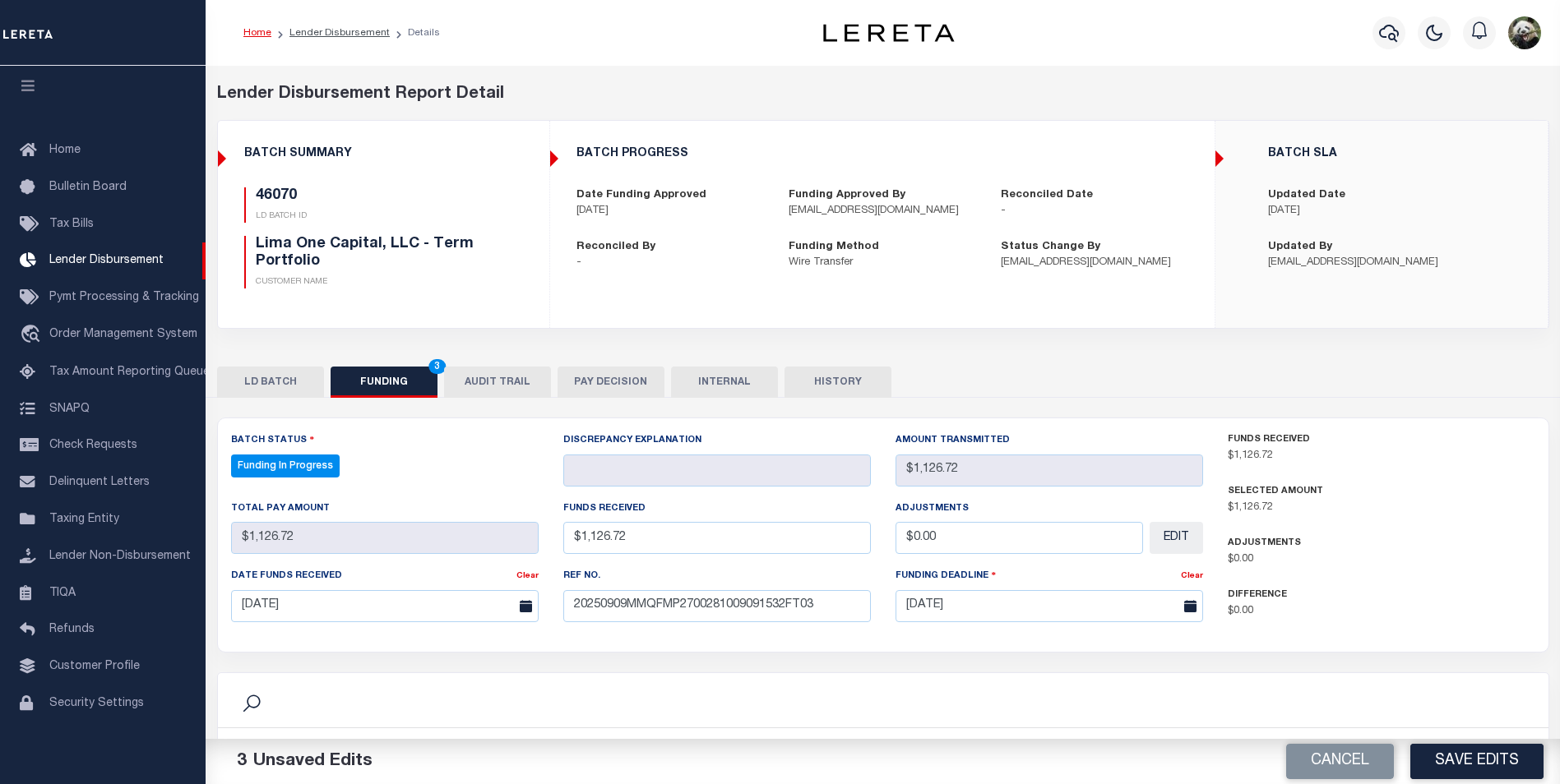
type input "$1,126.72"
type input "$0"
select select "100"
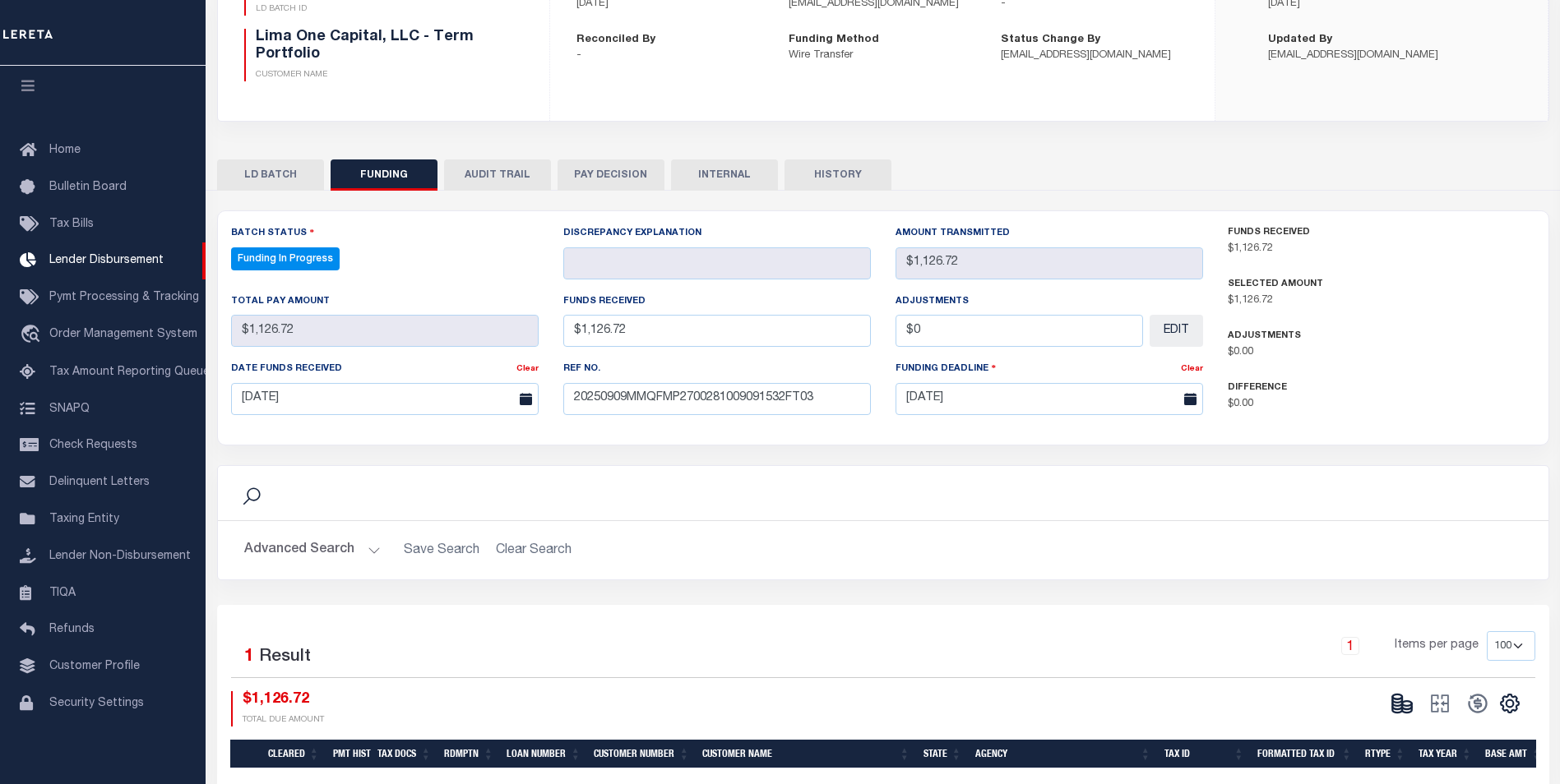
scroll to position [246, 0]
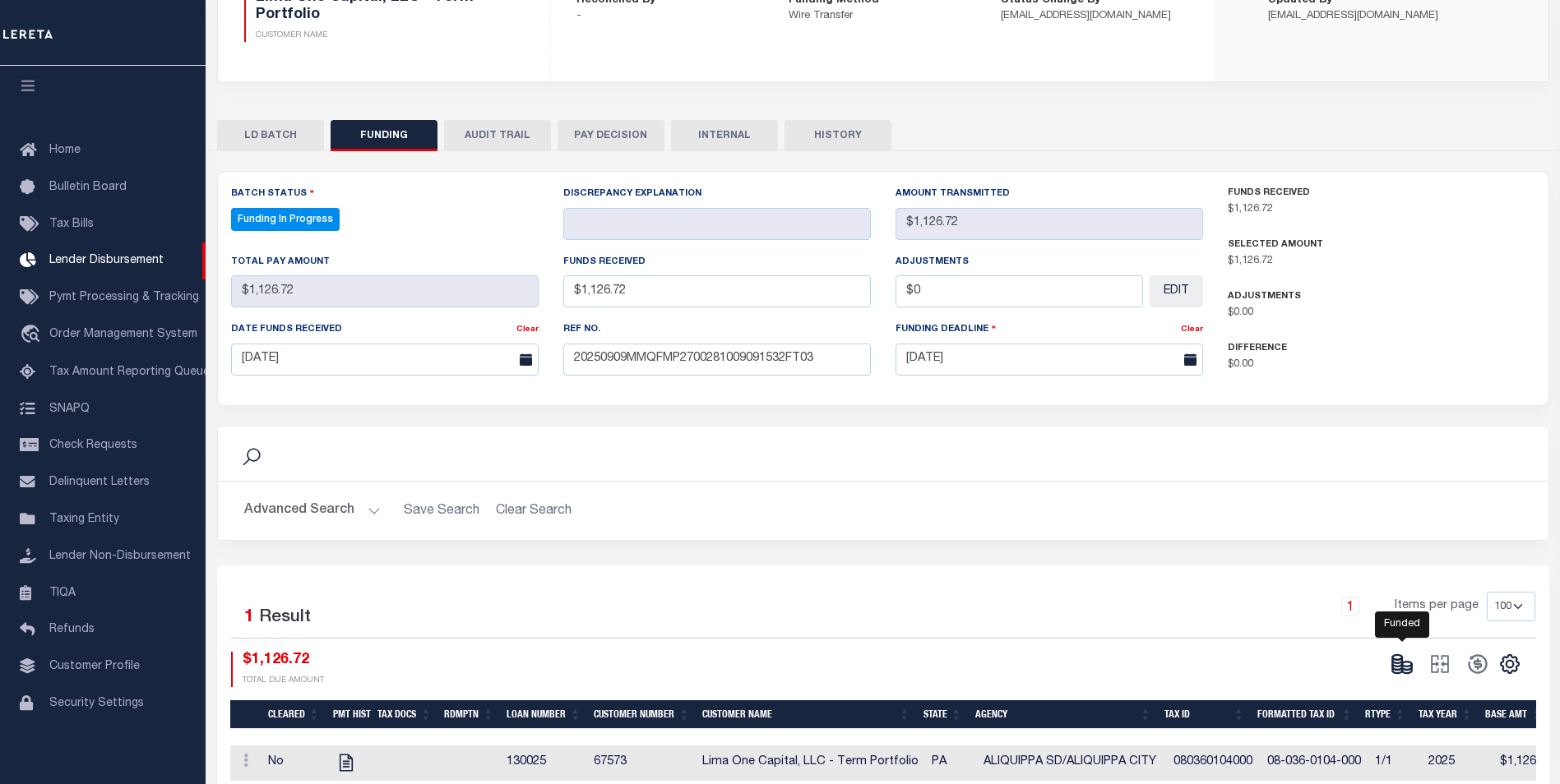
click at [1406, 667] on ellipse at bounding box center [1407, 664] width 10 height 5
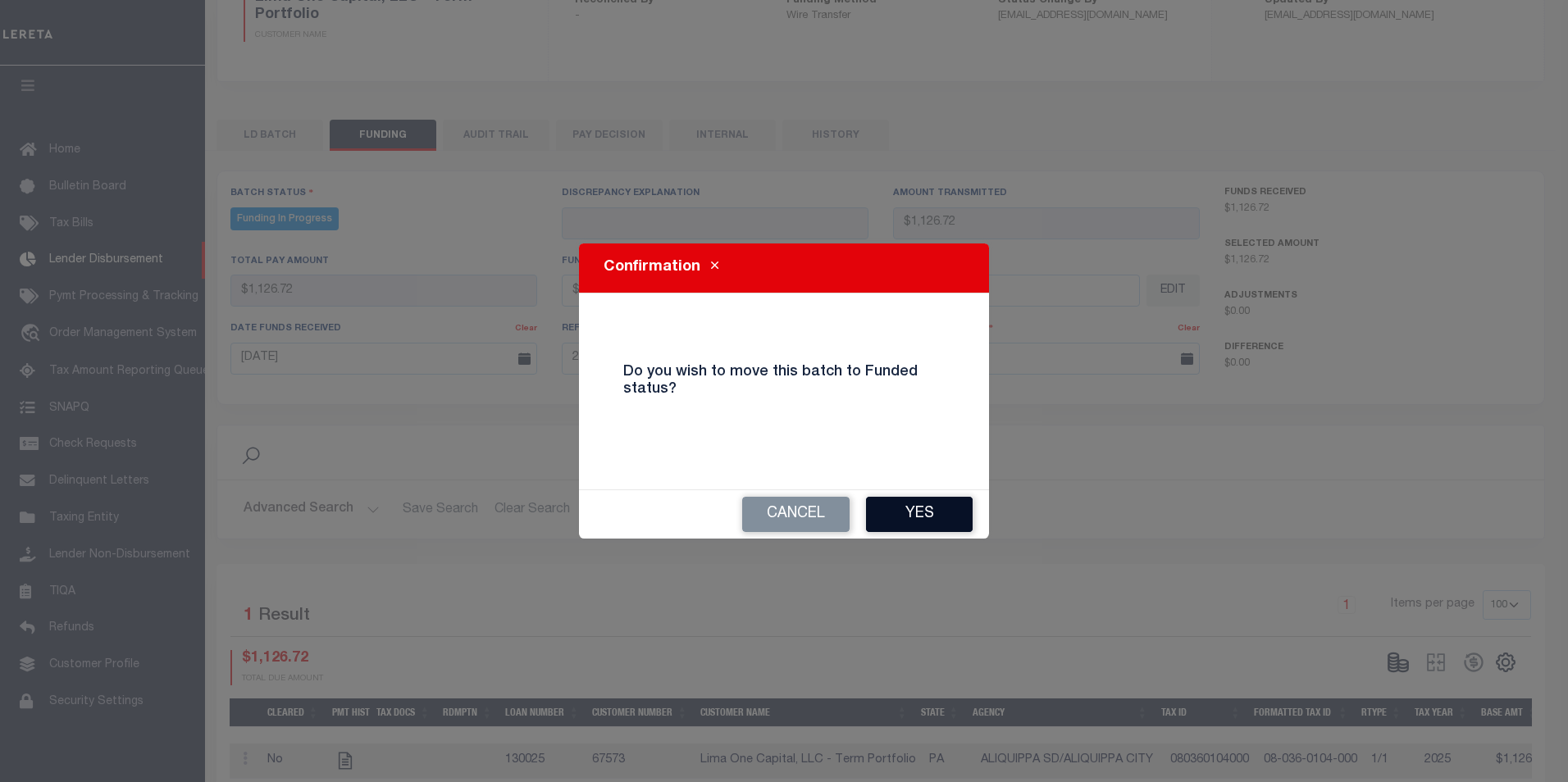
click at [951, 506] on button "Yes" at bounding box center [919, 515] width 106 height 35
type input "$1,126.72"
type input "$0"
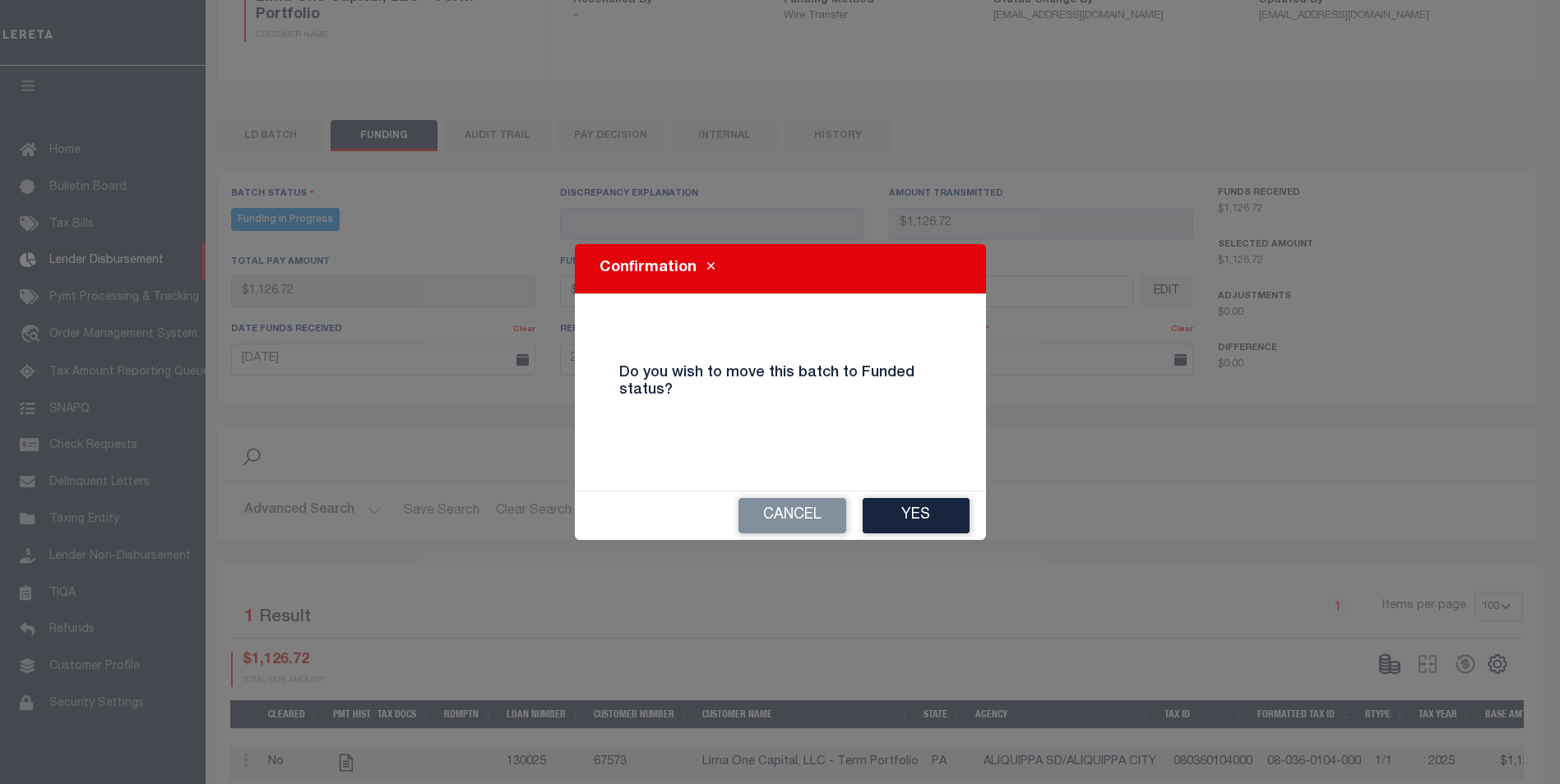
select select "100"
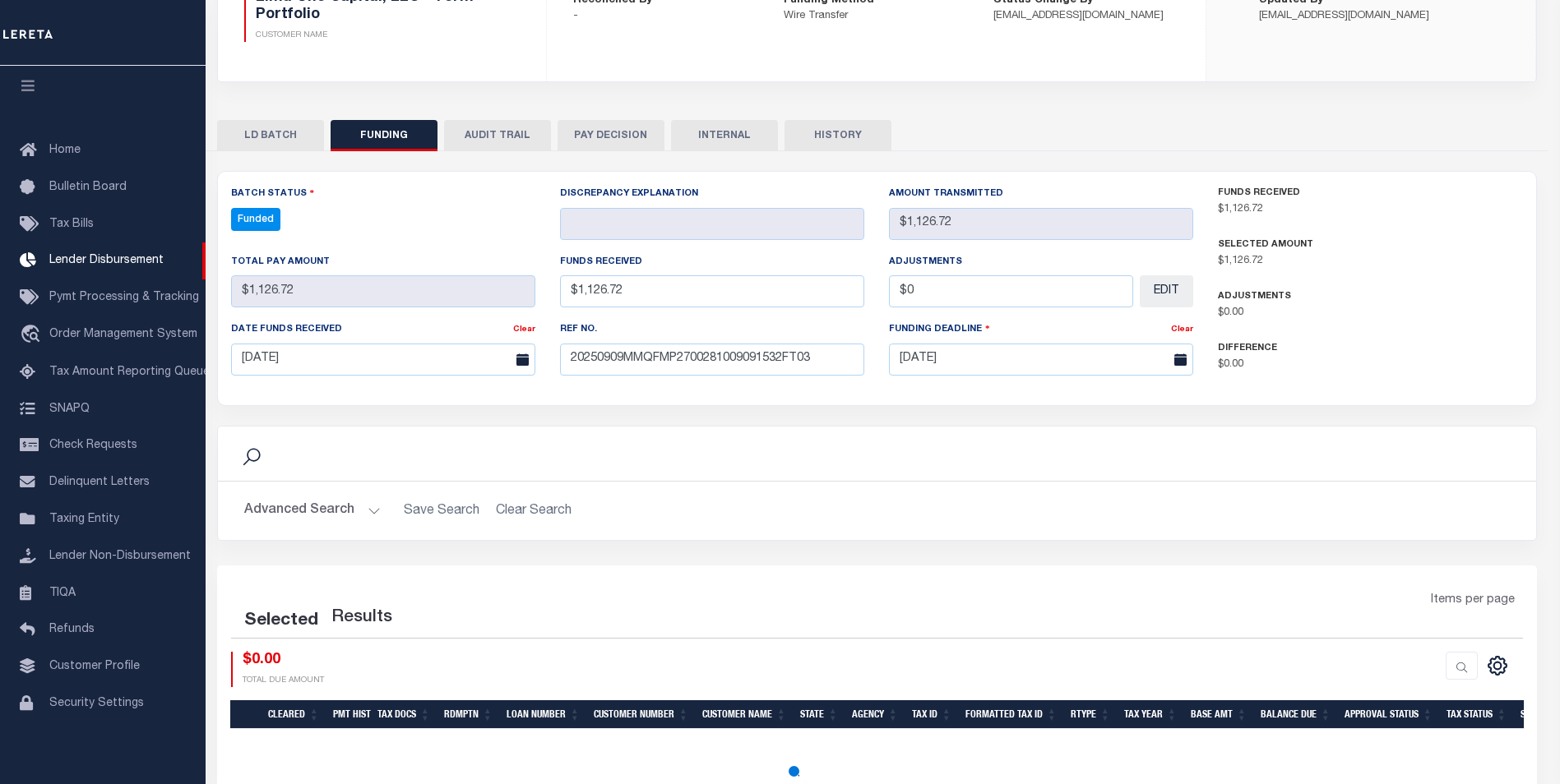
select select "100"
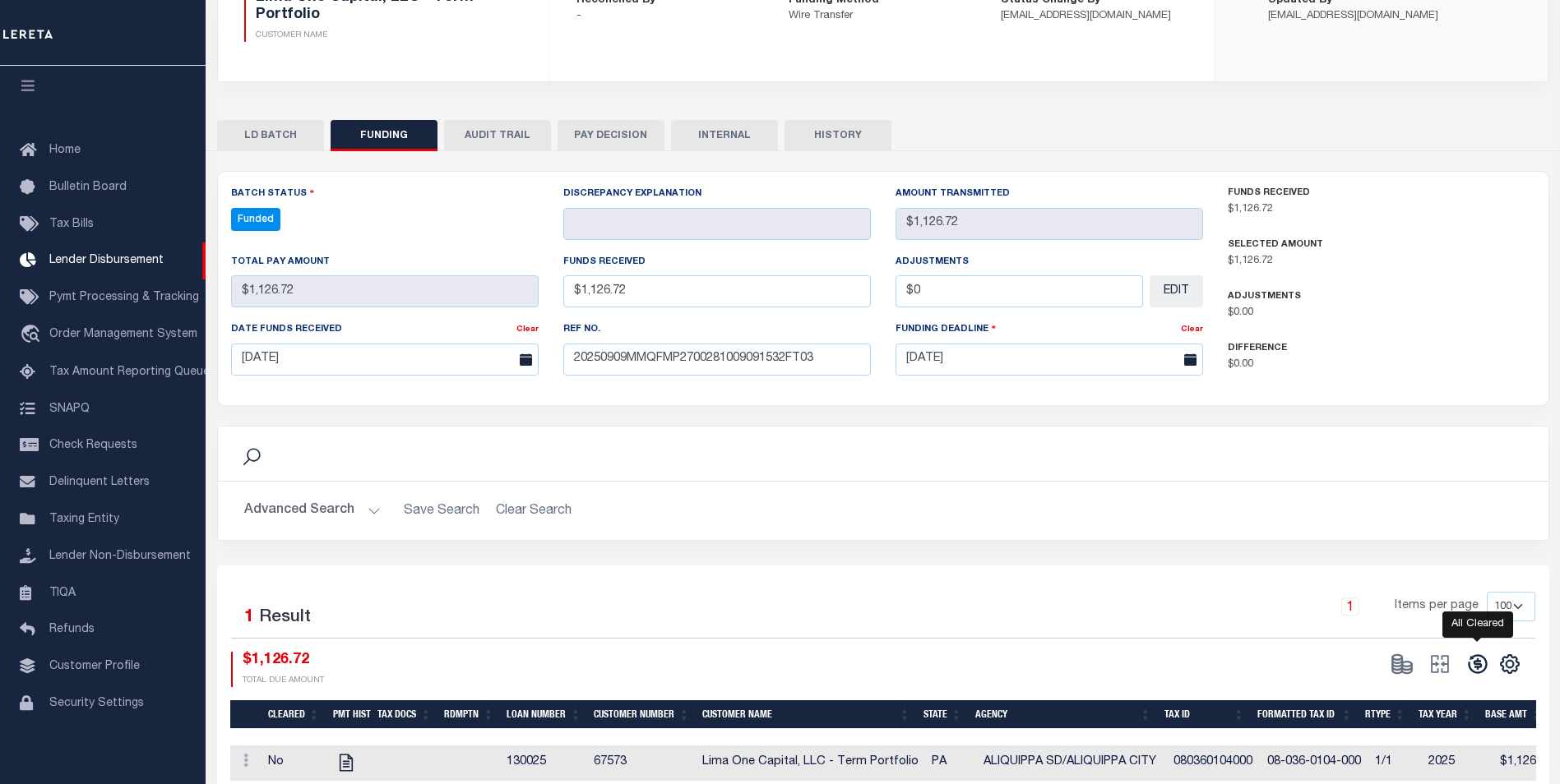
click at [1478, 667] on icon at bounding box center [1478, 664] width 23 height 23
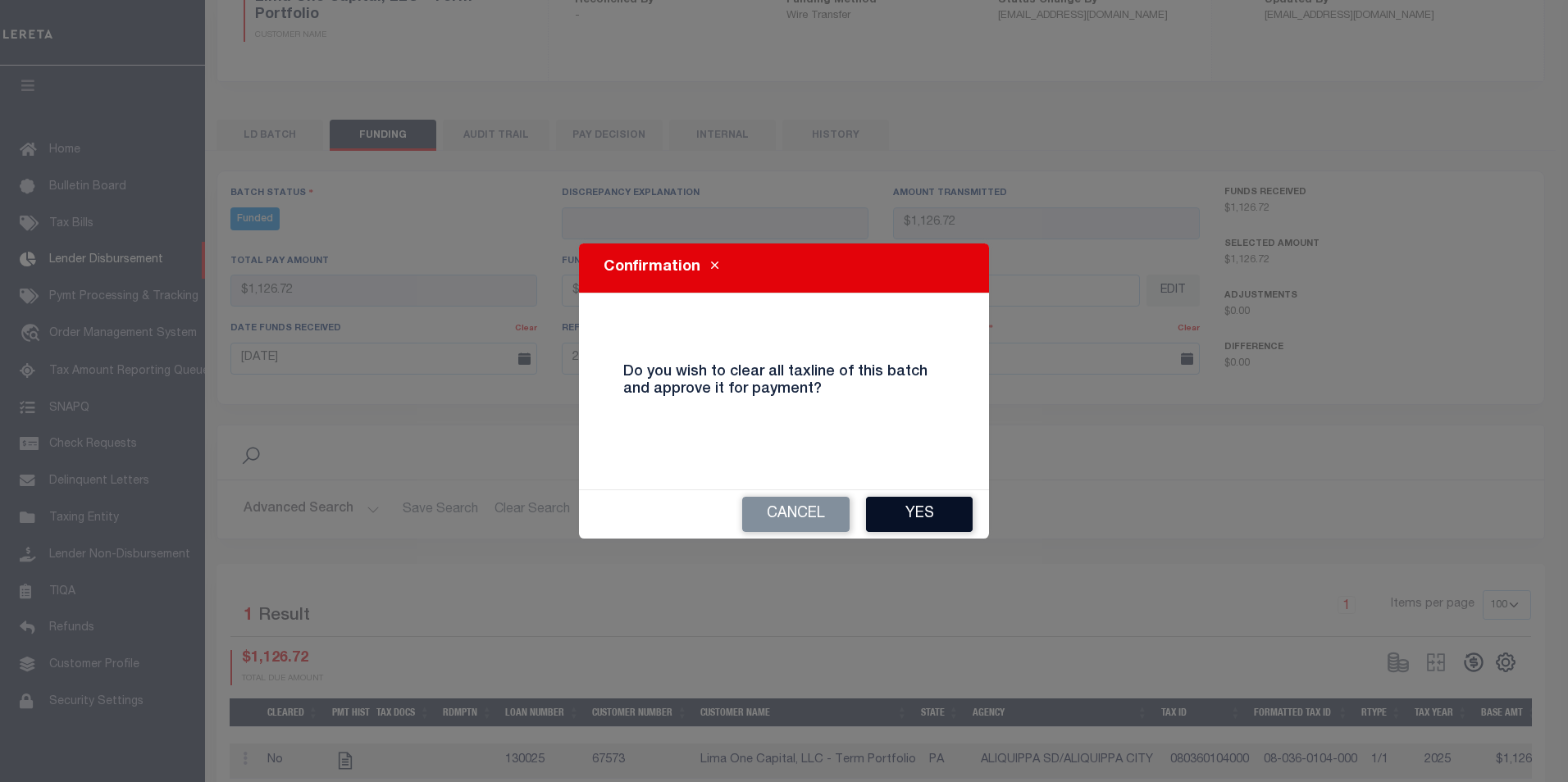
click at [921, 509] on button "Yes" at bounding box center [919, 515] width 106 height 35
type input "$1,126.72"
type input "$0"
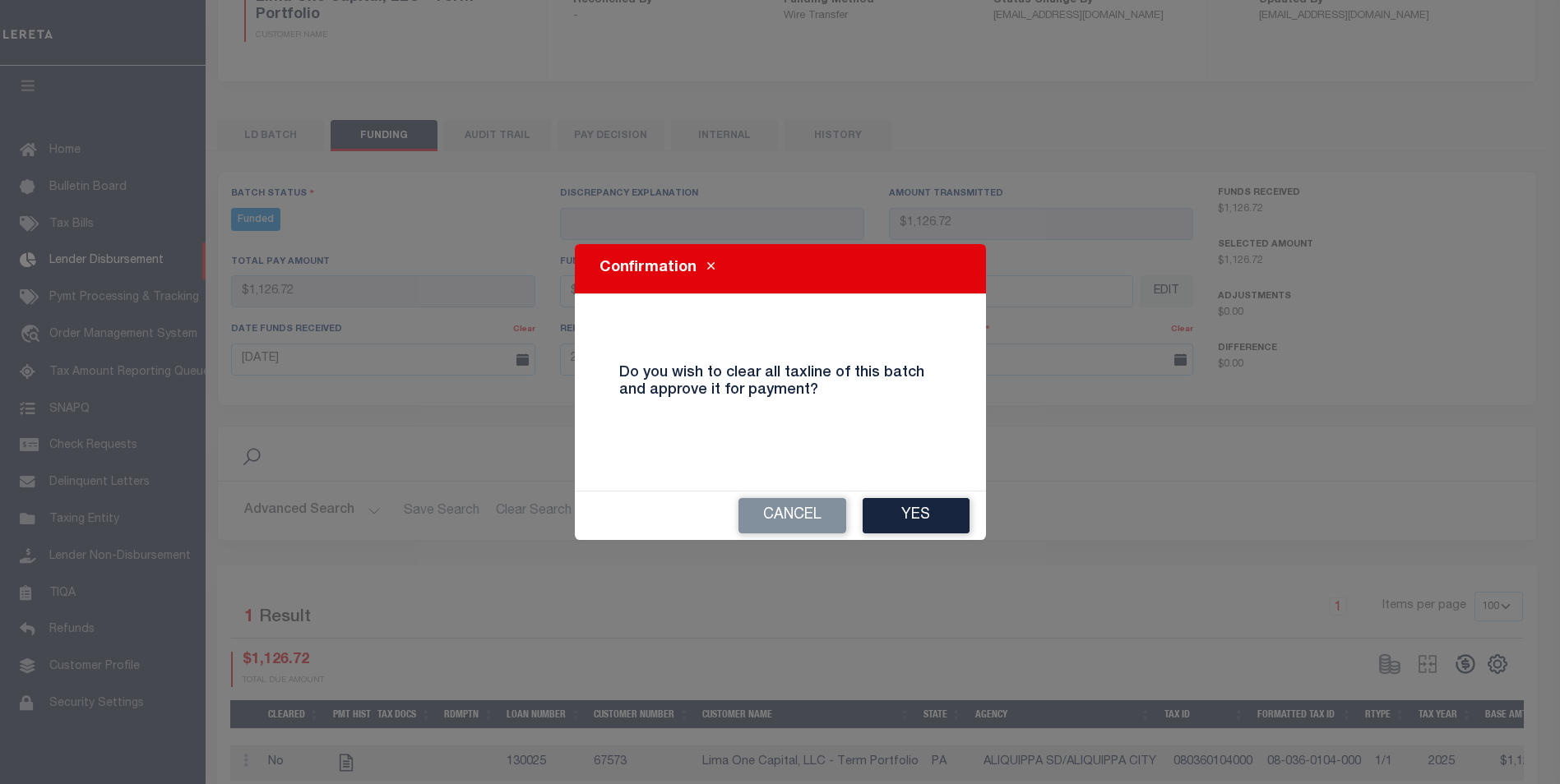
select select "100"
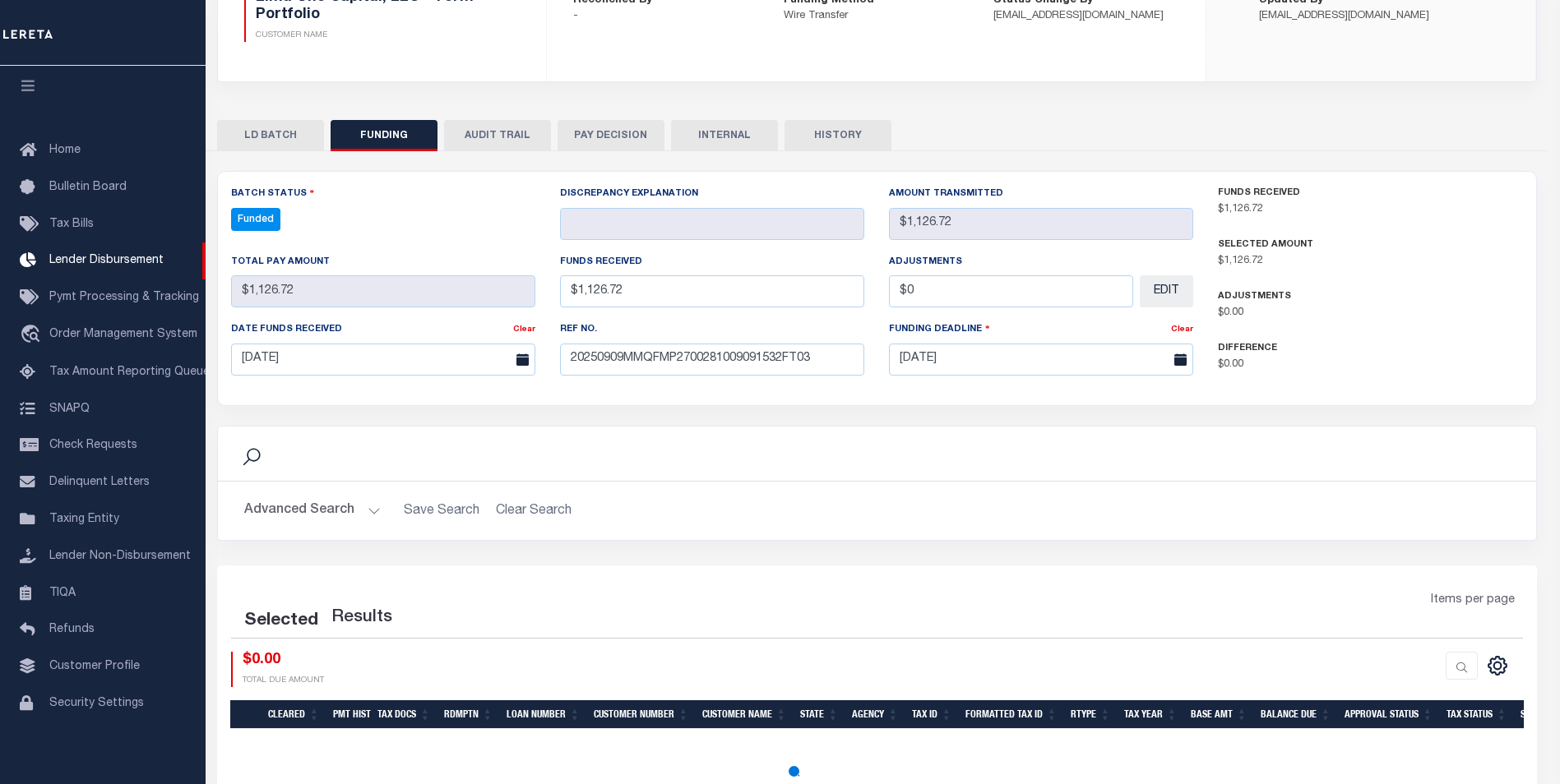
select select "100"
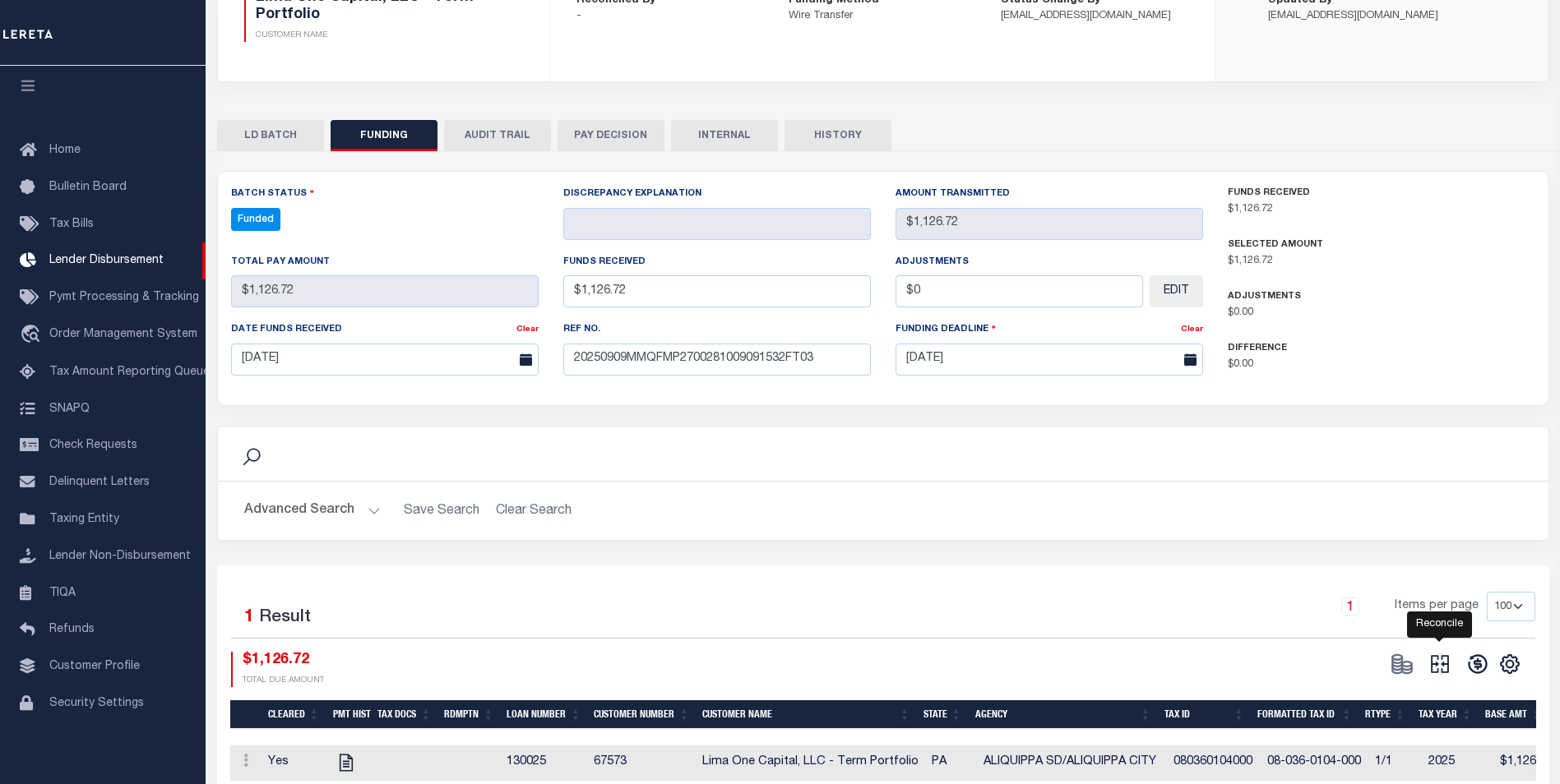
click at [1447, 672] on icon "" at bounding box center [1440, 664] width 23 height 23
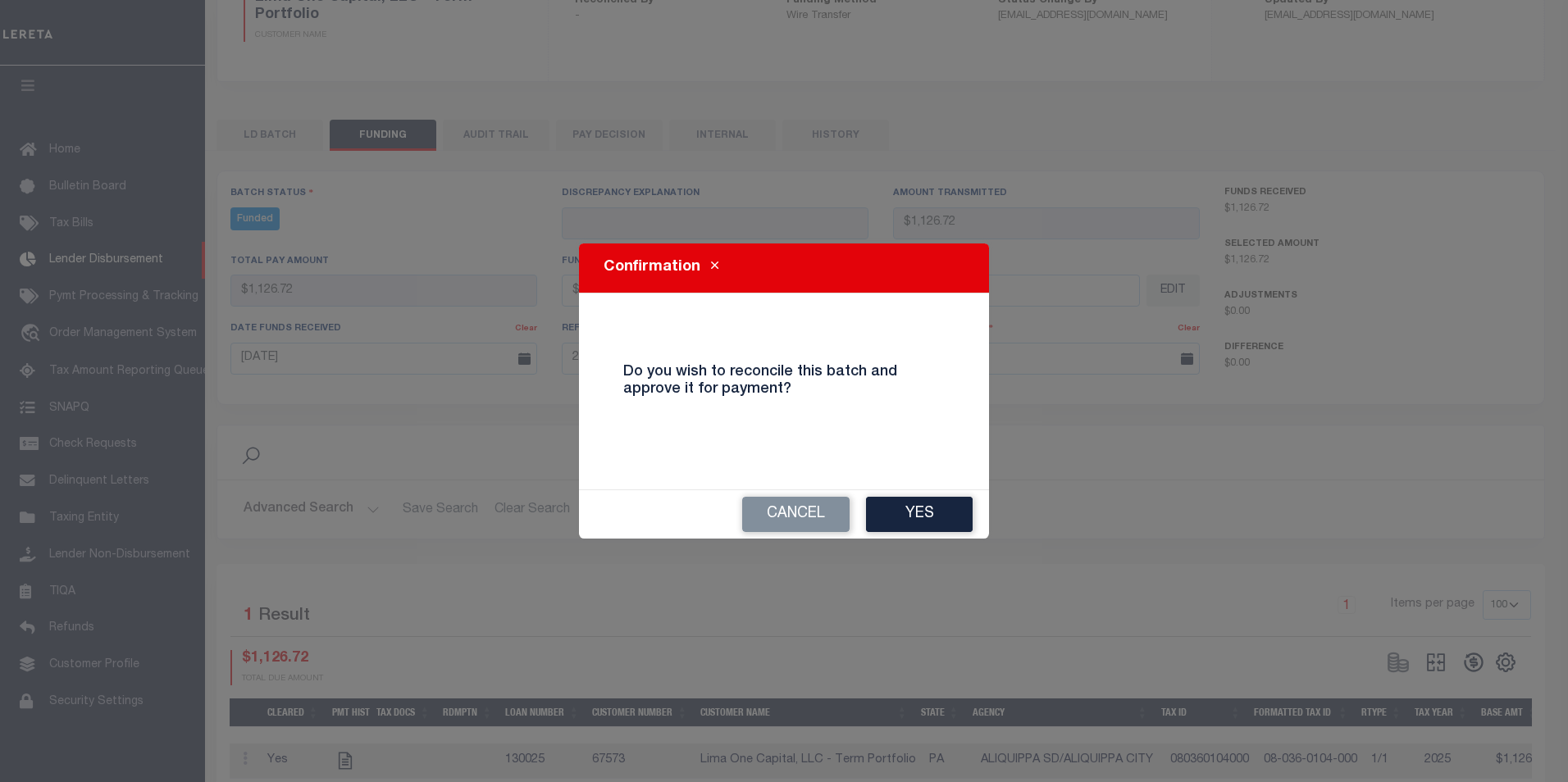
drag, startPoint x: 914, startPoint y: 522, endPoint x: 902, endPoint y: 504, distance: 21.6
click at [909, 510] on button "Yes" at bounding box center [919, 515] width 106 height 35
type input "$1,126.72"
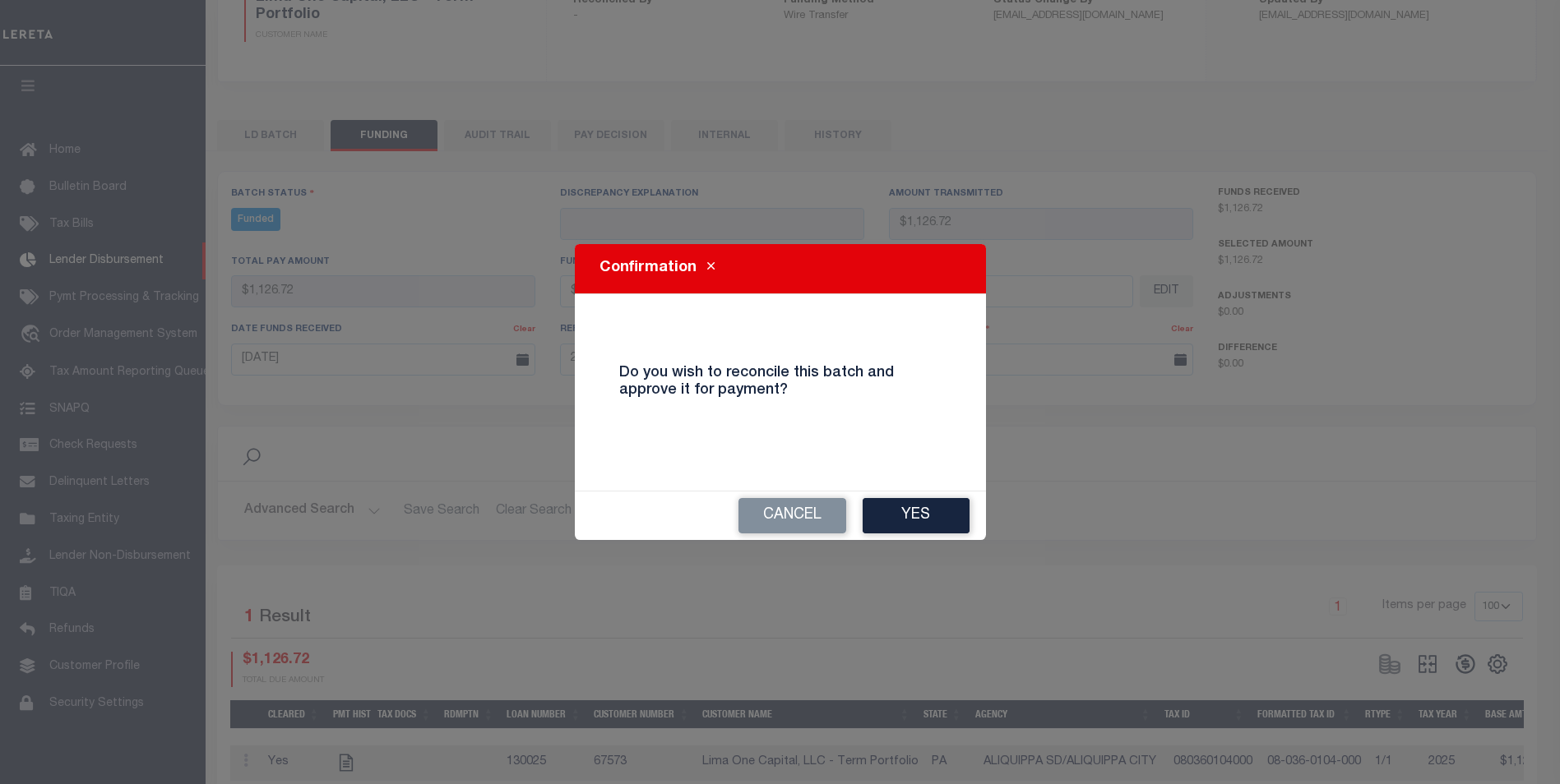
type input "$0"
select select "100"
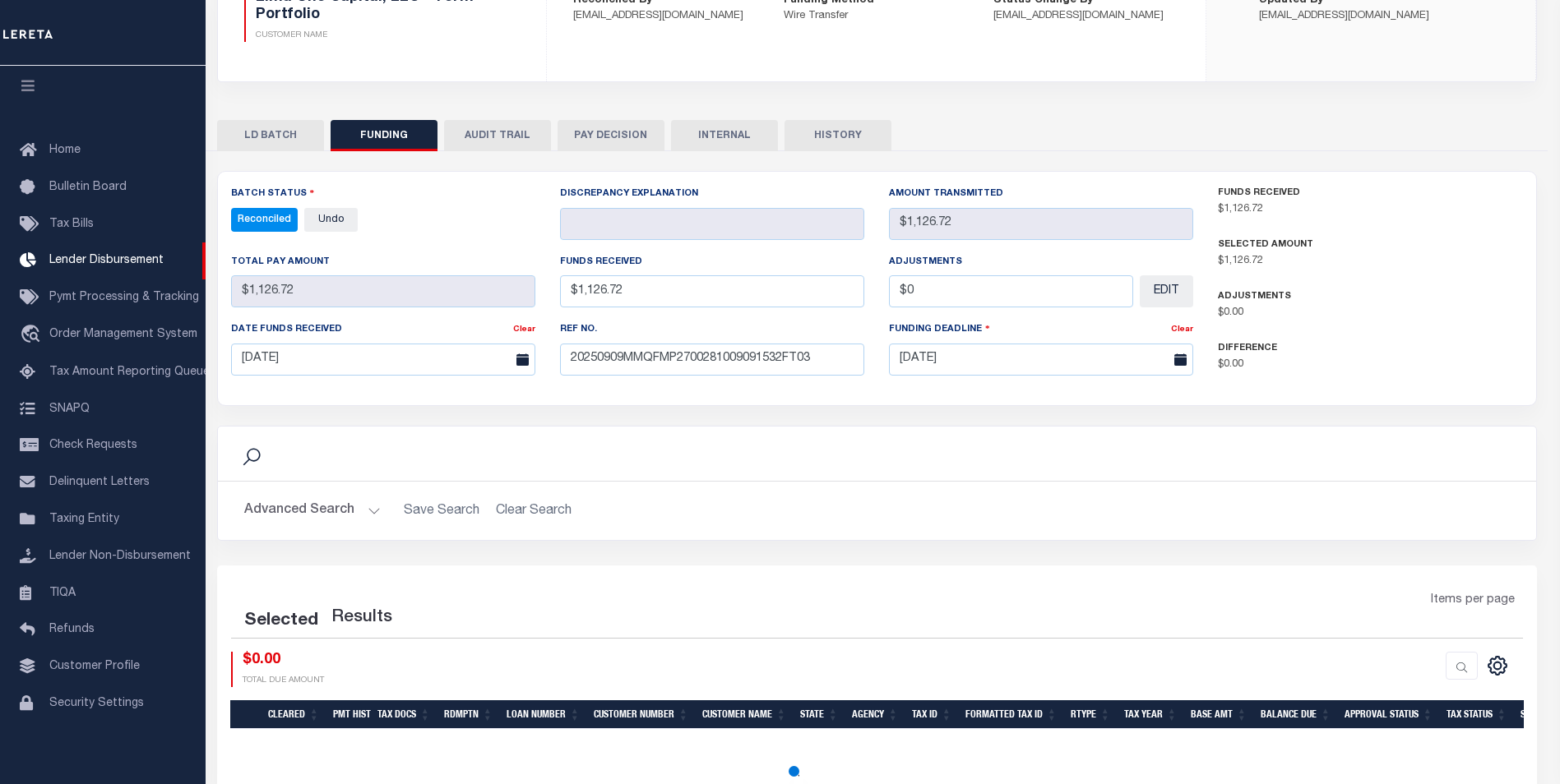
select select "100"
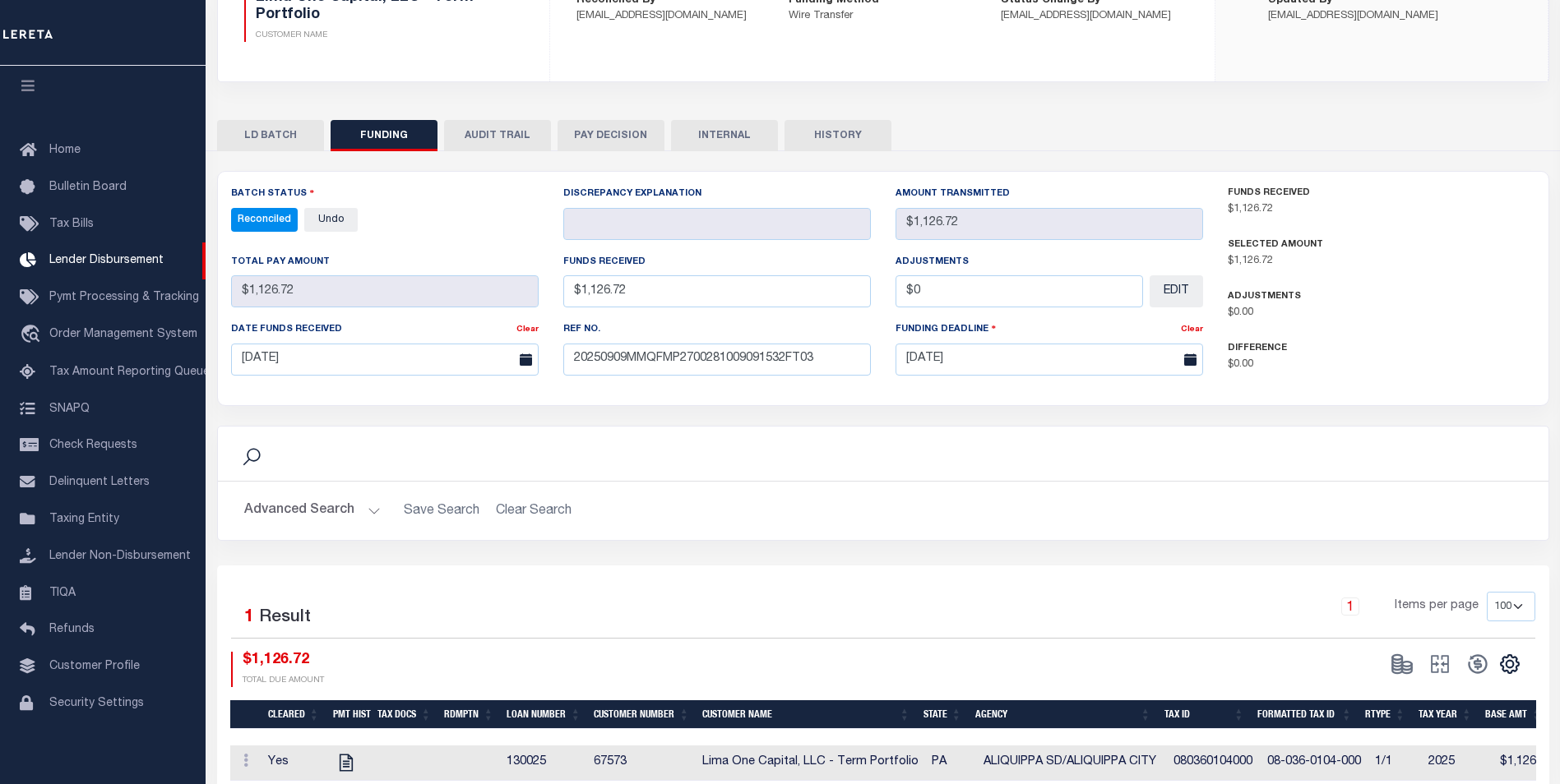
drag, startPoint x: 733, startPoint y: 139, endPoint x: 733, endPoint y: 118, distance: 21.0
click at [733, 138] on button "INTERNAL" at bounding box center [724, 136] width 107 height 32
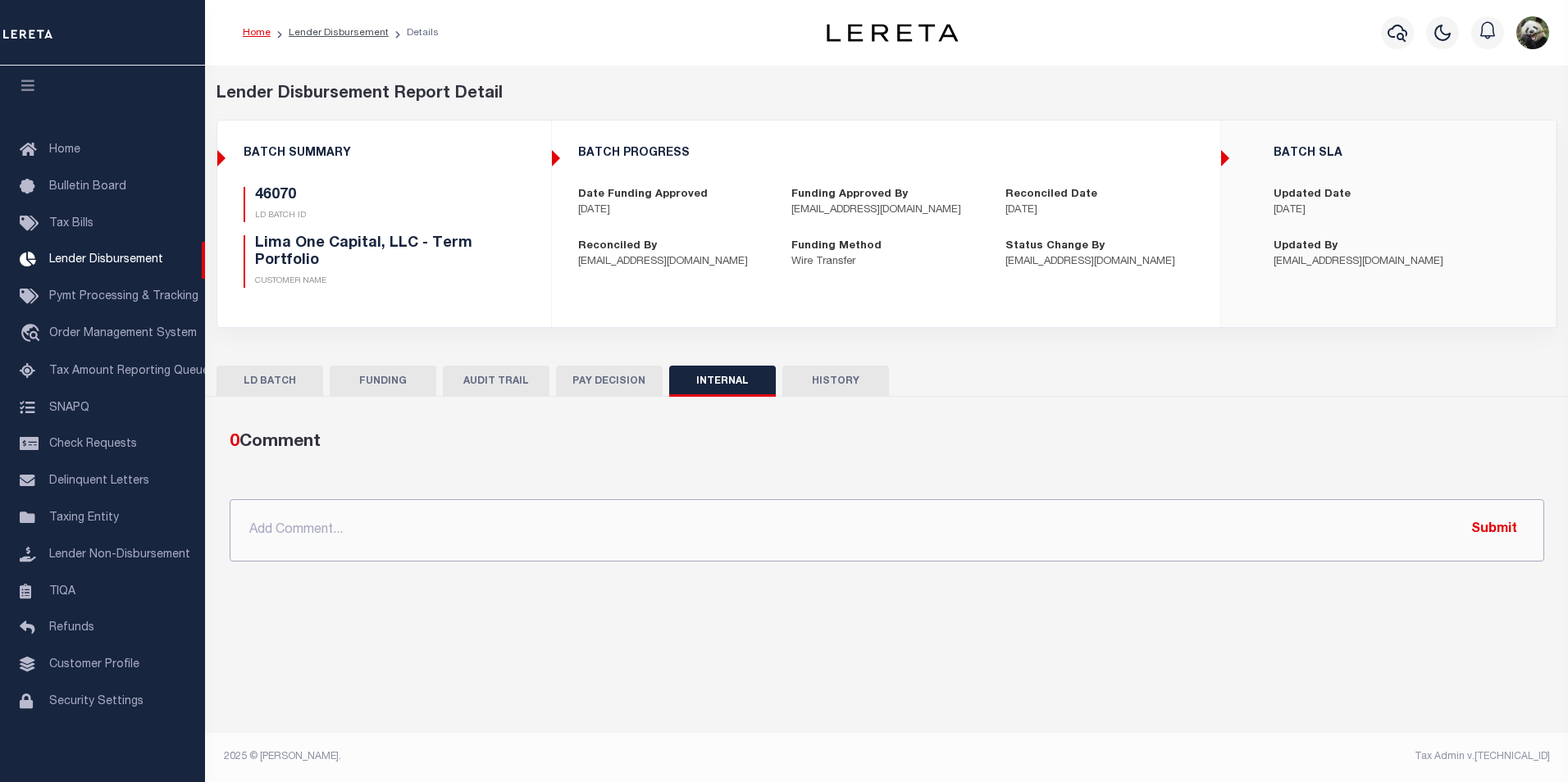
click at [755, 527] on input "text" at bounding box center [887, 530] width 1315 height 62
paste input "OG AMOUNT $159,169.47 45981 - $9,126.51 46028 - $2,267.45 46040 - $1,201.99 460…"
type input "OG AMOUNT $159,169.47 45981 - $9,126.51 46028 - $2,267.45 46040 - $1,201.99 460…"
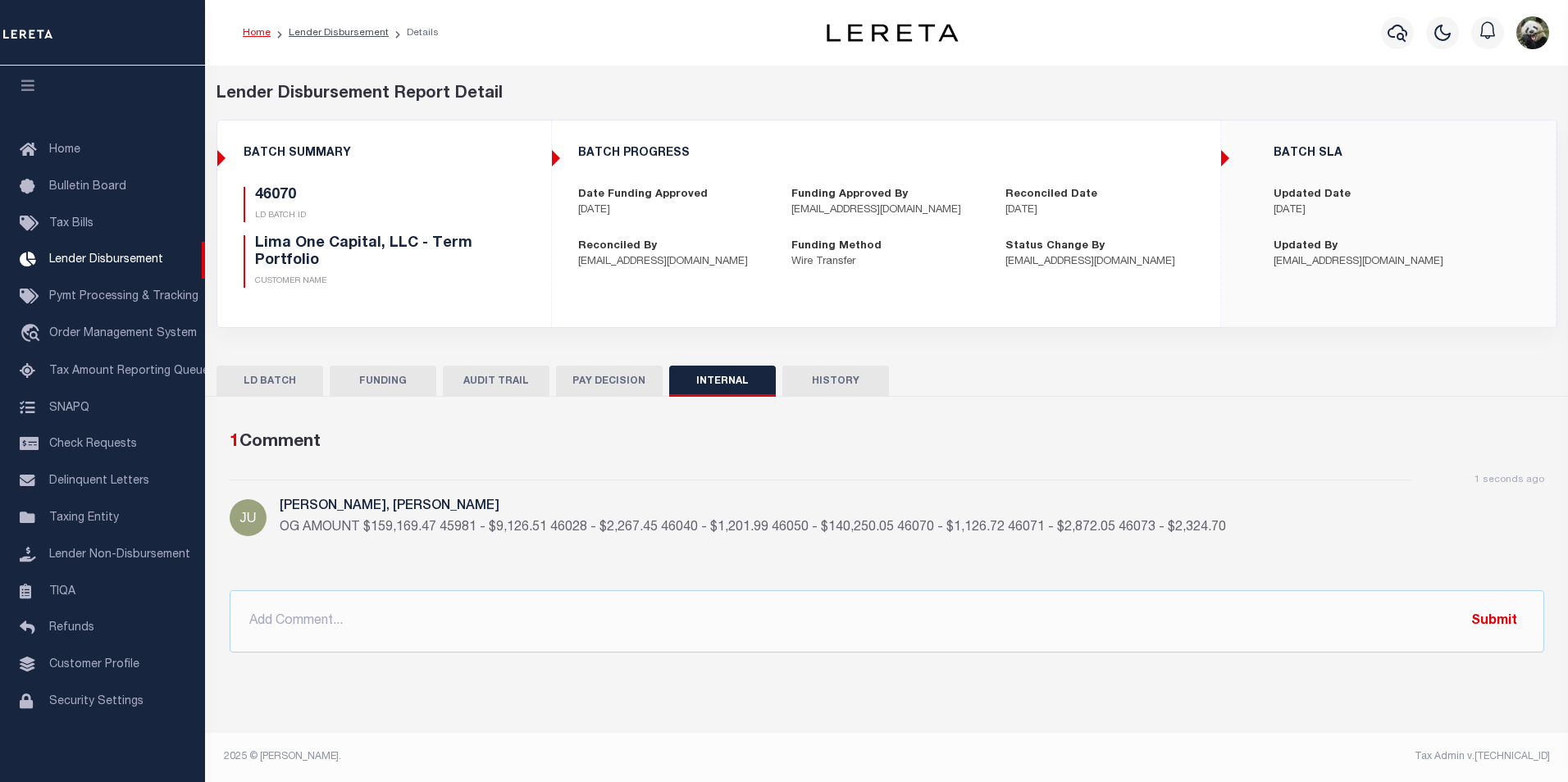
click at [371, 373] on button "FUNDING" at bounding box center [383, 382] width 106 height 32
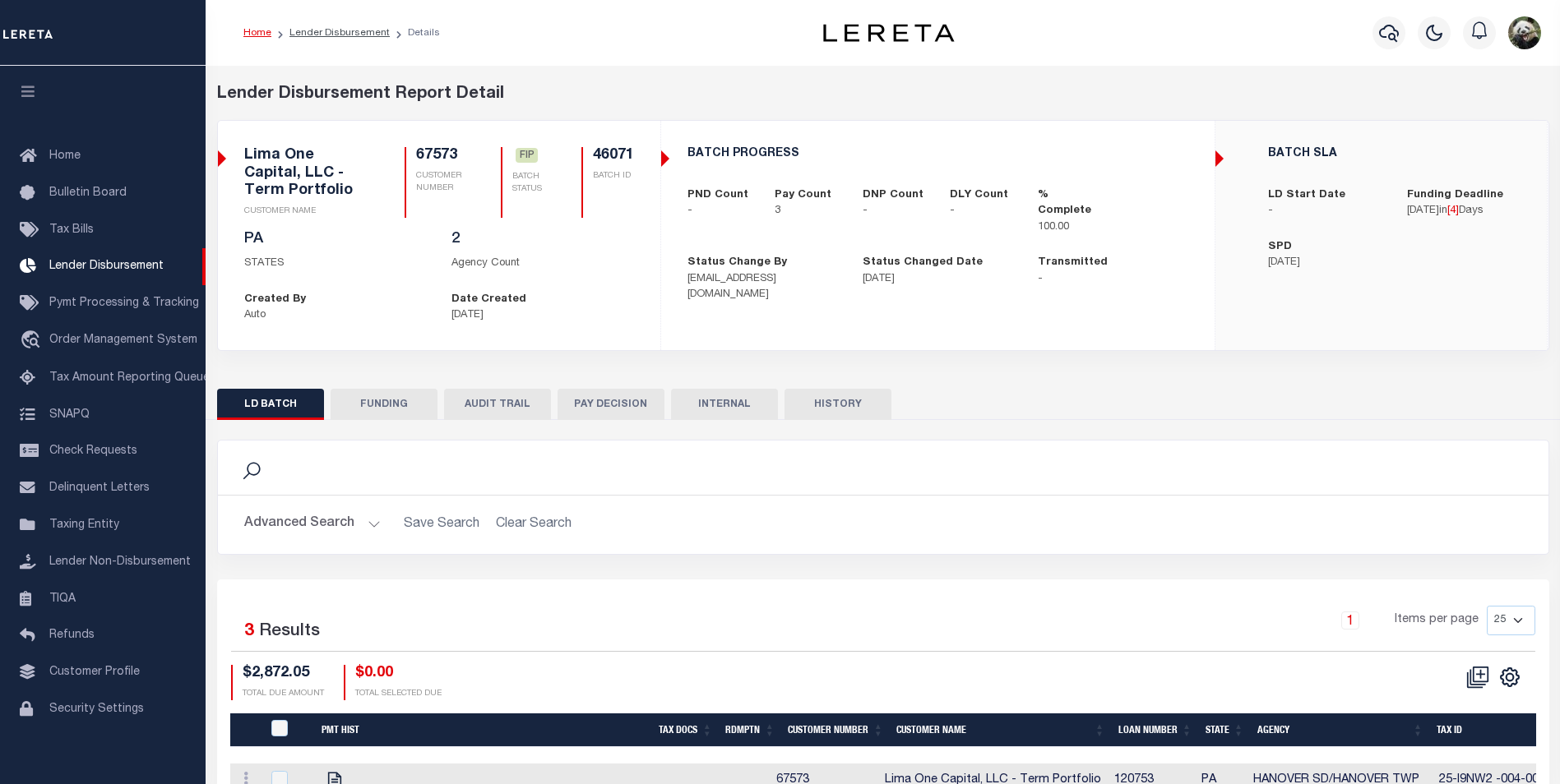
scroll to position [17, 0]
click at [396, 412] on button "FUNDING" at bounding box center [384, 404] width 107 height 32
type input "$2,872.05"
type input "$0"
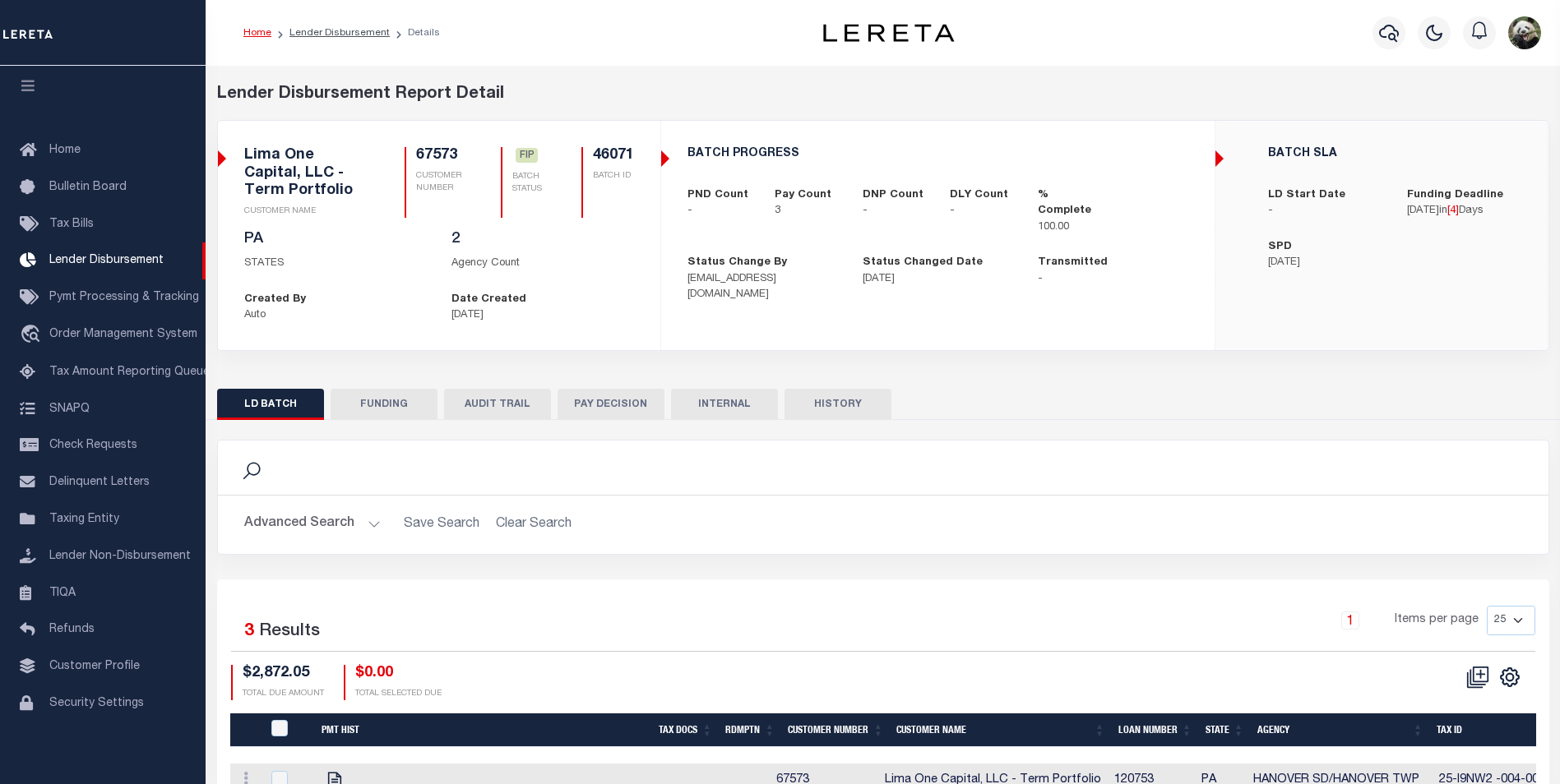
type input "[DATE]"
select select "100"
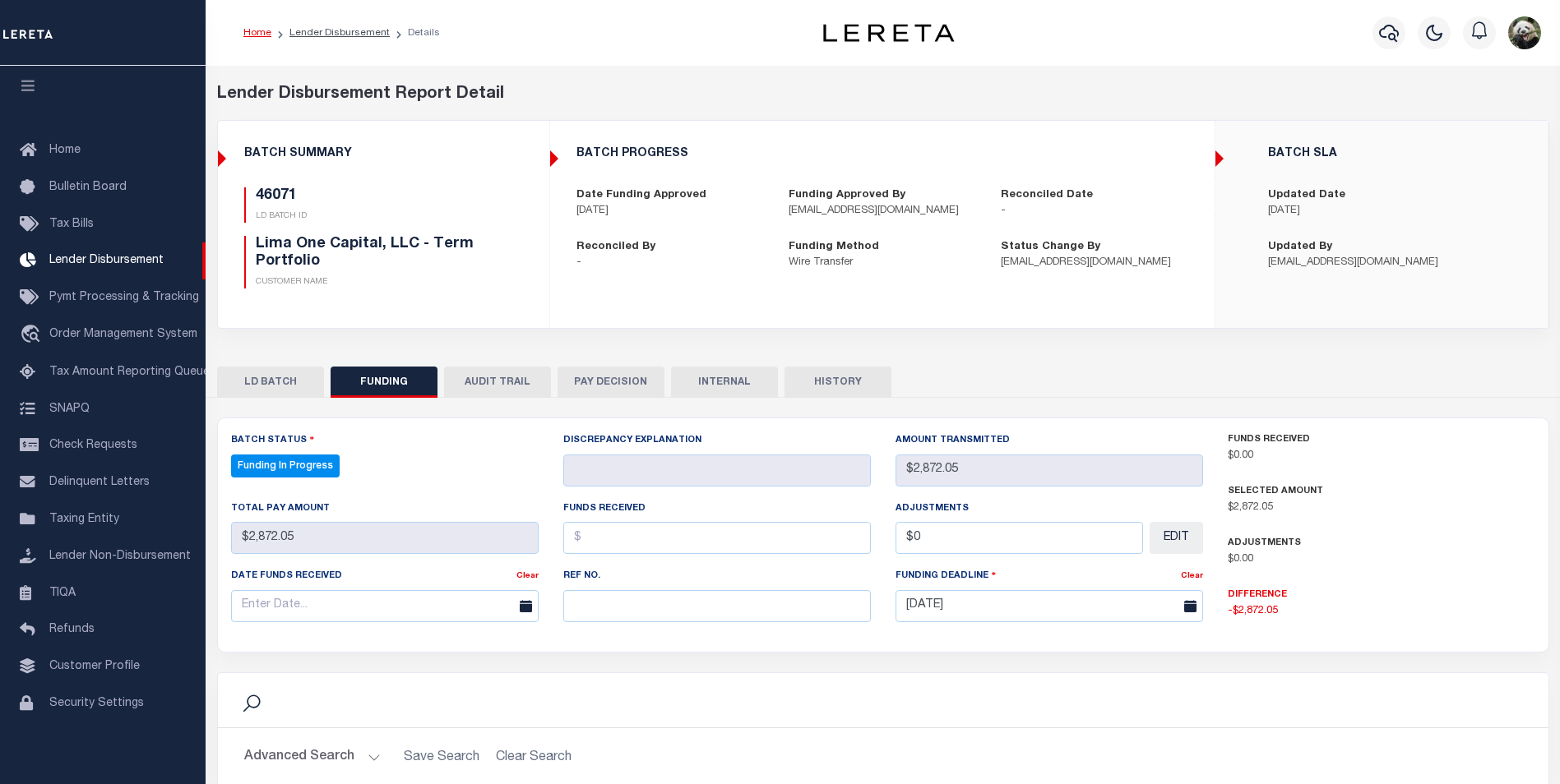
select select "100"
click at [665, 592] on input "text" at bounding box center [717, 606] width 307 height 32
paste input "20250909MMQFMP2700281009091532FT03"
type input "20250909MMQFMP2700281009091532FT03"
click at [378, 605] on input "text" at bounding box center [385, 606] width 307 height 32
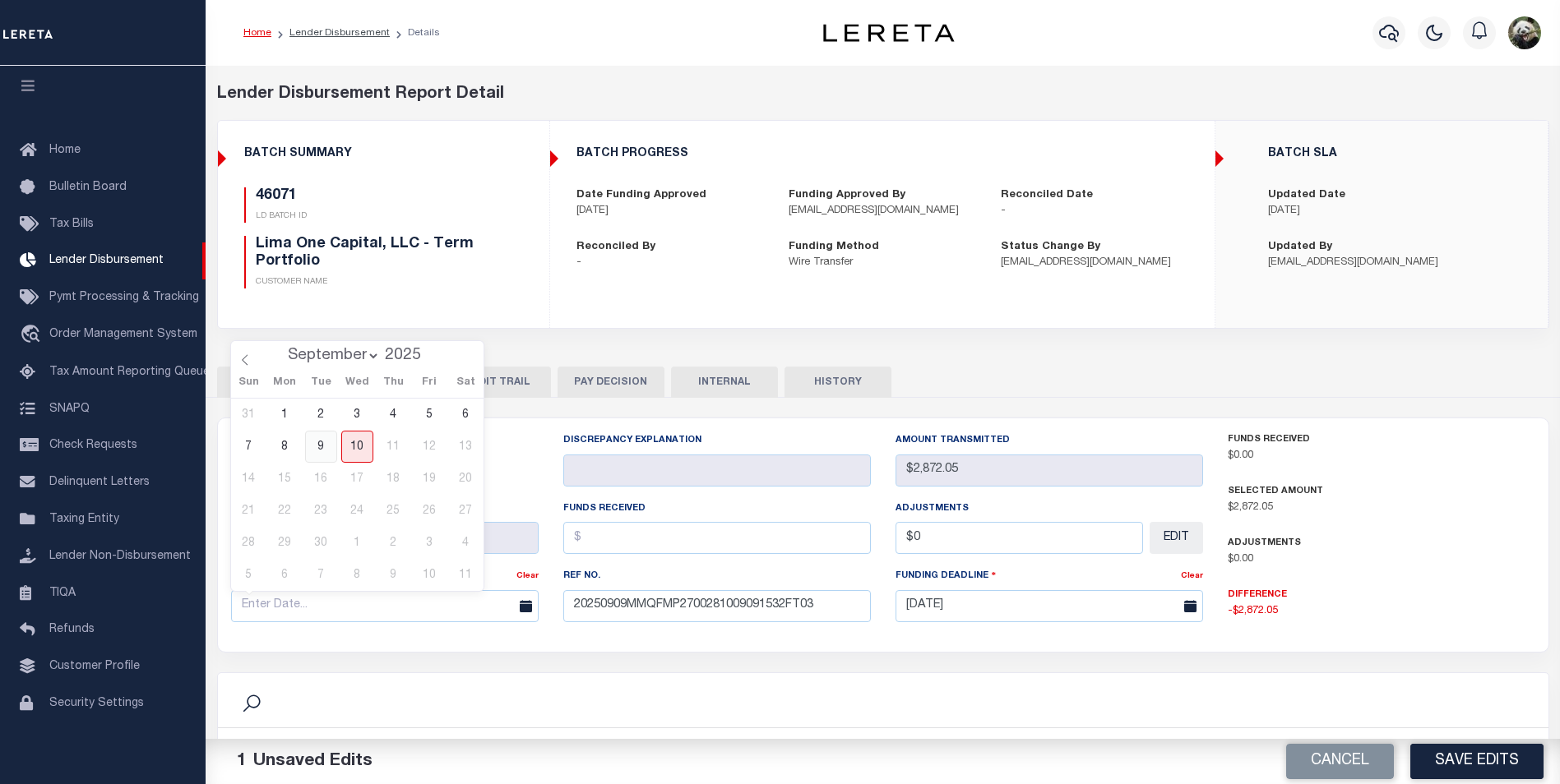
click at [317, 441] on span "9" at bounding box center [320, 447] width 32 height 32
type input "[DATE]"
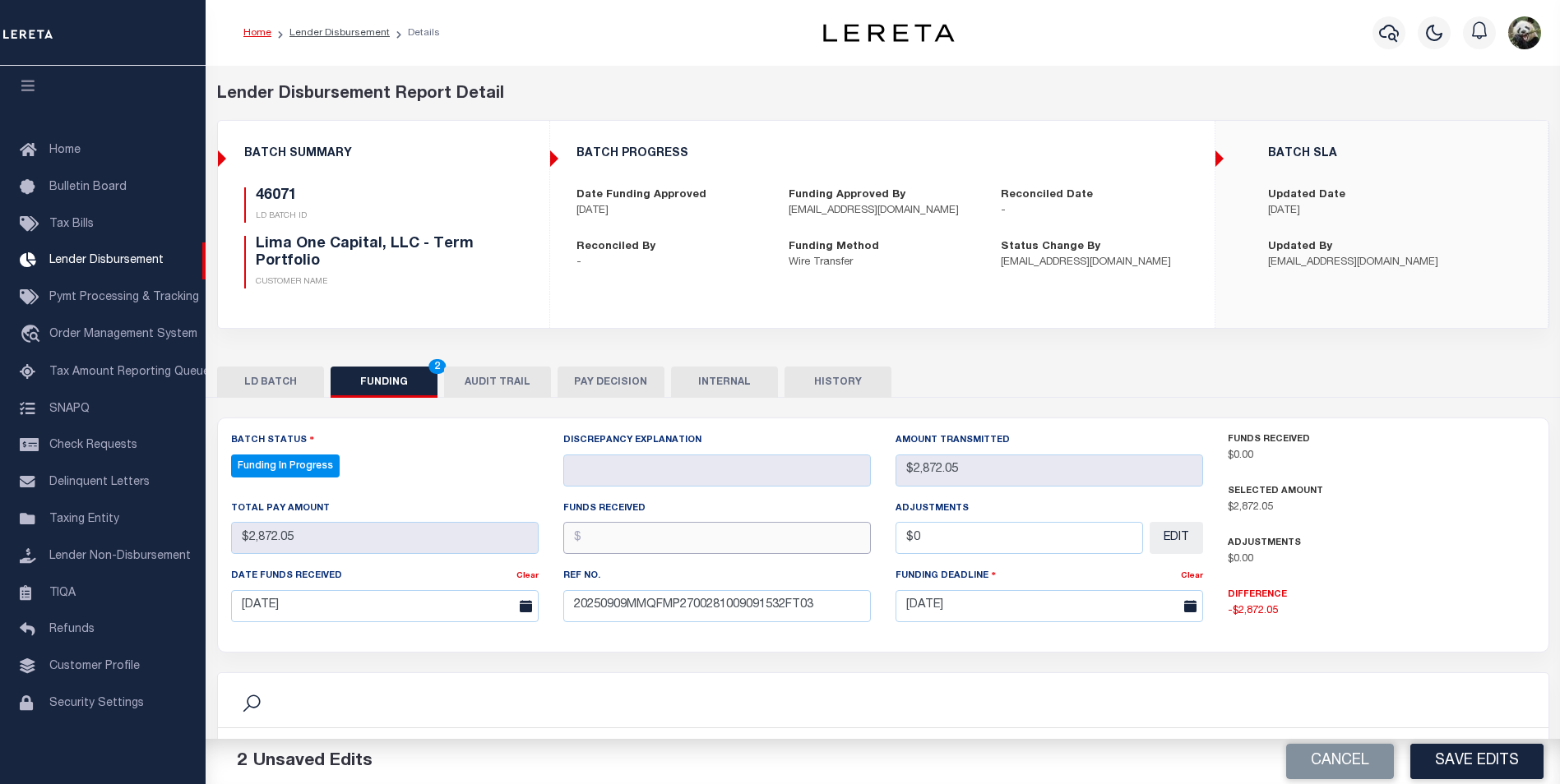
click at [615, 540] on input "text" at bounding box center [717, 538] width 307 height 32
type input "$2,872.05"
type input "$0.00"
click at [1513, 757] on button "Save Edits" at bounding box center [1477, 762] width 133 height 35
type input "$2,872.05"
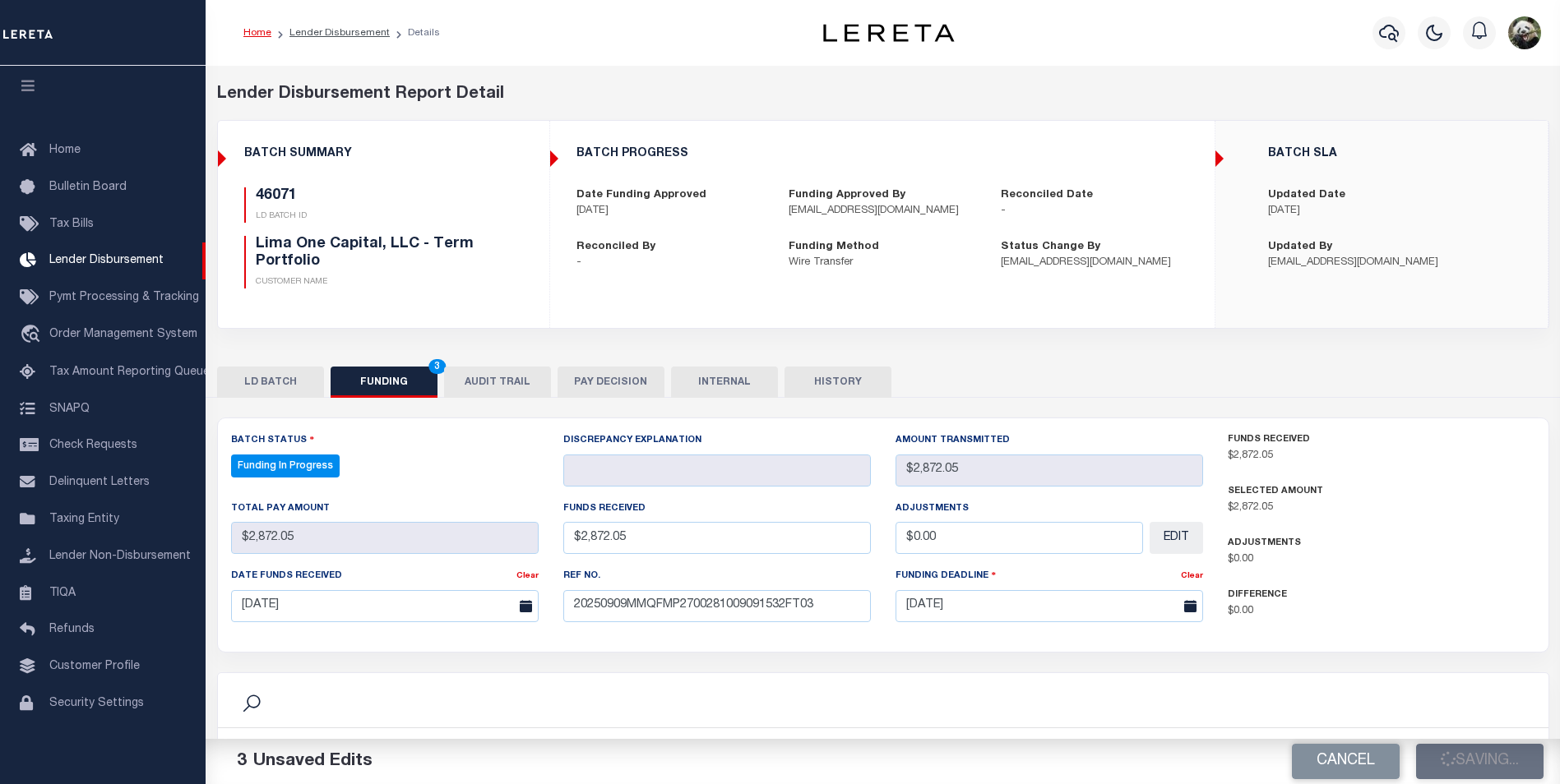
type input "$2,872.05"
type input "$0"
select select "100"
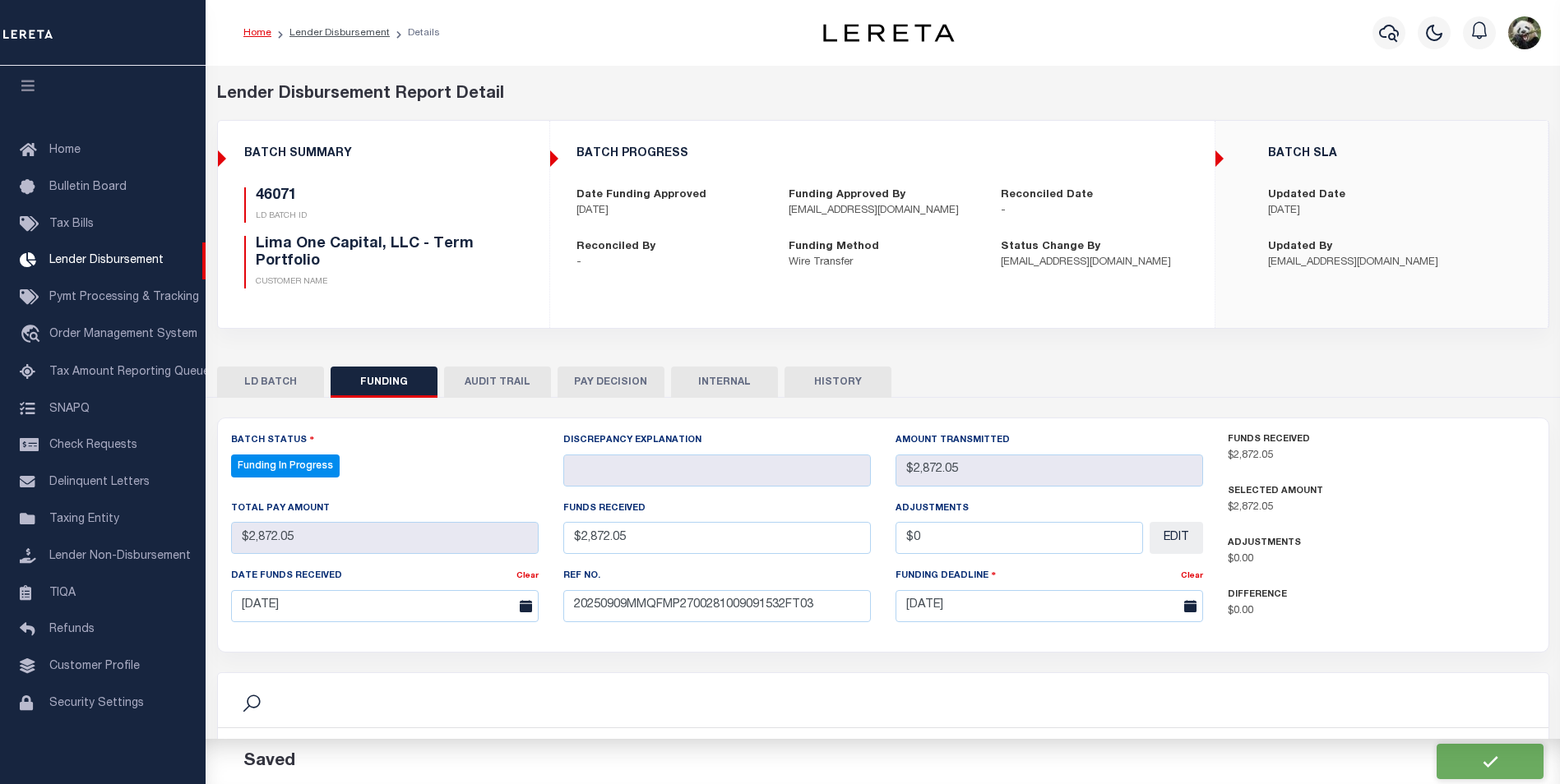
scroll to position [246, 0]
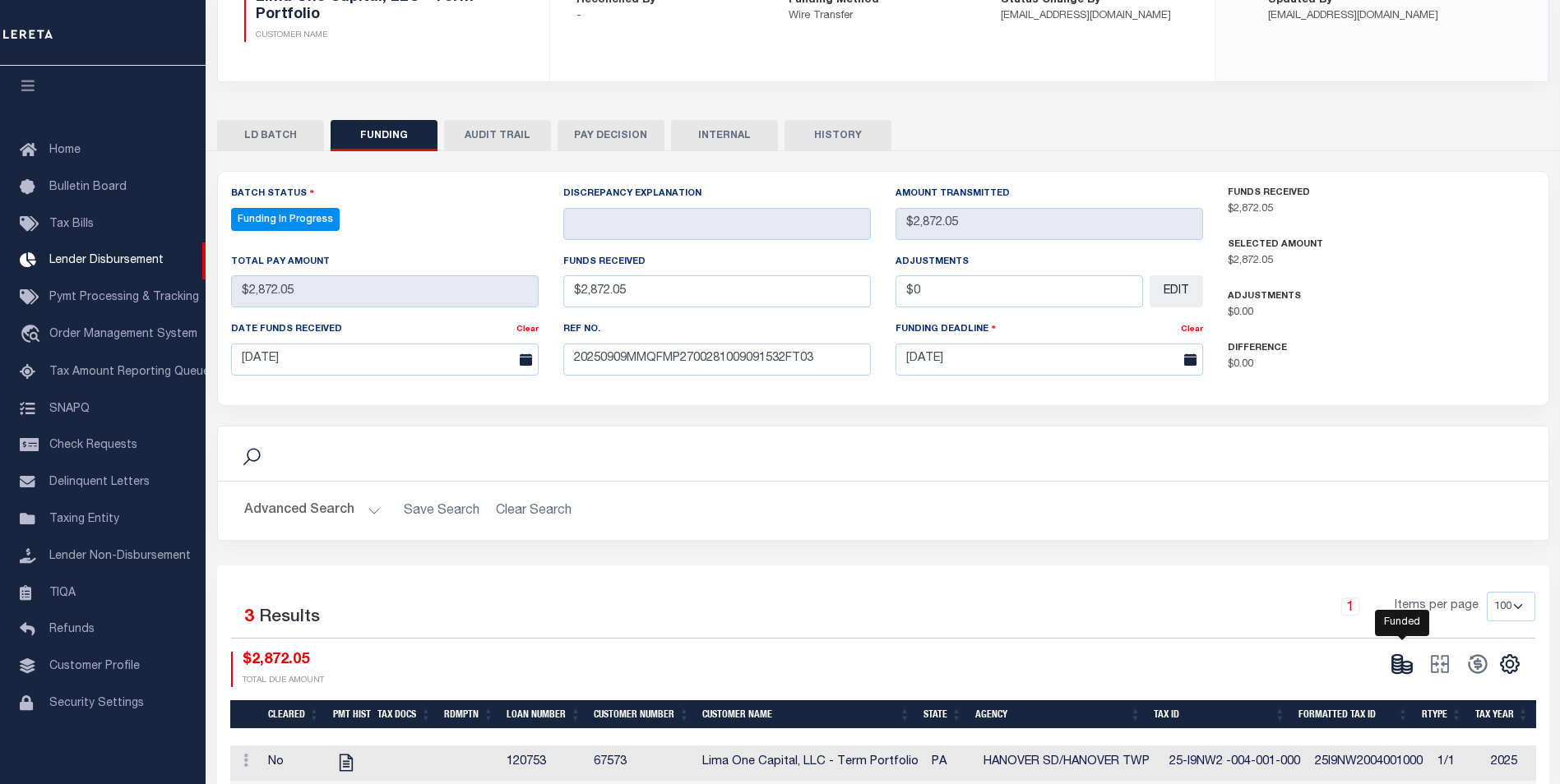
click at [1404, 670] on icon at bounding box center [1402, 664] width 23 height 23
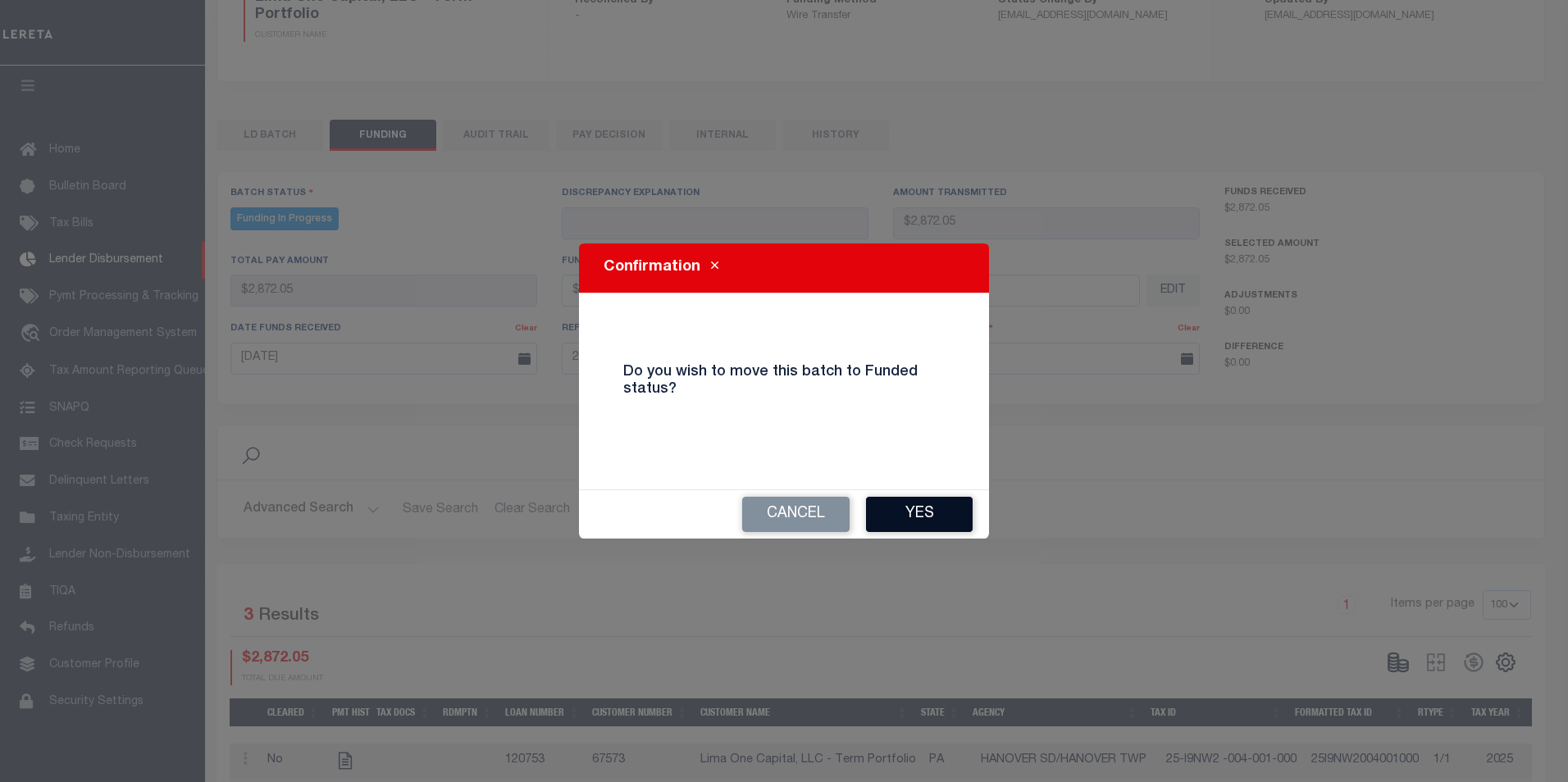
click at [908, 519] on button "Yes" at bounding box center [919, 515] width 106 height 35
type input "$2,872.05"
type input "$0"
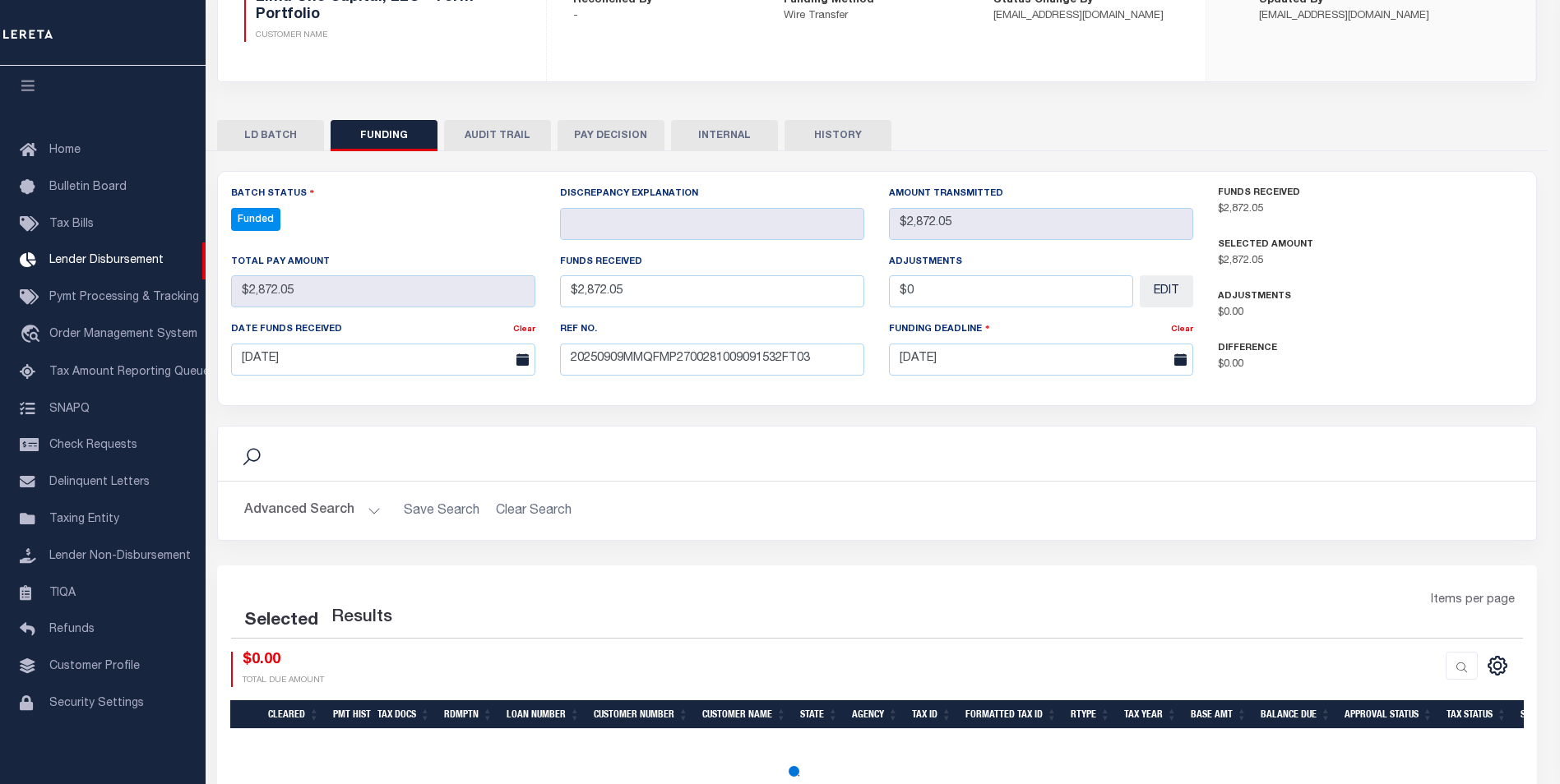
select select "100"
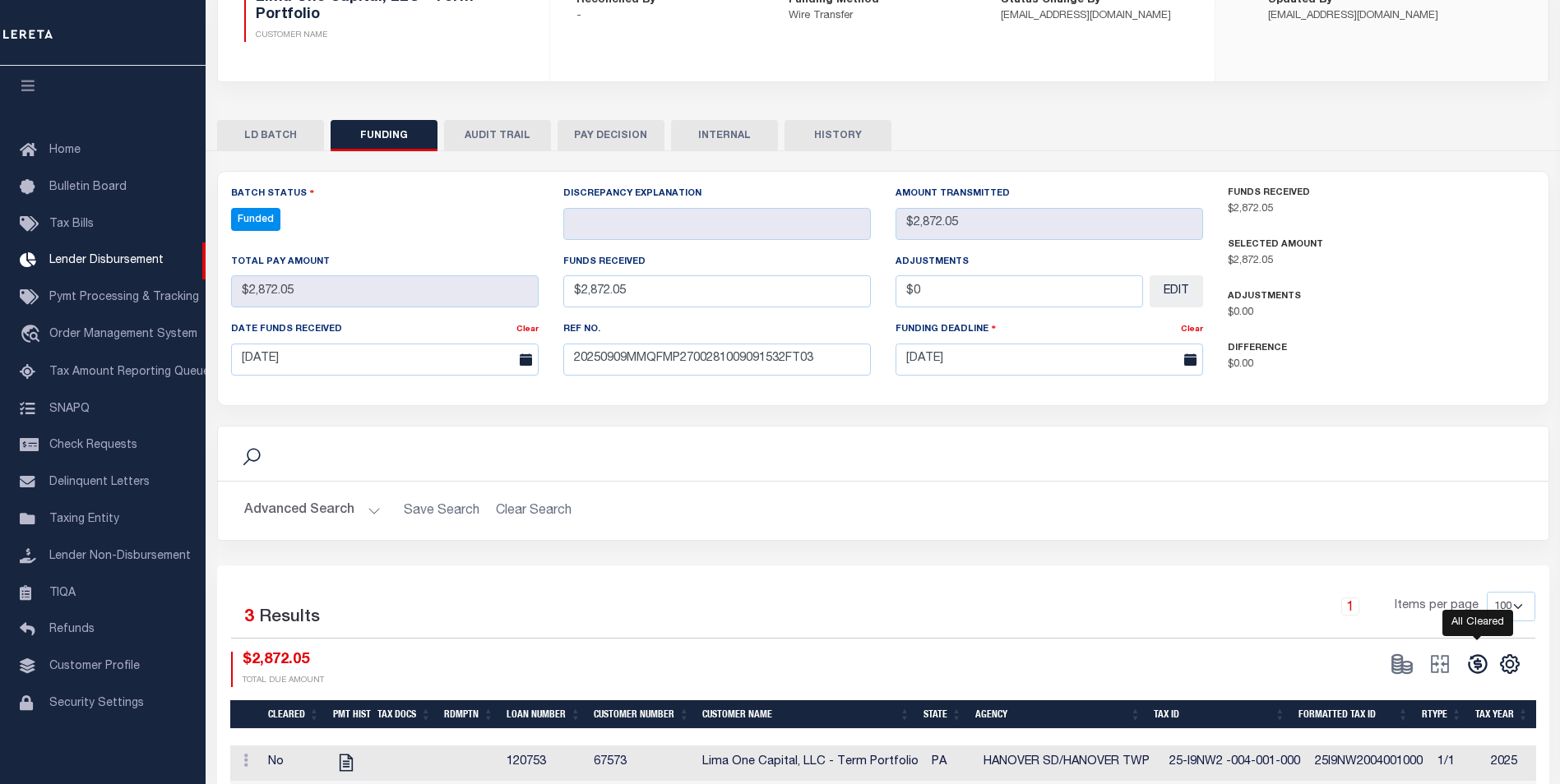
click at [1483, 657] on icon at bounding box center [1478, 664] width 23 height 23
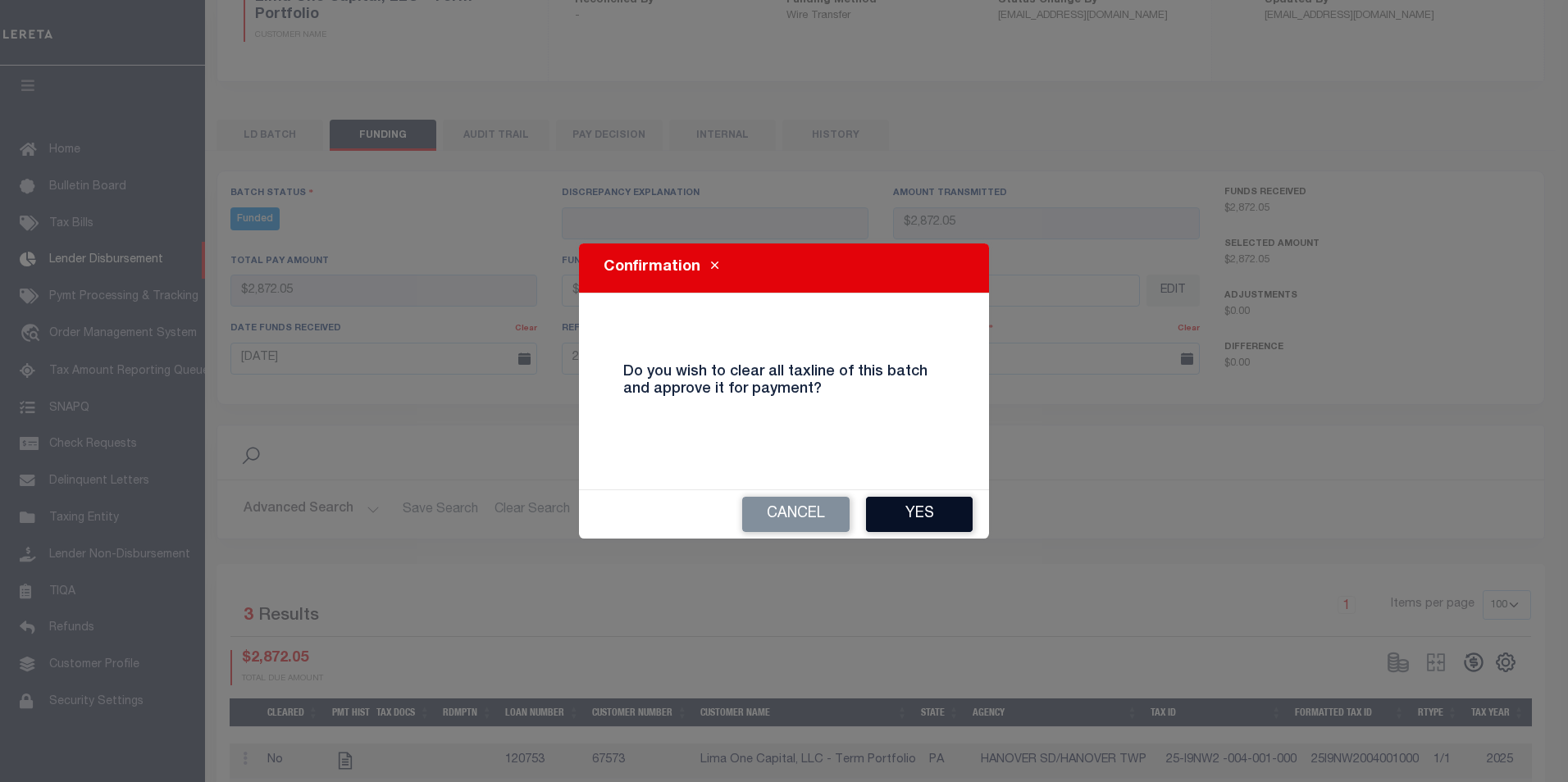
click at [949, 512] on button "Yes" at bounding box center [919, 515] width 106 height 35
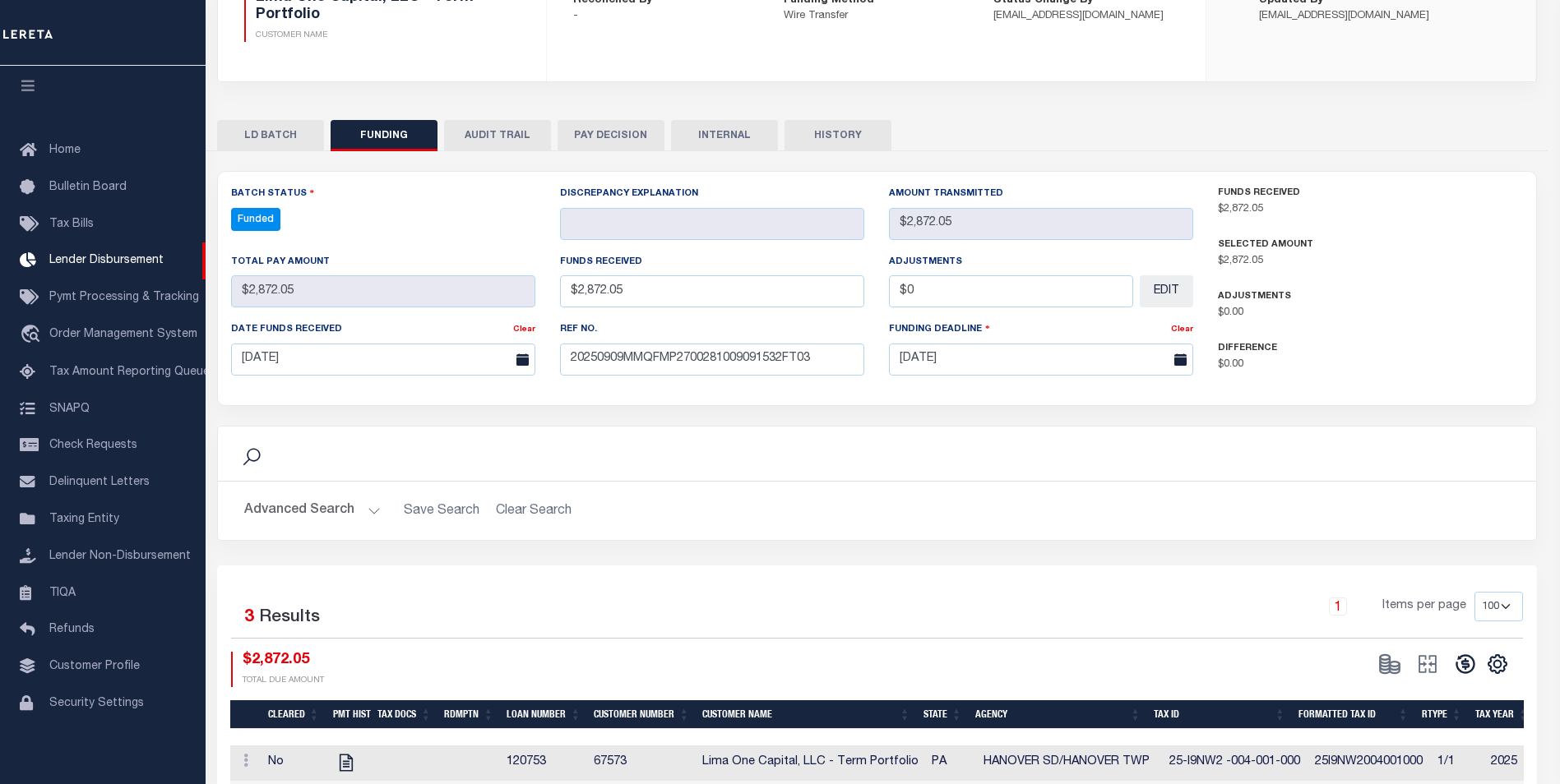
type input "$2,872.05"
type input "$0"
select select "100"
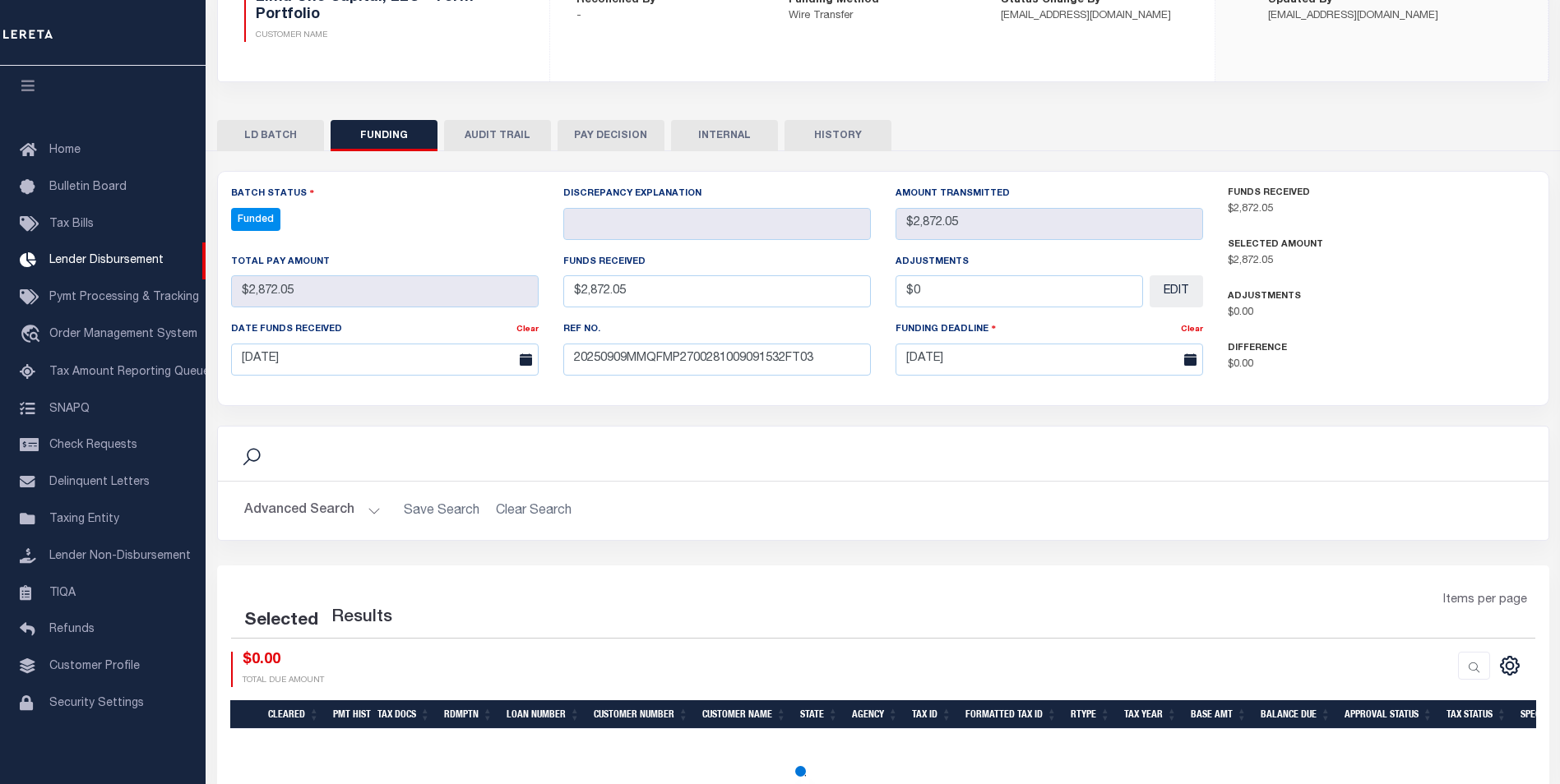
select select "100"
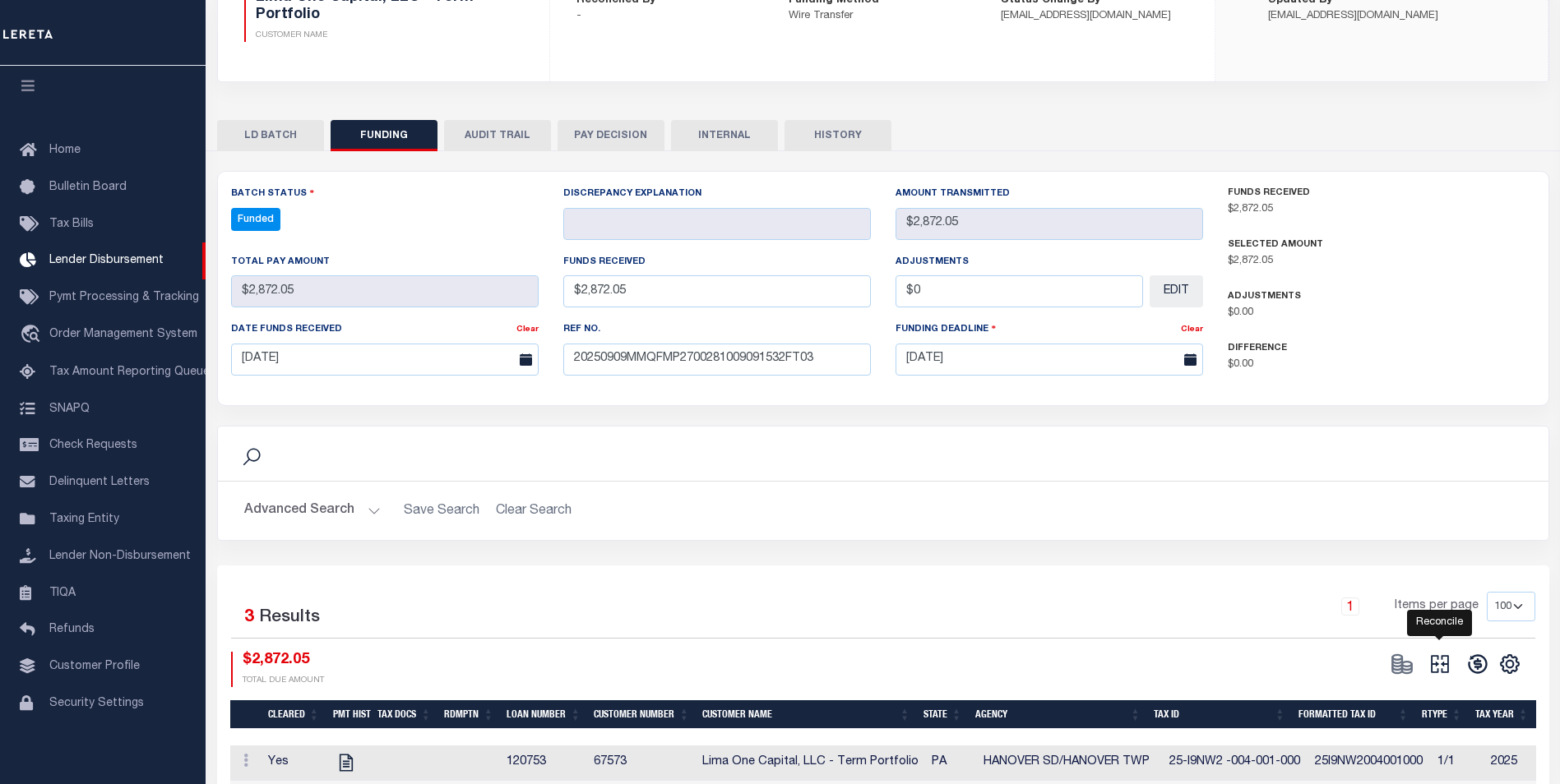
click at [1442, 671] on icon "" at bounding box center [1440, 664] width 18 height 18
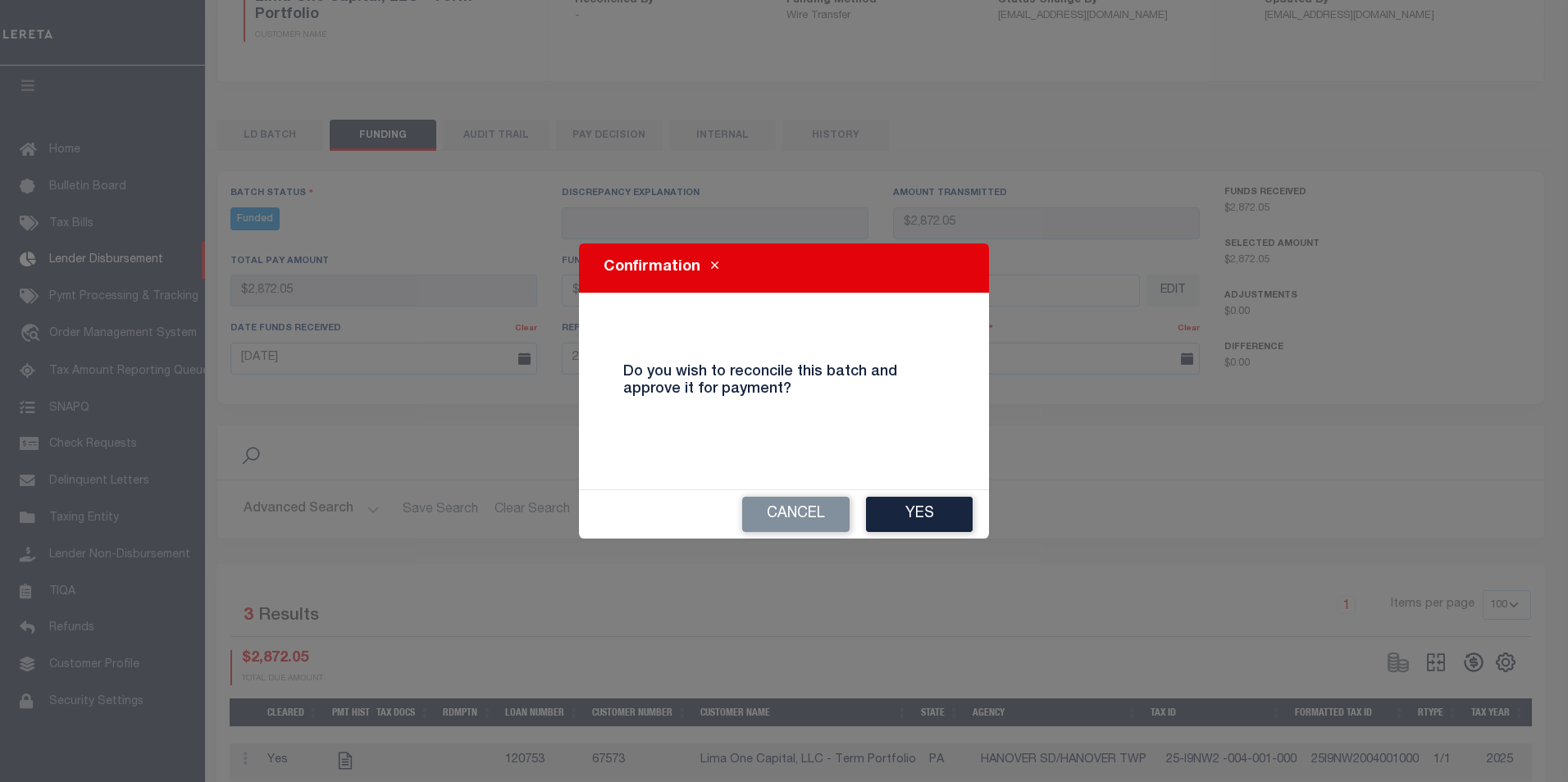
drag, startPoint x: 921, startPoint y: 516, endPoint x: 900, endPoint y: 509, distance: 22.1
click at [921, 515] on button "Yes" at bounding box center [919, 515] width 106 height 35
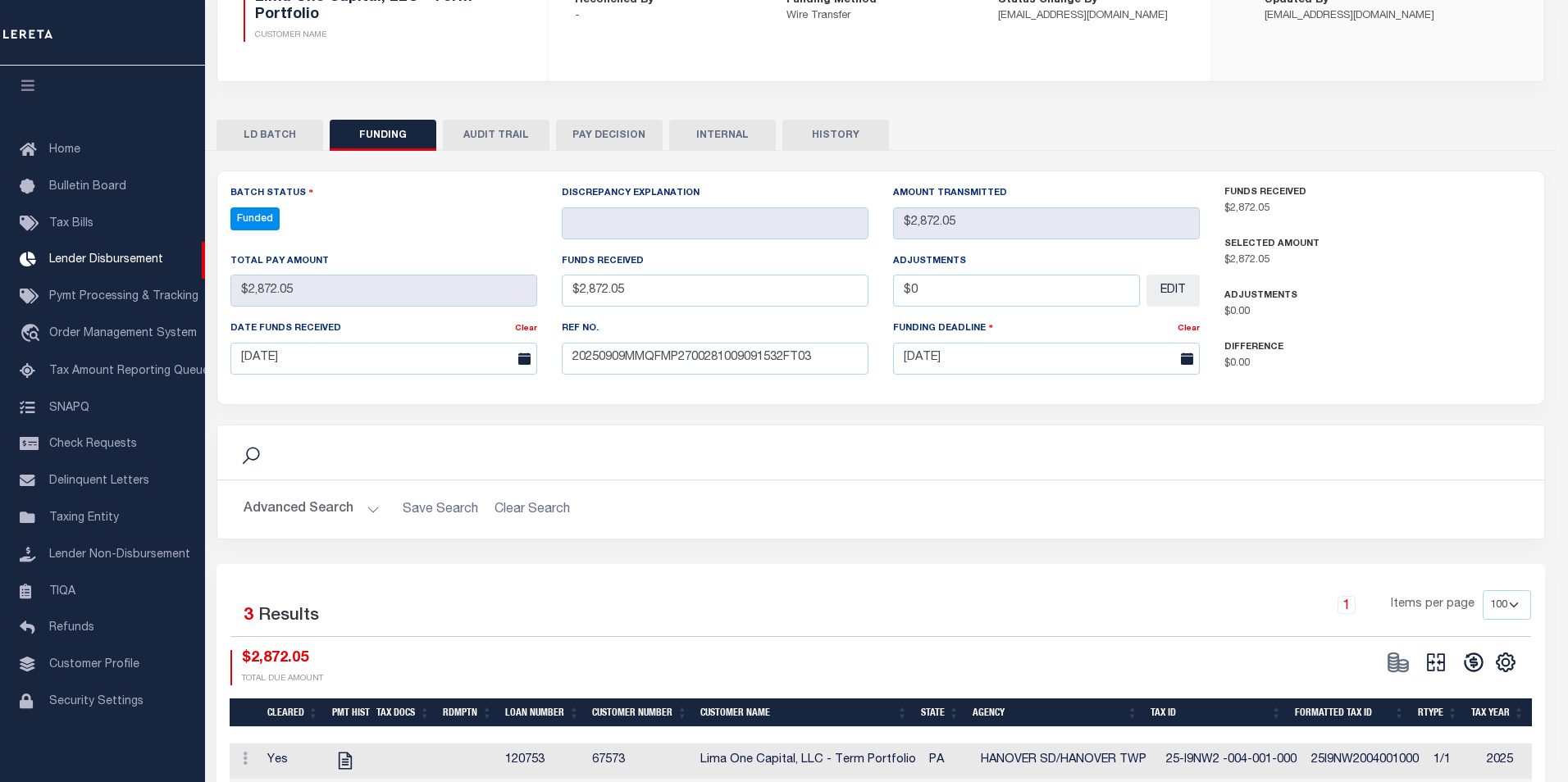
type input "$2,872.05"
type input "$0"
select select "100"
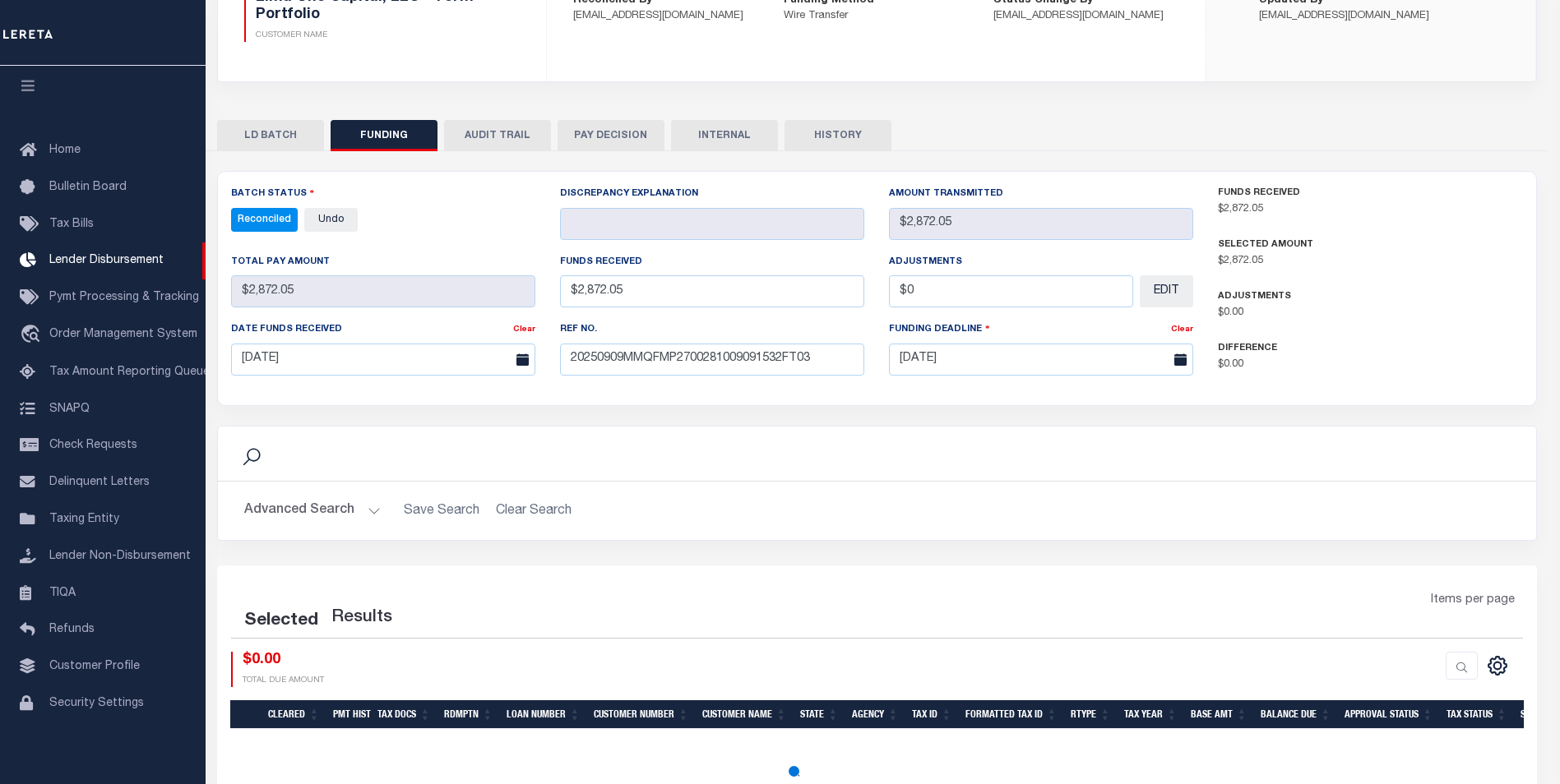
select select "100"
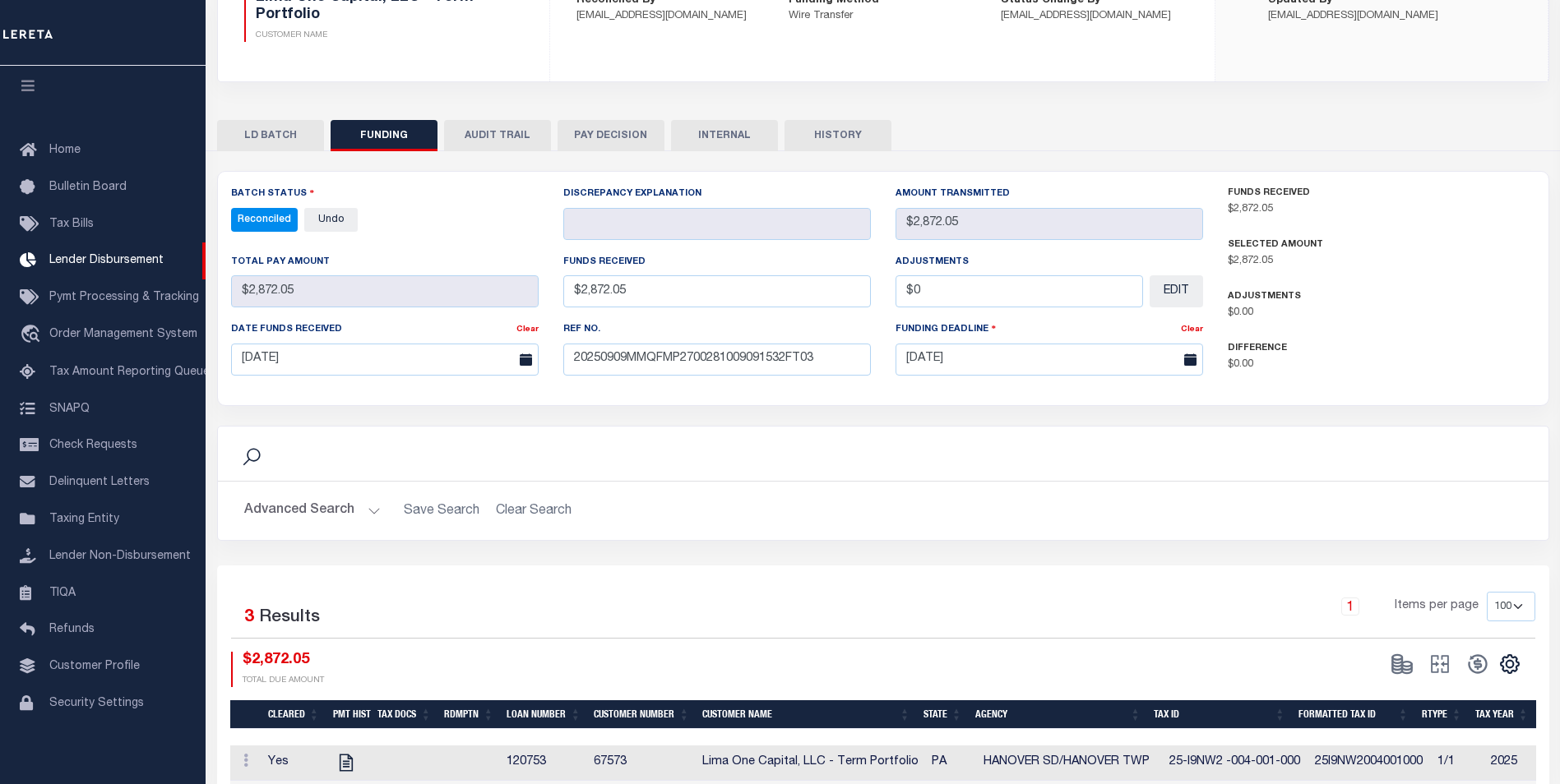
click at [728, 131] on button "INTERNAL" at bounding box center [724, 136] width 107 height 32
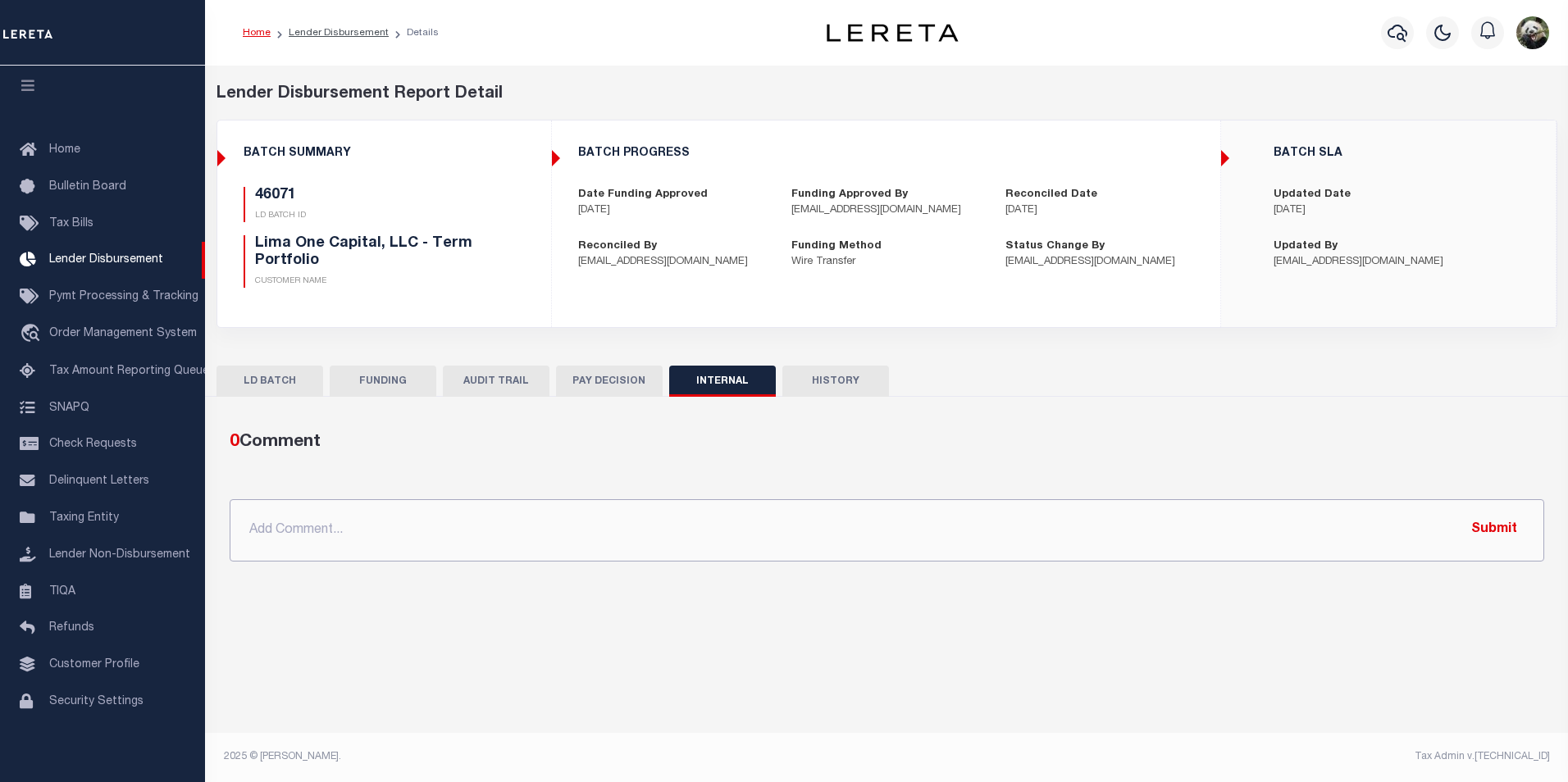
click at [654, 539] on input "text" at bounding box center [887, 530] width 1315 height 62
paste input "OG AMOUNT $159,169.47 45981 - $9,126.51 46028 - $2,267.45 46040 - $1,201.99 460…"
type input "OG AMOUNT $159,169.47 45981 - $9,126.51 46028 - $2,267.45 46040 - $1,201.99 460…"
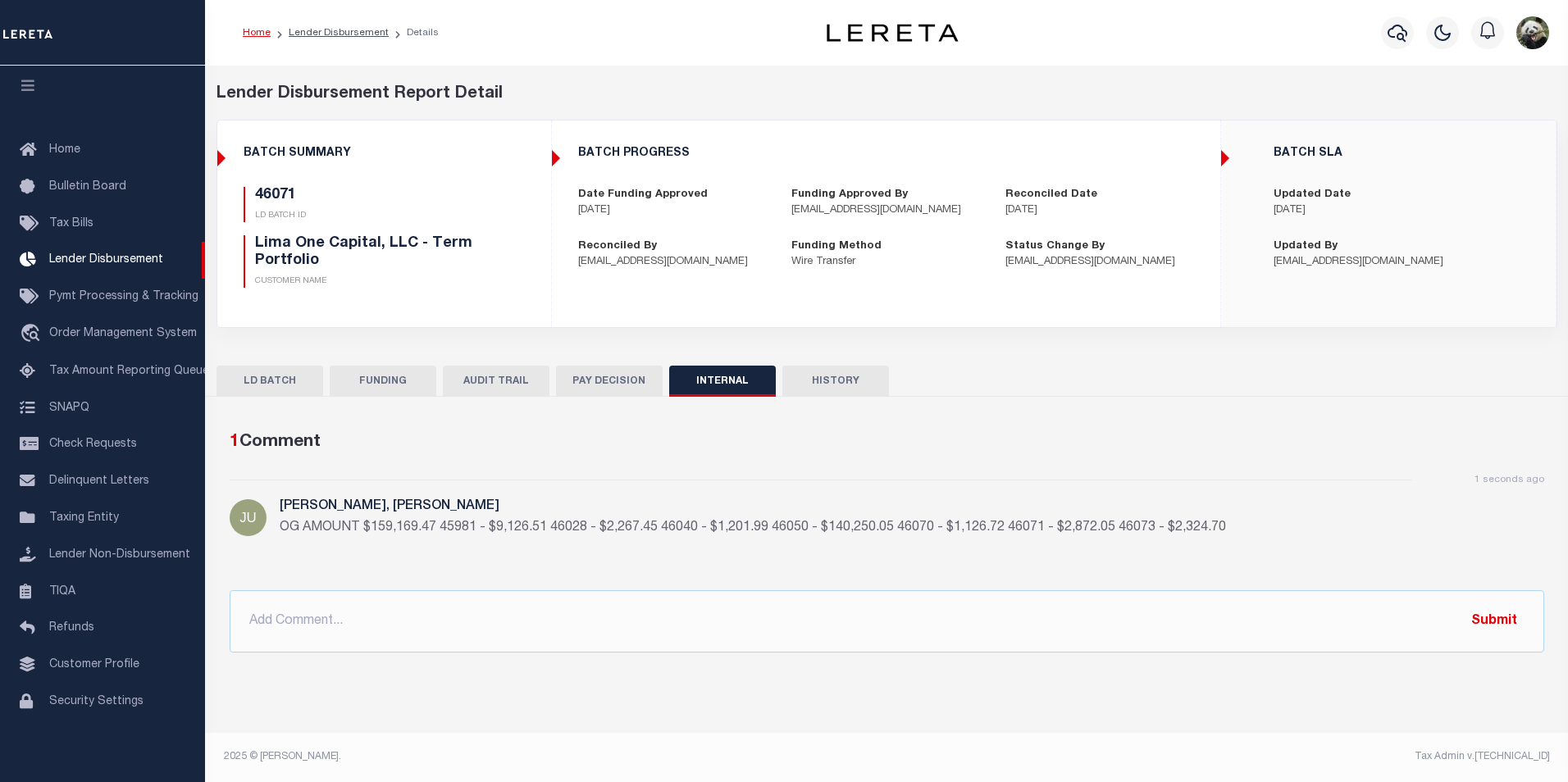
drag, startPoint x: 358, startPoint y: 377, endPoint x: 373, endPoint y: 379, distance: 15.1
click at [363, 378] on button "FUNDING" at bounding box center [383, 382] width 106 height 32
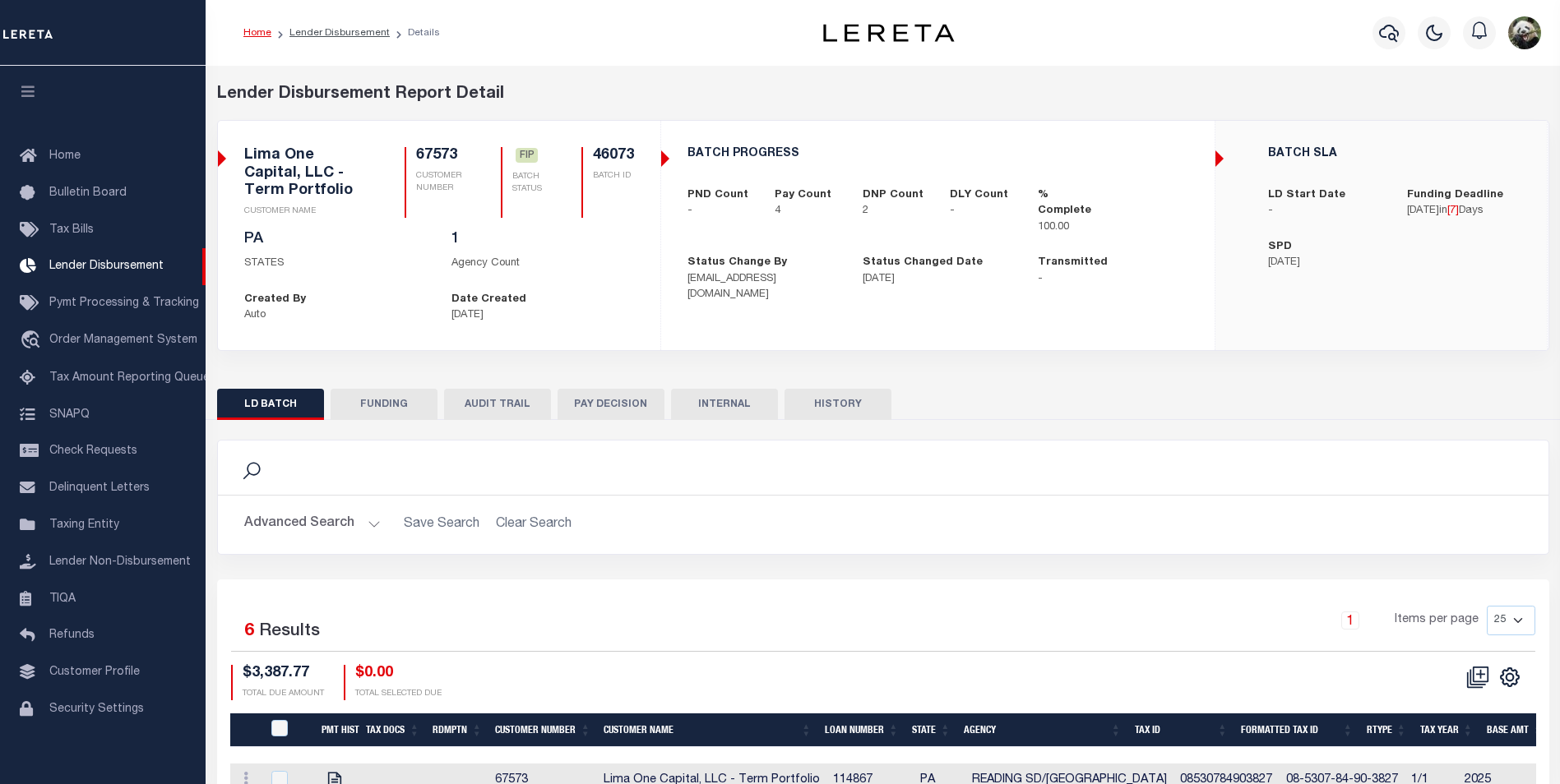
scroll to position [17, 0]
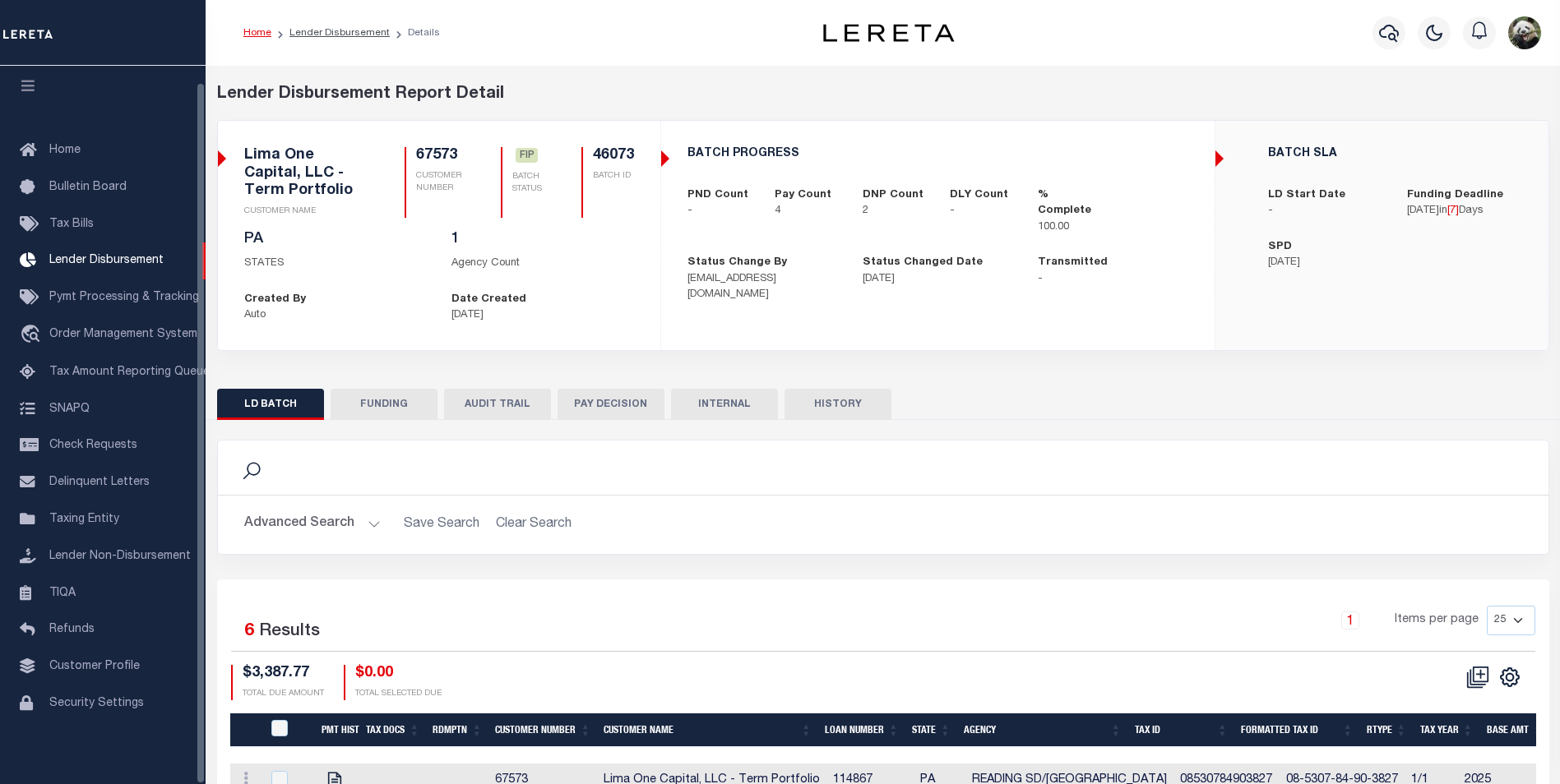
click at [386, 421] on div "Search Advanced Search Save Search Clear Search 6" at bounding box center [883, 705] width 1332 height 569
drag, startPoint x: 376, startPoint y: 413, endPoint x: 382, endPoint y: 384, distance: 29.6
click at [376, 412] on button "FUNDING" at bounding box center [384, 404] width 107 height 32
type input "$2,324.7"
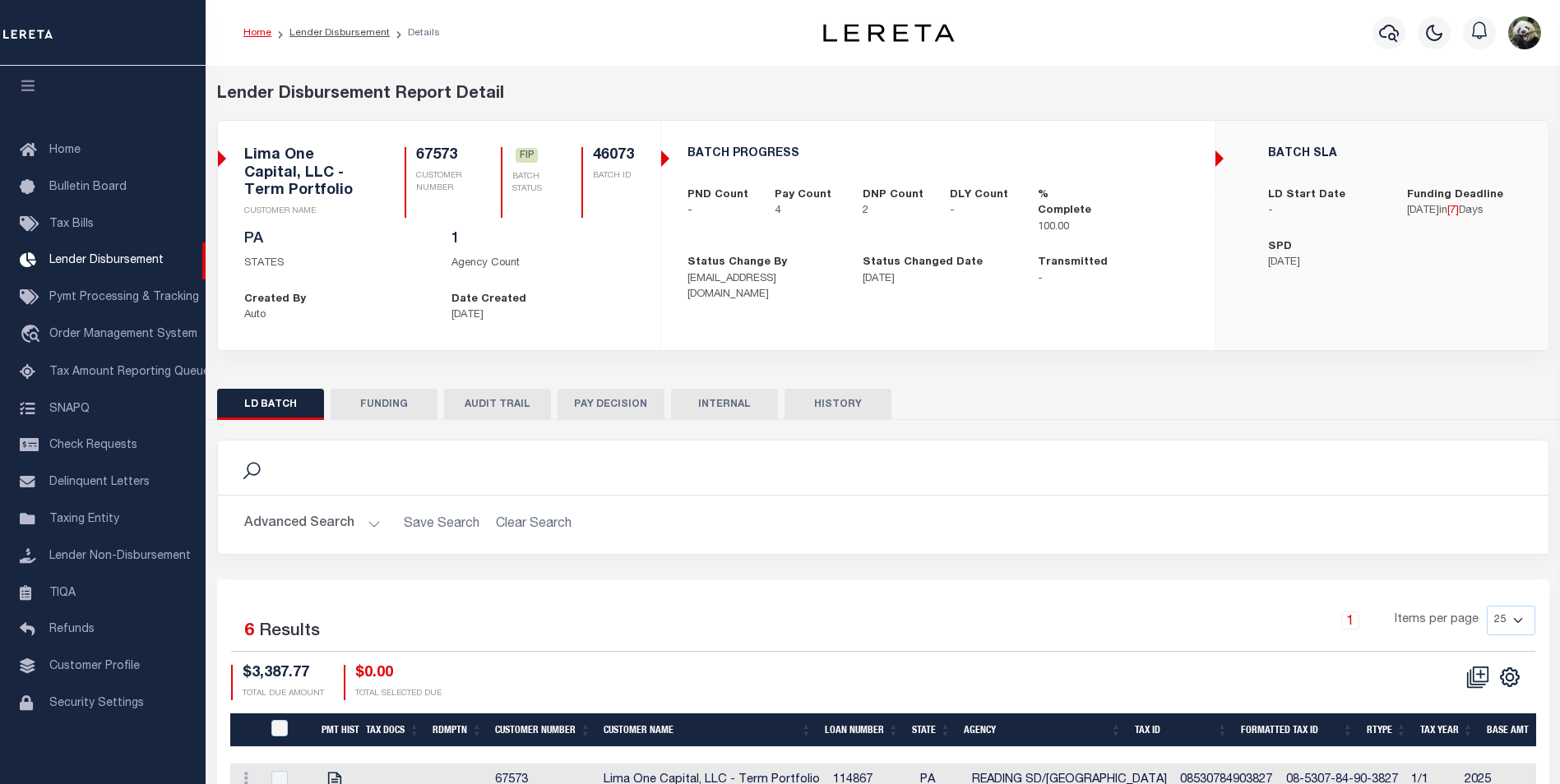
type input "$0"
type input "09/18/2025"
select select "100"
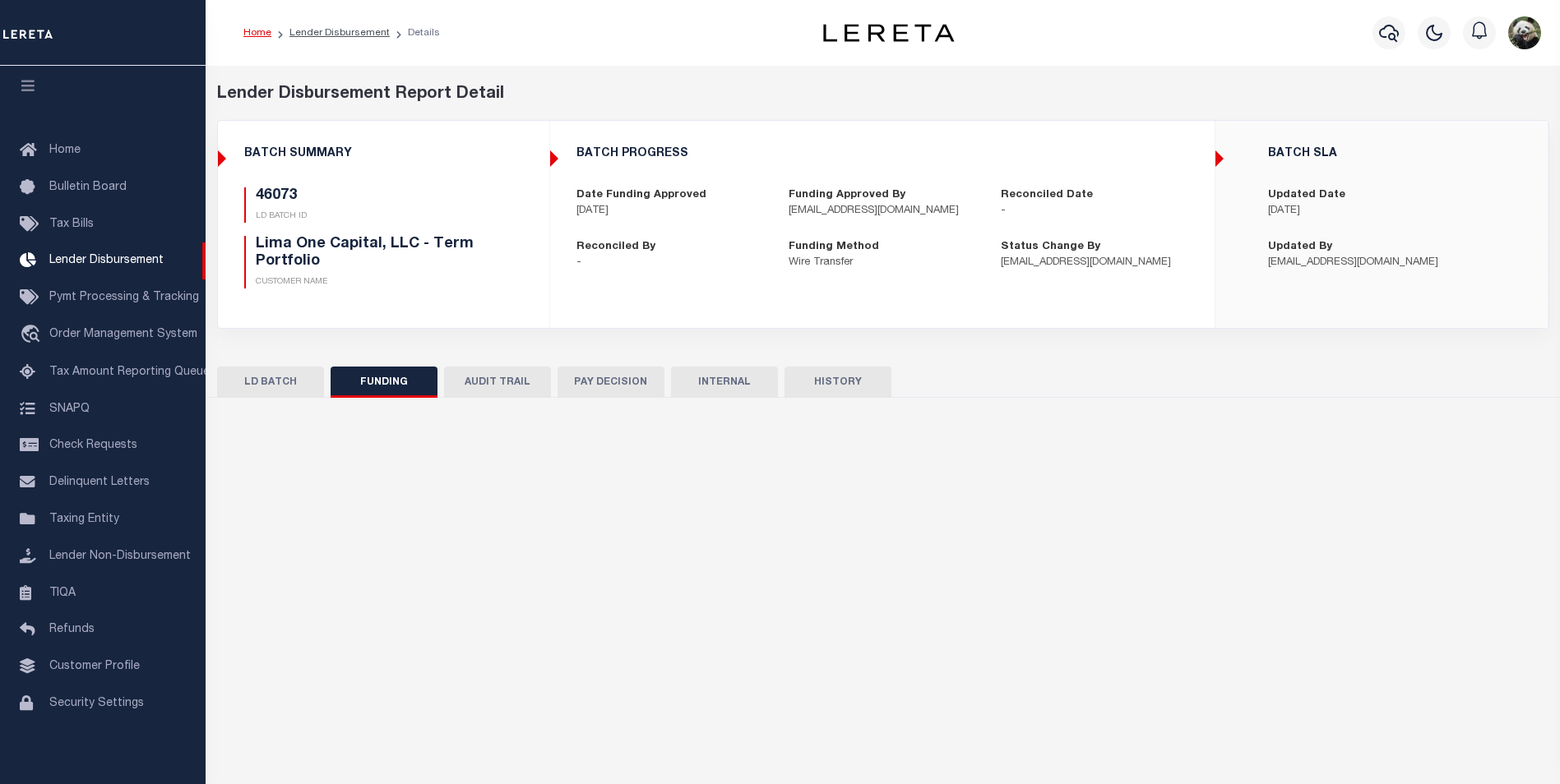
select select "100"
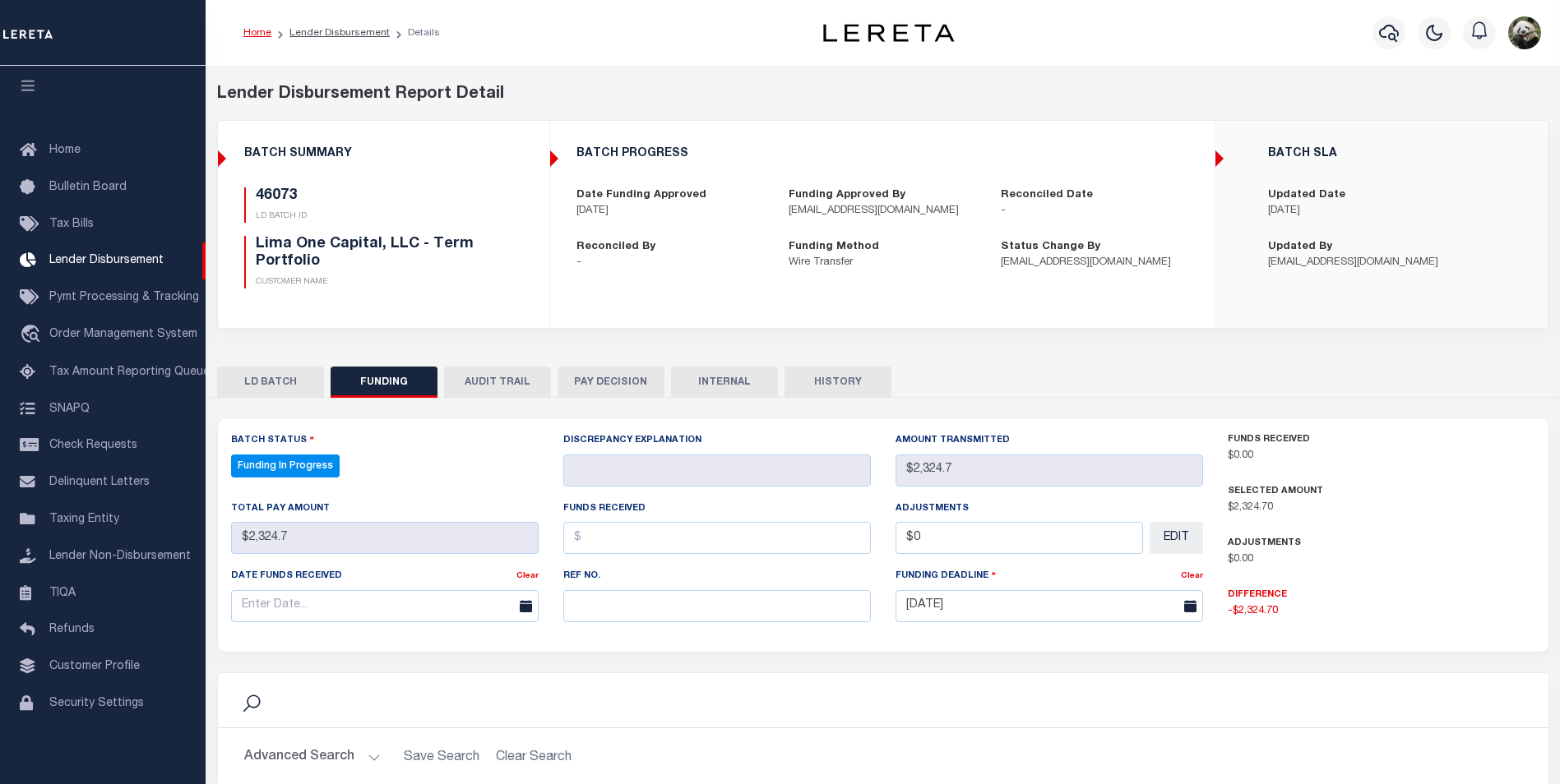
click at [1180, 22] on div "Profile Sign out" at bounding box center [1273, 32] width 549 height 57
click at [1359, 397] on div "LD BATCH FUNDING AUDIT TRAIL PAY DECISION INTERNAL HISTORY" at bounding box center [883, 382] width 1332 height 31
click at [661, 617] on input "text" at bounding box center [717, 606] width 307 height 32
paste input "20250909MMQFMP2700281009091532FT03"
type input "20250909MMQFMP2700281009091532FT03"
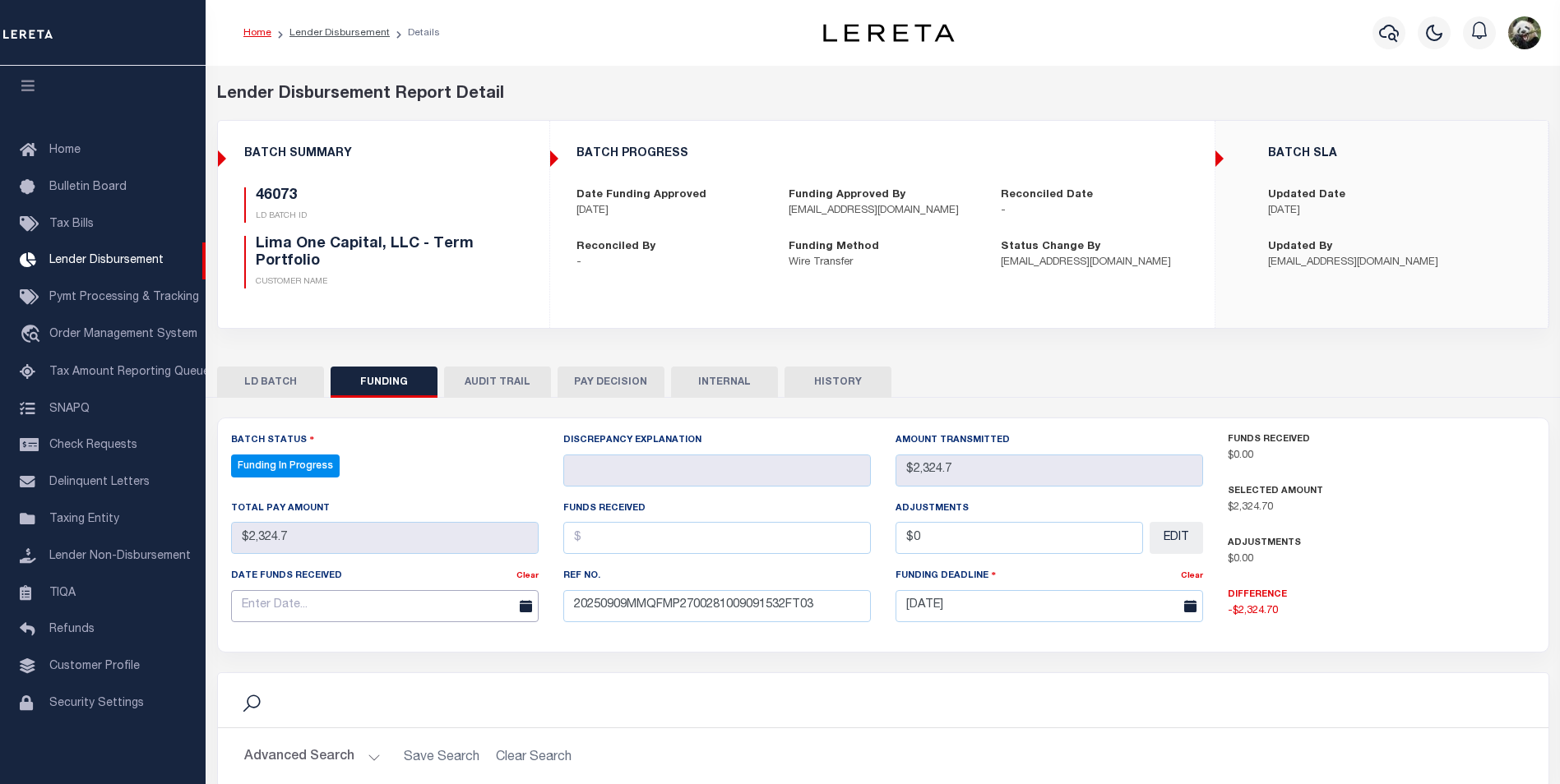
click at [340, 600] on input "text" at bounding box center [385, 606] width 307 height 32
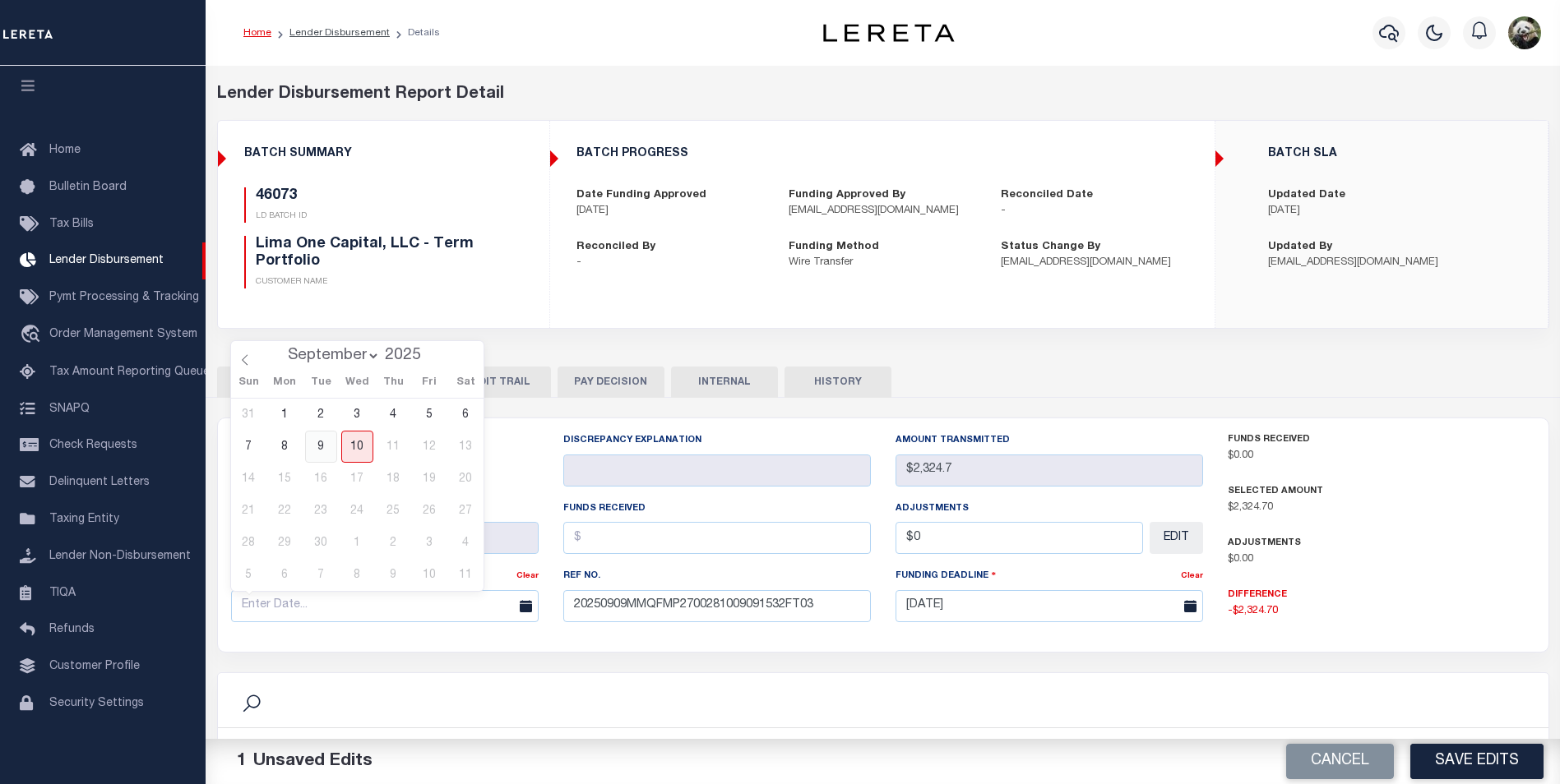
click at [311, 435] on span "9" at bounding box center [320, 447] width 32 height 32
type input "[DATE]"
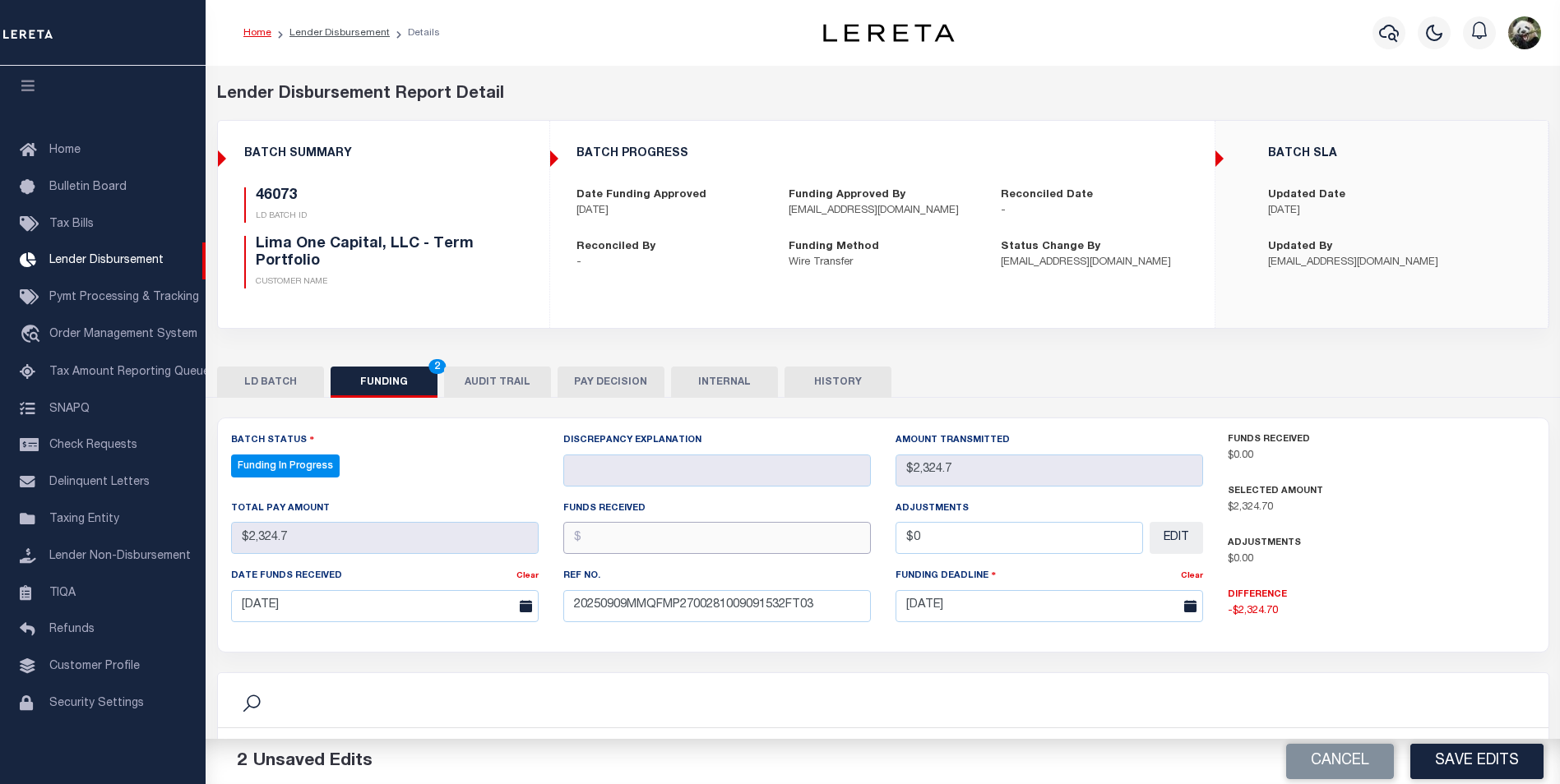
click at [672, 540] on input "text" at bounding box center [717, 538] width 307 height 32
type input "$2,324.70"
type input "$0.00"
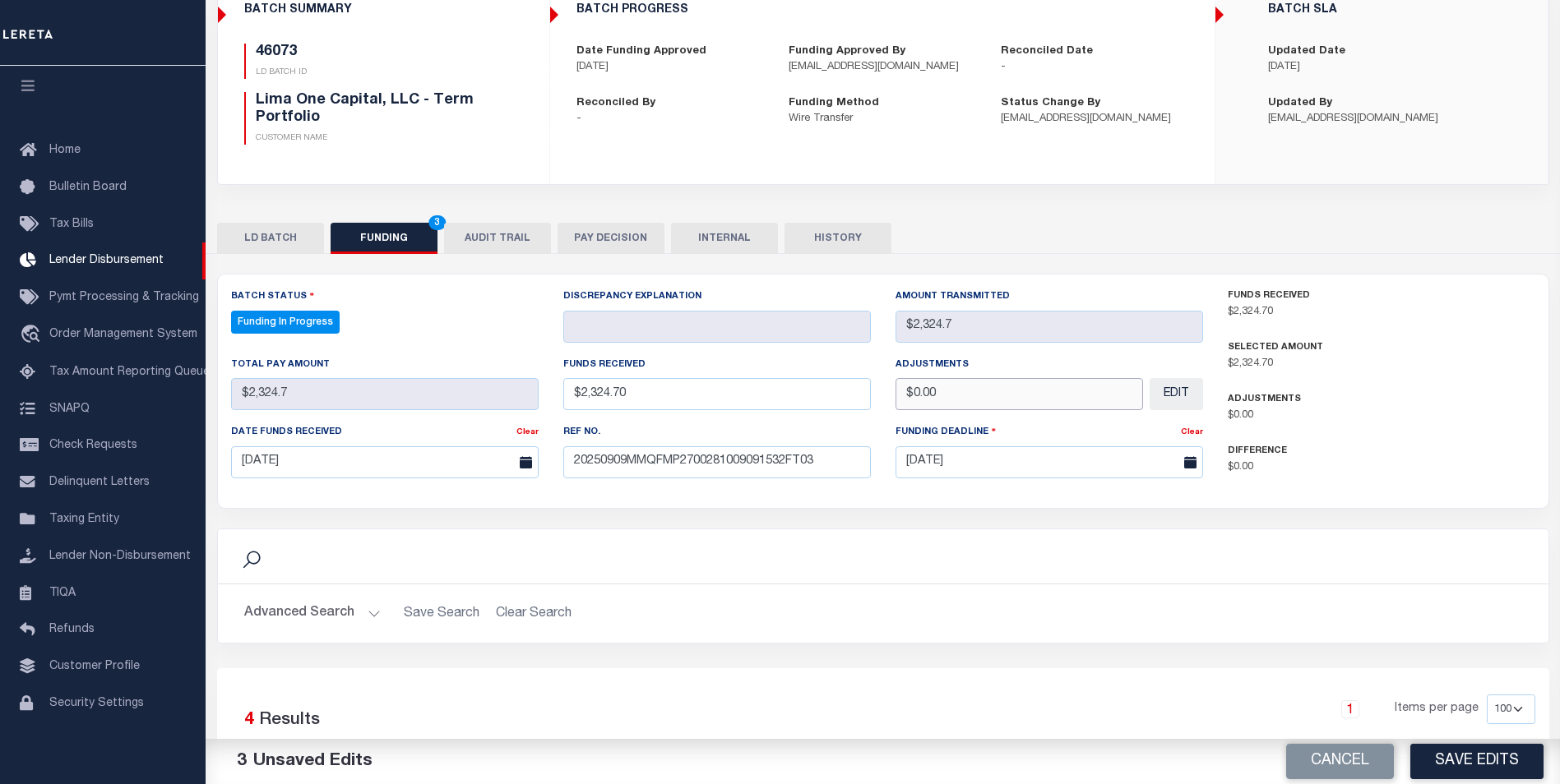
scroll to position [246, 0]
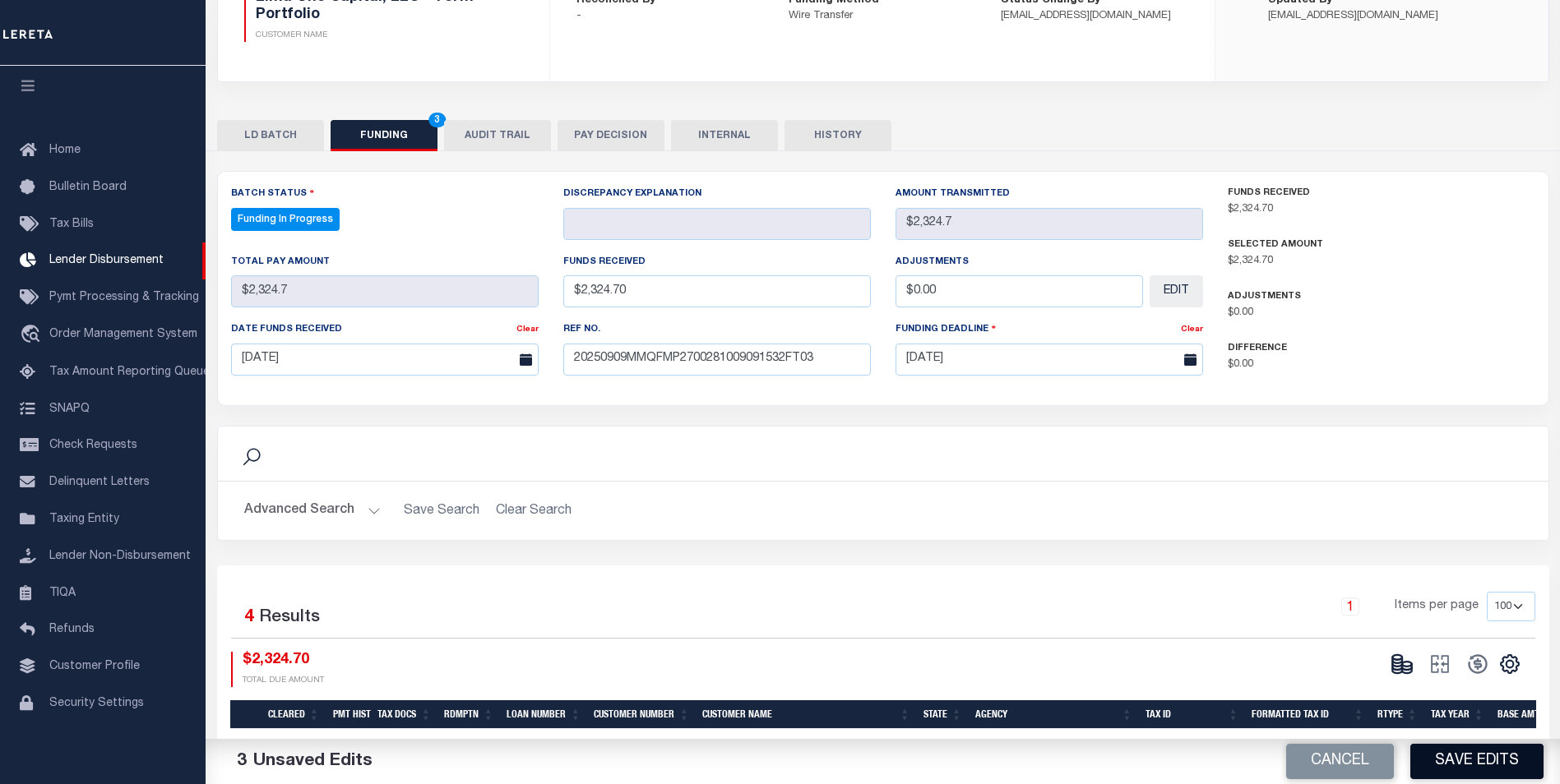
click at [1477, 773] on button "Save Edits" at bounding box center [1477, 762] width 133 height 35
type input "$2,324.7"
type input "$0"
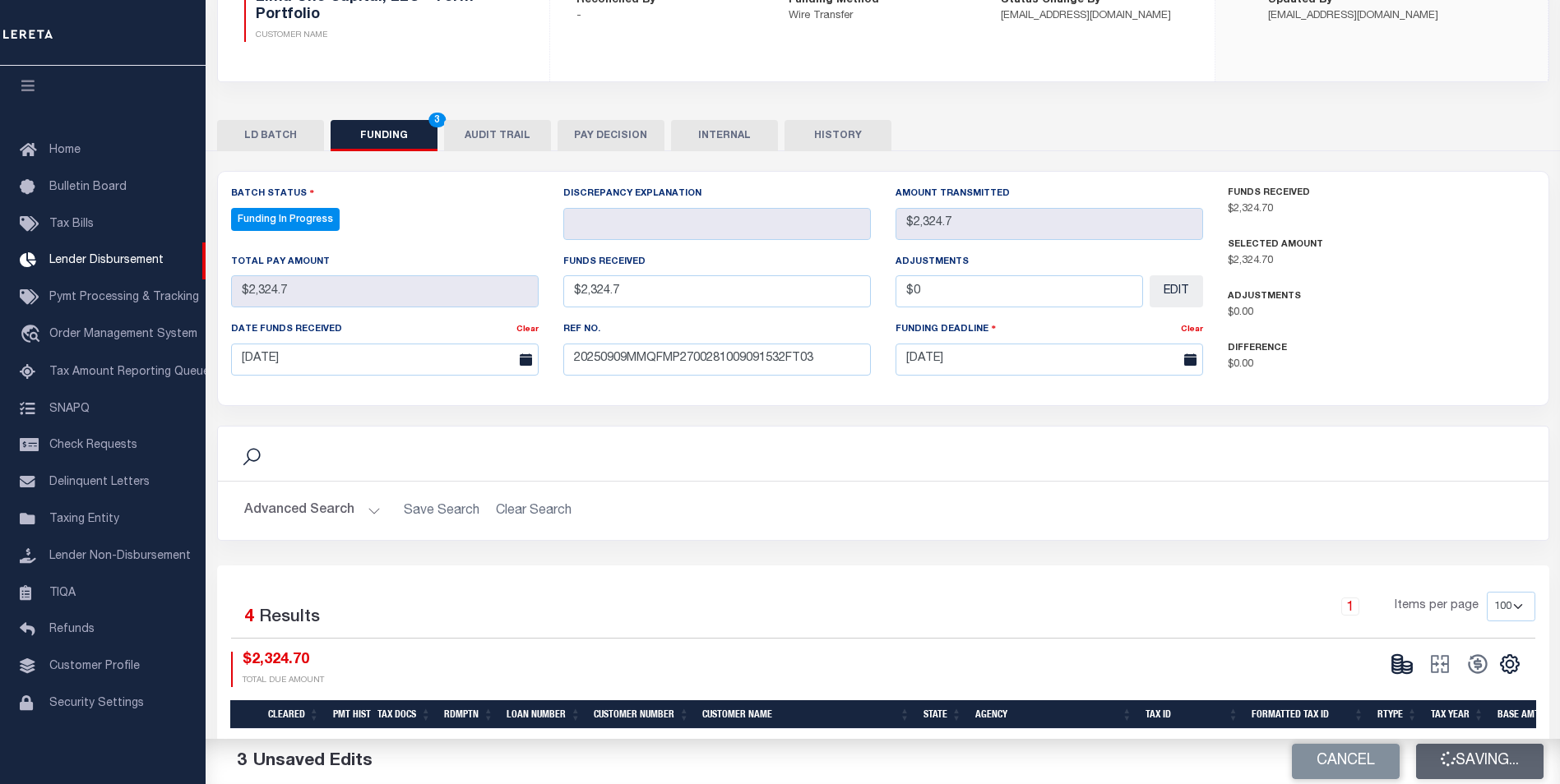
select select "100"
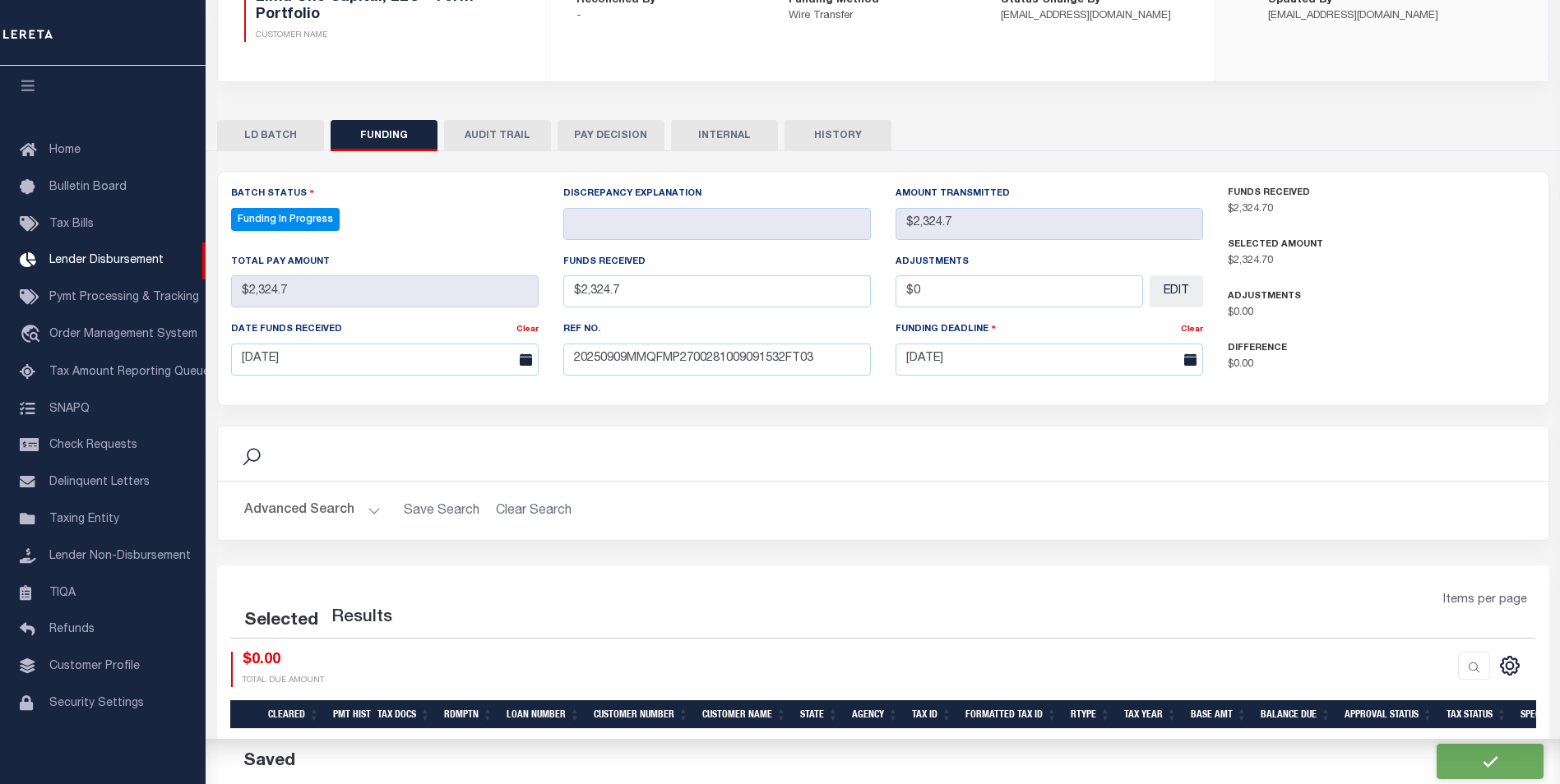
select select "100"
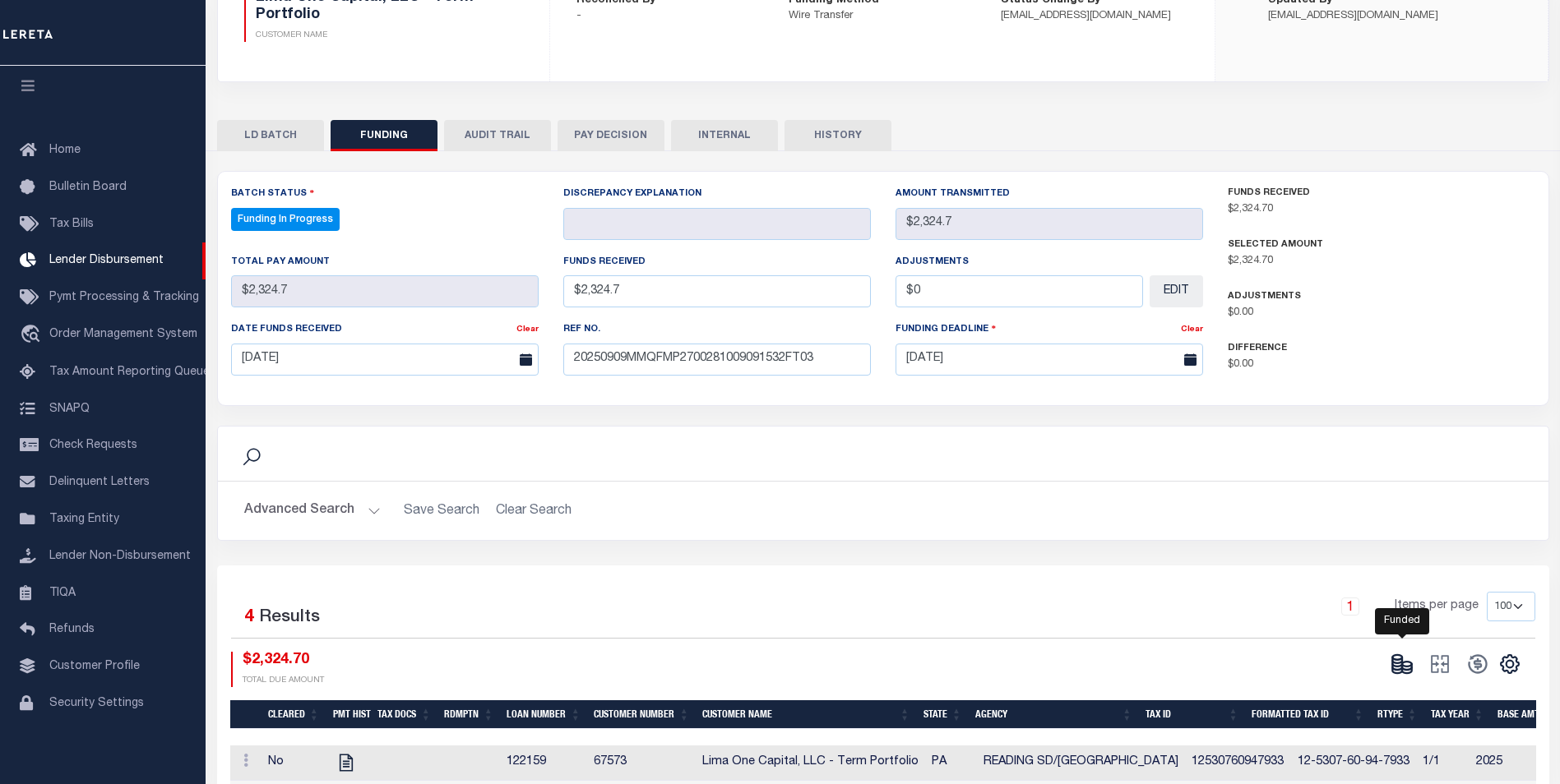
click at [1413, 668] on icon at bounding box center [1402, 664] width 23 height 23
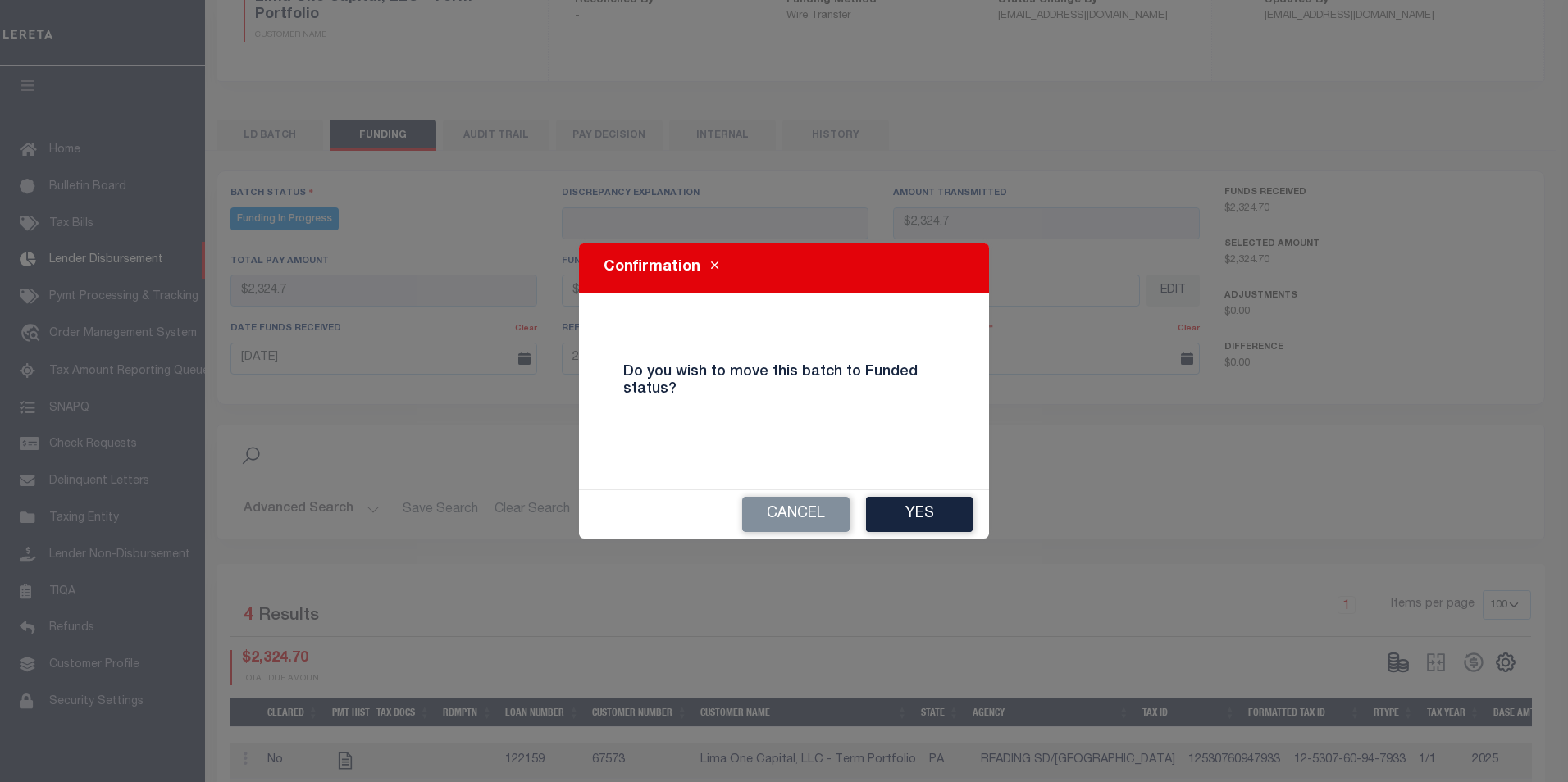
click at [941, 534] on div "Cancel Yes" at bounding box center [784, 515] width 410 height 48
click at [907, 519] on button "Yes" at bounding box center [919, 515] width 106 height 35
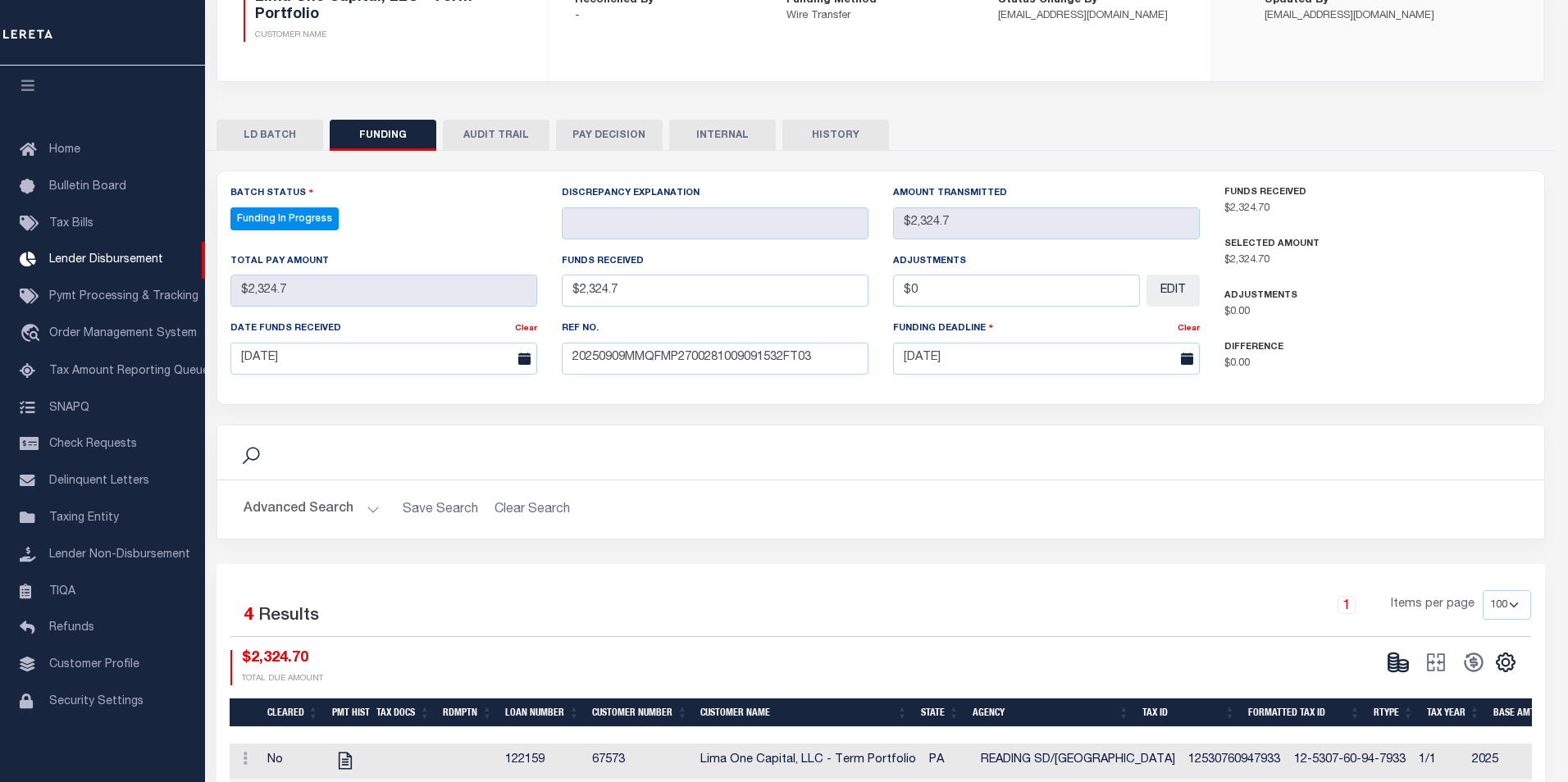
type input "$2,324.7"
type input "$0"
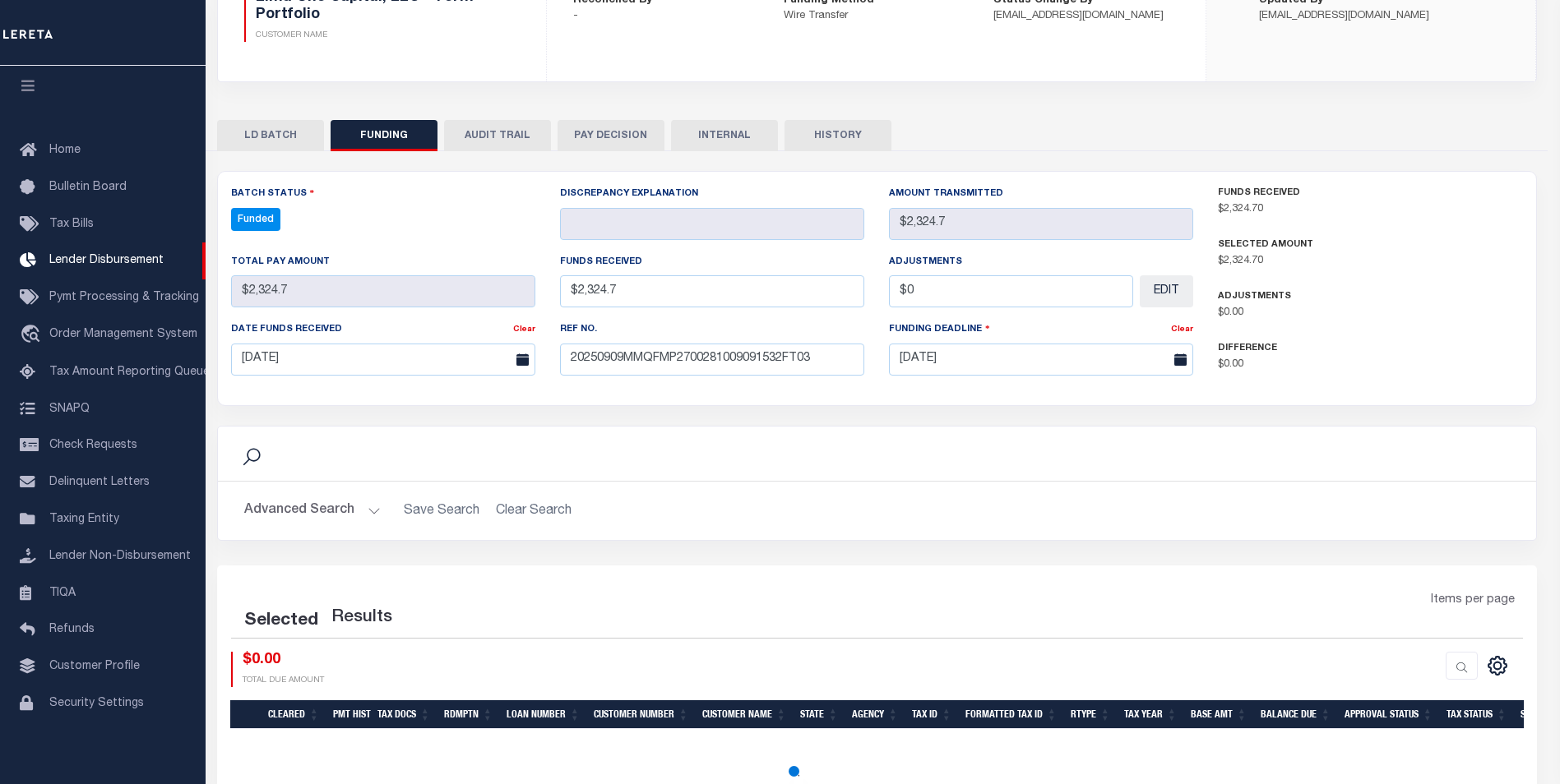
select select "100"
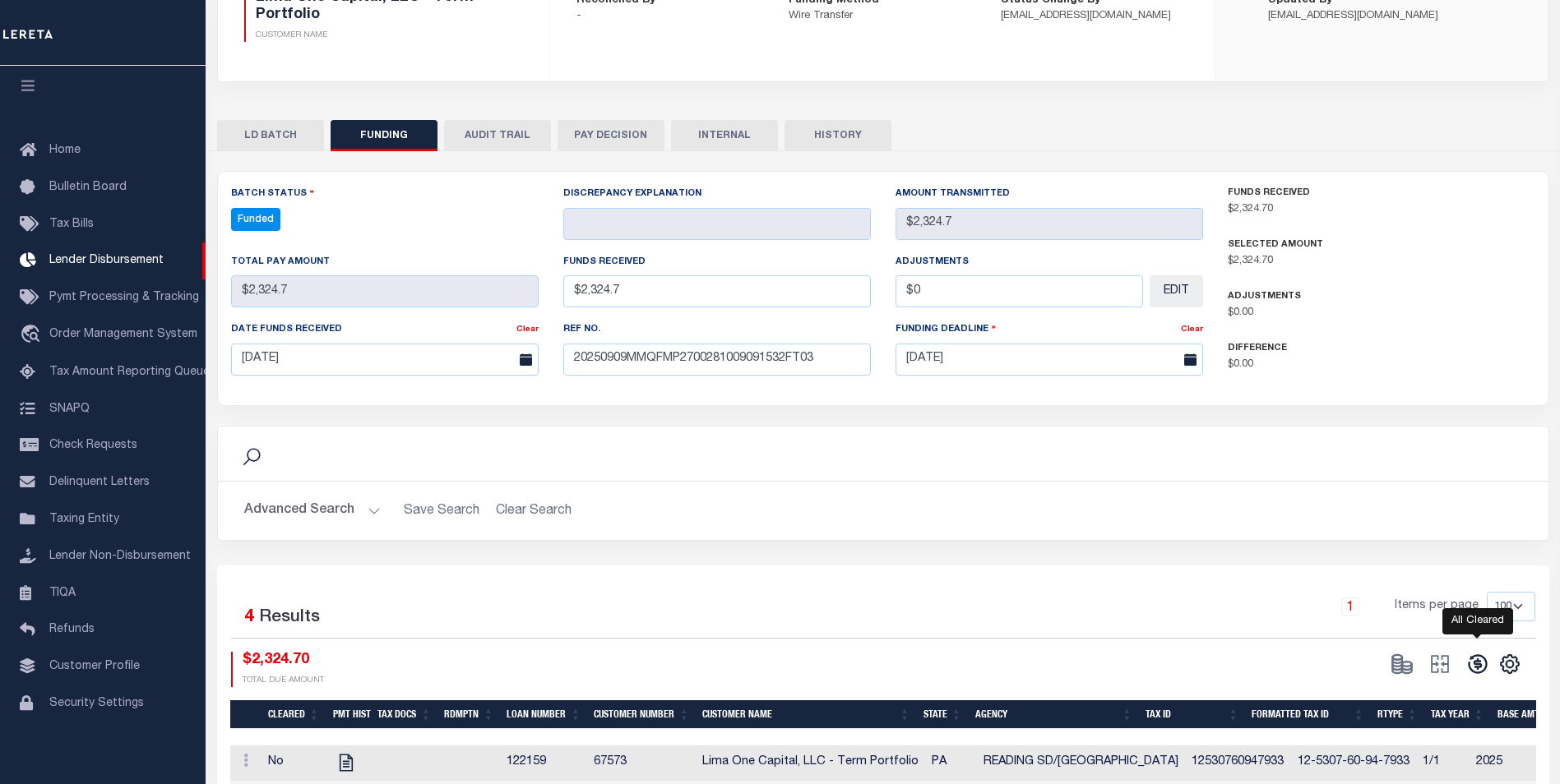
click at [1472, 663] on icon at bounding box center [1478, 664] width 23 height 23
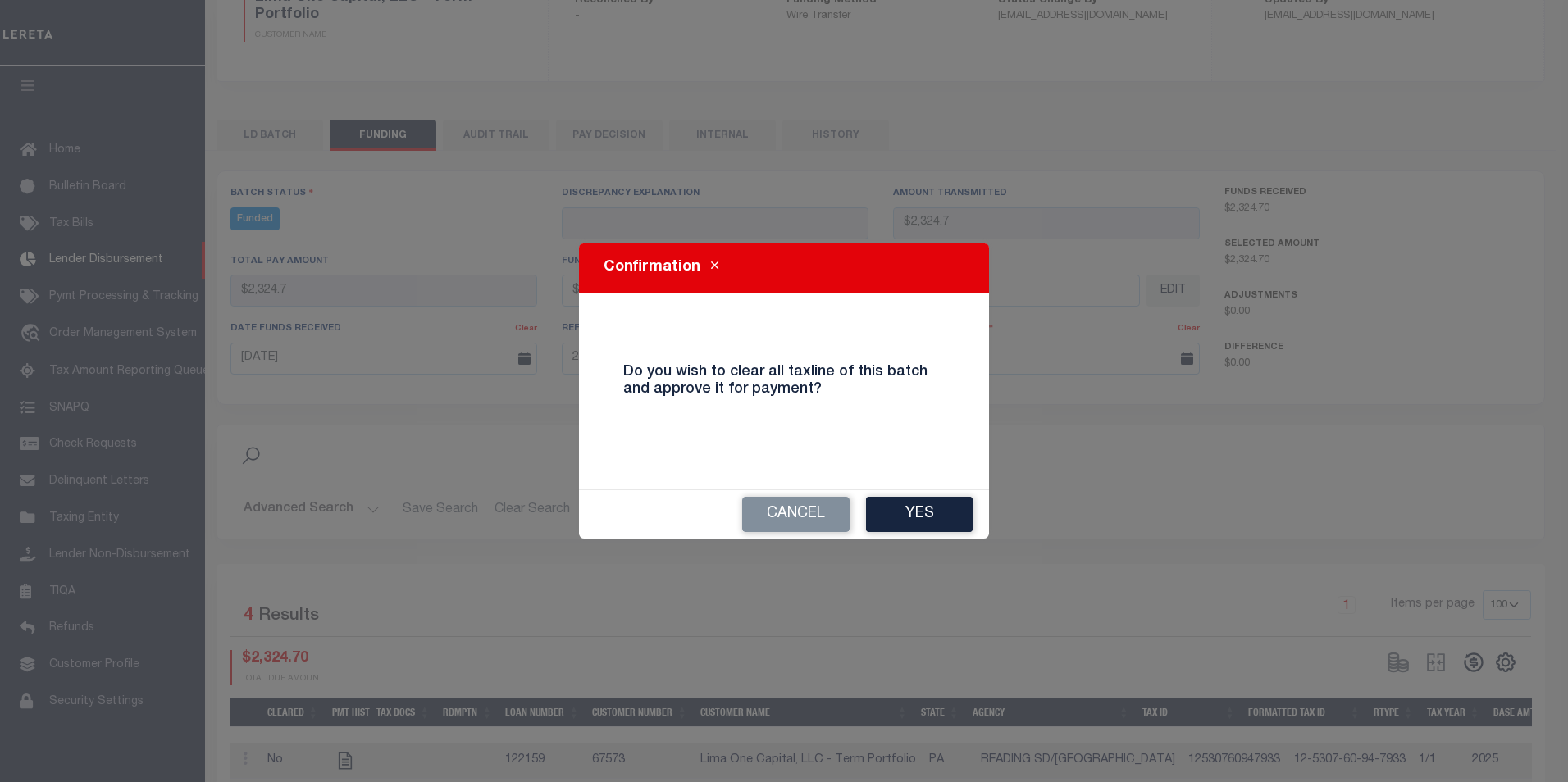
click at [964, 522] on button "Yes" at bounding box center [919, 515] width 106 height 35
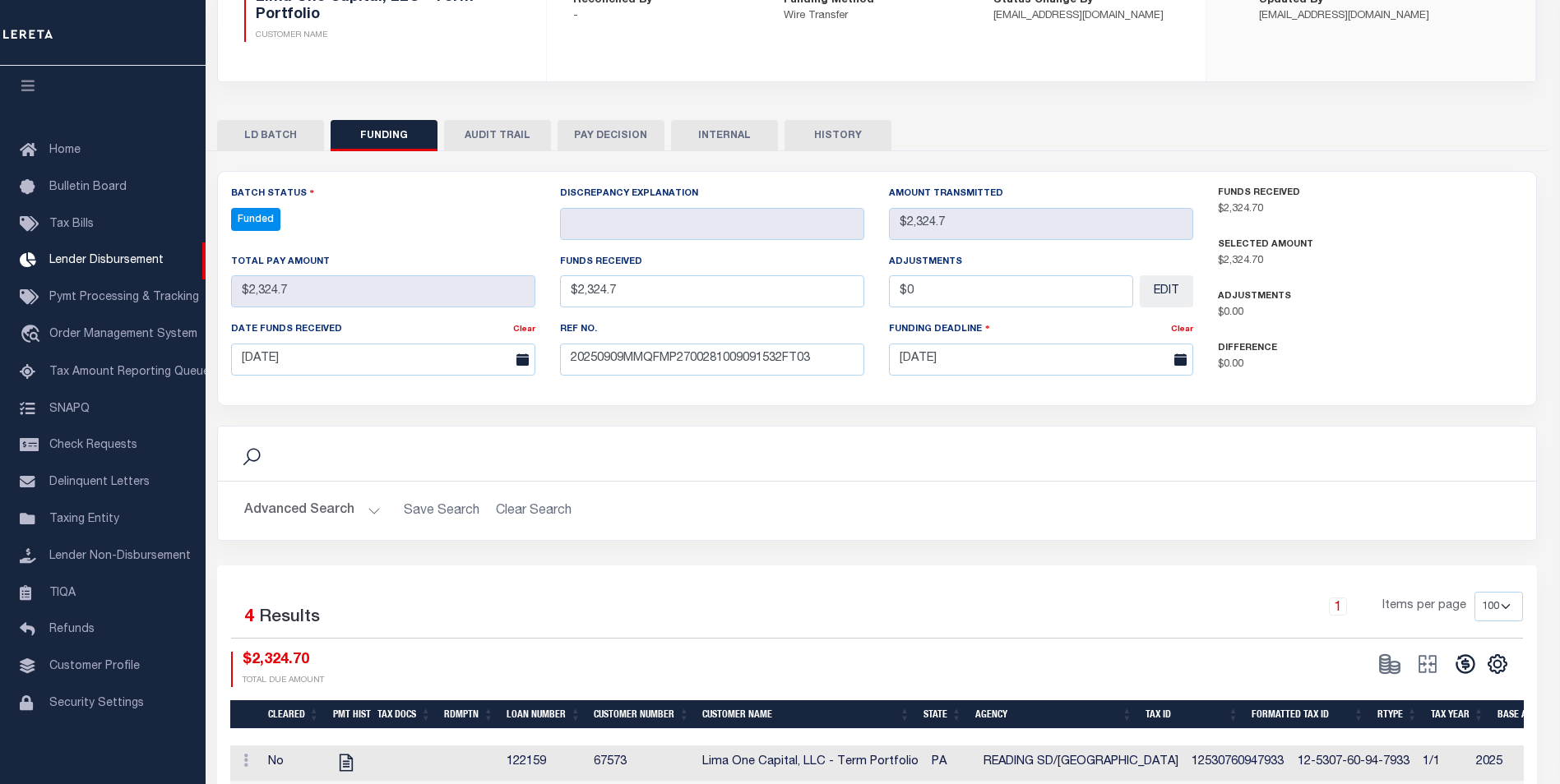
type input "$2,324.7"
type input "$0"
select select "100"
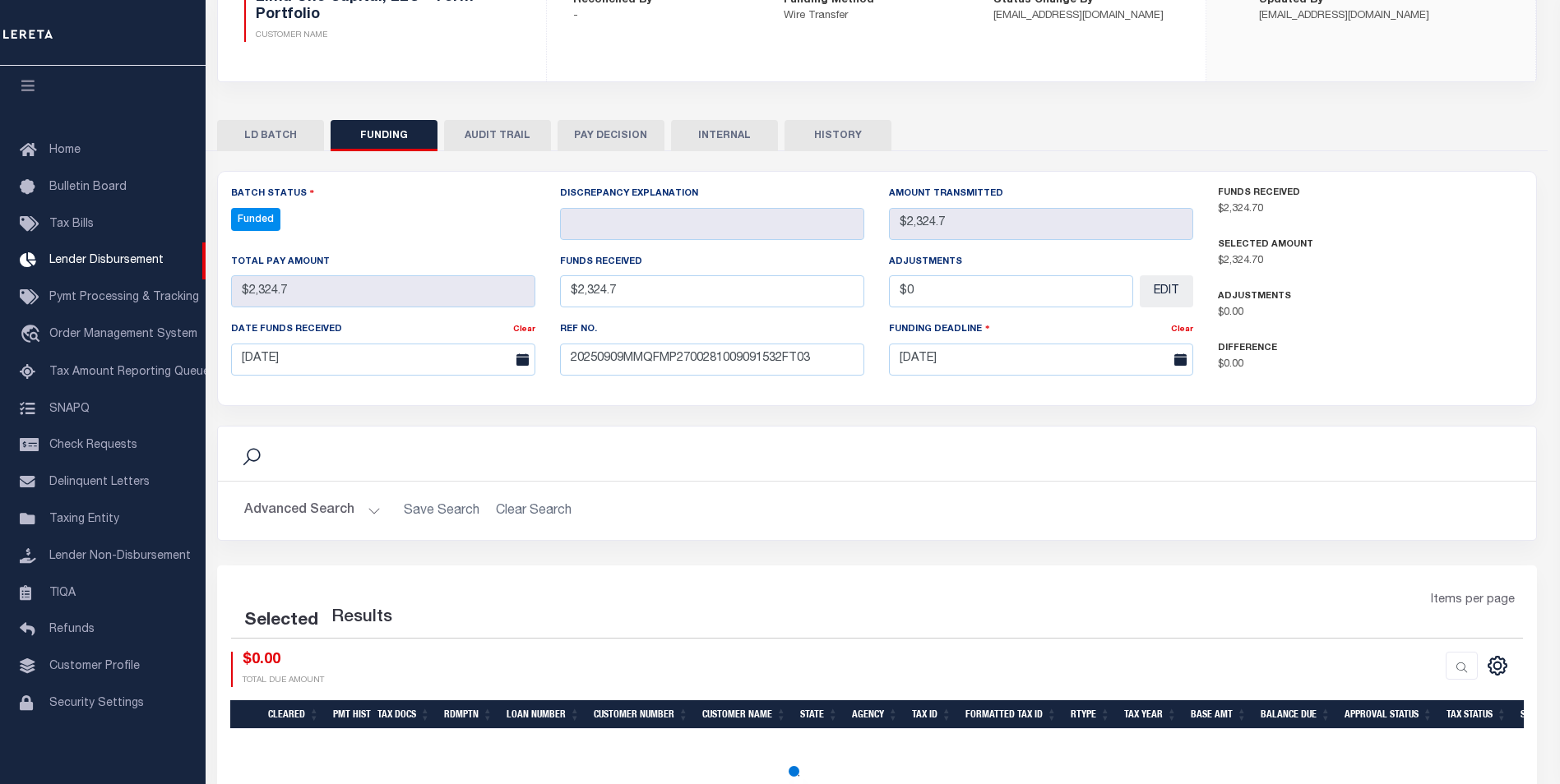
select select "100"
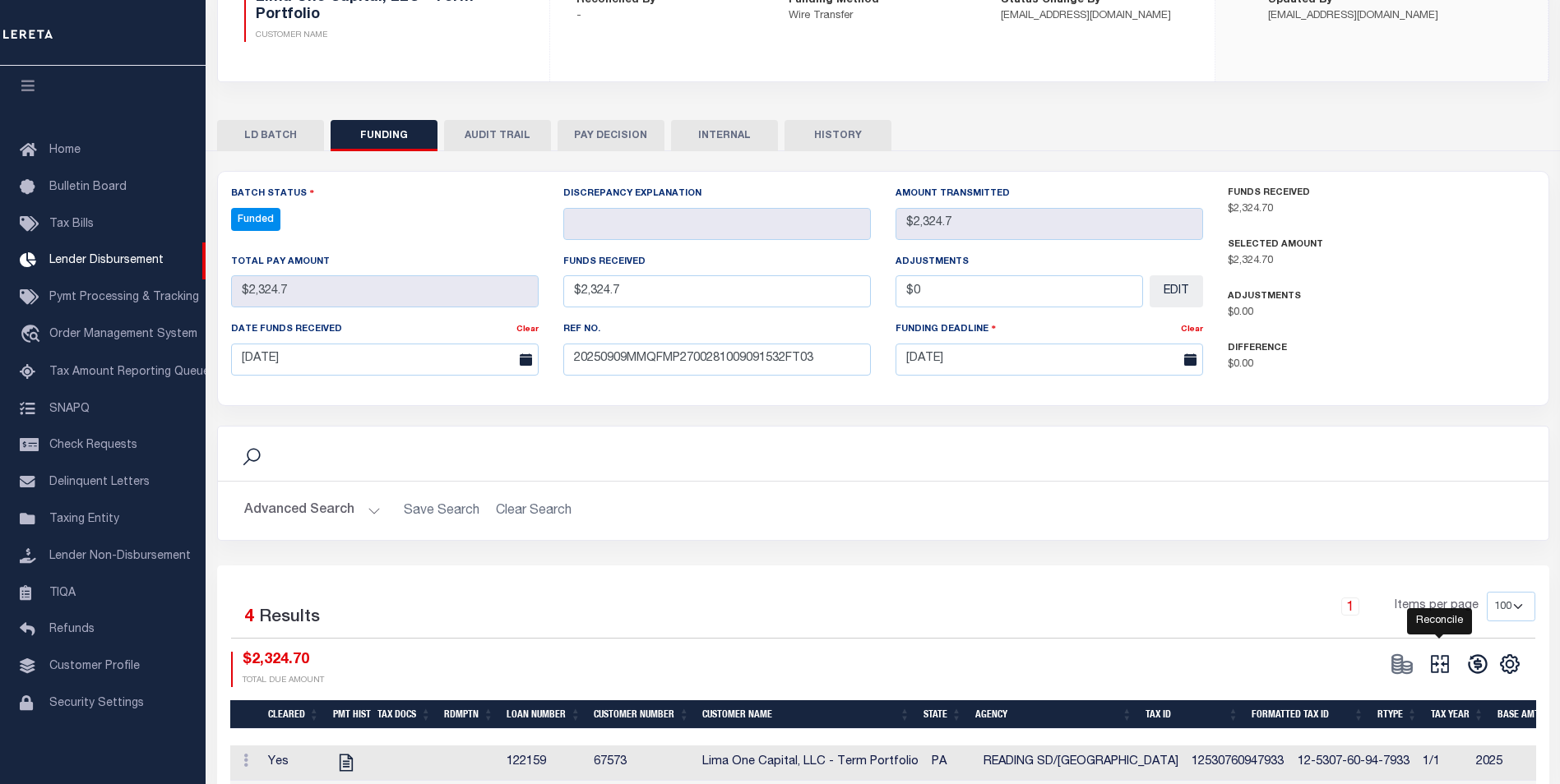
click at [1438, 661] on icon at bounding box center [1440, 664] width 18 height 18
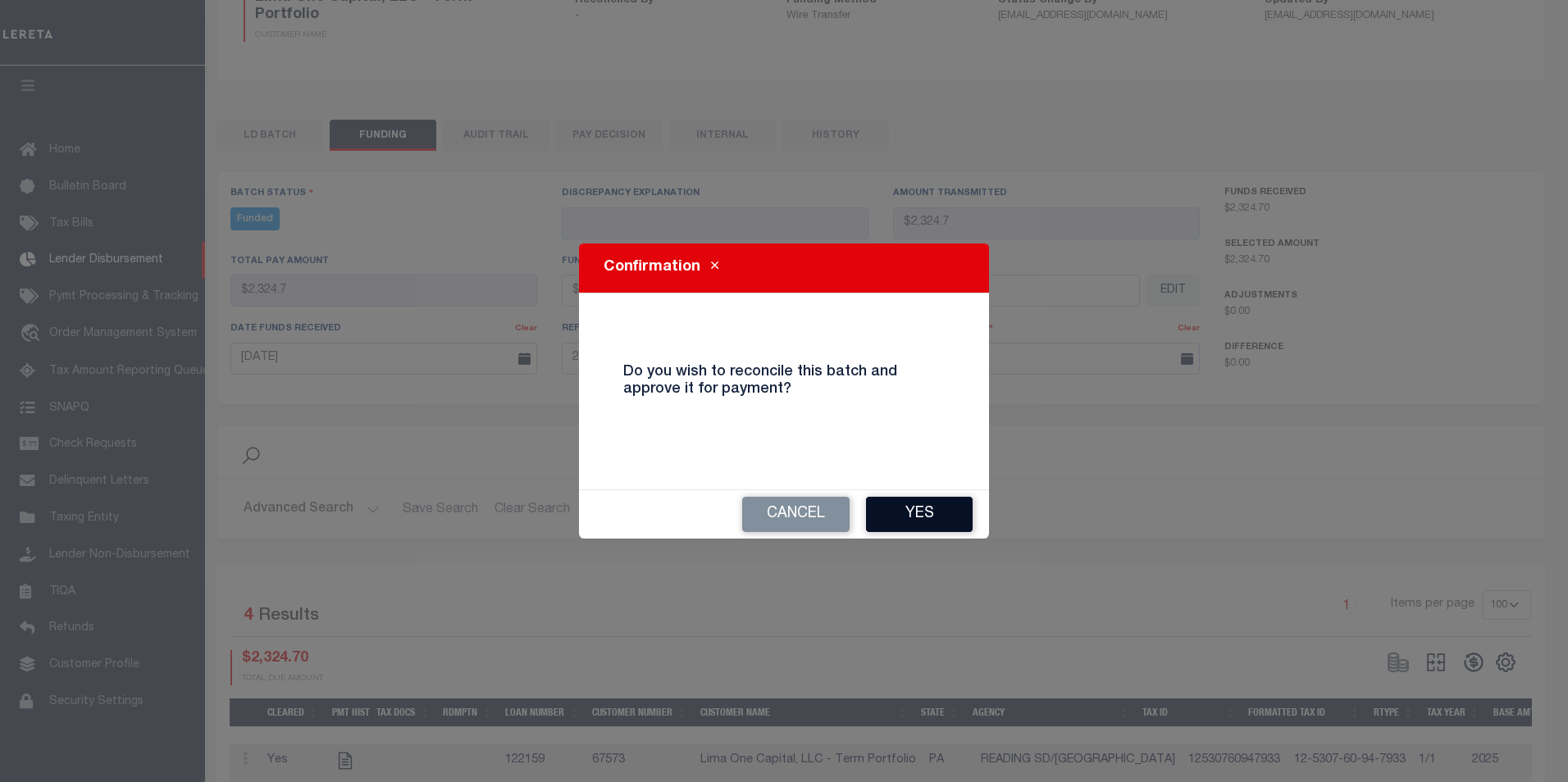
click at [916, 511] on button "Yes" at bounding box center [919, 515] width 106 height 35
type input "$2,324.7"
type input "$0"
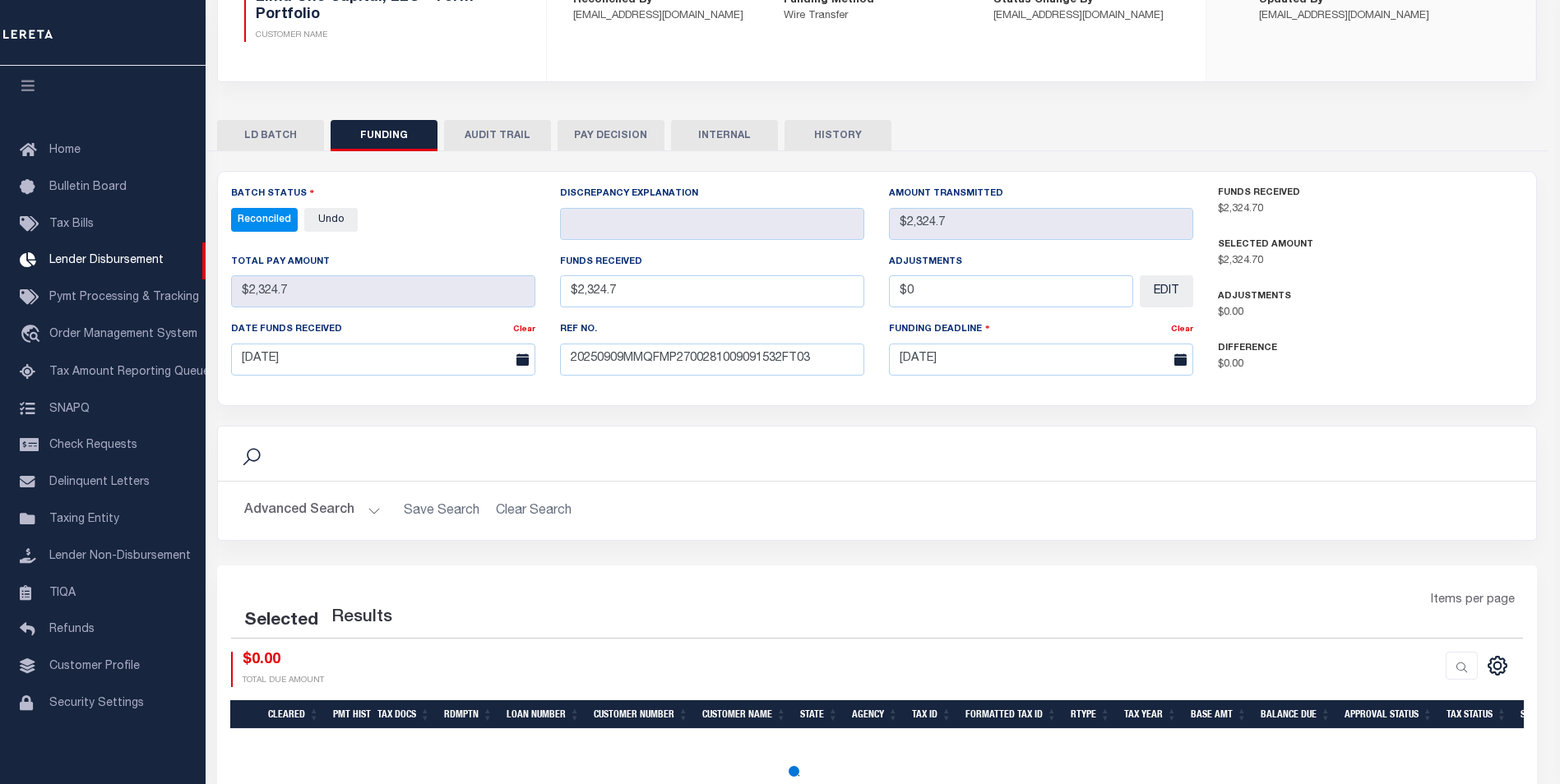
select select "100"
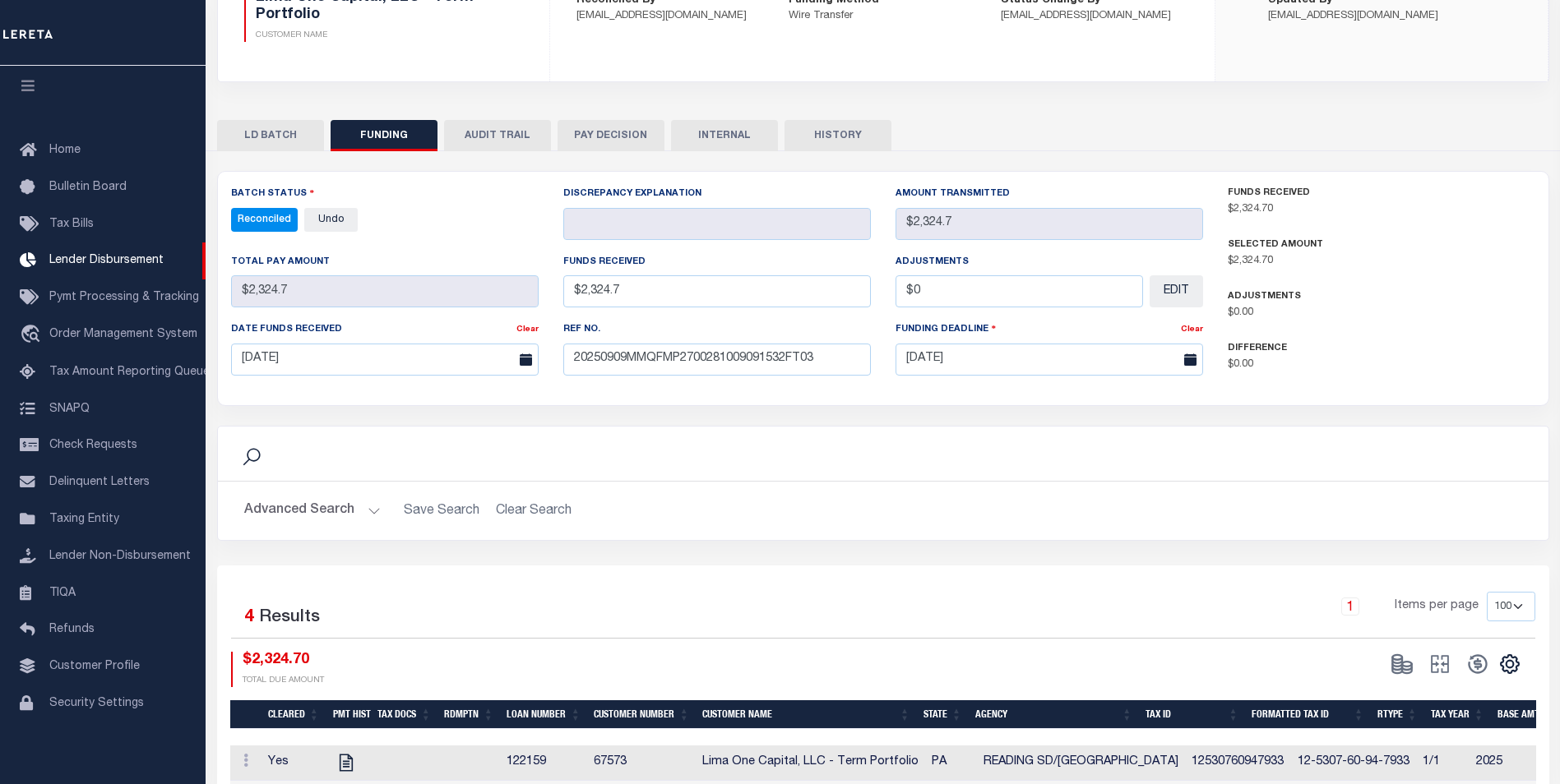
click at [744, 138] on button "INTERNAL" at bounding box center [724, 136] width 107 height 32
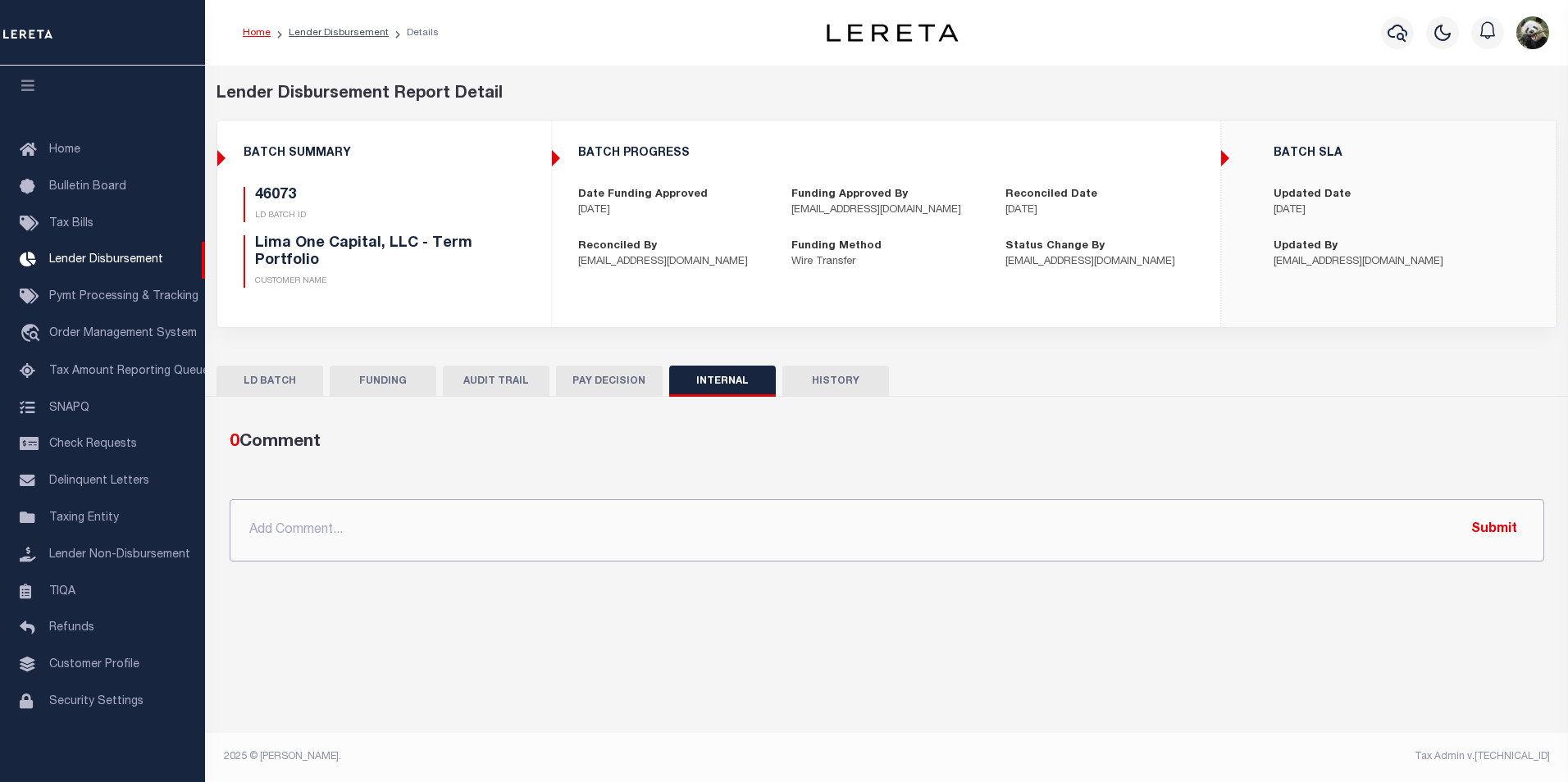
click at [652, 543] on input "text" at bounding box center [887, 530] width 1315 height 62
paste input "OG AMOUNT $159,169.47 45981 - $9,126.51 46028 - $2,267.45 46040 - $1,201.99 460…"
type input "OG AMOUNT $159,169.47 45981 - $9,126.51 46028 - $2,267.45 46040 - $1,201.99 460…"
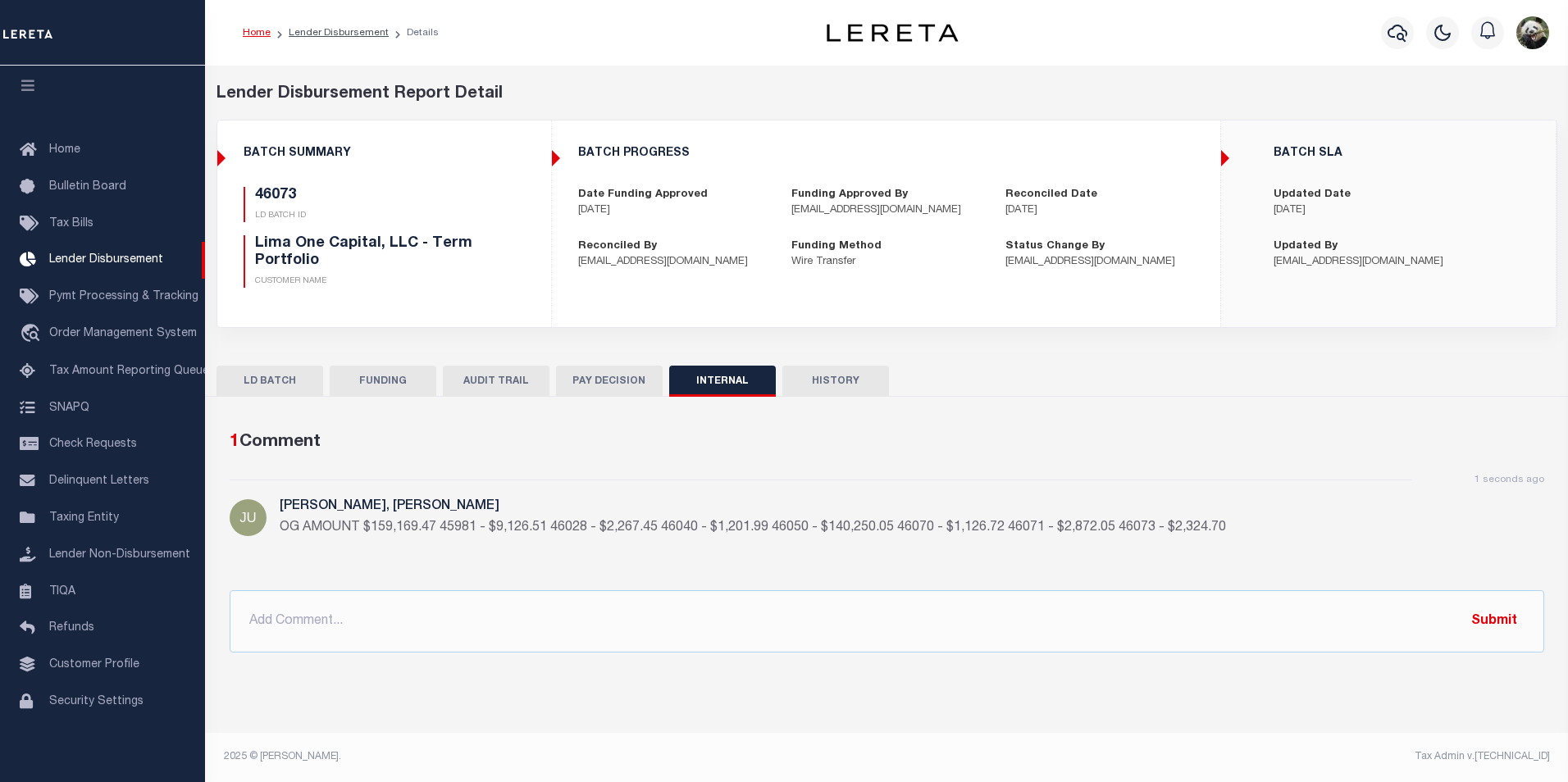
click at [418, 376] on button "FUNDING" at bounding box center [383, 382] width 106 height 32
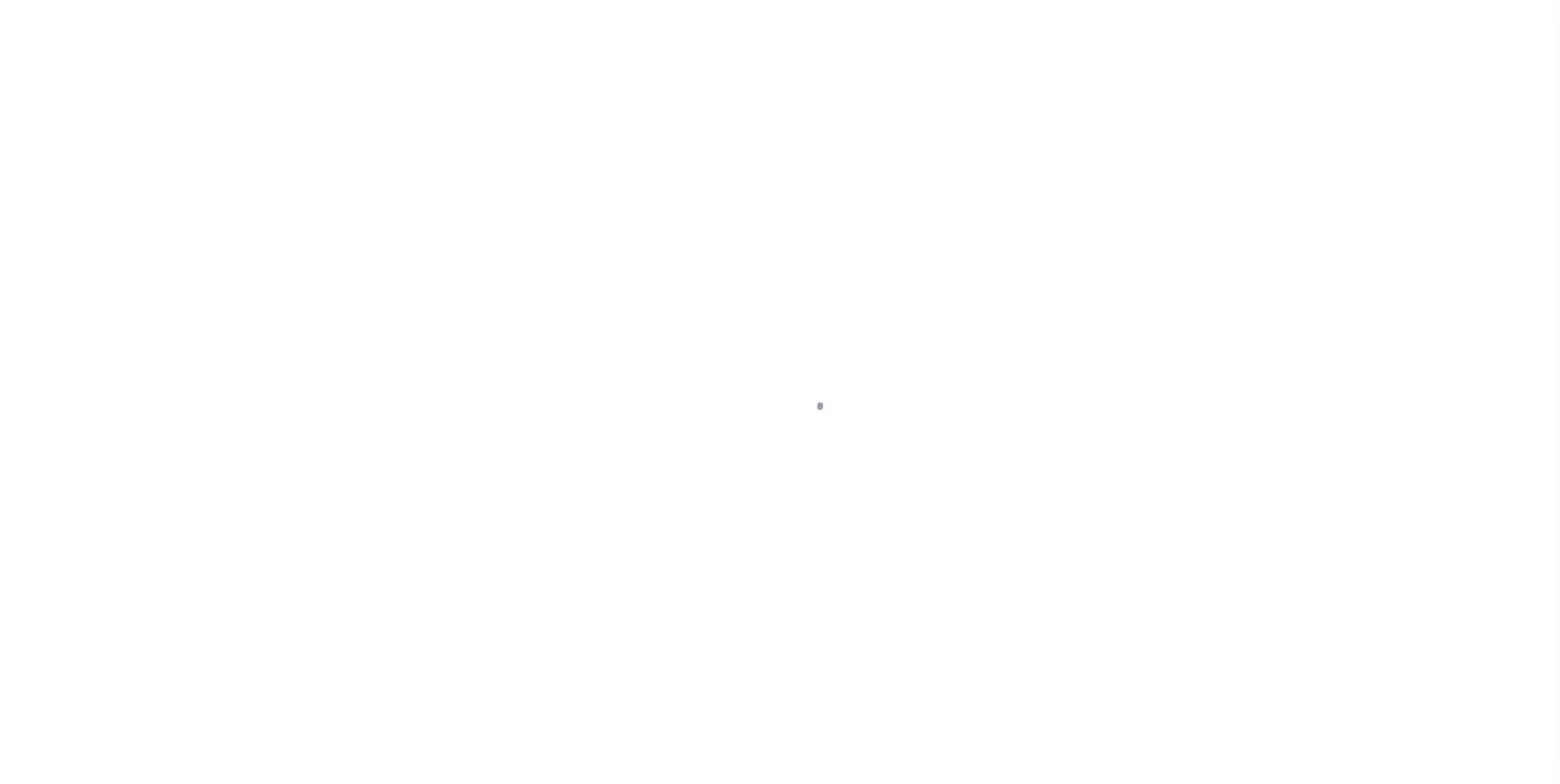
scroll to position [17, 0]
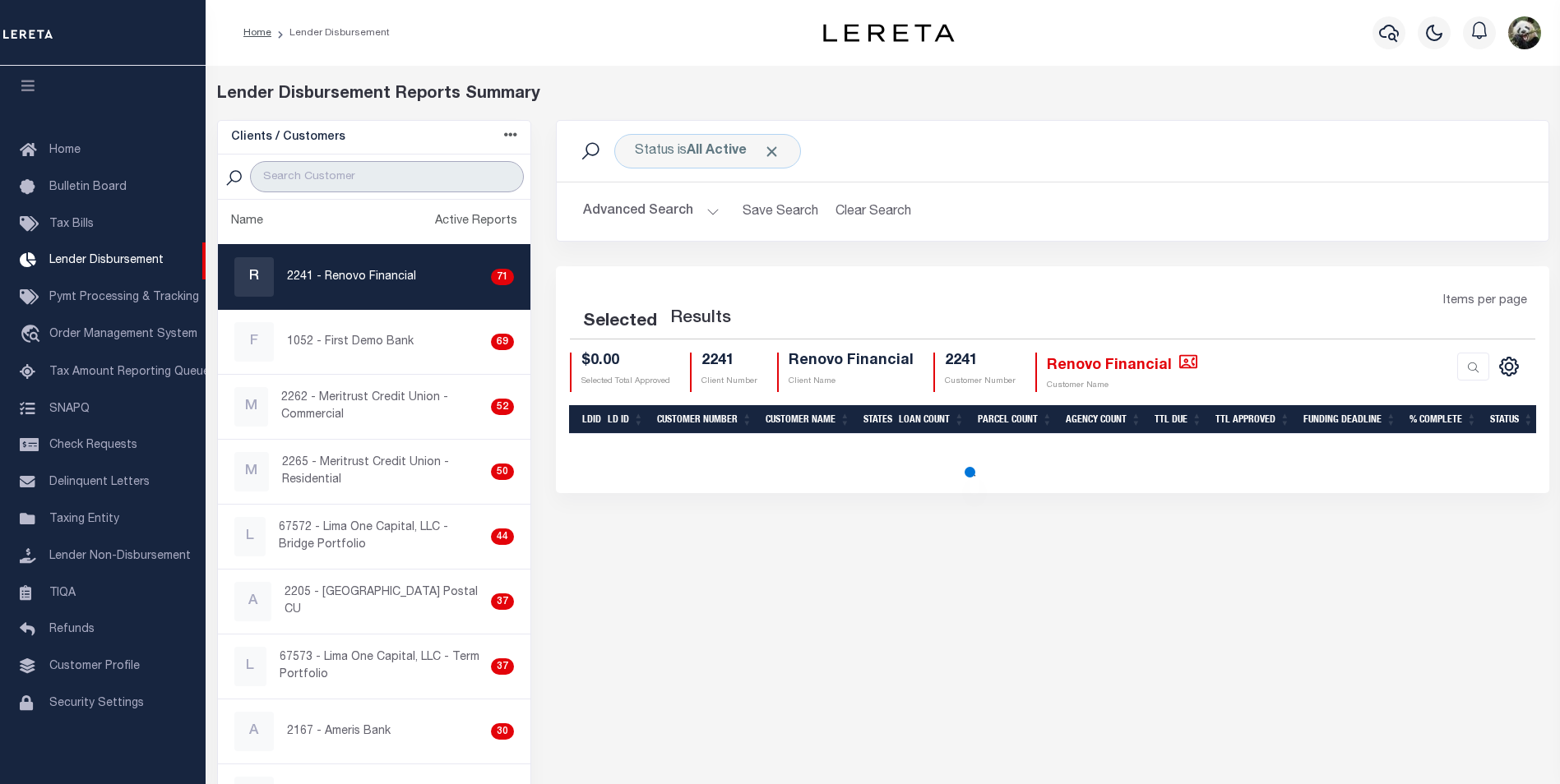
click at [315, 176] on input "search" at bounding box center [386, 177] width 274 height 32
type input "WEST"
select select "200"
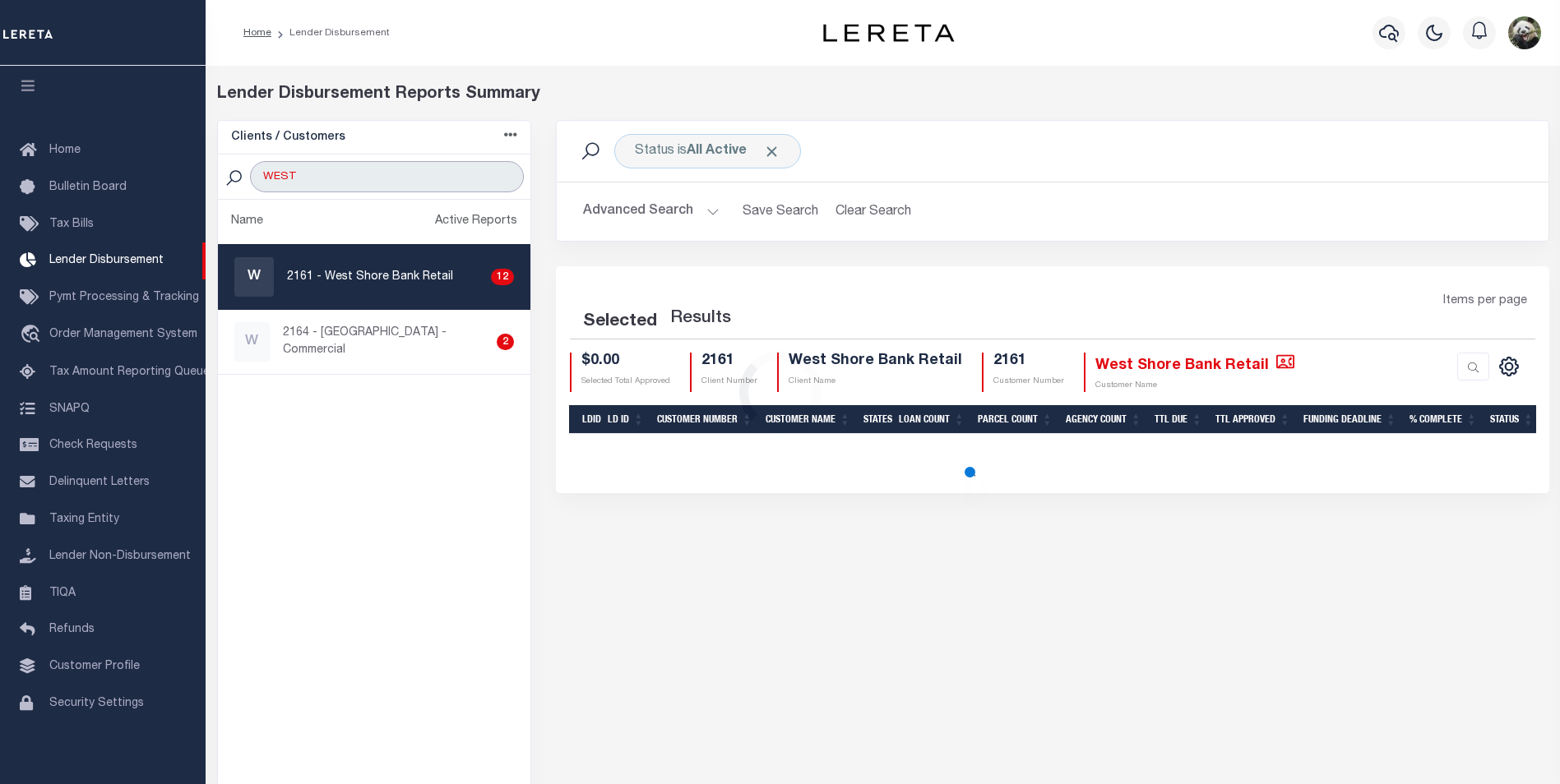
type input "WEST SHORE"
select select "200"
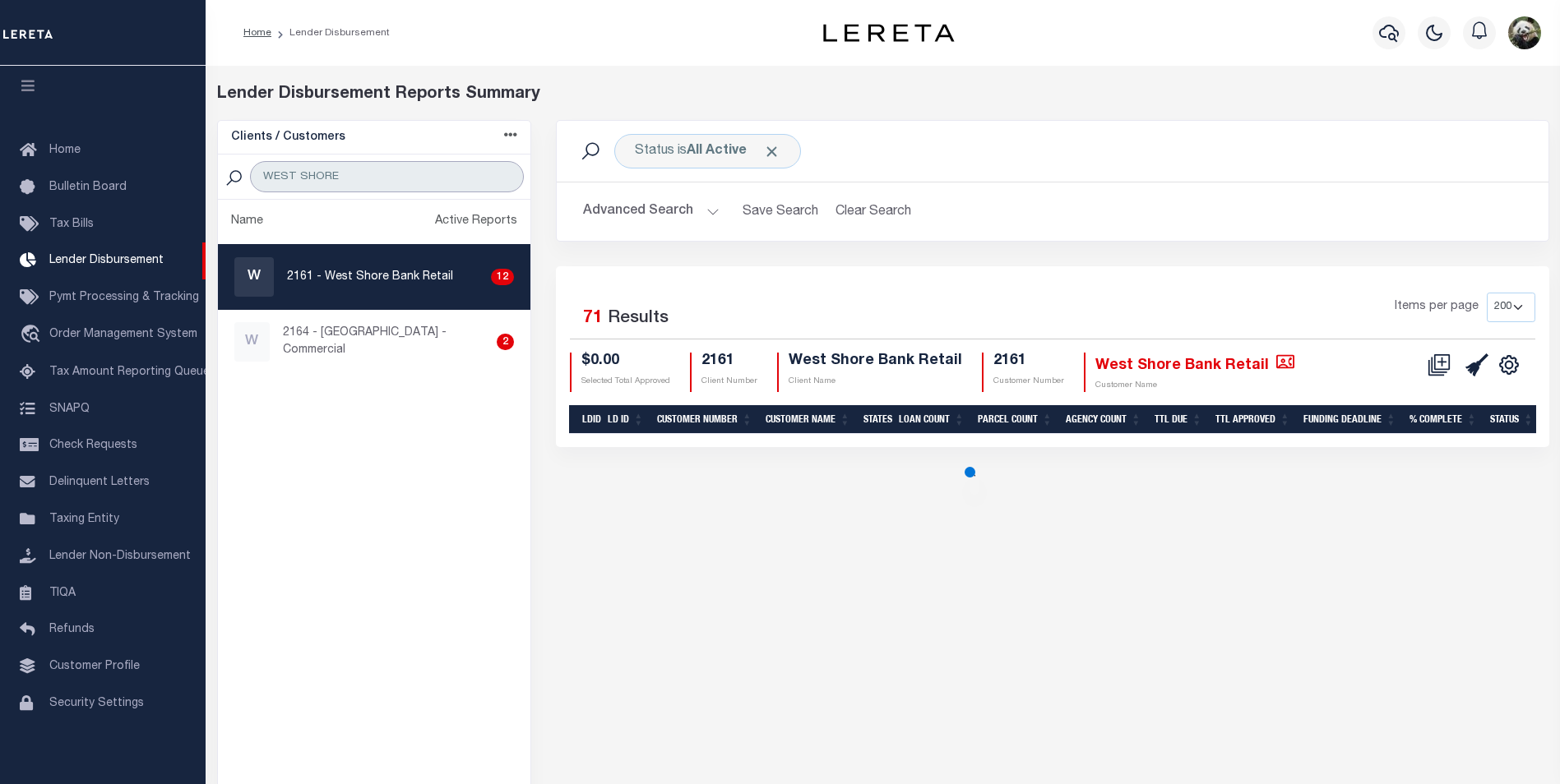
select select "200"
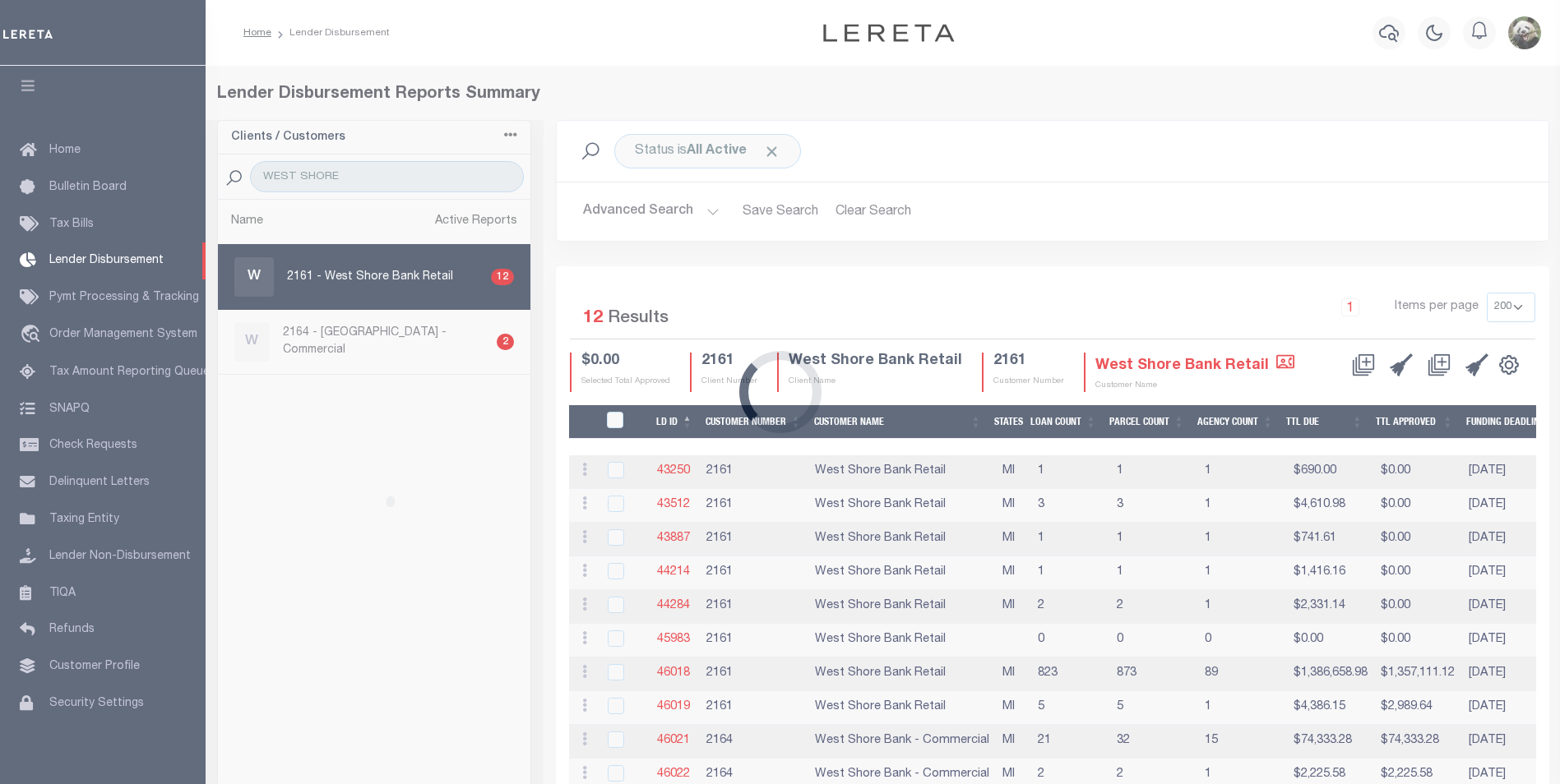
click at [396, 280] on div "Loading..." at bounding box center [780, 392] width 1560 height 784
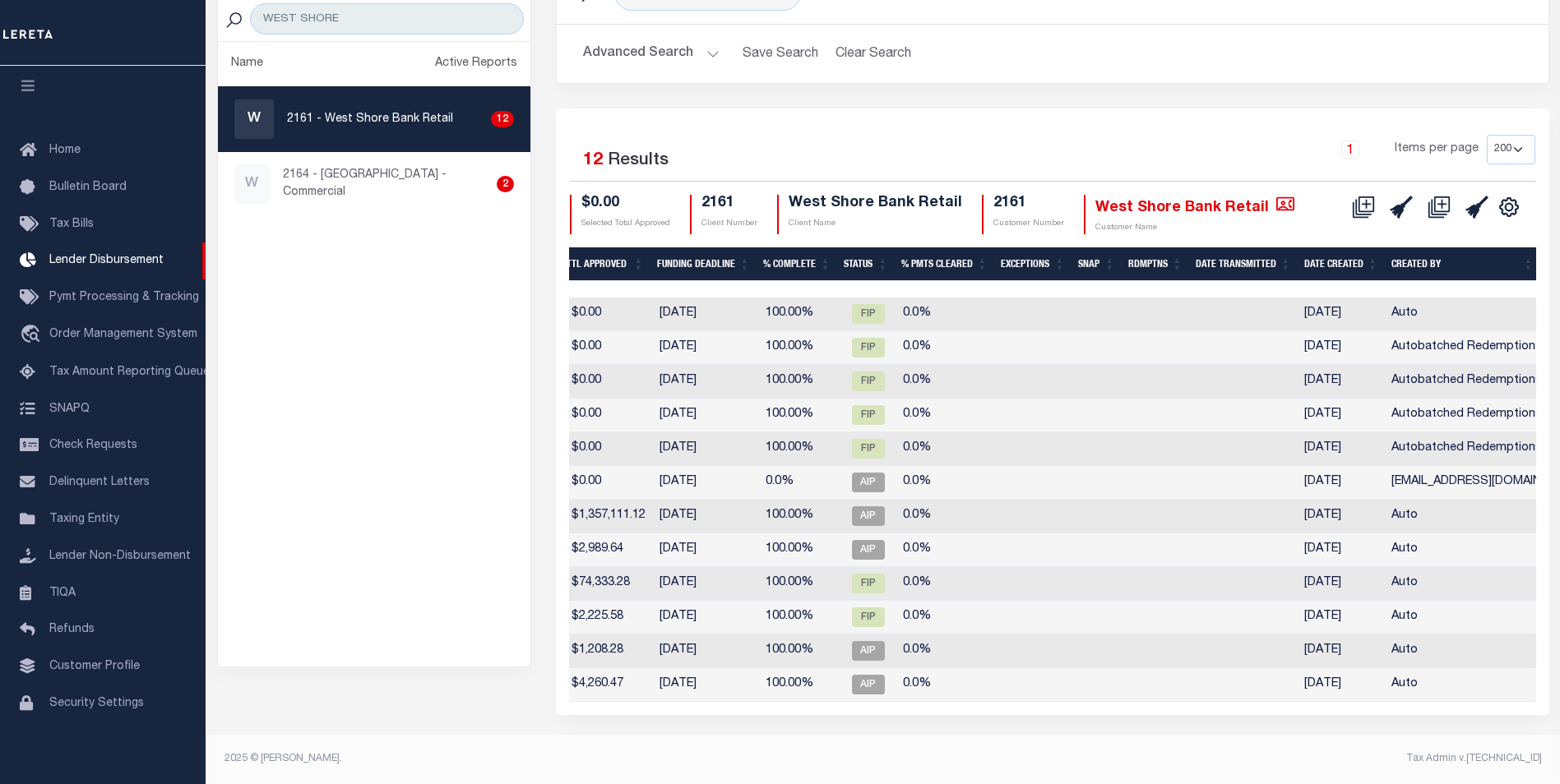
scroll to position [0, 802]
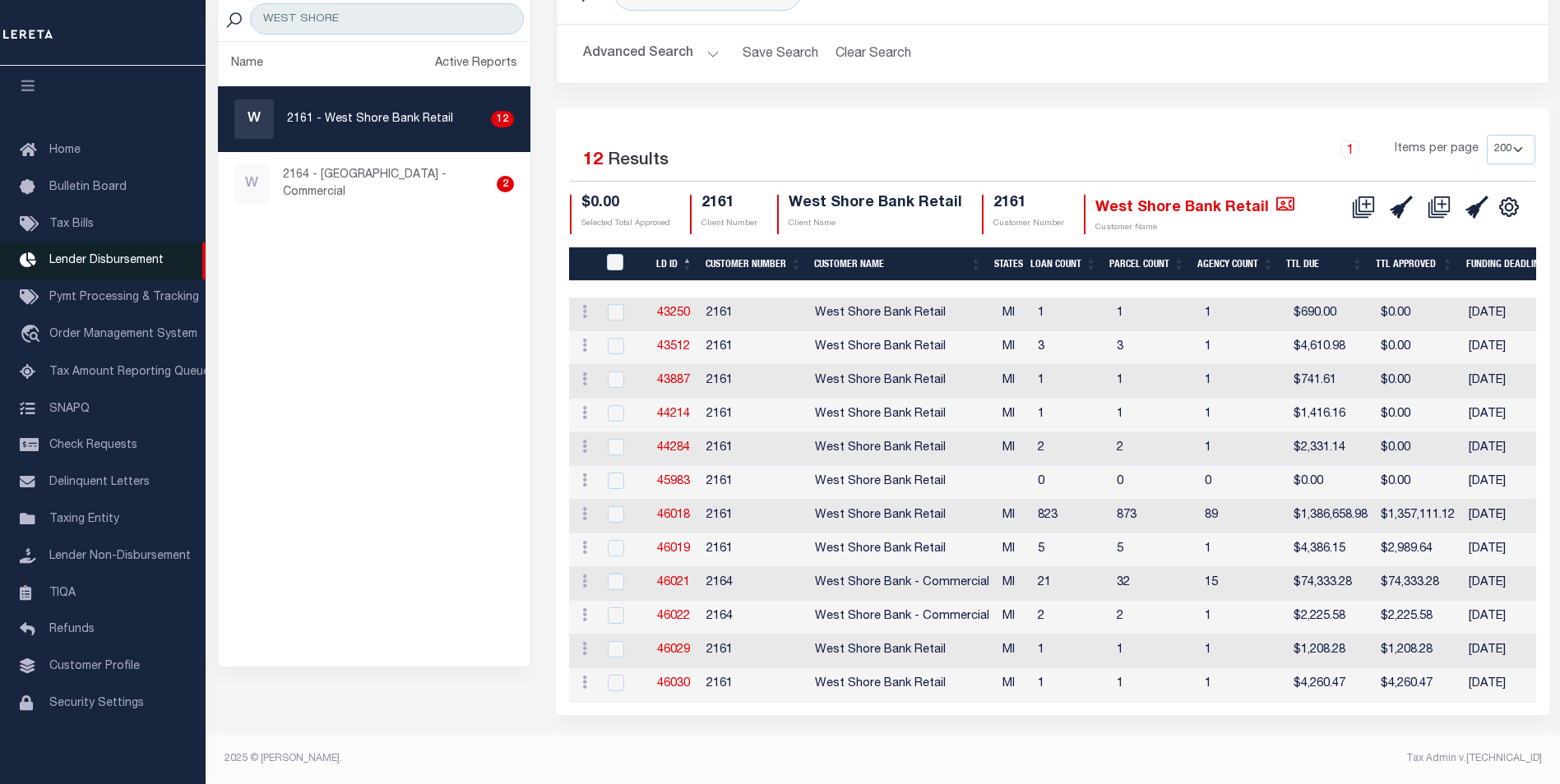
click at [132, 262] on link "Lender Disbursement" at bounding box center [102, 261] width 206 height 37
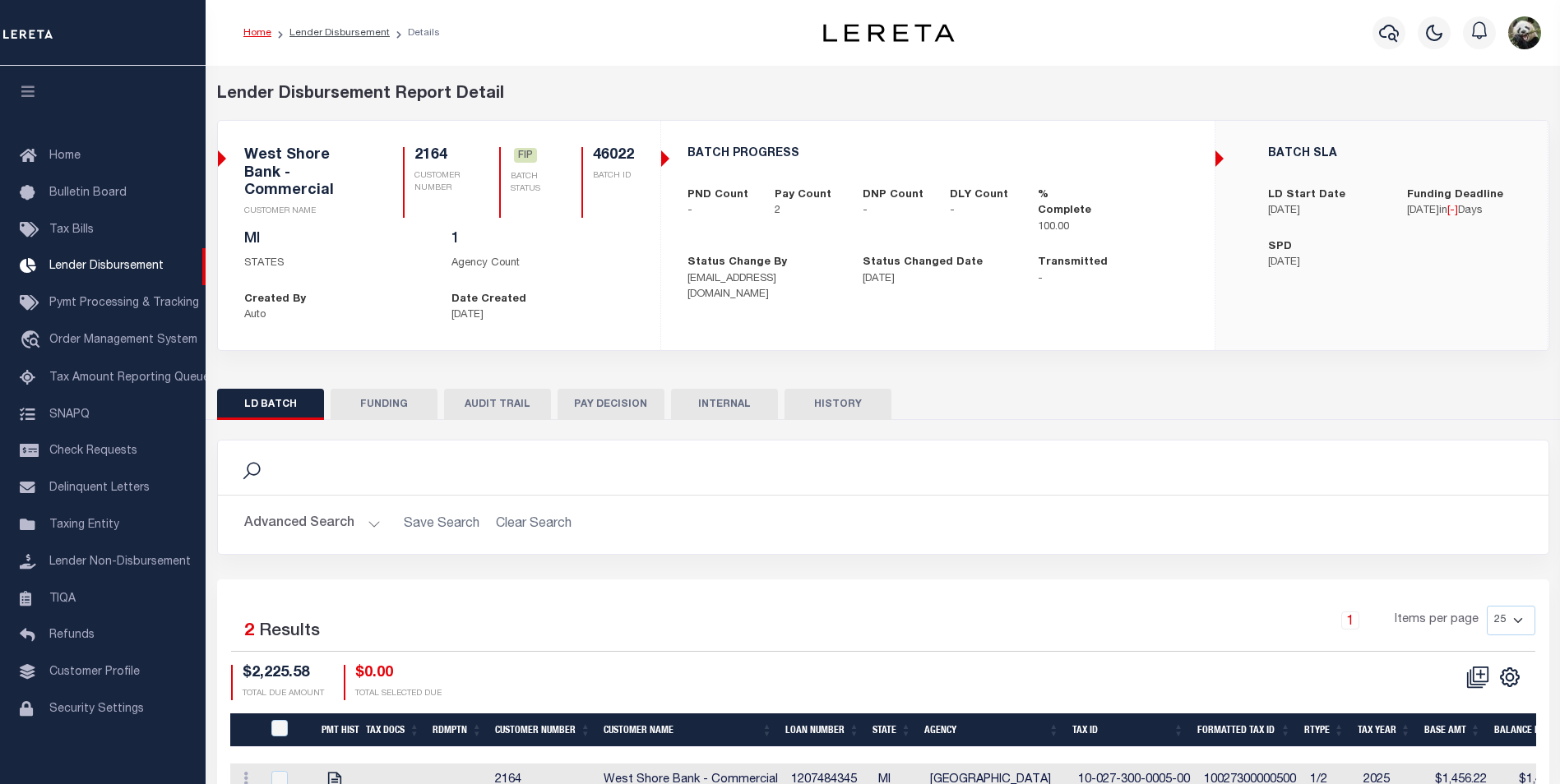
scroll to position [17, 0]
click at [380, 403] on button "FUNDING" at bounding box center [384, 404] width 107 height 32
type input "$2,225.58"
type input "$0"
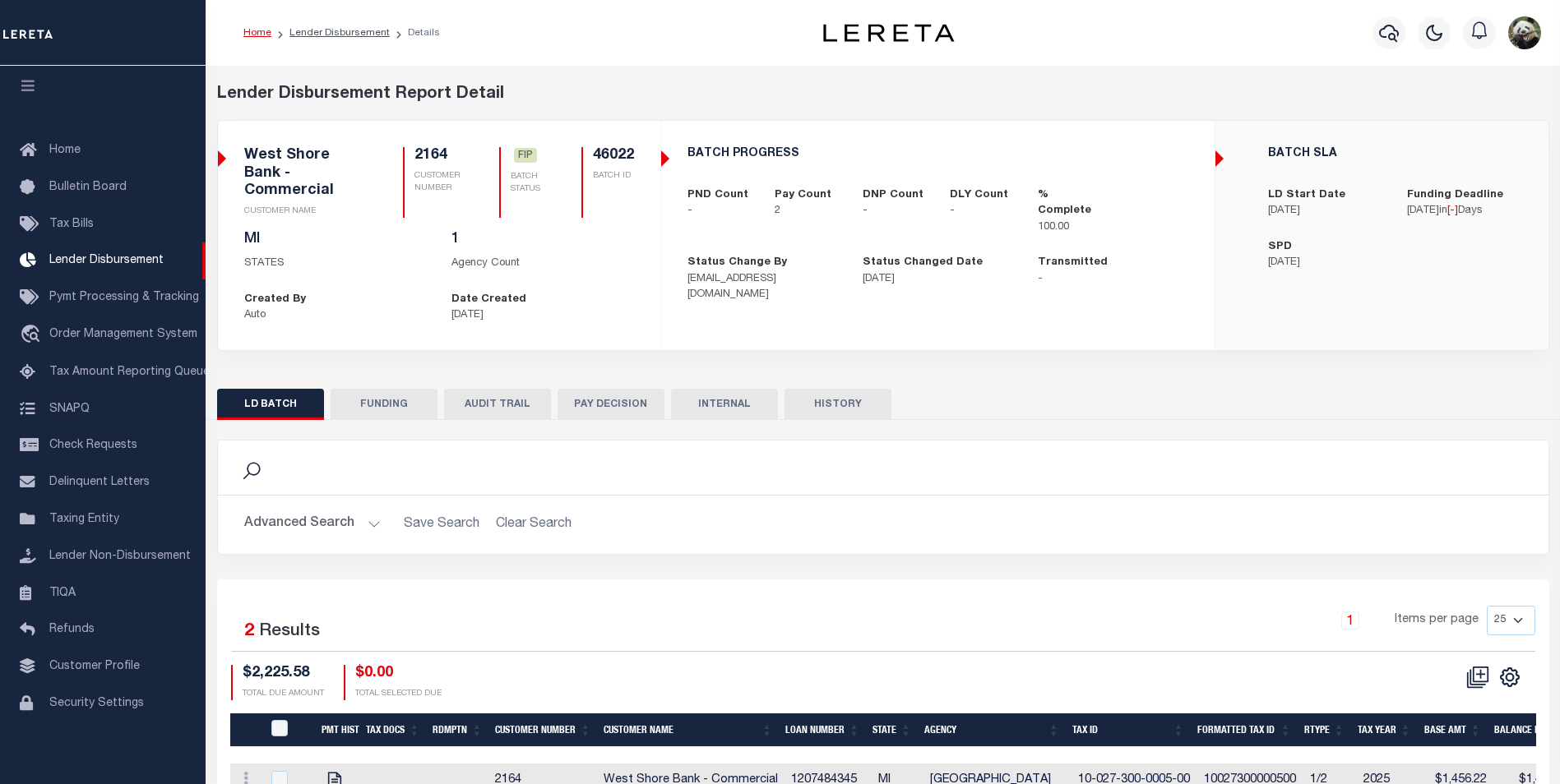
type input "[DATE]"
select select "100"
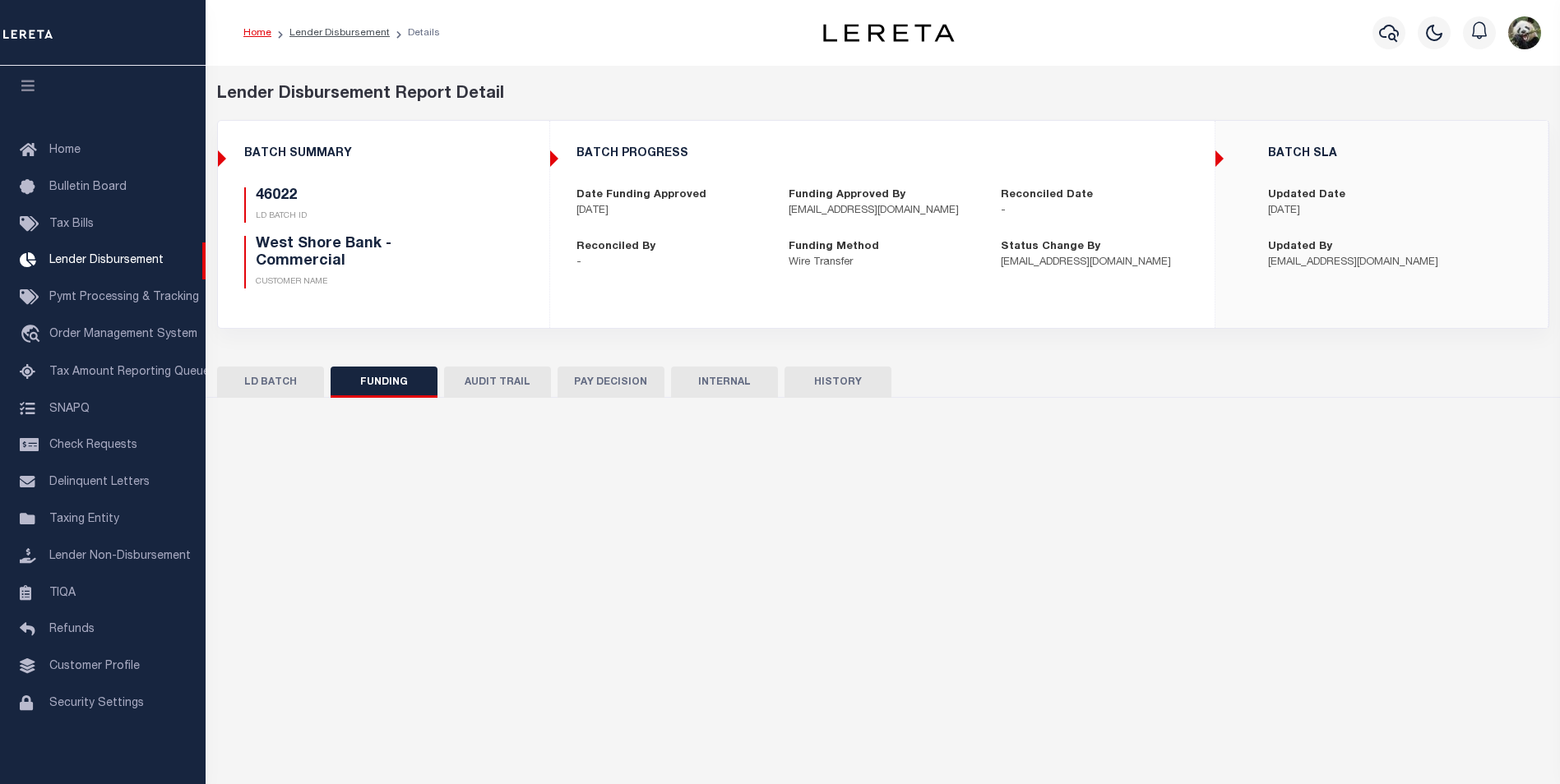
select select "100"
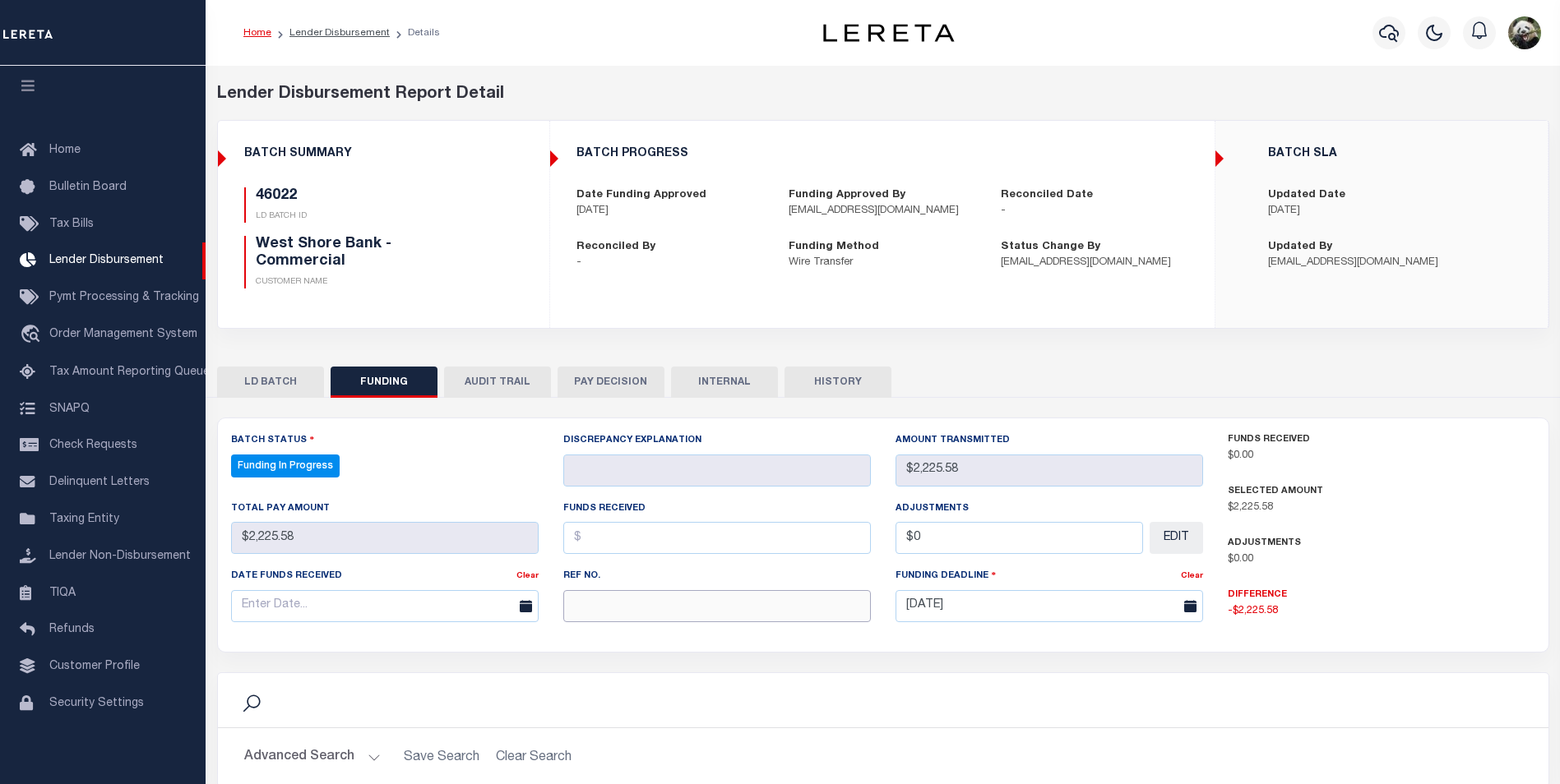
click at [670, 593] on input "text" at bounding box center [717, 606] width 307 height 32
paste input "20250909MMQFMP2700225709091306FT03"
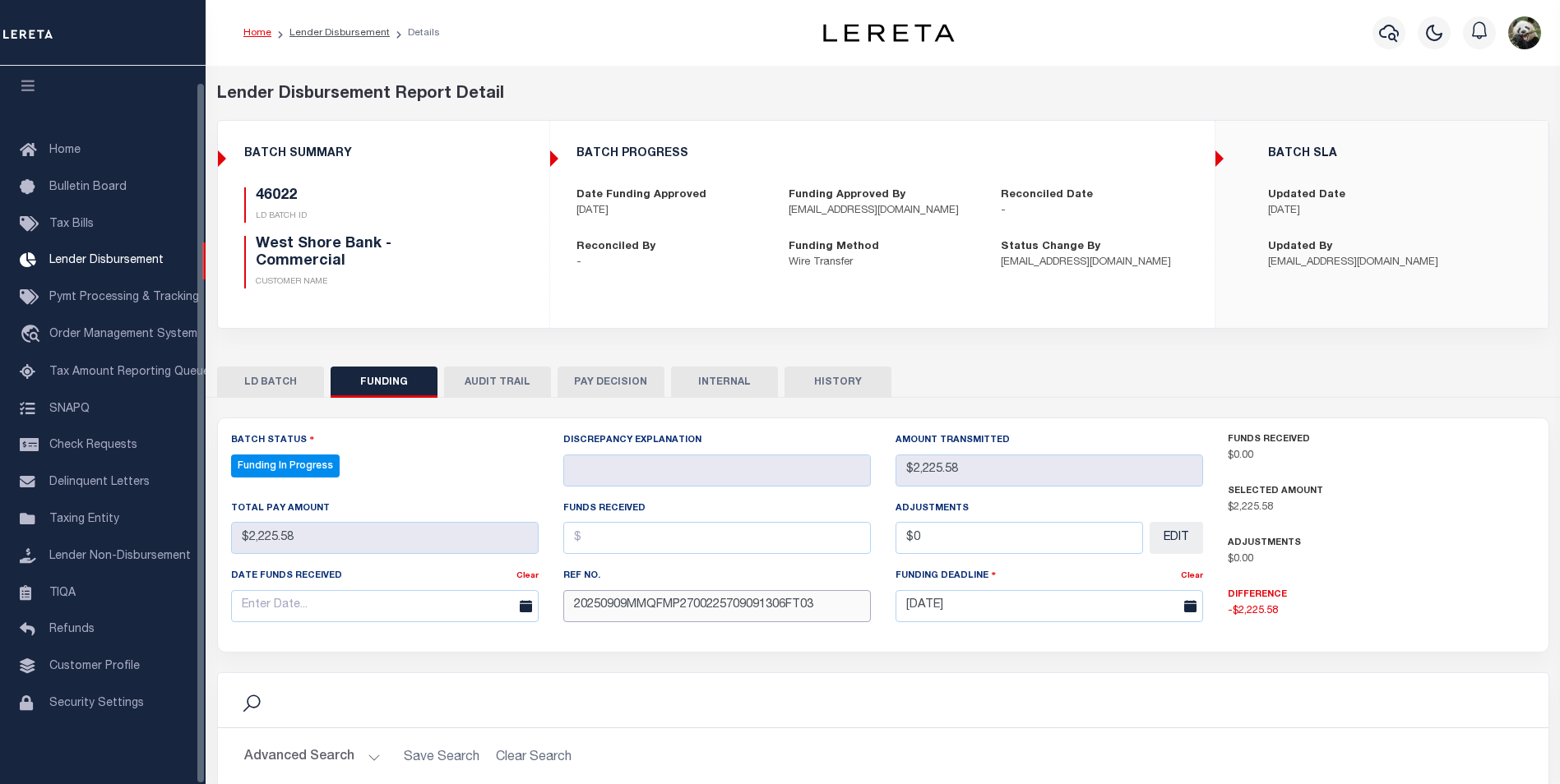
type input "20250909MMQFMP2700225709091306FT03"
click at [296, 575] on div "Date funds received Clear" at bounding box center [385, 594] width 307 height 54
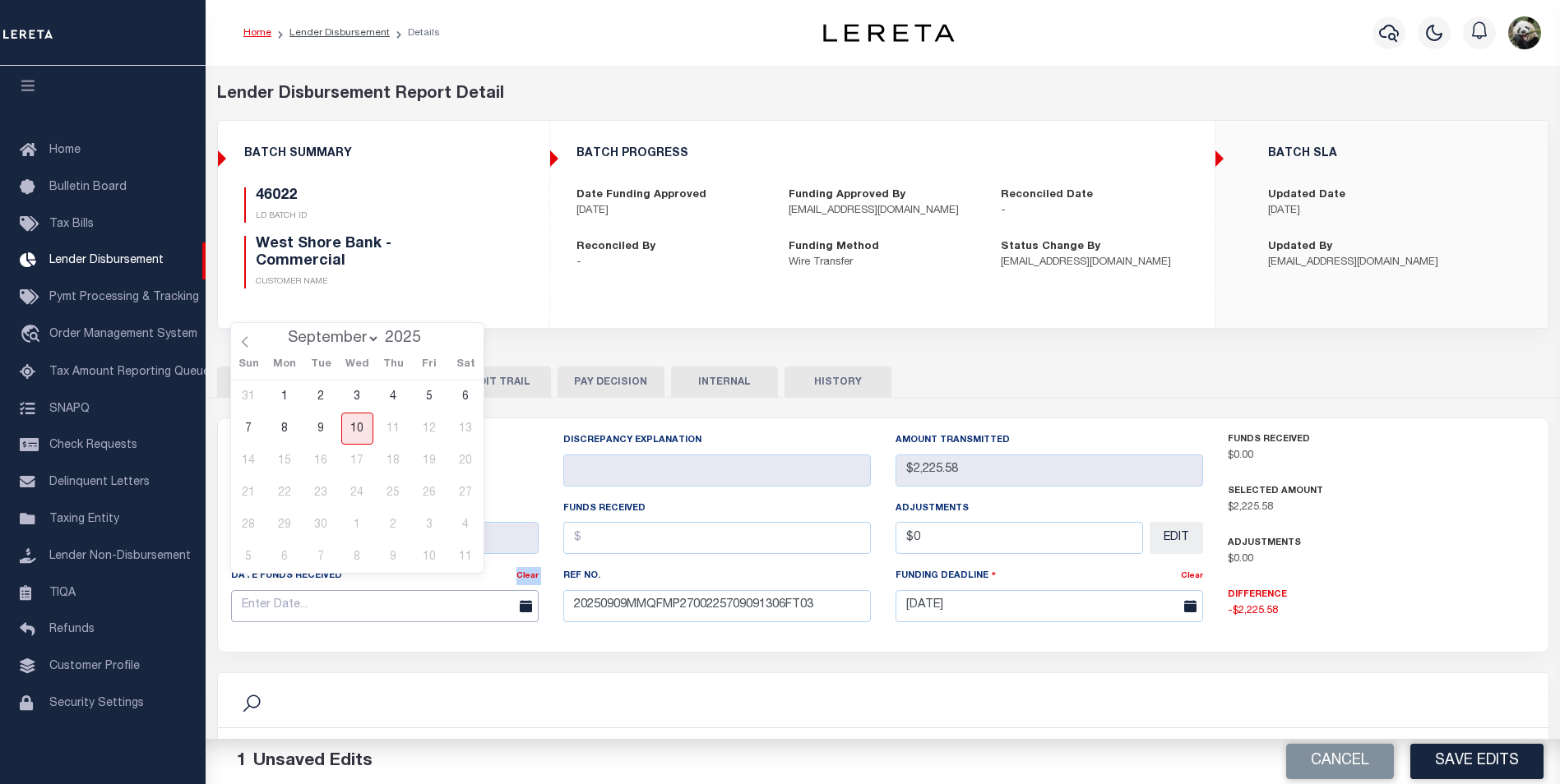
click at [306, 590] on input "text" at bounding box center [385, 606] width 307 height 32
click at [330, 416] on span "9" at bounding box center [320, 429] width 32 height 32
type input "[DATE]"
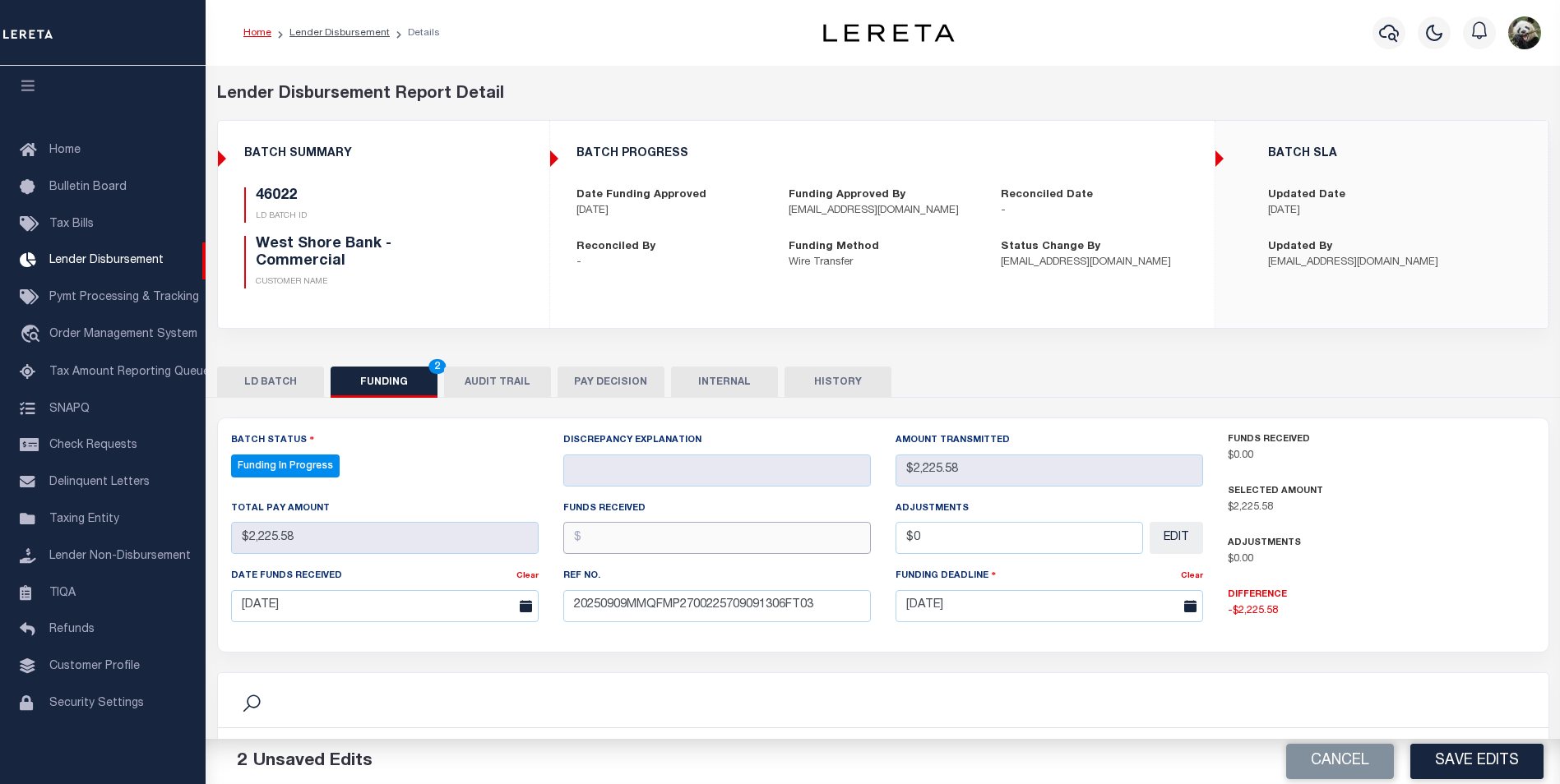
click at [724, 522] on input "text" at bounding box center [717, 538] width 307 height 32
type input "$2,225.58"
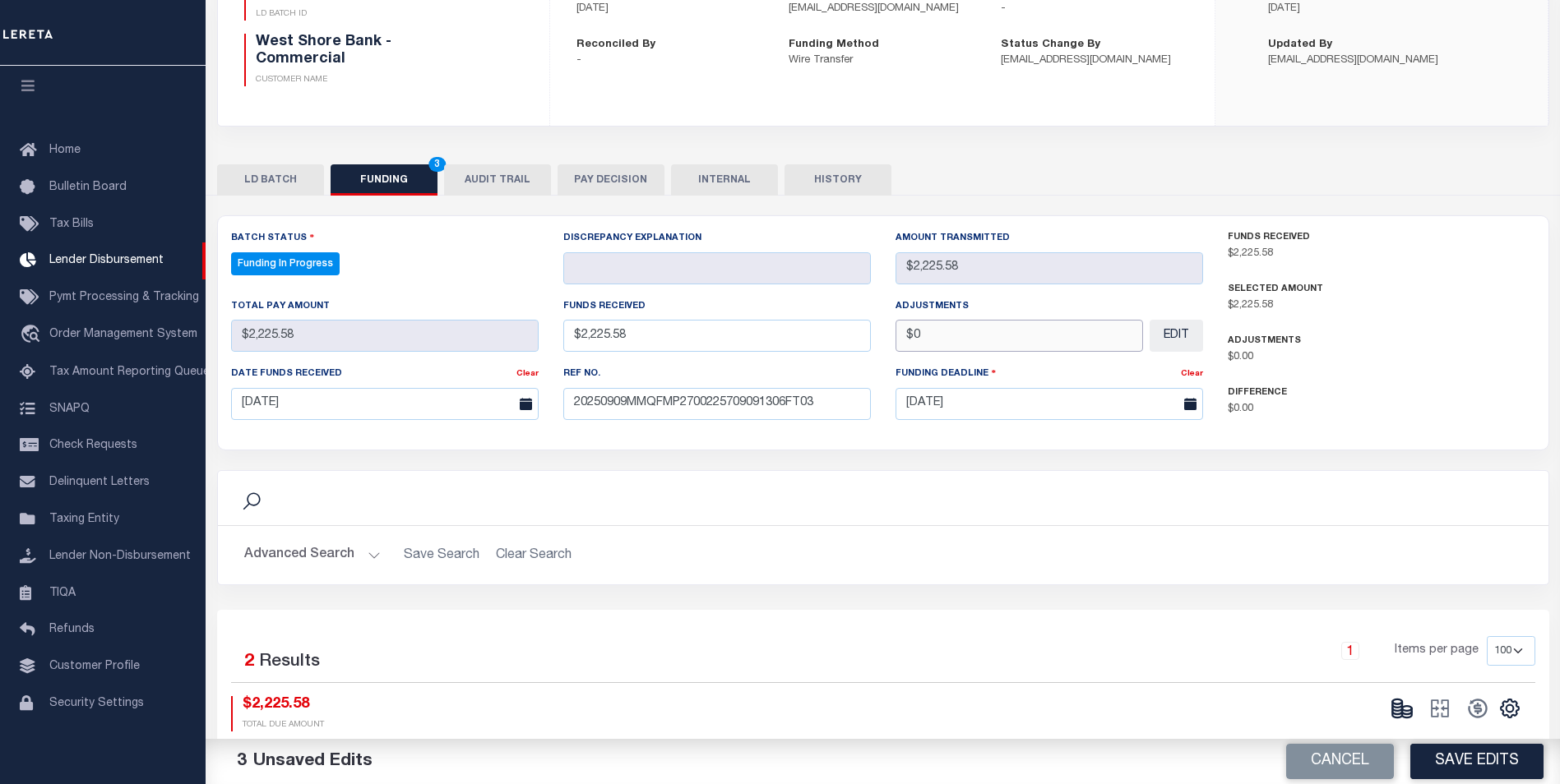
scroll to position [336, 0]
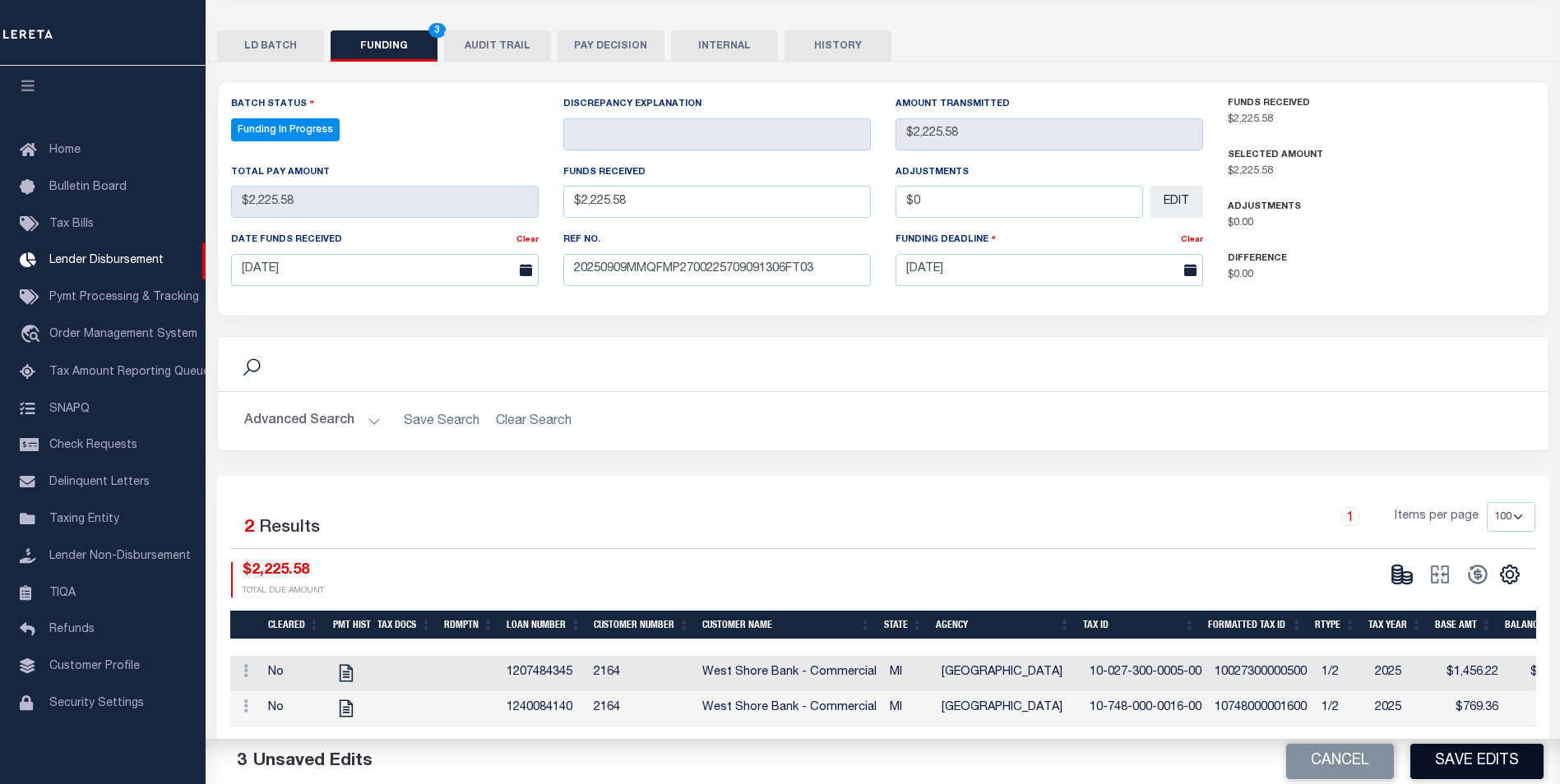
type input "$0.00"
click at [1480, 769] on button "Save Edits" at bounding box center [1477, 762] width 133 height 35
type input "$2,225.58"
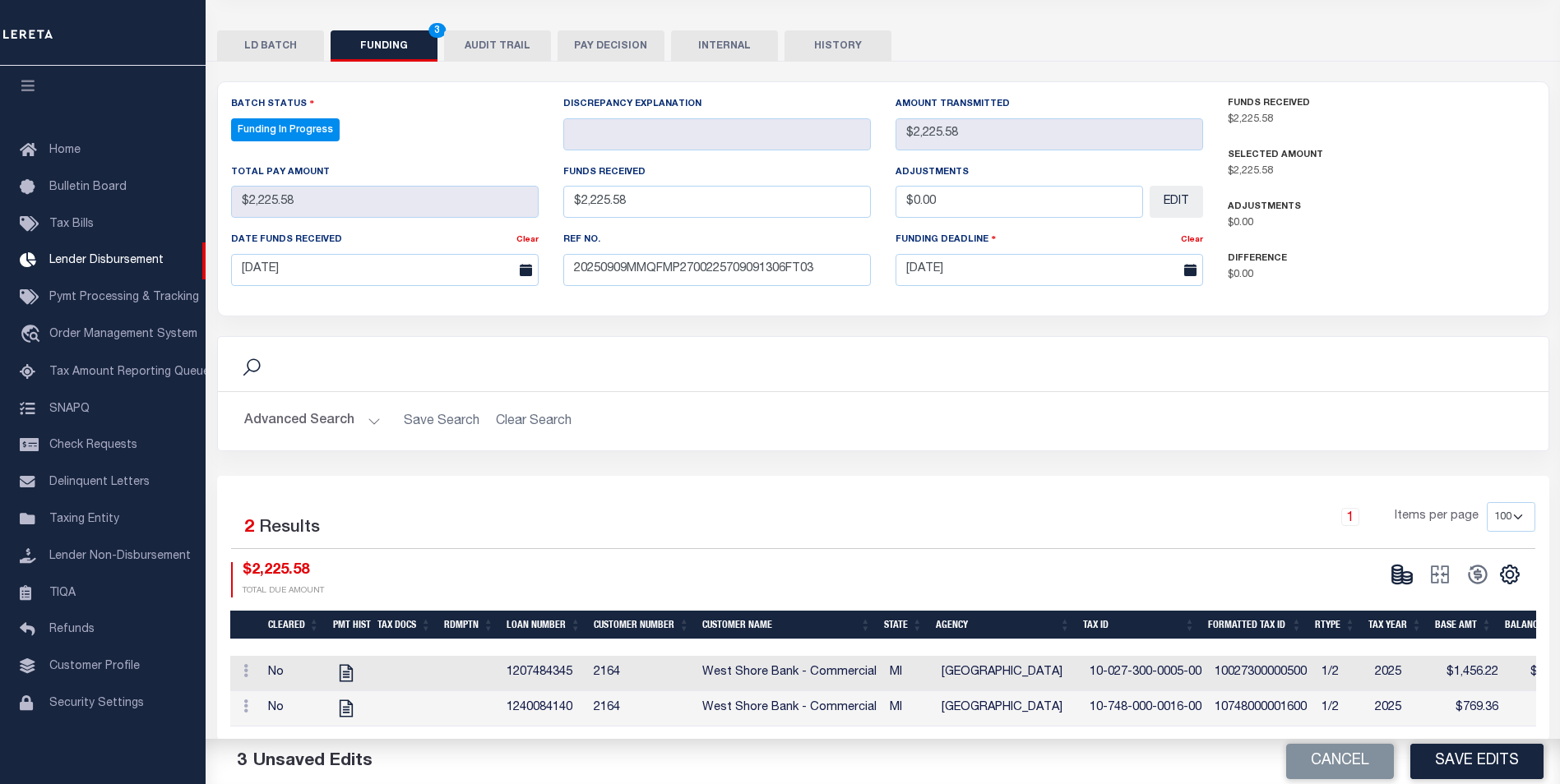
type input "$0"
select select "100"
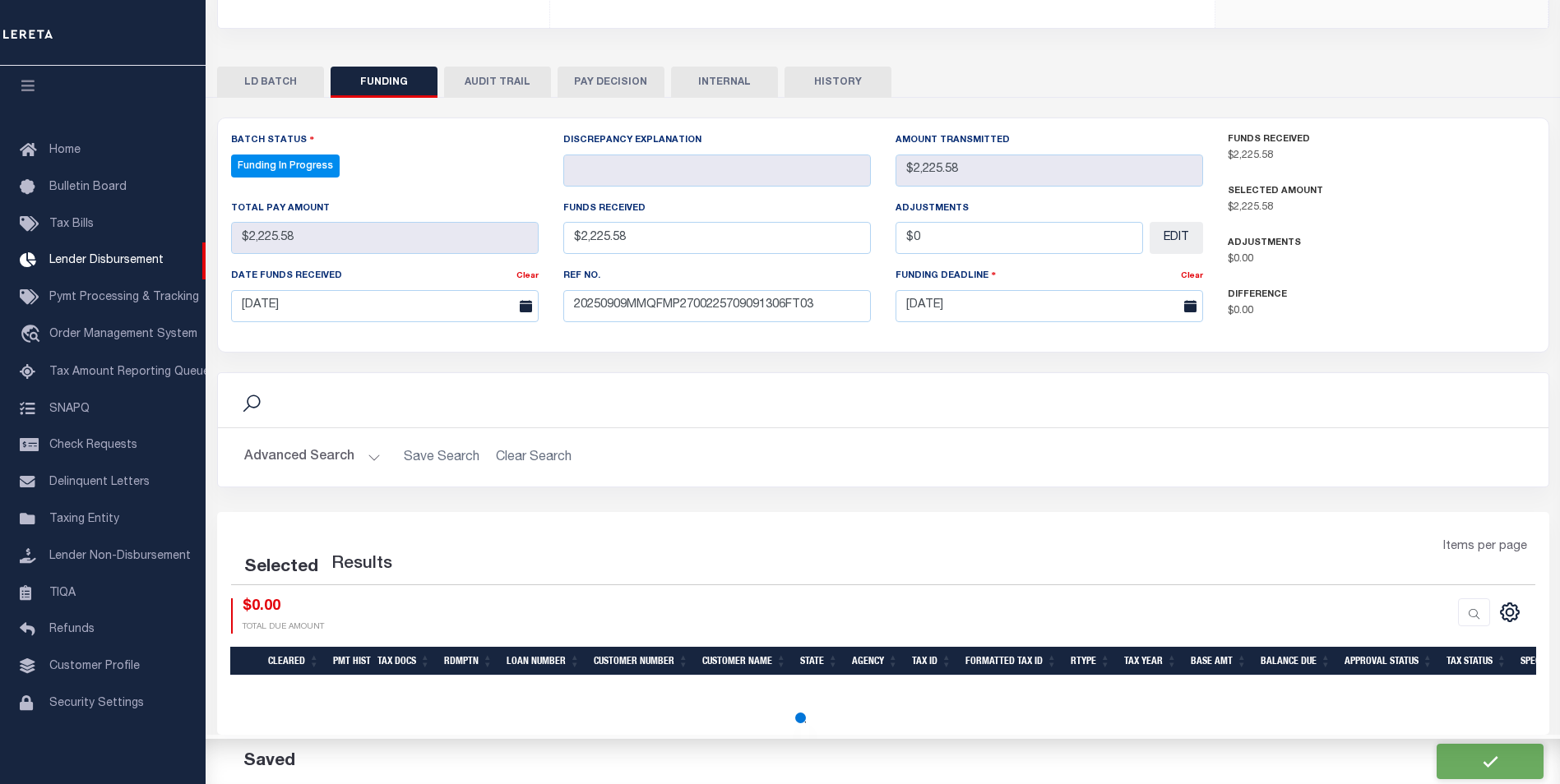
select select "100"
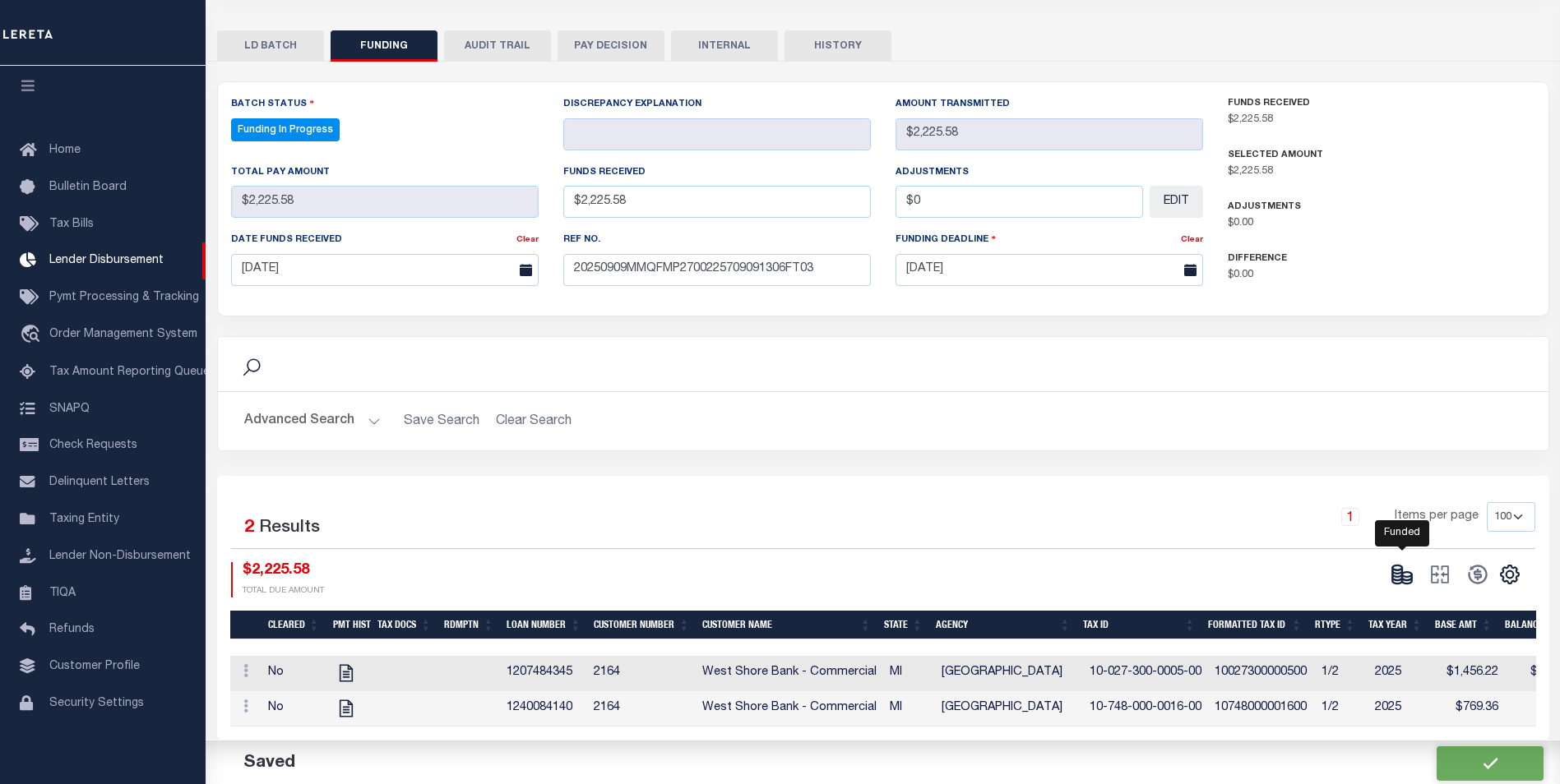
click at [1403, 568] on icon at bounding box center [1402, 575] width 23 height 23
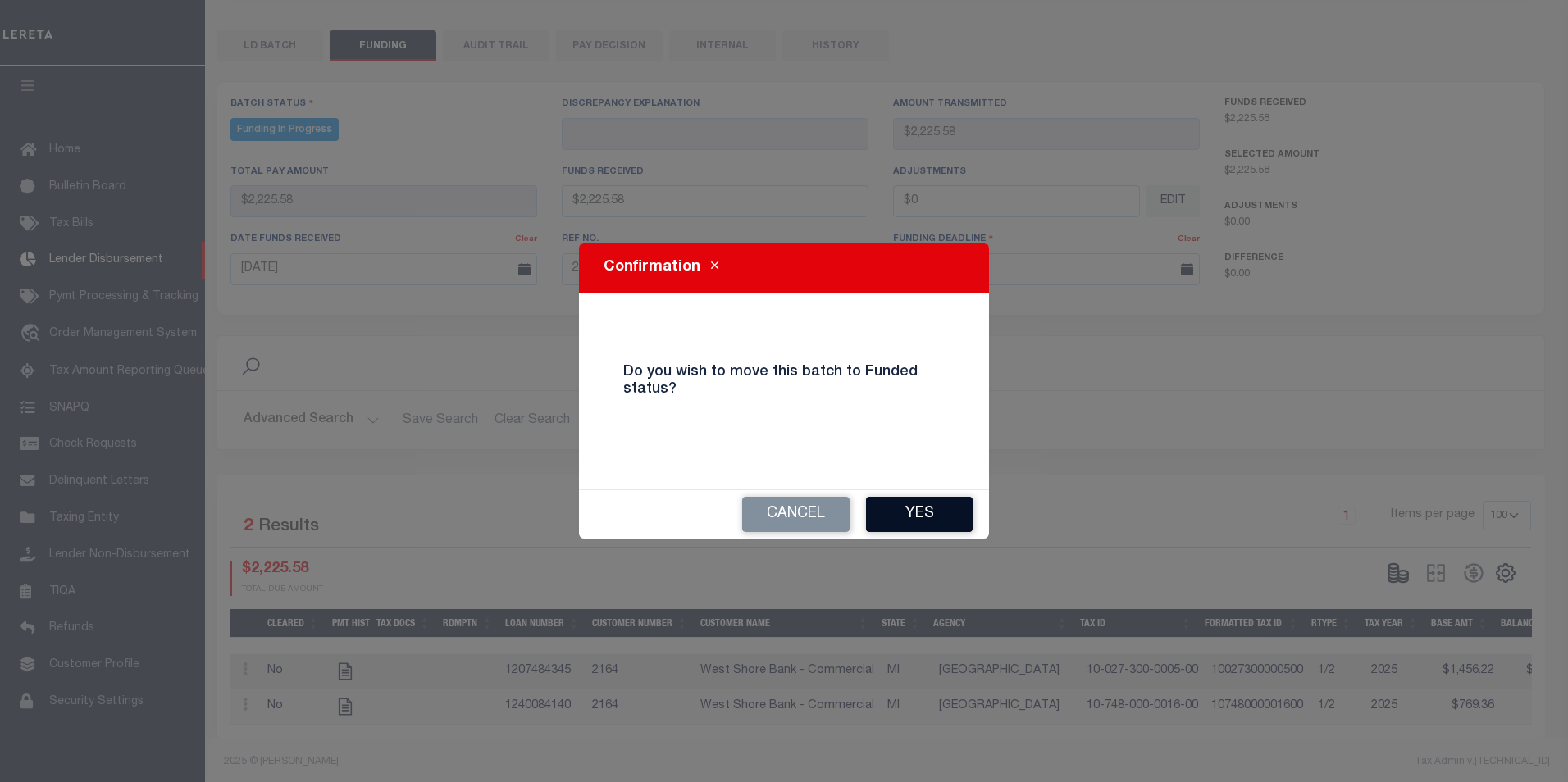
drag, startPoint x: 942, startPoint y: 505, endPoint x: 1267, endPoint y: 570, distance: 331.4
click at [944, 505] on button "Yes" at bounding box center [919, 515] width 106 height 35
type input "$2,225.58"
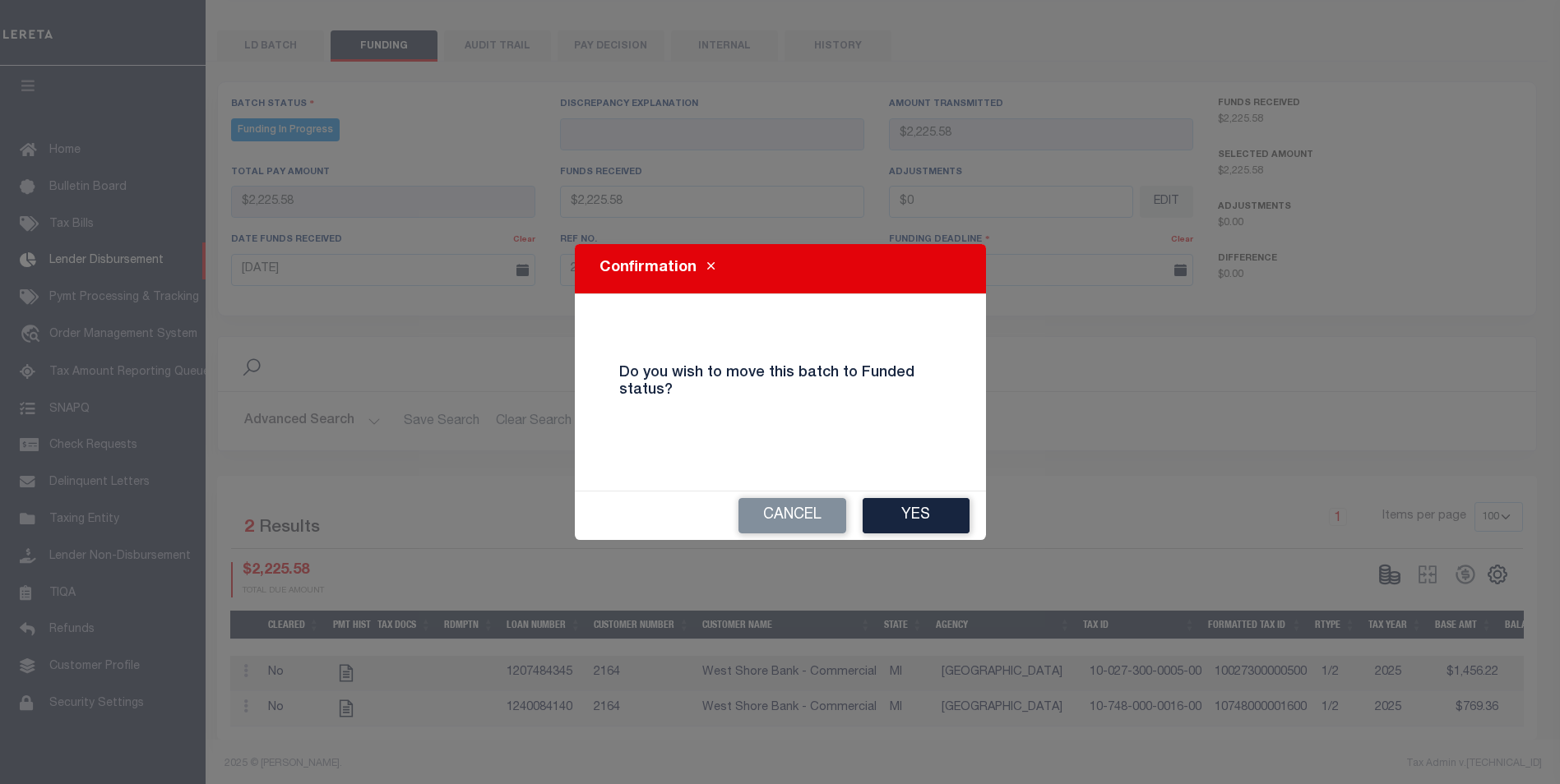
type input "$0"
select select "100"
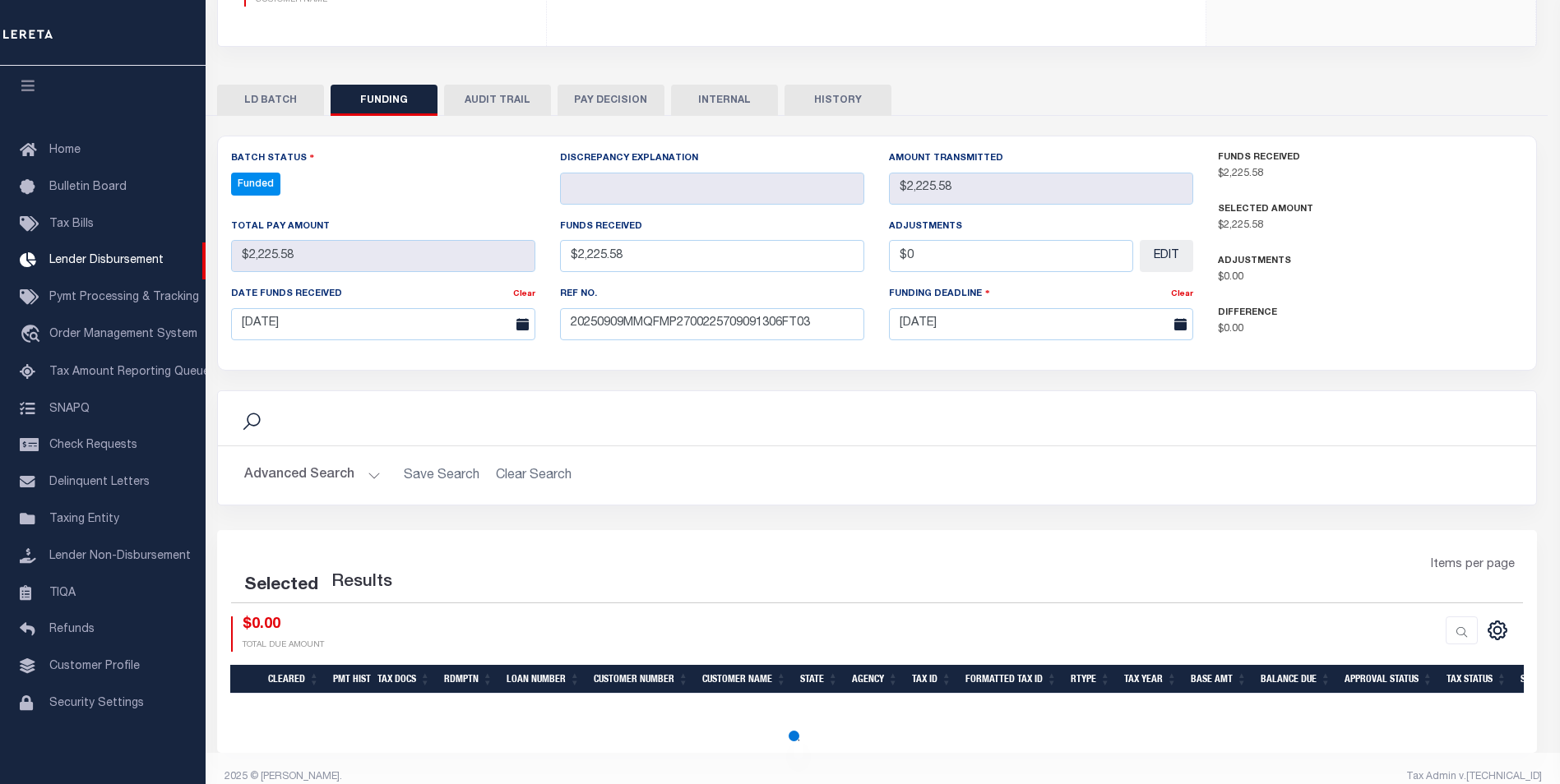
select select "100"
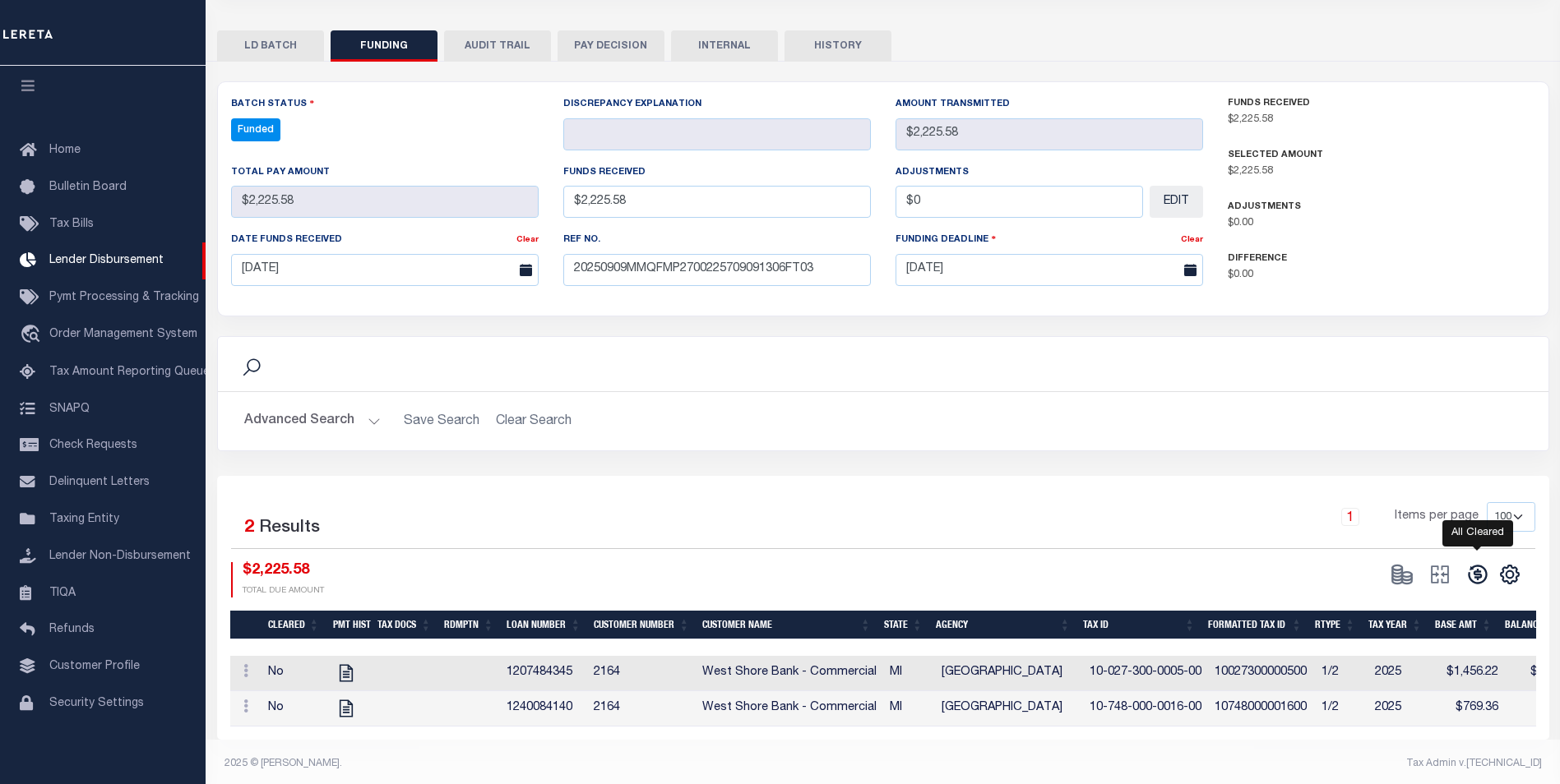
click at [1473, 564] on icon at bounding box center [1478, 575] width 23 height 23
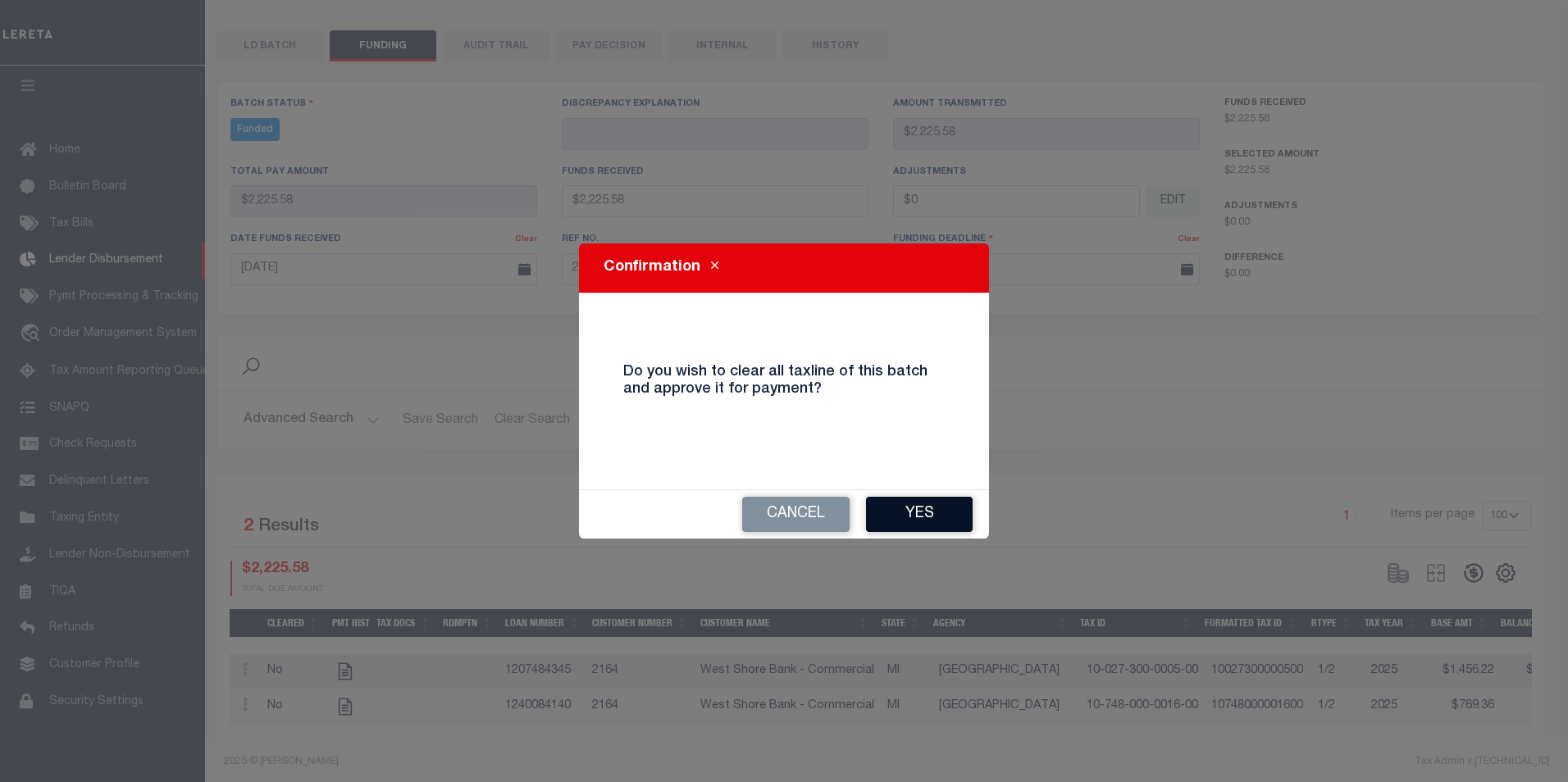
click at [924, 522] on button "Yes" at bounding box center [919, 515] width 106 height 35
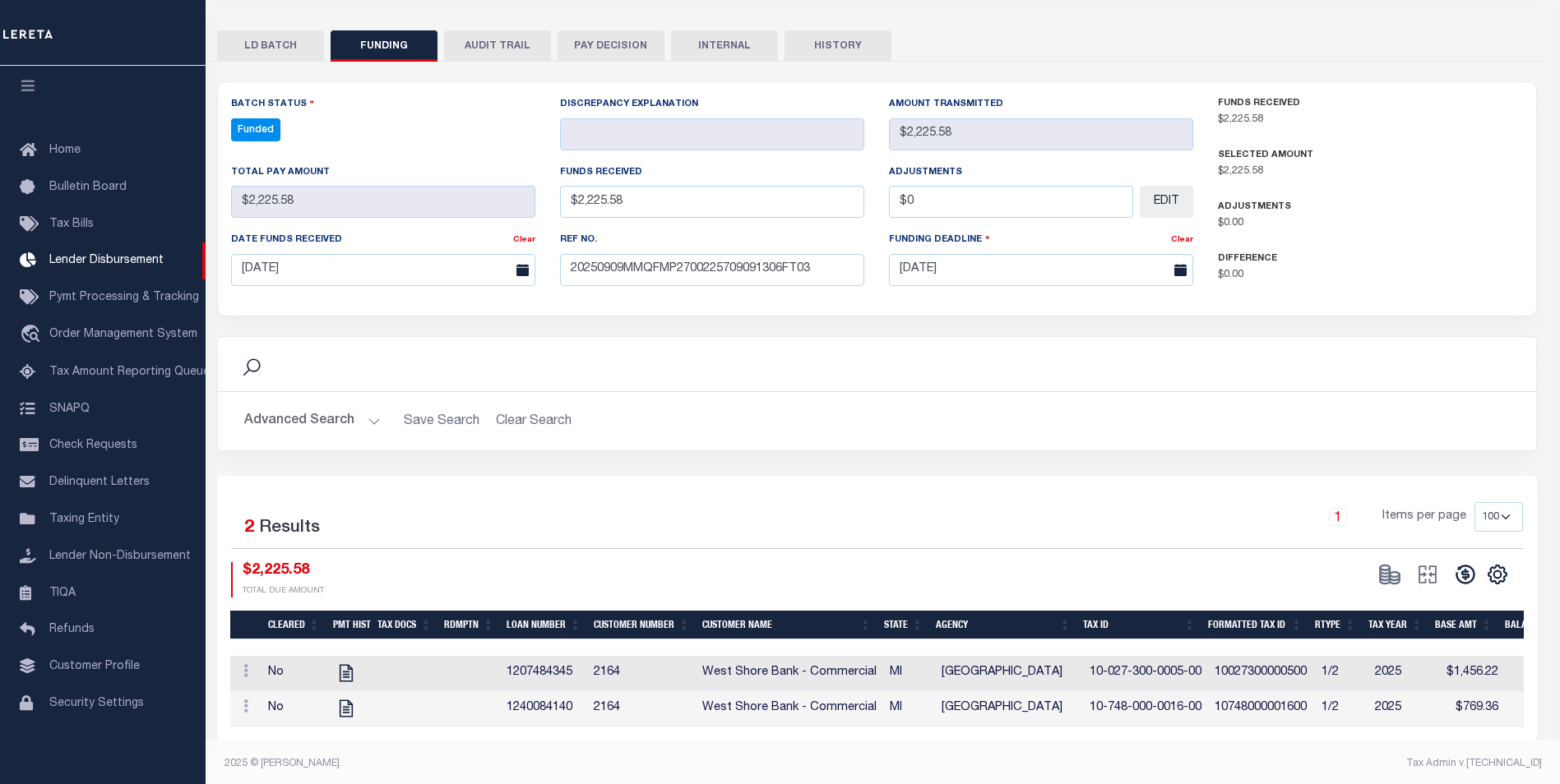
type input "$2,225.58"
type input "$0"
select select "100"
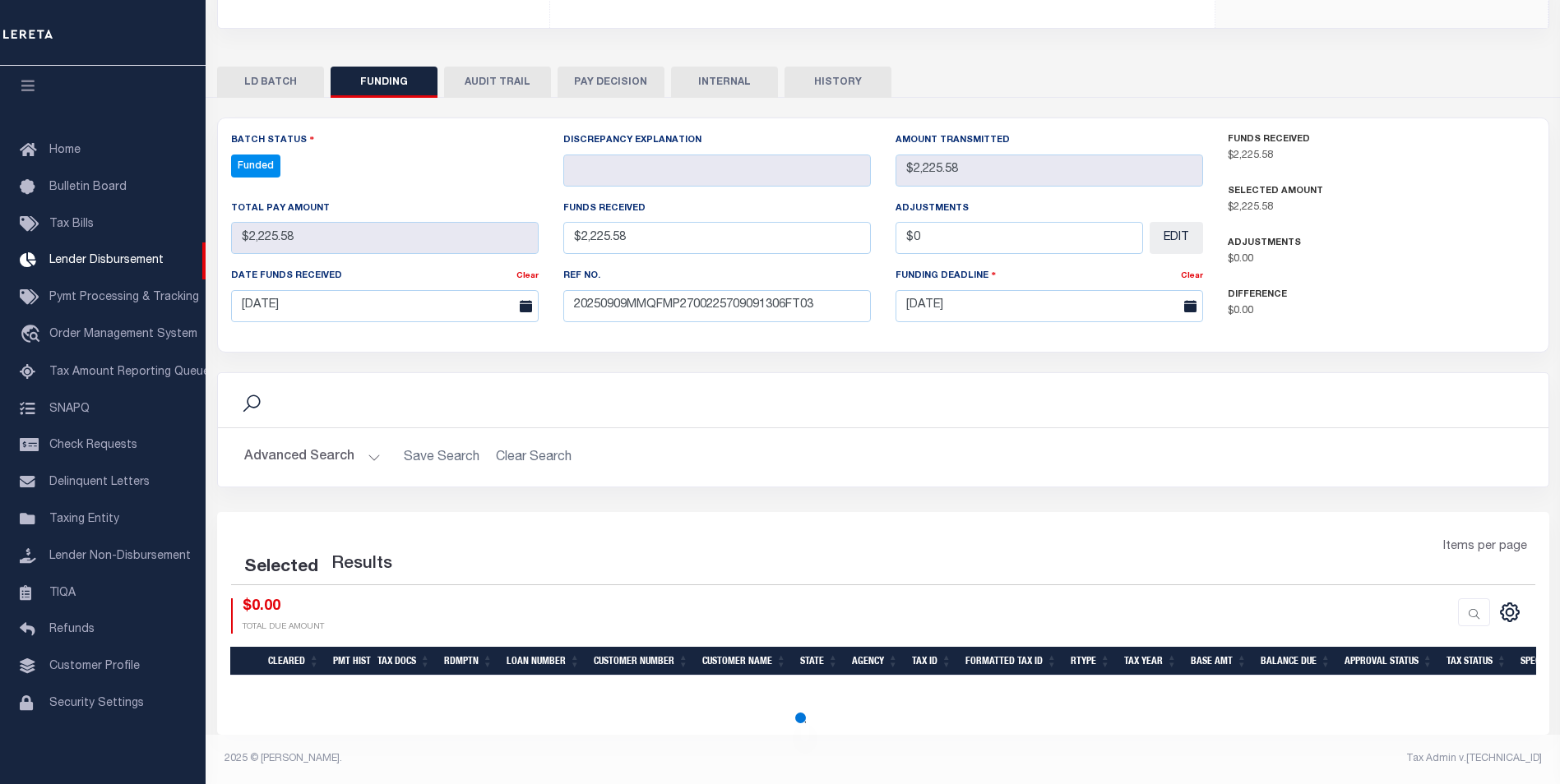
select select "100"
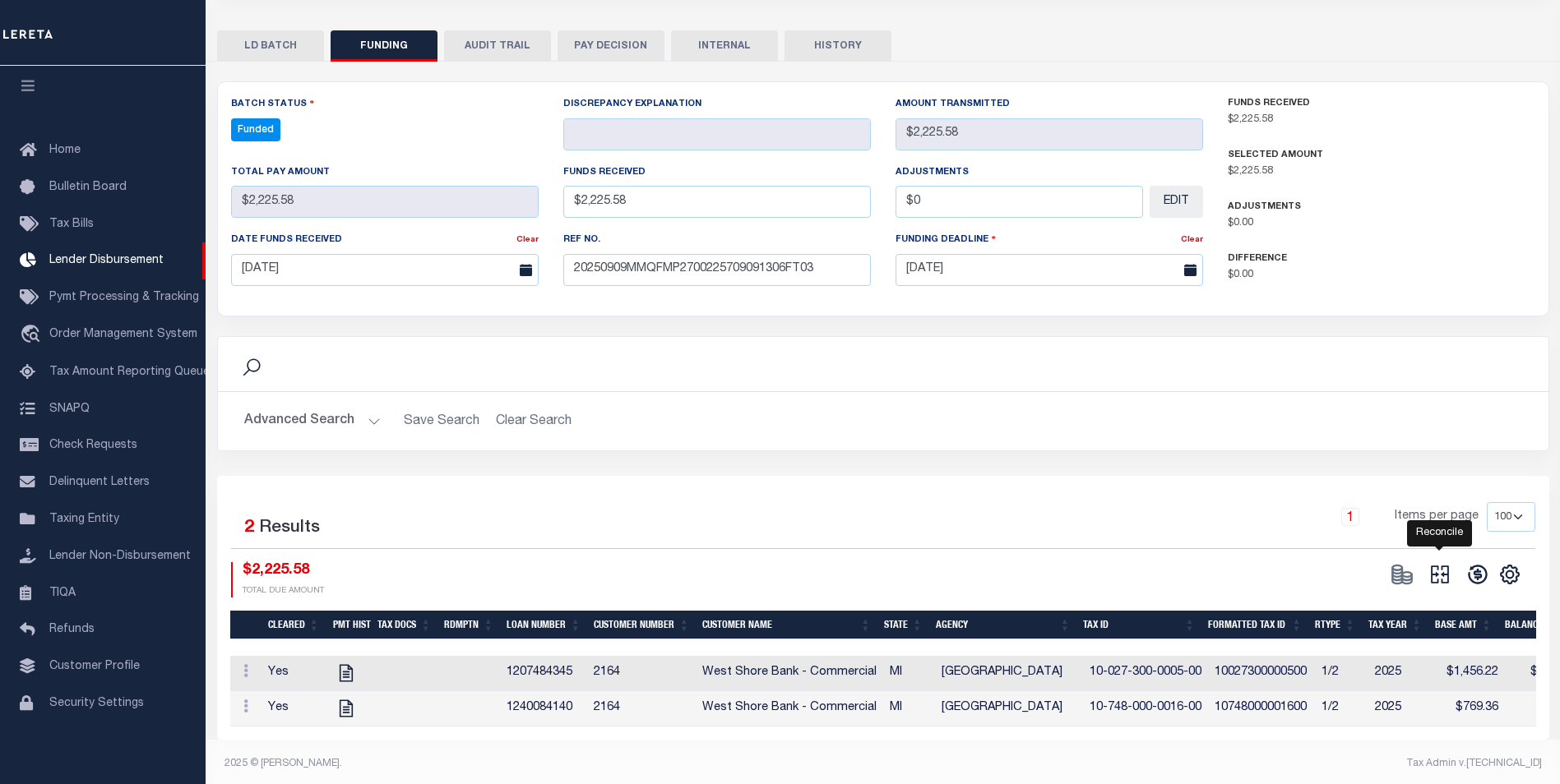
click at [1446, 563] on icon at bounding box center [1440, 575] width 23 height 23
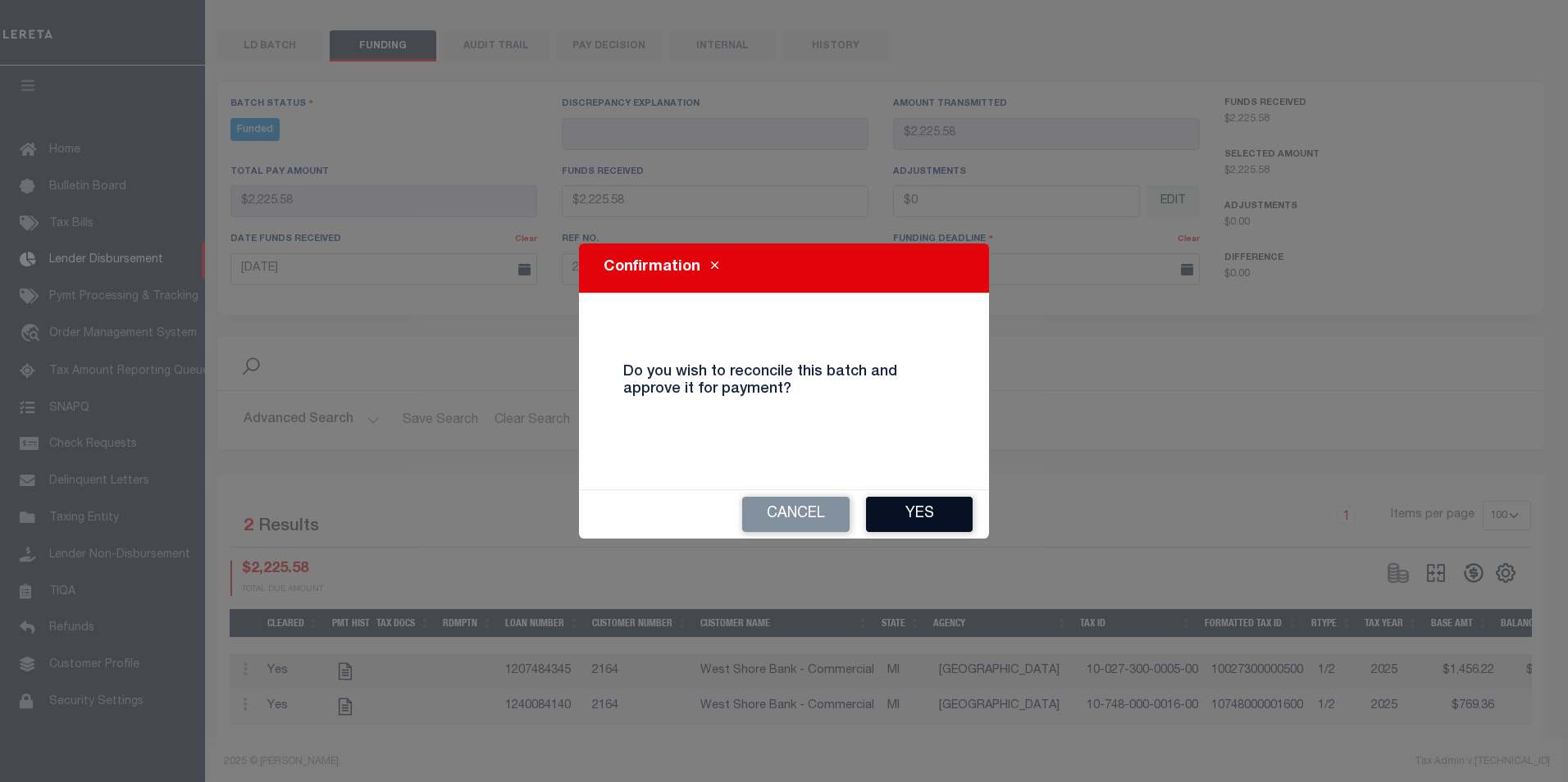
click at [938, 521] on button "Yes" at bounding box center [919, 515] width 106 height 35
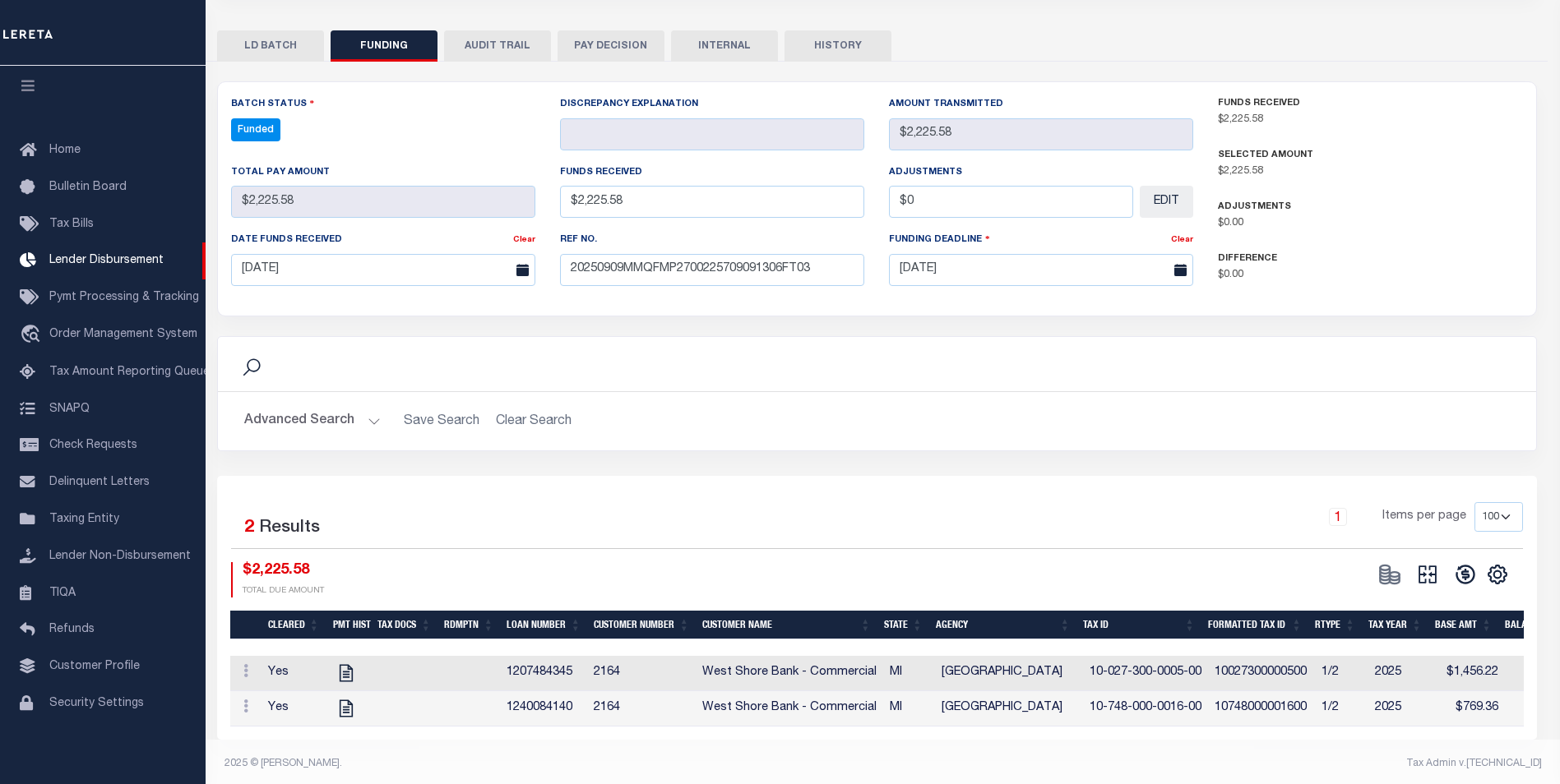
type input "$2,225.58"
type input "$0"
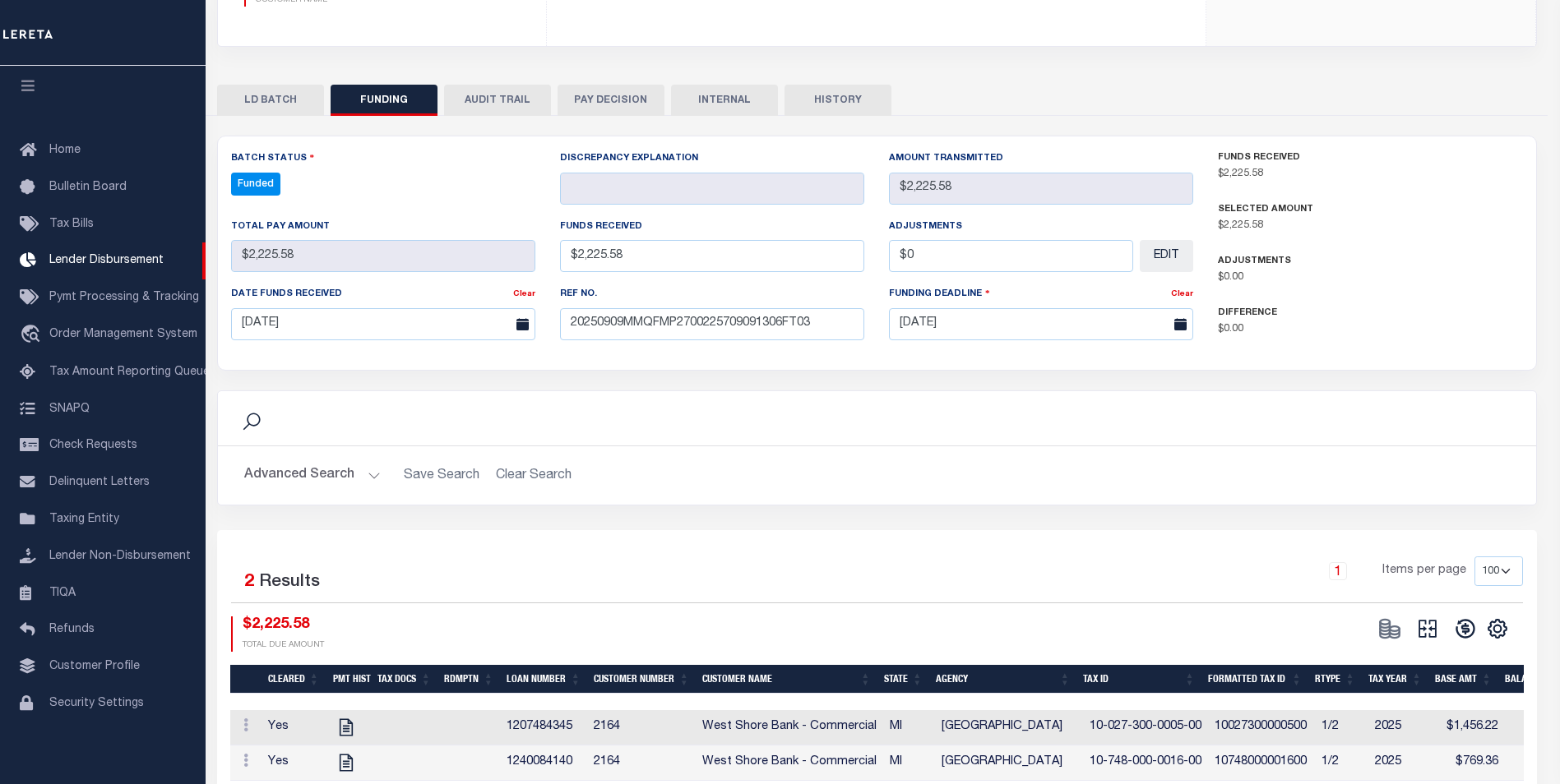
select select "100"
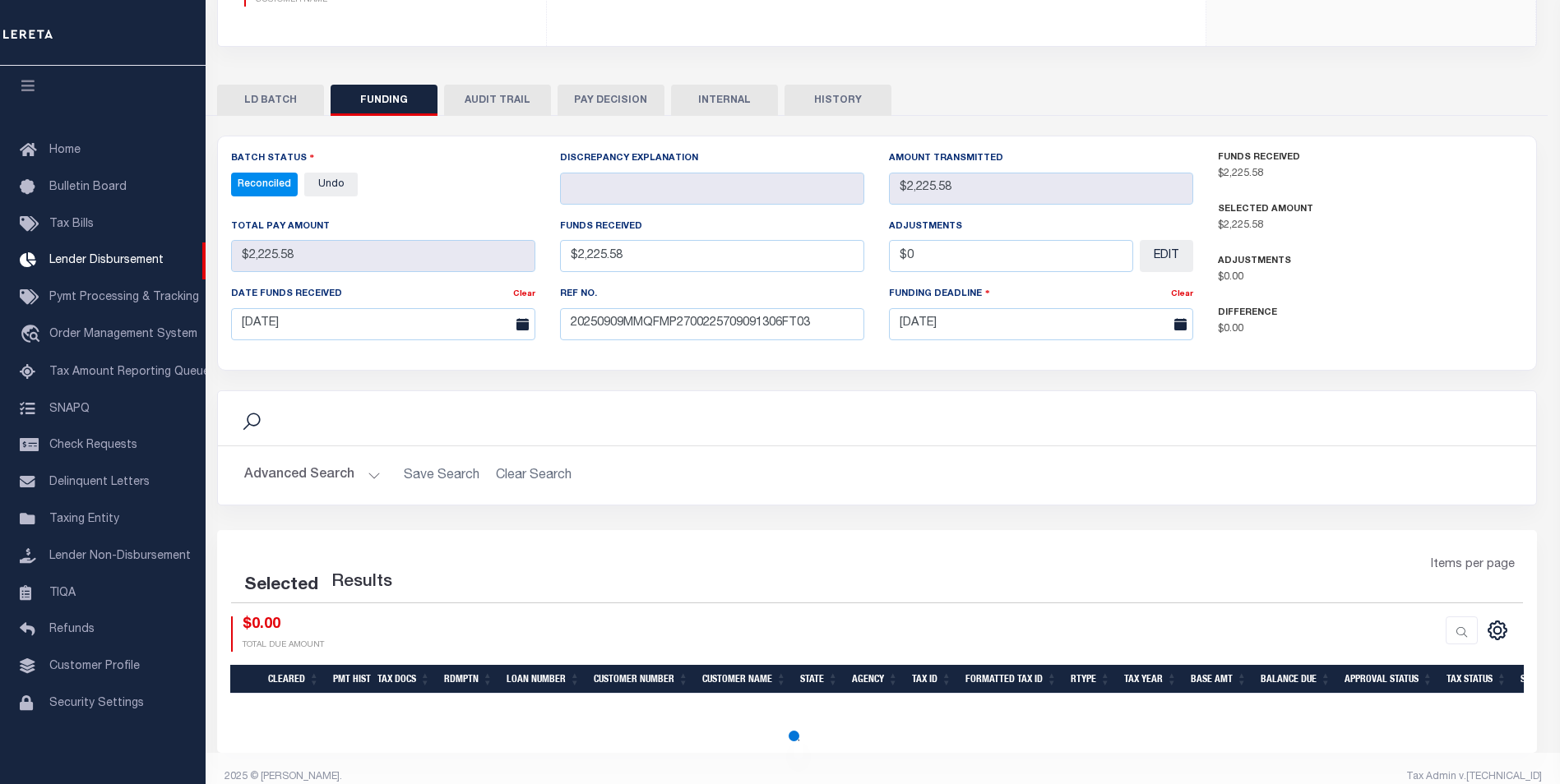
select select "100"
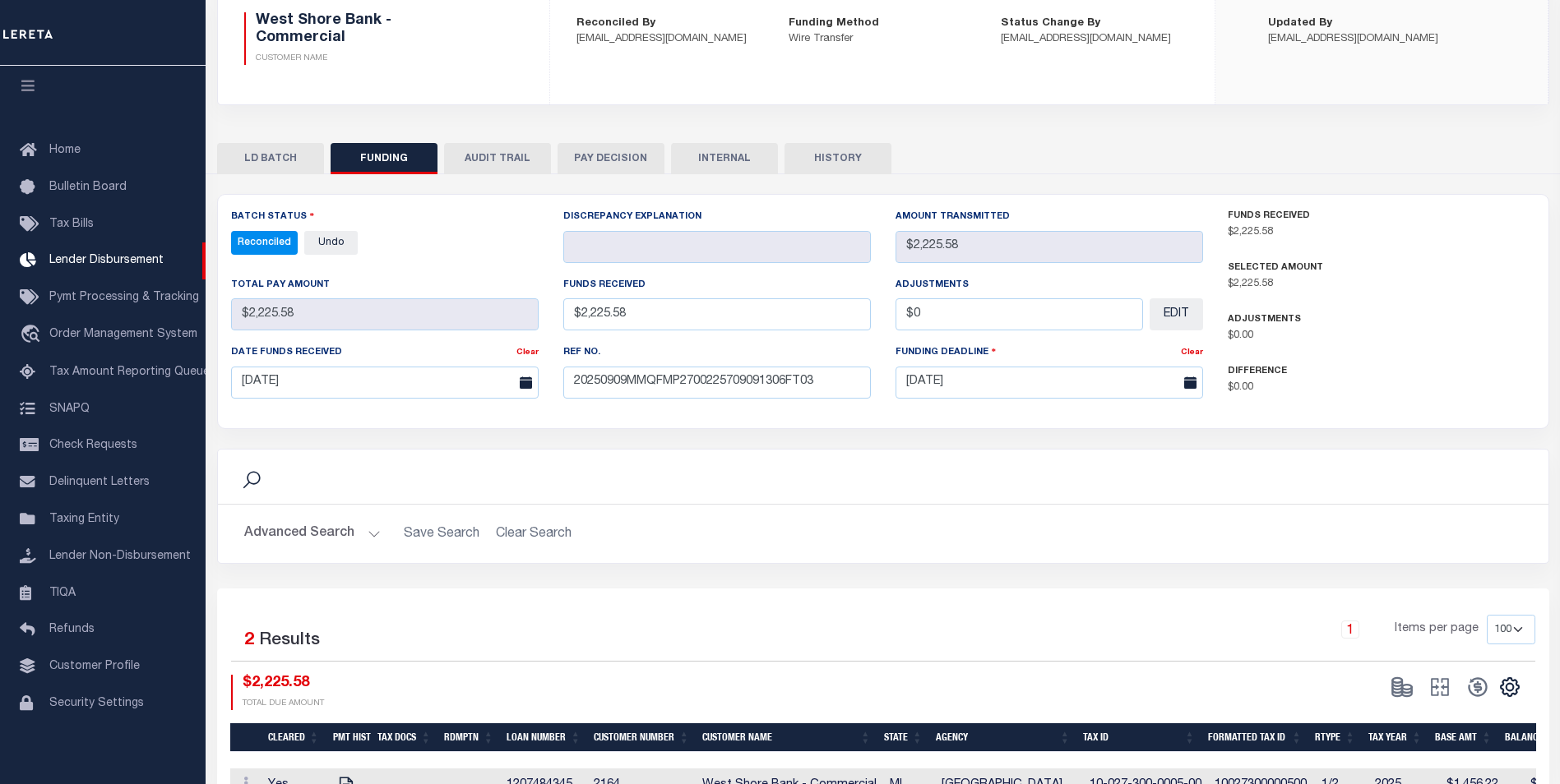
scroll to position [90, 0]
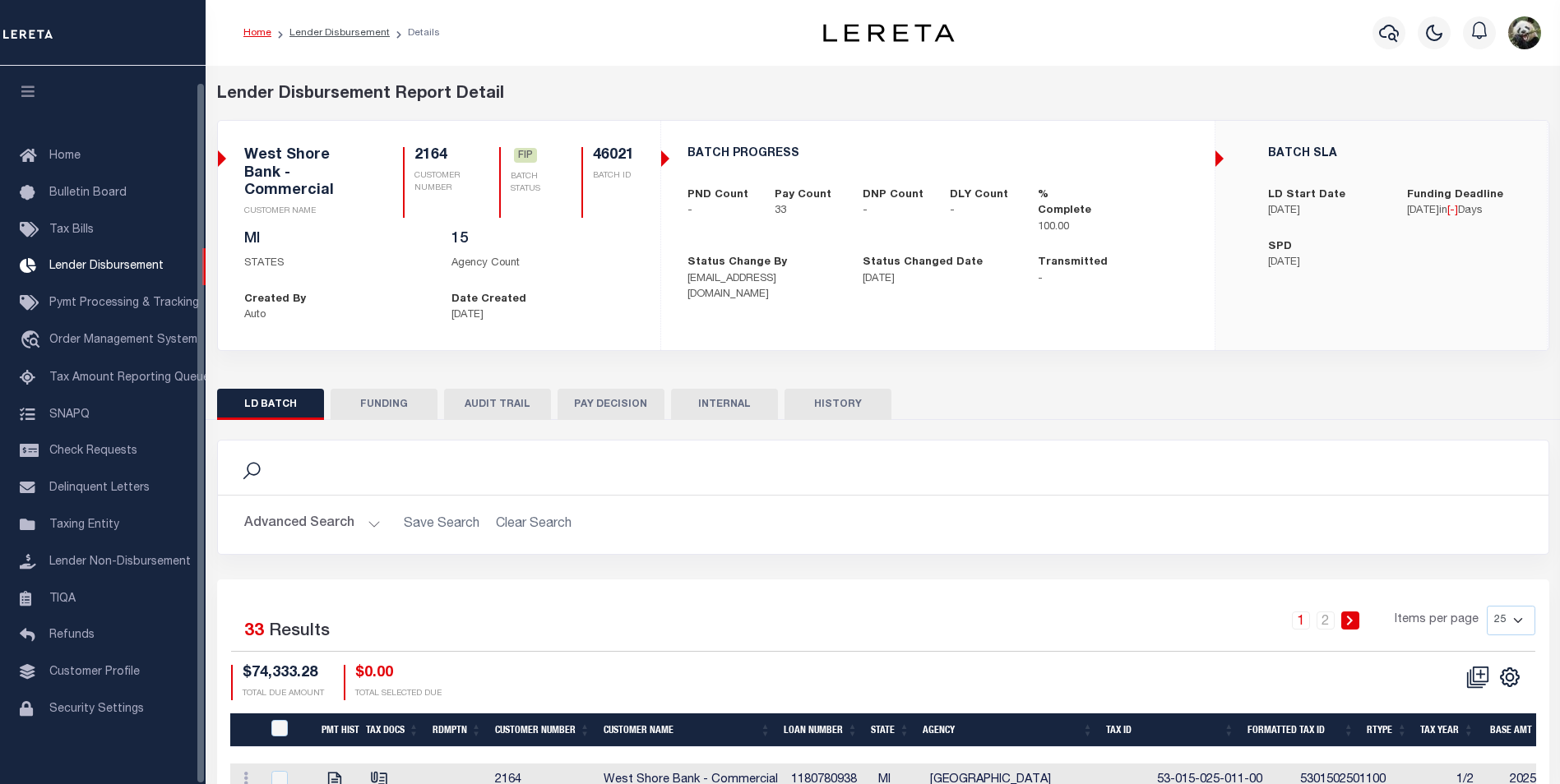
scroll to position [17, 0]
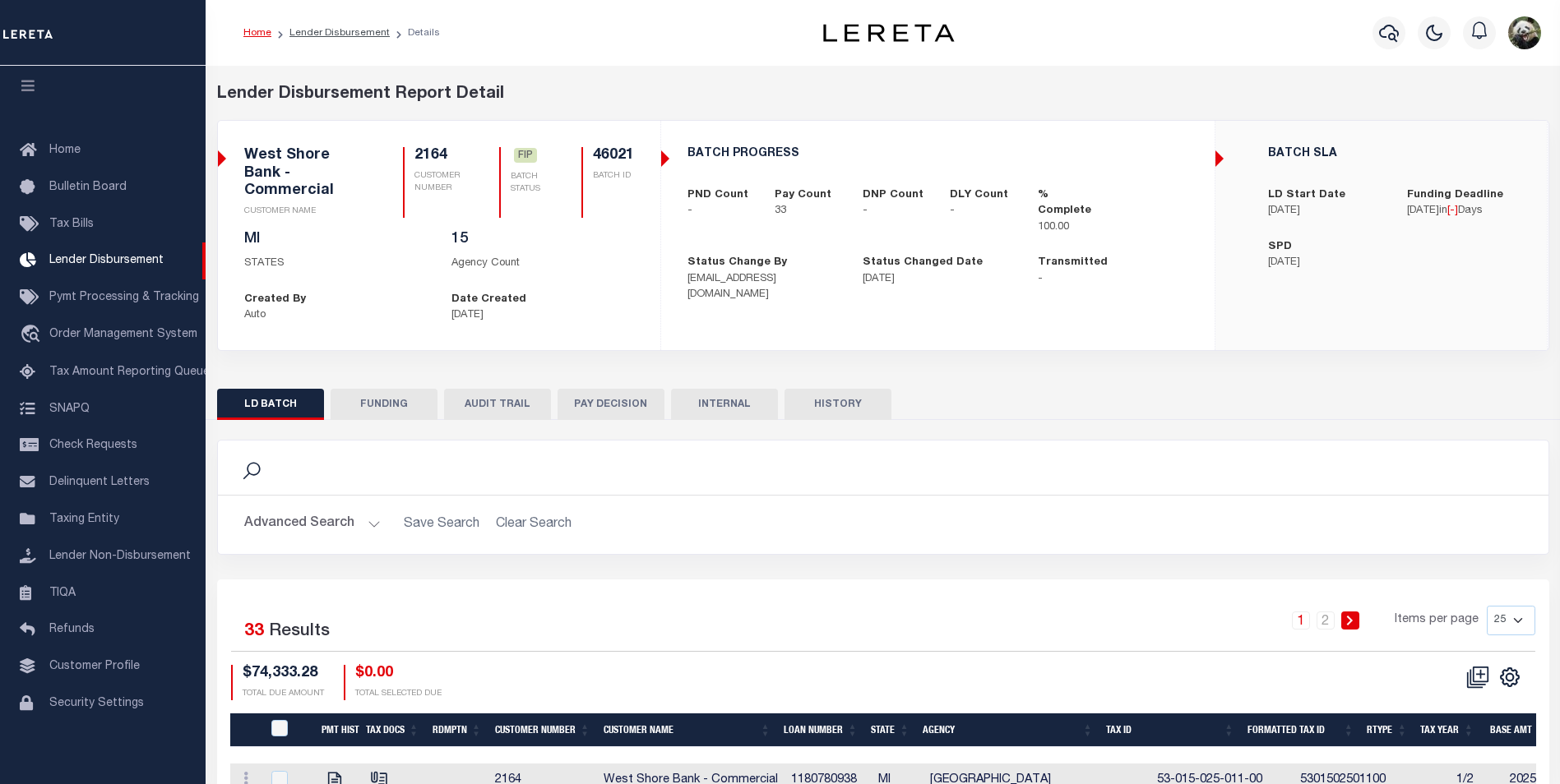
click at [365, 404] on button "FUNDING" at bounding box center [384, 404] width 107 height 32
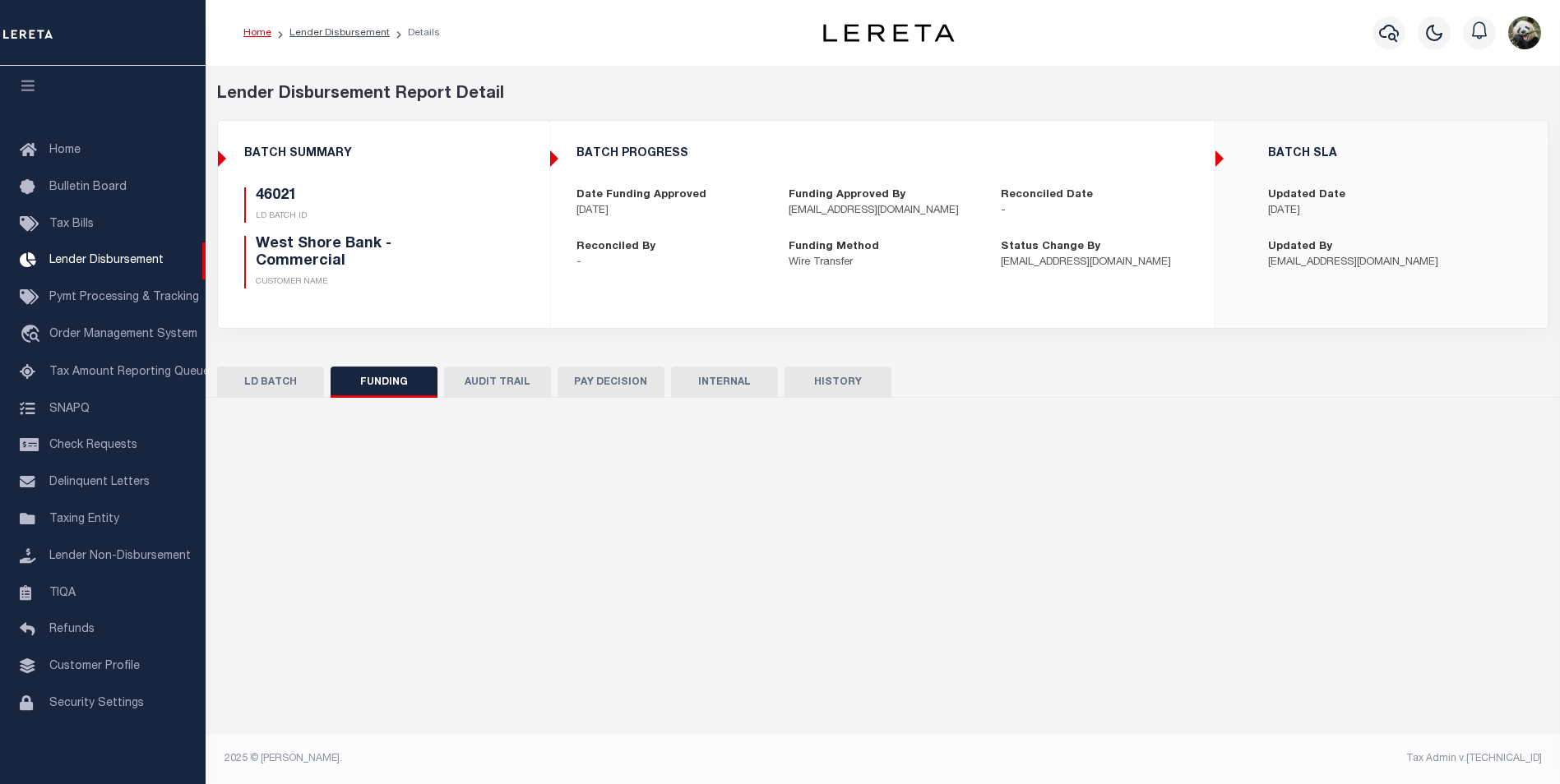
type input "$74,333.28"
type input "$0"
type input "[DATE]"
select select "100"
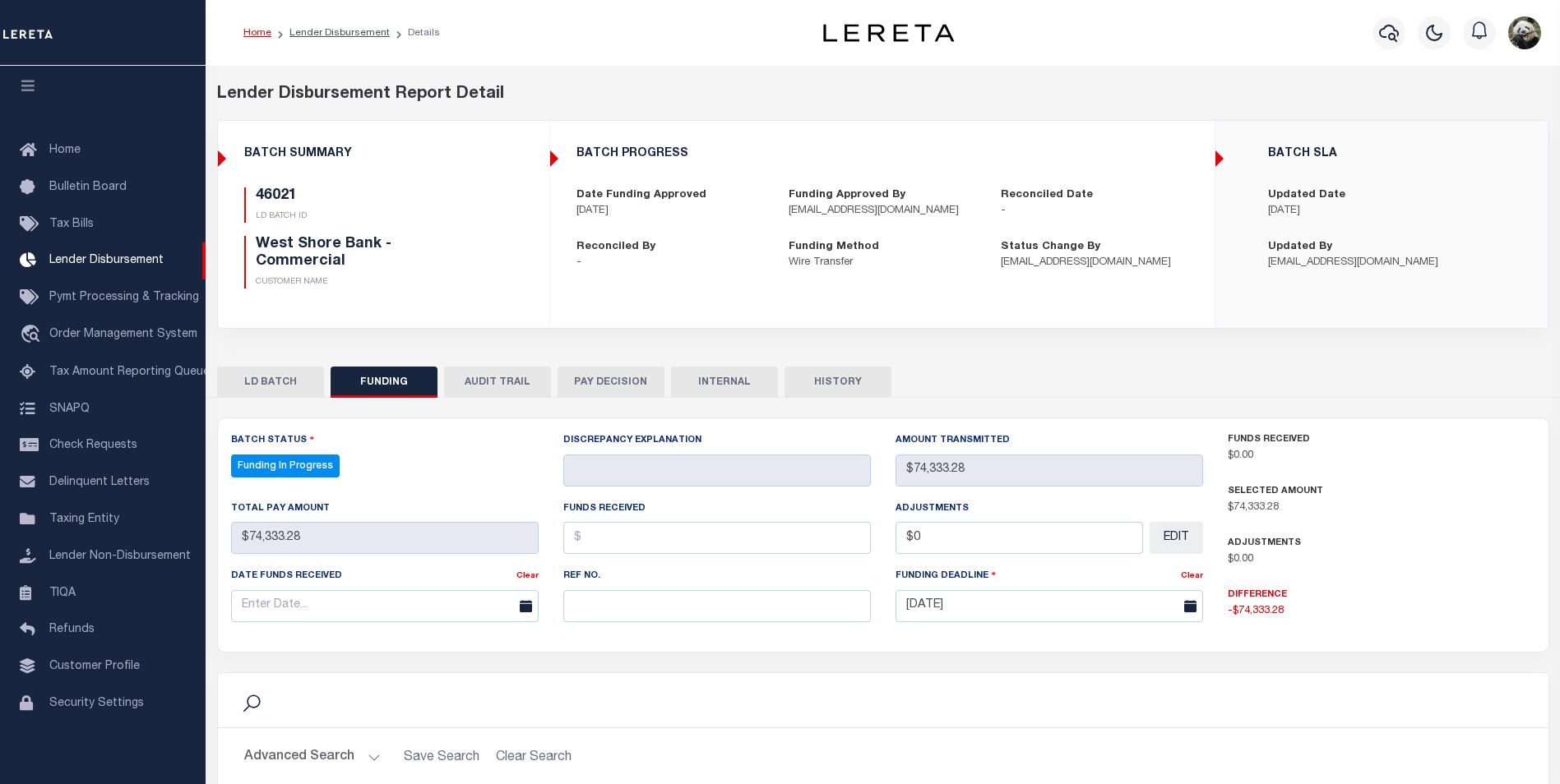
select select "100"
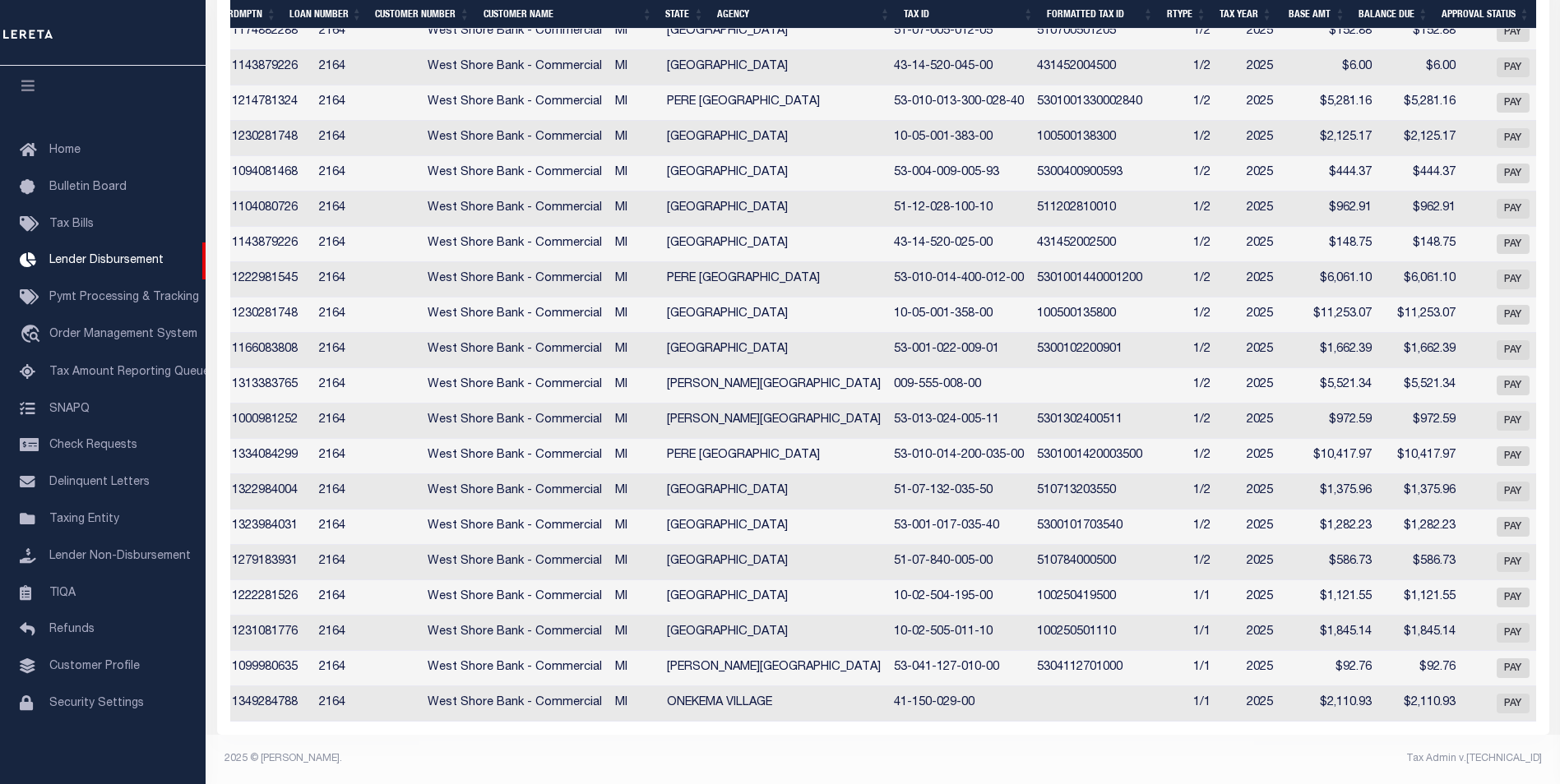
scroll to position [0, 0]
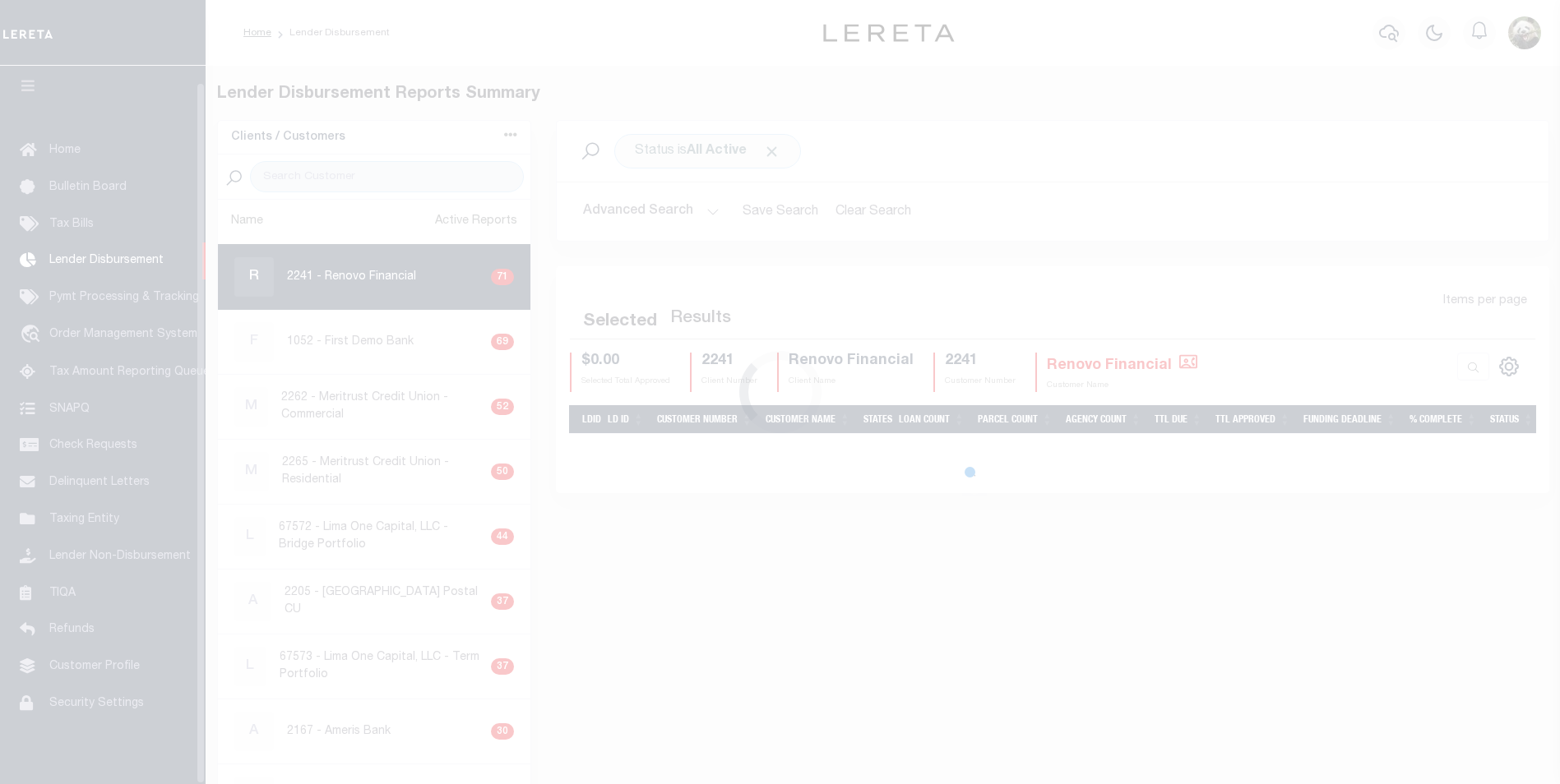
scroll to position [17, 0]
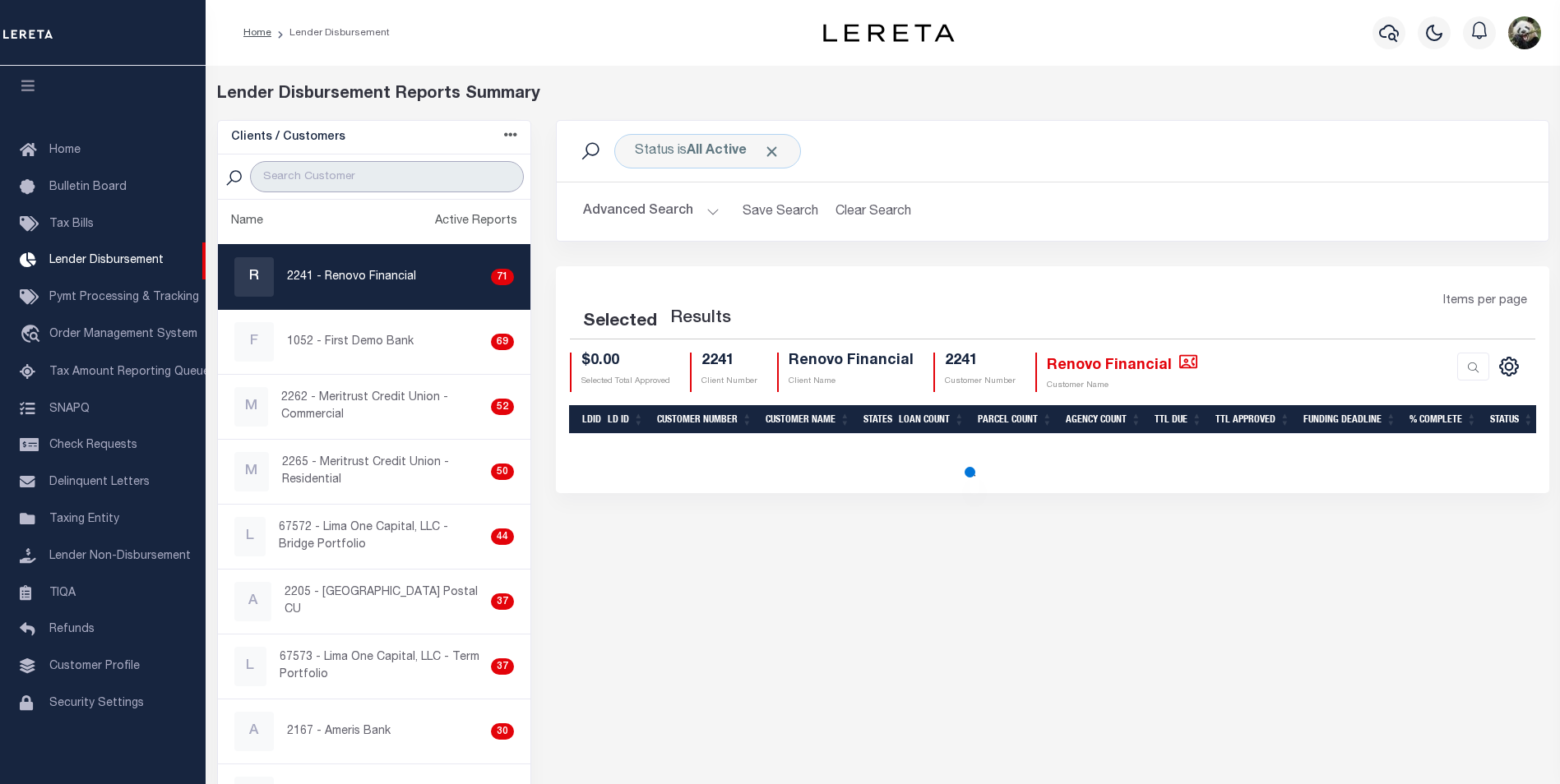
click at [311, 166] on input "search" at bounding box center [386, 177] width 274 height 32
type input "GIT"
select select "200"
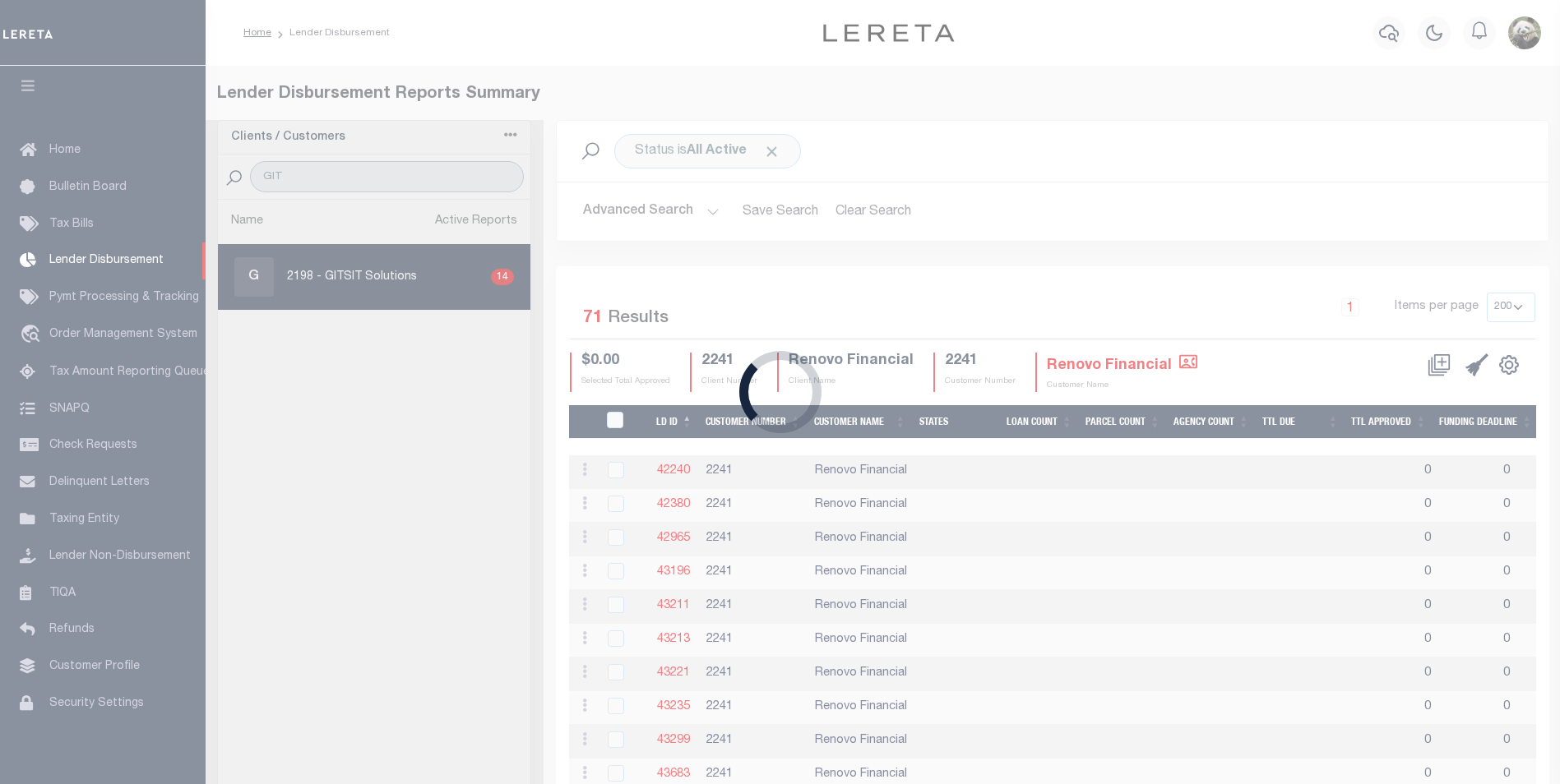
select select "200"
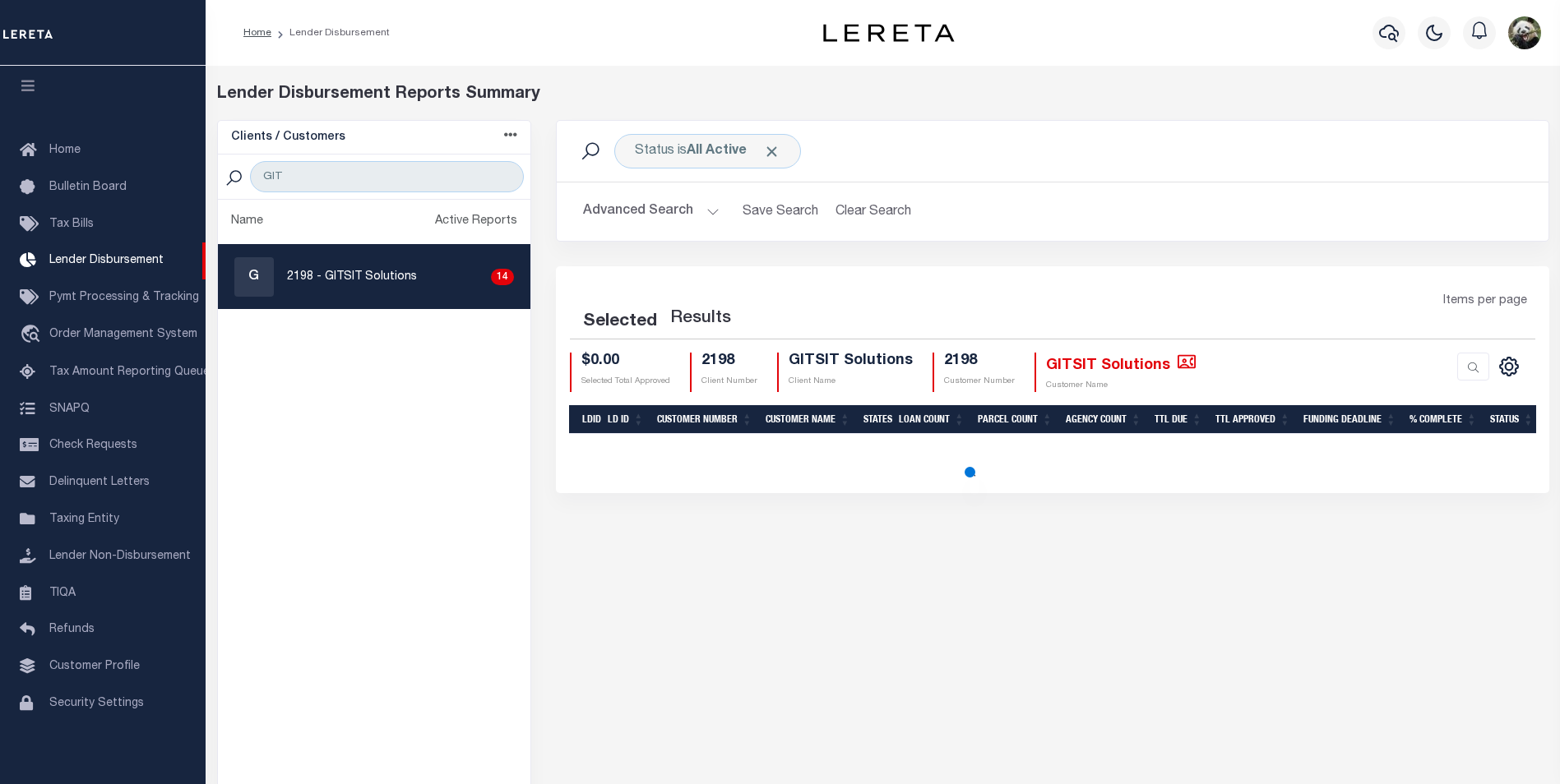
select select "200"
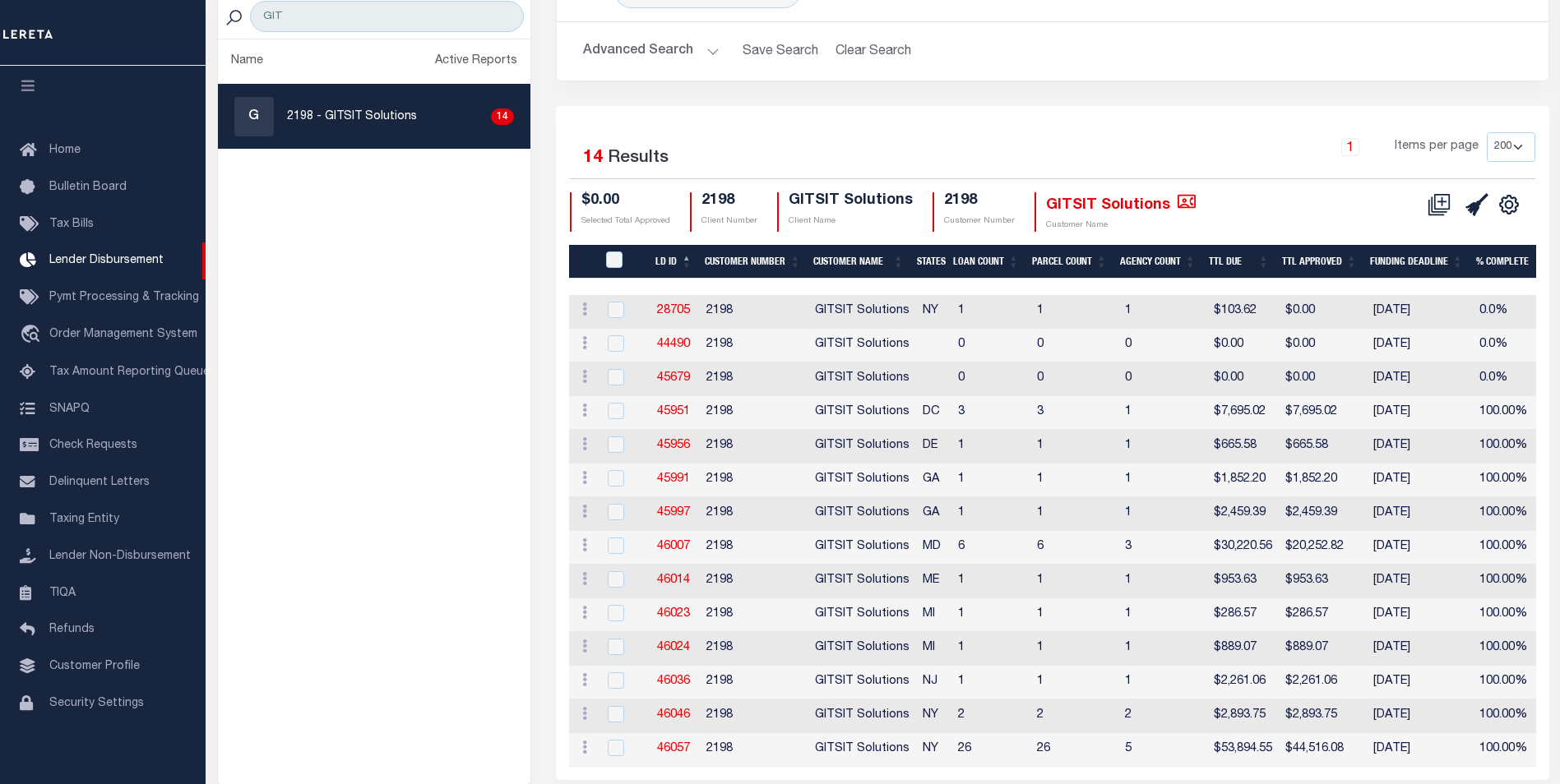
scroll to position [234, 0]
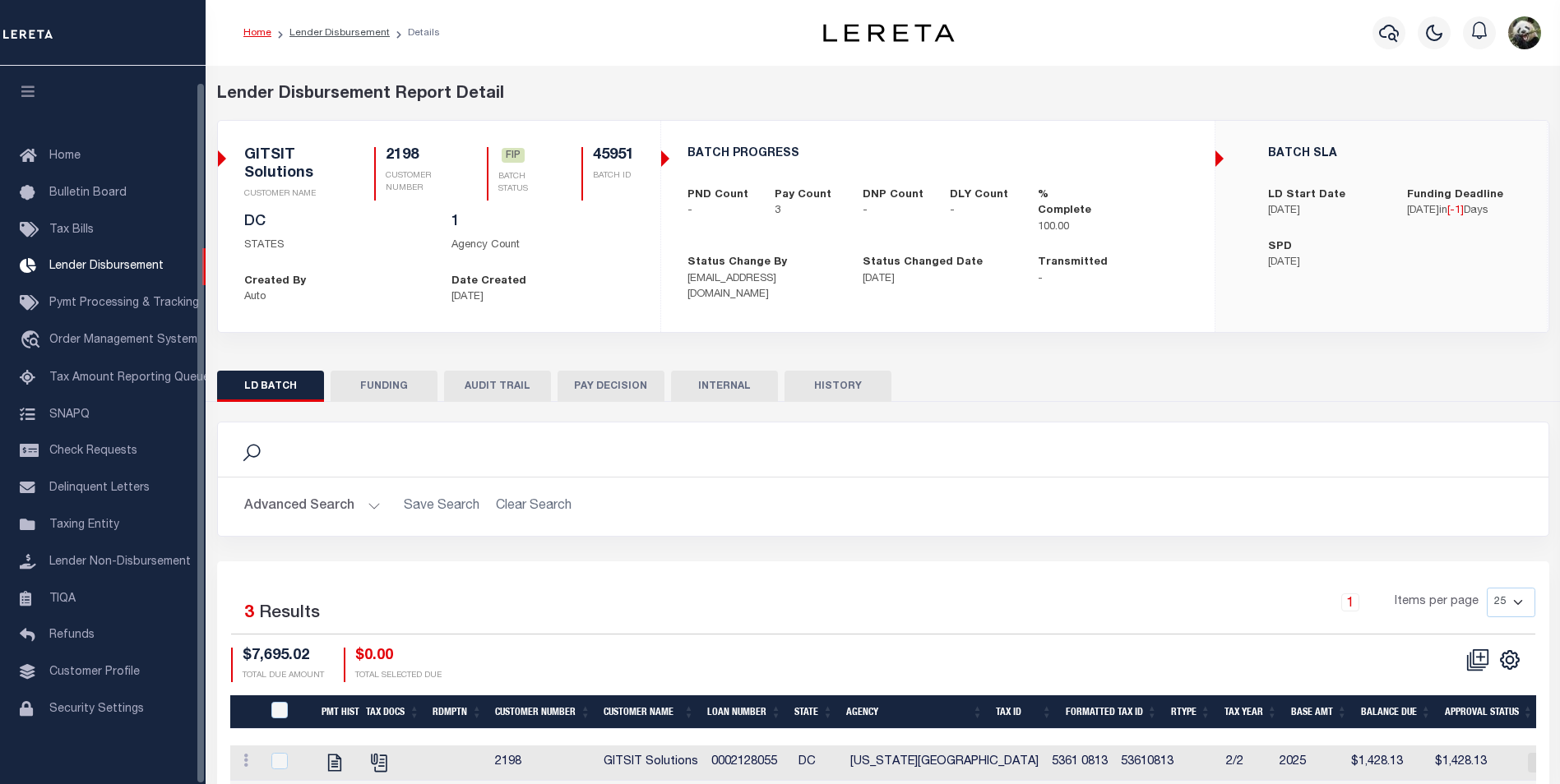
scroll to position [17, 0]
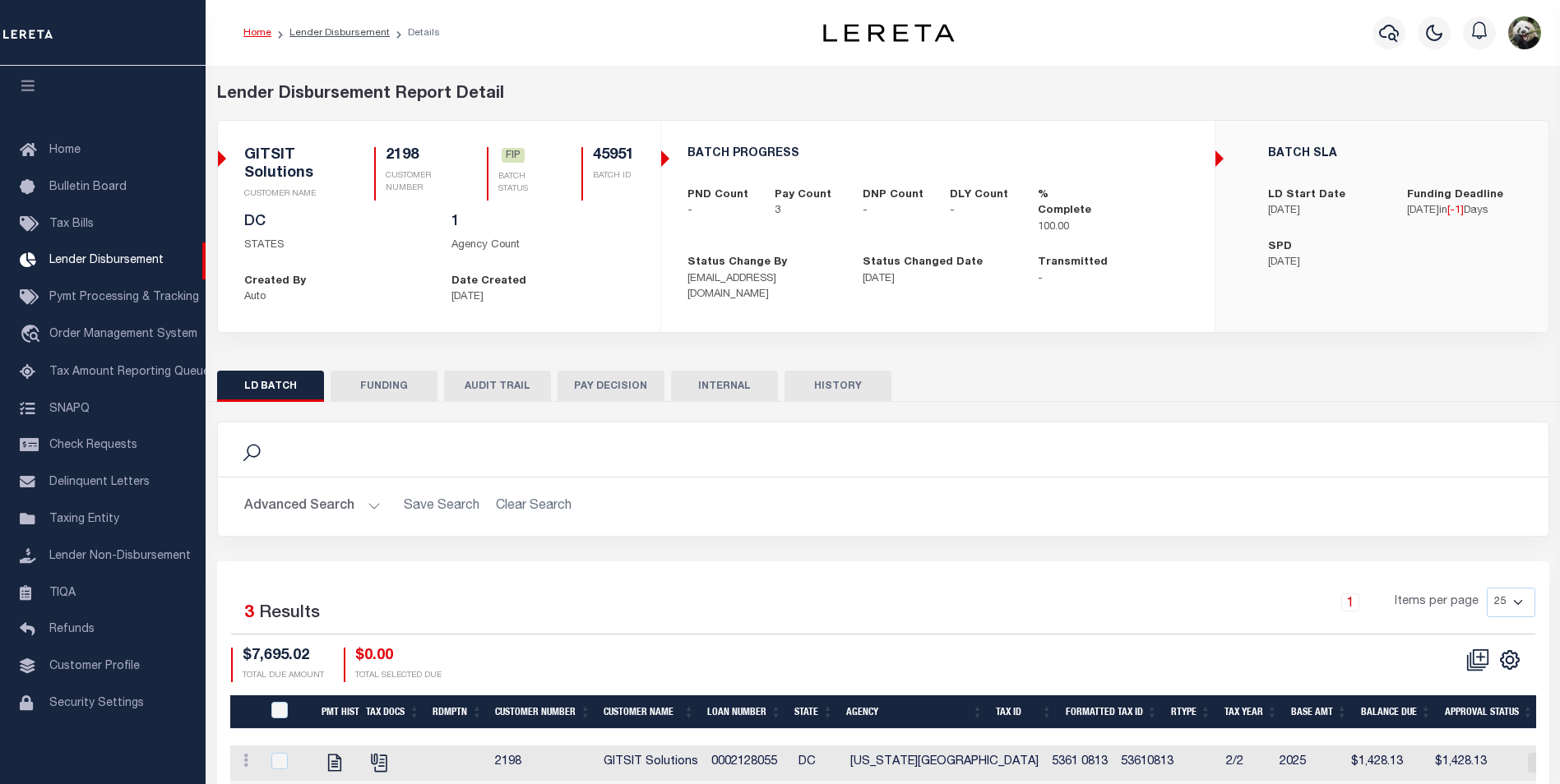
click at [361, 385] on button "FUNDING" at bounding box center [384, 387] width 107 height 32
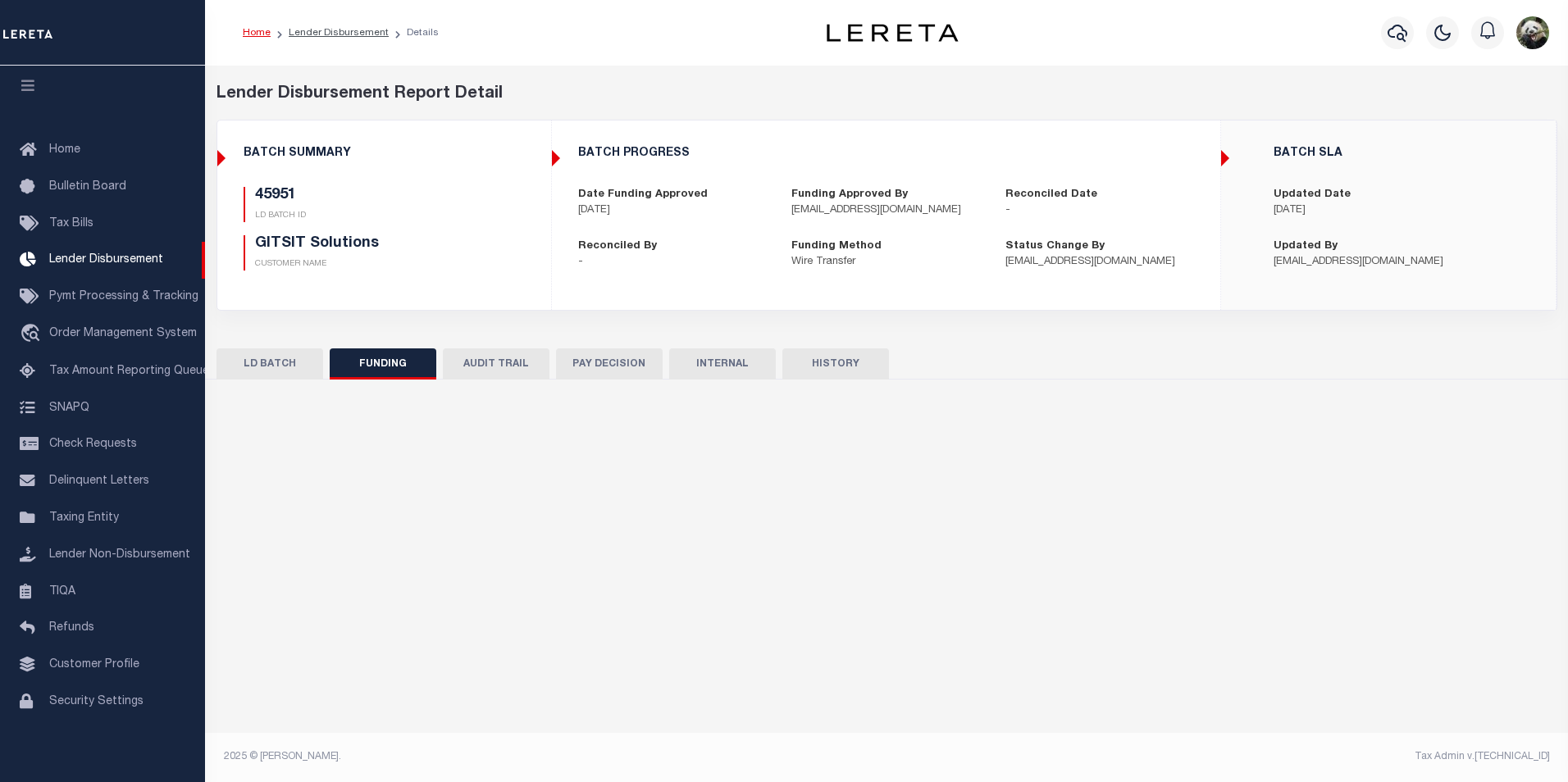
type input "$7,695.02"
type input "$0"
type input "[DATE]"
select select "100"
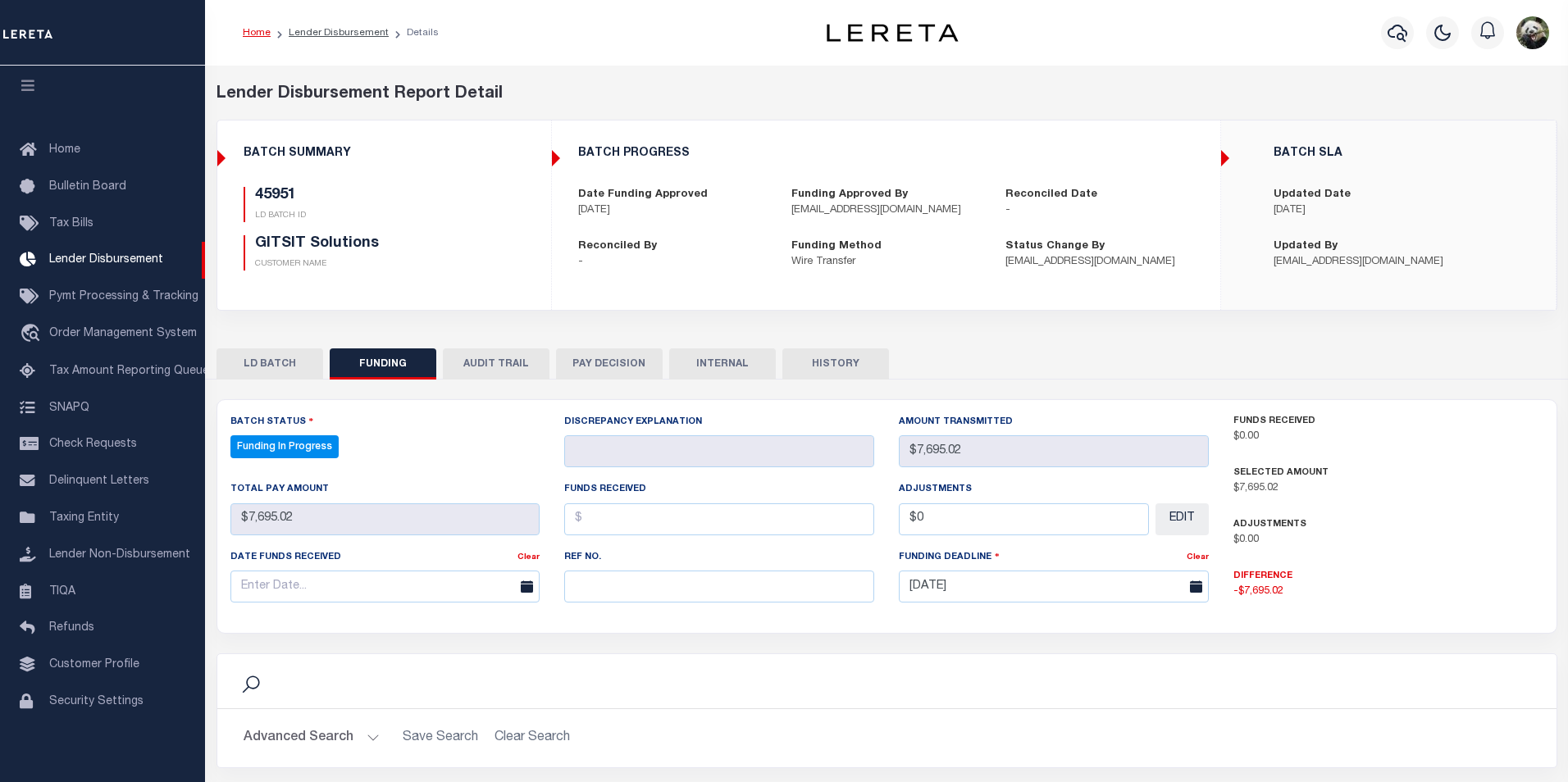
select select "100"
click at [636, 594] on input "text" at bounding box center [715, 587] width 306 height 32
paste input "53100308308721"
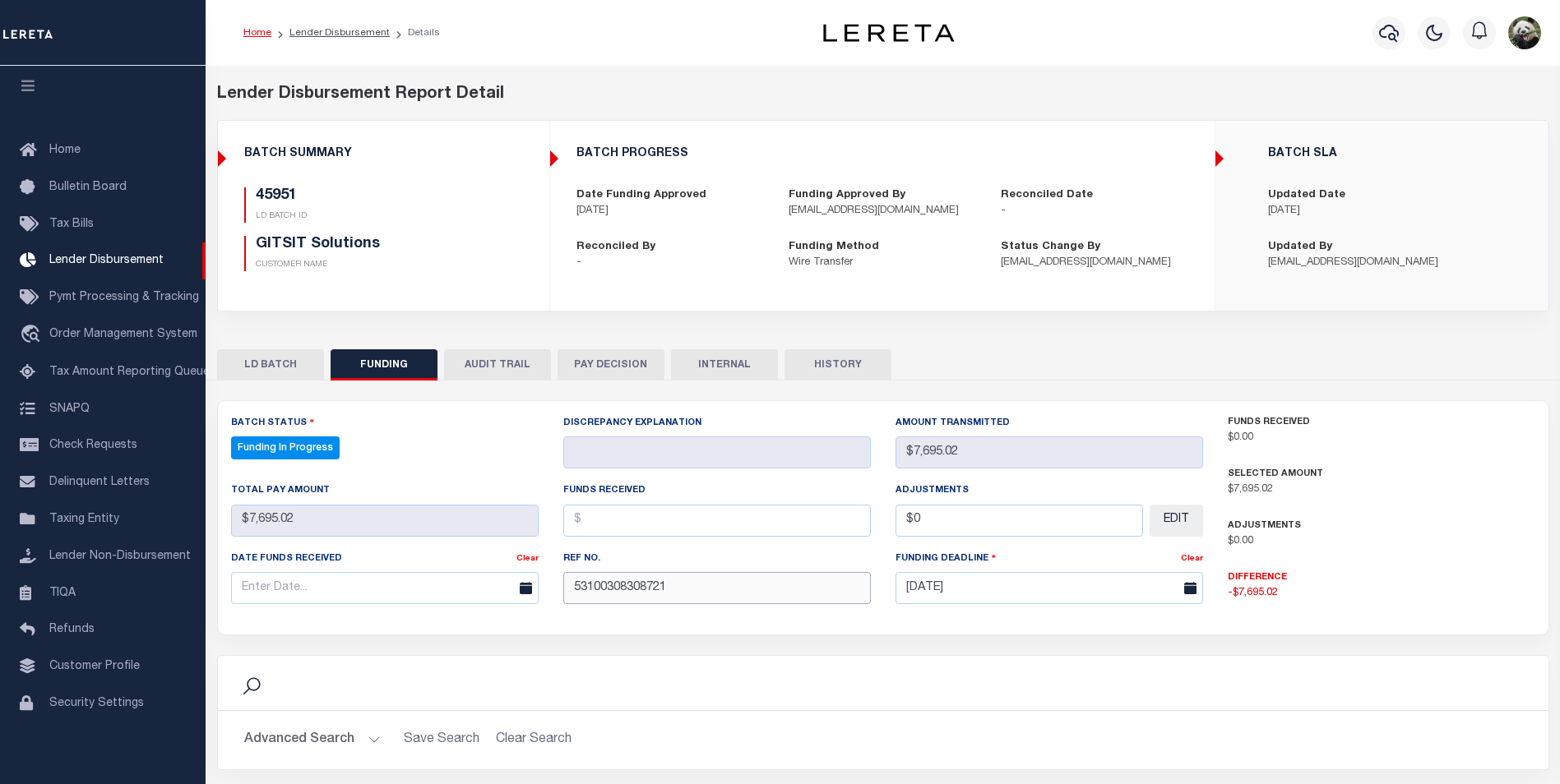
type input "53100308308721"
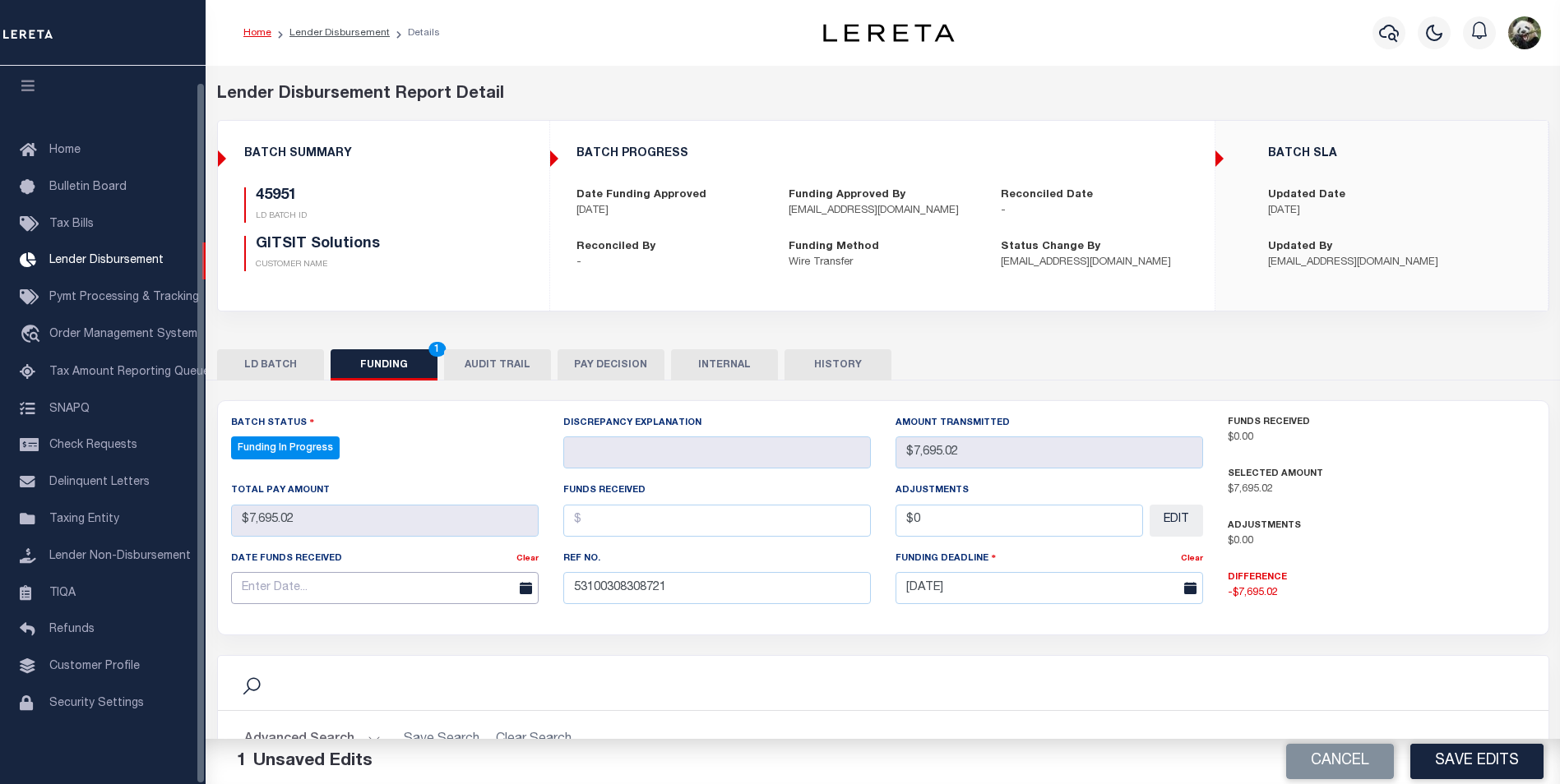
click at [301, 601] on input "text" at bounding box center [385, 588] width 307 height 32
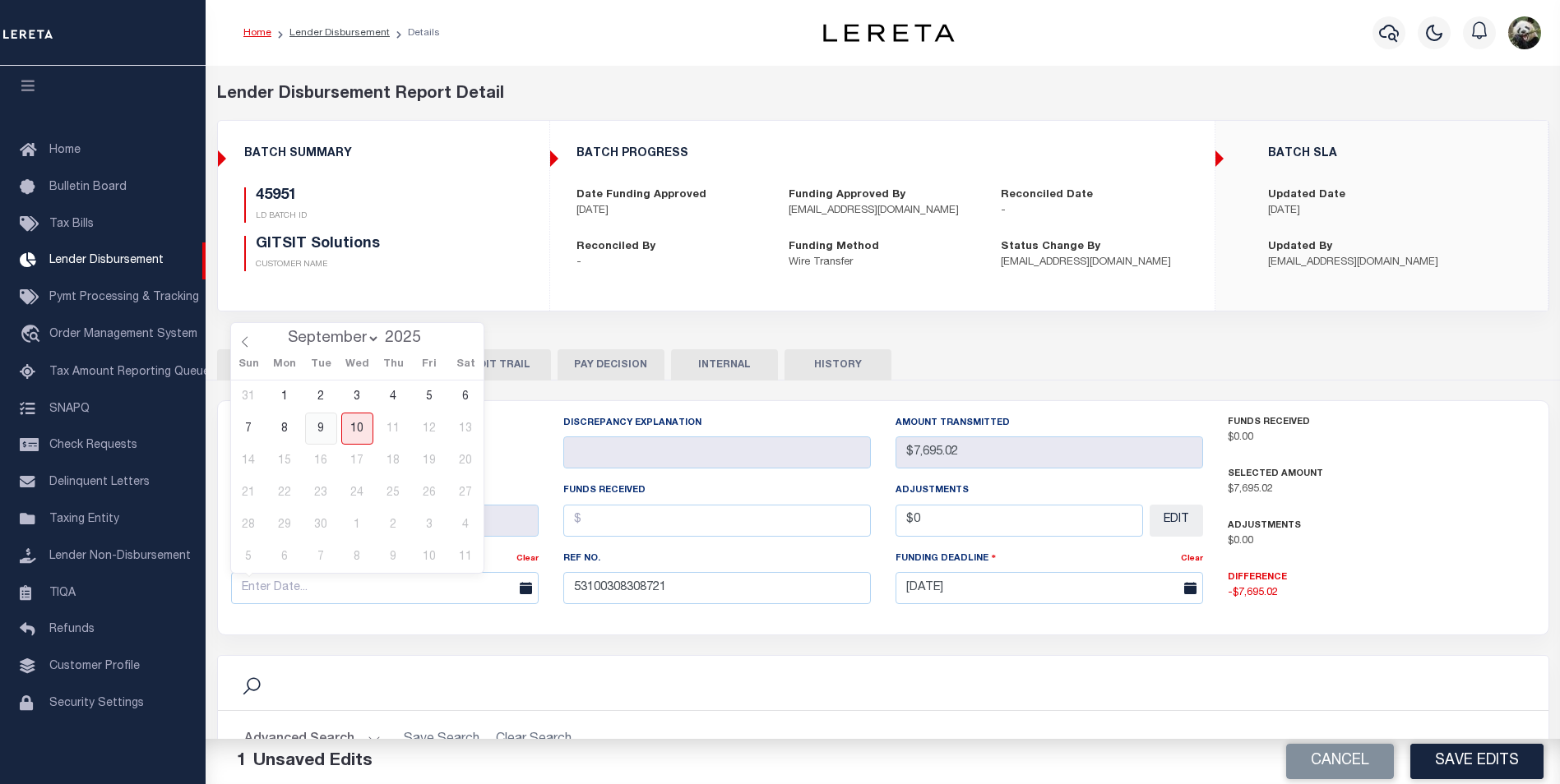
click at [312, 433] on span "9" at bounding box center [320, 429] width 32 height 32
type input "[DATE]"
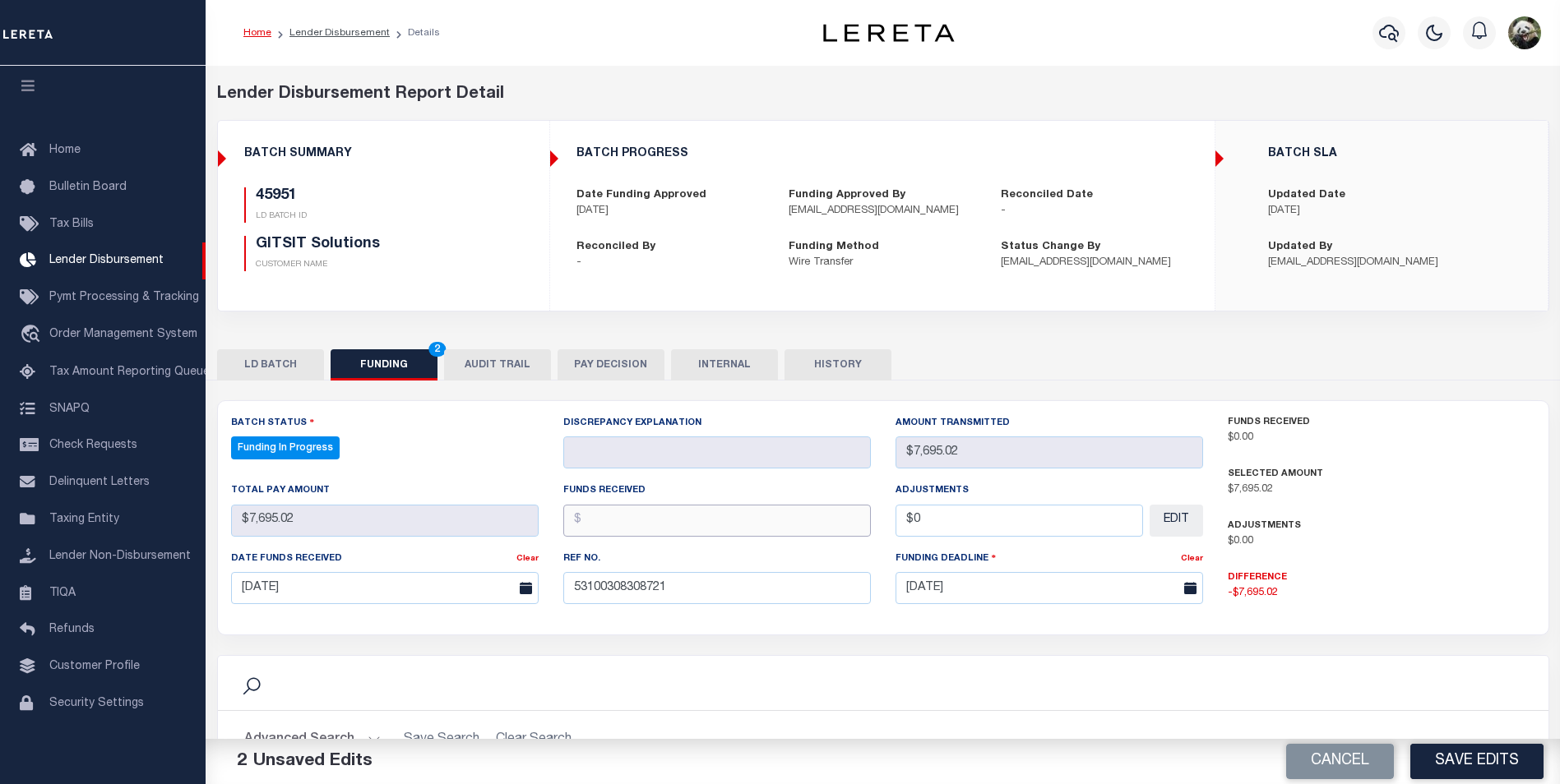
click at [650, 529] on input "text" at bounding box center [717, 521] width 307 height 32
type input "$7,695.02"
type input "$0.00"
click at [1461, 771] on button "Save Edits" at bounding box center [1477, 762] width 133 height 35
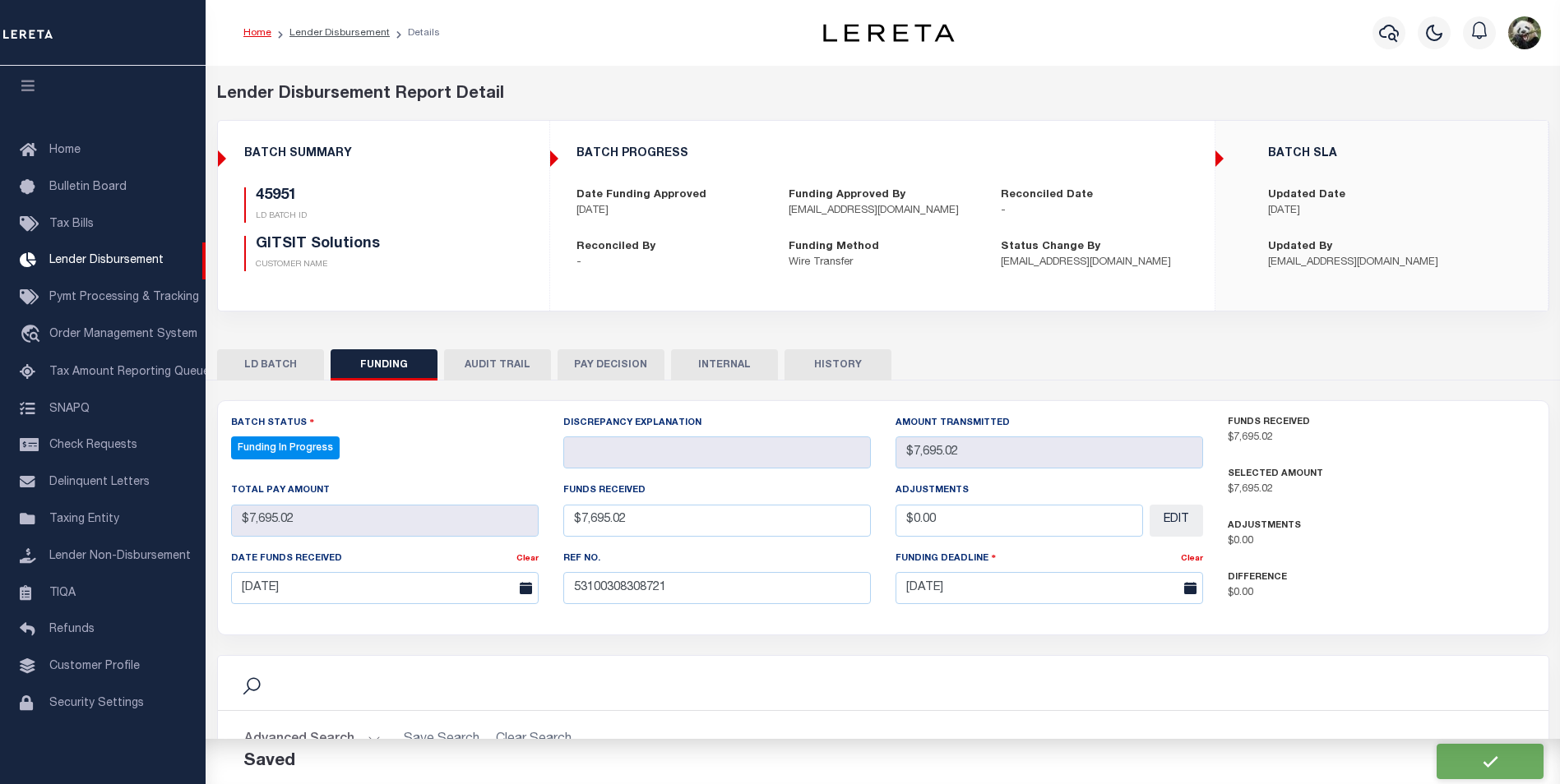
type input "$7,695.02"
type input "$0"
select select "100"
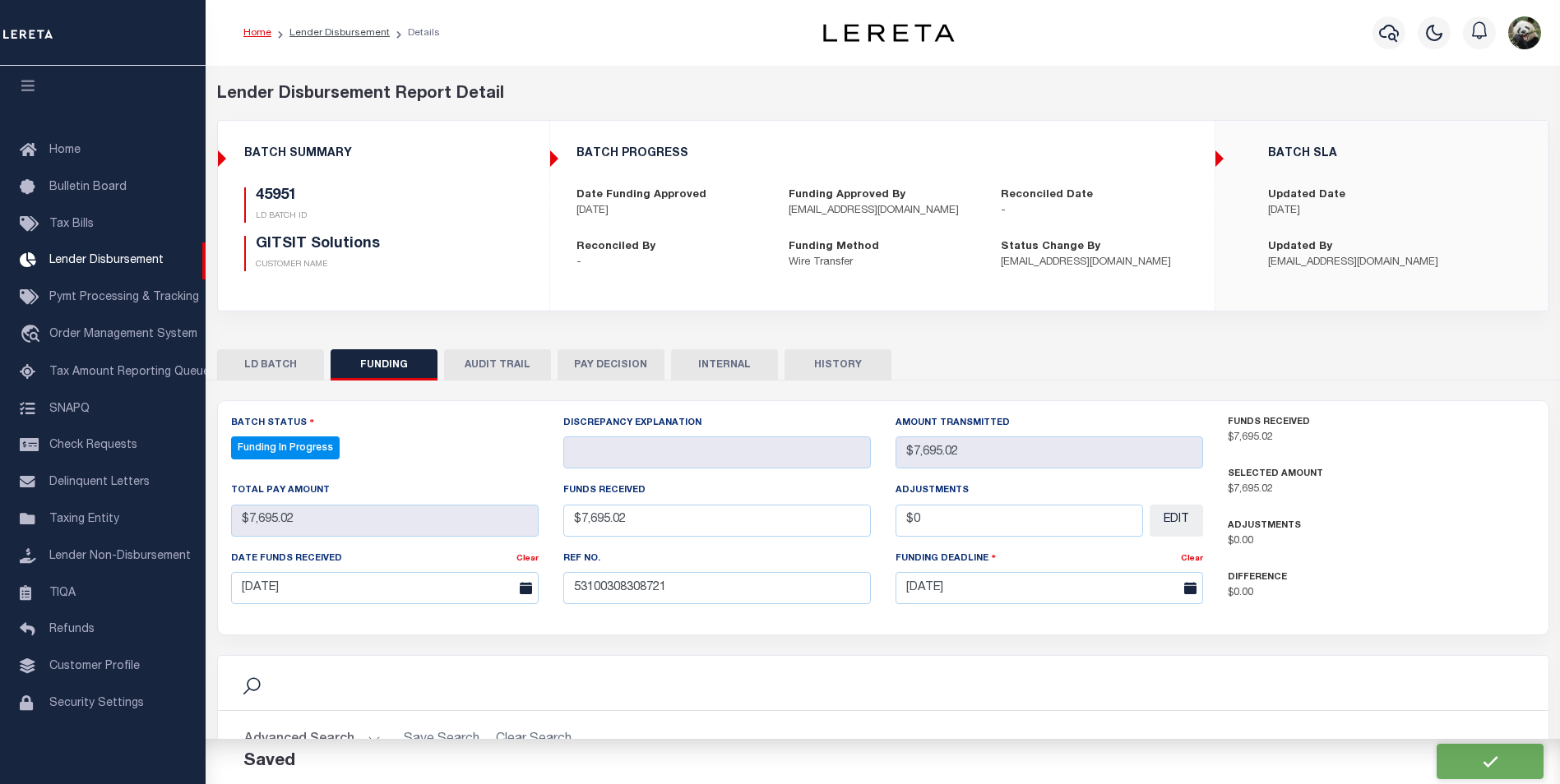
select select "100"
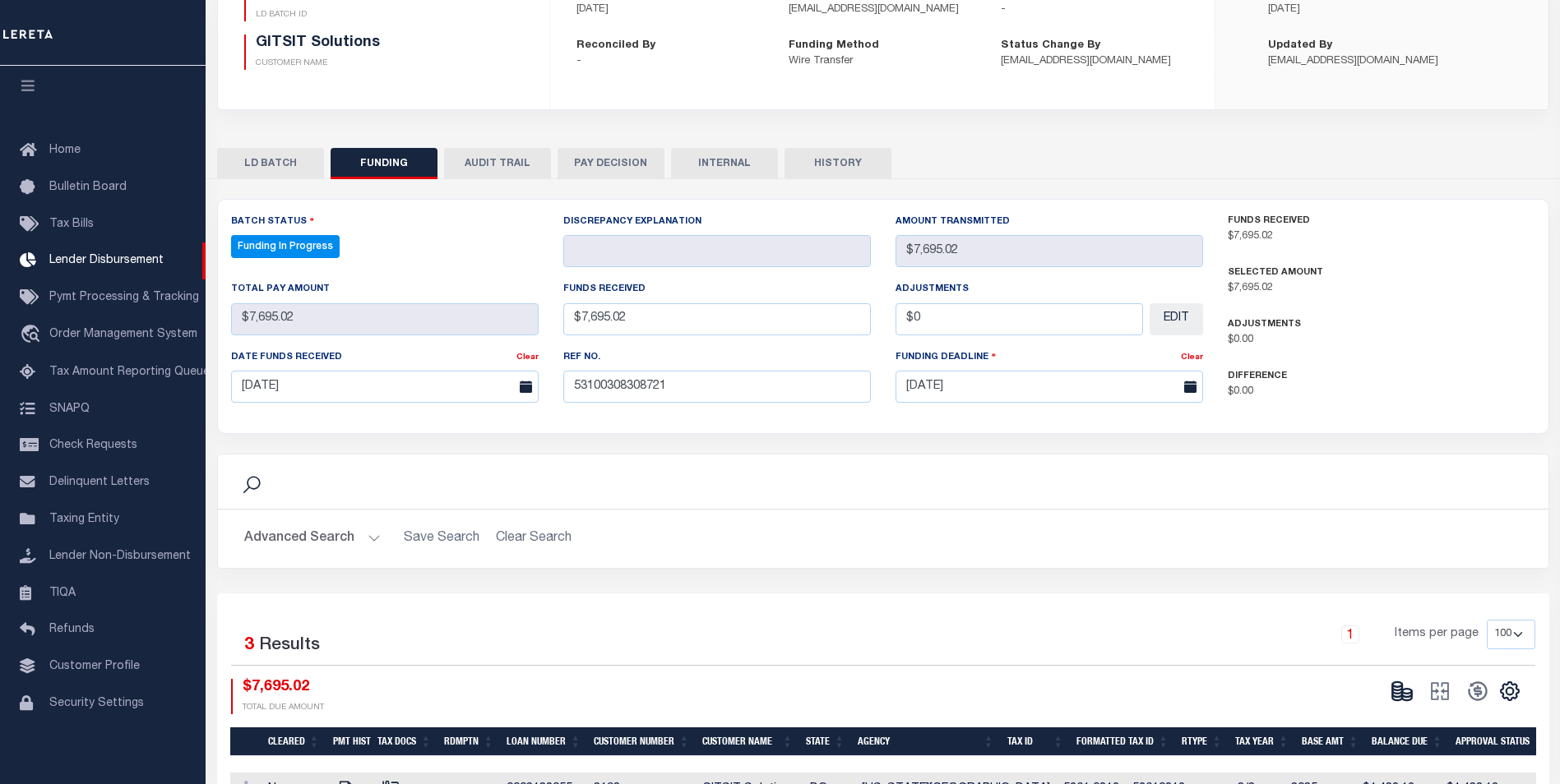
scroll to position [246, 0]
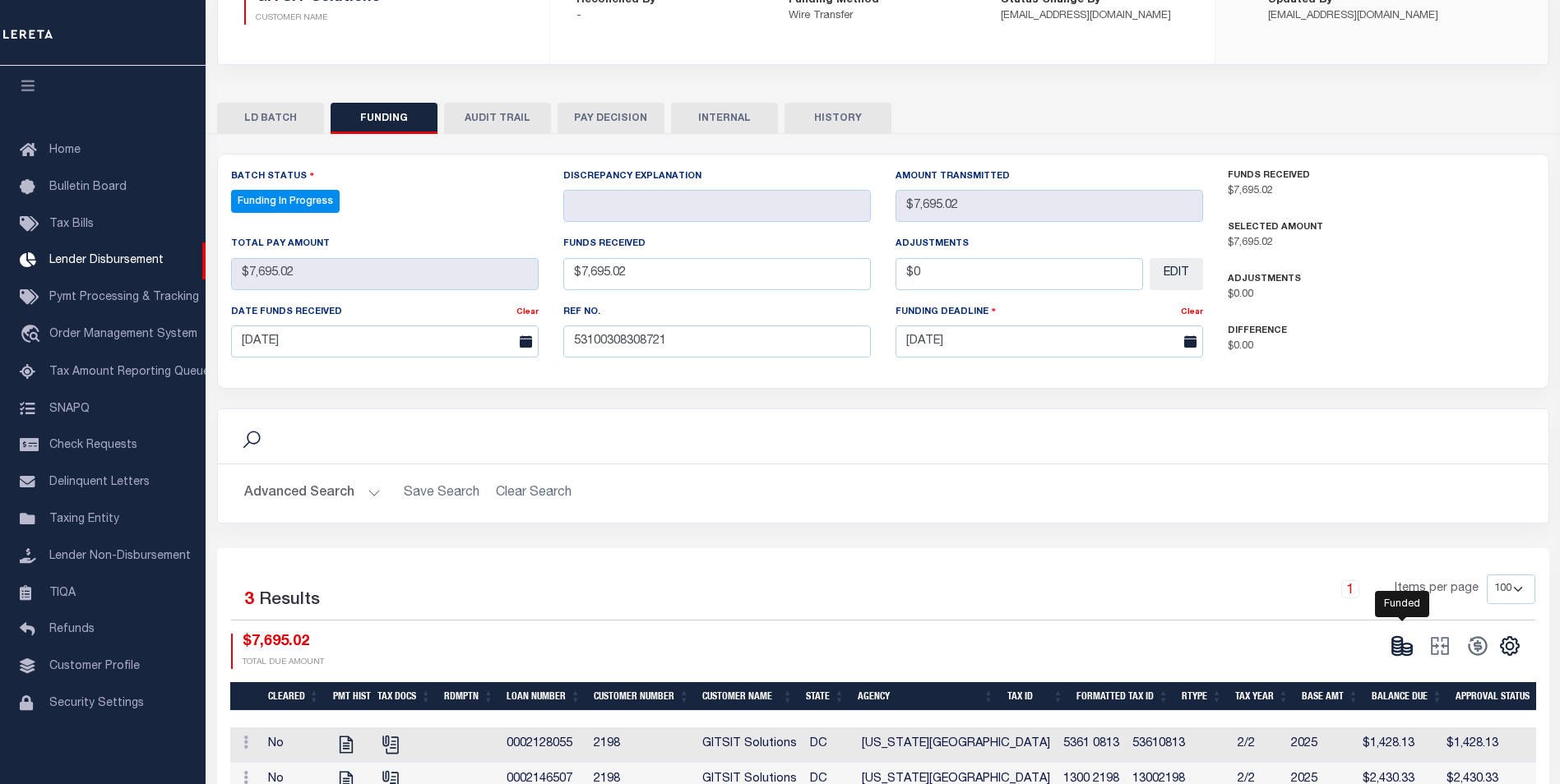
click at [1399, 643] on icon at bounding box center [1402, 647] width 23 height 23
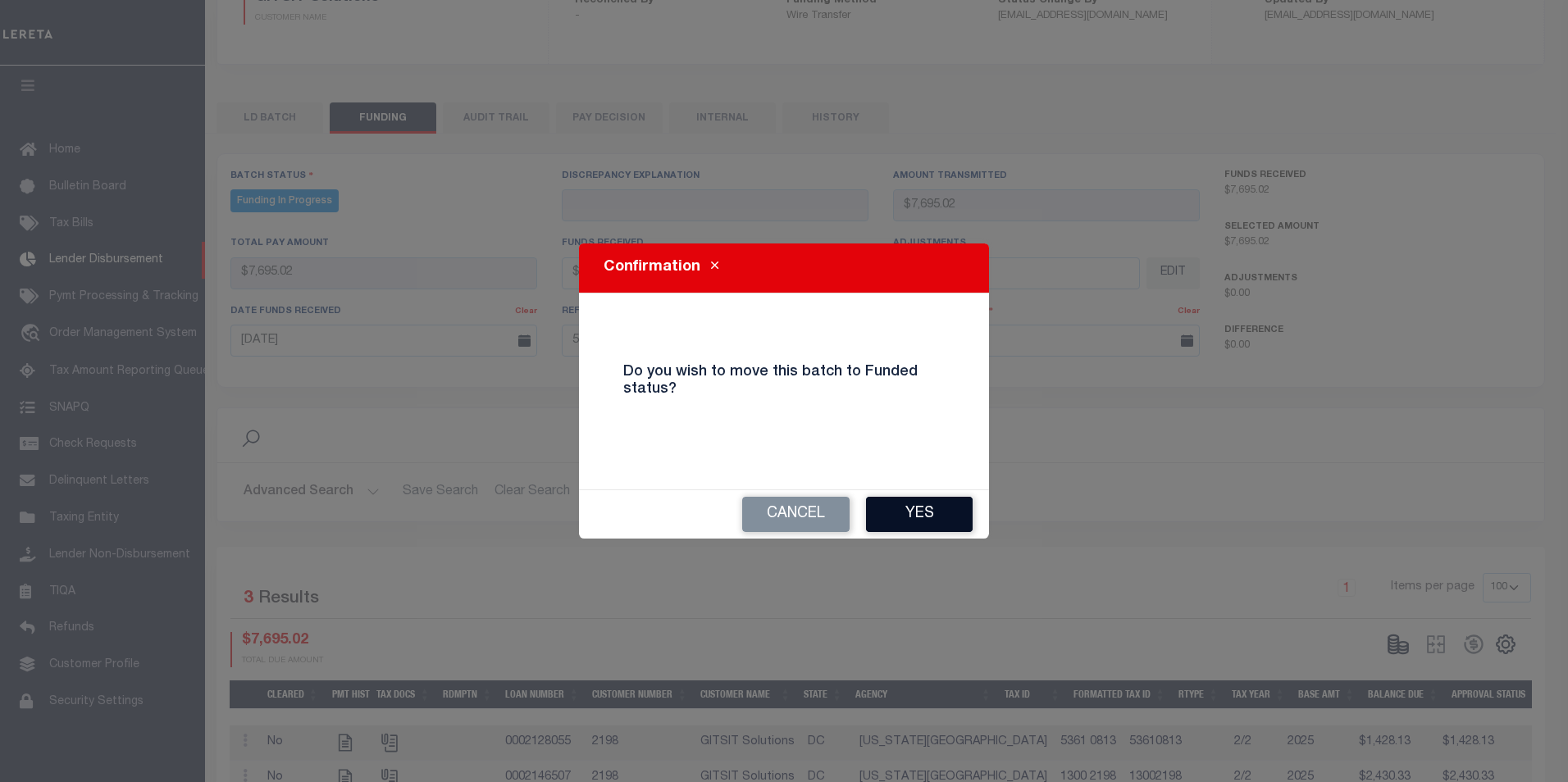
drag, startPoint x: 888, startPoint y: 491, endPoint x: 913, endPoint y: 501, distance: 26.9
click at [891, 491] on div "Cancel Yes" at bounding box center [784, 515] width 410 height 48
drag, startPoint x: 915, startPoint y: 504, endPoint x: 934, endPoint y: 510, distance: 19.9
click at [916, 505] on button "Yes" at bounding box center [919, 515] width 106 height 35
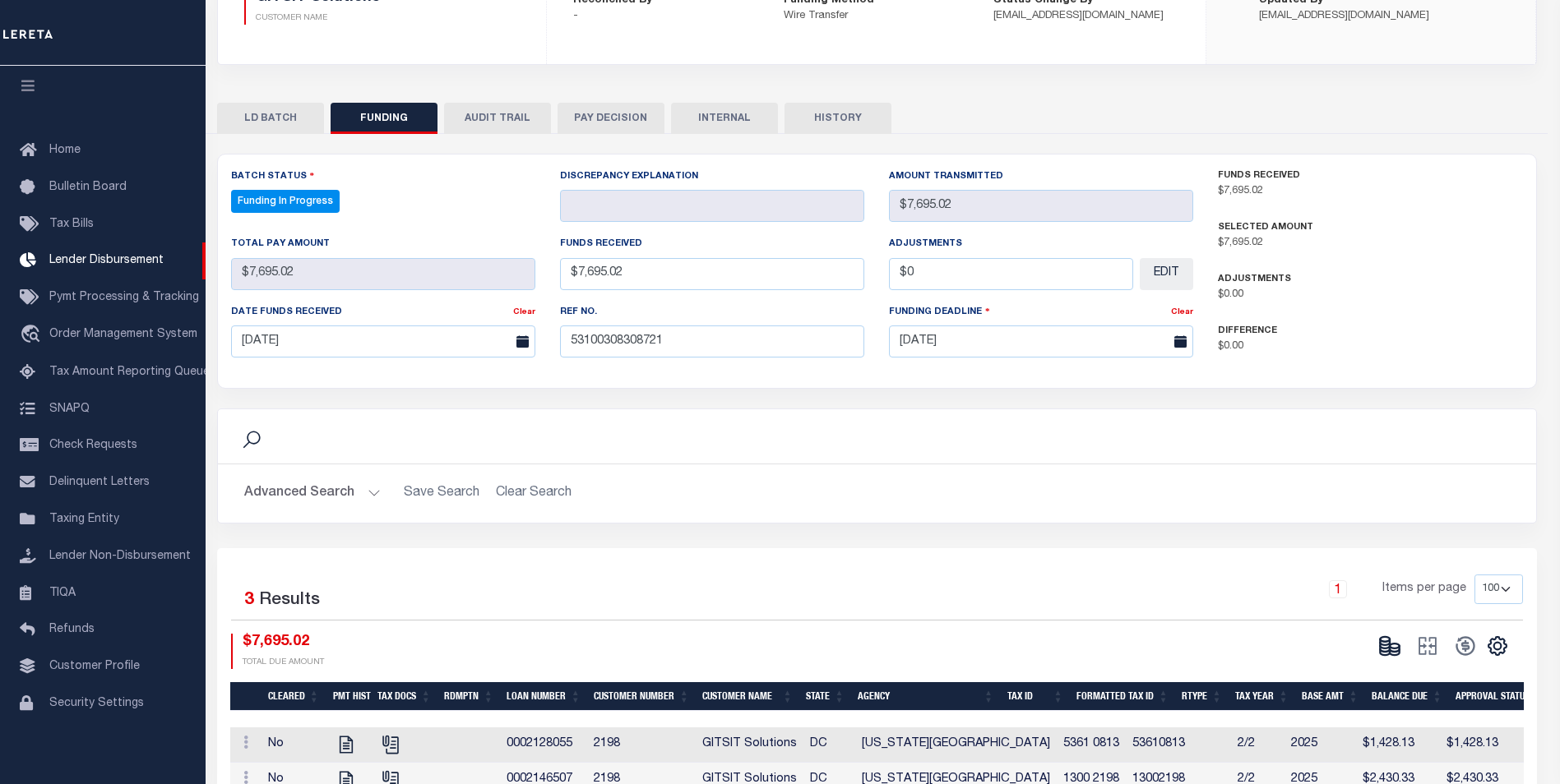
type input "$7,695.02"
type input "$0"
select select "100"
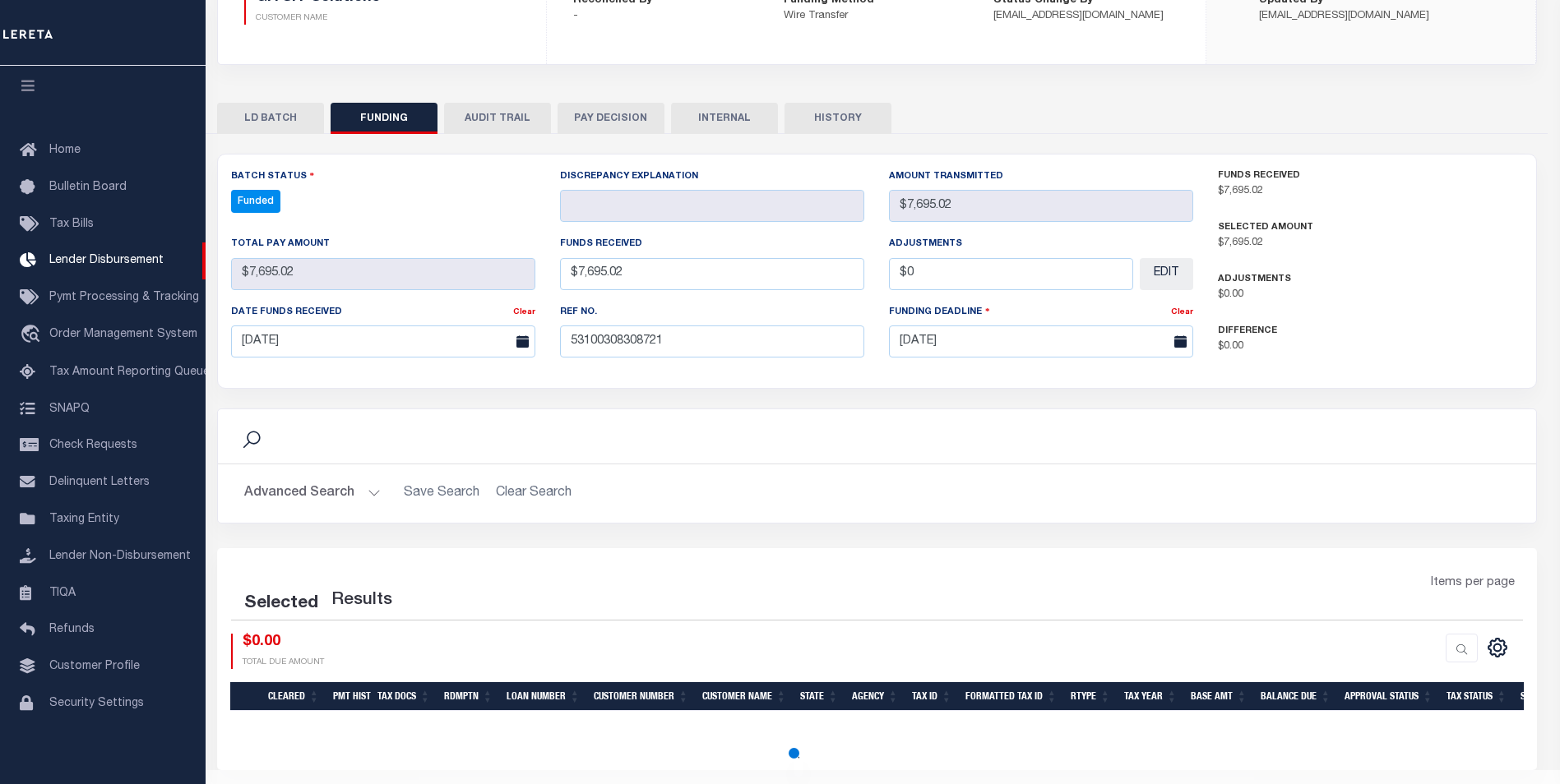
select select "100"
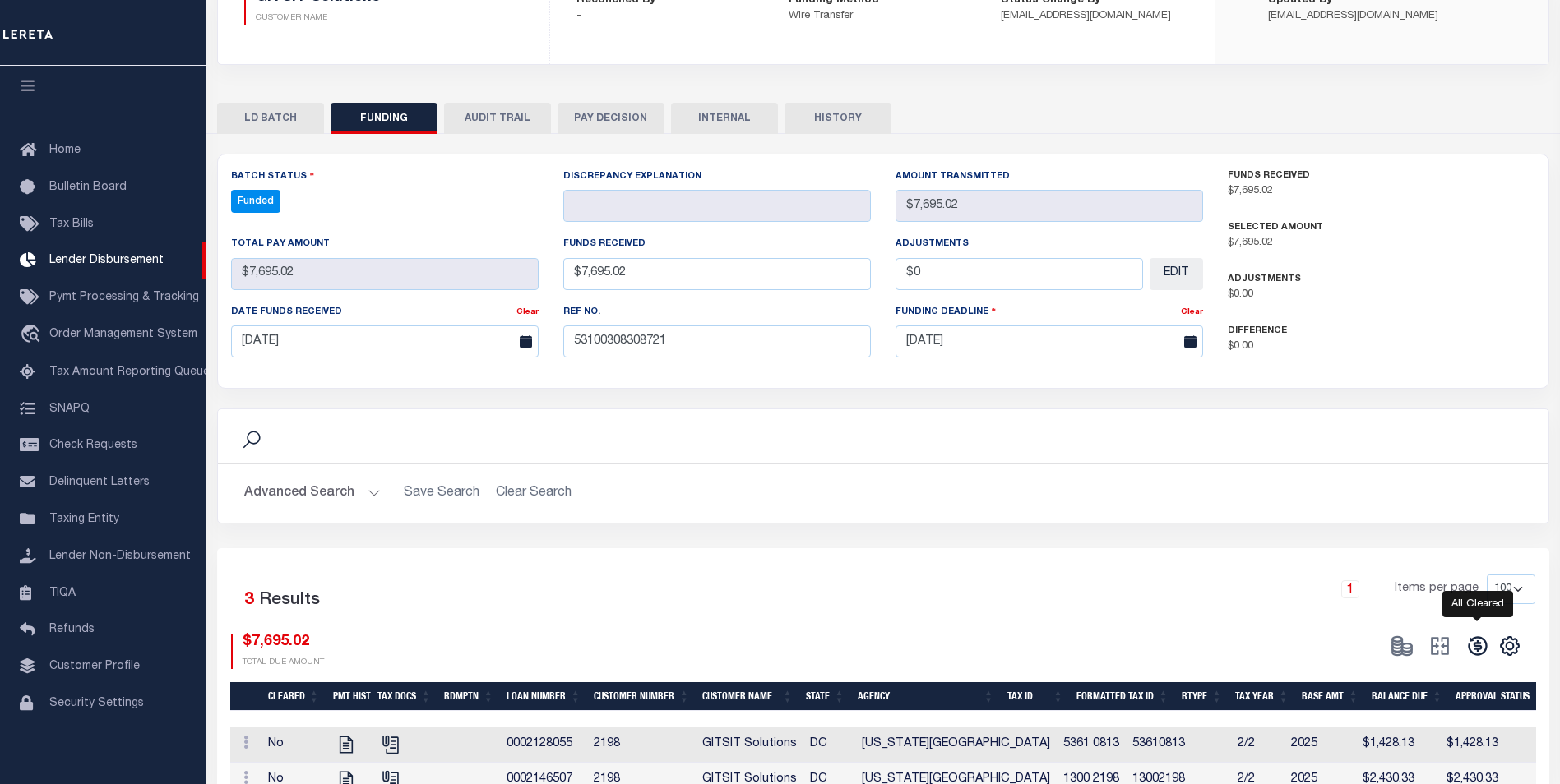
click at [1472, 652] on icon at bounding box center [1478, 647] width 23 height 23
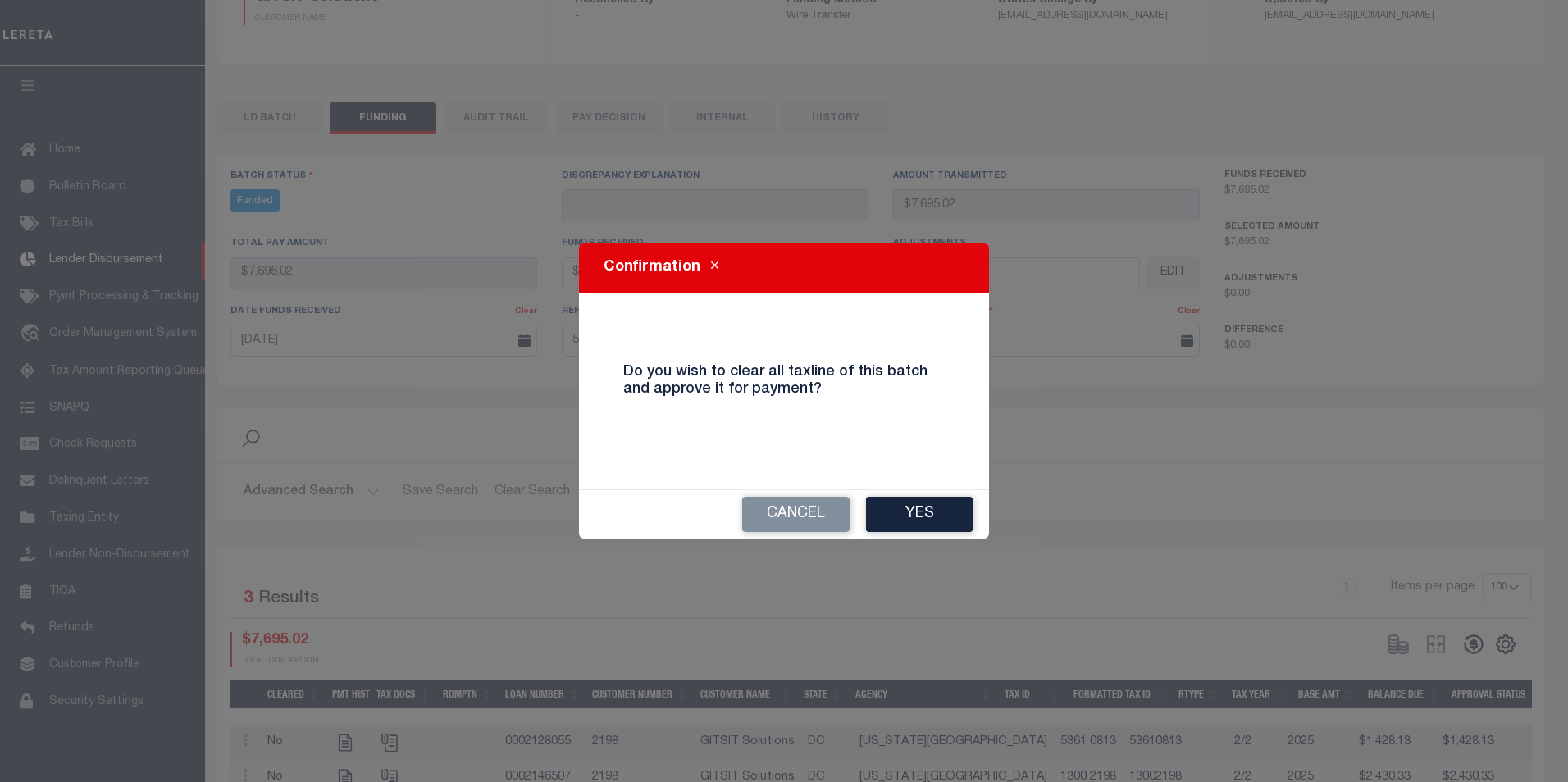
click at [911, 521] on button "Yes" at bounding box center [919, 515] width 106 height 35
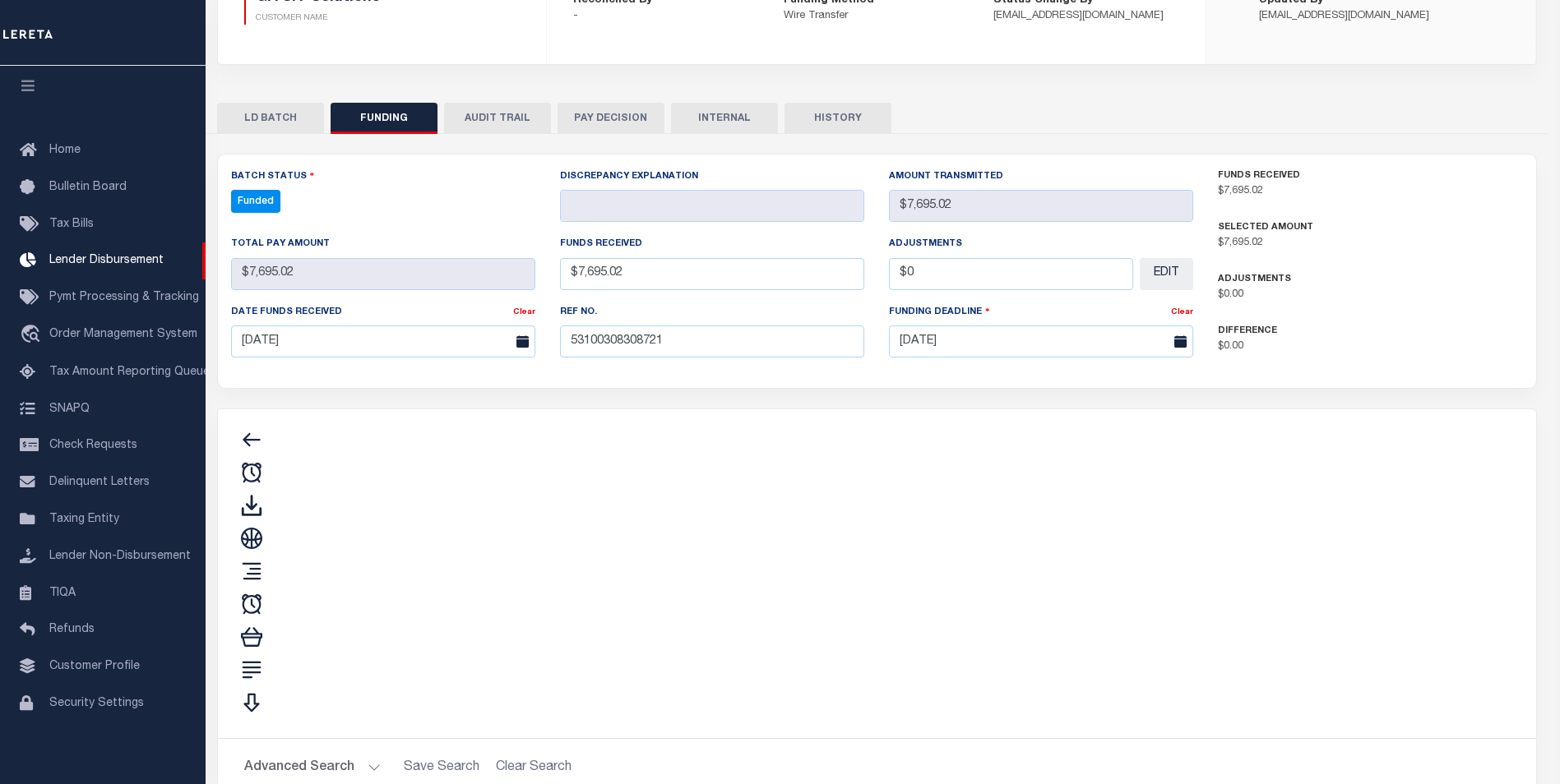
type input "$7,695.02"
type input "$0"
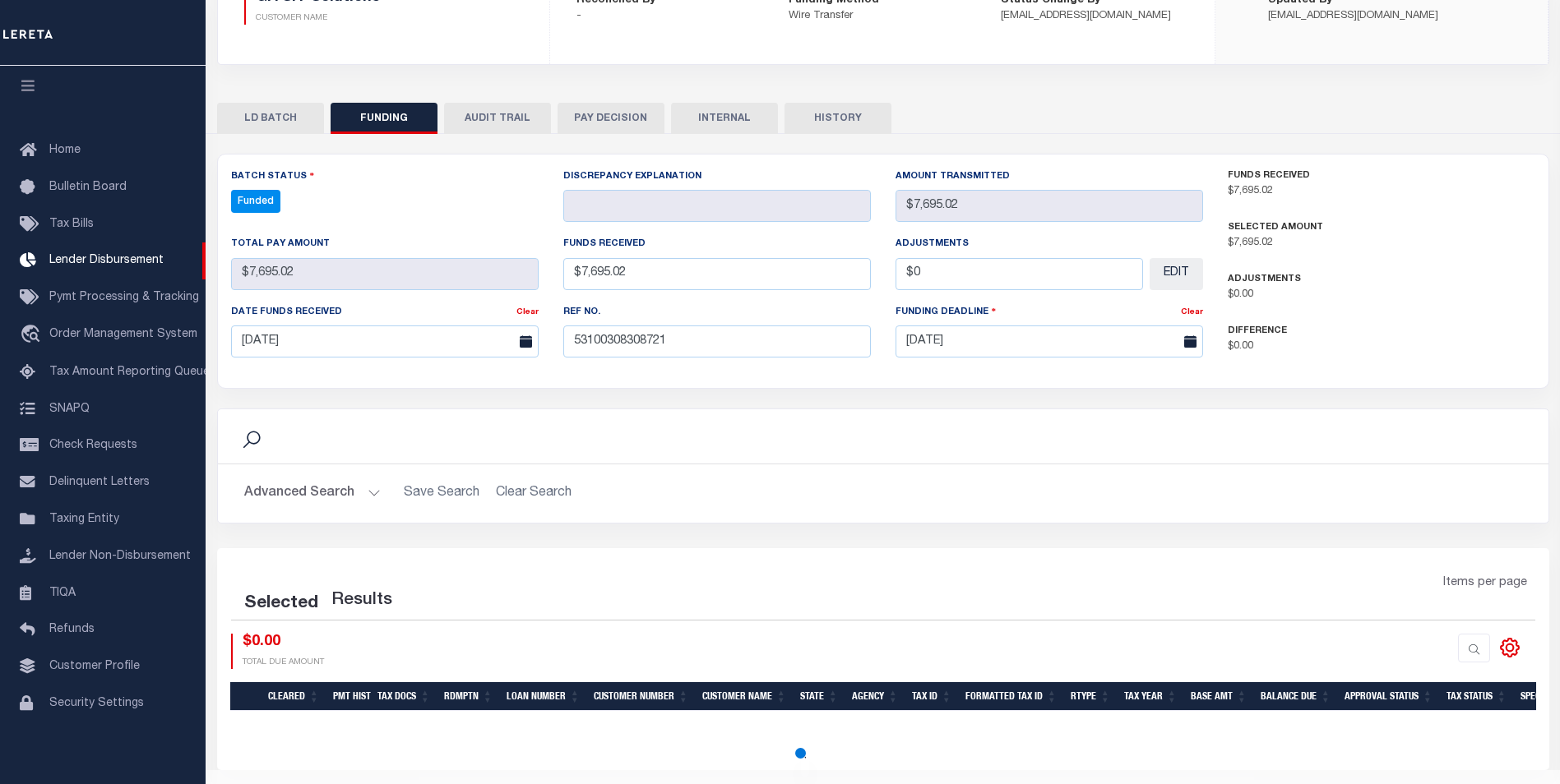
select select "100"
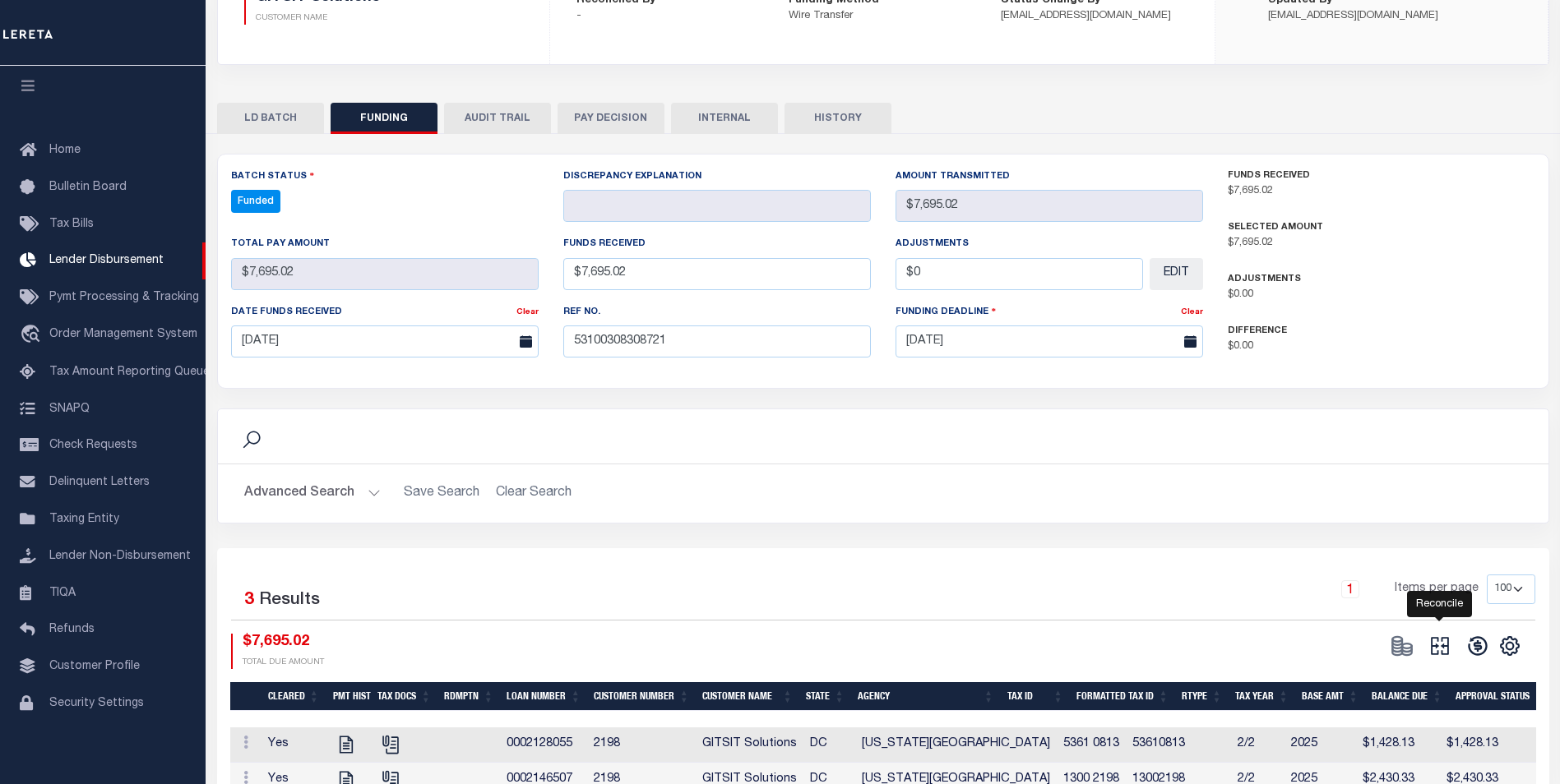
click at [1450, 657] on icon "" at bounding box center [1440, 647] width 23 height 23
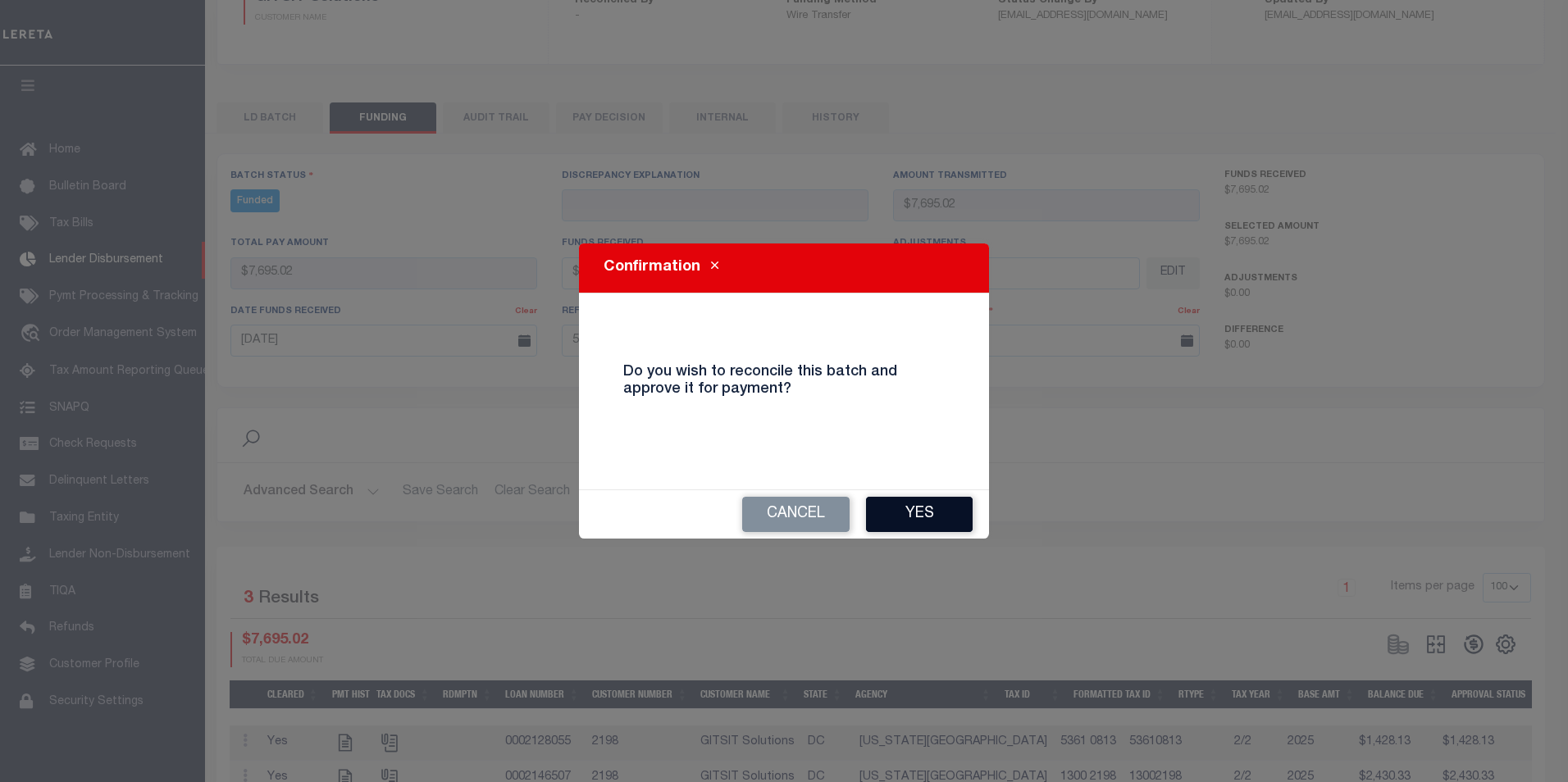
click at [933, 517] on button "Yes" at bounding box center [919, 515] width 106 height 35
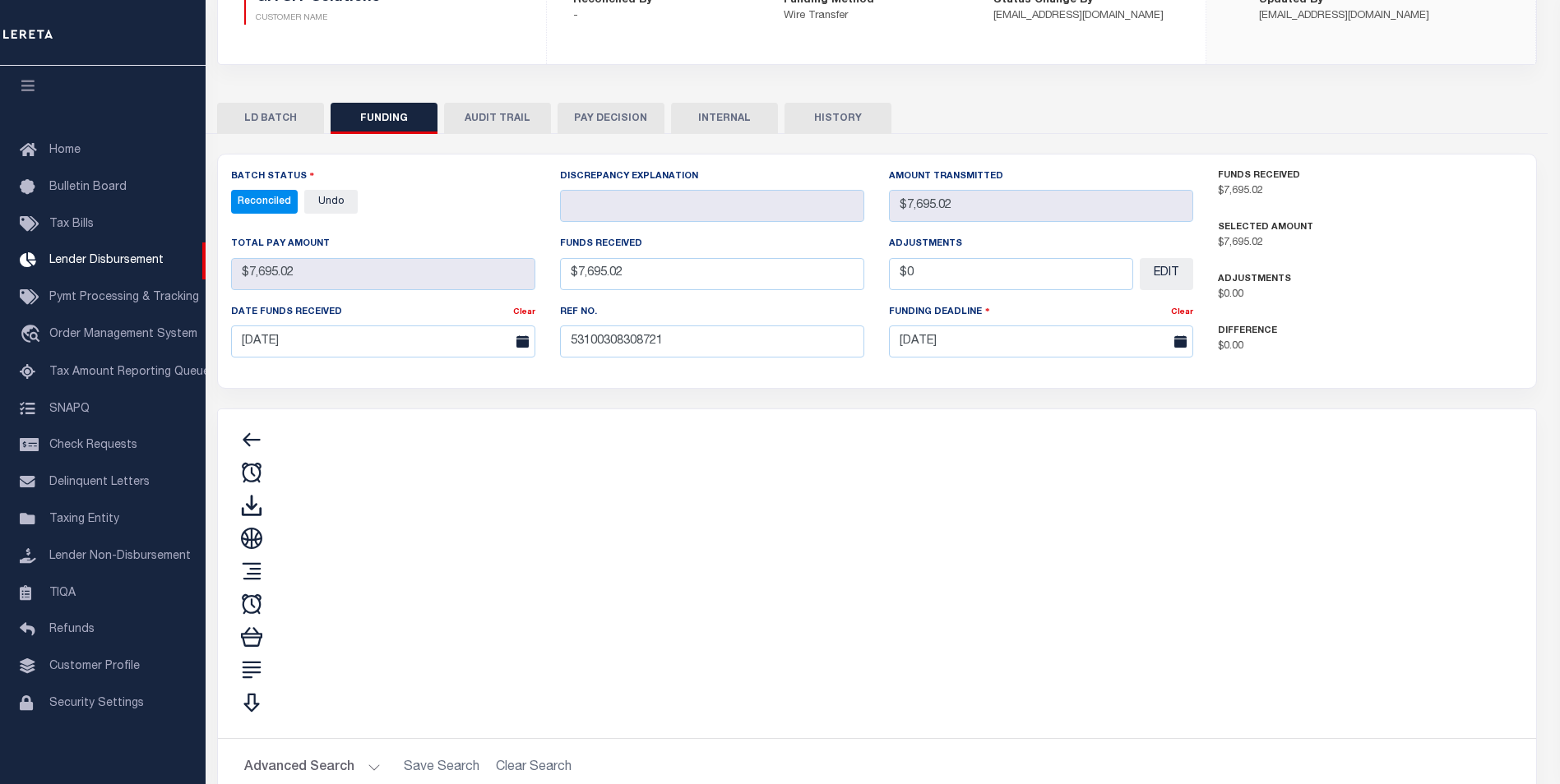
type input "$7,695.02"
type input "$0"
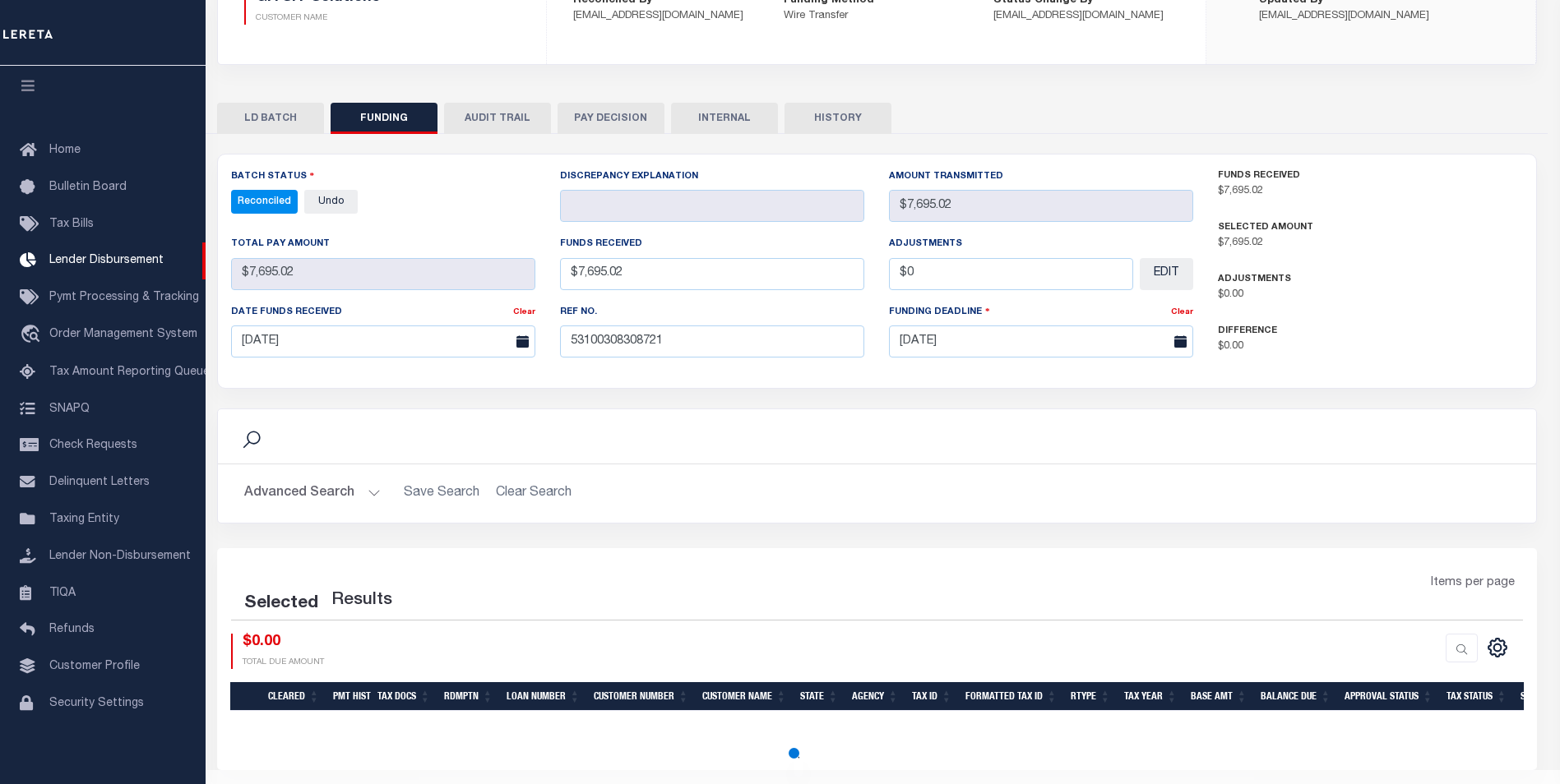
select select "100"
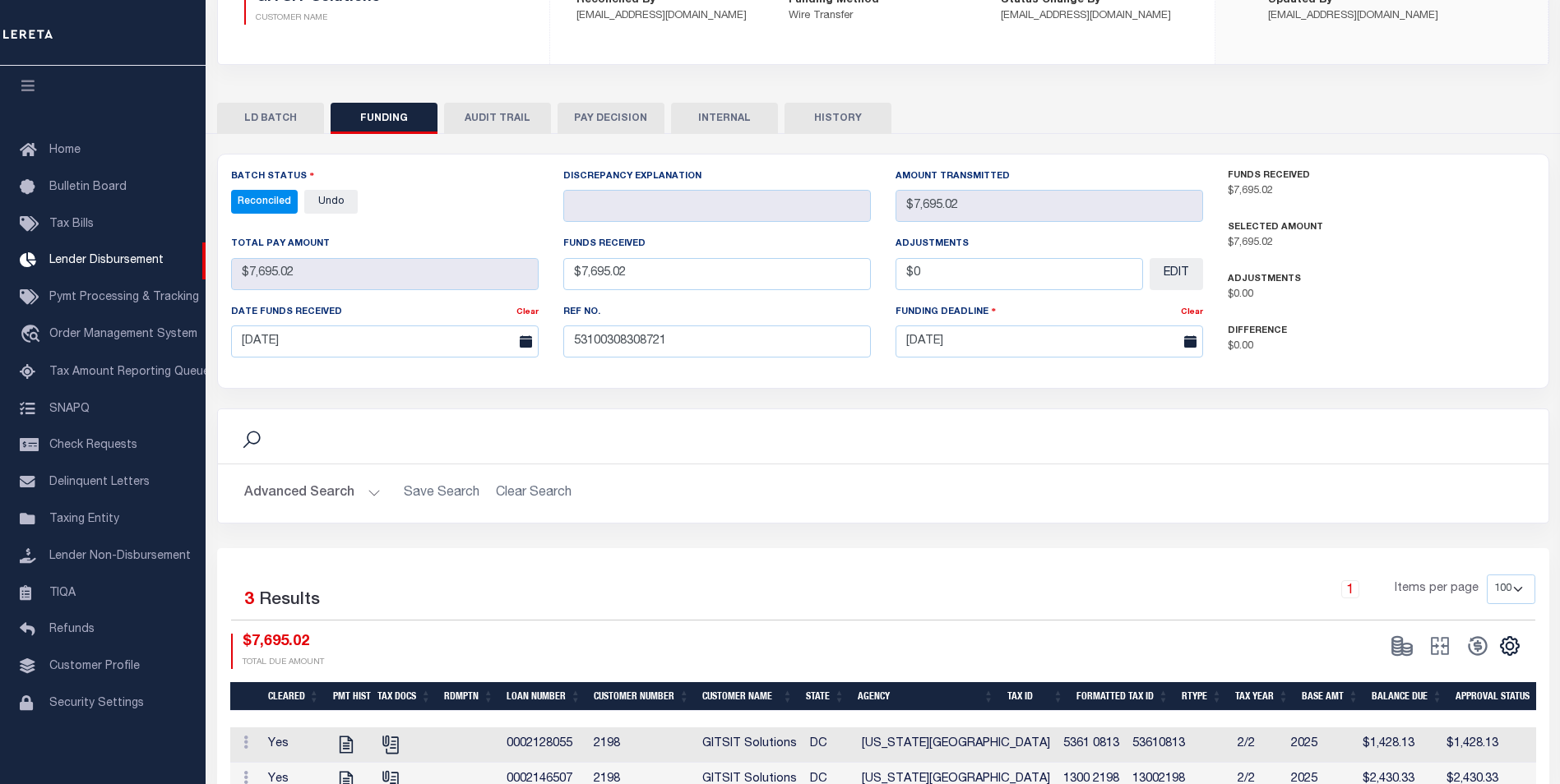
drag, startPoint x: 724, startPoint y: 123, endPoint x: 709, endPoint y: 126, distance: 15.3
click at [724, 123] on button "INTERNAL" at bounding box center [724, 118] width 107 height 32
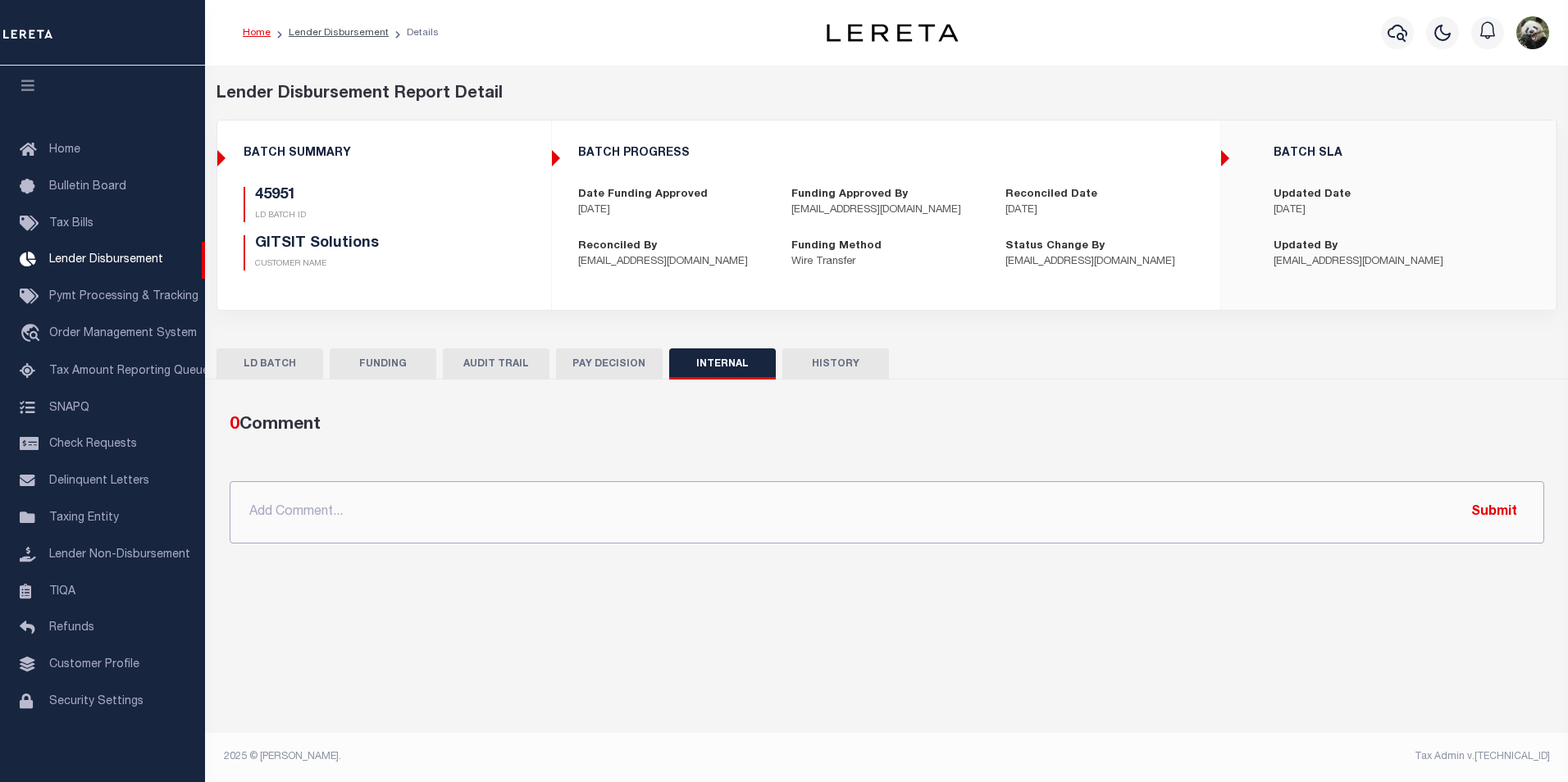
click at [570, 515] on input "text" at bounding box center [887, 512] width 1315 height 62
paste input "OG AMOUNT $8,360.60 45951 - $7,695.02 45956 - $665.58"
type input "OG AMOUNT $8,360.60 45951 - $7,695.02 45956 - $665.58"
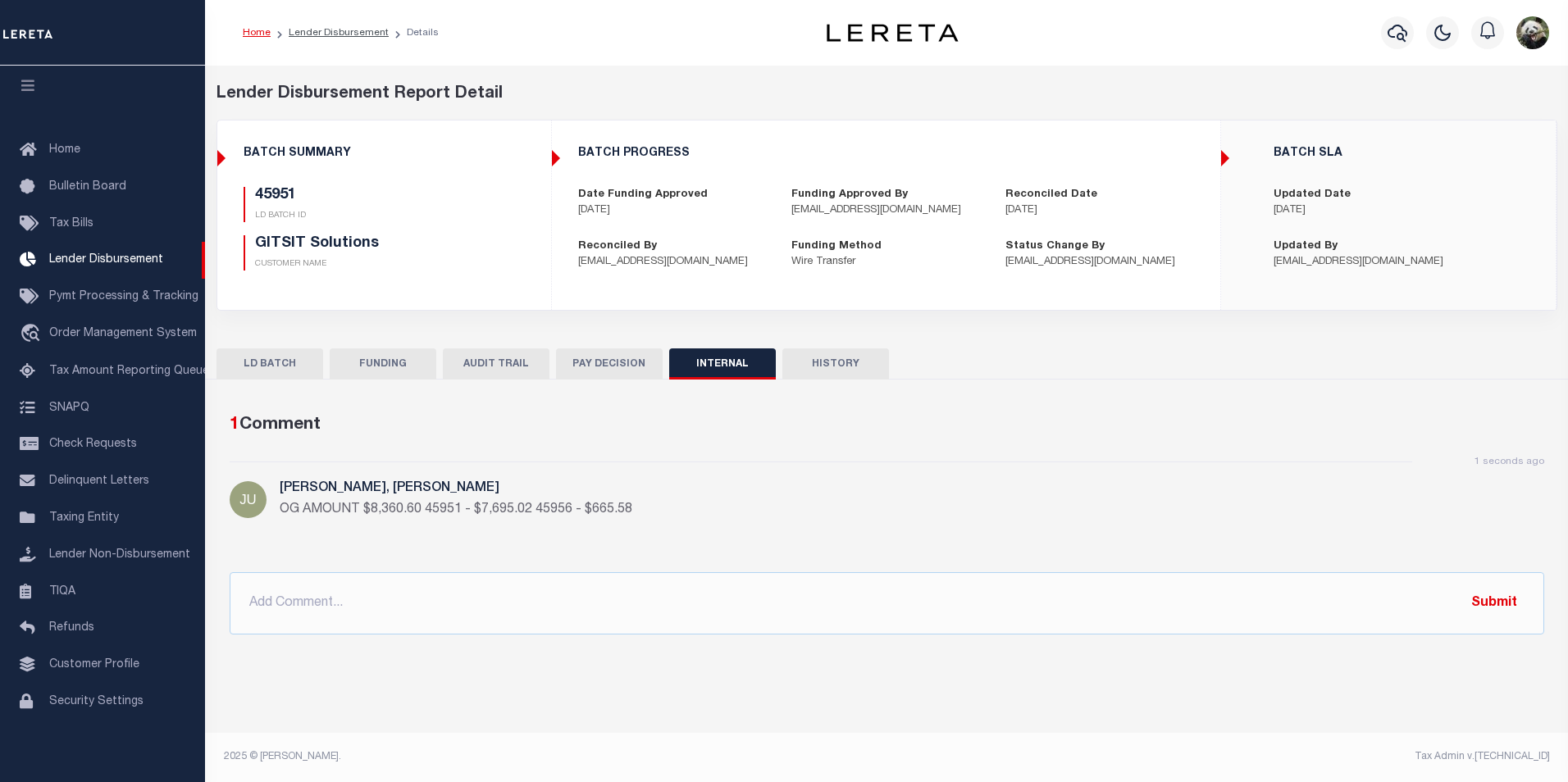
click at [360, 370] on button "FUNDING" at bounding box center [383, 364] width 106 height 32
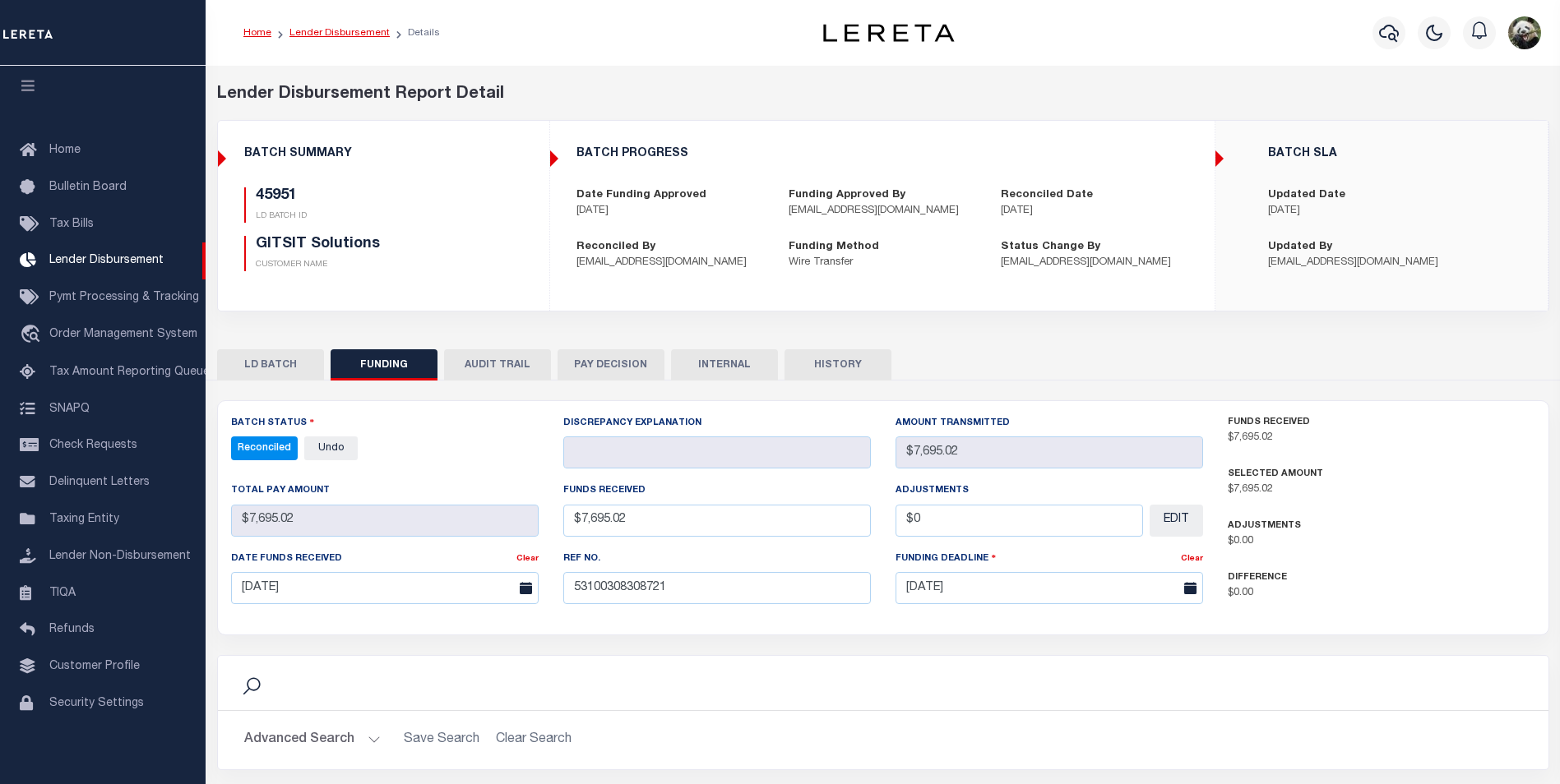
click at [301, 32] on link "Lender Disbursement" at bounding box center [340, 33] width 101 height 10
checkbox input "true"
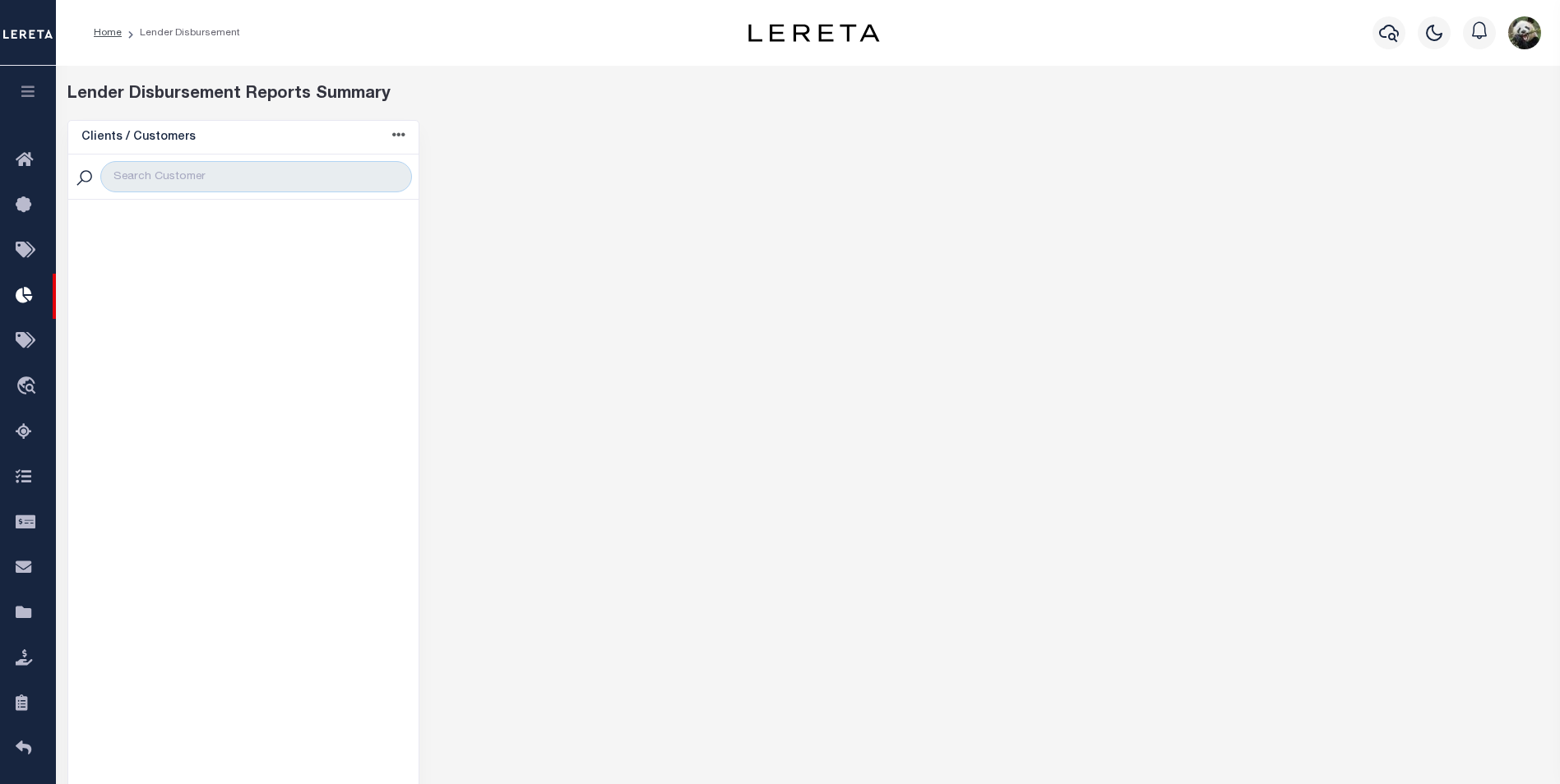
select select "200"
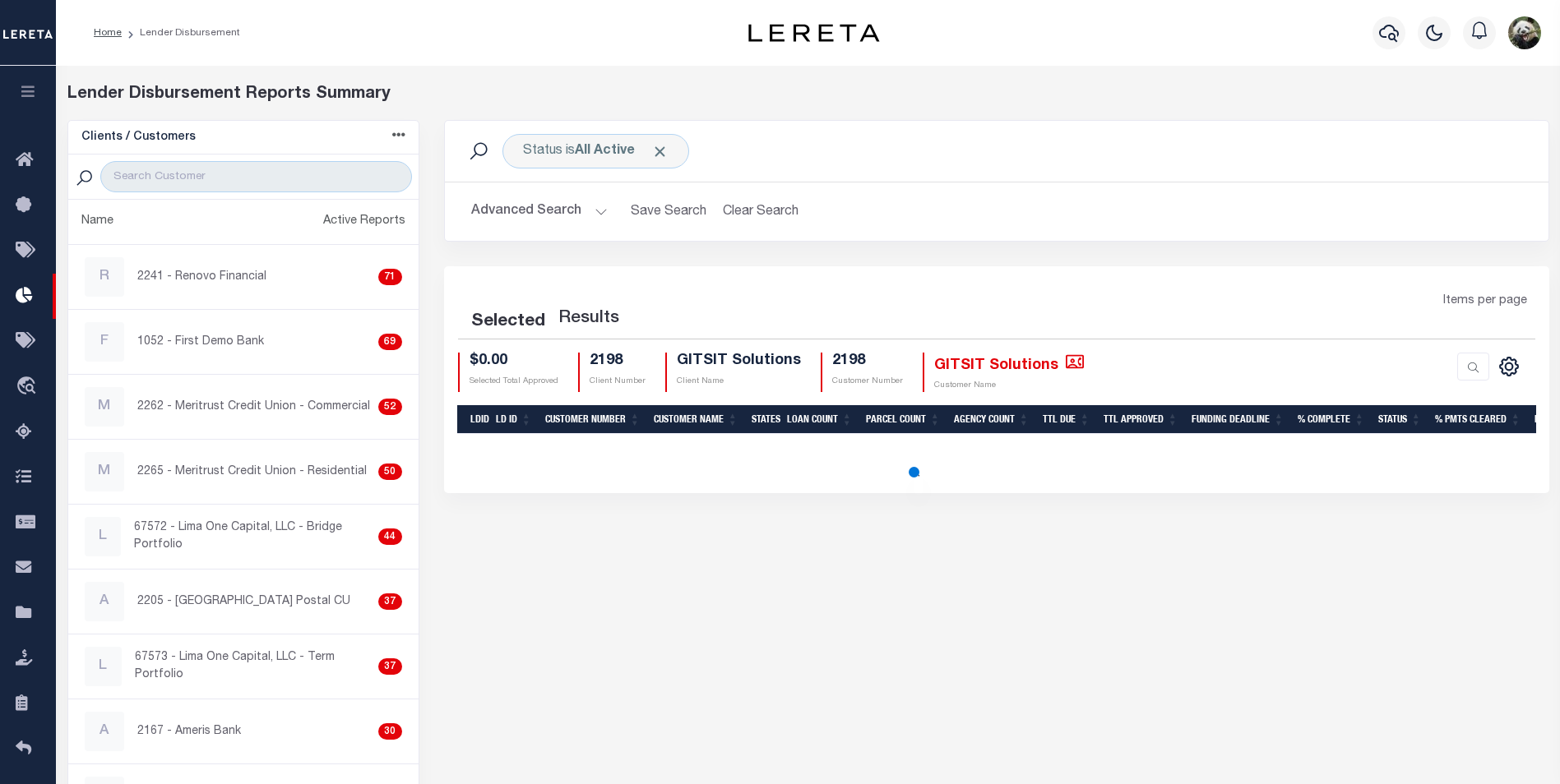
select select "200"
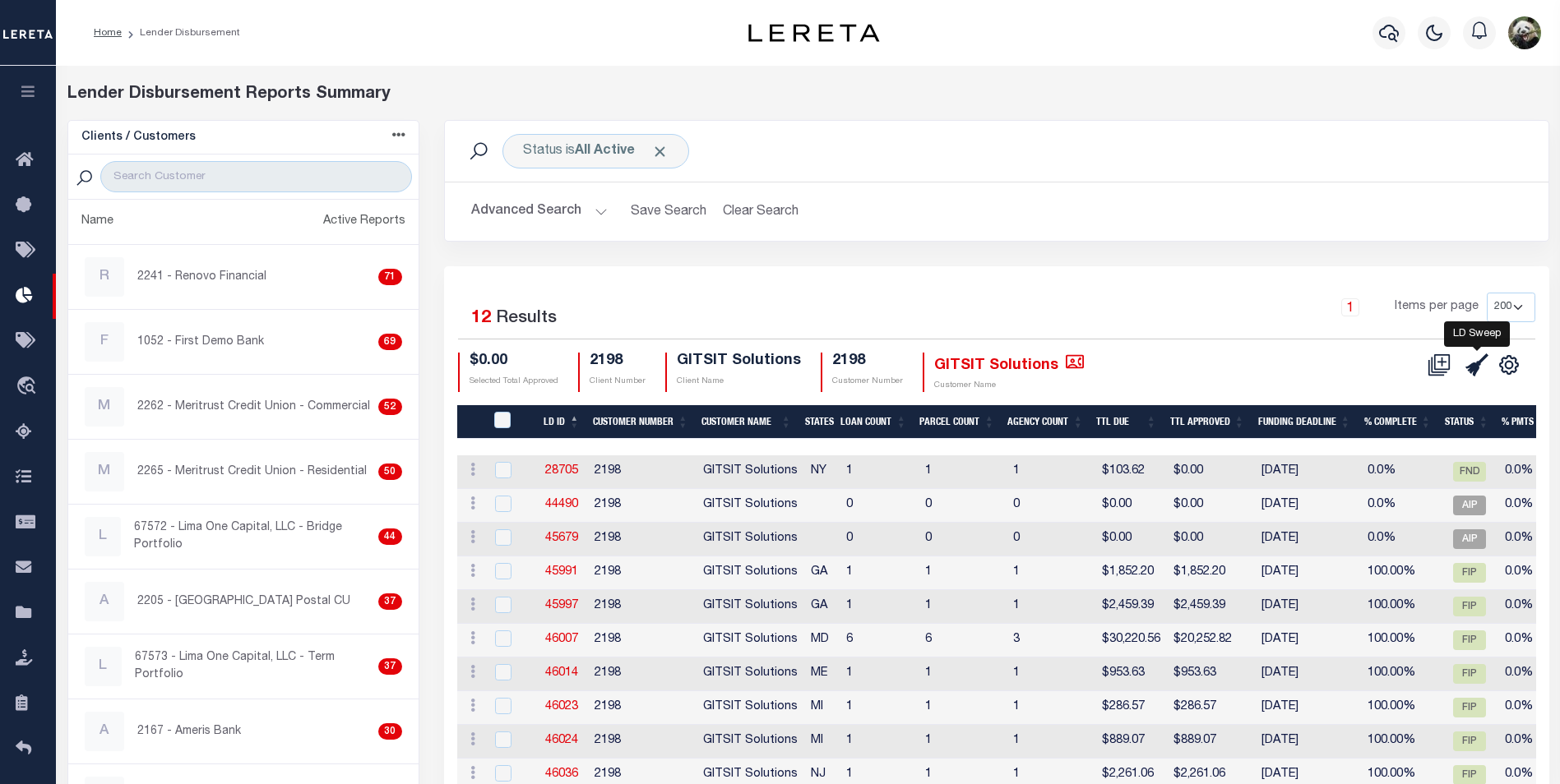
click at [1473, 372] on icon at bounding box center [1477, 365] width 23 height 23
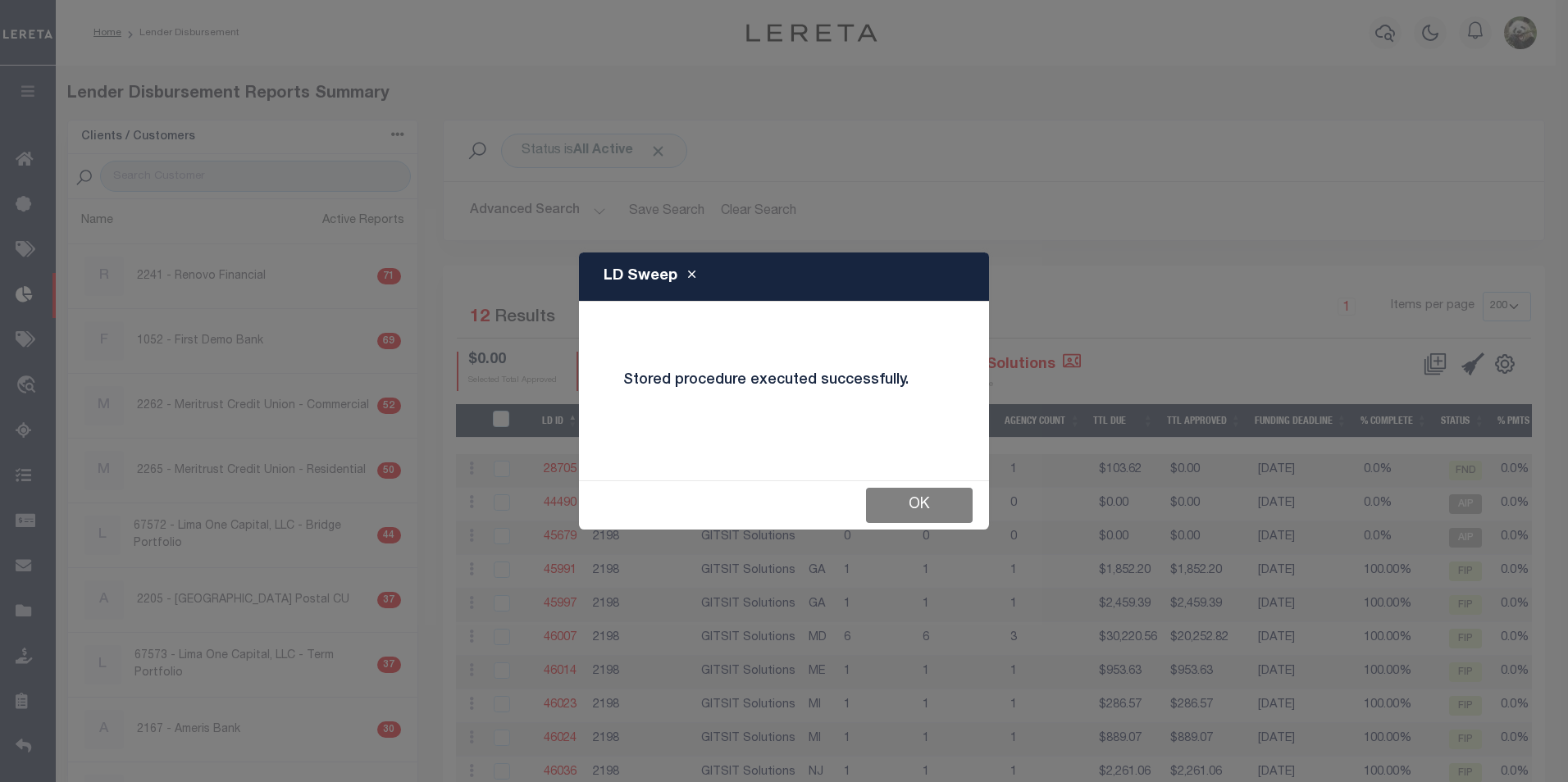
click at [935, 501] on button "OK" at bounding box center [919, 506] width 106 height 35
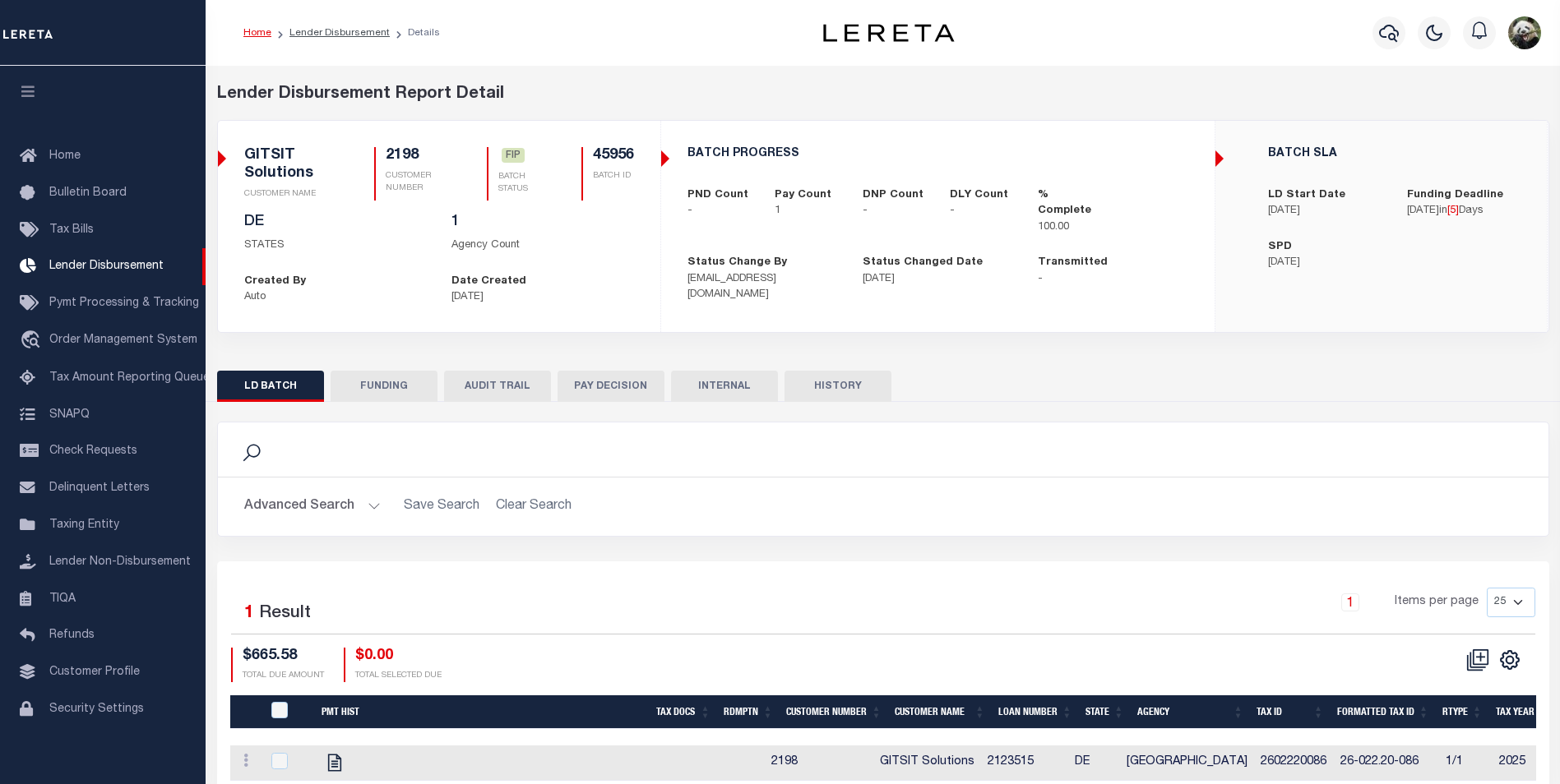
scroll to position [17, 0]
click at [407, 379] on button "FUNDING" at bounding box center [384, 387] width 107 height 32
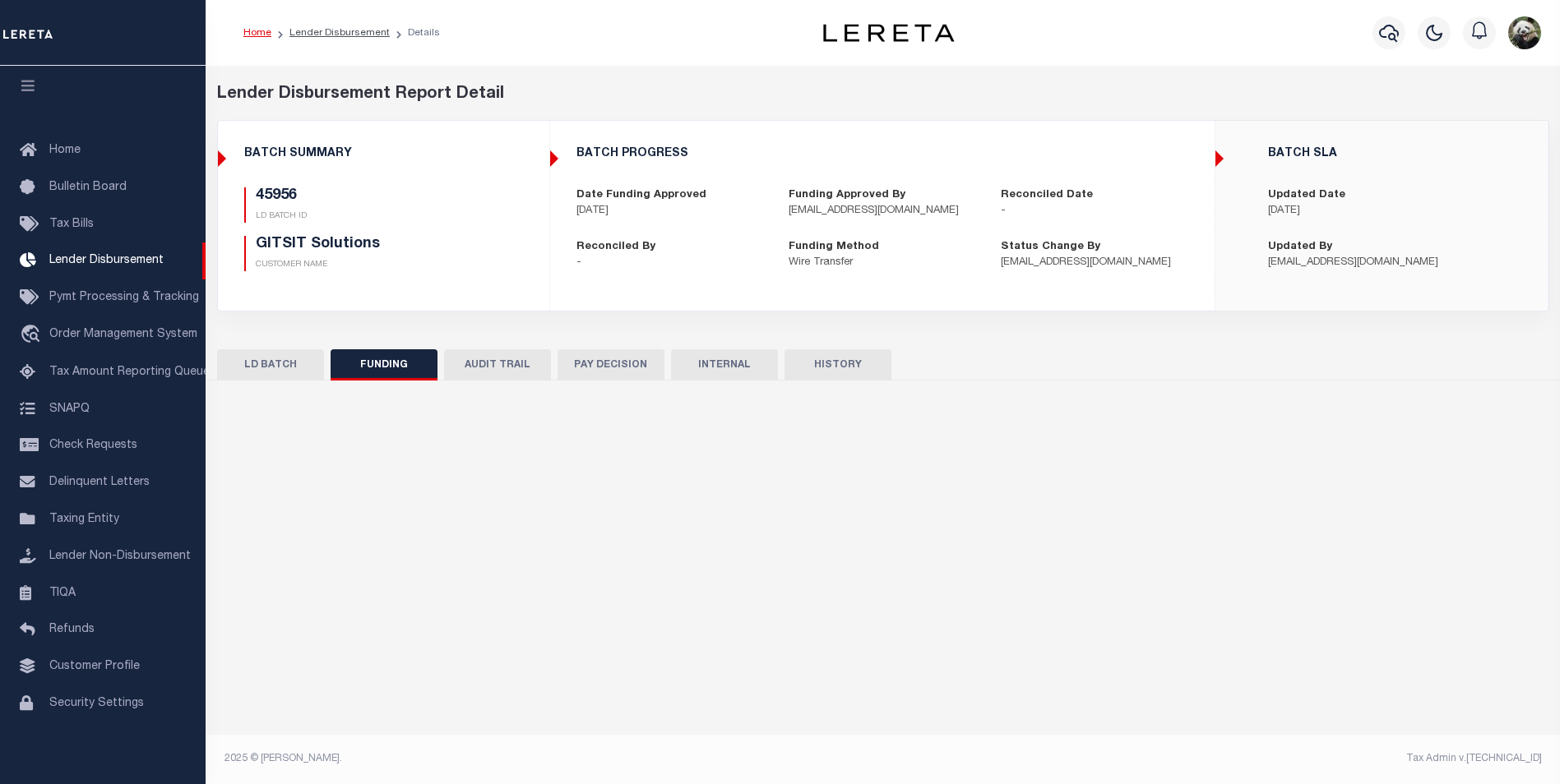
type input "$665.58"
type input "$0"
type input "[DATE]"
select select "100"
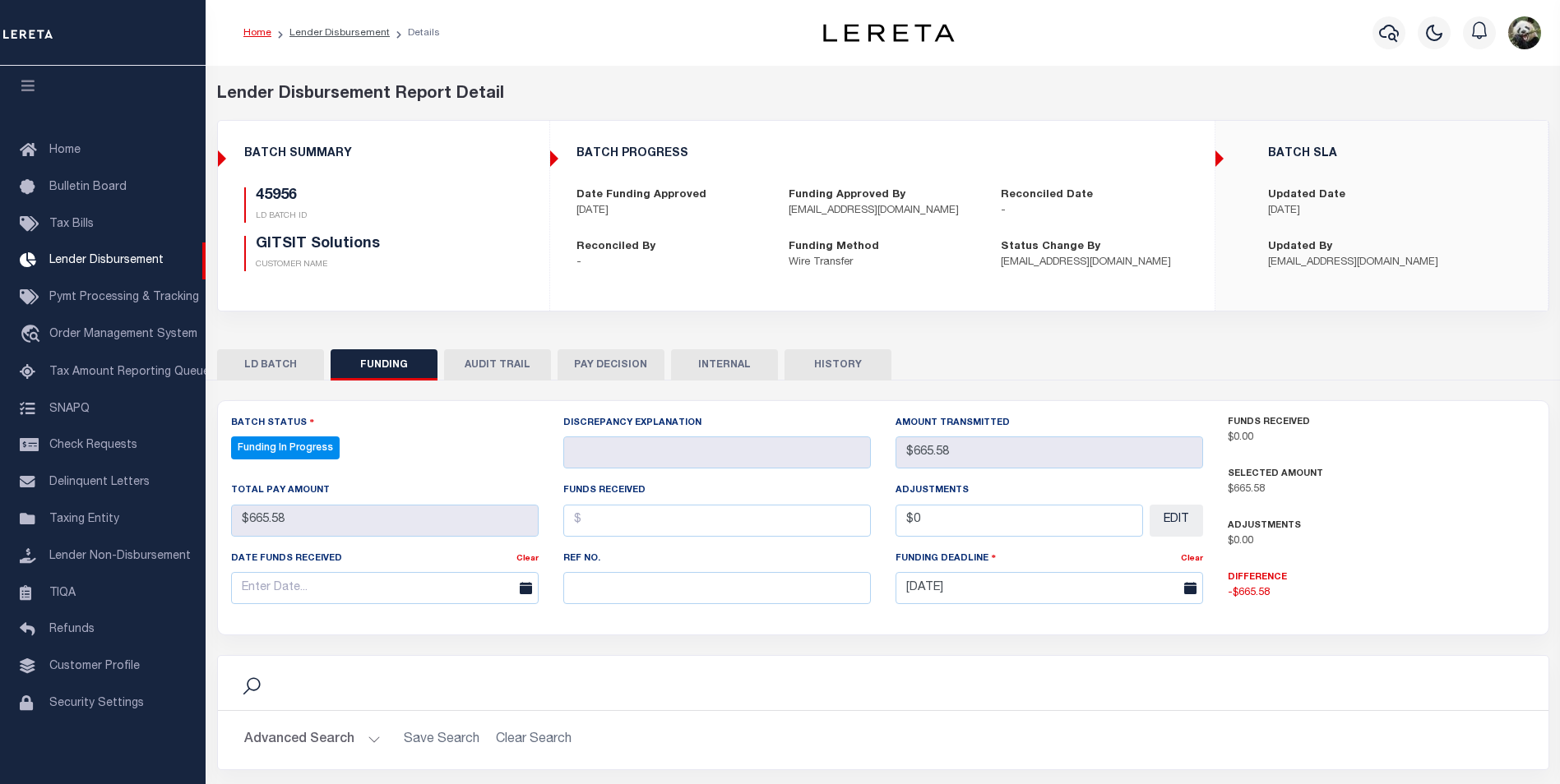
select select "100"
click at [627, 581] on input "text" at bounding box center [717, 588] width 307 height 32
click at [730, 587] on input "text" at bounding box center [717, 588] width 307 height 32
click at [601, 604] on input "text" at bounding box center [717, 588] width 307 height 32
paste input "53100308308721"
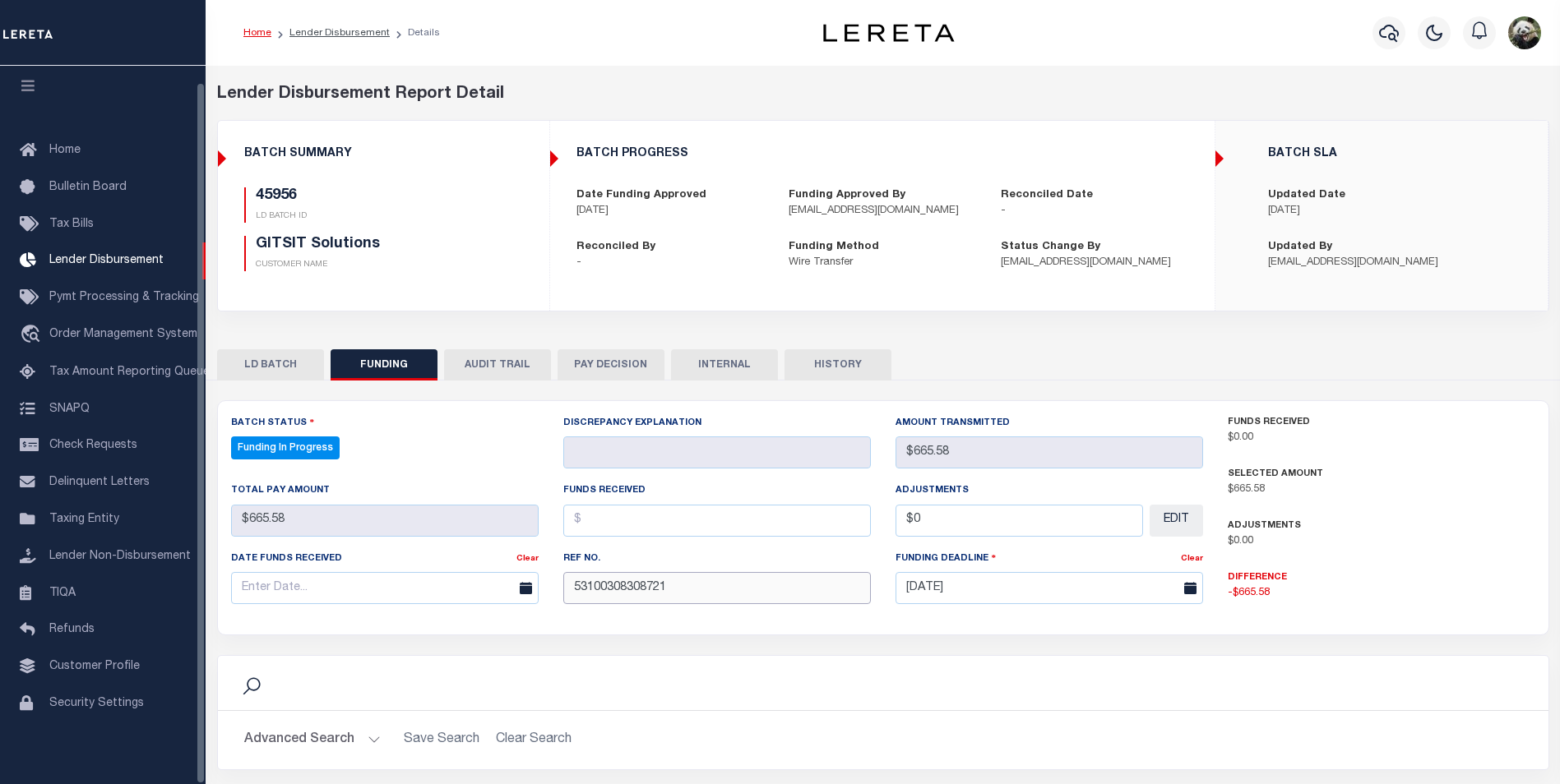
type input "53100308308721"
click at [268, 591] on input "text" at bounding box center [385, 588] width 307 height 32
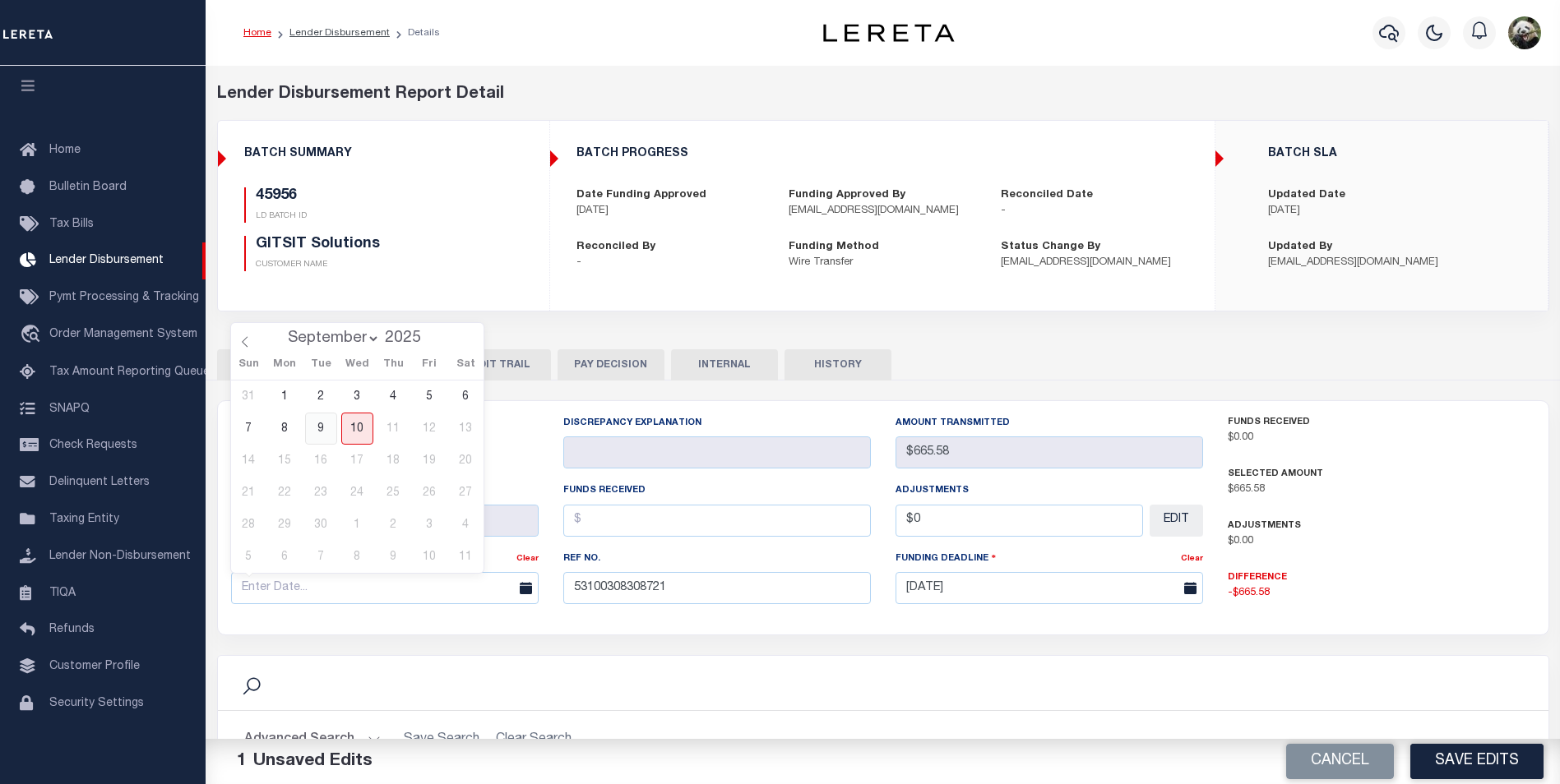
click at [323, 429] on span "9" at bounding box center [320, 429] width 32 height 32
type input "09/09/2025"
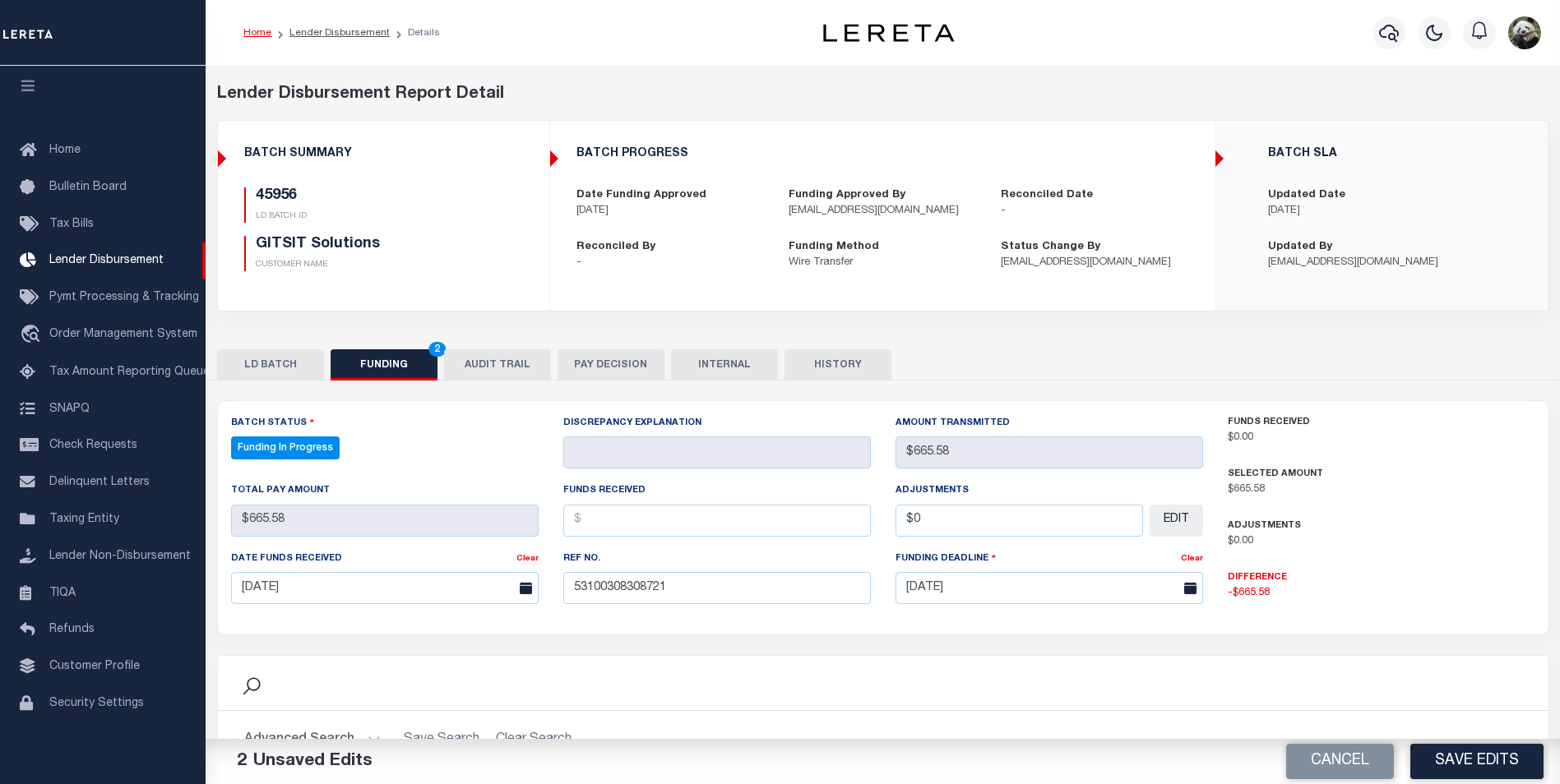
drag, startPoint x: 770, startPoint y: 504, endPoint x: 769, endPoint y: 515, distance: 11.0
click at [769, 514] on div "Funds Received" at bounding box center [717, 509] width 307 height 54
click at [763, 524] on input "text" at bounding box center [717, 521] width 307 height 32
type input "$665.58"
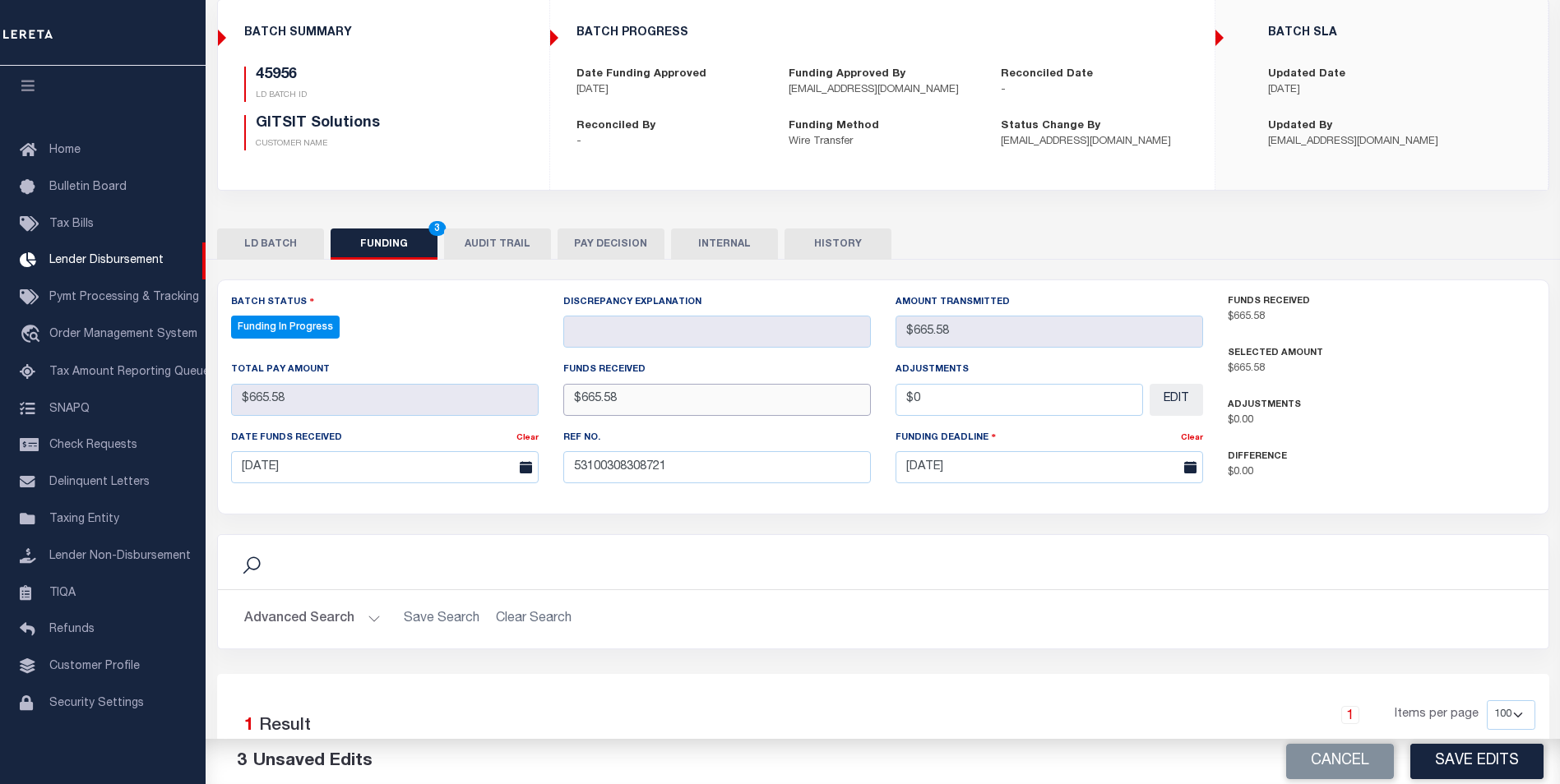
scroll to position [246, 0]
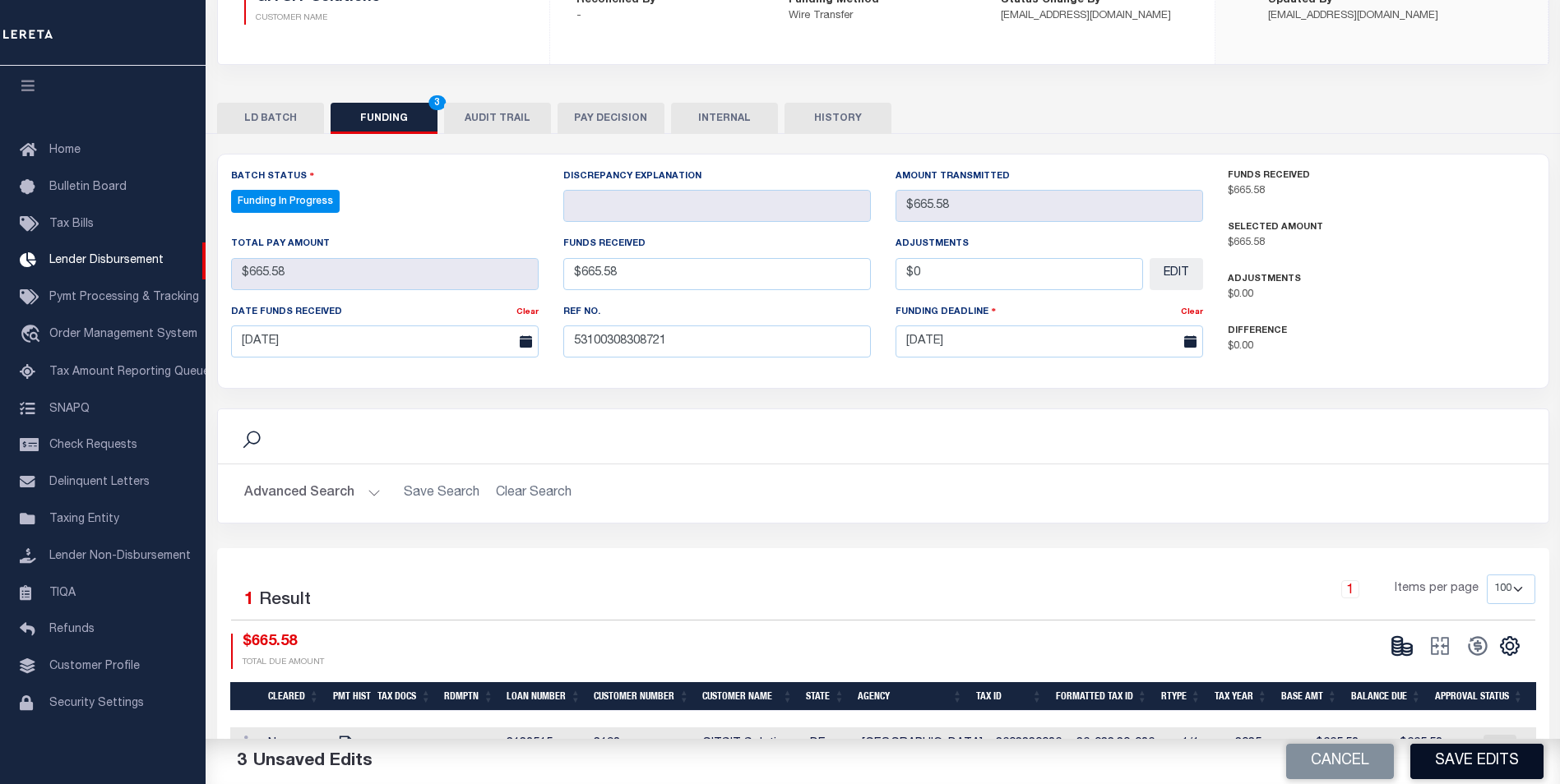
click at [1454, 752] on button "Save Edits" at bounding box center [1477, 762] width 133 height 35
type input "$665.58"
type input "$0"
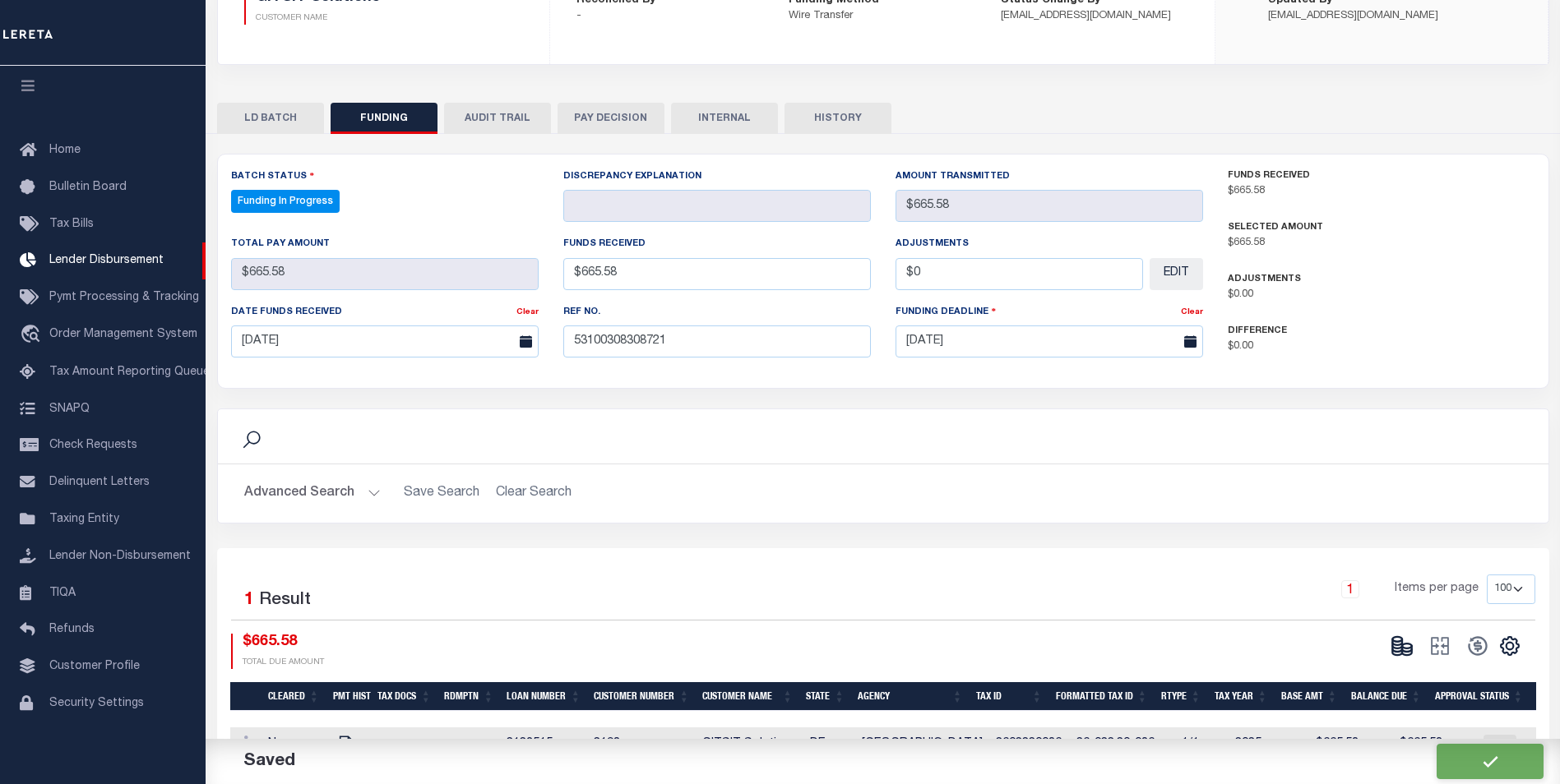
select select "100"
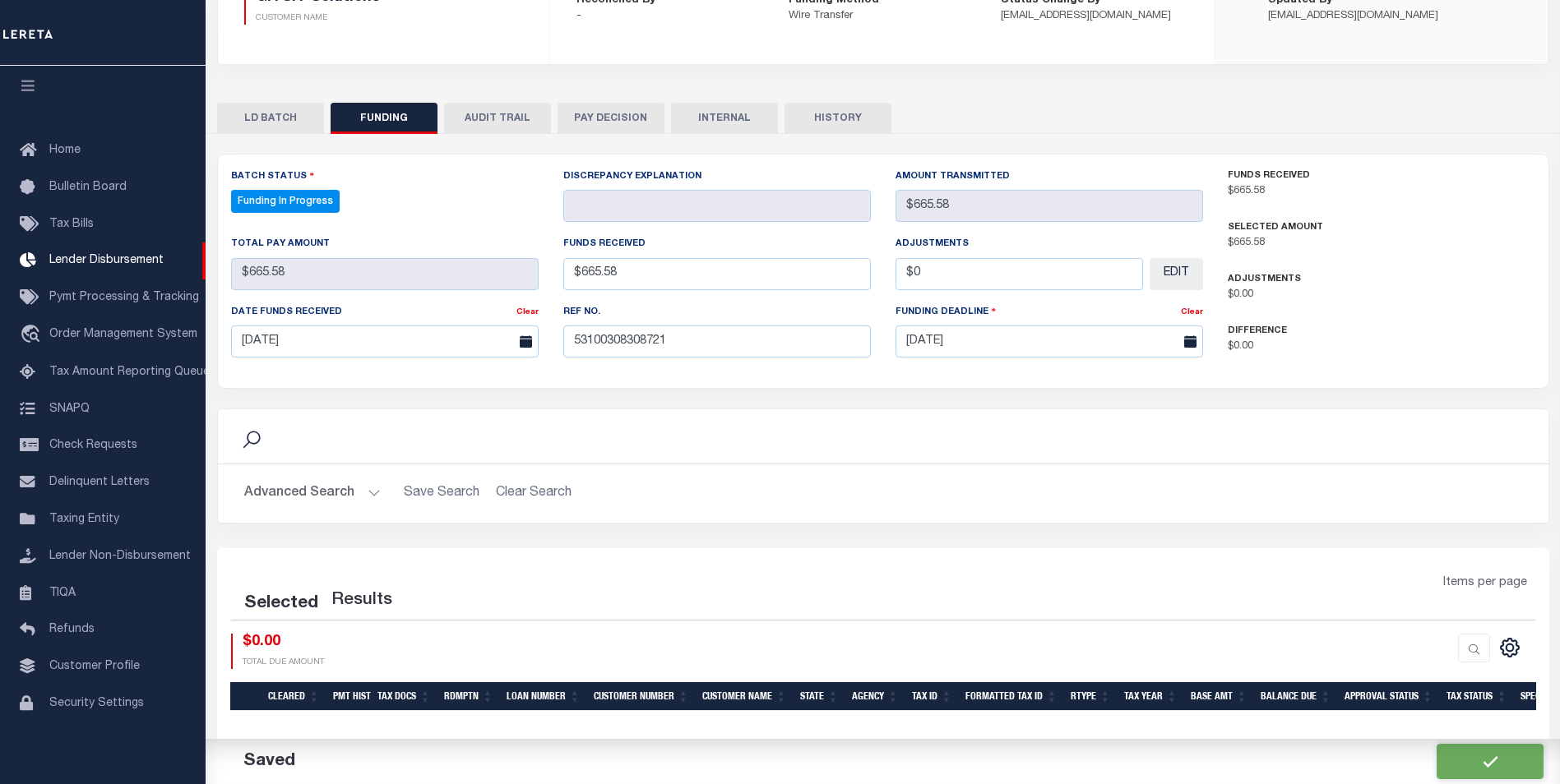
select select "100"
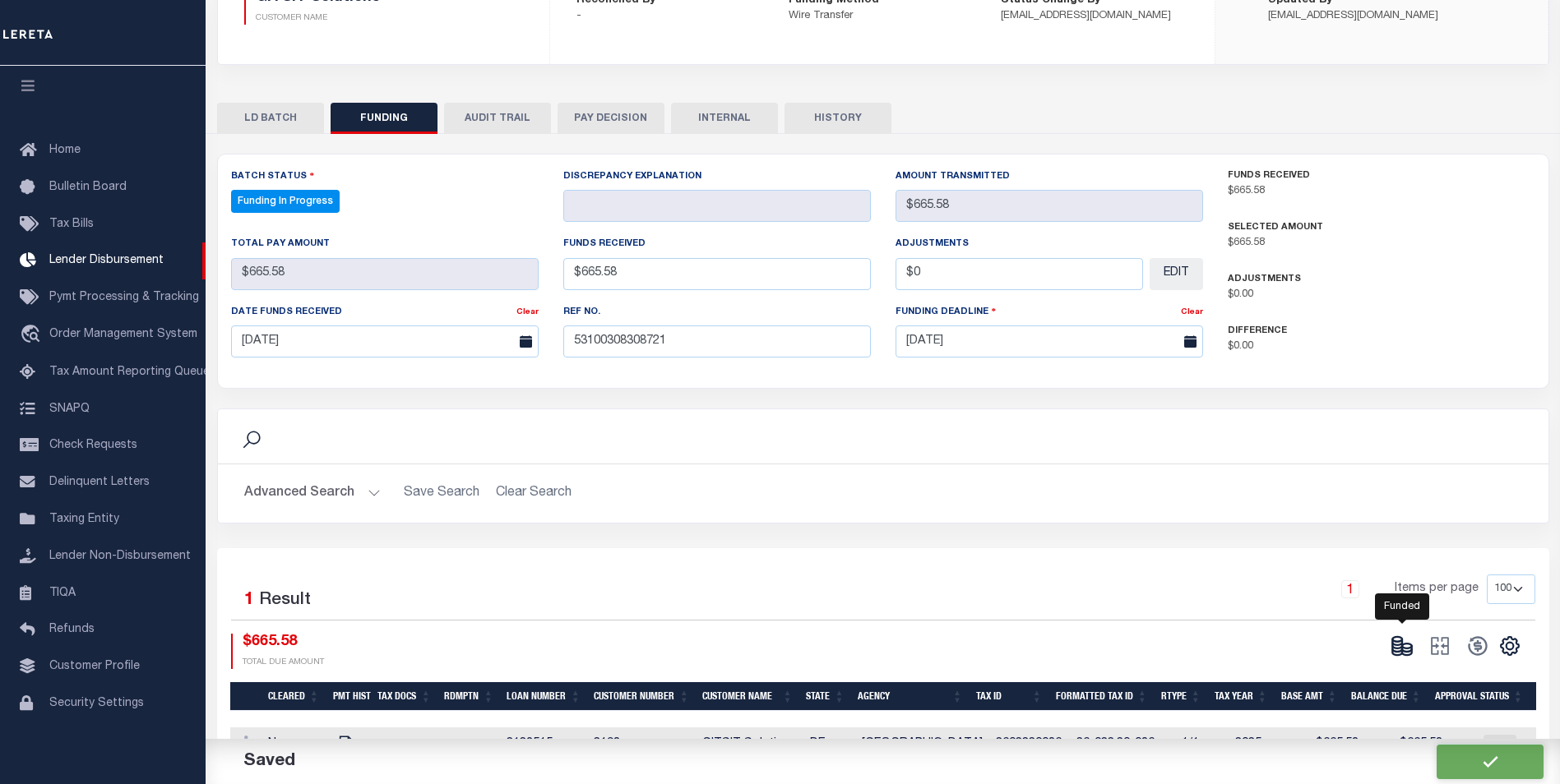
click at [1407, 657] on icon at bounding box center [1402, 647] width 23 height 23
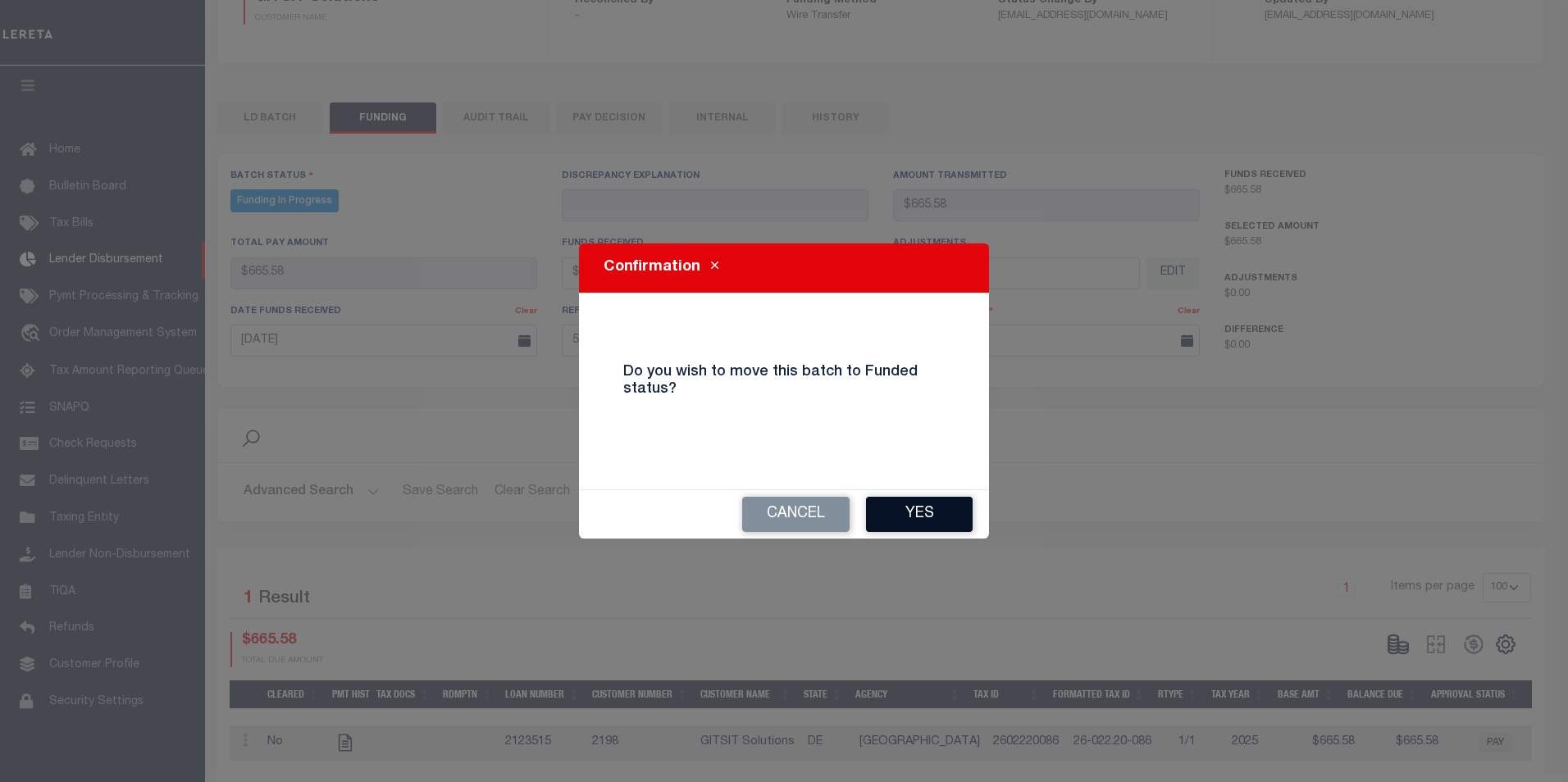
click at [917, 518] on button "Yes" at bounding box center [919, 515] width 106 height 35
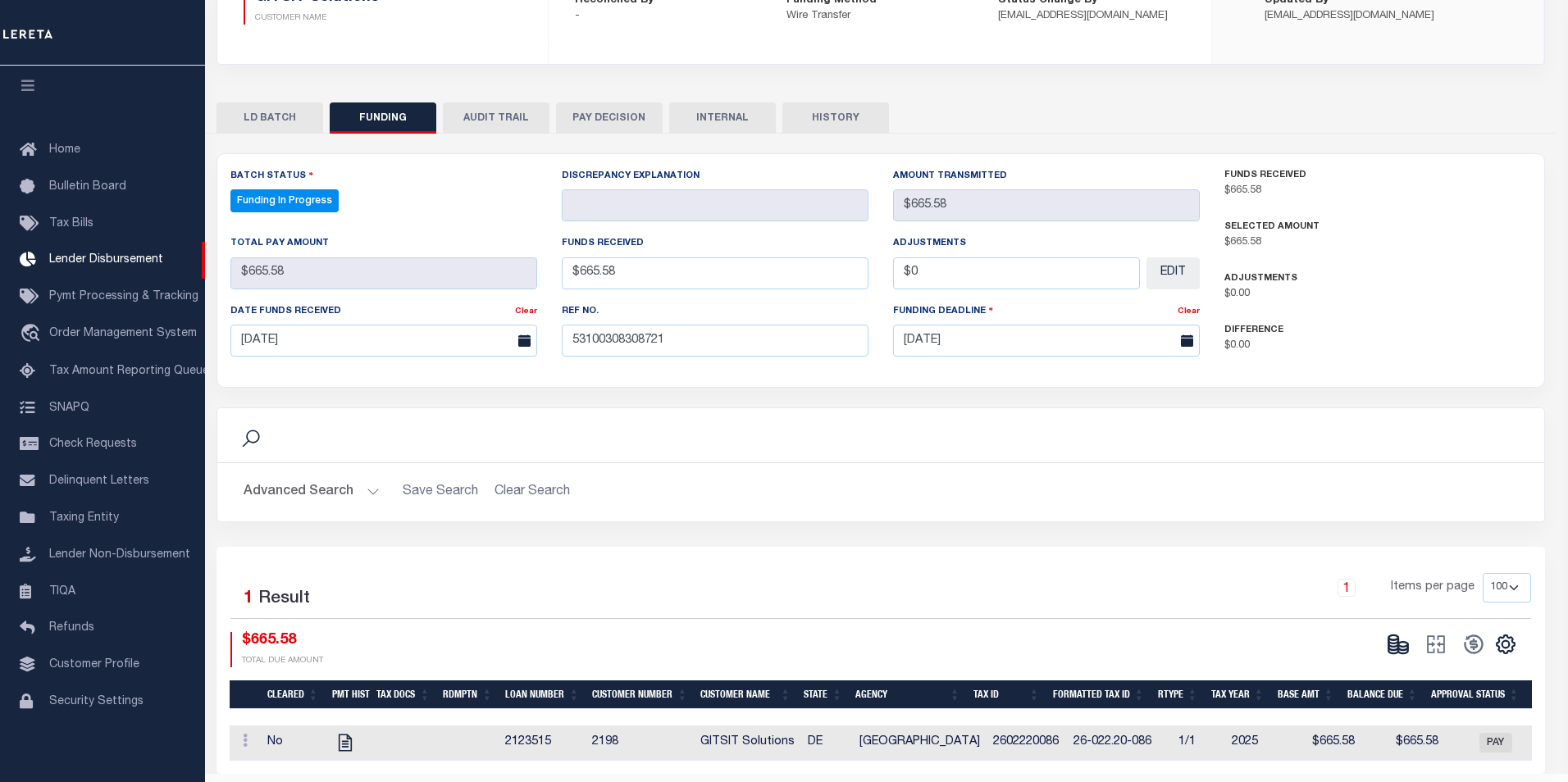
type input "$665.58"
type input "$0"
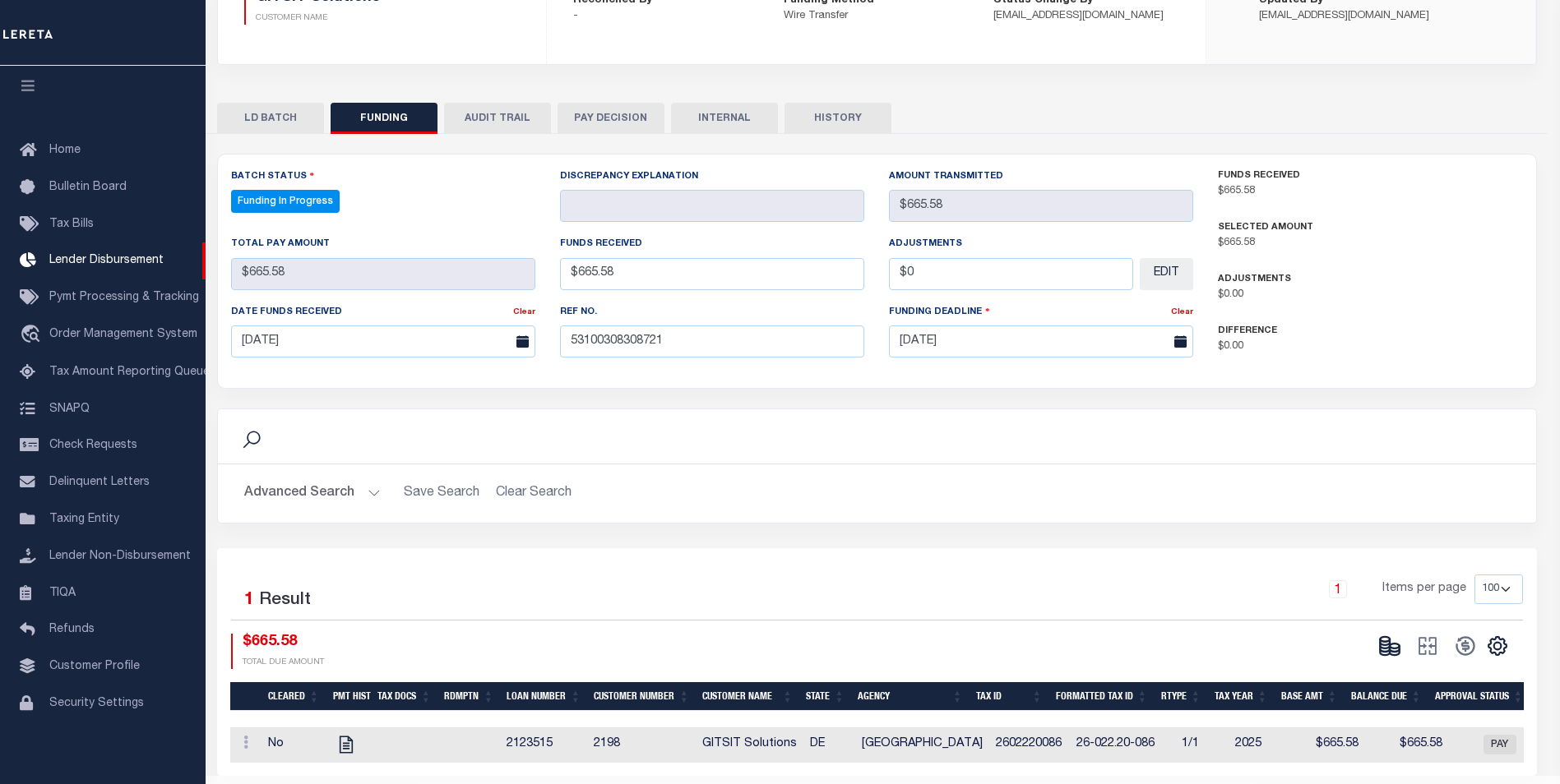
select select "100"
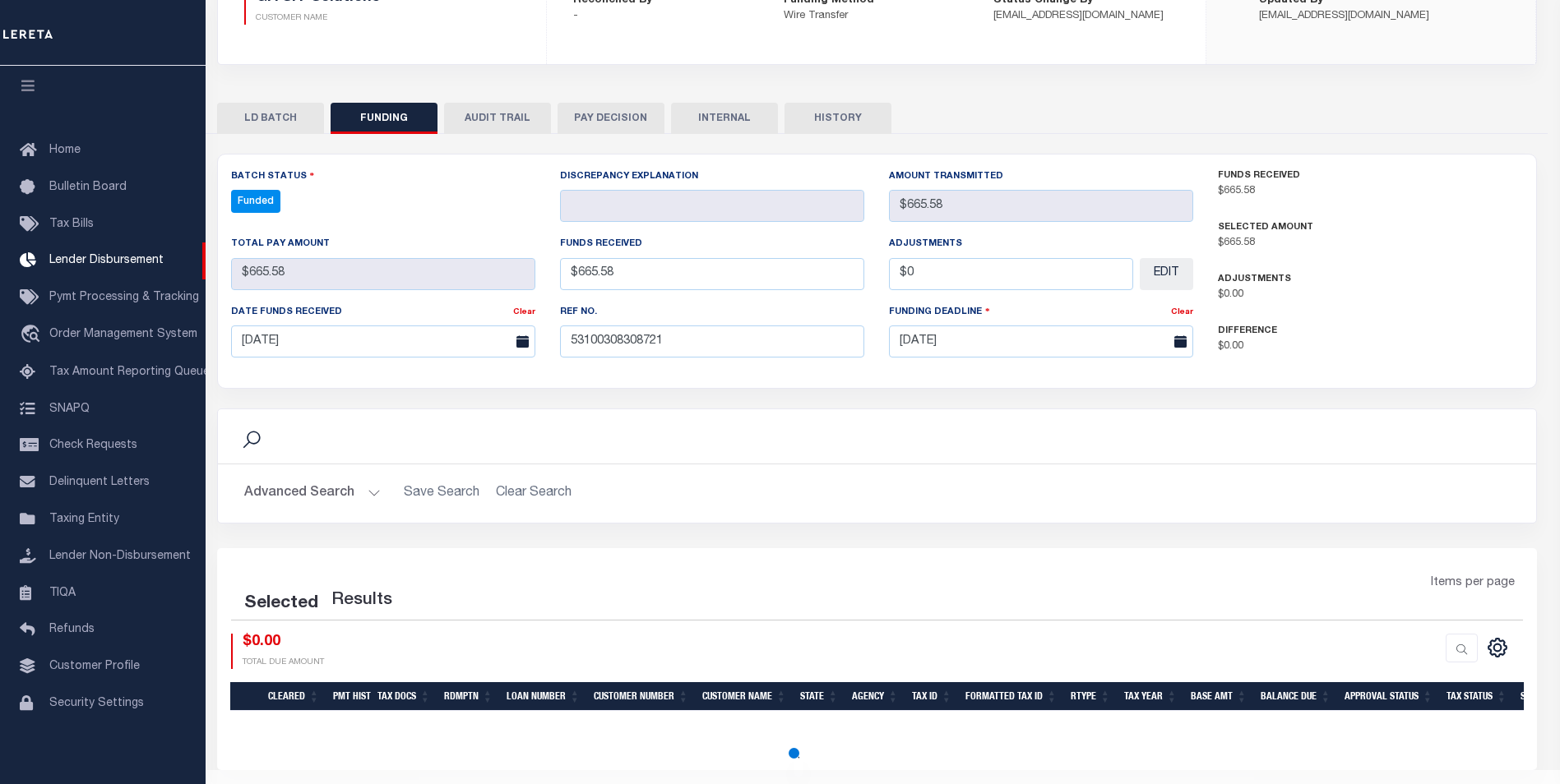
select select "100"
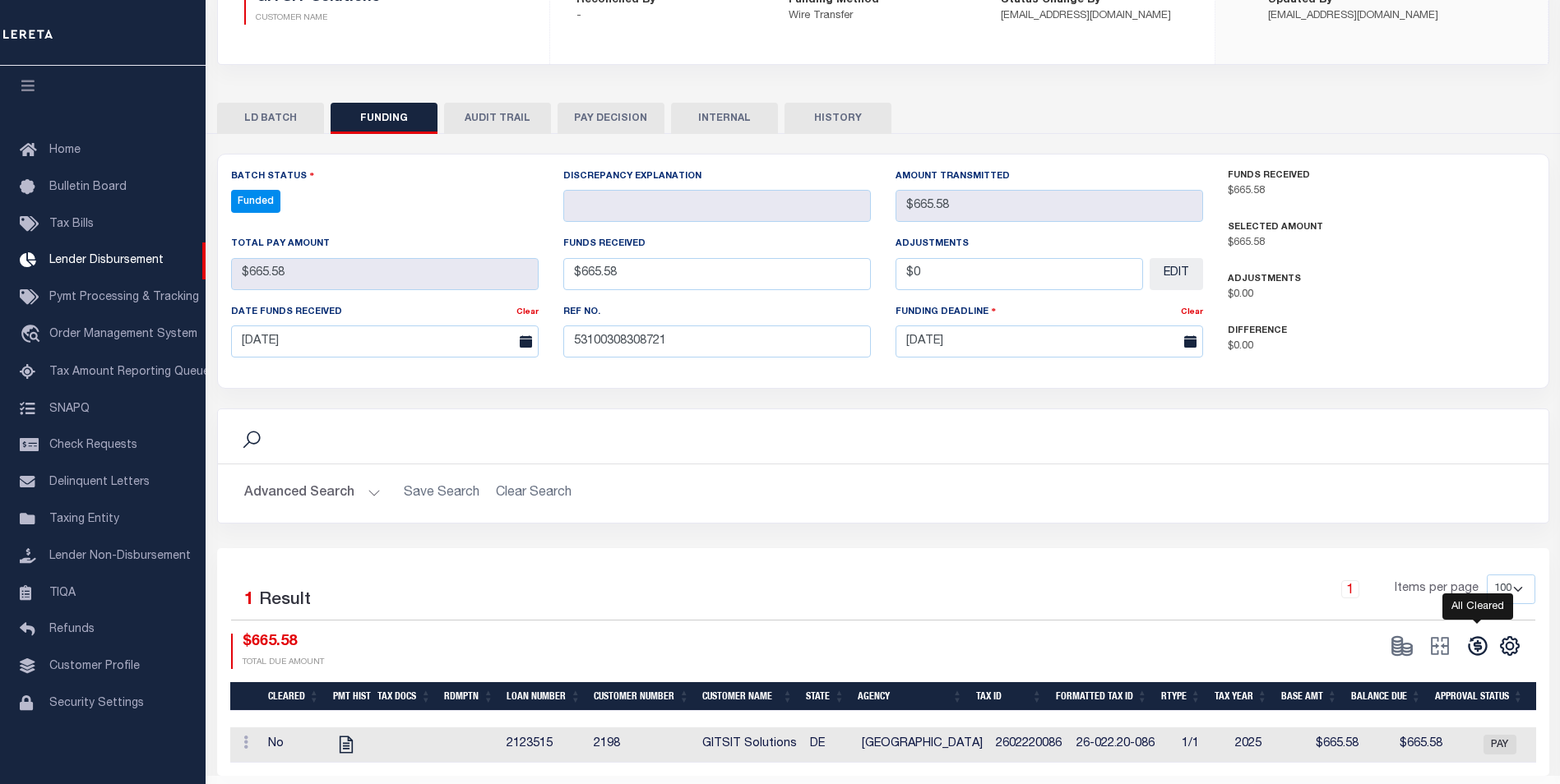
click at [1486, 648] on icon at bounding box center [1477, 647] width 19 height 19
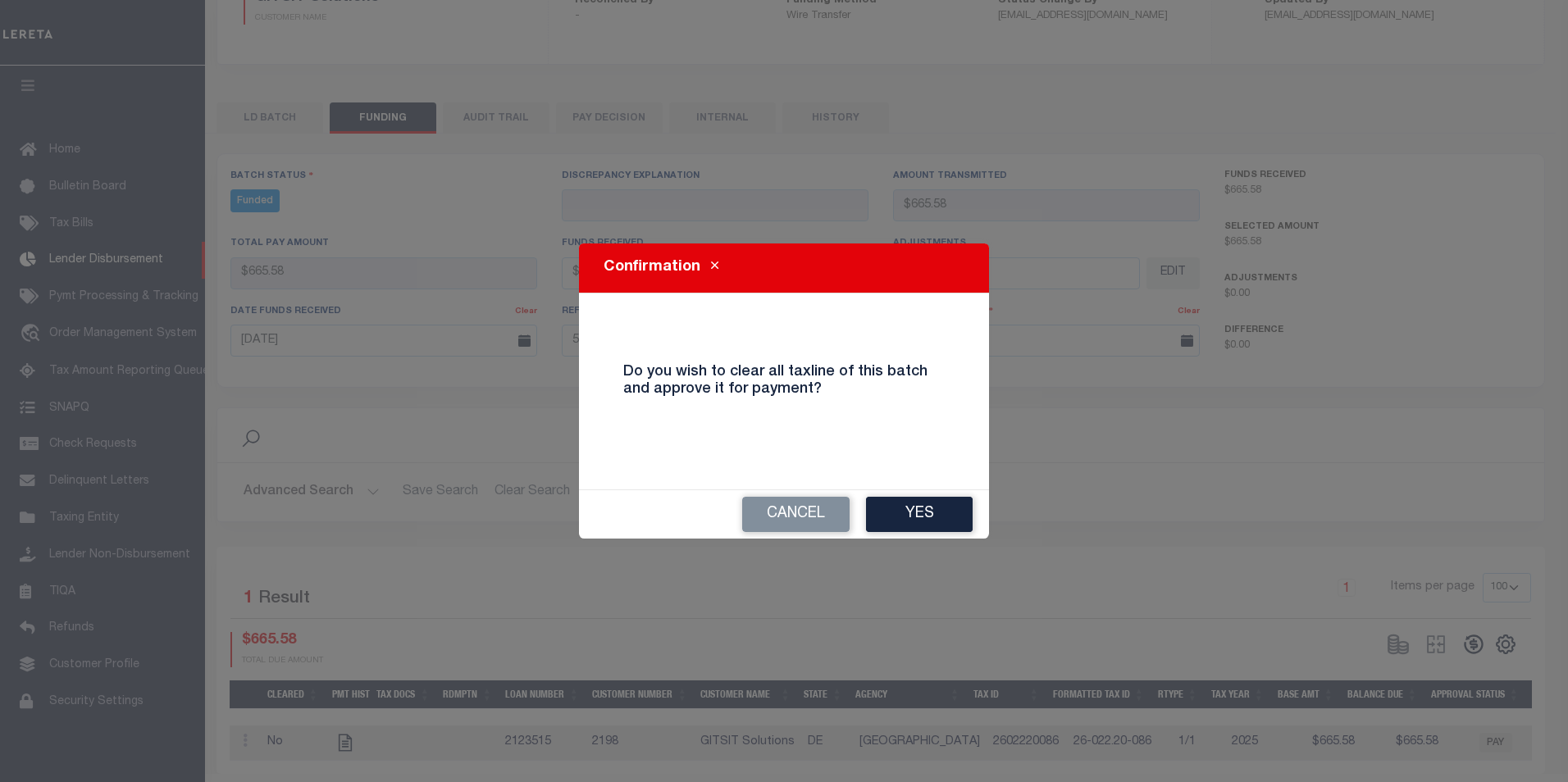
drag, startPoint x: 923, startPoint y: 508, endPoint x: 933, endPoint y: 506, distance: 10.2
click at [925, 506] on button "Yes" at bounding box center [919, 515] width 106 height 35
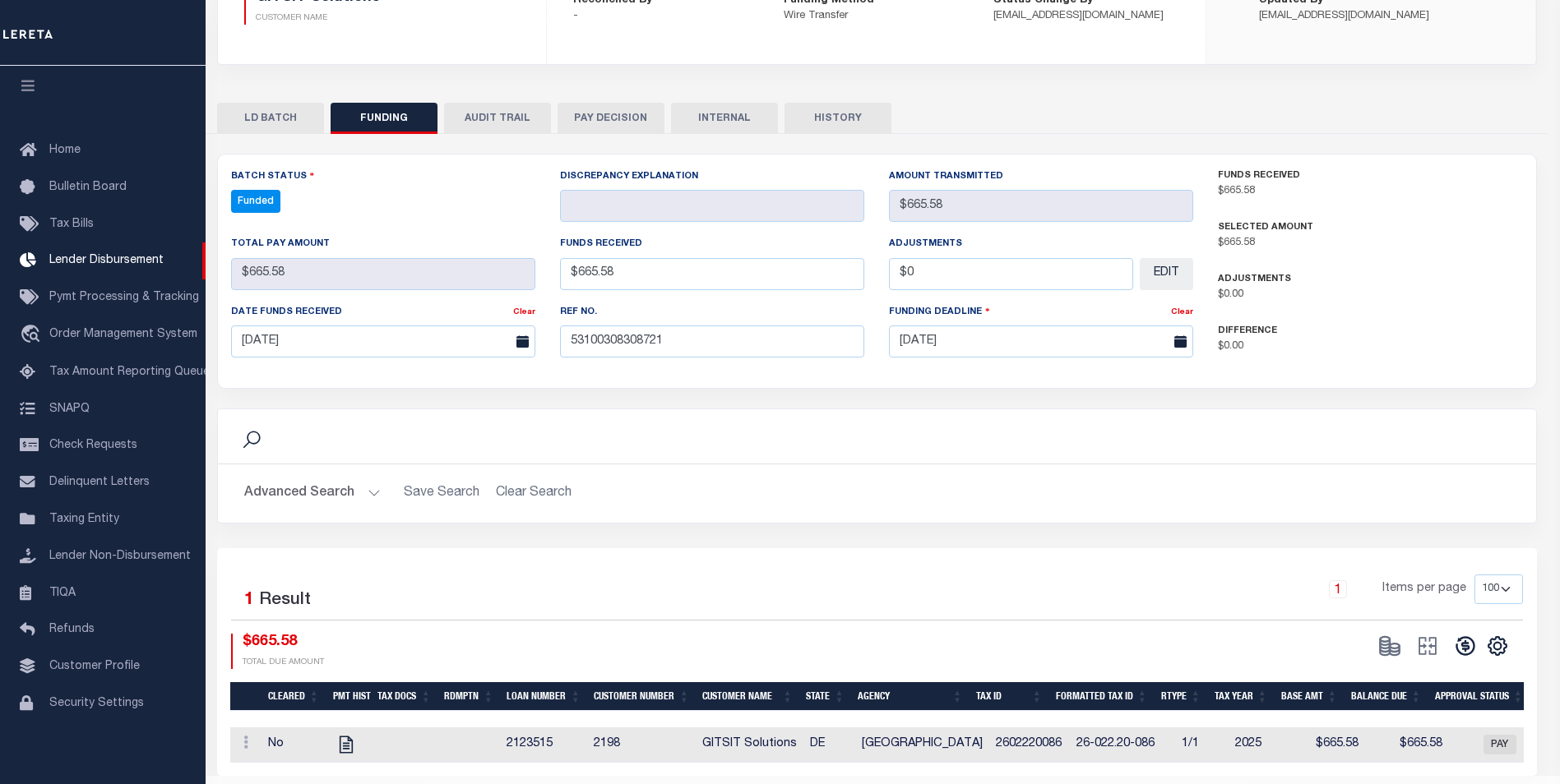
type input "$665.58"
type input "$0"
select select "100"
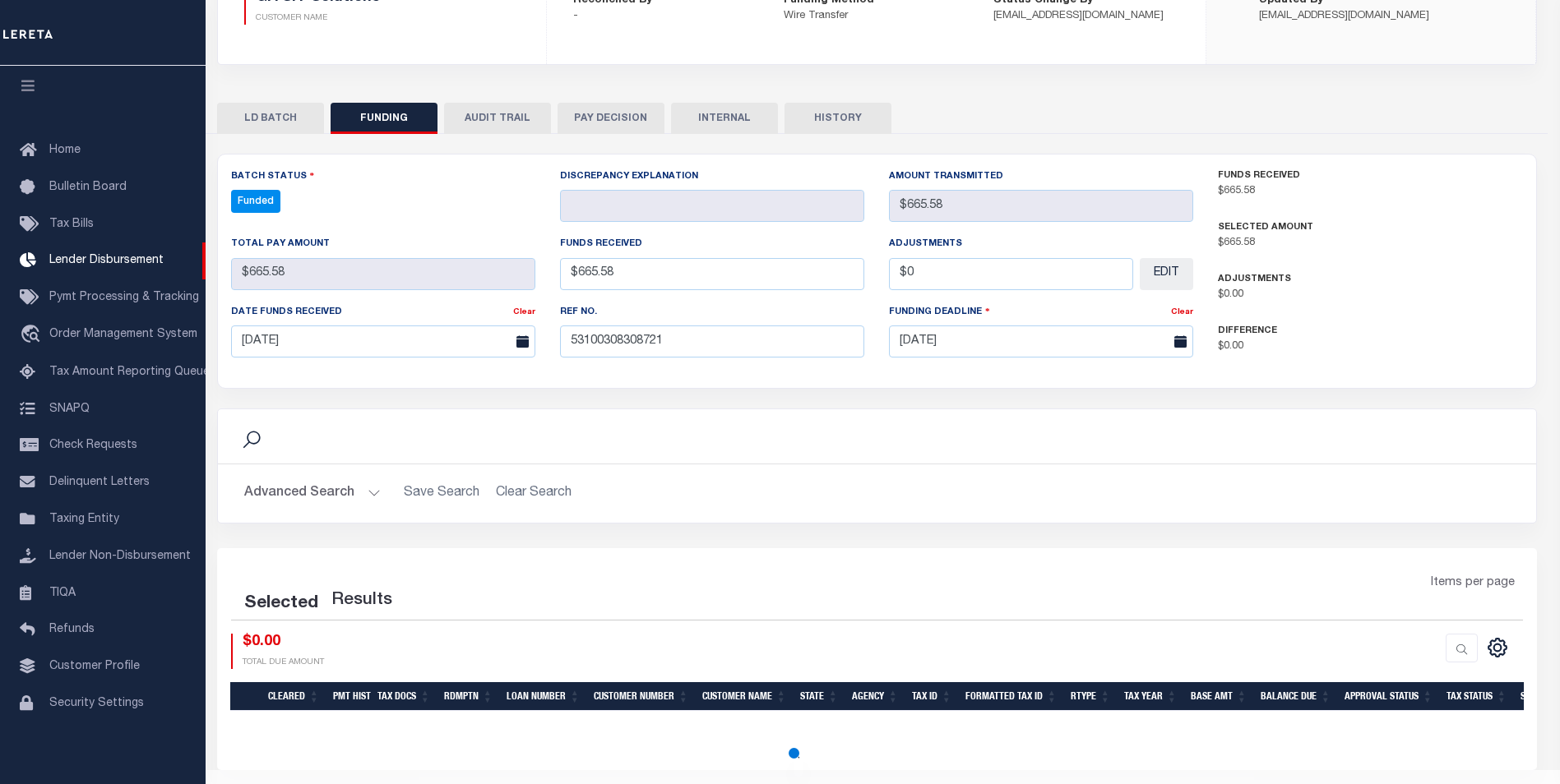
select select "100"
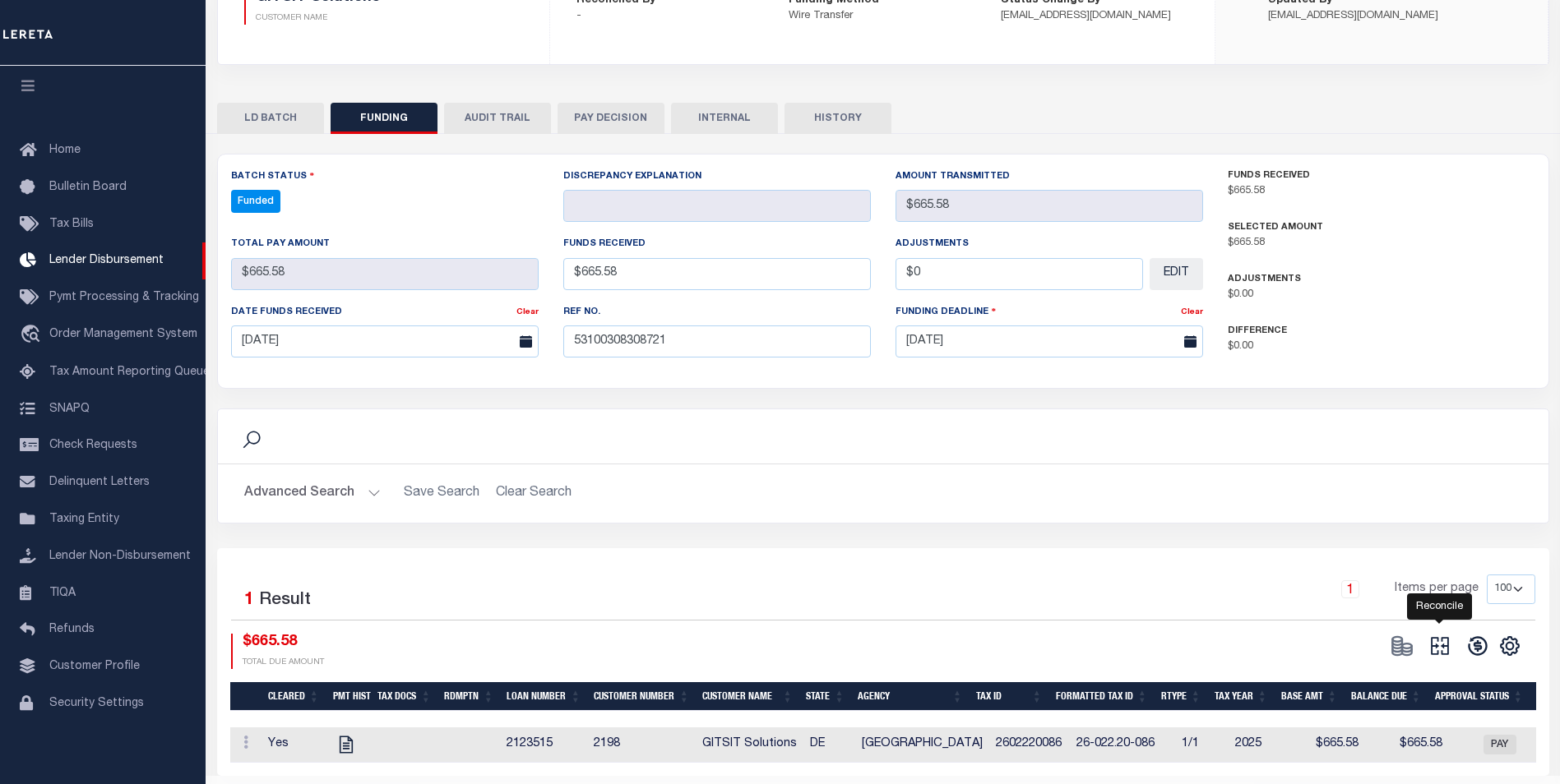
click at [1438, 641] on icon at bounding box center [1440, 647] width 18 height 18
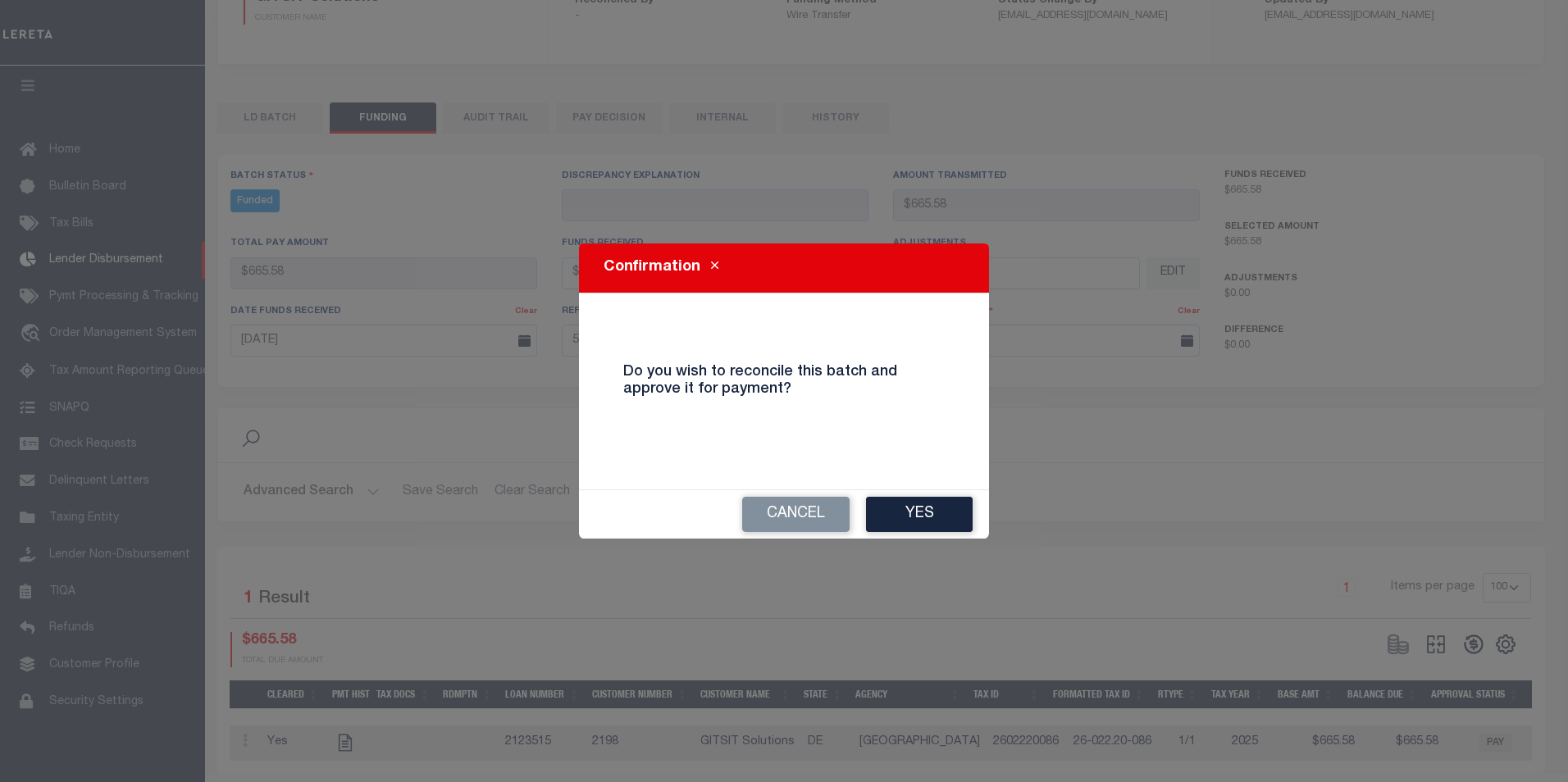
drag, startPoint x: 935, startPoint y: 513, endPoint x: 1024, endPoint y: 477, distance: 96.0
click at [934, 511] on button "Yes" at bounding box center [919, 515] width 106 height 35
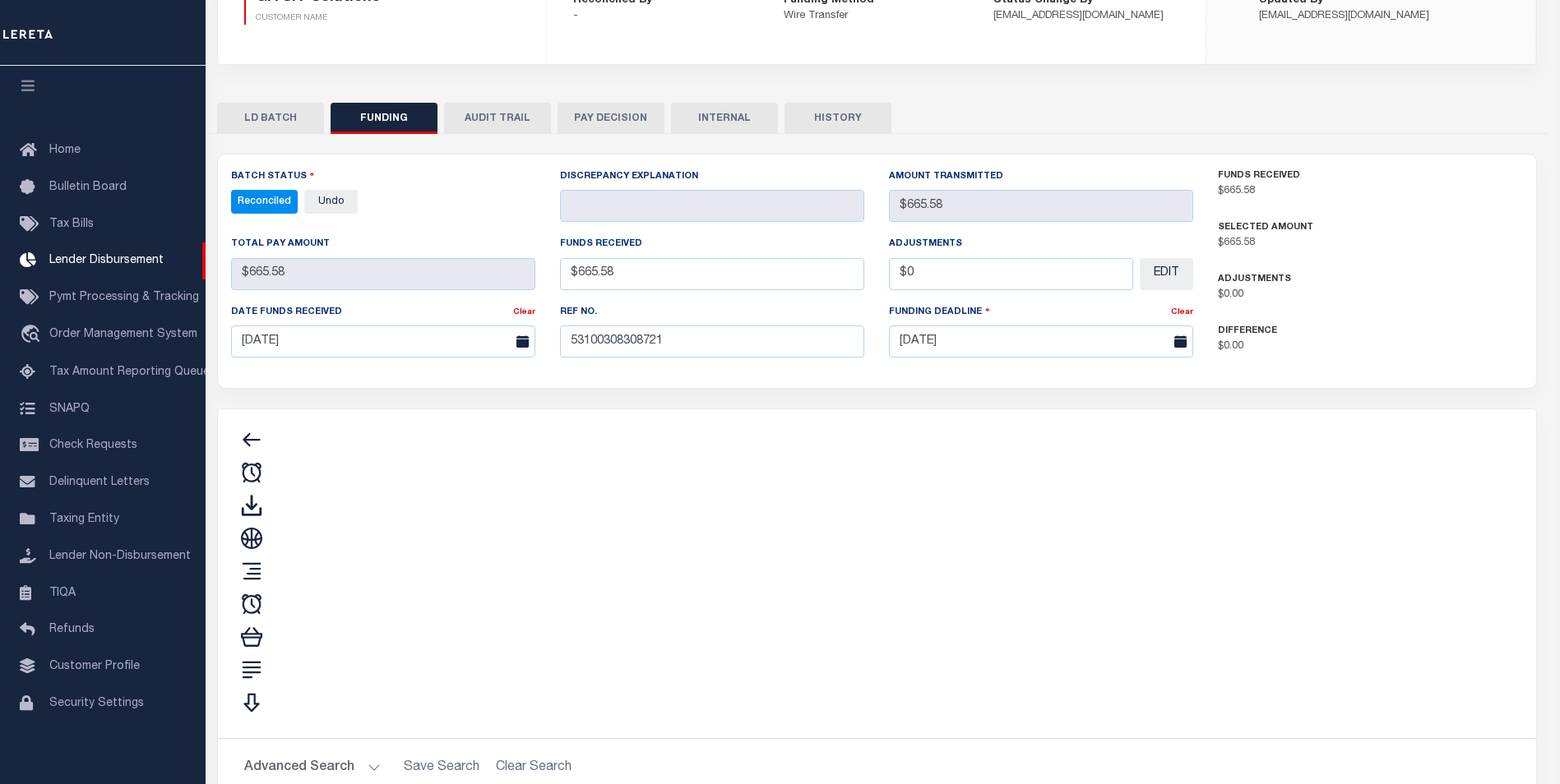
type input "$665.58"
type input "$0"
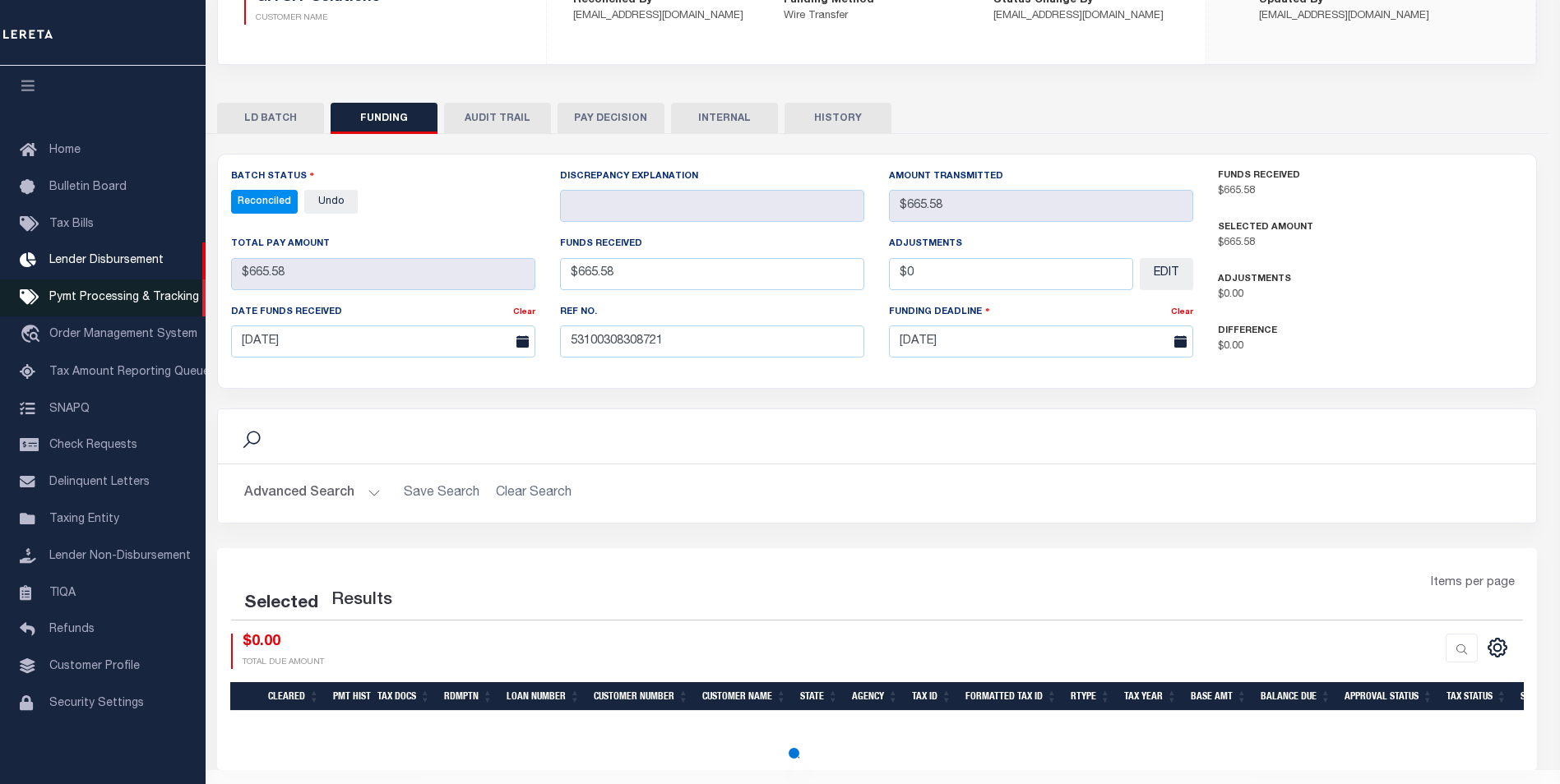
select select "100"
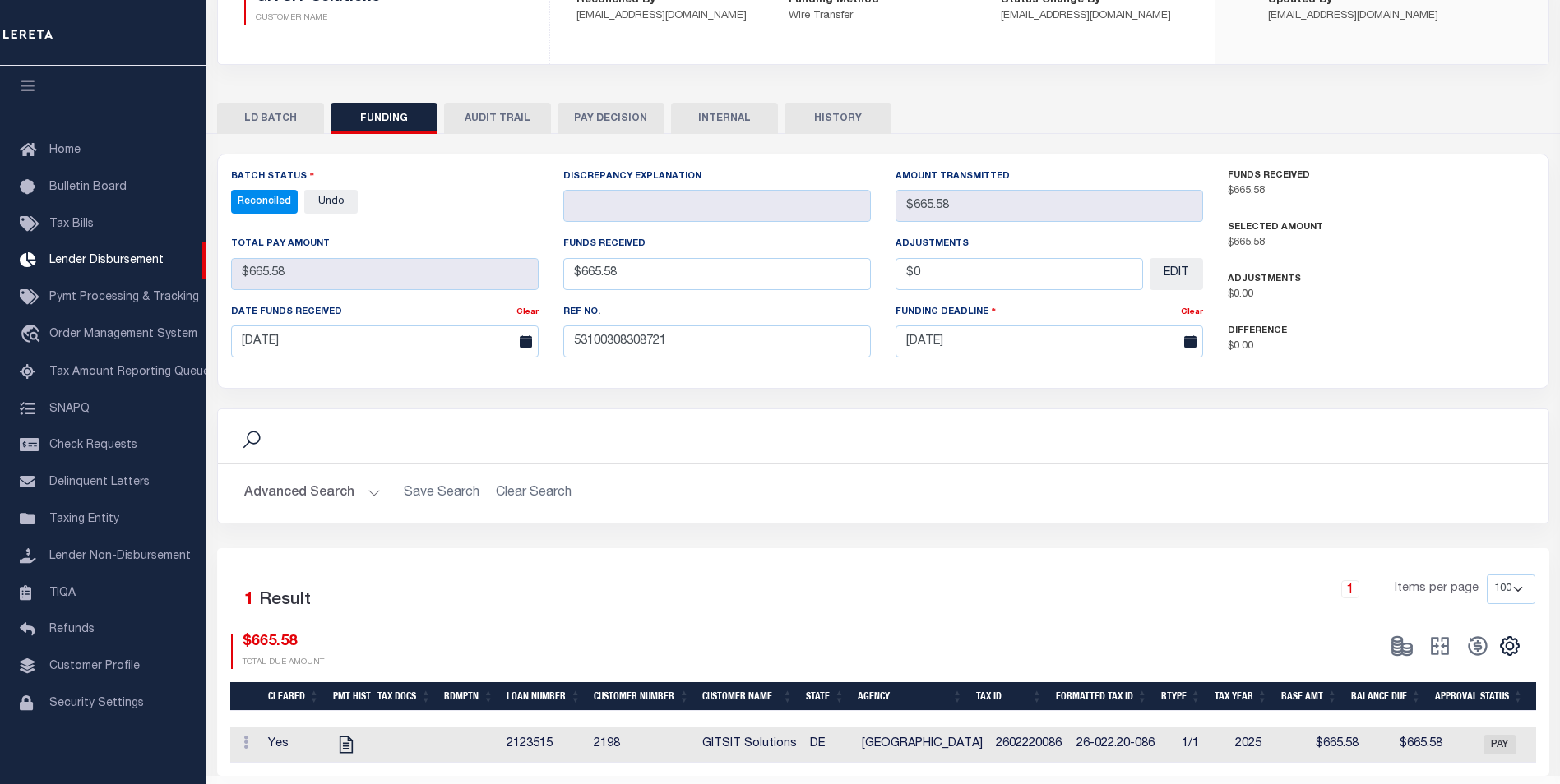
click at [711, 117] on button "INTERNAL" at bounding box center [724, 118] width 107 height 32
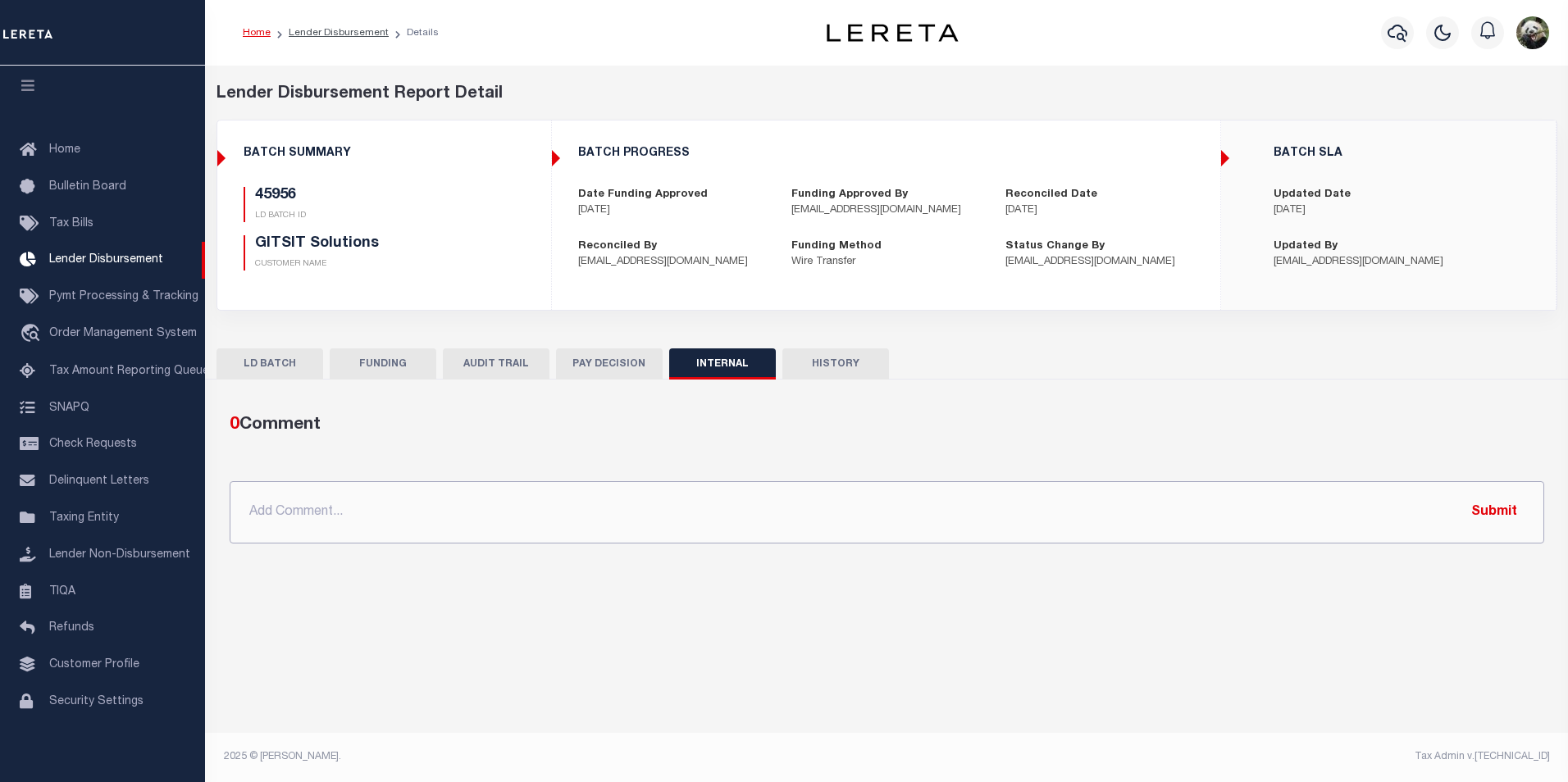
click at [594, 501] on input "text" at bounding box center [887, 512] width 1315 height 62
paste input "OG AMOUNT $8,360.60 45951 - $7,695.02 45956 - $665.58"
type input "OG AMOUNT $8,360.60 45951 - $7,695.02 45956 - $665.58"
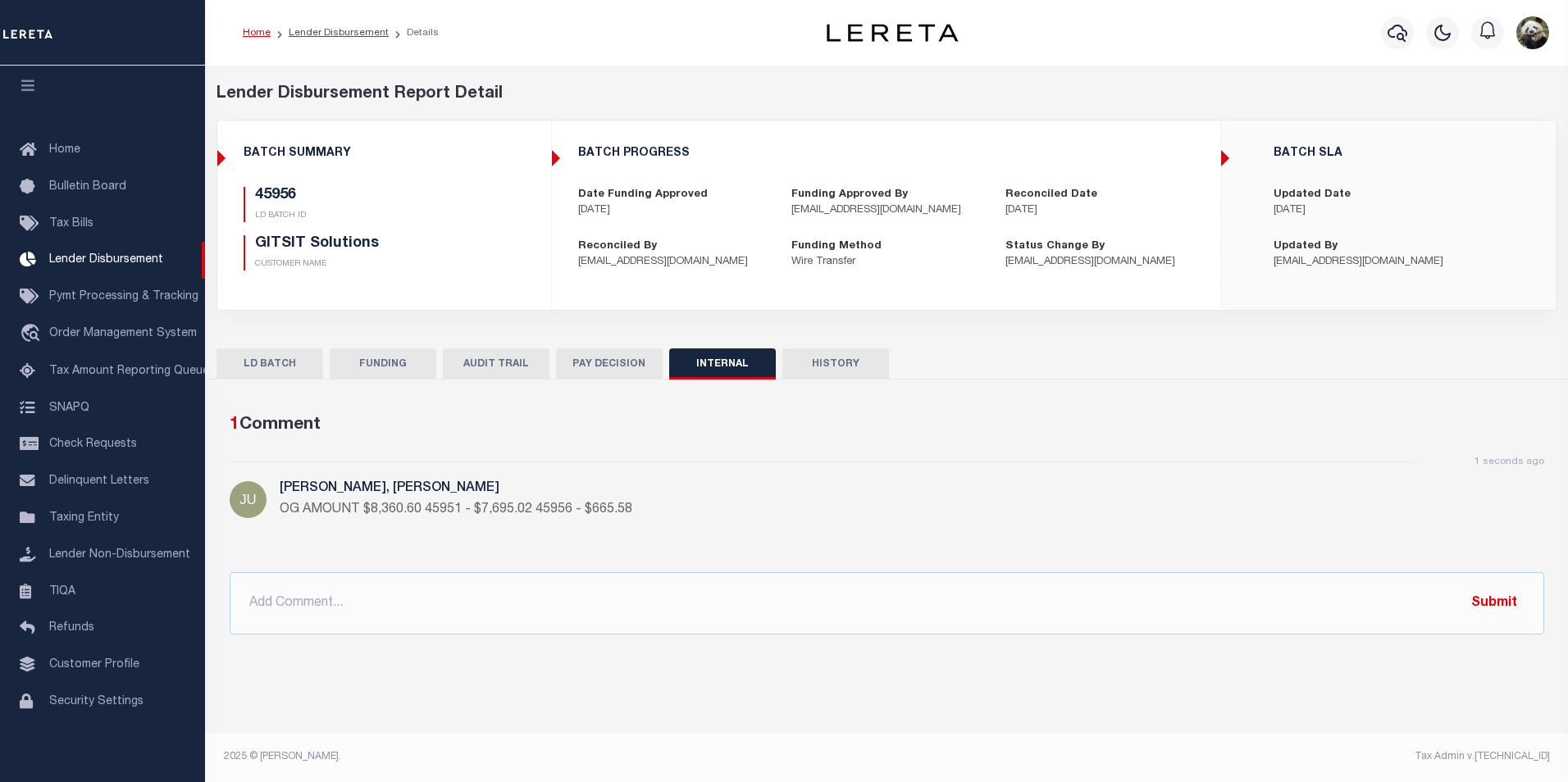
click at [379, 369] on button "FUNDING" at bounding box center [383, 364] width 106 height 32
